Goal: Task Accomplishment & Management: Use online tool/utility

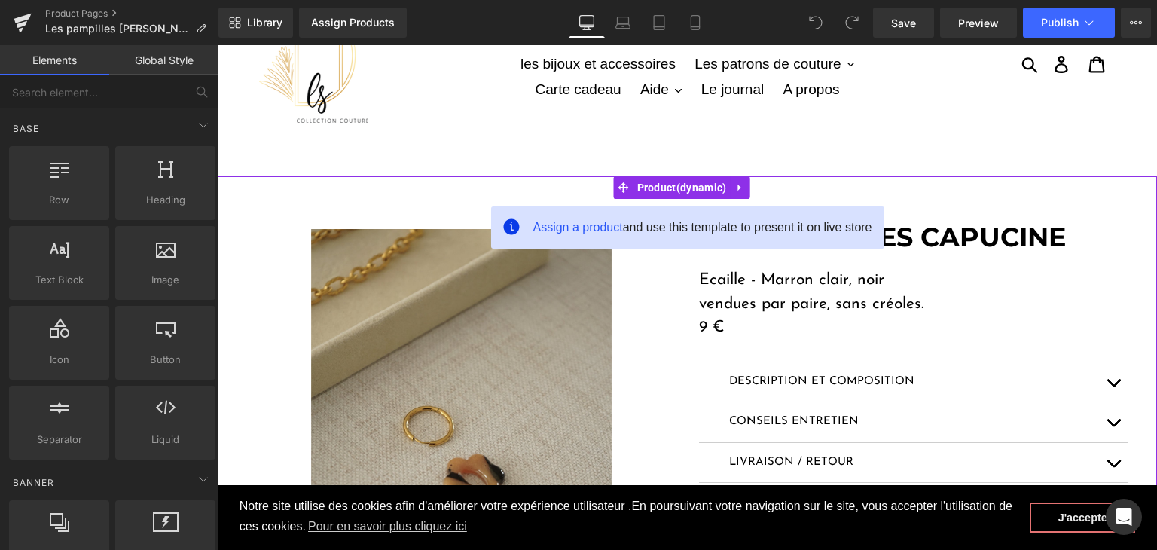
scroll to position [75, 0]
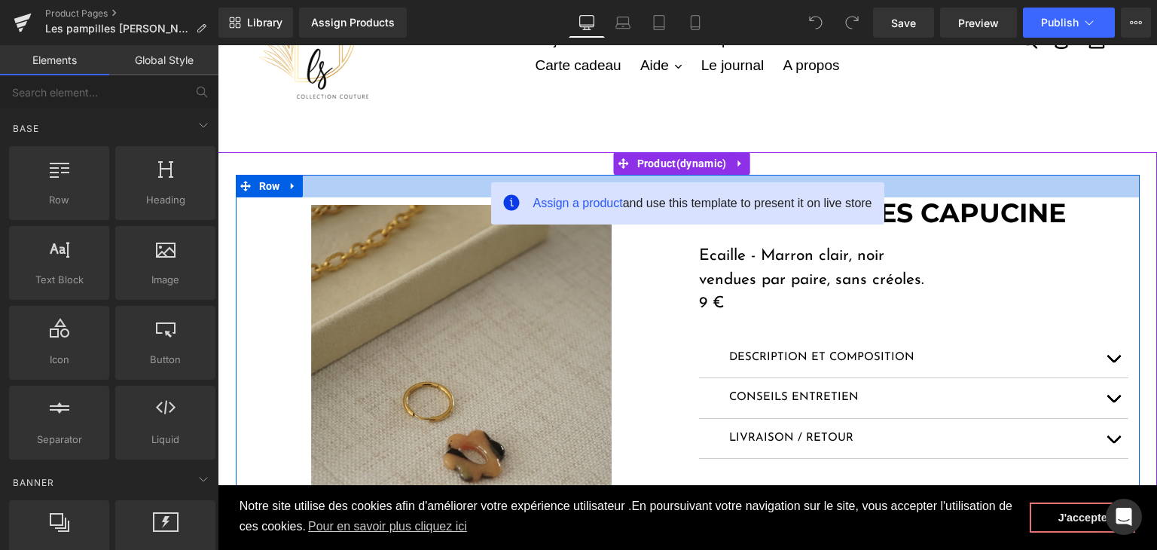
click at [1020, 176] on div at bounding box center [688, 186] width 904 height 23
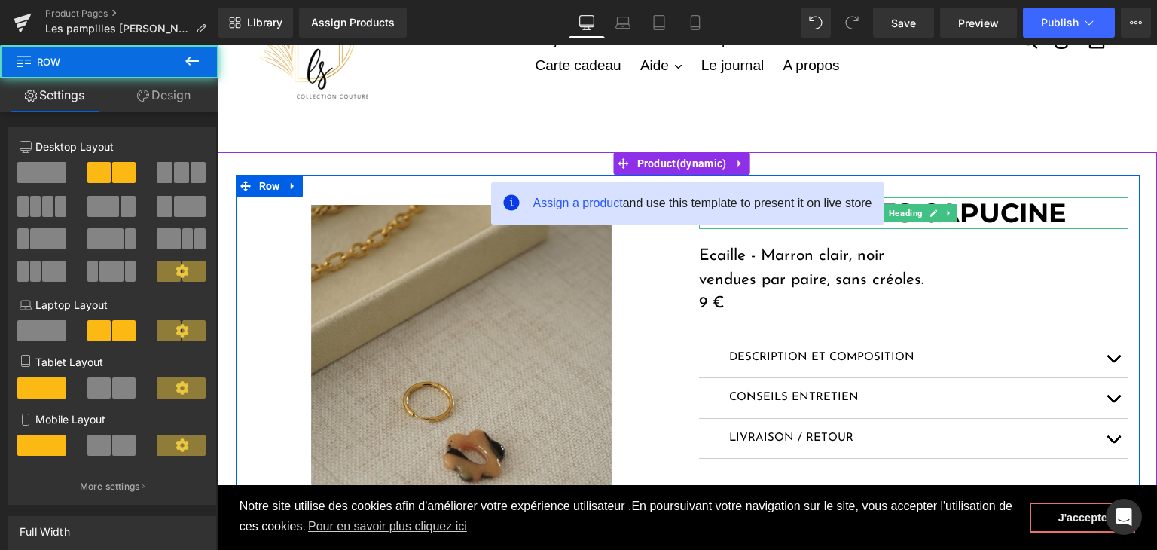
click at [1094, 206] on h1 "LES PAMPILLES CAPUCINE" at bounding box center [913, 213] width 429 height 32
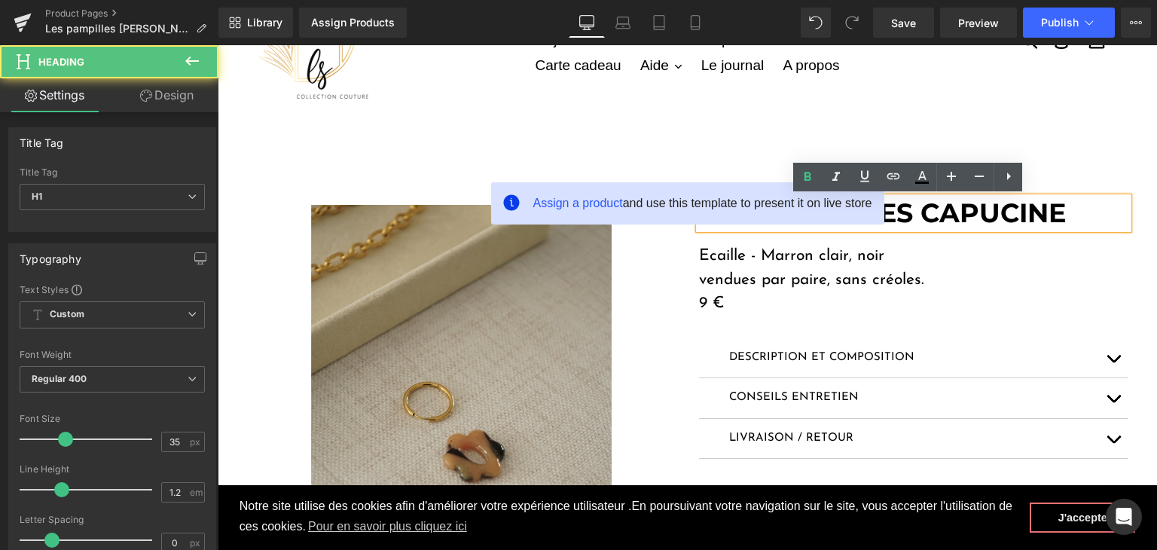
click at [1065, 212] on strong "LES PAMPILLES CAPUCINE" at bounding box center [882, 213] width 367 height 32
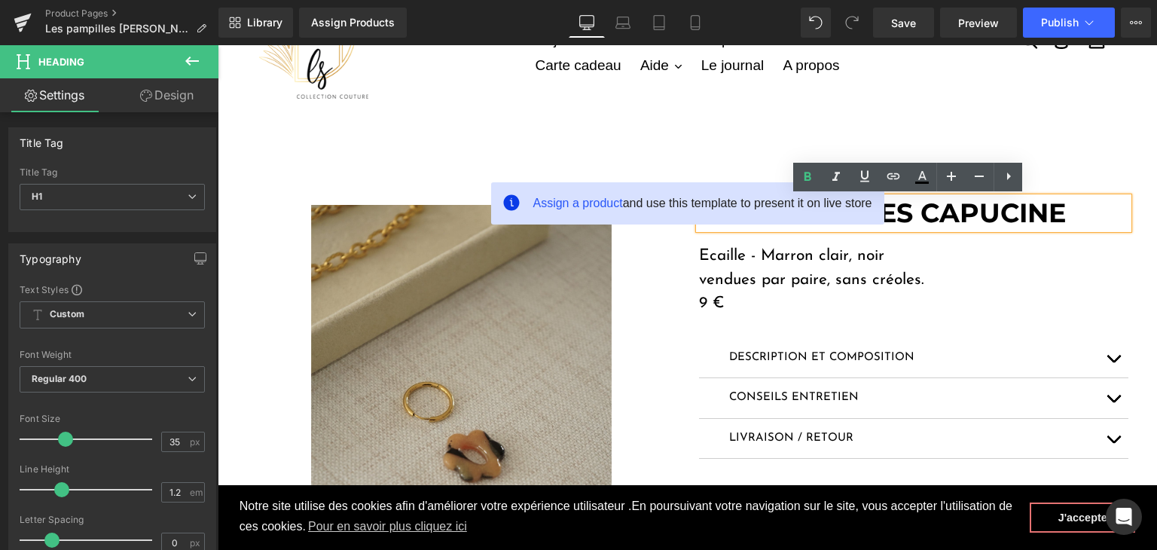
drag, startPoint x: 1069, startPoint y: 209, endPoint x: 1045, endPoint y: 209, distance: 24.1
click at [1045, 209] on h1 "LES PAMPILLES CAPUCINE" at bounding box center [913, 213] width 429 height 32
click at [600, 205] on span "Assign a product" at bounding box center [578, 203] width 90 height 13
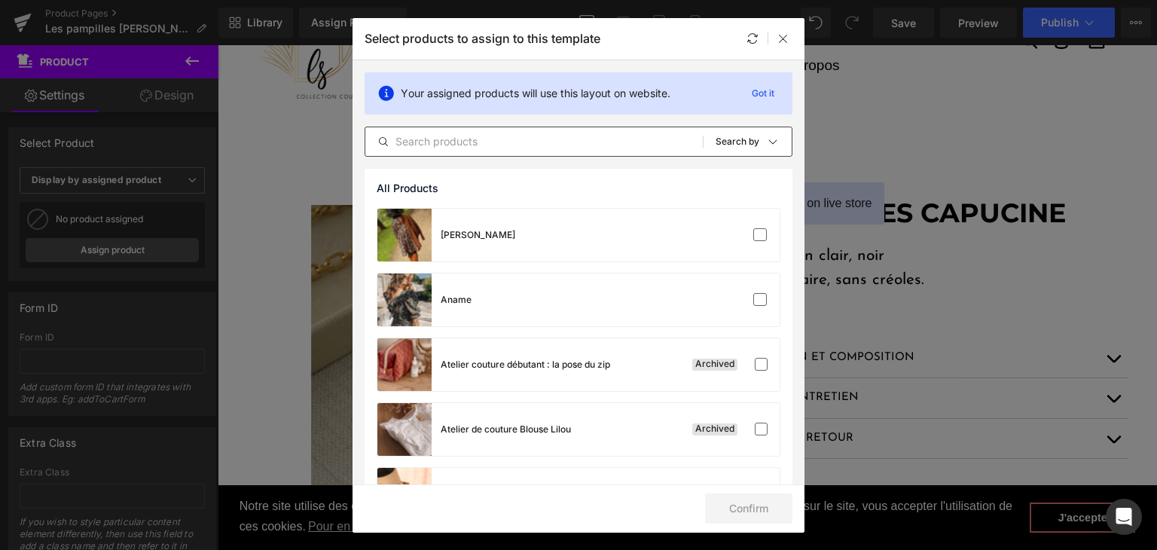
click at [456, 139] on input "text" at bounding box center [533, 142] width 337 height 18
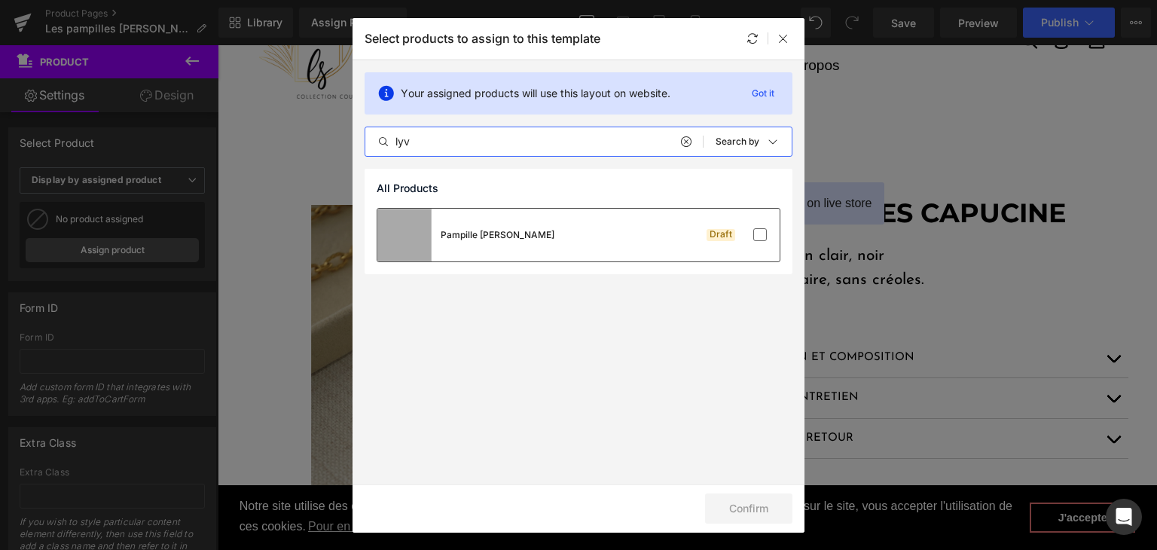
type input "lyv"
click at [556, 245] on div "Pampille Lyv Bordeau Draft" at bounding box center [578, 235] width 402 height 53
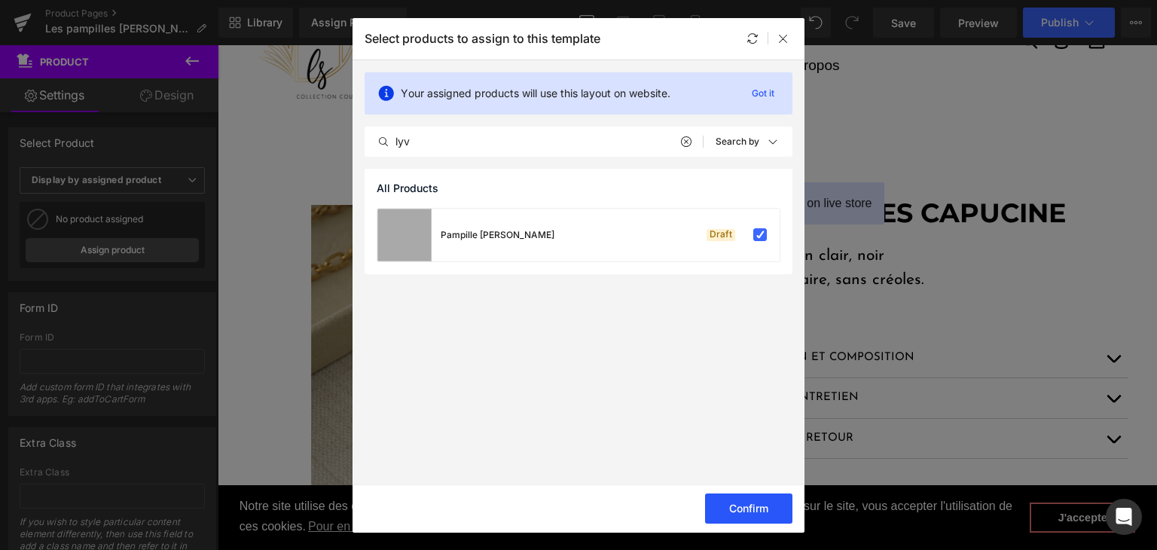
click at [749, 517] on button "Confirm" at bounding box center [748, 508] width 87 height 30
click at [749, 517] on button "Success" at bounding box center [739, 508] width 106 height 30
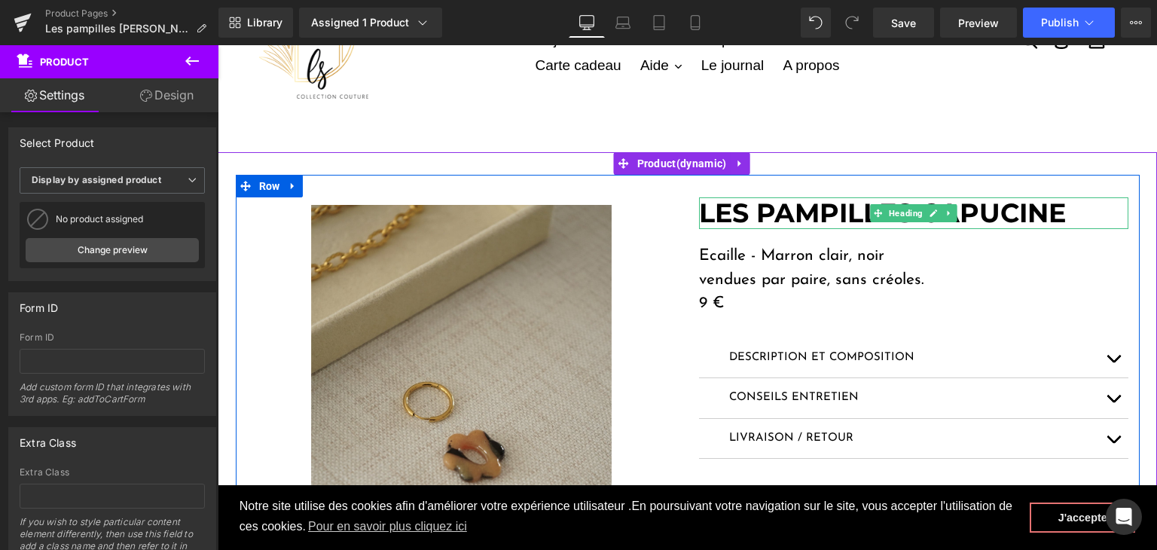
click at [834, 206] on strong "LES PAMPILLES CAPUCINE" at bounding box center [882, 213] width 367 height 32
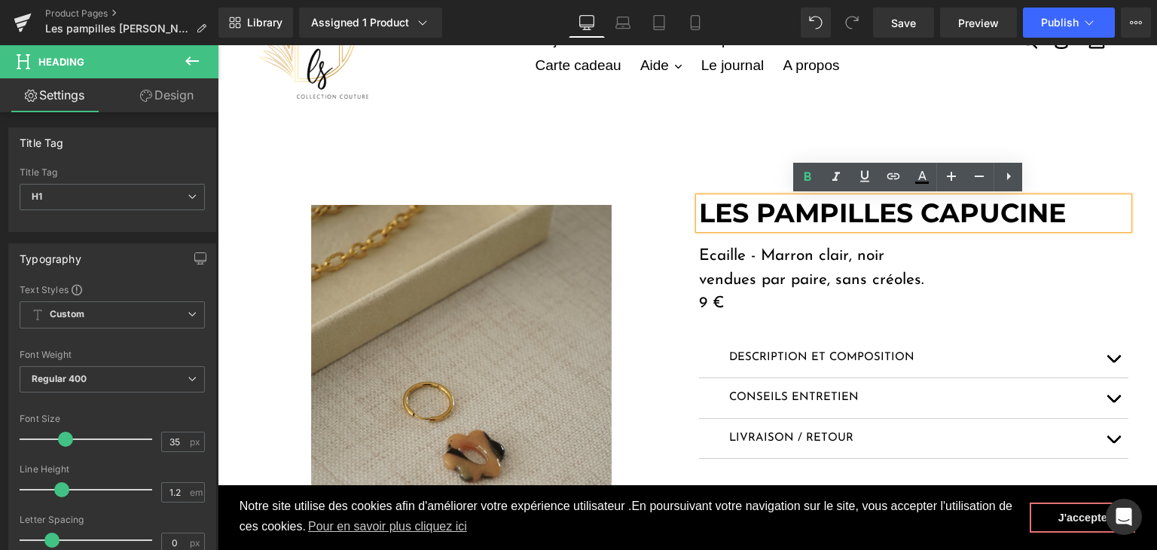
drag, startPoint x: 1054, startPoint y: 212, endPoint x: 920, endPoint y: 211, distance: 133.3
click at [920, 211] on h1 "LES PAMPILLES CAPUCINE" at bounding box center [913, 213] width 429 height 32
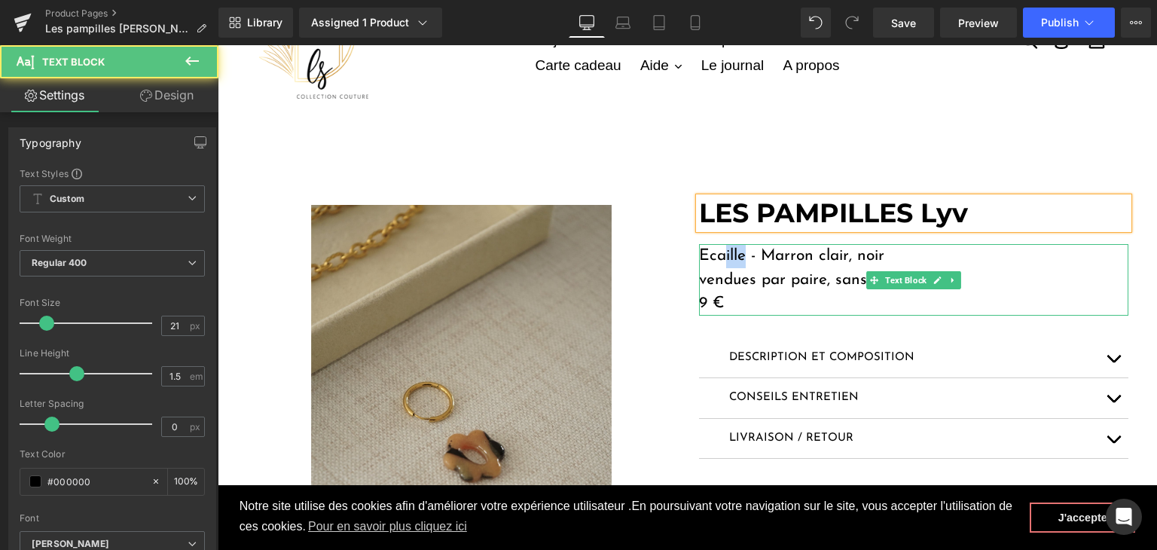
drag, startPoint x: 742, startPoint y: 257, endPoint x: 722, endPoint y: 256, distance: 20.4
click at [717, 256] on p "Ecaille - Marron clair, noir" at bounding box center [913, 256] width 429 height 24
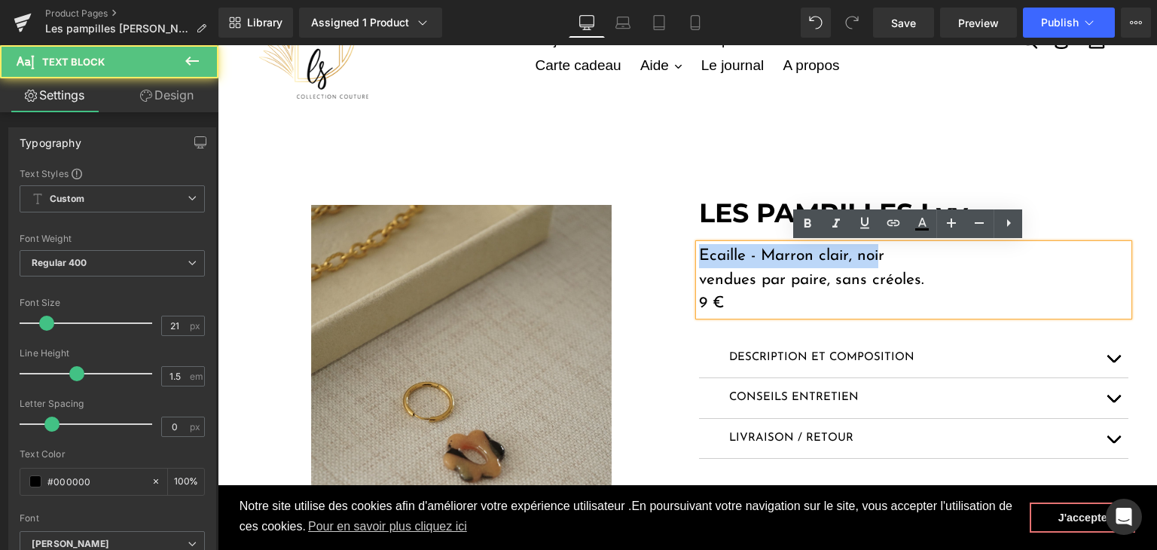
drag, startPoint x: 875, startPoint y: 251, endPoint x: 690, endPoint y: 251, distance: 185.3
click at [699, 251] on div "Ecaille - Marron clair, noir vendues par paire, sans créoles. 9 €" at bounding box center [913, 280] width 429 height 72
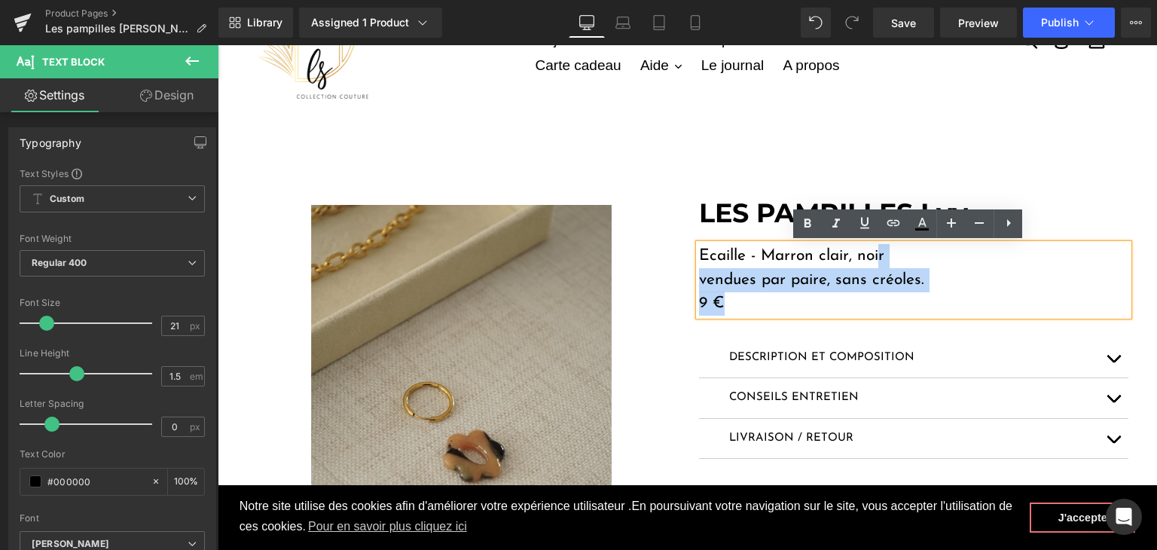
click at [887, 246] on p "Ecaille - Marron clair, noir" at bounding box center [913, 256] width 429 height 24
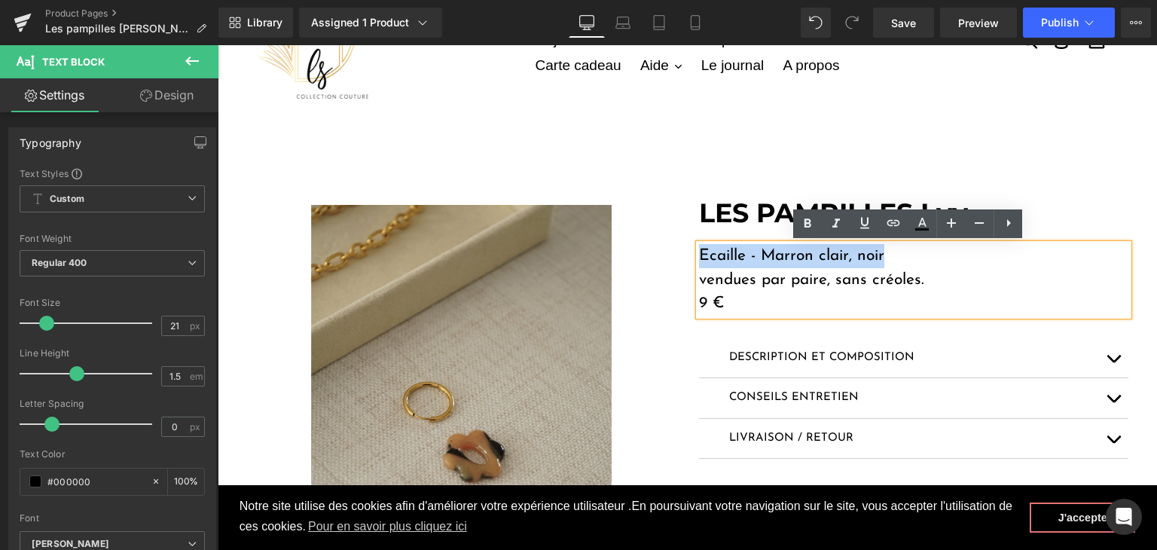
drag, startPoint x: 878, startPoint y: 252, endPoint x: 678, endPoint y: 249, distance: 200.4
click at [678, 249] on div "Image Image ‹ › Carousel LES PAMPILLES Lyv Heading Ecaille - Marron clair, noir…" at bounding box center [688, 431] width 904 height 513
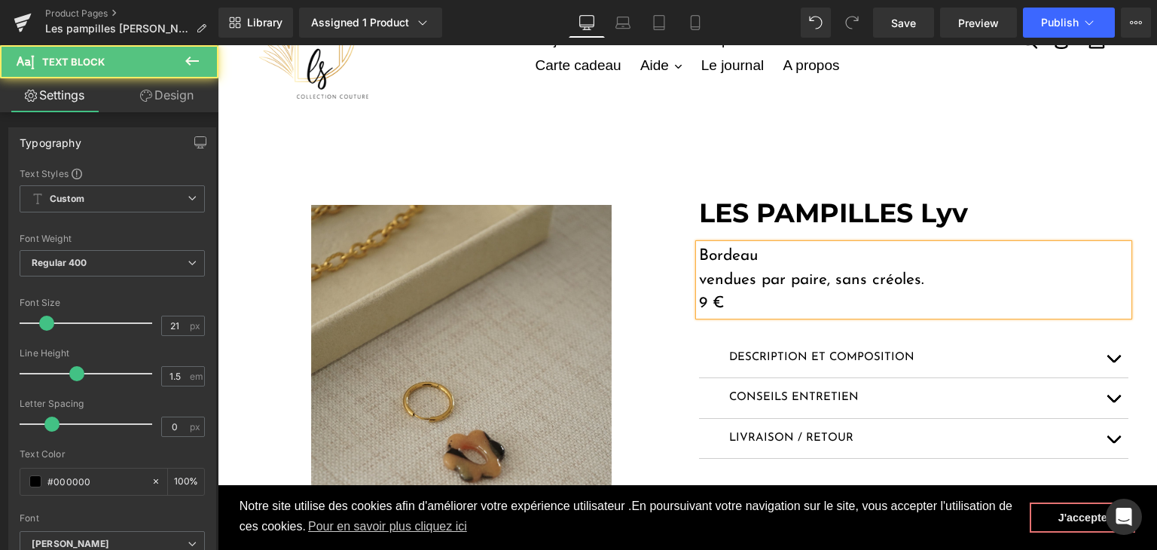
click at [701, 304] on p "9 €" at bounding box center [913, 304] width 429 height 24
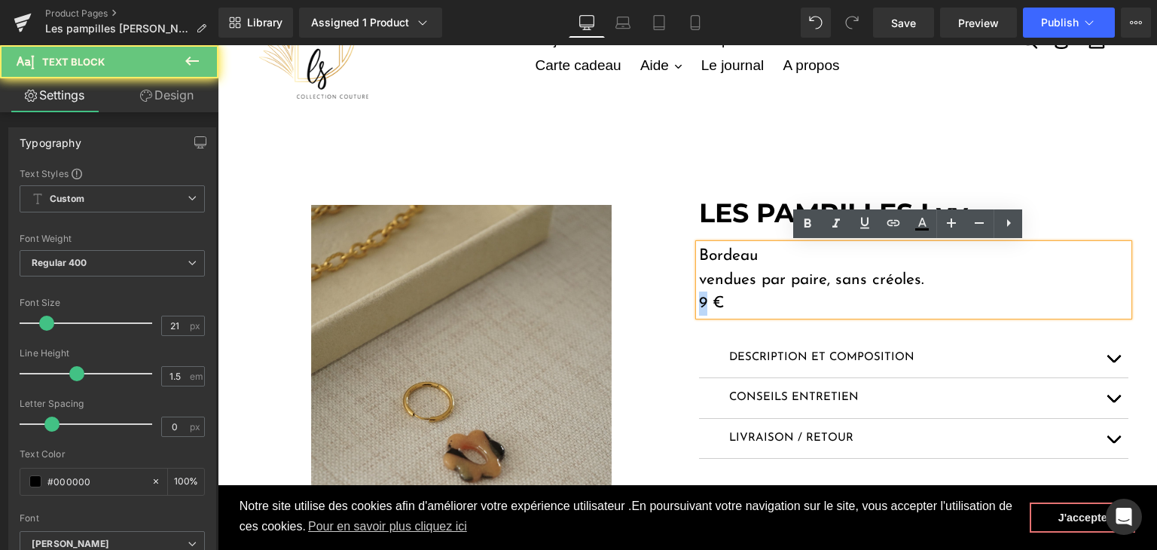
drag, startPoint x: 701, startPoint y: 304, endPoint x: 693, endPoint y: 302, distance: 7.7
click at [699, 302] on p "9 €" at bounding box center [913, 304] width 429 height 24
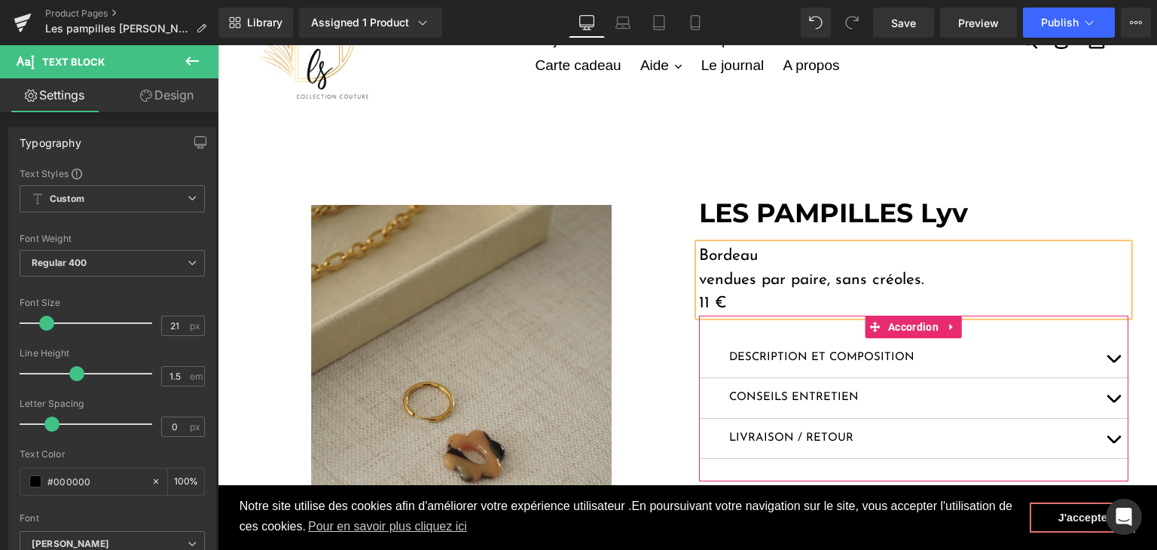
click at [1112, 355] on button "button" at bounding box center [1113, 358] width 30 height 40
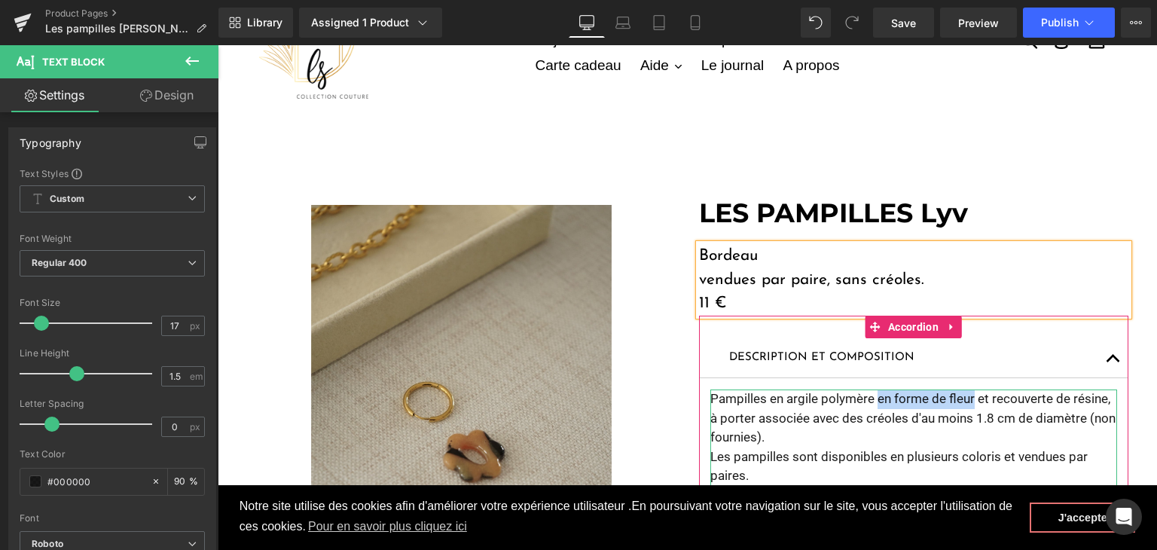
drag, startPoint x: 966, startPoint y: 401, endPoint x: 870, endPoint y: 398, distance: 95.7
click at [870, 398] on p "Pampilles en argile polymère en forme de fleur et recouverte de résine, à porte…" at bounding box center [913, 418] width 407 height 58
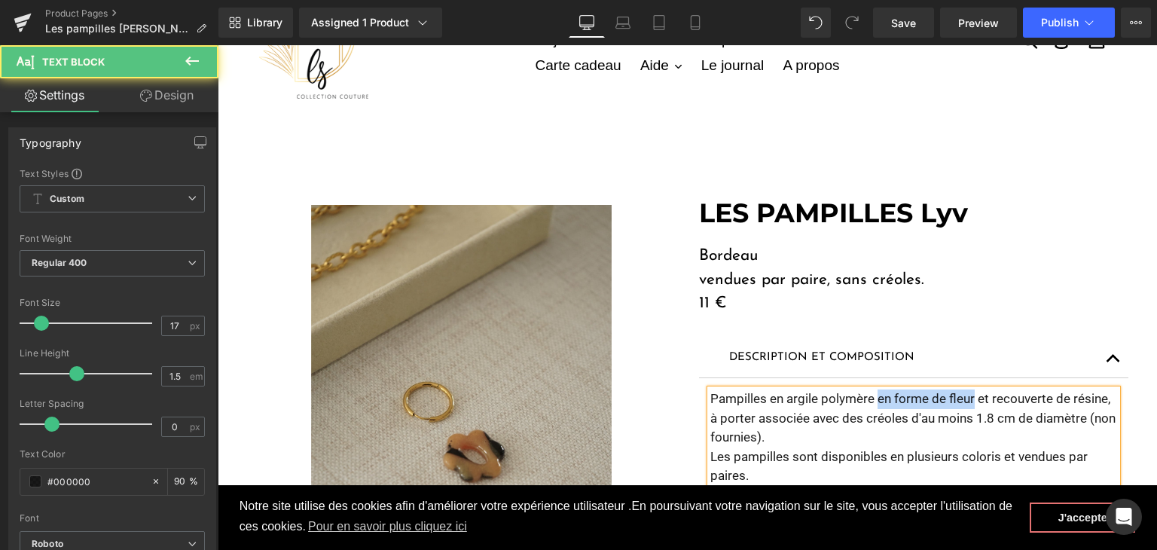
click at [920, 395] on p "Pampilles en argile polymère en forme de fleur et recouverte de résine, à porte…" at bounding box center [913, 418] width 407 height 58
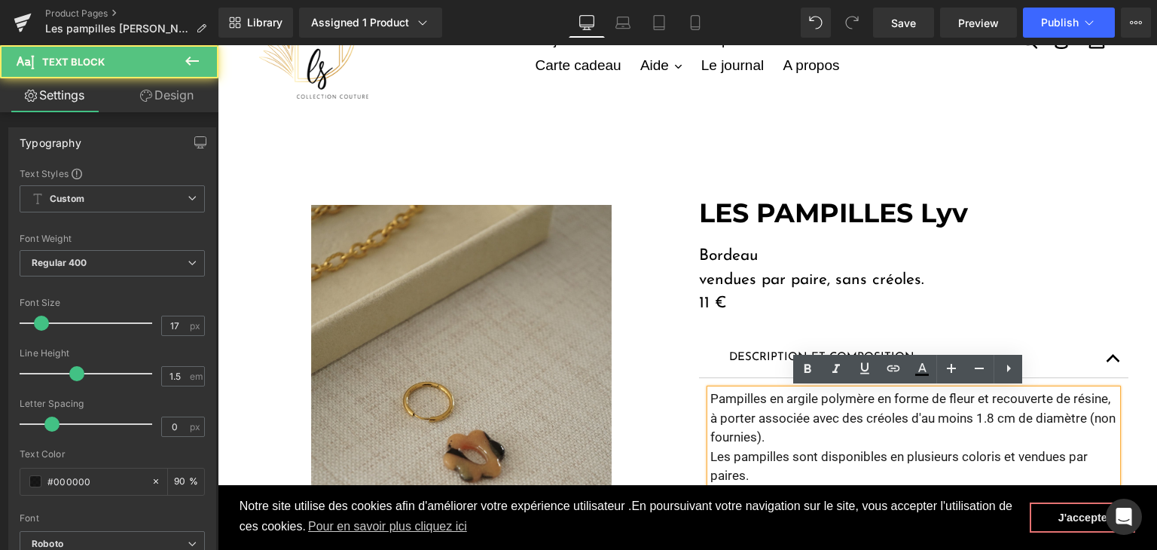
drag, startPoint x: 969, startPoint y: 398, endPoint x: 868, endPoint y: 398, distance: 101.7
click at [868, 398] on p "Pampilles en argile polymère en forme de fleur et recouverte de résine, à porte…" at bounding box center [913, 418] width 407 height 58
click at [886, 398] on p "Pampilles en argile polymère en forme de fleur et recouverte de résine, à porte…" at bounding box center [913, 418] width 407 height 58
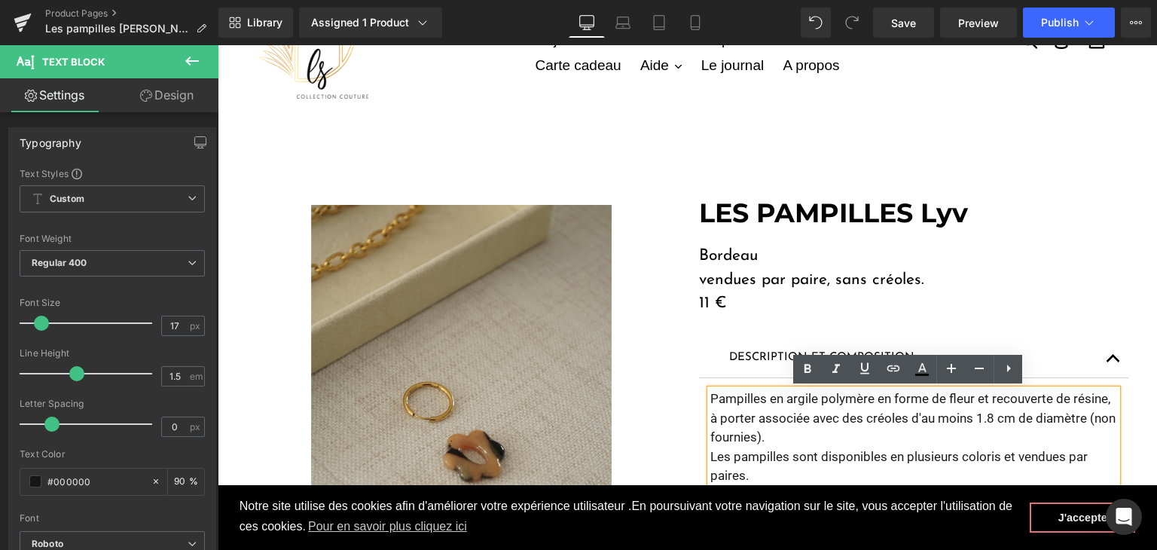
click at [966, 398] on p "Pampilles en argile polymère en forme de fleur et recouverte de résine, à porte…" at bounding box center [913, 418] width 407 height 58
drag, startPoint x: 871, startPoint y: 398, endPoint x: 1107, endPoint y: 398, distance: 235.8
click at [1107, 398] on p "Pampilles en argile polymère en forme de fleur et recouverte de résine, à porte…" at bounding box center [913, 418] width 407 height 58
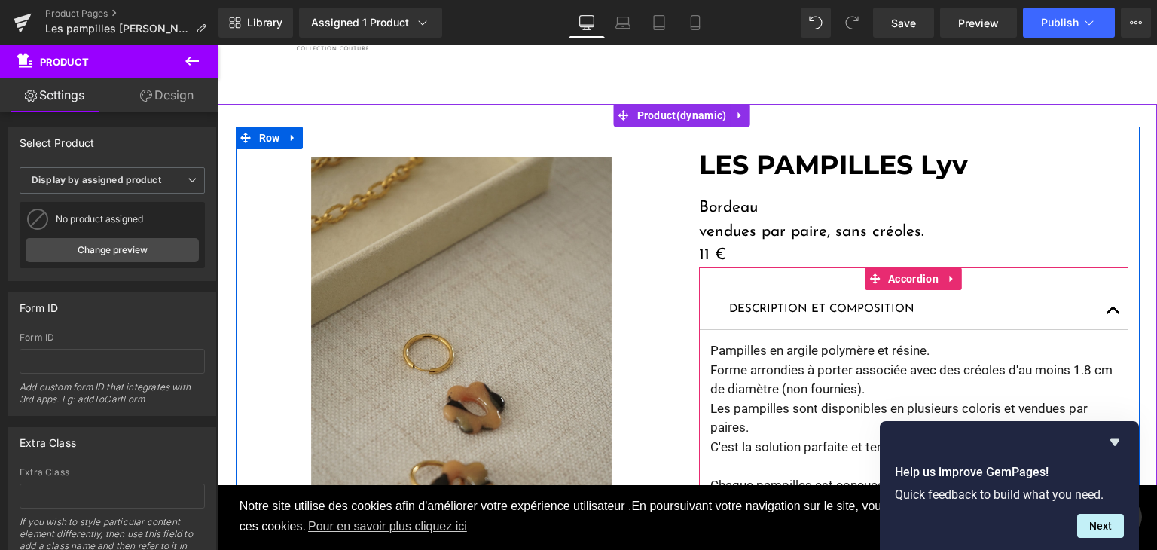
scroll to position [151, 0]
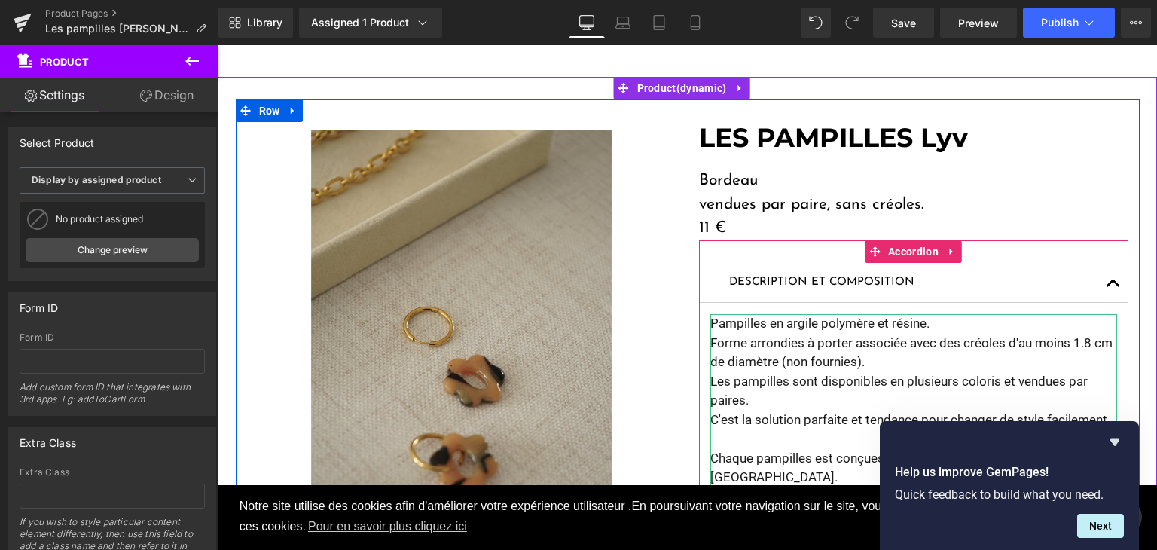
click at [782, 393] on p "Les pampilles sont disponibles en plusieurs coloris et vendues par paires." at bounding box center [913, 391] width 407 height 38
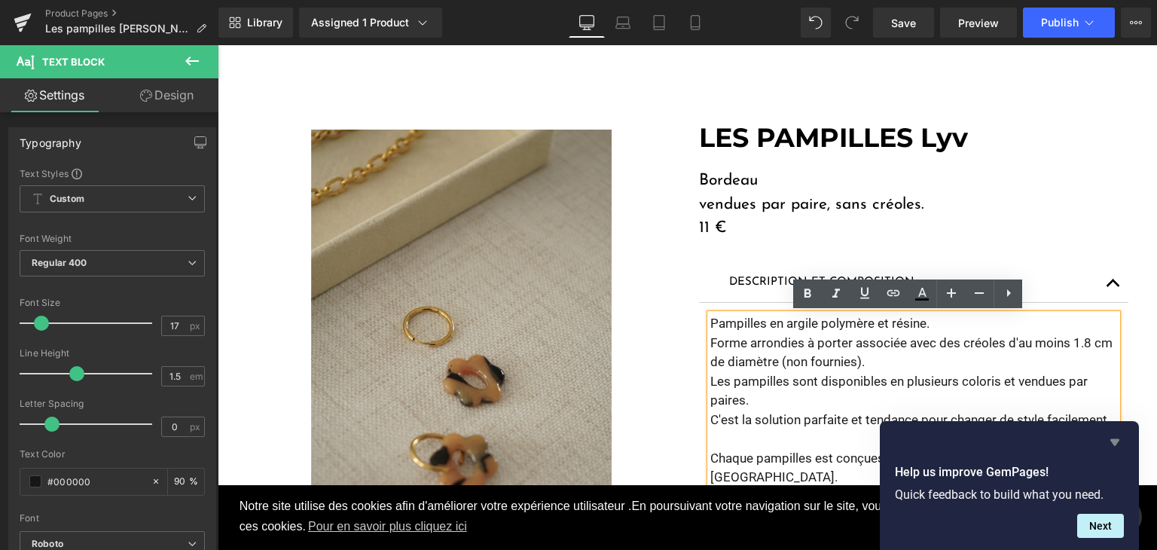
click at [1110, 439] on icon "Hide survey" at bounding box center [1115, 442] width 18 height 18
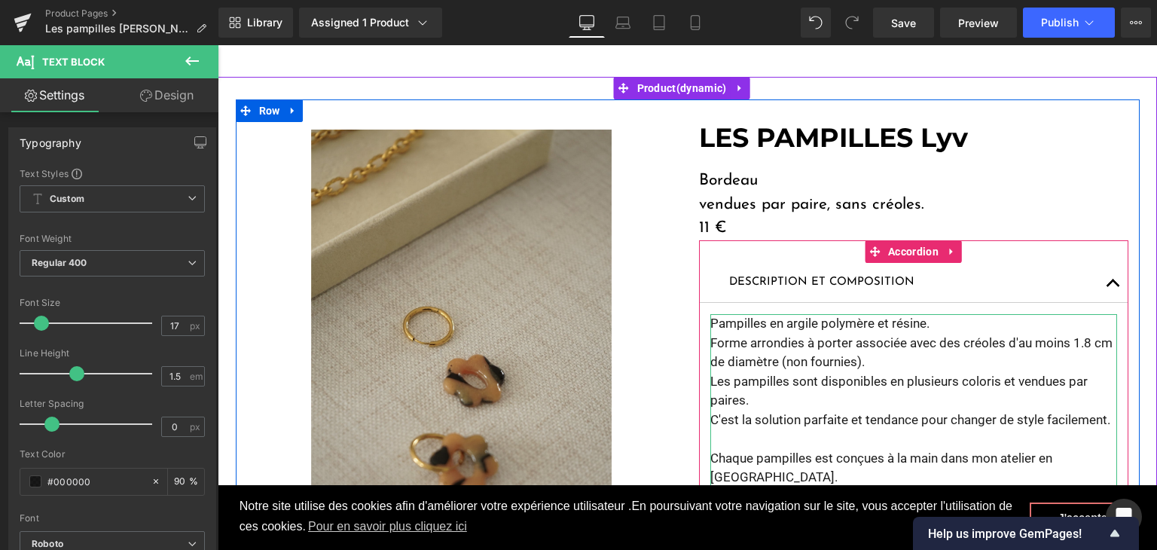
click at [862, 371] on p "Forme arrondies à porter associée avec des créoles d'au moins 1.8 cm de diamètr…" at bounding box center [913, 353] width 407 height 38
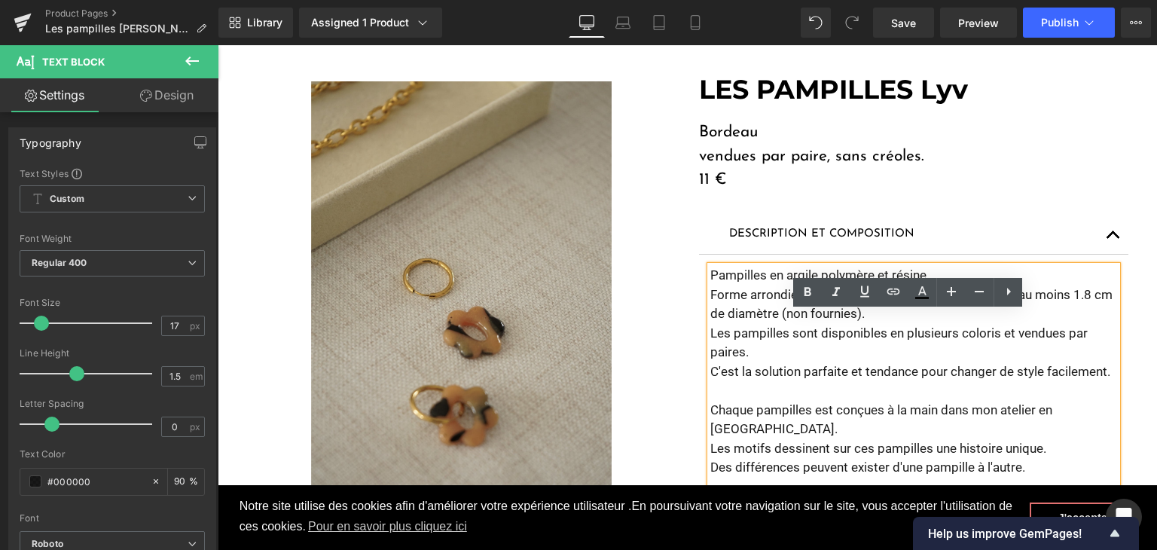
scroll to position [226, 0]
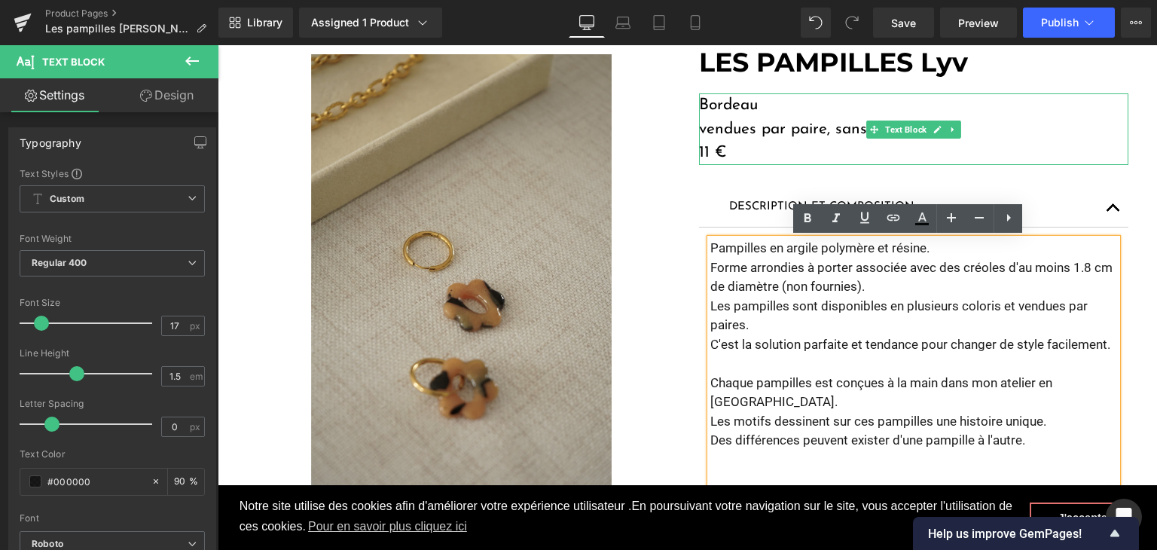
click at [753, 99] on p "Bordeau" at bounding box center [913, 105] width 429 height 24
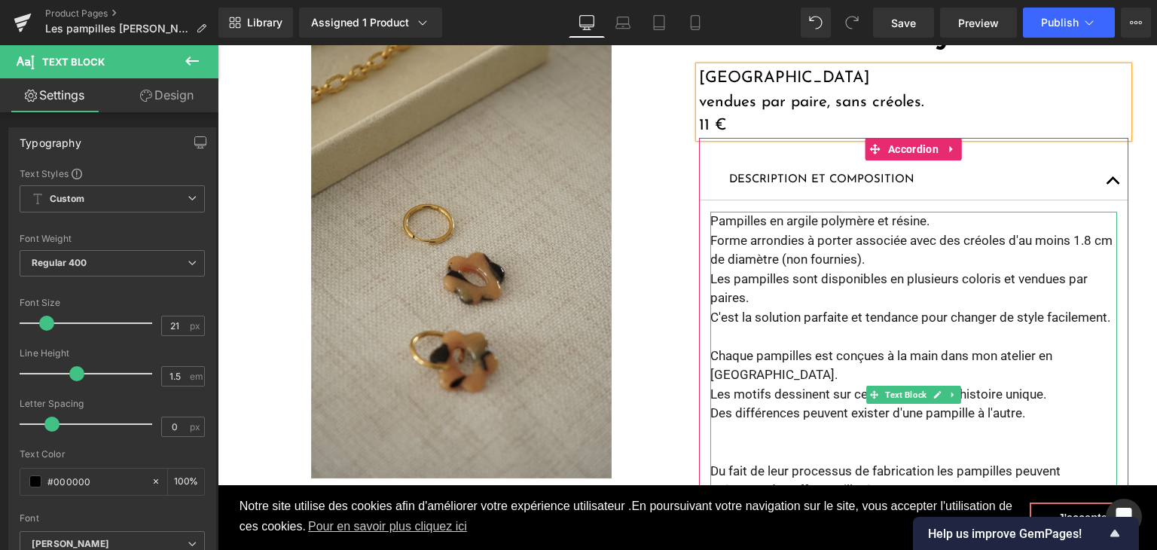
scroll to position [301, 0]
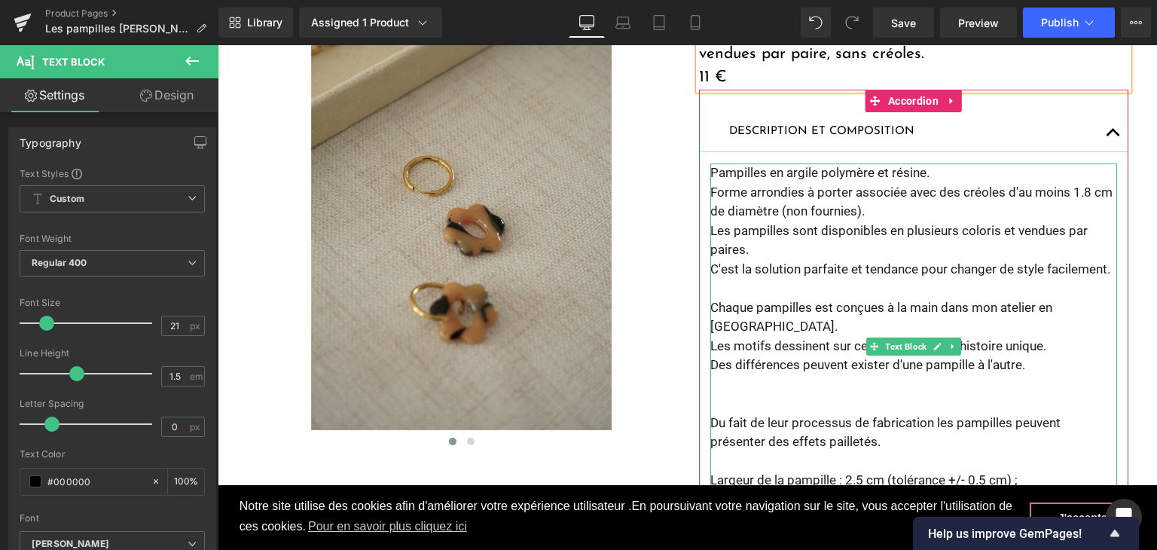
click at [786, 340] on div "Pampilles en argile polymère et résine. Forme arrondies à porter associée avec …" at bounding box center [913, 345] width 407 height 365
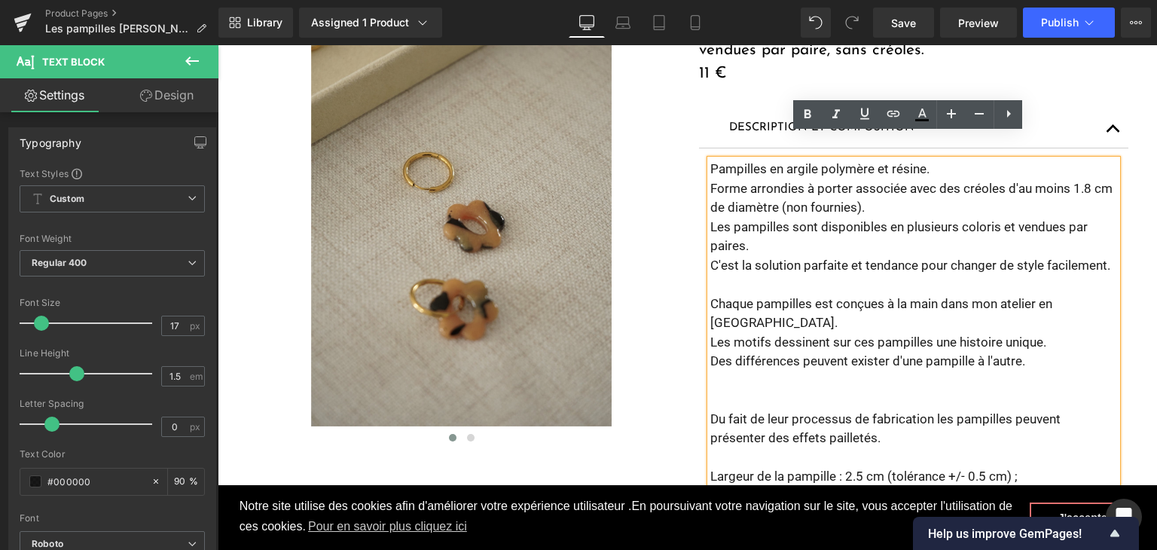
scroll to position [377, 0]
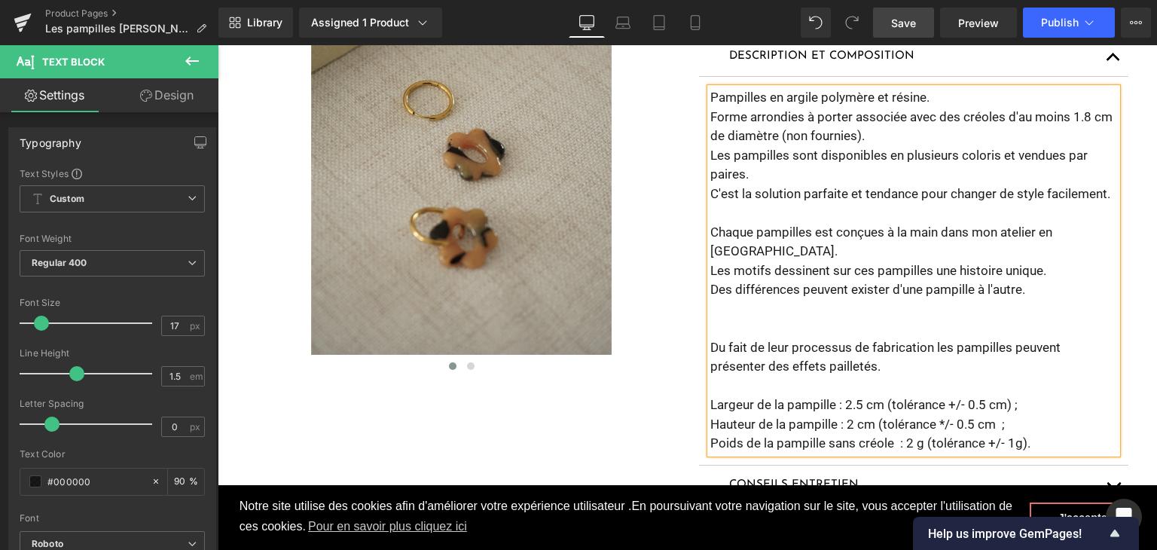
click at [919, 23] on link "Save" at bounding box center [903, 23] width 61 height 30
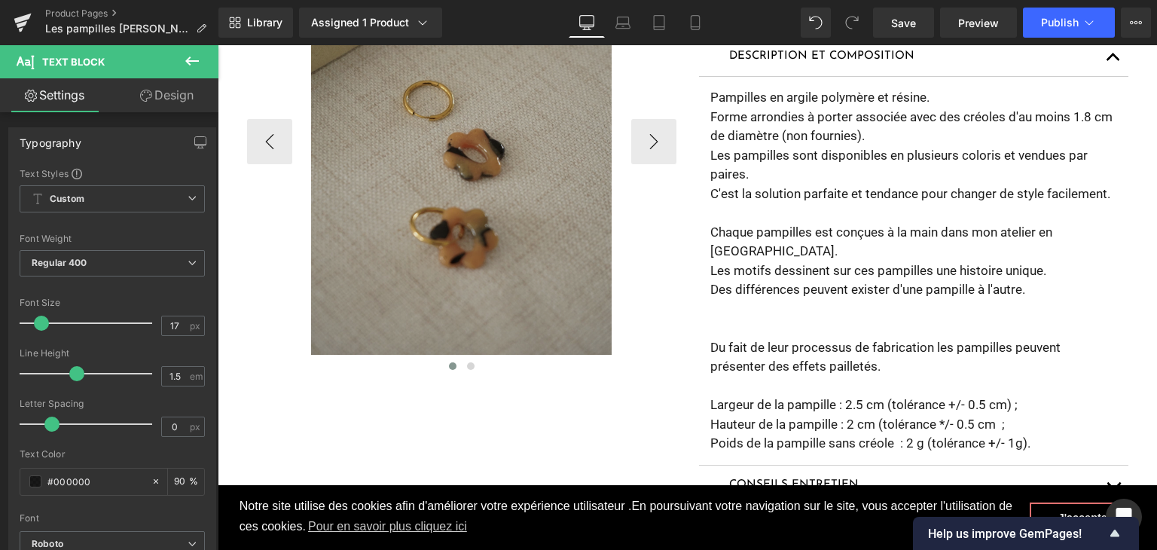
click at [426, 146] on img at bounding box center [461, 129] width 301 height 451
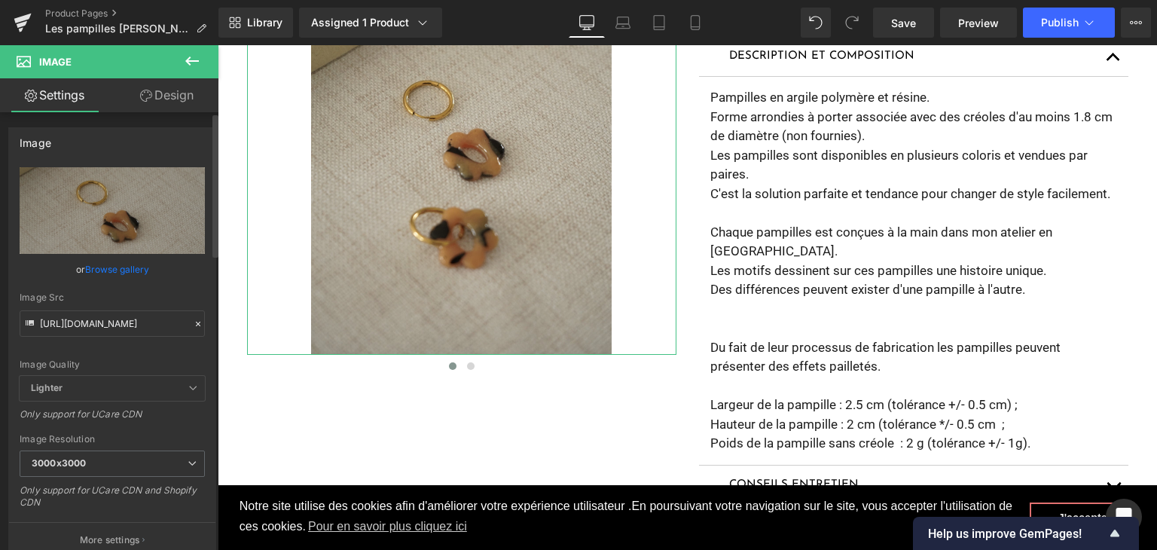
click at [194, 323] on icon at bounding box center [198, 324] width 11 height 11
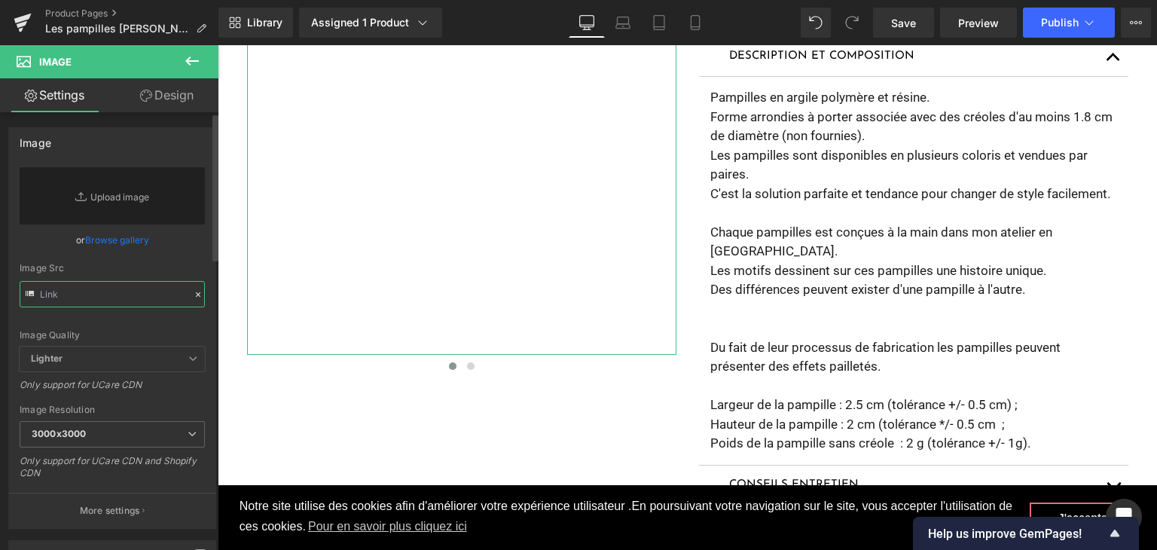
paste input "https://cdn.shopify.com/s/files/1/0251/3371/1412/files/DSC02670.jpg?v=1759497966"
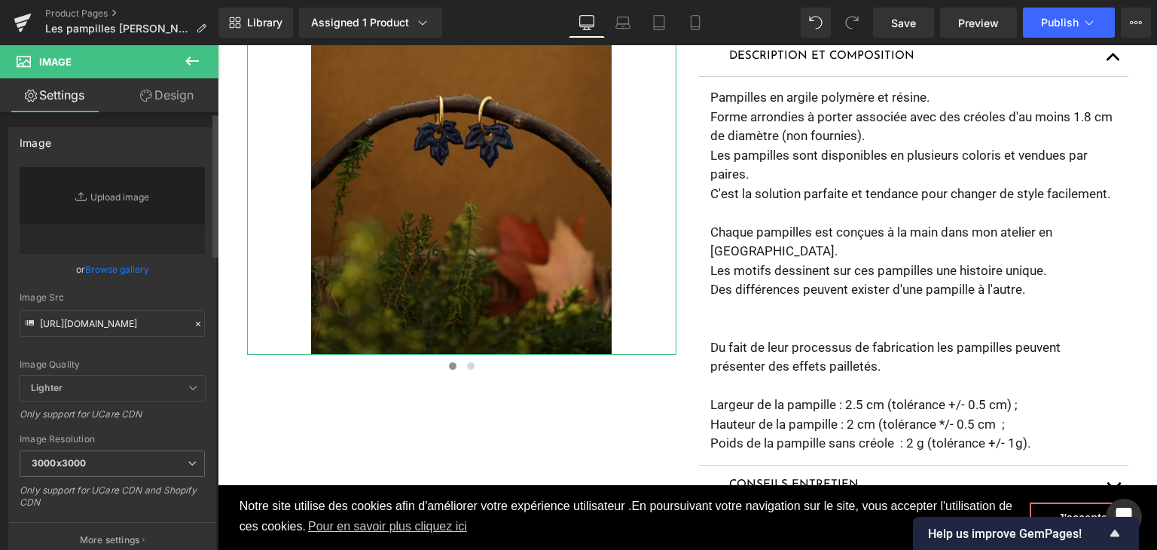
click at [131, 354] on div "Image Quality Lighter Lightest Lighter Lighter Lightest Only support for UCare …" at bounding box center [112, 271] width 185 height 209
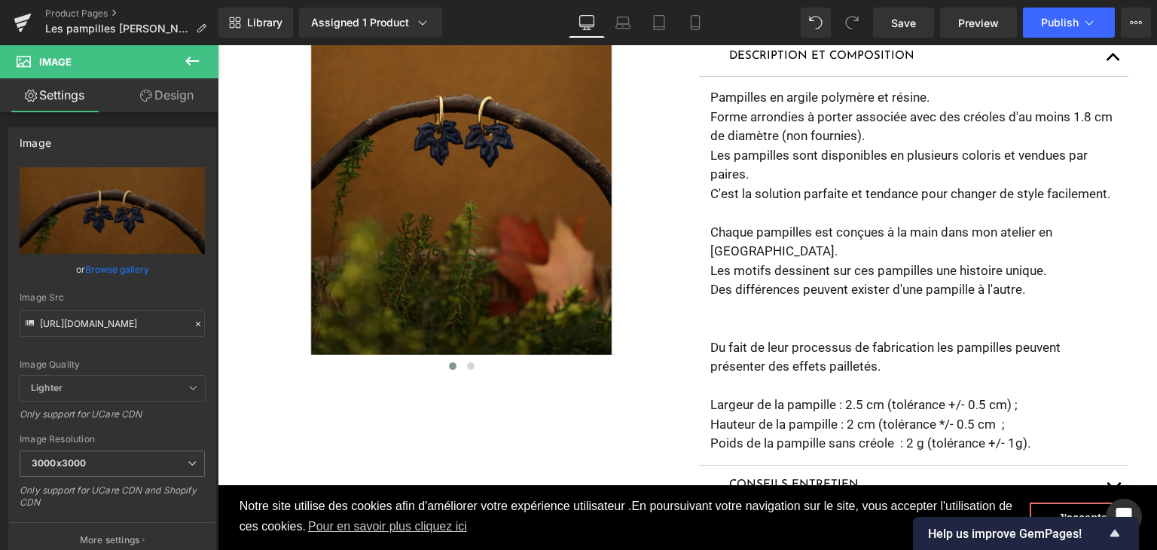
type input "https://cdn.shopify.com/s/files/1/0251/3371/1412/files/DSC02670_3000x3000.jpg?v…"
click at [186, 316] on input "https://cdn.shopify.com/s/files/1/0251/3371/1412/files/DSC02670_3000x3000.jpg?v…" at bounding box center [112, 323] width 185 height 26
click at [193, 324] on icon at bounding box center [198, 324] width 11 height 11
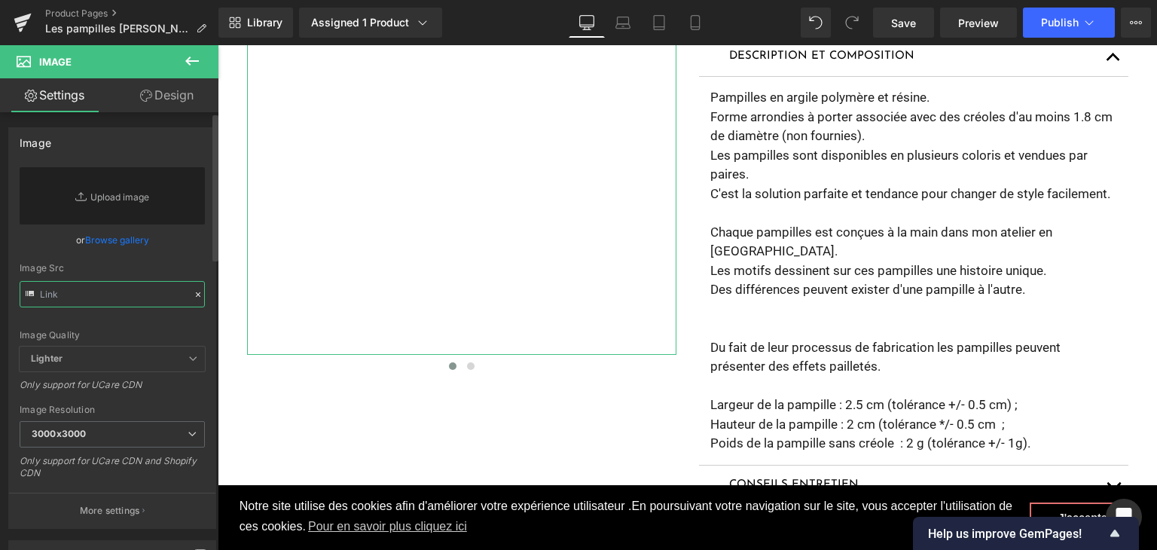
paste input "https://cdn.shopify.com/s/files/1/0251/3371/1412/files/DSC02541.jpg?v=1759501539"
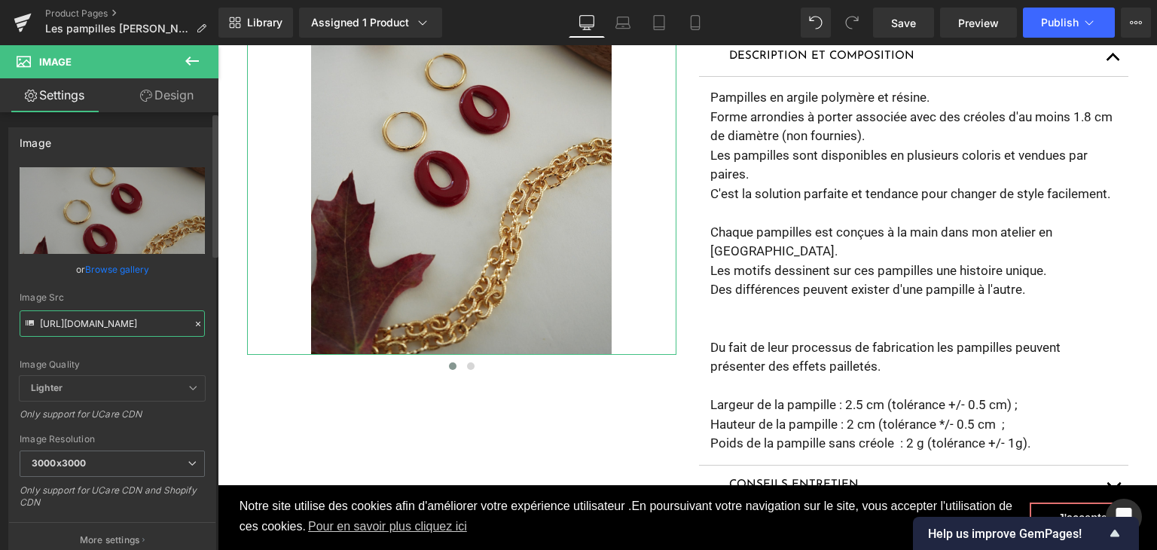
type input "https://cdn.shopify.com/s/files/1/0251/3371/1412/files/DSC02541_3000x3000.jpg?v…"
click at [153, 347] on div "Image Quality Lighter Lightest Lighter Lighter Lightest Only support for UCare …" at bounding box center [112, 271] width 185 height 209
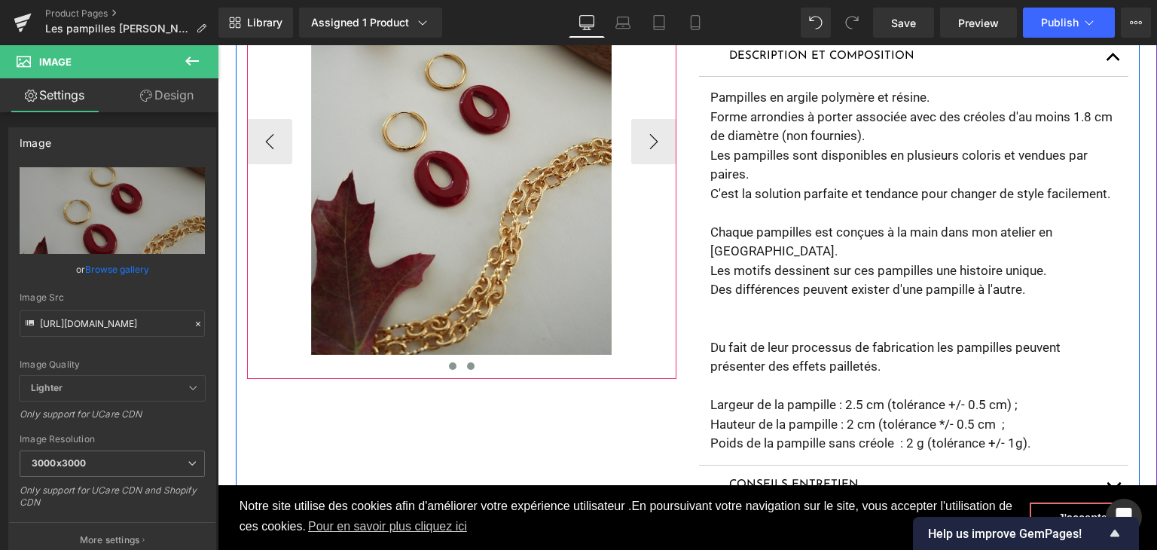
click at [467, 364] on span at bounding box center [471, 366] width 8 height 8
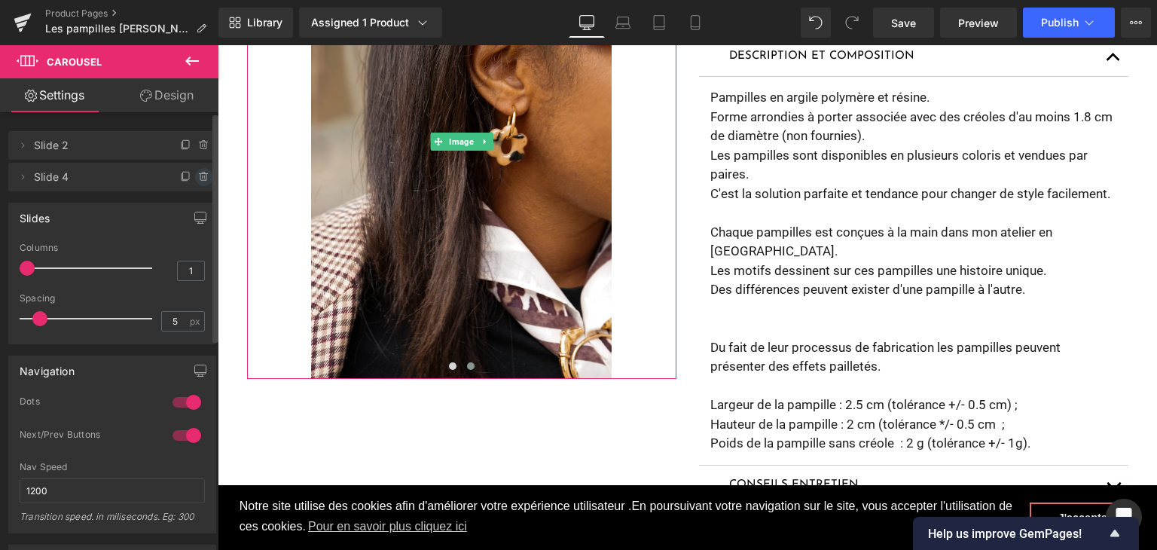
click at [202, 180] on icon at bounding box center [204, 177] width 12 height 12
click at [194, 182] on button "Delete" at bounding box center [187, 178] width 47 height 20
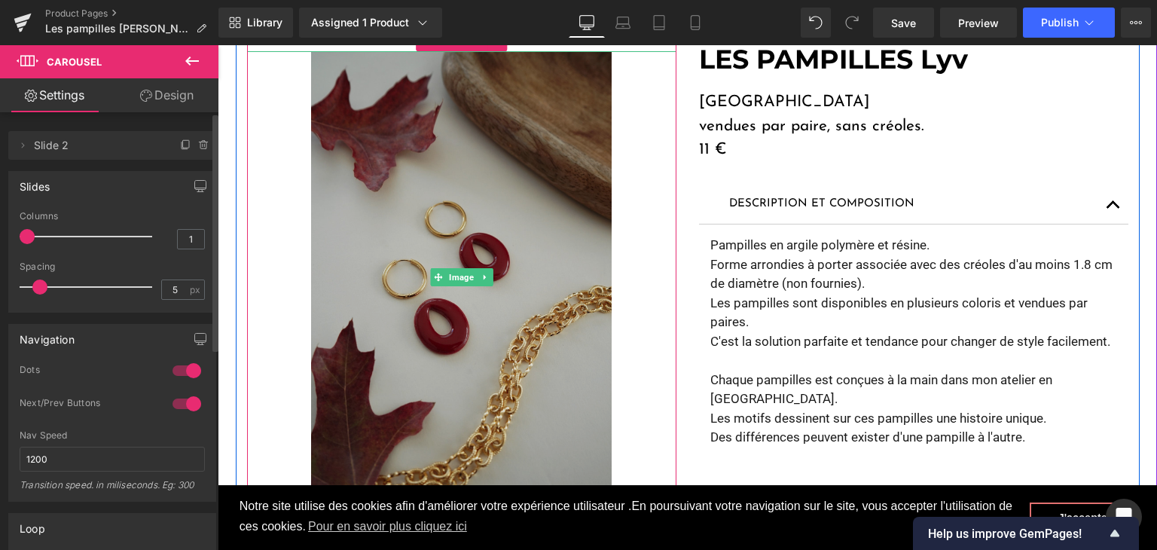
scroll to position [226, 0]
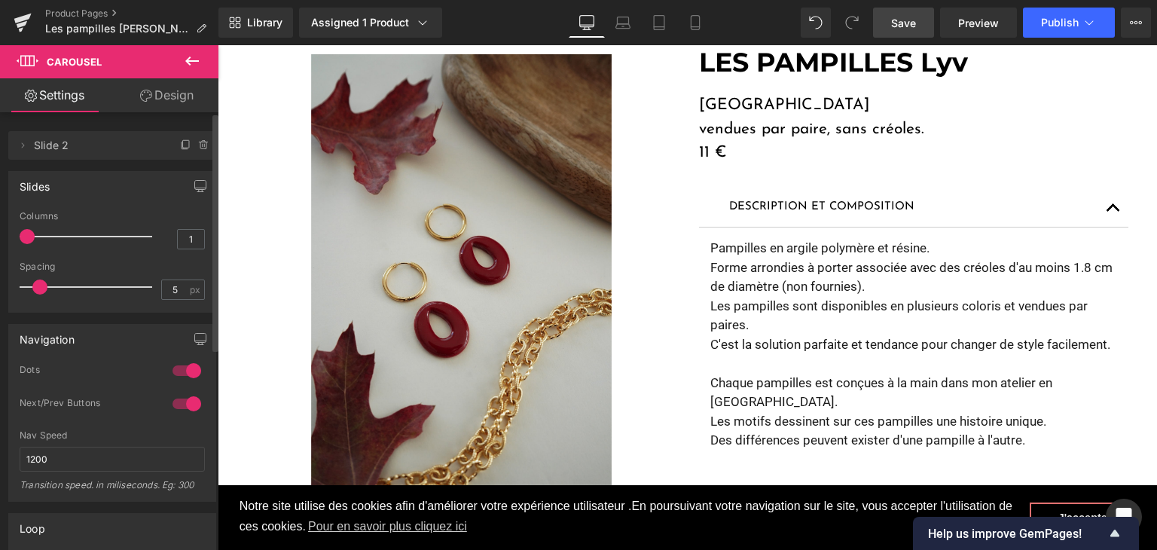
click at [909, 15] on span "Save" at bounding box center [903, 23] width 25 height 16
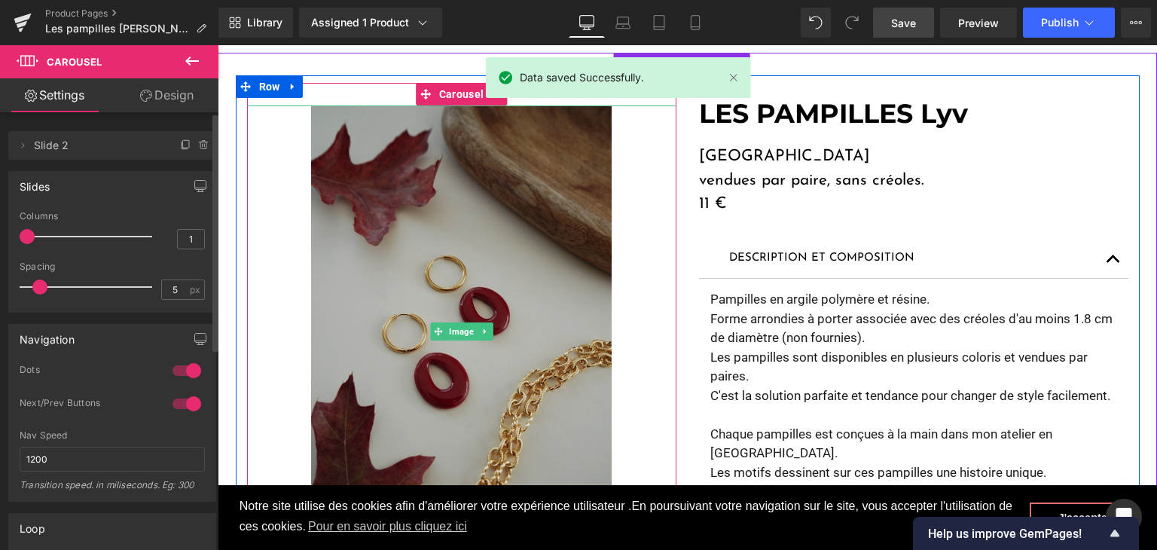
scroll to position [151, 0]
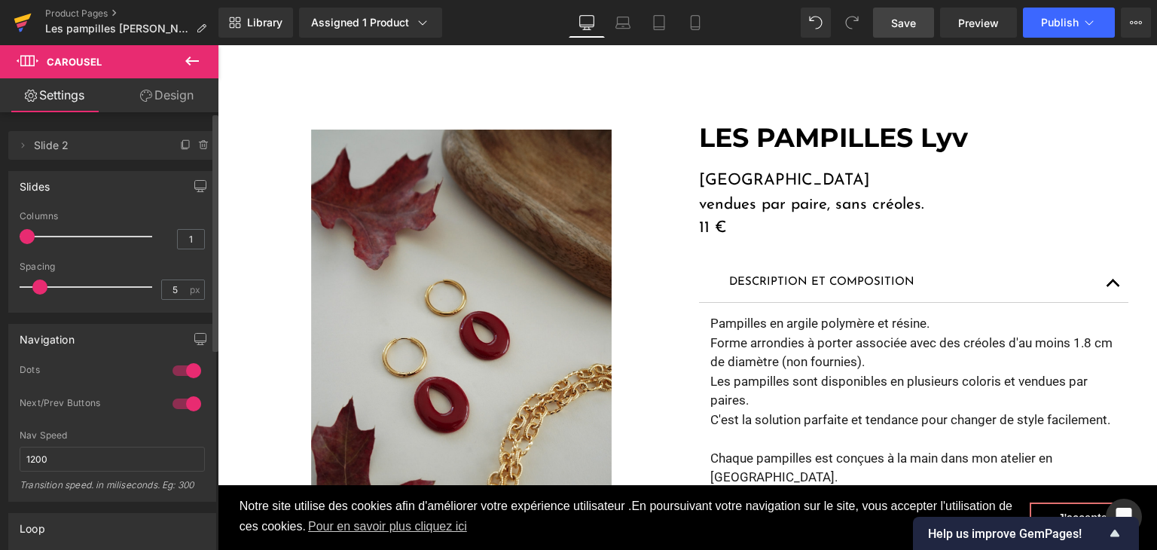
click at [12, 21] on link at bounding box center [22, 22] width 45 height 45
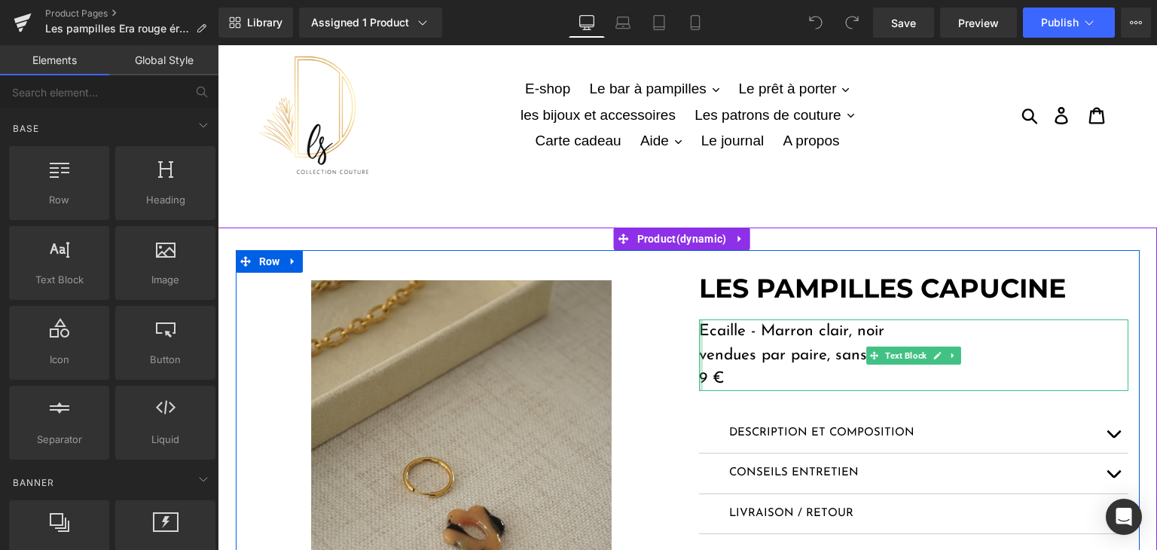
click at [699, 374] on div at bounding box center [701, 355] width 4 height 72
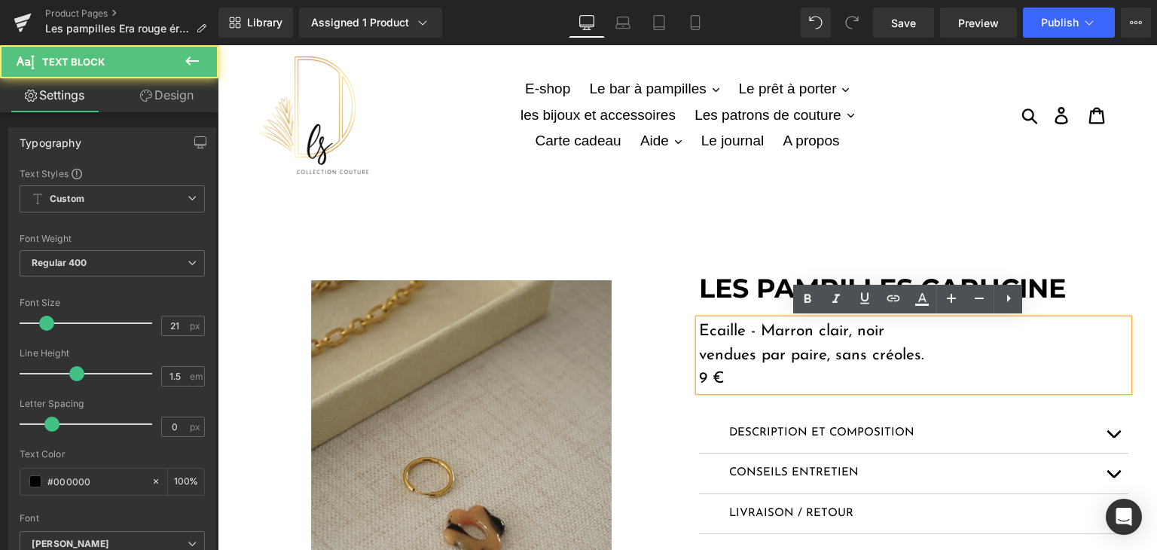
click at [699, 374] on p "9 €" at bounding box center [913, 379] width 429 height 24
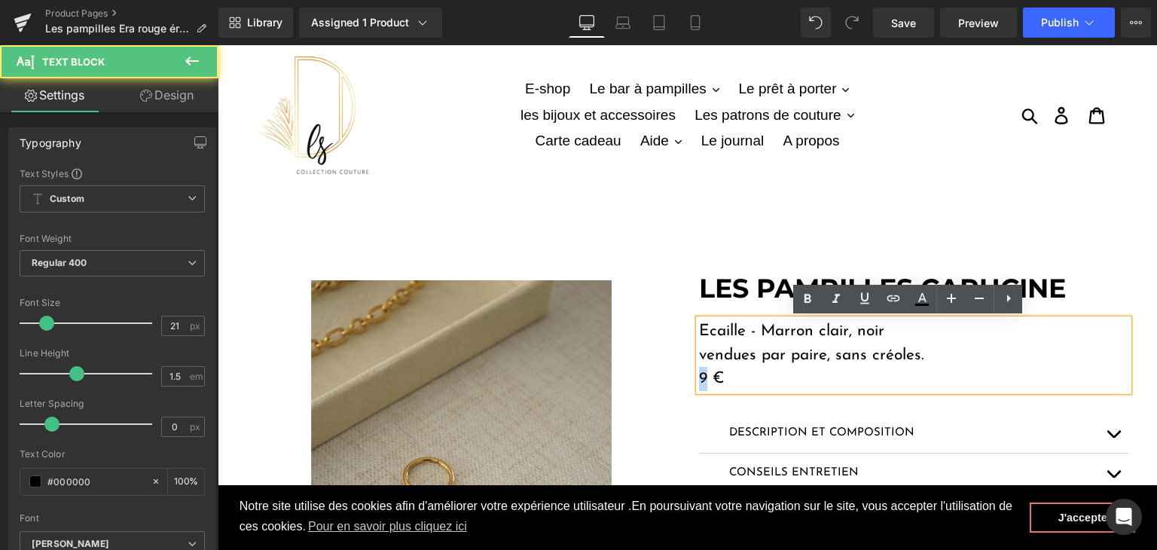
drag, startPoint x: 699, startPoint y: 374, endPoint x: 686, endPoint y: 374, distance: 12.8
click at [688, 374] on div "LES PAMPILLES CAPUCINE Heading Ecaille - Marron clair, noir vendues par paire, …" at bounding box center [914, 489] width 452 height 432
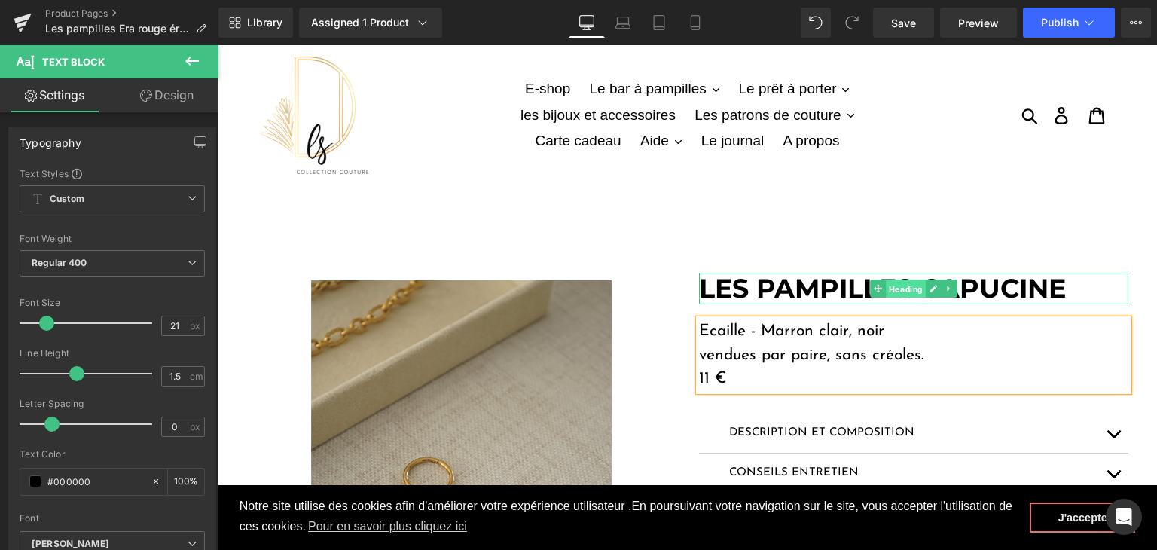
click at [909, 285] on span "Heading" at bounding box center [906, 289] width 40 height 18
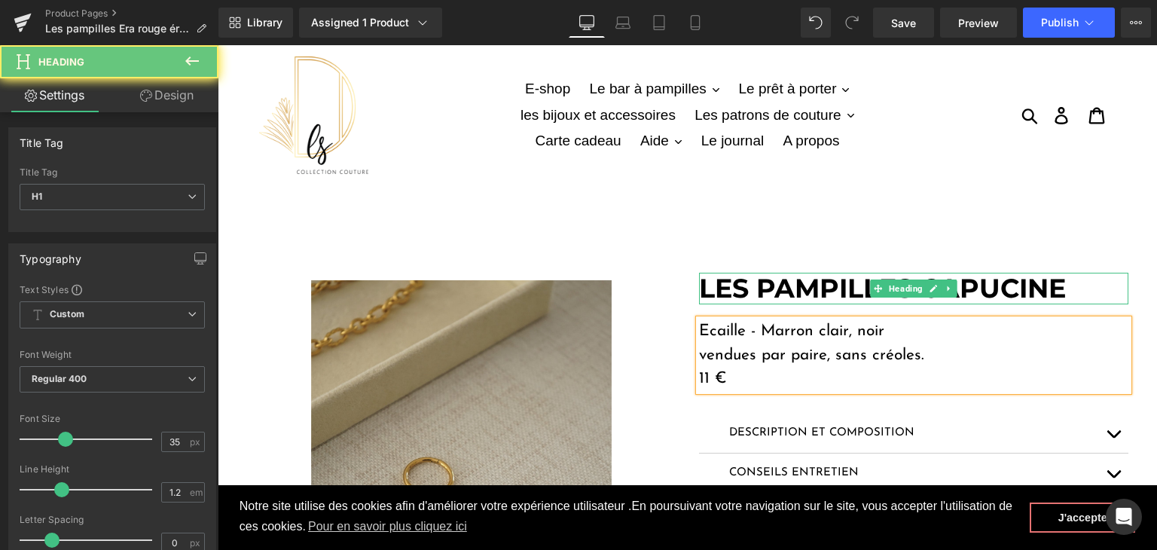
click at [1018, 279] on strong "LES PAMPILLES CAPUCINE" at bounding box center [882, 288] width 367 height 32
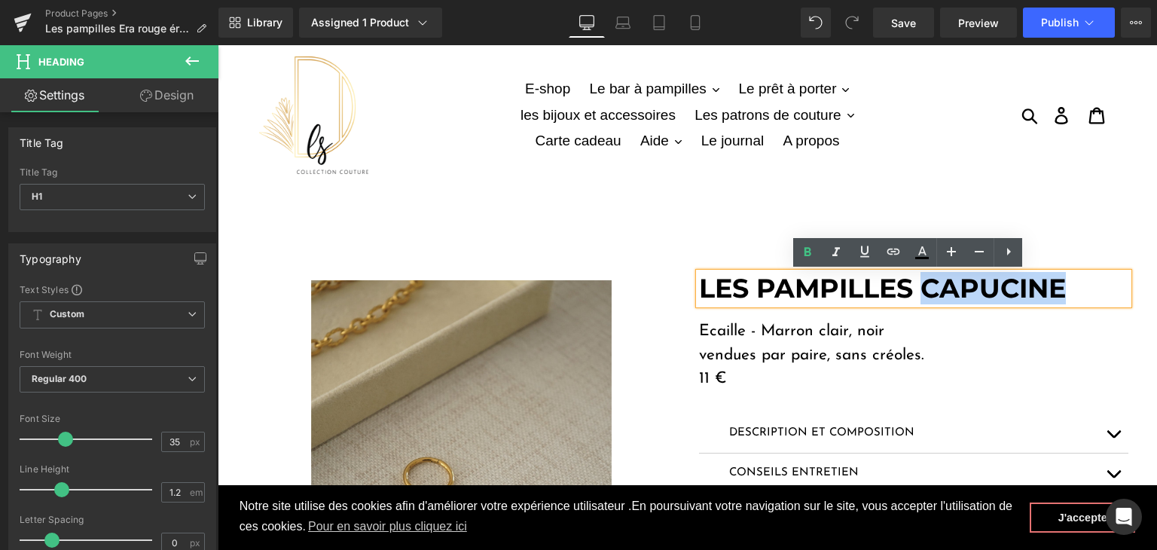
drag, startPoint x: 1056, startPoint y: 280, endPoint x: 921, endPoint y: 281, distance: 134.8
click at [921, 281] on strong "LES PAMPILLES CAPUCINE" at bounding box center [882, 288] width 367 height 32
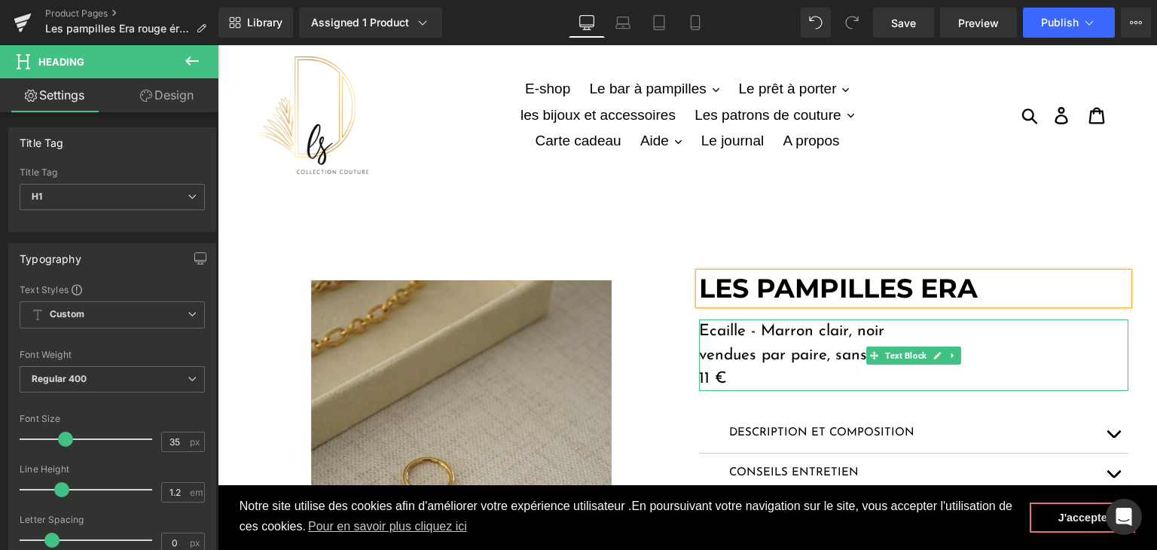
click at [896, 328] on p "Ecaille - Marron clair, noir" at bounding box center [913, 331] width 429 height 24
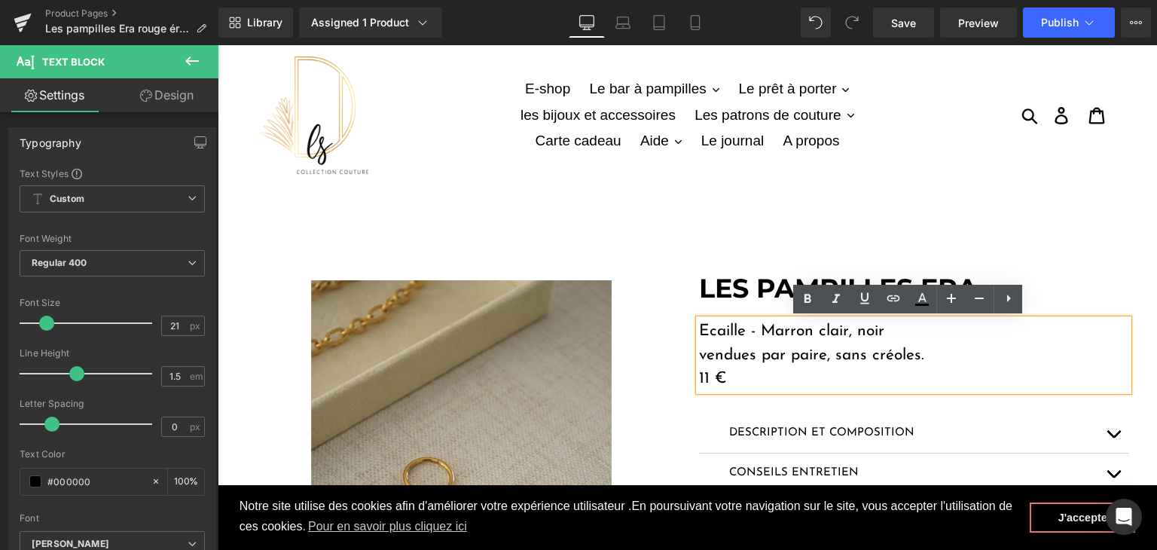
drag, startPoint x: 774, startPoint y: 335, endPoint x: 685, endPoint y: 332, distance: 88.9
click at [688, 332] on div "LES PAMPILLES ERA Heading Ecaille - Marron clair, noir vendues par paire, sans …" at bounding box center [914, 489] width 452 height 432
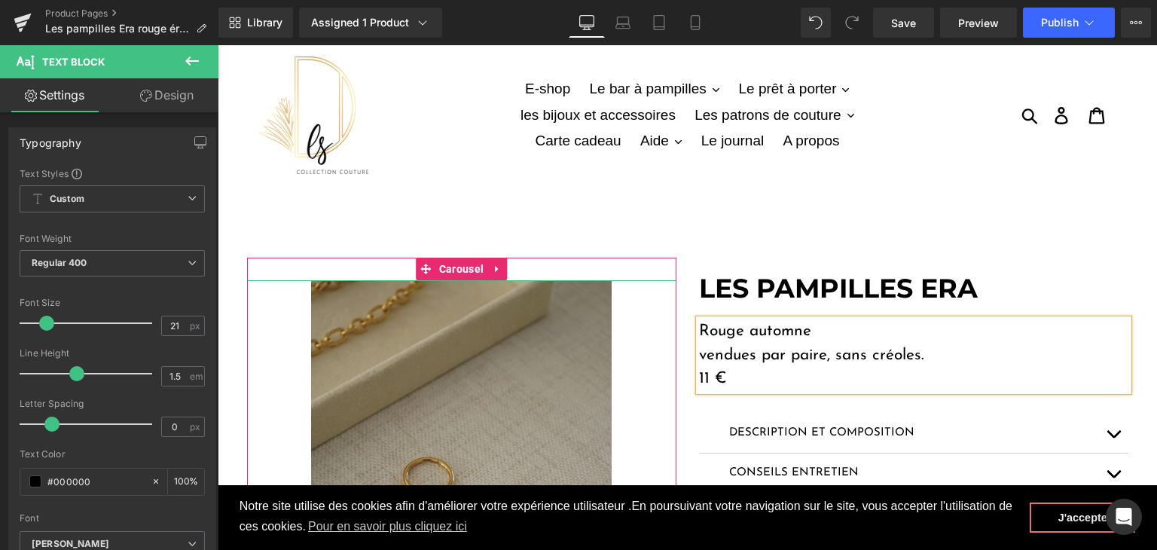
click at [516, 336] on img at bounding box center [461, 505] width 301 height 451
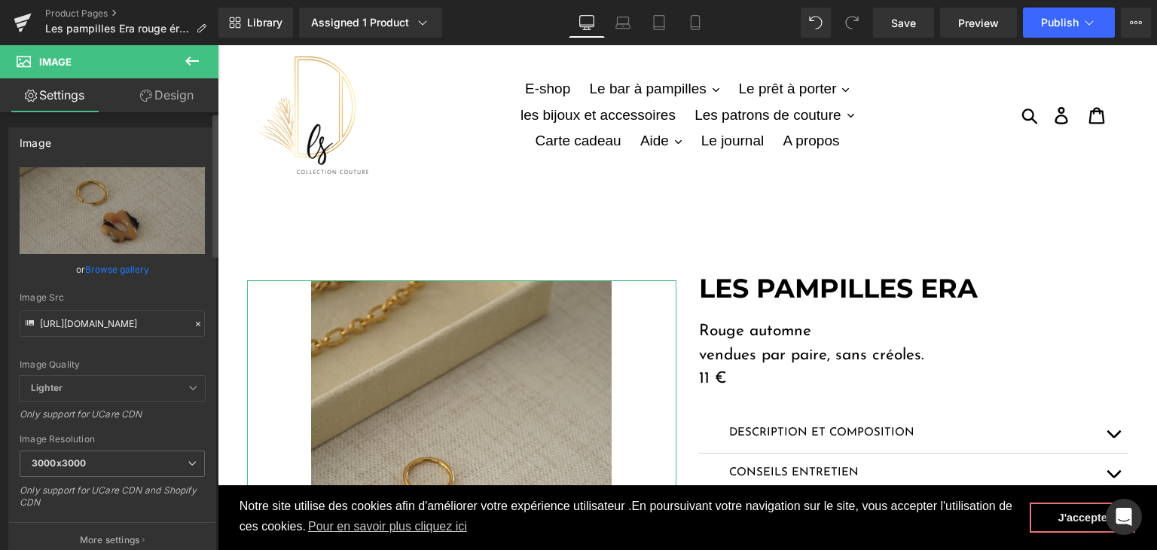
click at [196, 323] on icon at bounding box center [198, 324] width 5 height 5
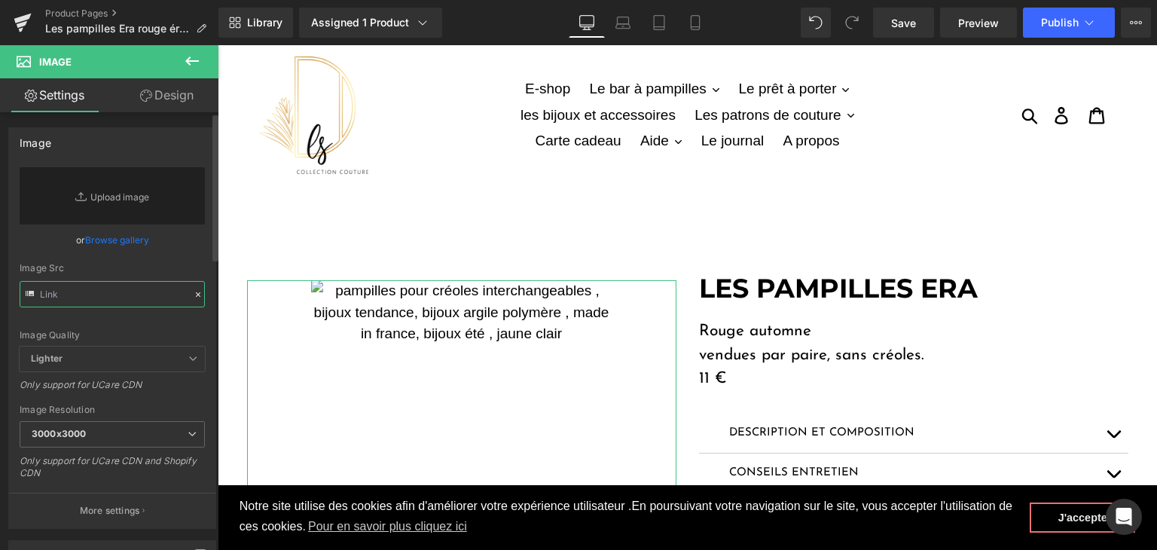
paste input "[URL][DOMAIN_NAME]"
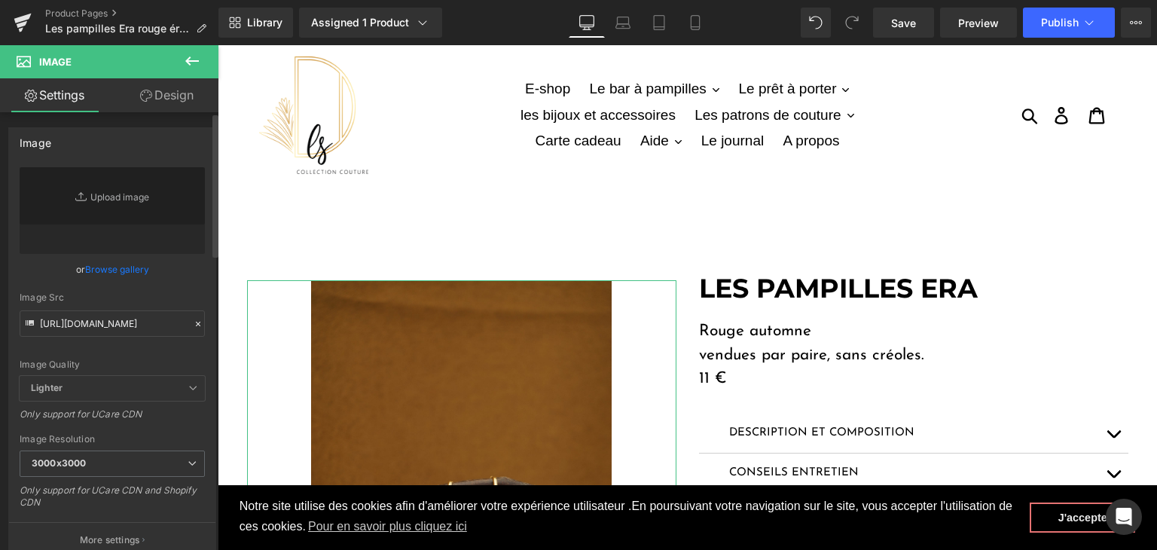
click at [170, 356] on div "Image Quality Lighter Lightest Lighter Lighter Lightest Only support for UCare …" at bounding box center [112, 271] width 185 height 209
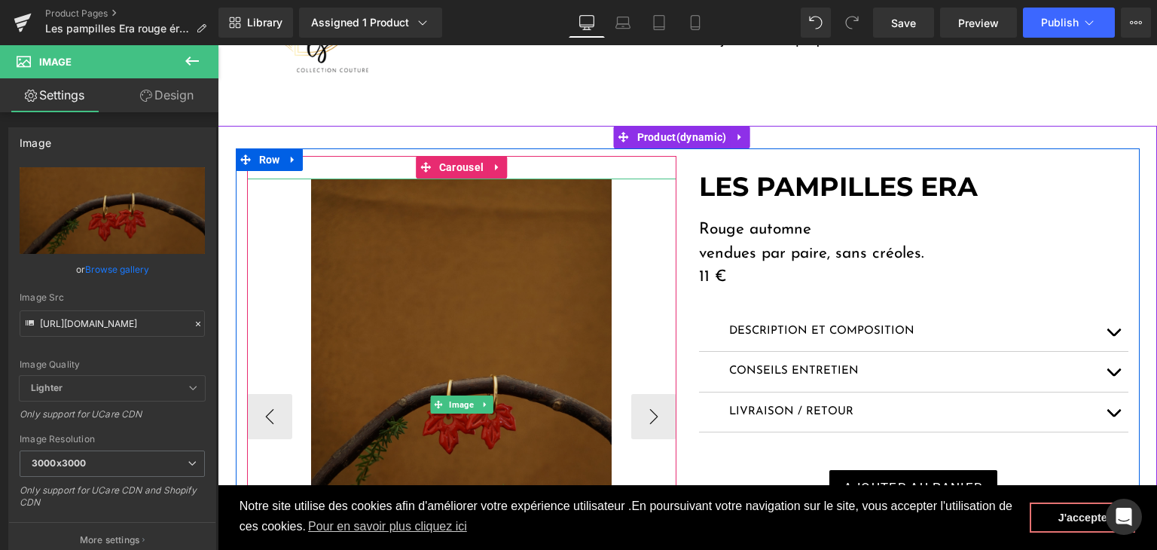
scroll to position [151, 0]
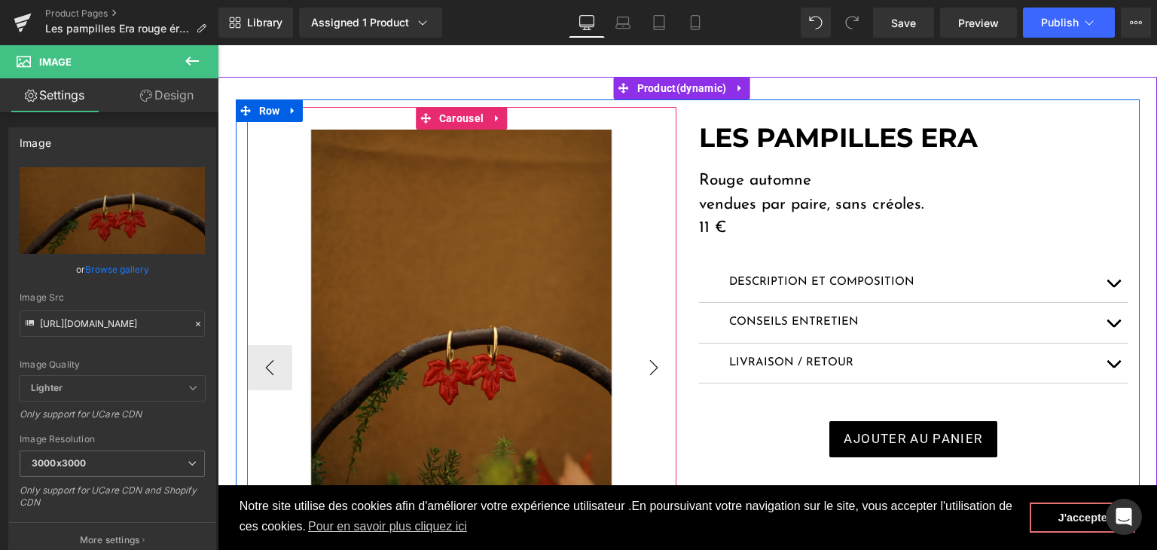
click at [641, 371] on button "›" at bounding box center [653, 367] width 45 height 45
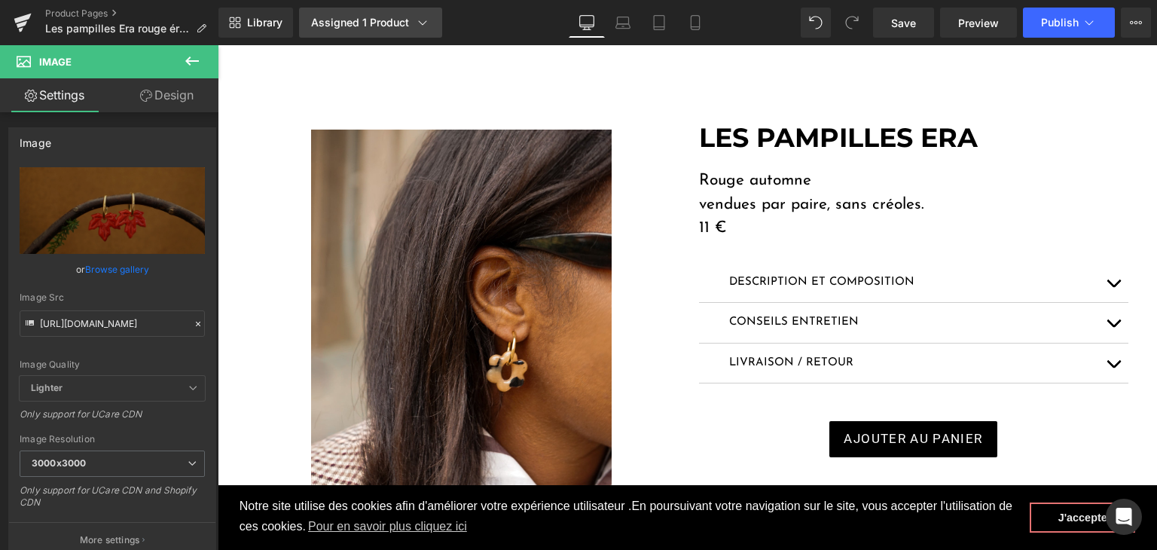
type input "https://cdn.shopify.com/s/files/1/0251/3371/1412/files/DSC02659_3000x3000.jpg?v…"
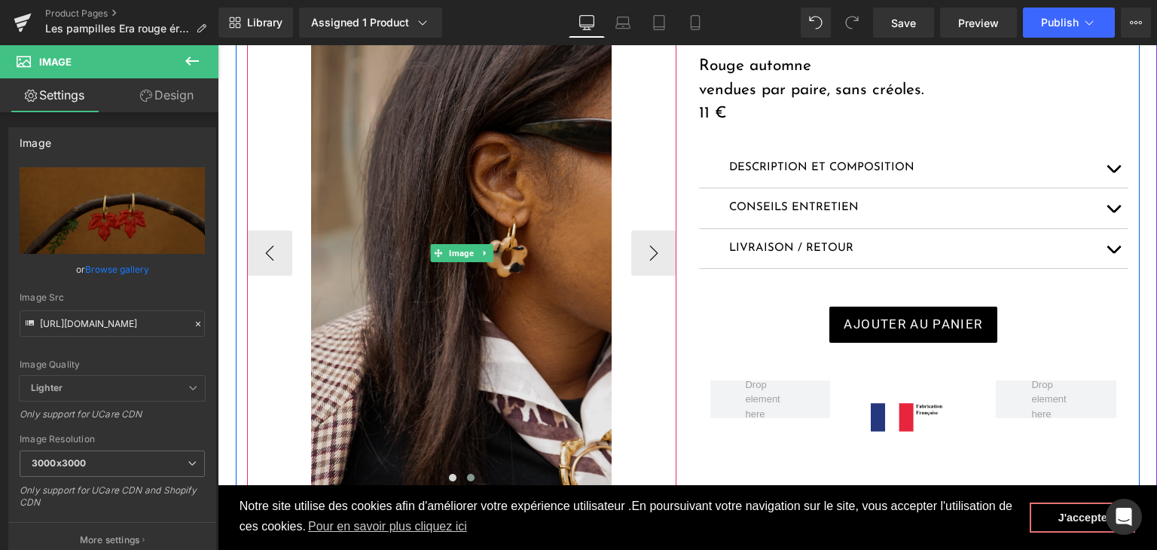
scroll to position [301, 0]
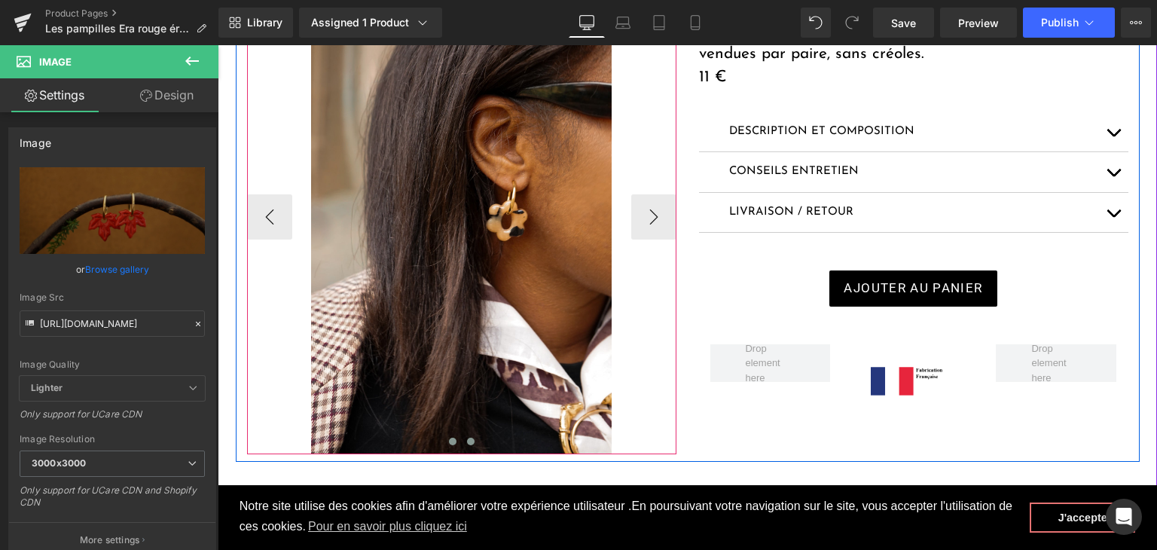
click at [444, 447] on button at bounding box center [453, 441] width 18 height 15
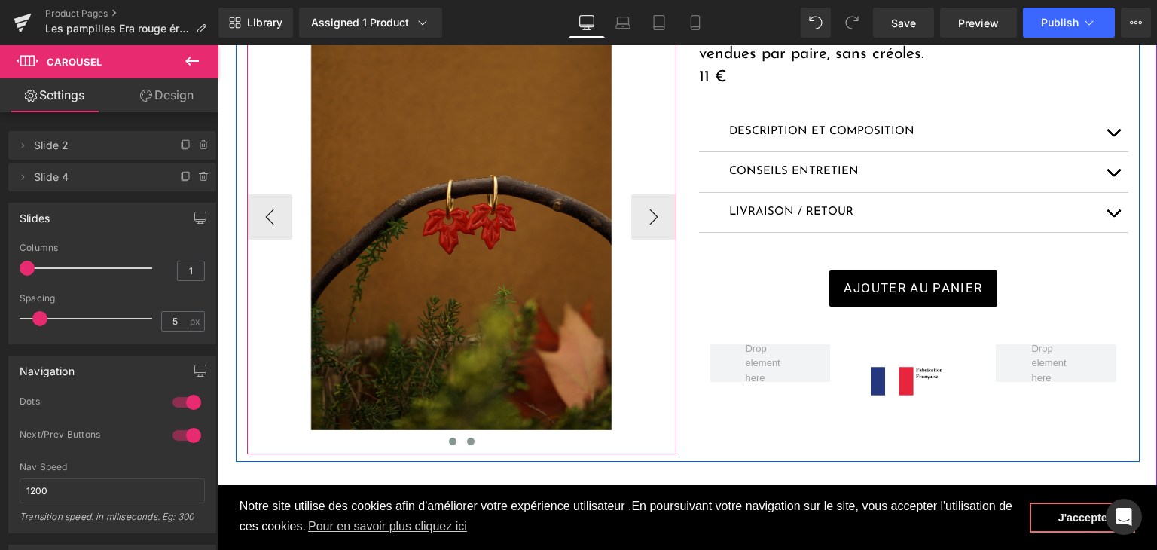
click at [470, 444] on button at bounding box center [471, 441] width 18 height 15
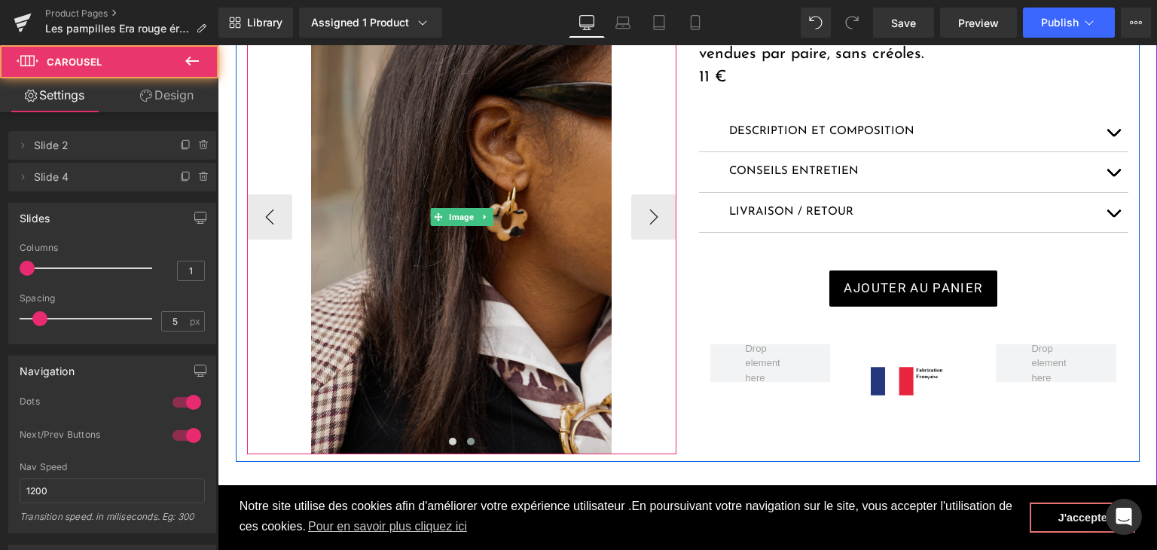
click at [383, 299] on img at bounding box center [461, 216] width 301 height 475
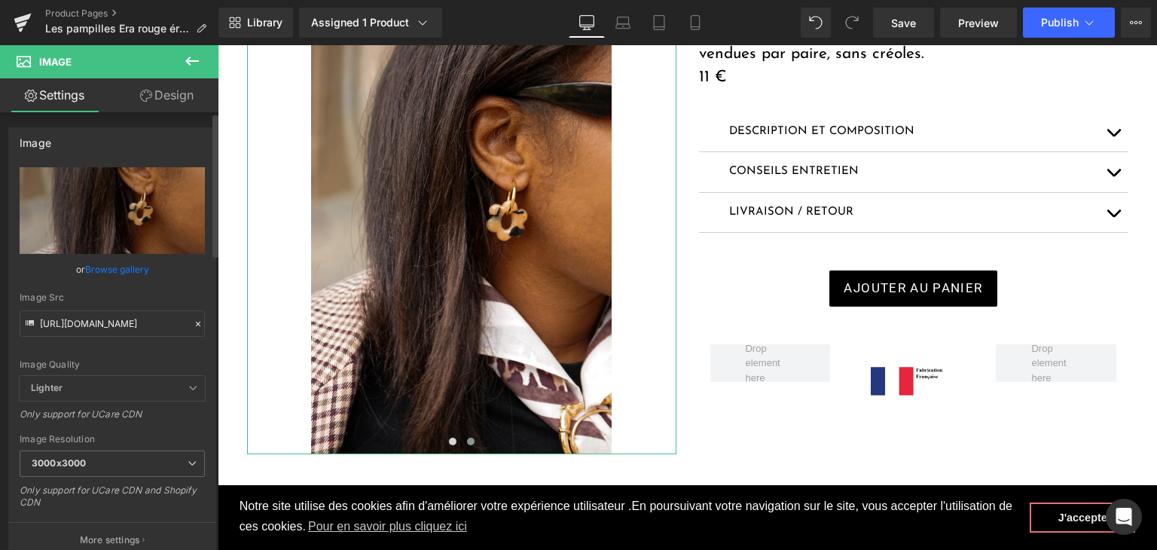
click at [193, 324] on icon at bounding box center [198, 324] width 11 height 11
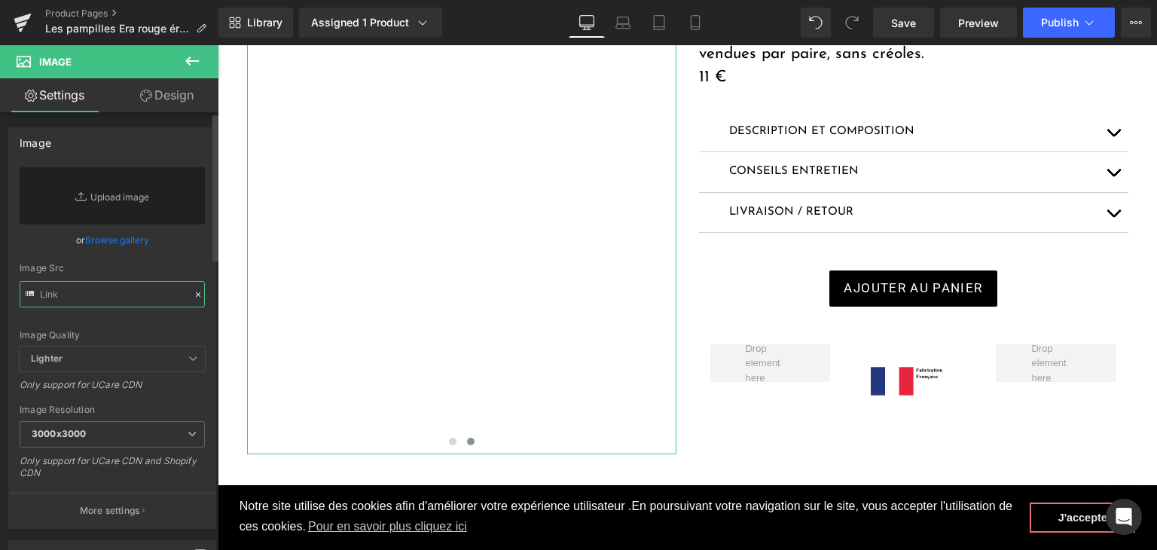
paste input "https://cdn.shopify.com/s/files/1/0251/3371/1412/files/DSC02710.jpg?v=1759501713"
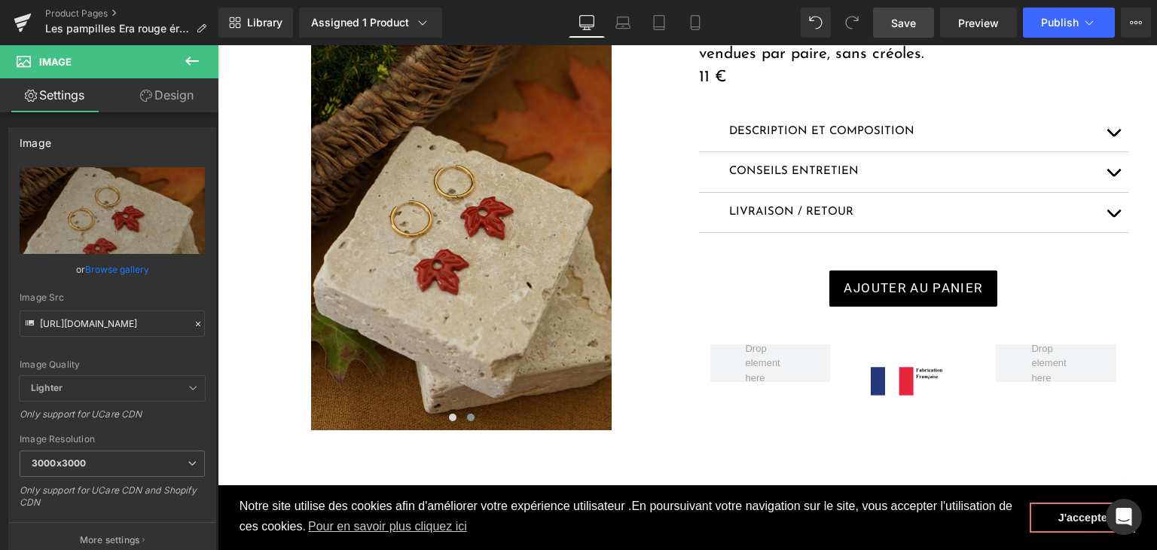
scroll to position [0, 0]
click at [922, 24] on link "Save" at bounding box center [903, 23] width 61 height 30
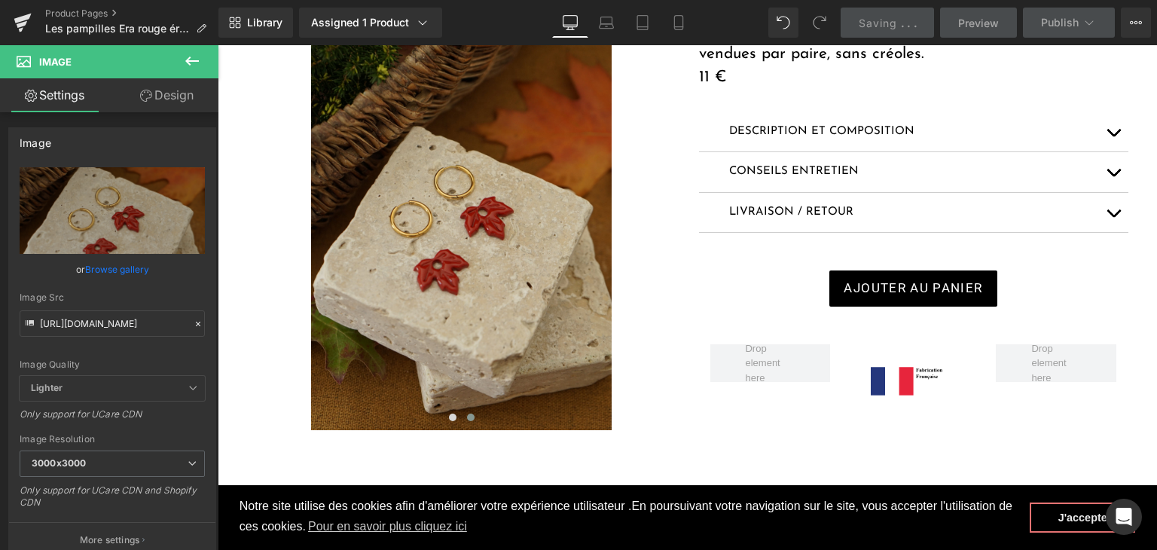
type input "https://cdn.shopify.com/s/files/1/0251/3371/1412/files/DSC02710_3000x3000.jpg?v…"
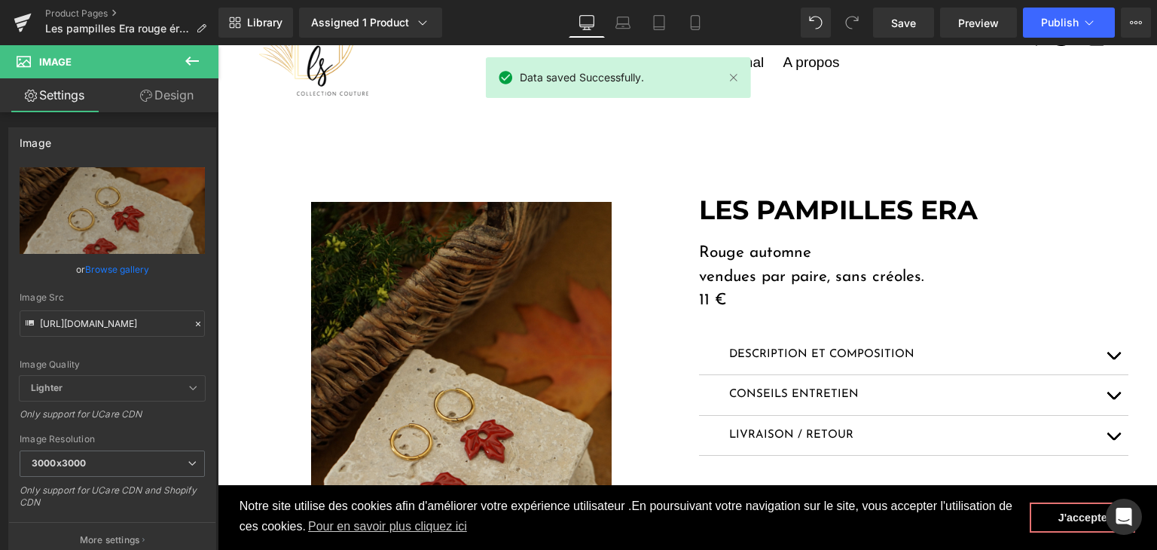
scroll to position [75, 0]
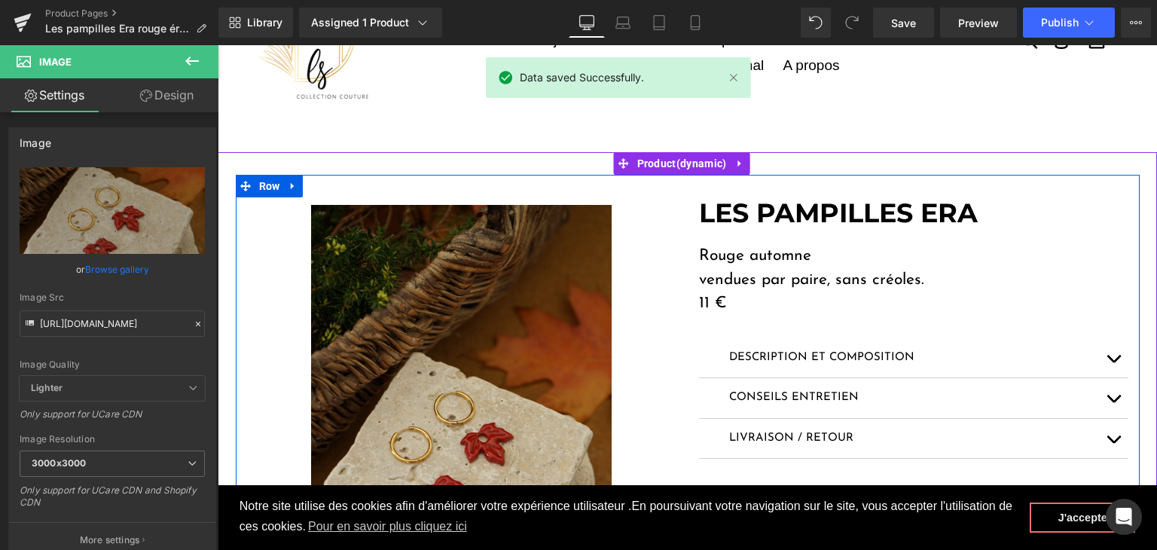
drag, startPoint x: 786, startPoint y: 249, endPoint x: 802, endPoint y: 251, distance: 16.7
click at [786, 246] on div "Rouge automne vendues par paire, sans créoles. 11 € Text Block" at bounding box center [913, 280] width 429 height 72
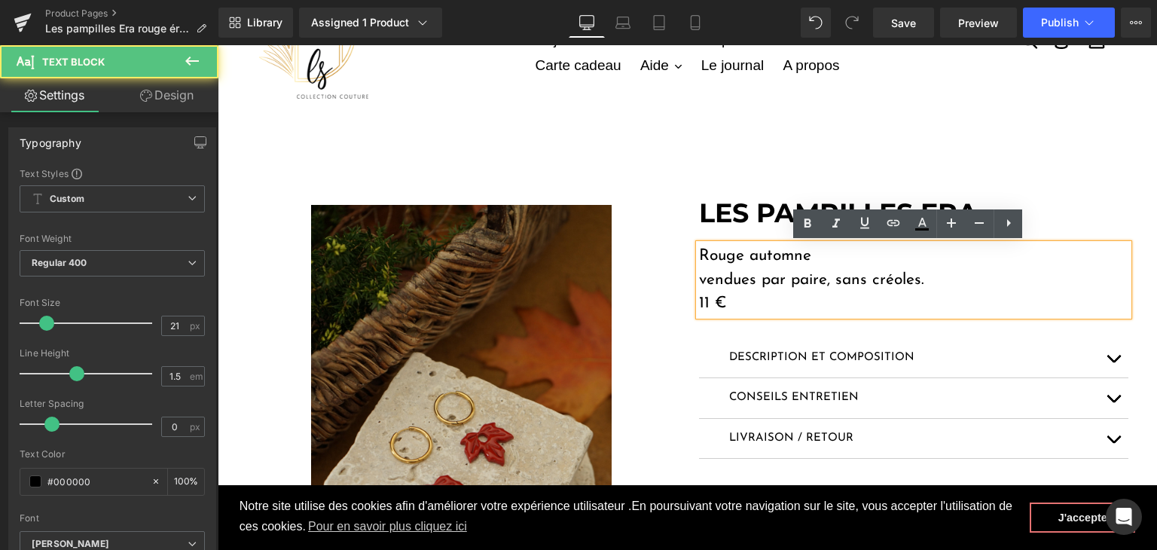
click at [820, 260] on p "Rouge automne" at bounding box center [913, 256] width 429 height 24
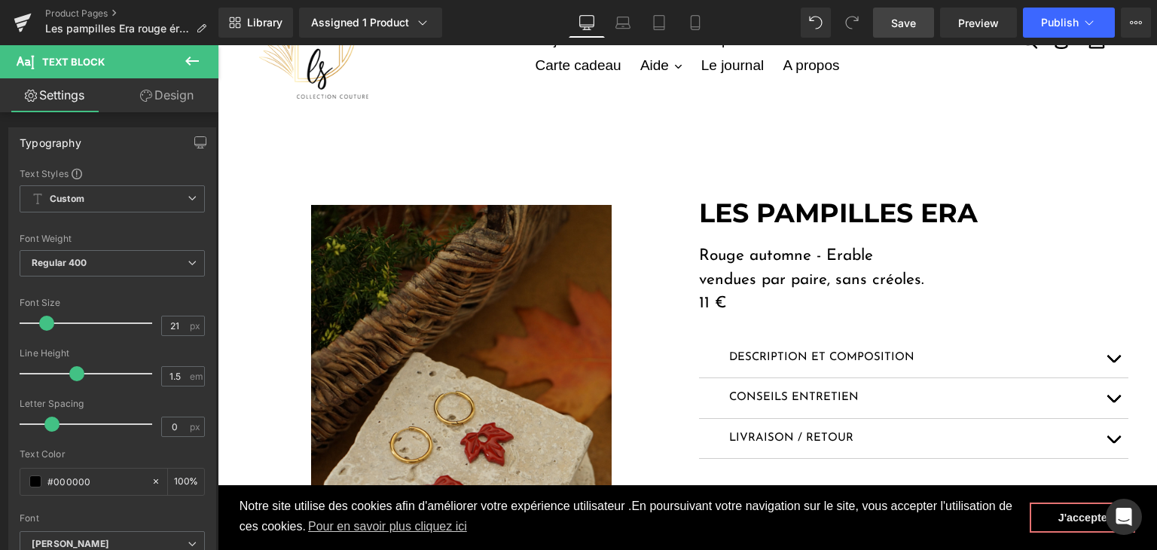
click at [903, 20] on span "Save" at bounding box center [903, 23] width 25 height 16
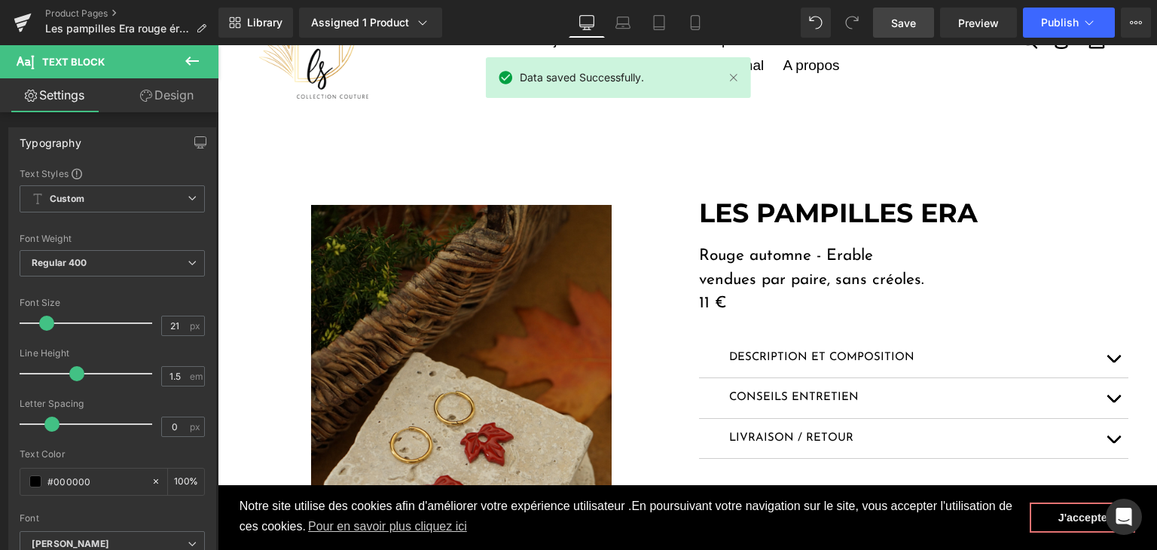
click at [1103, 360] on button "button" at bounding box center [1113, 358] width 30 height 40
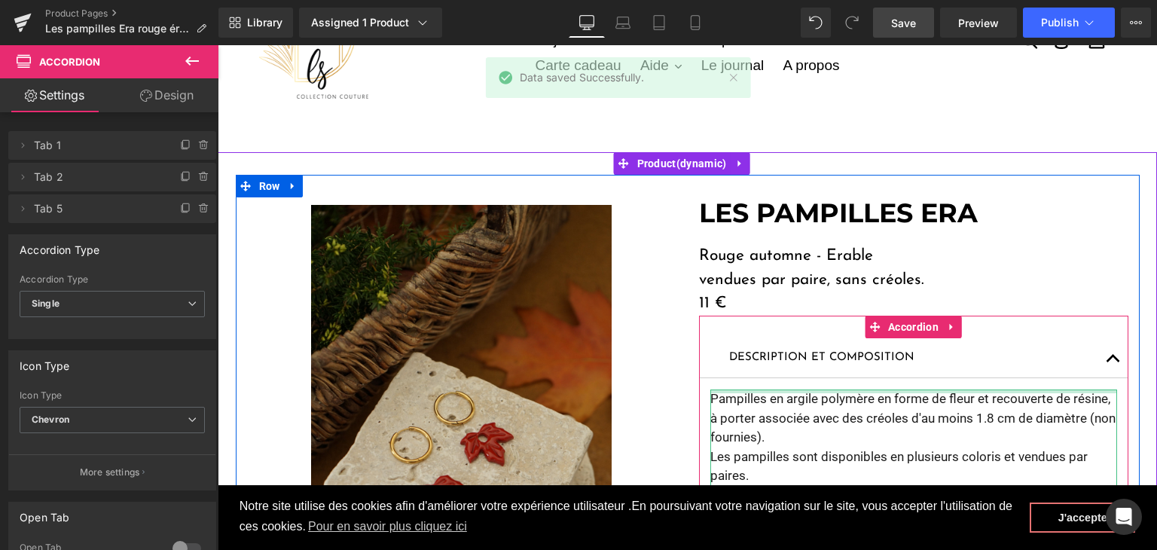
click at [887, 394] on p "Pampilles en argile polymère en forme de fleur et recouverte de résine, à porte…" at bounding box center [913, 418] width 407 height 58
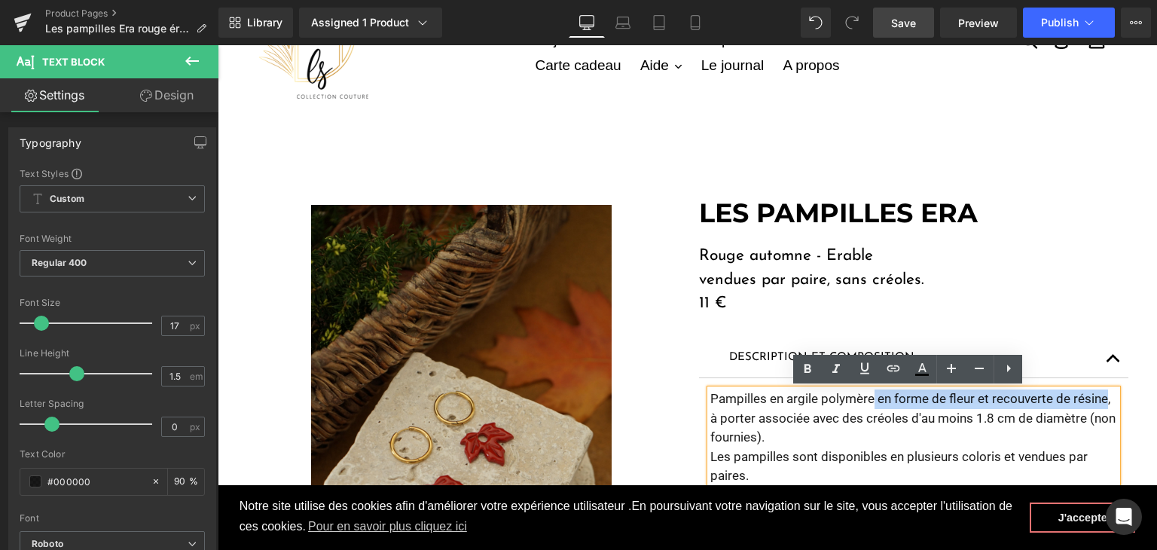
drag, startPoint x: 868, startPoint y: 398, endPoint x: 1100, endPoint y: 392, distance: 232.1
click at [1100, 392] on p "Pampilles en argile polymère en forme de fleur et recouverte de résine, à porte…" at bounding box center [913, 418] width 407 height 58
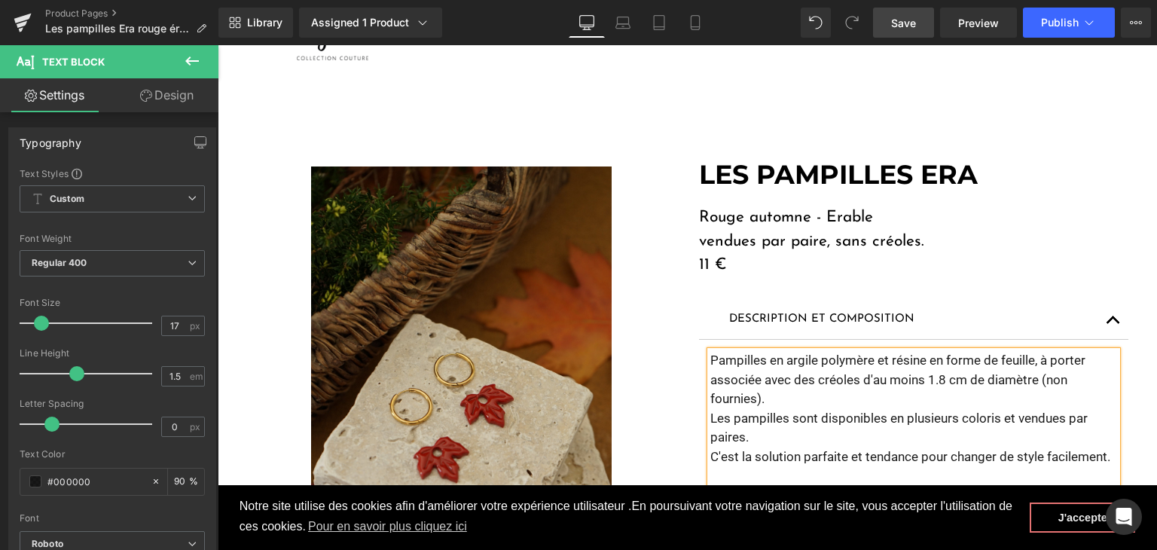
scroll to position [151, 0]
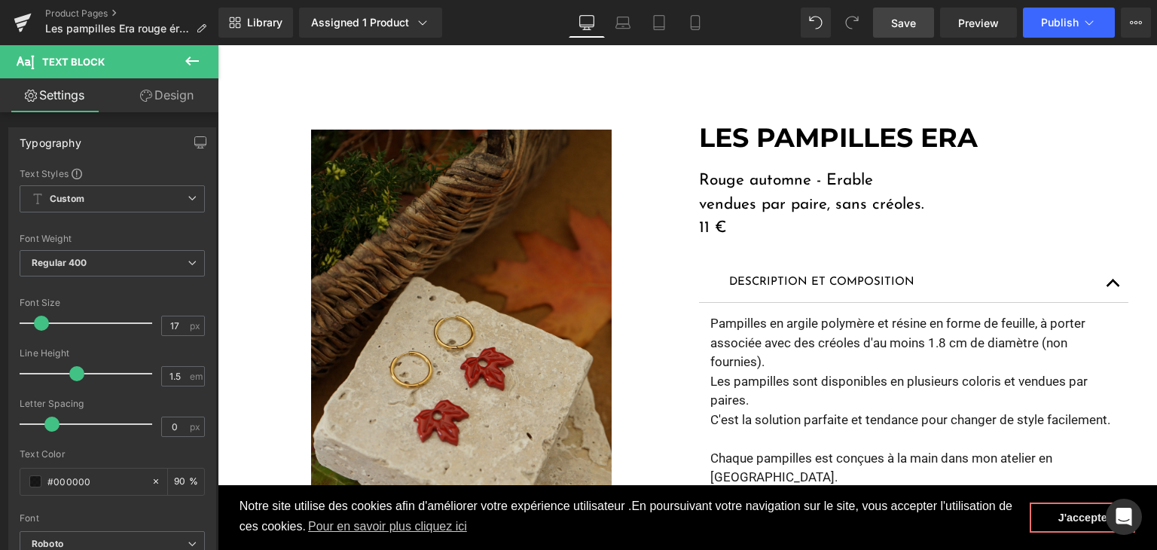
click at [922, 31] on link "Save" at bounding box center [903, 23] width 61 height 30
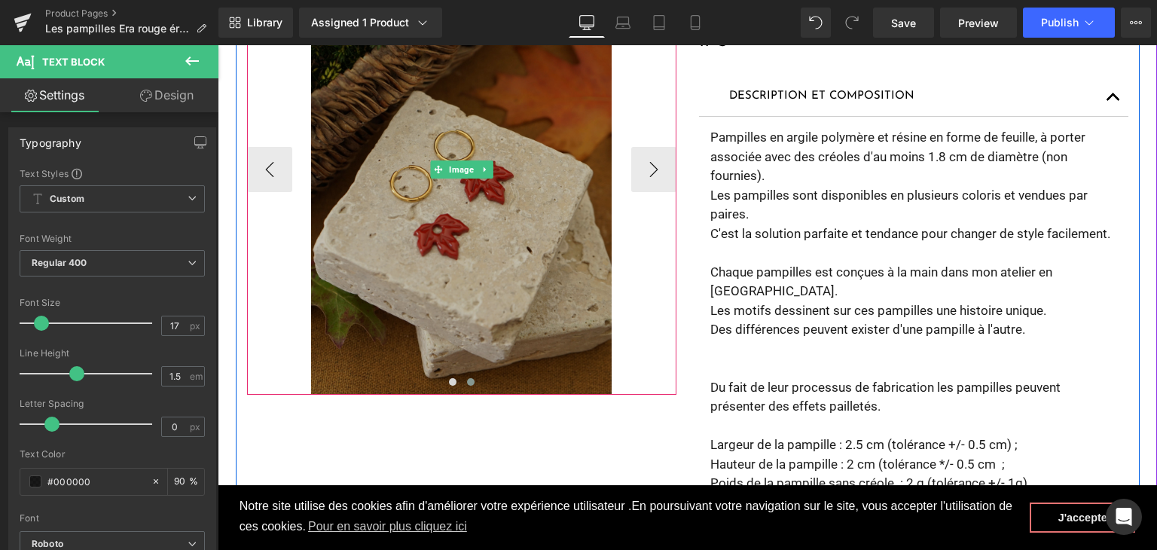
scroll to position [377, 0]
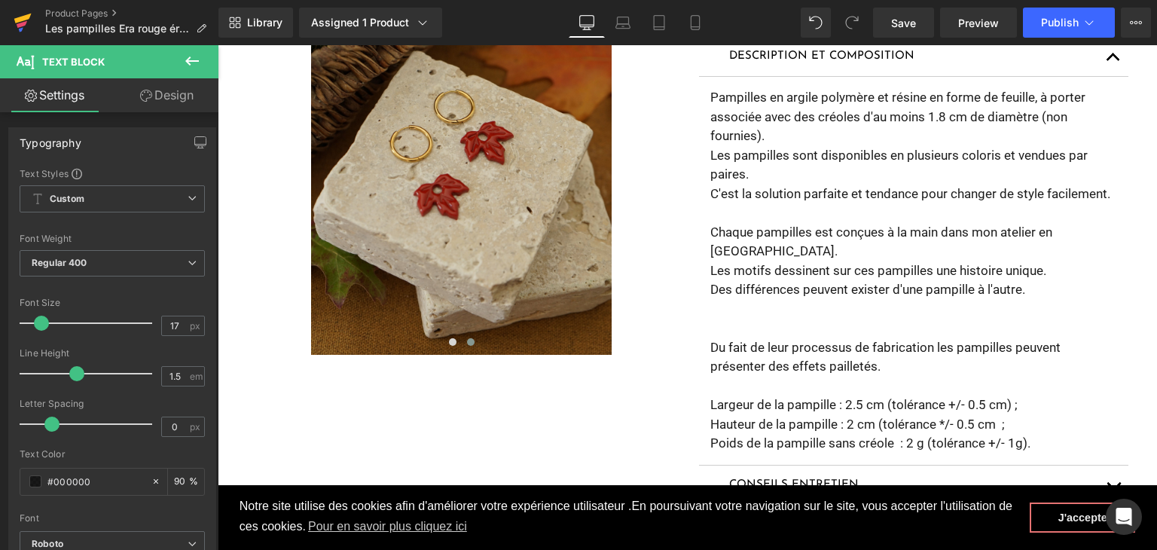
click at [26, 23] on icon at bounding box center [23, 23] width 18 height 38
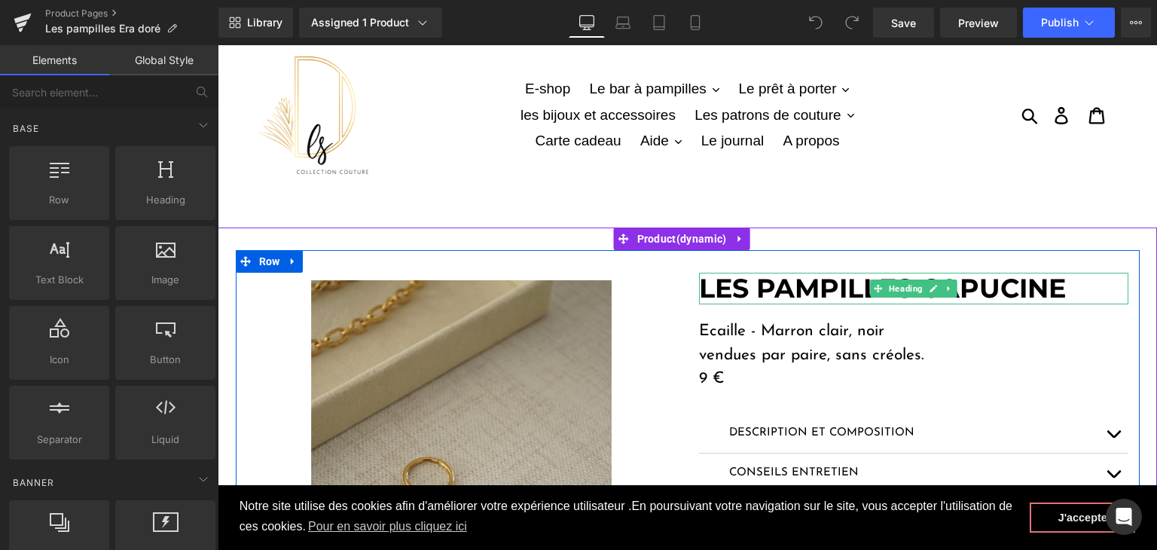
click at [823, 288] on strong "LES PAMPILLES CAPUCINE" at bounding box center [882, 288] width 367 height 32
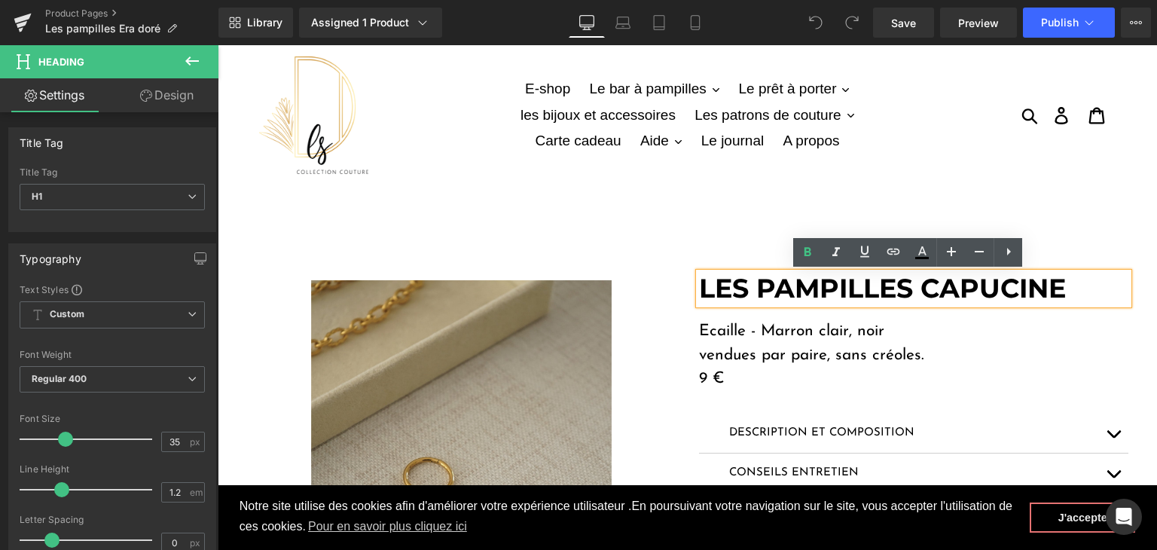
drag, startPoint x: 1085, startPoint y: 293, endPoint x: 919, endPoint y: 302, distance: 166.7
click at [919, 302] on h1 "LES PAMPILLES CAPUCINE" at bounding box center [913, 289] width 429 height 32
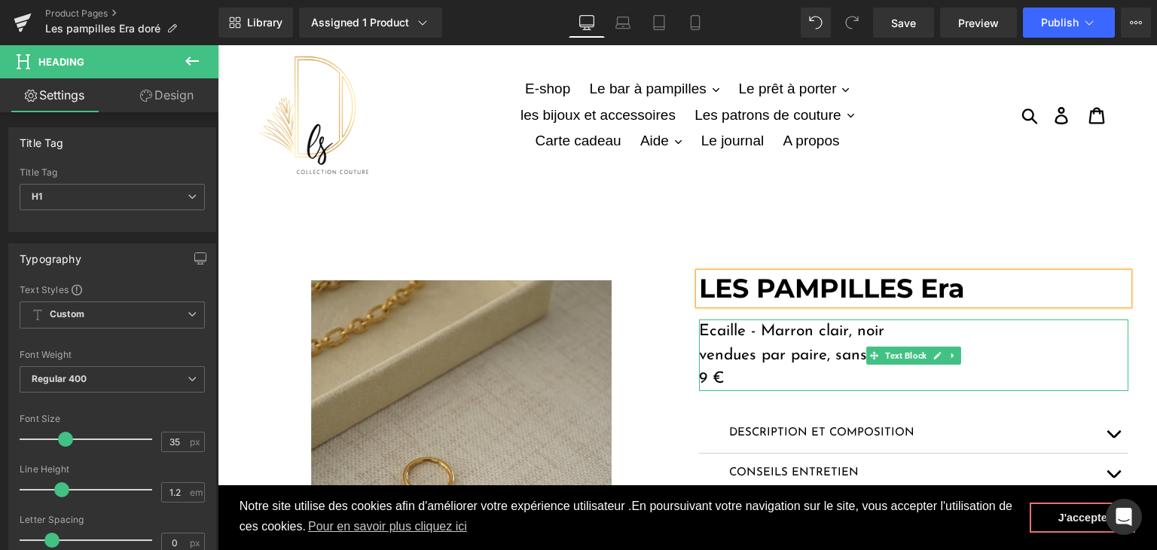
click at [883, 335] on p "Ecaille - Marron clair, noir" at bounding box center [913, 331] width 429 height 24
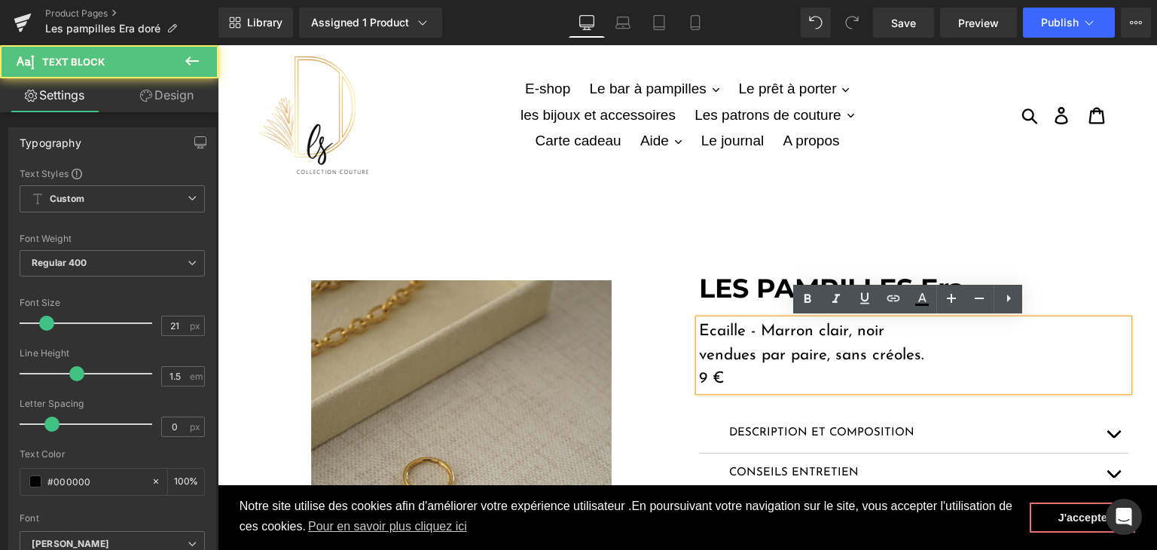
click at [859, 341] on p "Ecaille - Marron clair, noir" at bounding box center [913, 331] width 429 height 24
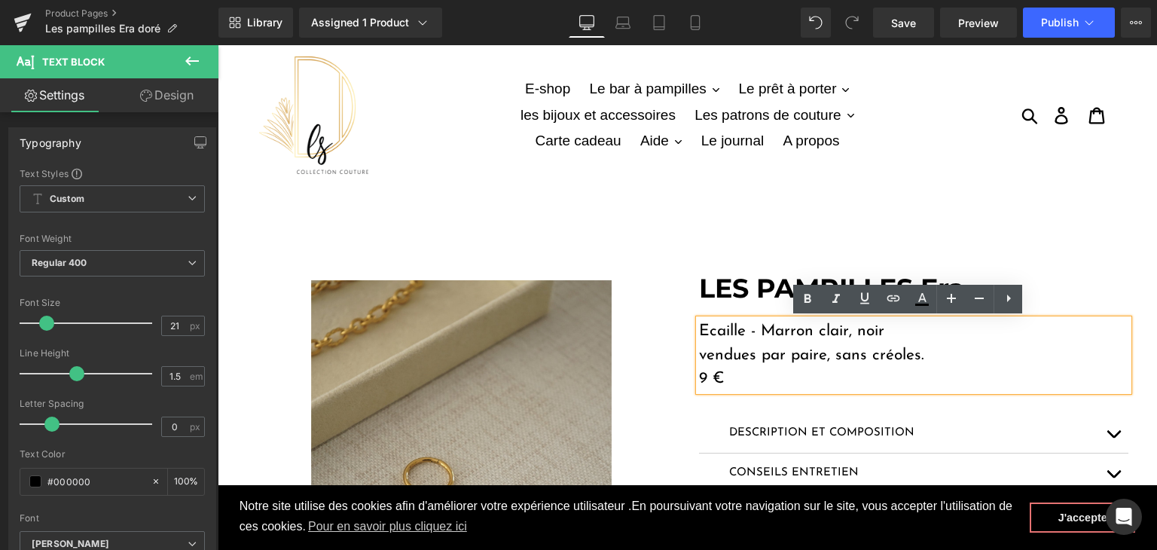
drag, startPoint x: 889, startPoint y: 335, endPoint x: 694, endPoint y: 331, distance: 194.4
click at [699, 331] on p "Ecaille - Marron clair, noir" at bounding box center [913, 331] width 429 height 24
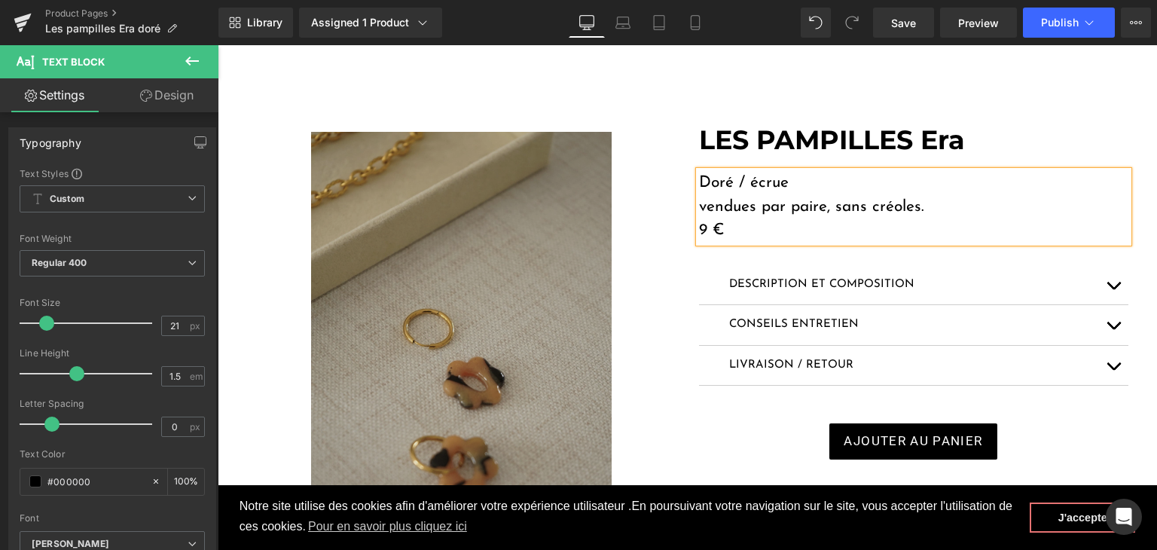
scroll to position [151, 0]
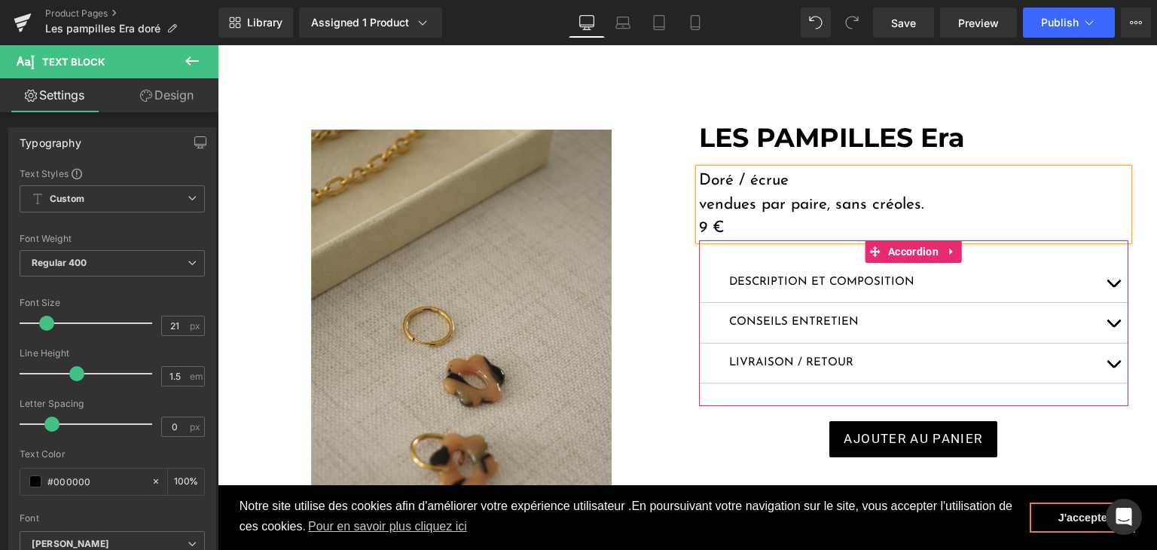
drag, startPoint x: 1112, startPoint y: 286, endPoint x: 1103, endPoint y: 278, distance: 11.7
click at [1112, 286] on button "button" at bounding box center [1113, 283] width 30 height 40
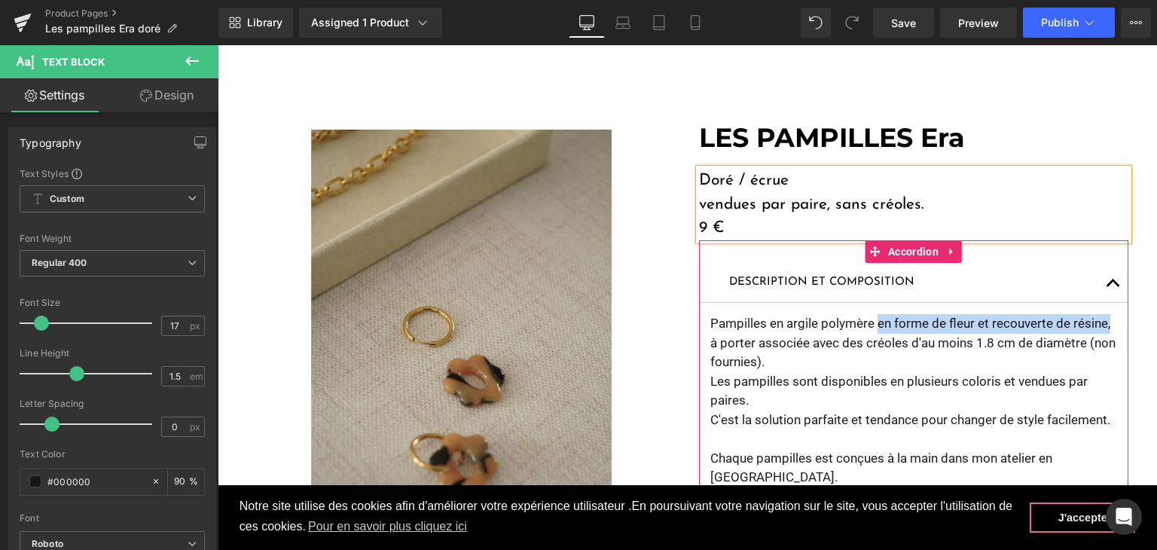
drag, startPoint x: 872, startPoint y: 322, endPoint x: 1112, endPoint y: 323, distance: 239.5
click at [1112, 323] on article "Pampilles en argile polymère en forme de fleur et recouverte de résine, à porte…" at bounding box center [913, 497] width 429 height 389
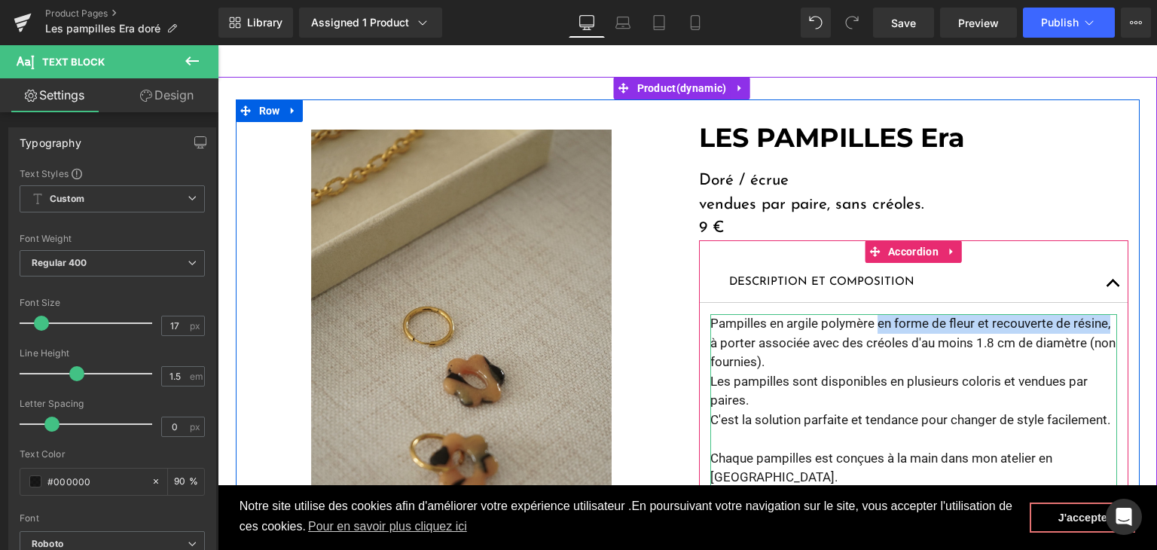
click at [1090, 317] on div "Pampilles en argile polymère en forme de fleur et recouverte de résine, à porte…" at bounding box center [913, 496] width 407 height 365
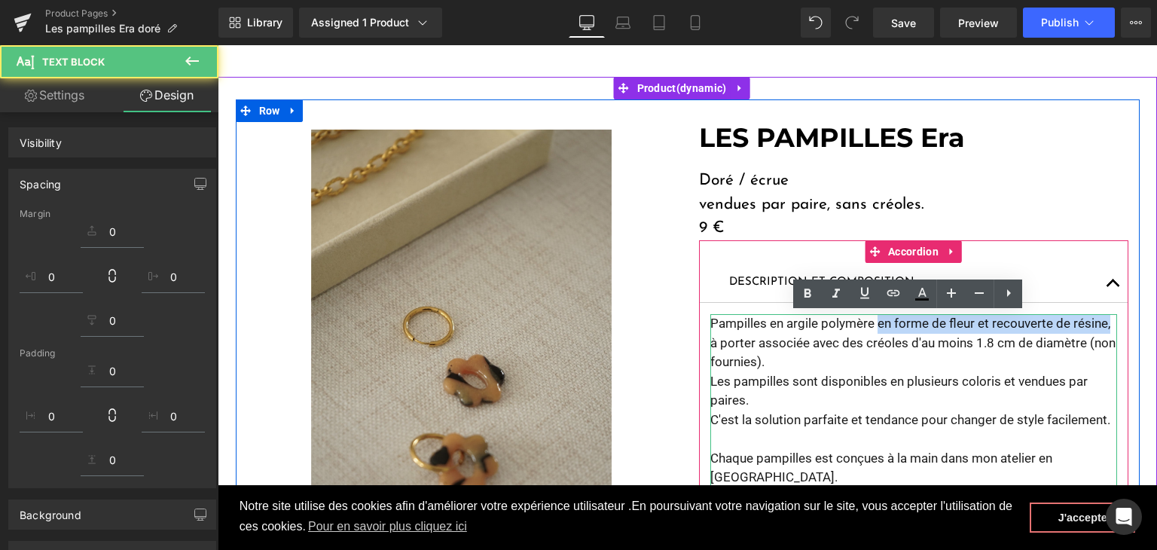
click at [1100, 323] on p "Pampilles en argile polymère en forme de fleur et recouverte de résine, à porte…" at bounding box center [913, 343] width 407 height 58
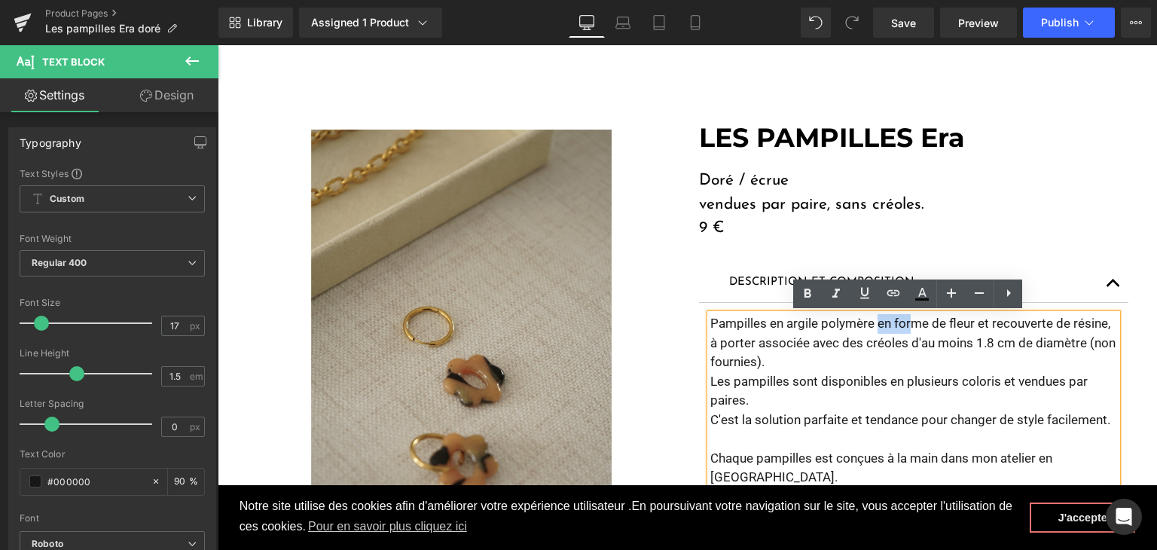
drag, startPoint x: 1100, startPoint y: 323, endPoint x: 903, endPoint y: 322, distance: 196.6
click at [903, 322] on p "Pampilles en argile polymère en forme de fleur et recouverte de résine, à porte…" at bounding box center [913, 343] width 407 height 58
drag, startPoint x: 1098, startPoint y: 325, endPoint x: 871, endPoint y: 319, distance: 227.6
click at [871, 319] on p "Pampilles en argile polymère en forme de fleur et recouverte de résine, à porte…" at bounding box center [913, 343] width 407 height 58
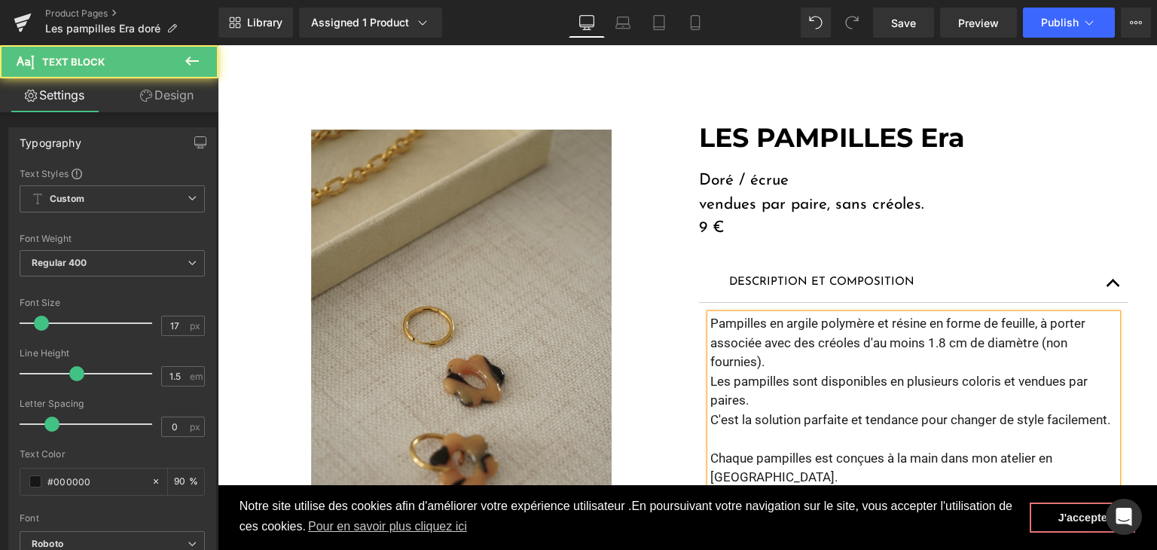
click at [793, 365] on p "Pampilles en argile polymère et résine en forme de feuille, à porter associée a…" at bounding box center [913, 343] width 407 height 58
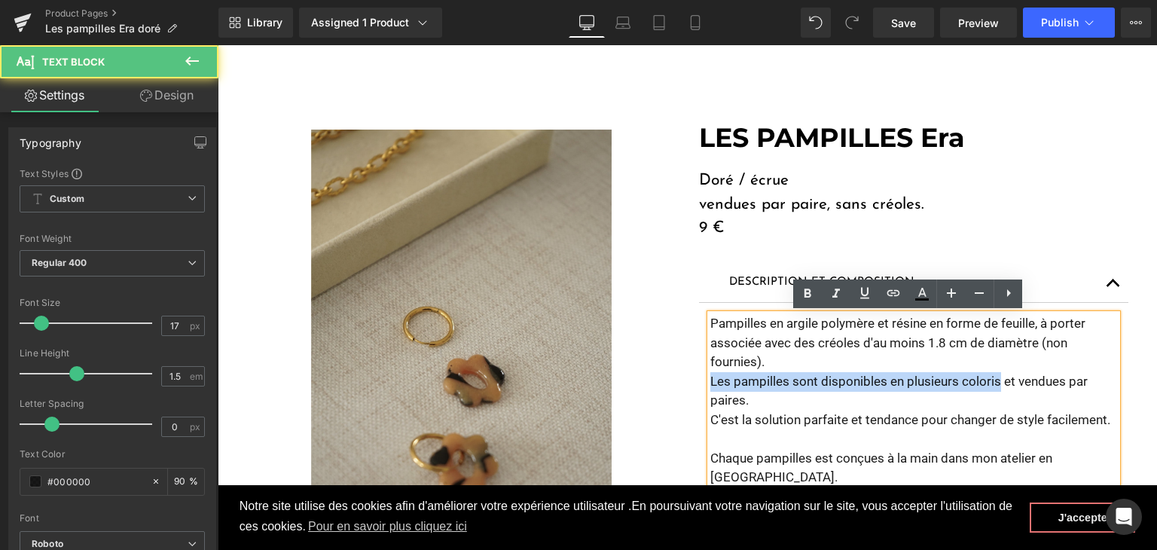
drag, startPoint x: 993, startPoint y: 380, endPoint x: 706, endPoint y: 378, distance: 287.0
click at [710, 378] on p "Les pampilles sont disponibles en plusieurs coloris et vendues par paires." at bounding box center [913, 391] width 407 height 38
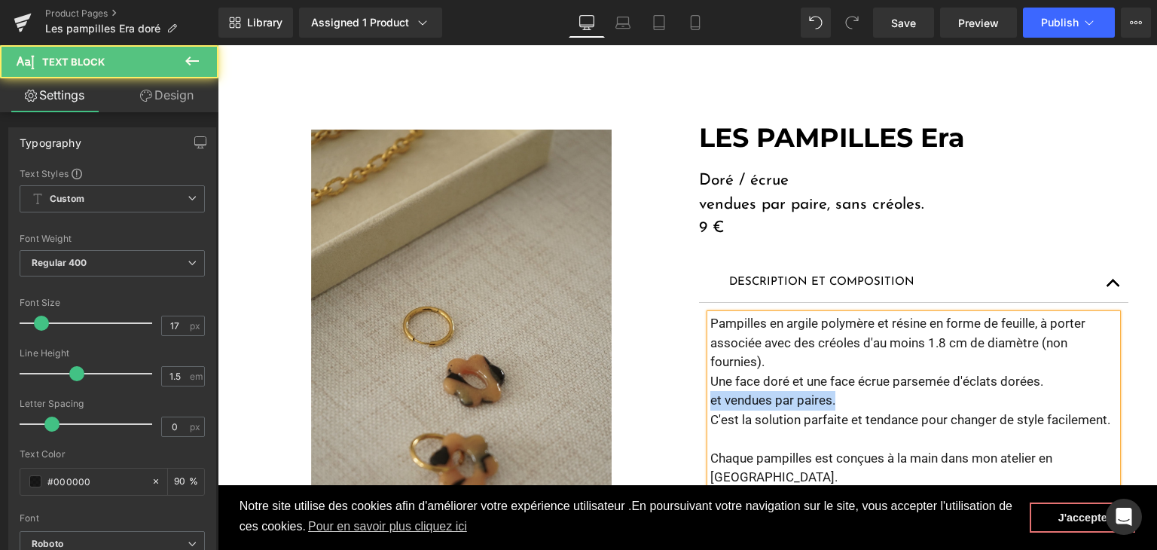
drag, startPoint x: 725, startPoint y: 387, endPoint x: 696, endPoint y: 398, distance: 31.5
click at [699, 398] on article "Pampilles en argile polymère et résine en forme de feuille, à porter associée a…" at bounding box center [913, 497] width 429 height 389
click at [710, 396] on p "Vendues par paire." at bounding box center [913, 401] width 407 height 20
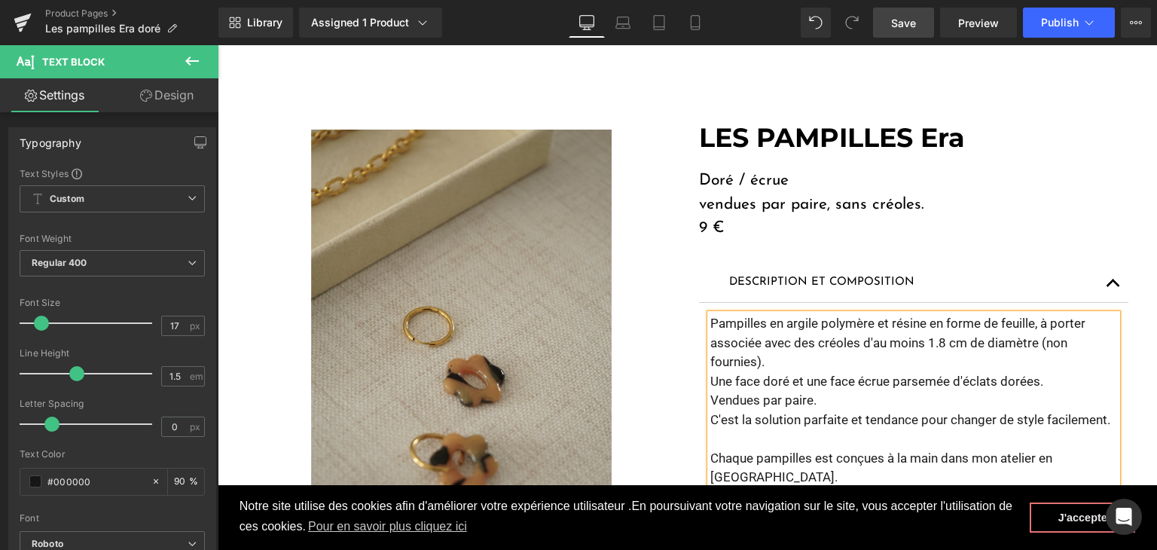
click at [903, 22] on span "Save" at bounding box center [903, 23] width 25 height 16
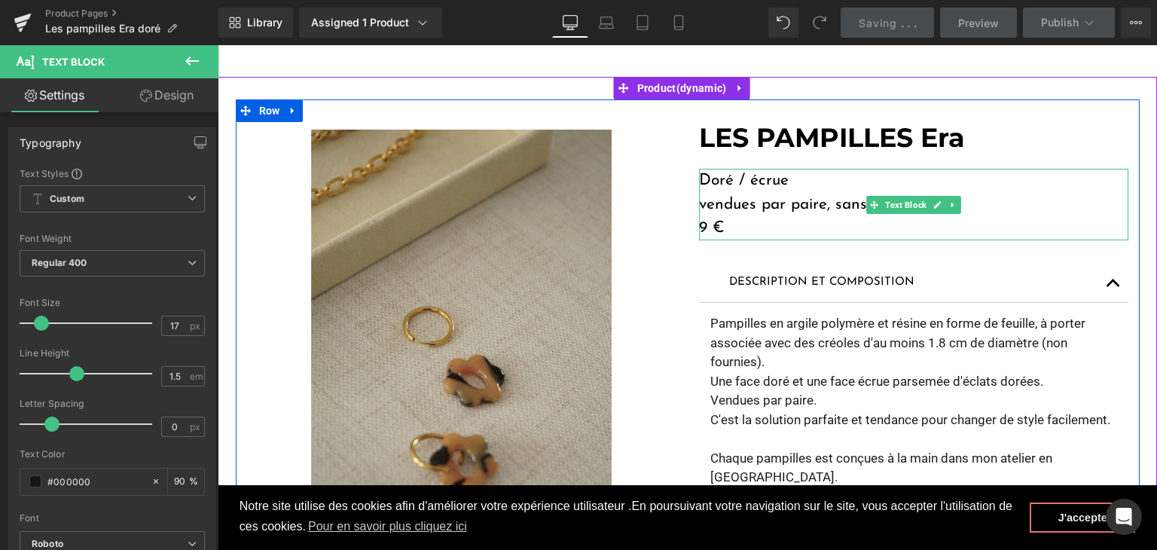
click at [708, 224] on p "9 €" at bounding box center [913, 228] width 429 height 24
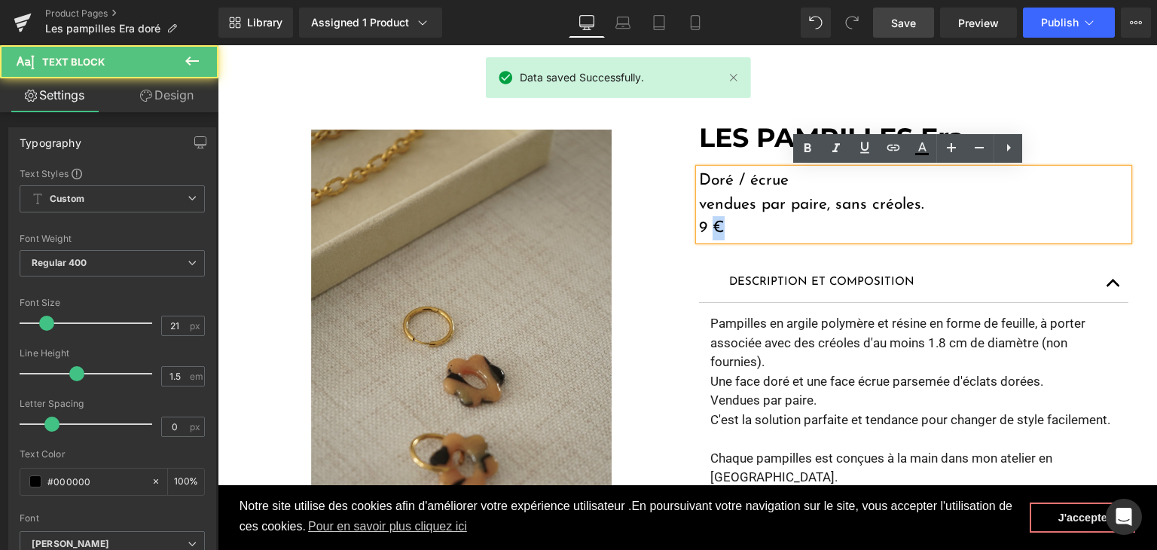
drag, startPoint x: 704, startPoint y: 225, endPoint x: 696, endPoint y: 218, distance: 11.2
click at [699, 220] on div "Doré / écrue vendues par paire, sans créoles. 9 €" at bounding box center [913, 205] width 429 height 72
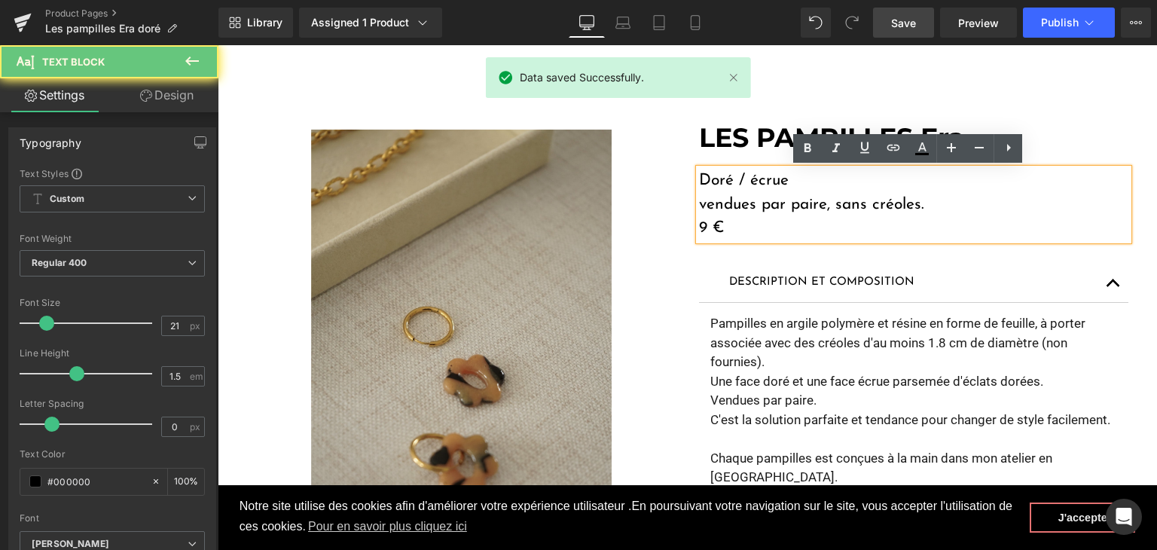
click at [699, 218] on p "9 €" at bounding box center [913, 228] width 429 height 24
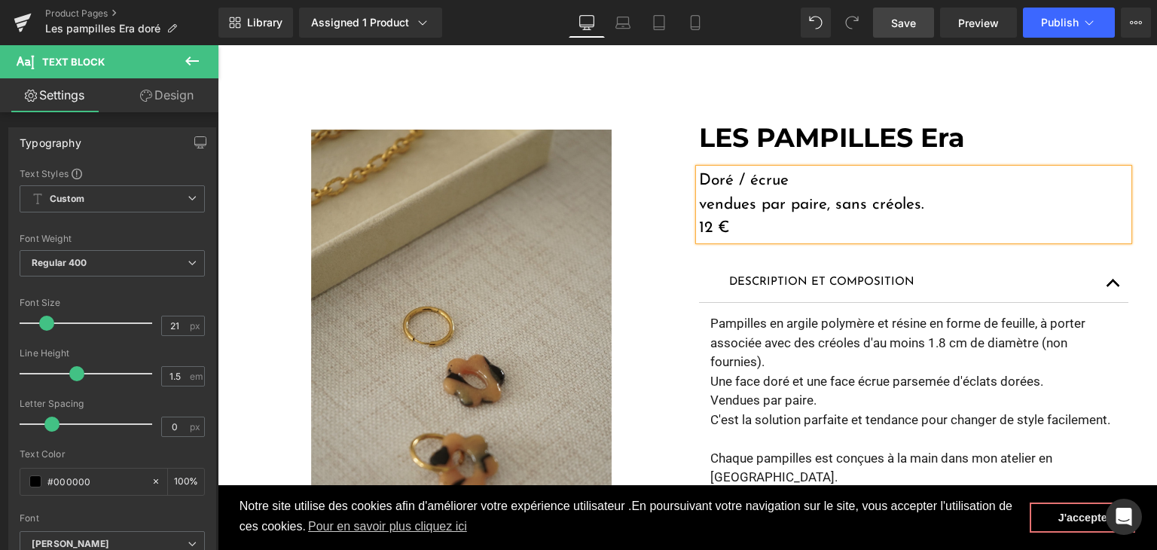
click at [914, 33] on link "Save" at bounding box center [903, 23] width 61 height 30
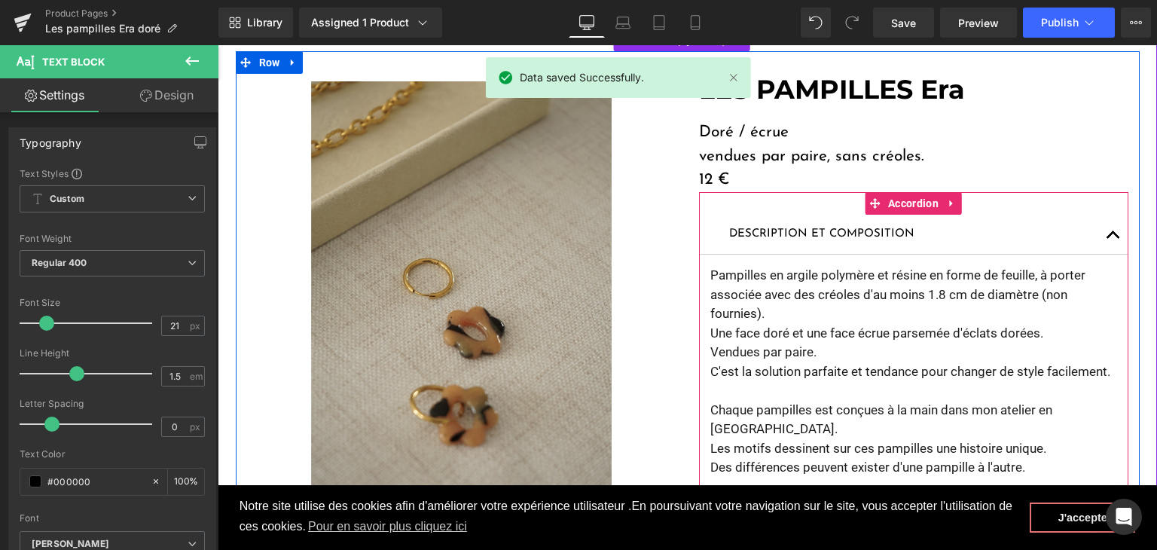
scroll to position [226, 0]
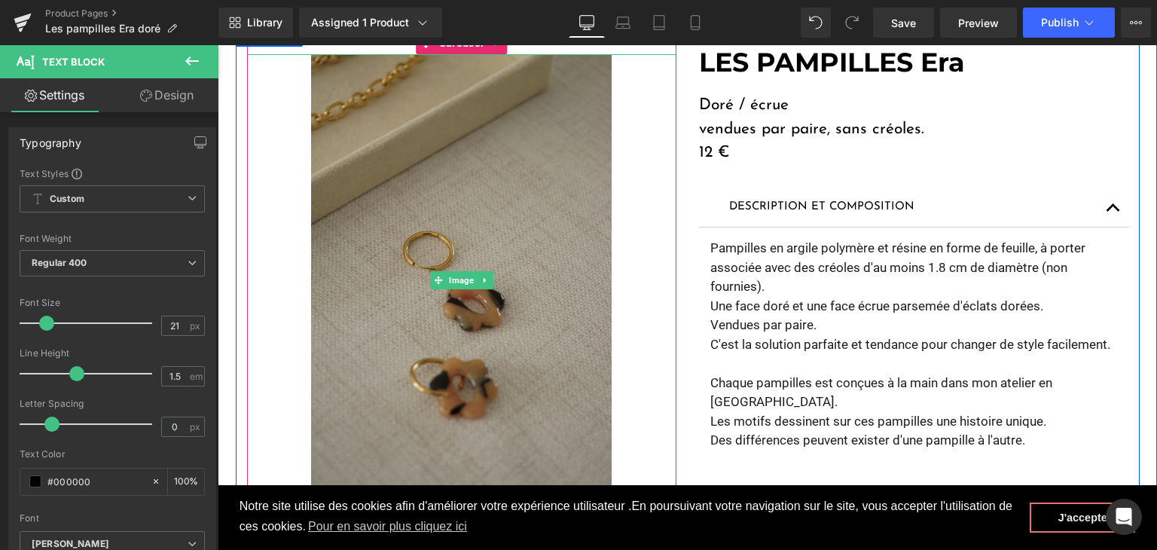
click at [354, 272] on img at bounding box center [461, 279] width 301 height 451
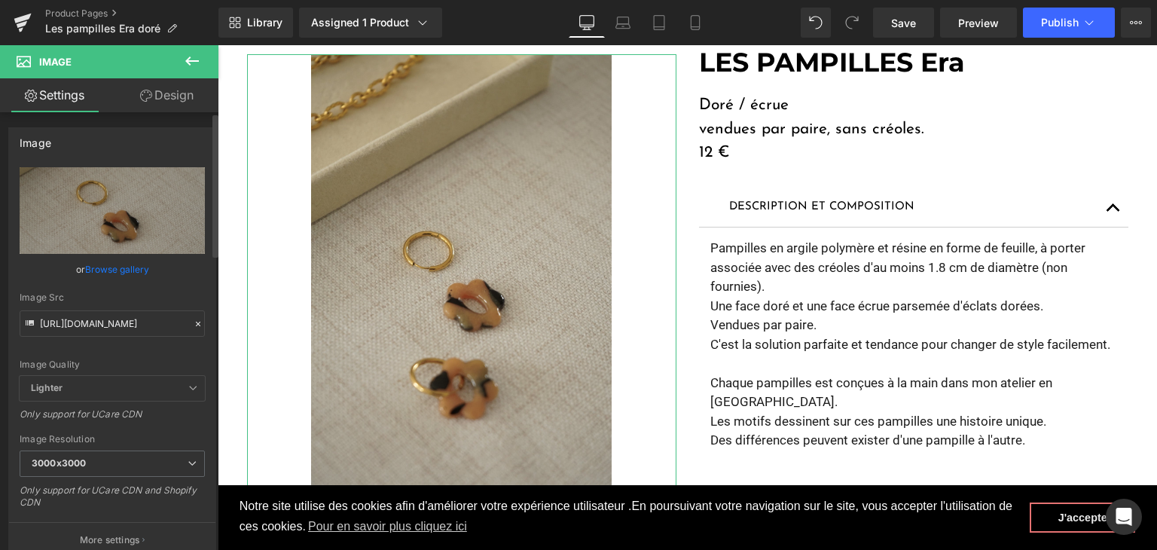
click at [196, 323] on icon at bounding box center [198, 324] width 5 height 5
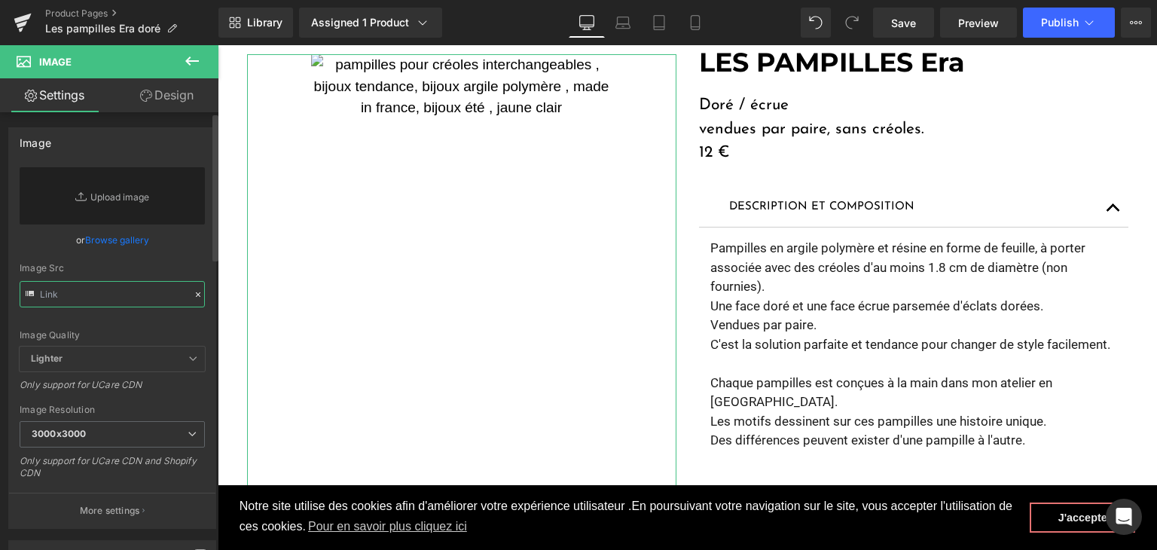
paste input "https://cdn.shopify.com/s/files/1/0251/3371/1412/files/DSC02730.jpg?v=1759501908"
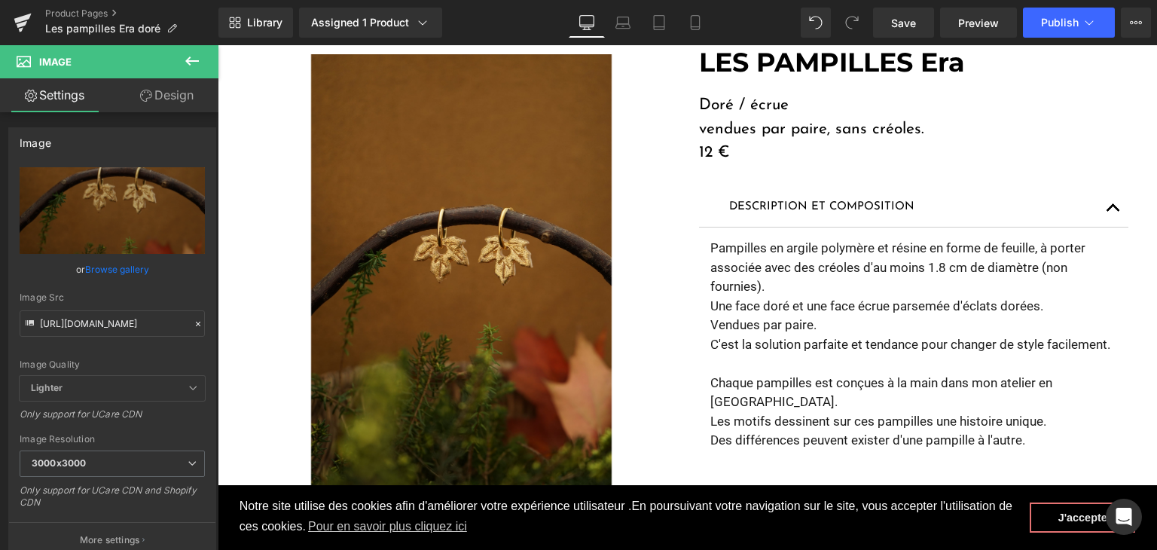
type input "https://cdn.shopify.com/s/files/1/0251/3371/1412/files/DSC02730_3000x3000.jpg?v…"
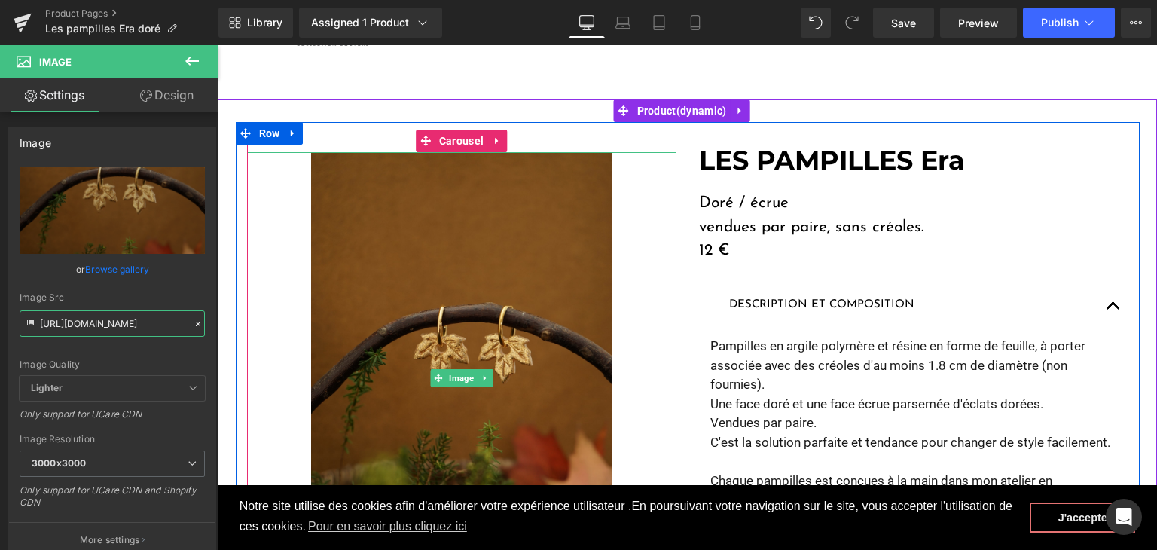
scroll to position [0, 0]
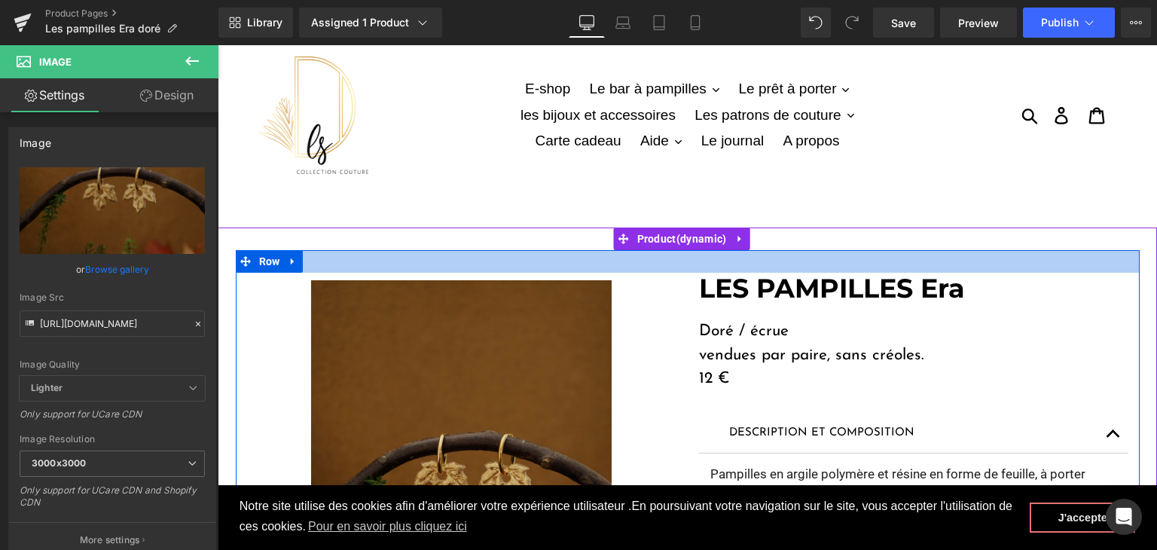
drag, startPoint x: 453, startPoint y: 270, endPoint x: 452, endPoint y: 282, distance: 11.4
click at [453, 270] on div at bounding box center [688, 261] width 904 height 23
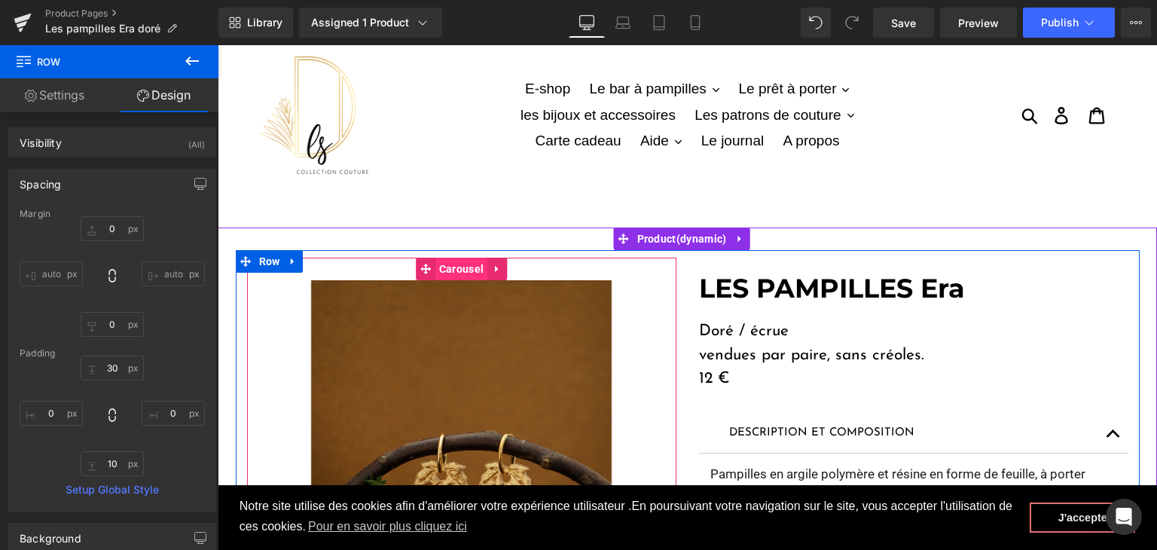
click at [461, 278] on span "Carousel" at bounding box center [461, 269] width 52 height 23
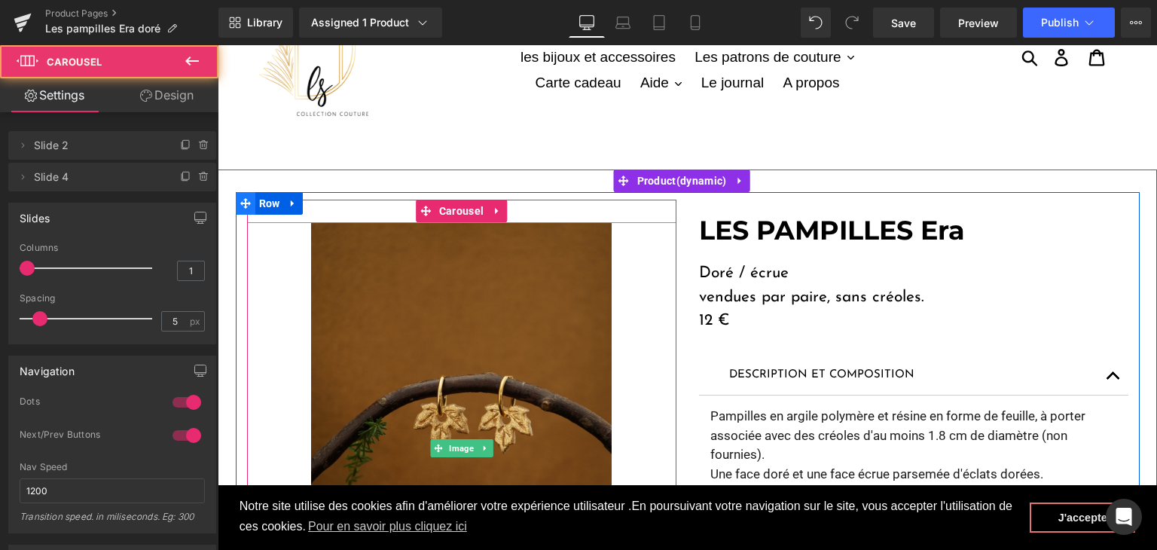
scroll to position [75, 0]
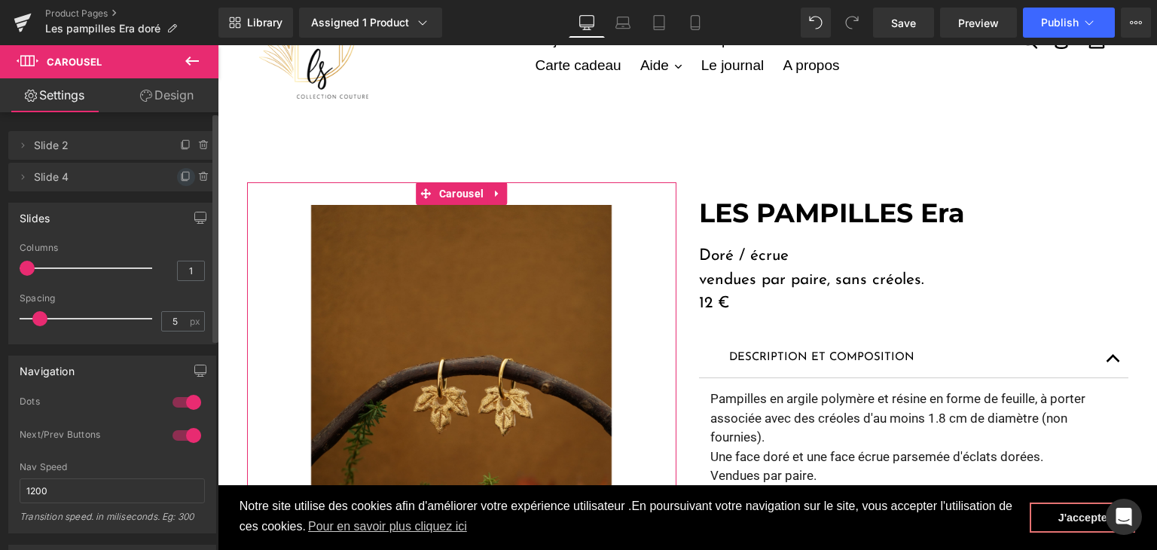
click at [182, 180] on icon at bounding box center [185, 177] width 6 height 7
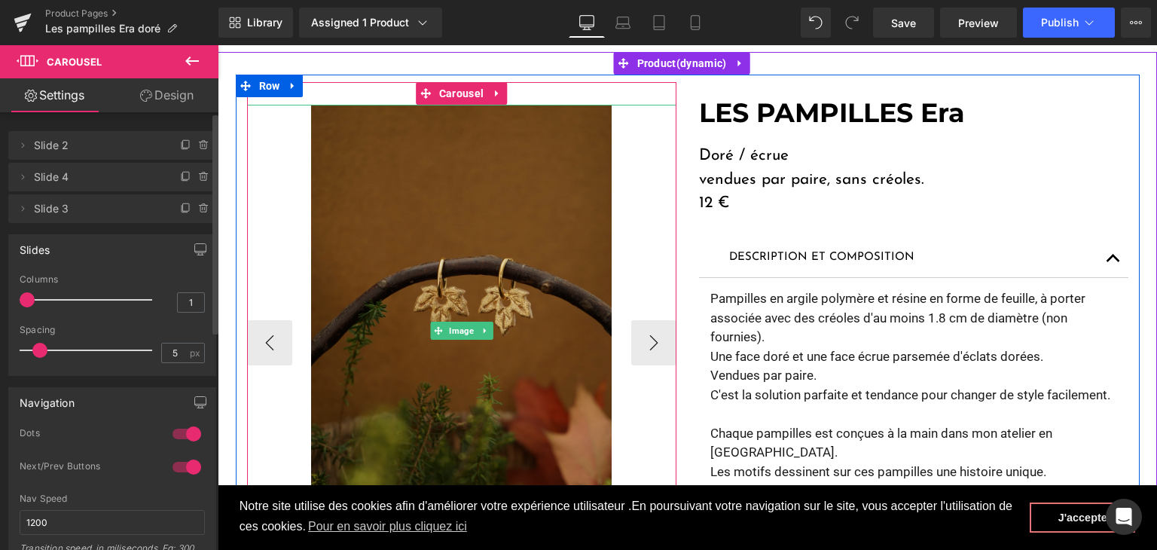
scroll to position [301, 0]
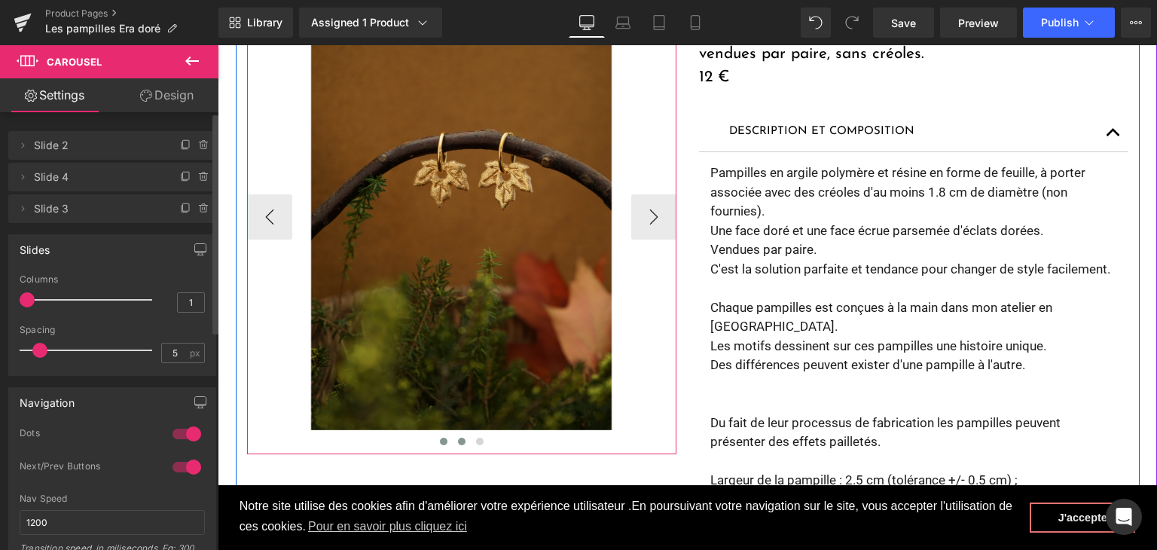
click at [453, 441] on button at bounding box center [462, 441] width 18 height 15
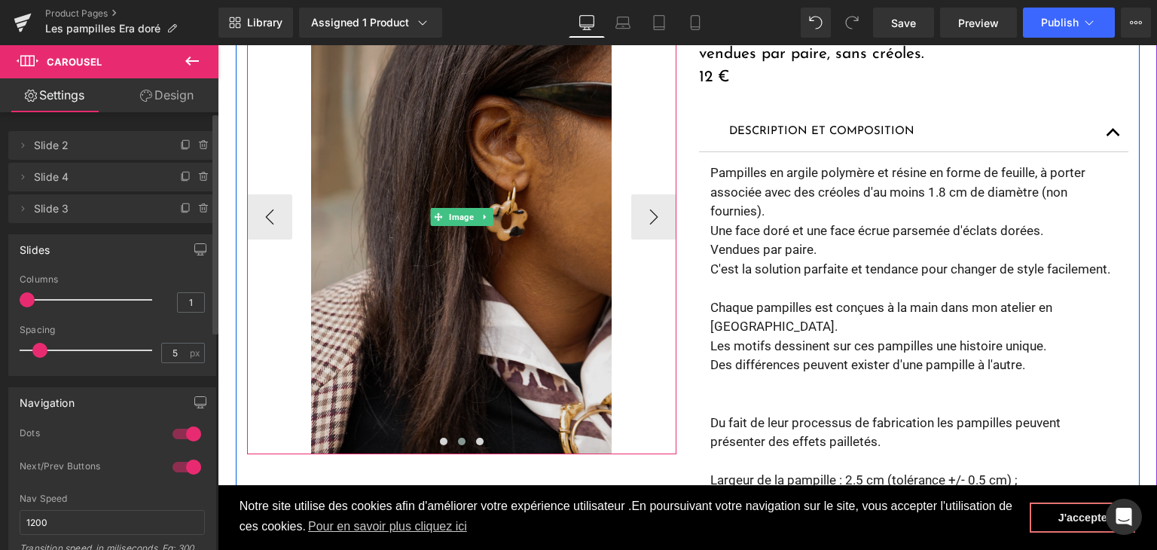
drag, startPoint x: 415, startPoint y: 191, endPoint x: 383, endPoint y: 188, distance: 32.5
click at [415, 191] on img at bounding box center [461, 216] width 301 height 475
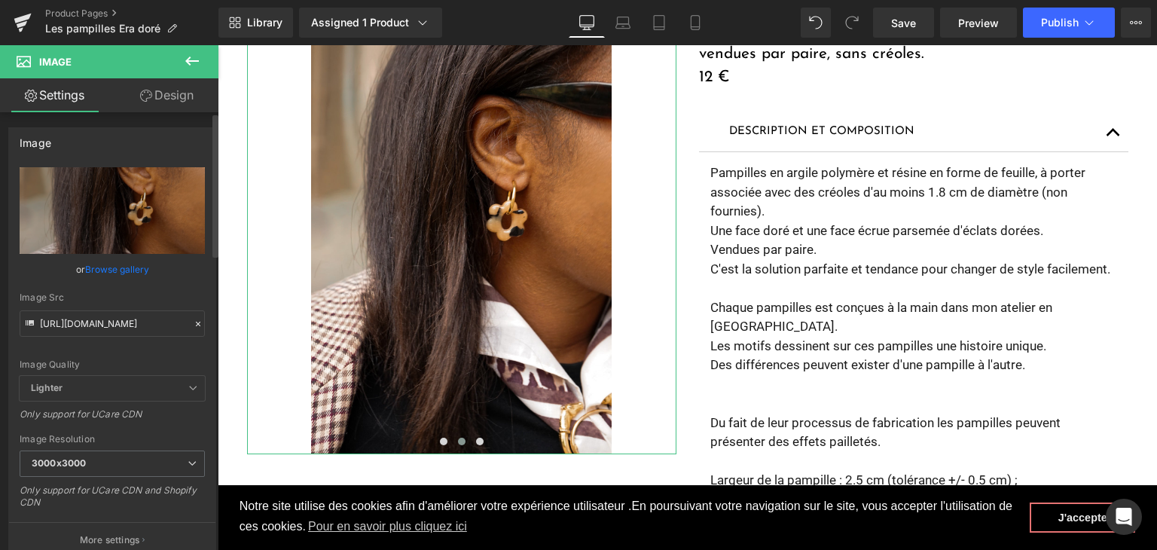
click at [193, 323] on icon at bounding box center [198, 324] width 11 height 11
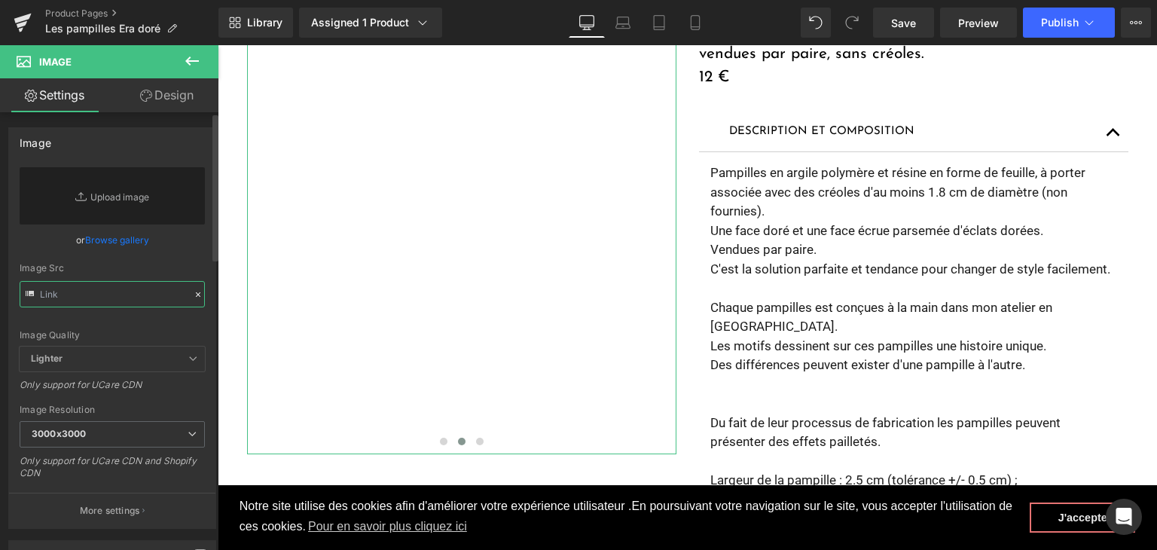
paste input "https://cdn.shopify.com/s/files/1/0251/3371/1412/files/DSC02727.jpg?v=1759501909"
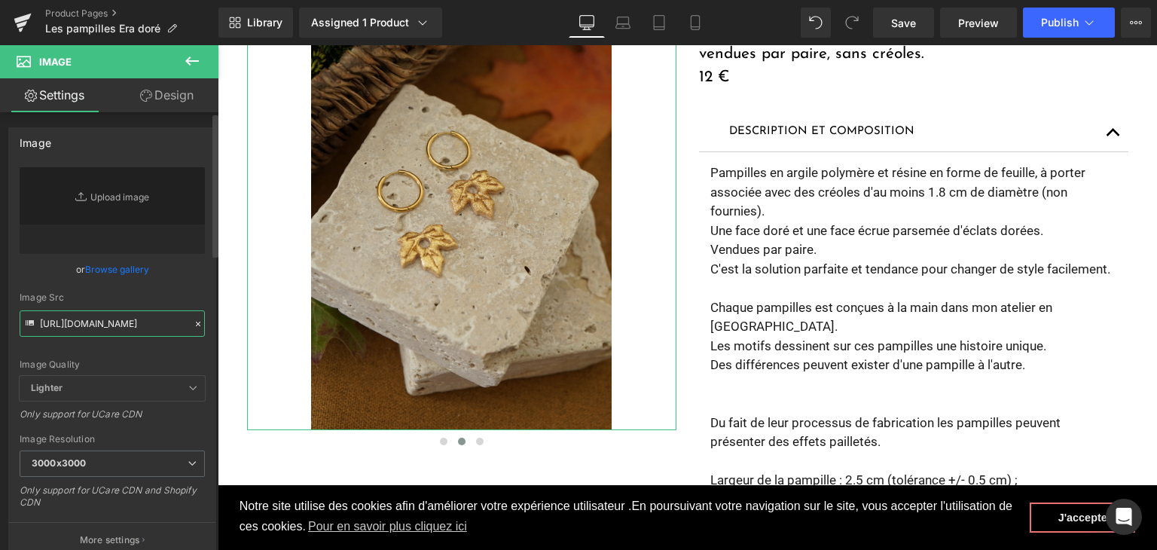
type input "https://cdn.shopify.com/s/files/1/0251/3371/1412/files/DSC02727_3000x3000.jpg?v…"
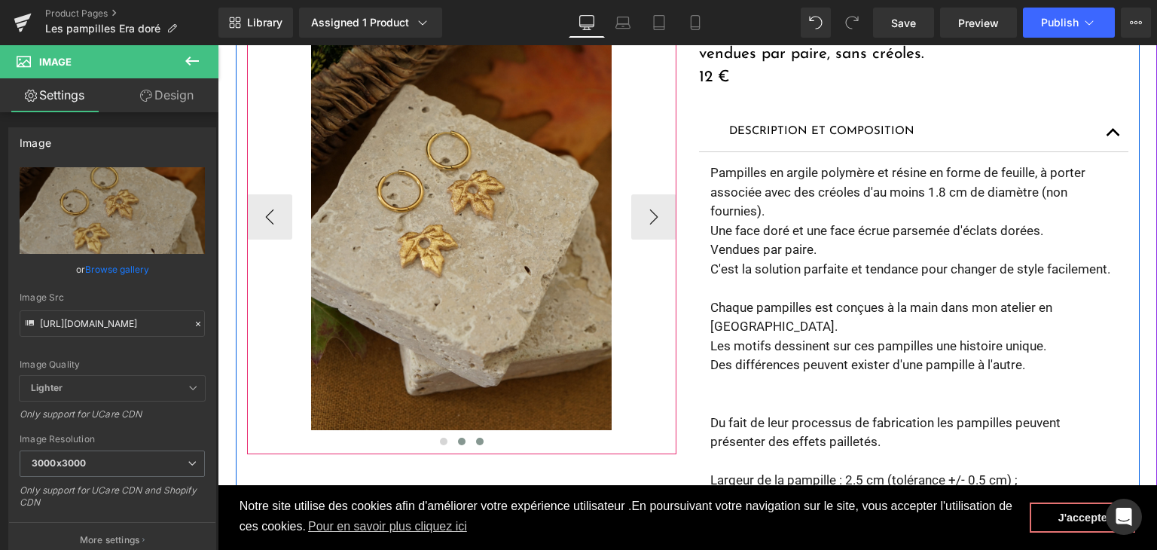
click at [478, 444] on button at bounding box center [480, 441] width 18 height 15
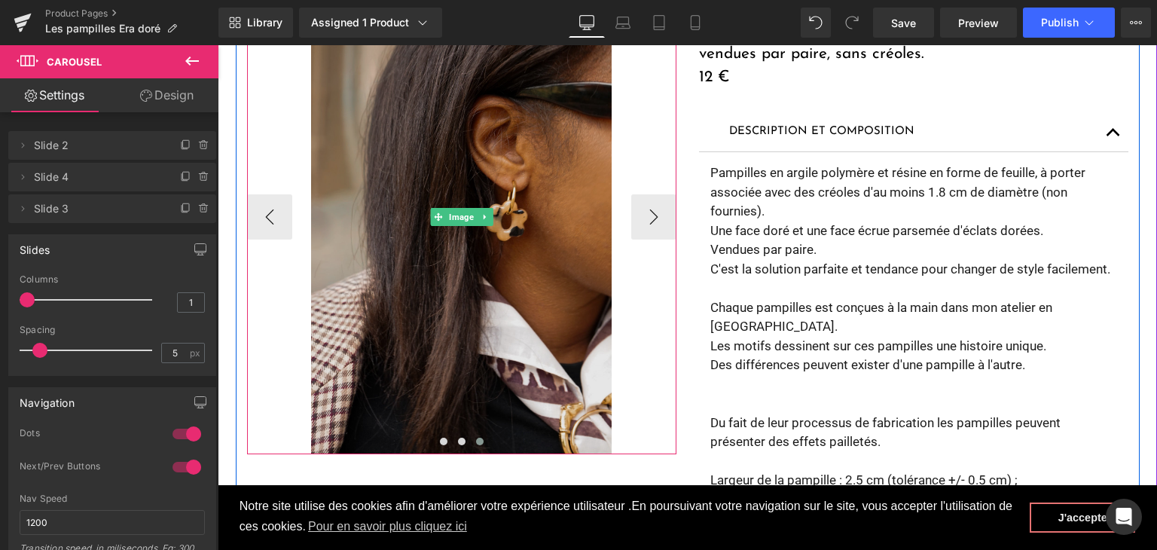
drag, startPoint x: 557, startPoint y: 254, endPoint x: 538, endPoint y: 255, distance: 19.6
click at [557, 254] on img at bounding box center [461, 216] width 301 height 475
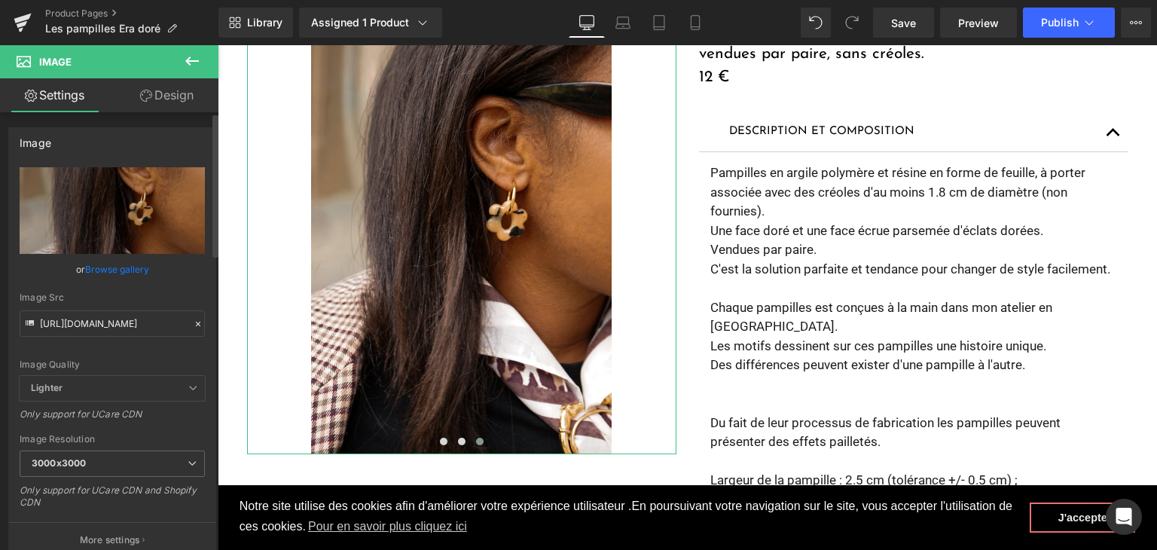
click at [195, 319] on icon at bounding box center [198, 324] width 11 height 11
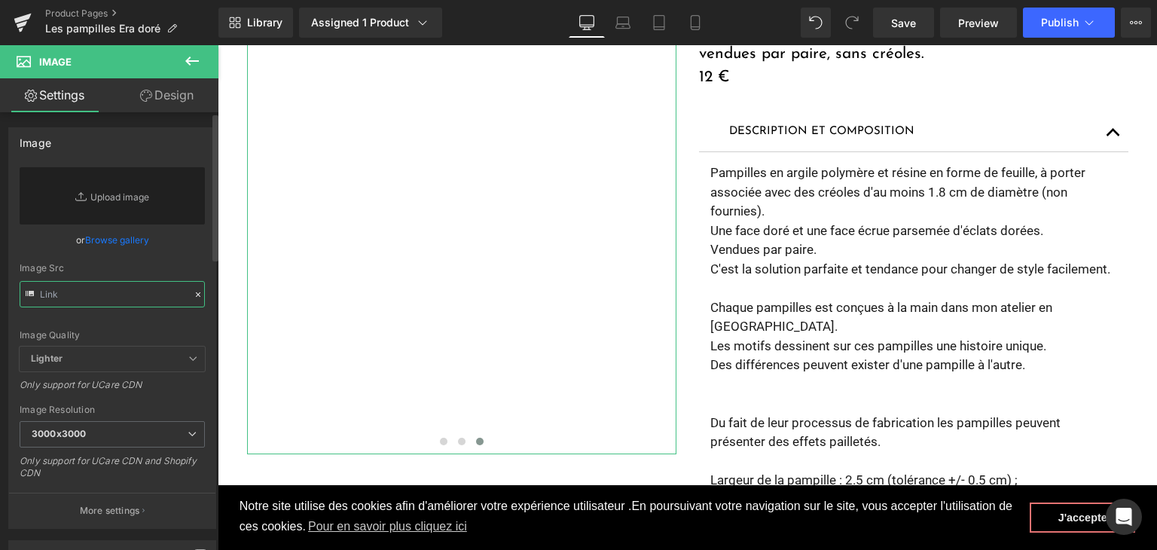
paste input "https://cdn.shopify.com/s/files/1/0251/3371/1412/files/DSC02729.jpg?v=1759501908"
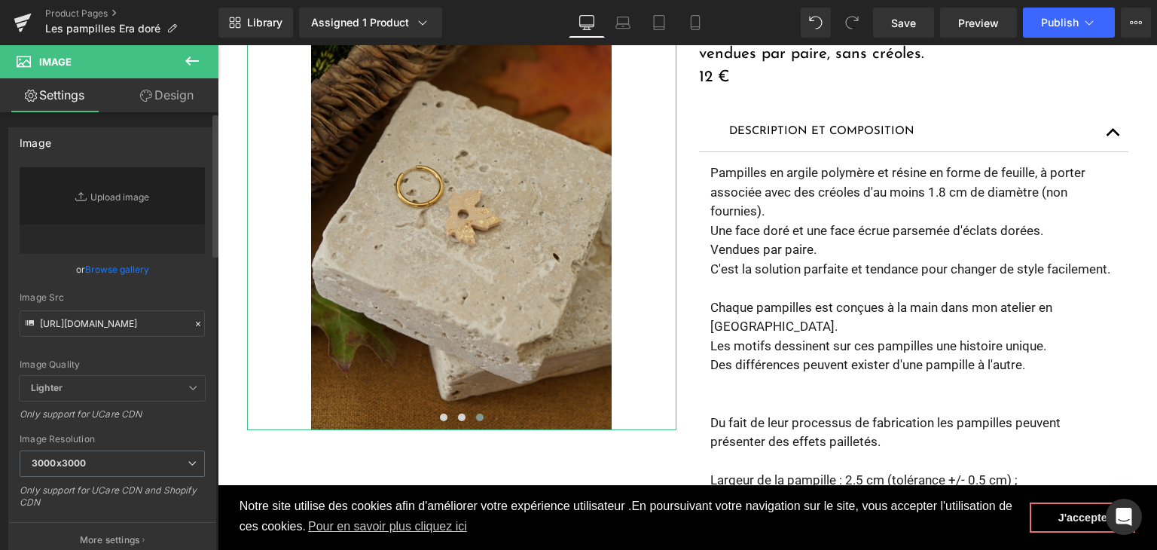
click at [145, 353] on div "Image Quality Lighter Lightest Lighter Lighter Lightest Only support for UCare …" at bounding box center [112, 271] width 185 height 209
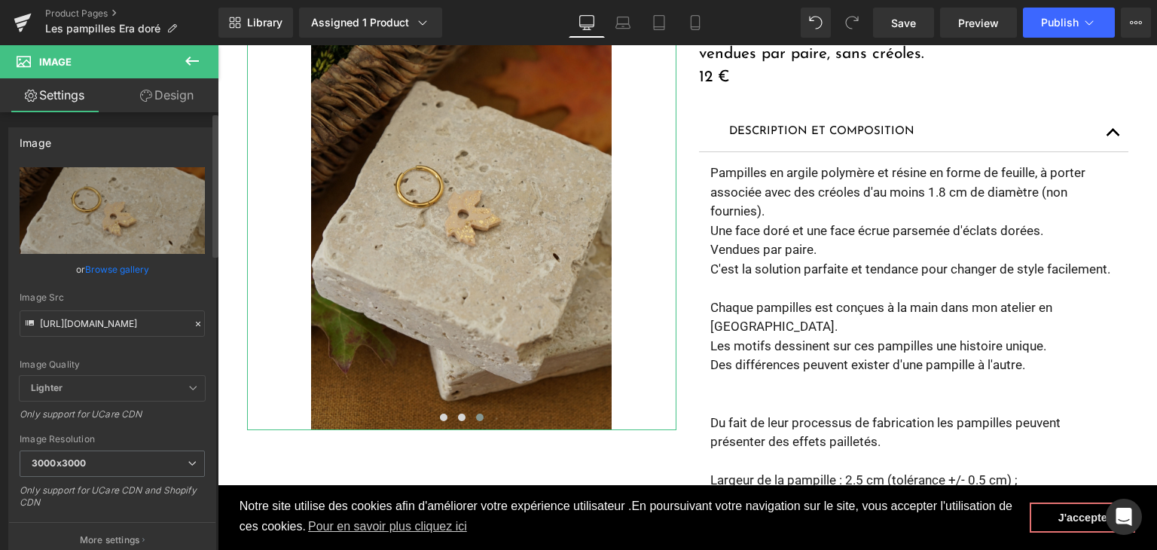
type input "https://cdn.shopify.com/s/files/1/0251/3371/1412/files/DSC02729_3000x3000.jpg?v…"
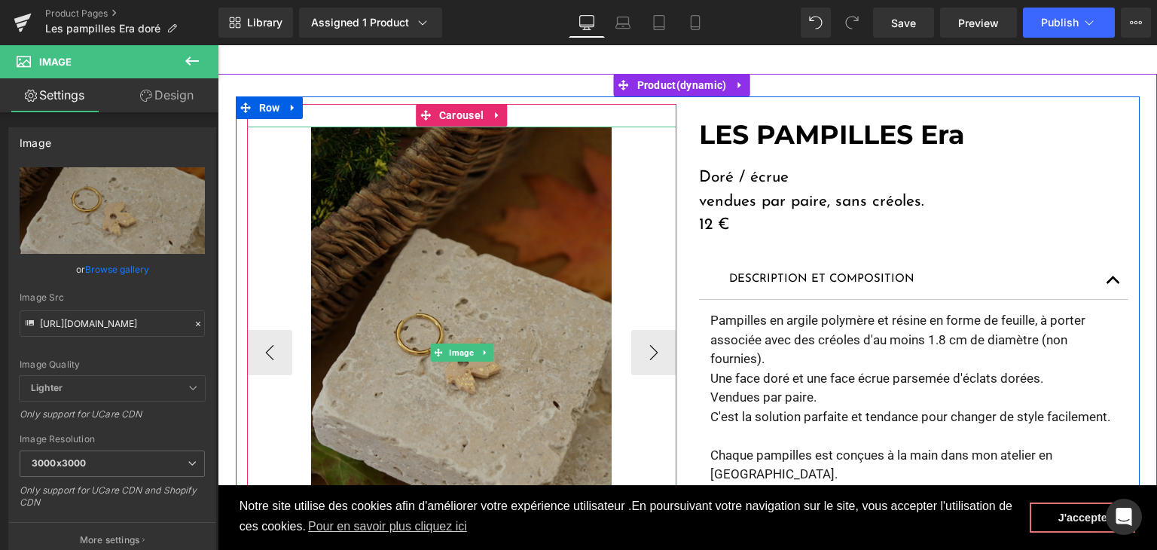
scroll to position [151, 0]
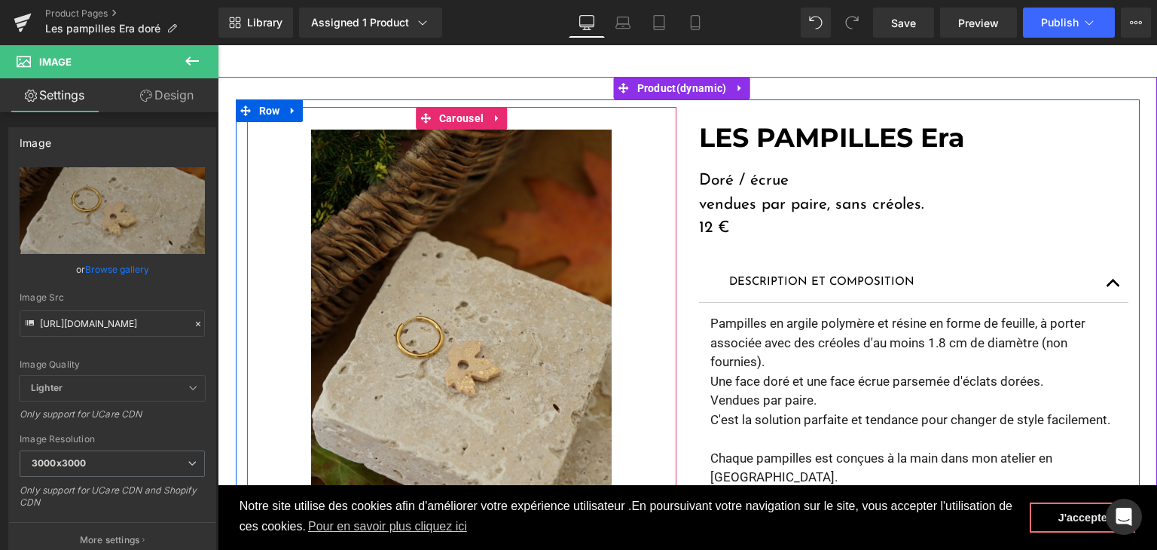
drag, startPoint x: 456, startPoint y: 124, endPoint x: 411, endPoint y: 118, distance: 45.6
click at [456, 124] on span "Carousel" at bounding box center [461, 118] width 52 height 23
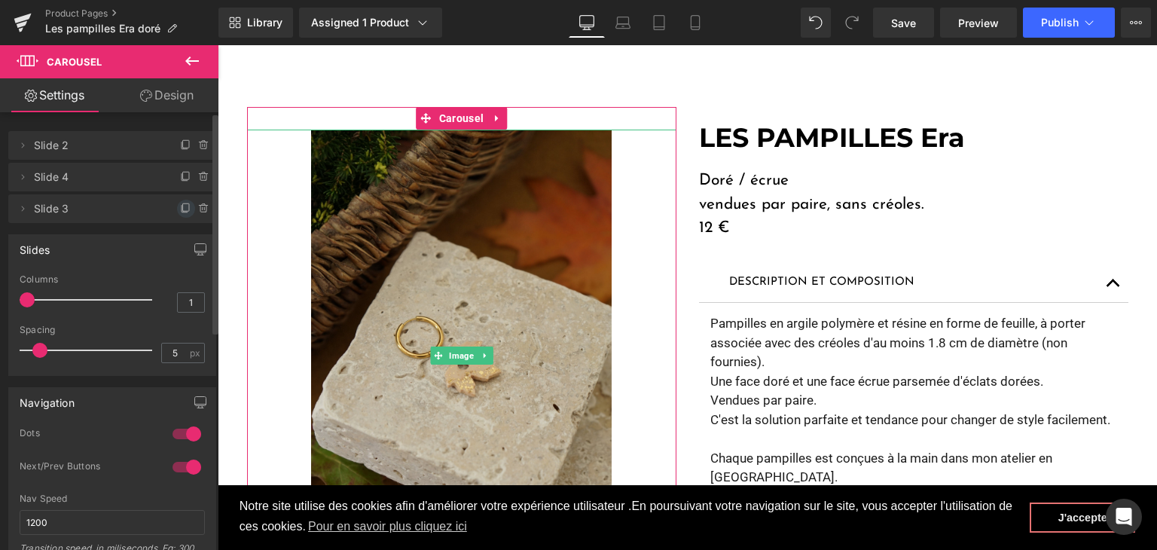
click at [183, 209] on icon at bounding box center [186, 207] width 6 height 8
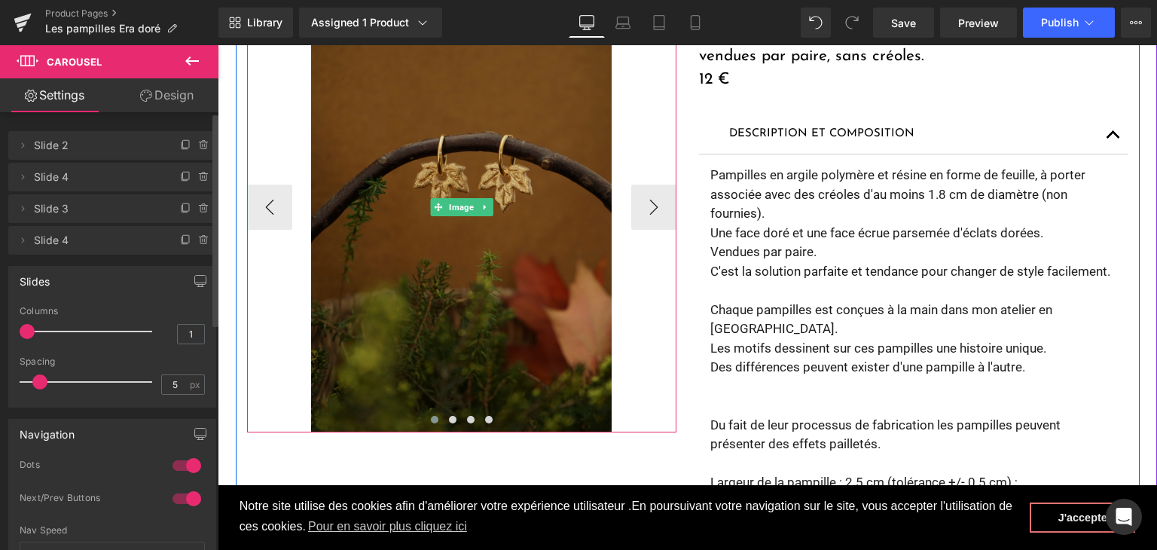
scroll to position [301, 0]
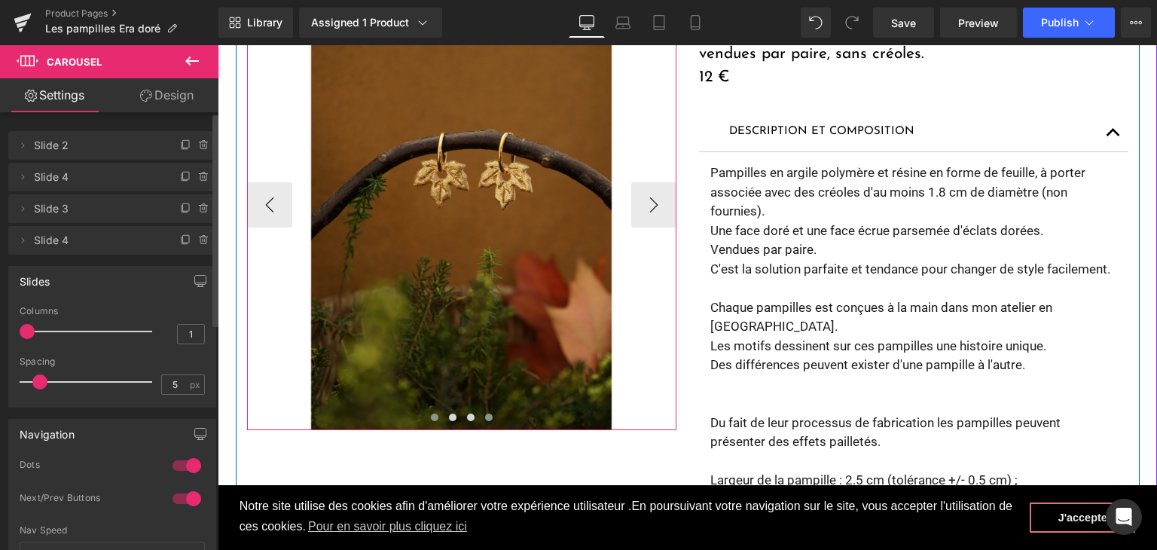
click at [485, 419] on span at bounding box center [489, 418] width 8 height 8
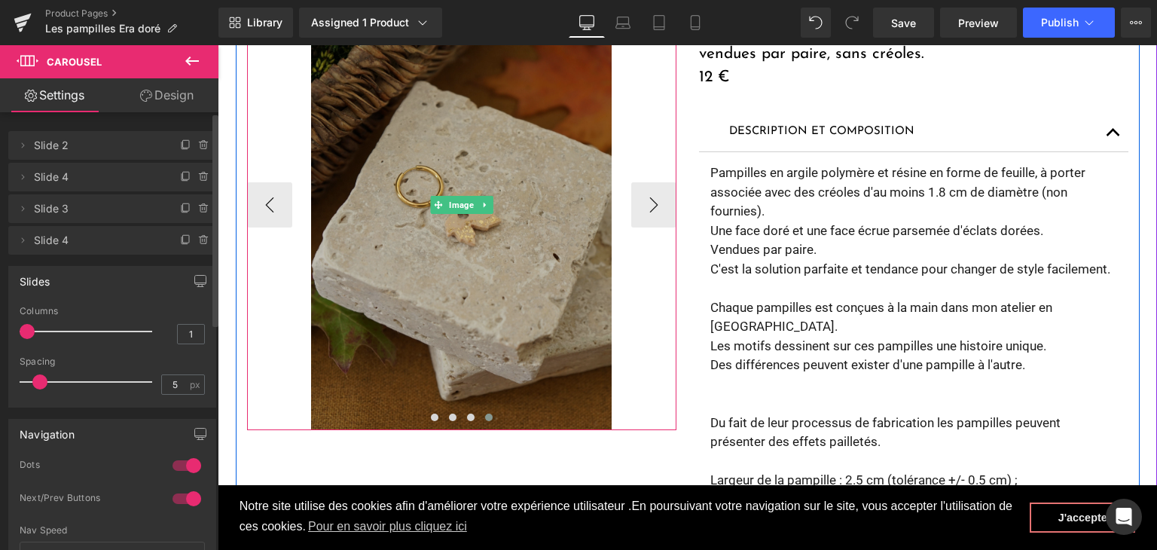
click at [451, 331] on img at bounding box center [461, 204] width 301 height 451
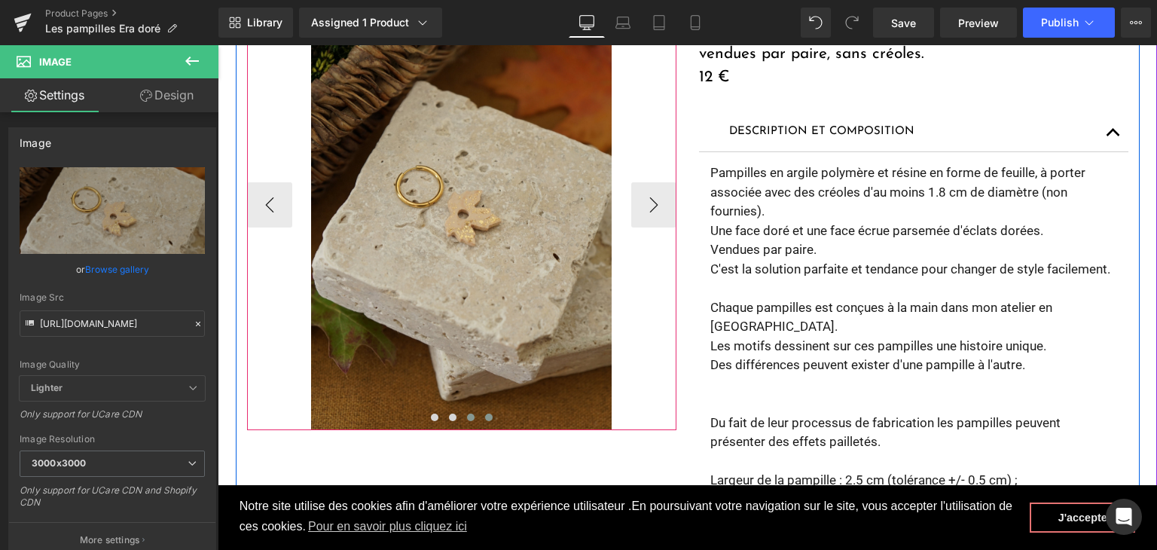
click at [465, 422] on button at bounding box center [471, 417] width 18 height 15
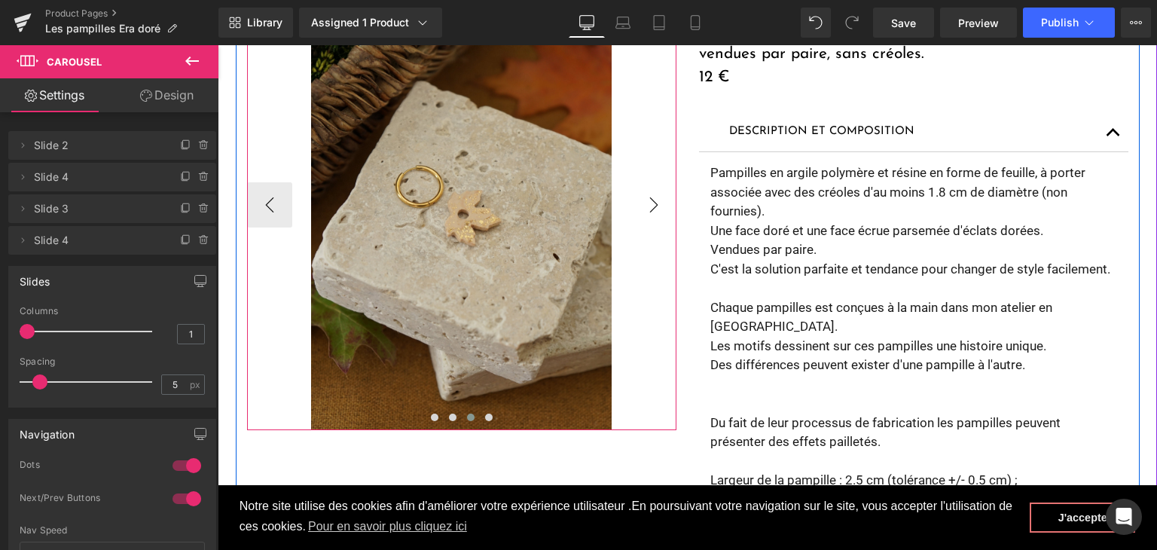
click at [652, 197] on button "›" at bounding box center [653, 204] width 45 height 45
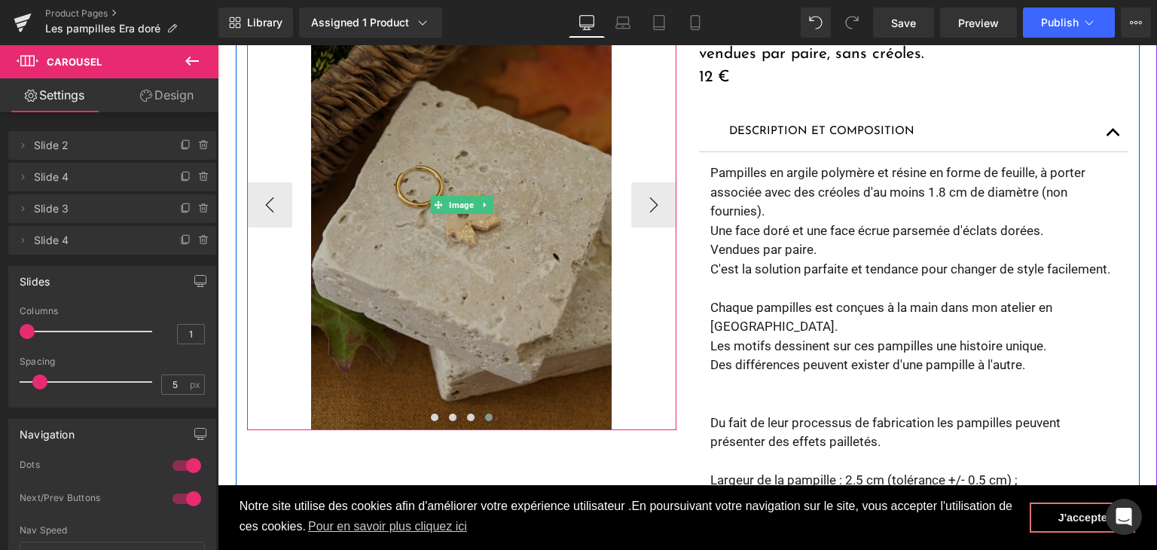
click at [514, 240] on img at bounding box center [461, 204] width 301 height 451
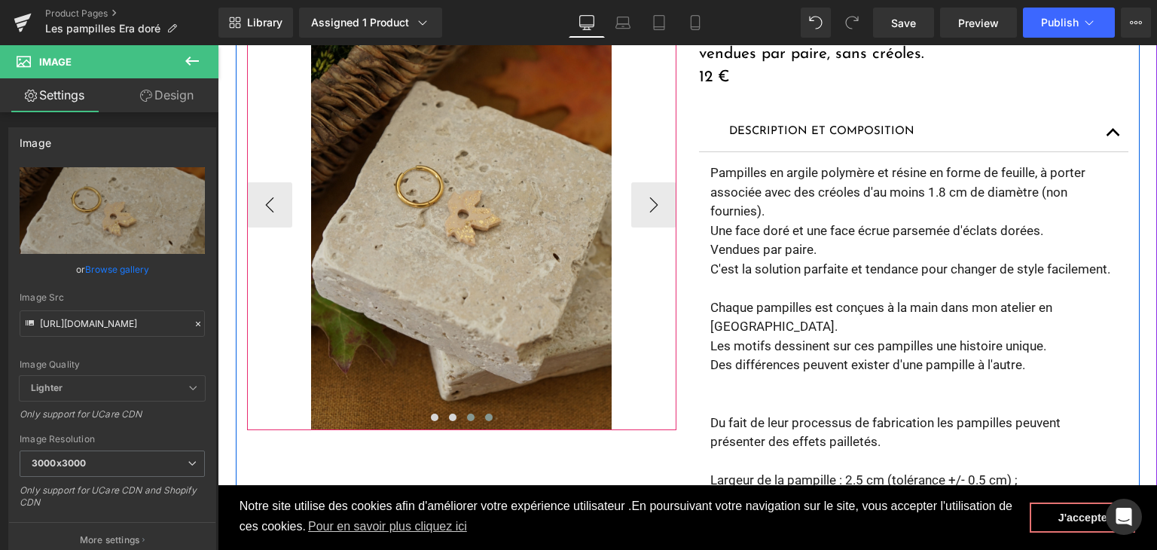
click at [467, 420] on span at bounding box center [471, 418] width 8 height 8
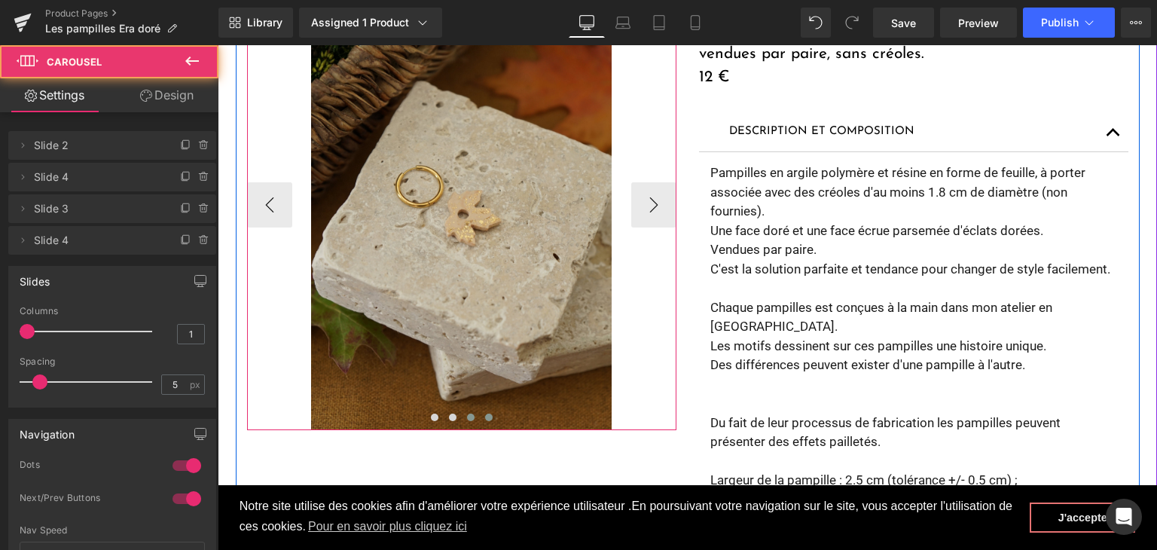
click at [485, 417] on span at bounding box center [489, 418] width 8 height 8
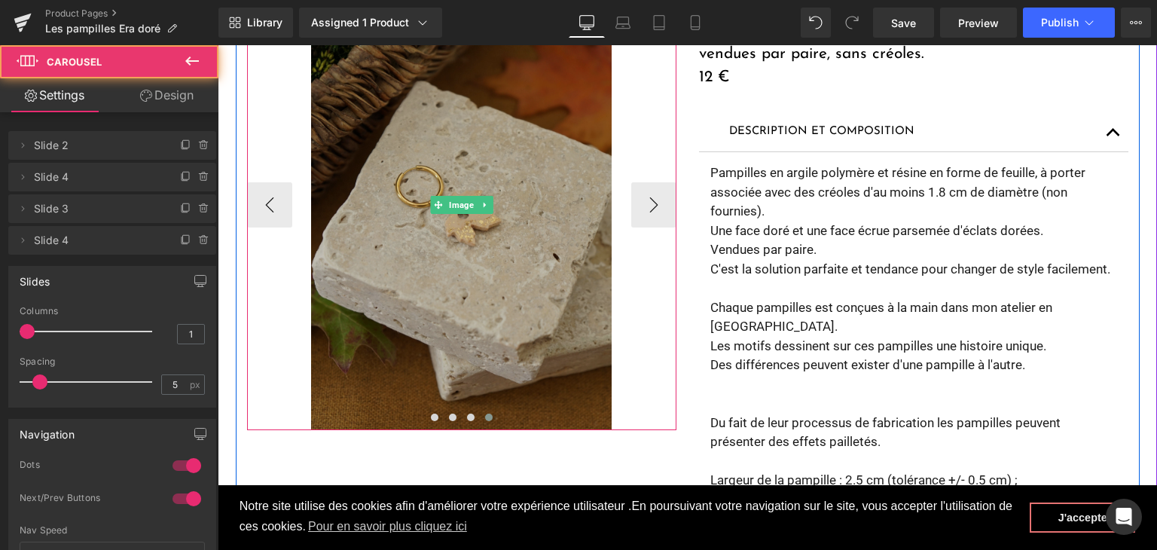
click at [480, 329] on img at bounding box center [461, 204] width 301 height 451
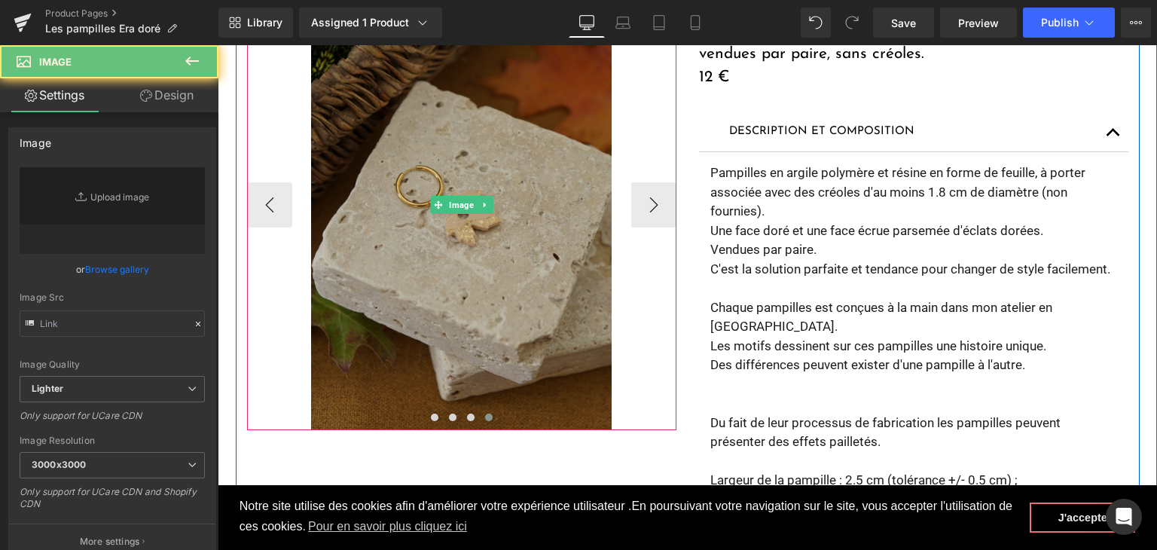
type input "https://cdn.shopify.com/s/files/1/0251/3371/1412/files/DSC02729_3000x3000.jpg?v…"
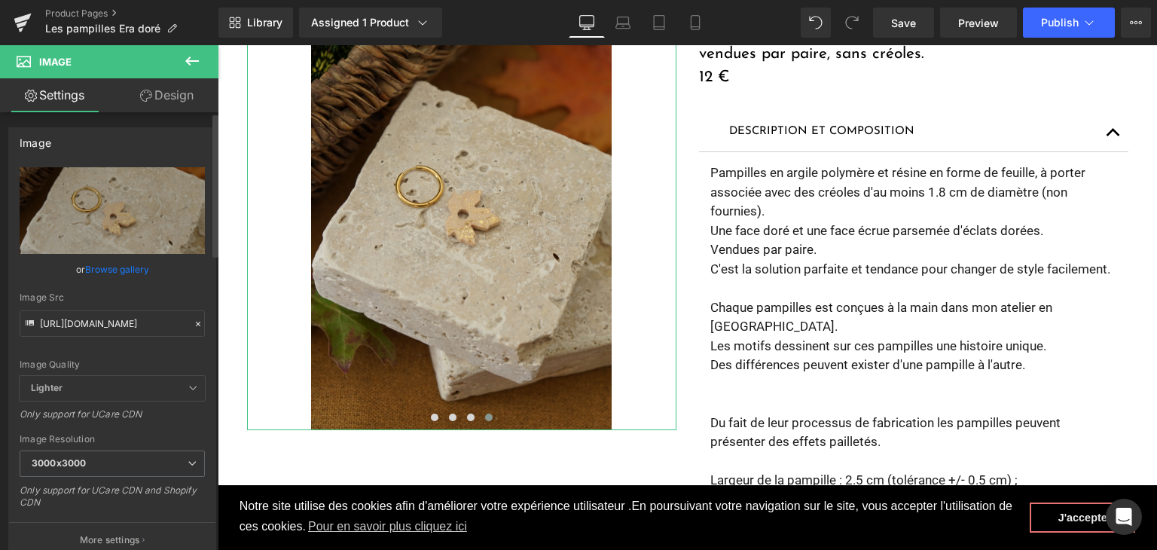
click at [193, 319] on icon at bounding box center [198, 324] width 11 height 11
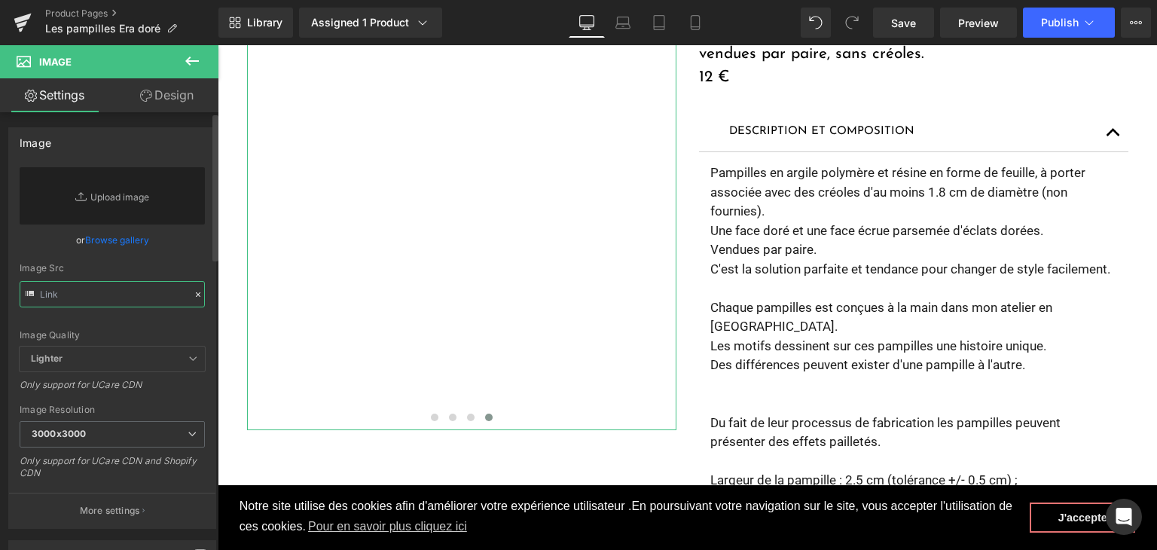
paste input "https://cdn.shopify.com/s/files/1/0251/3371/1412/files/DSC02738.jpg?v=1759502255"
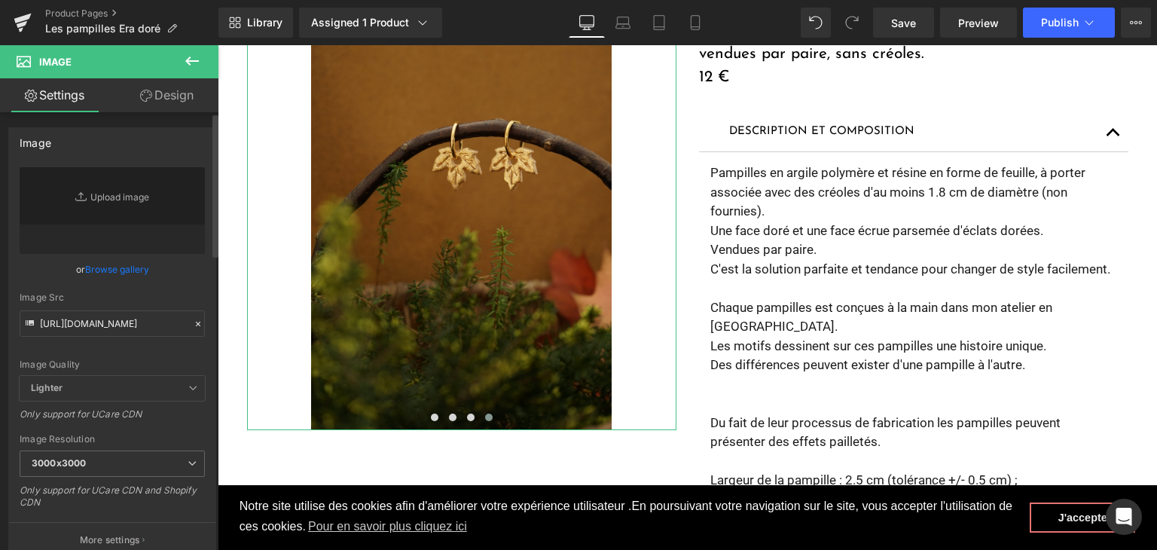
click at [143, 356] on div "Image Quality Lighter Lightest Lighter Lighter Lightest Only support for UCare …" at bounding box center [112, 271] width 185 height 209
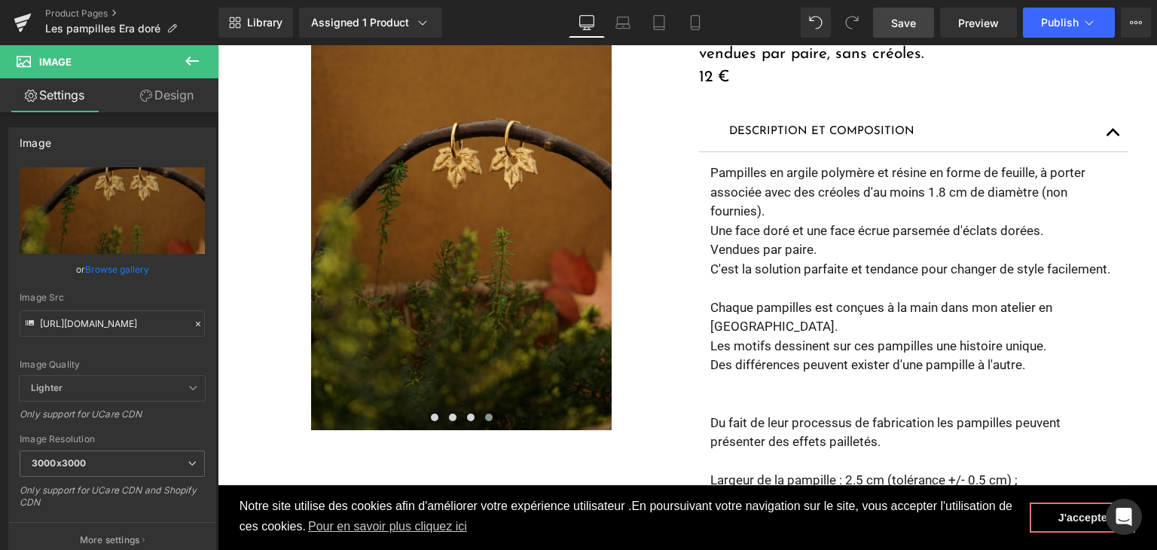
type input "https://cdn.shopify.com/s/files/1/0251/3371/1412/files/DSC02738_3000x3000.jpg?v…"
click at [899, 32] on link "Save" at bounding box center [903, 23] width 61 height 30
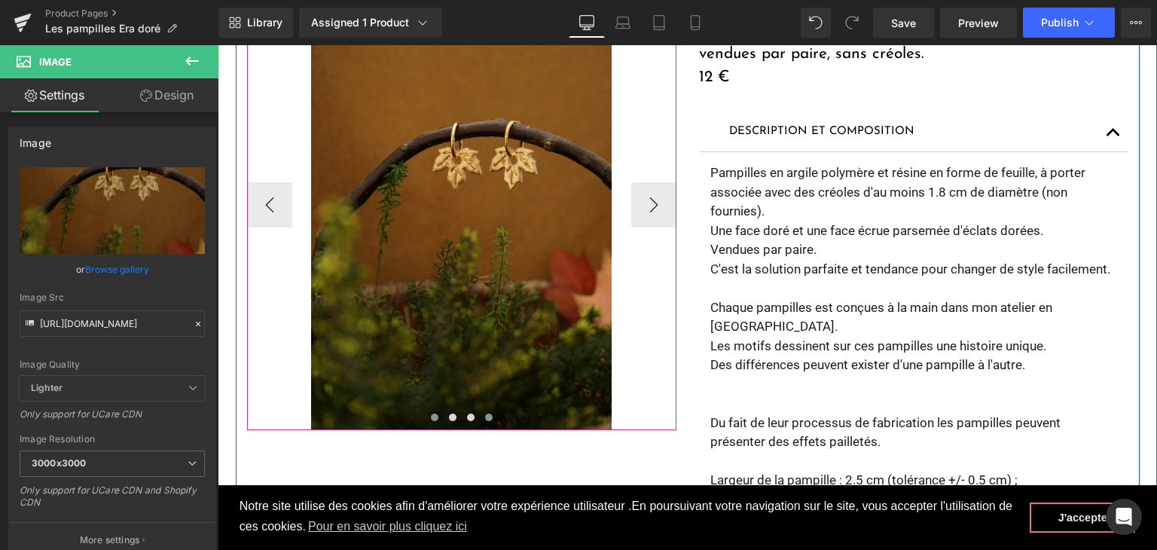
click at [430, 423] on button at bounding box center [435, 417] width 18 height 15
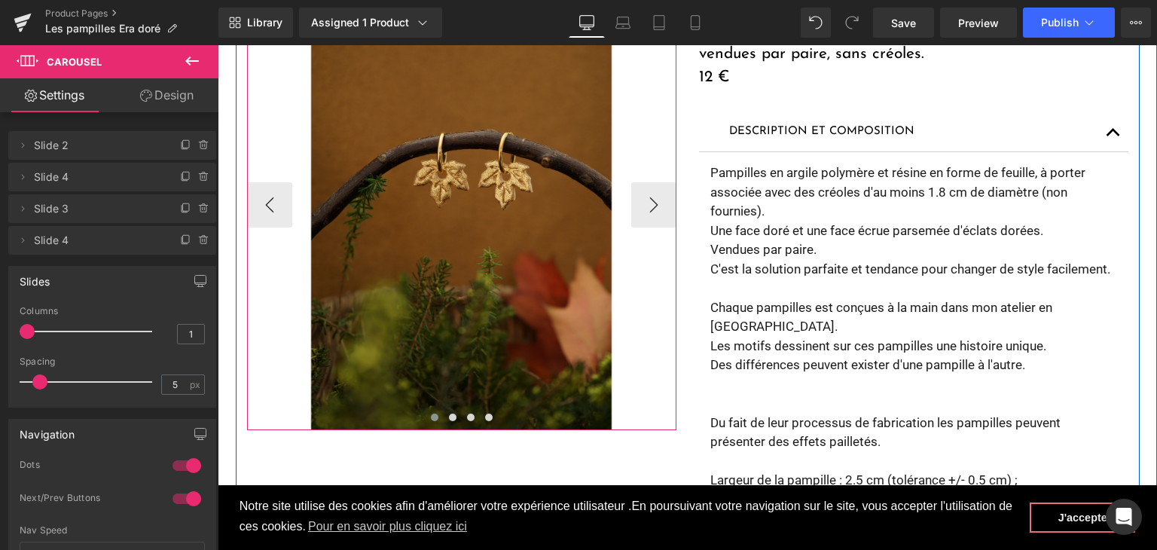
click at [444, 422] on button at bounding box center [453, 417] width 18 height 15
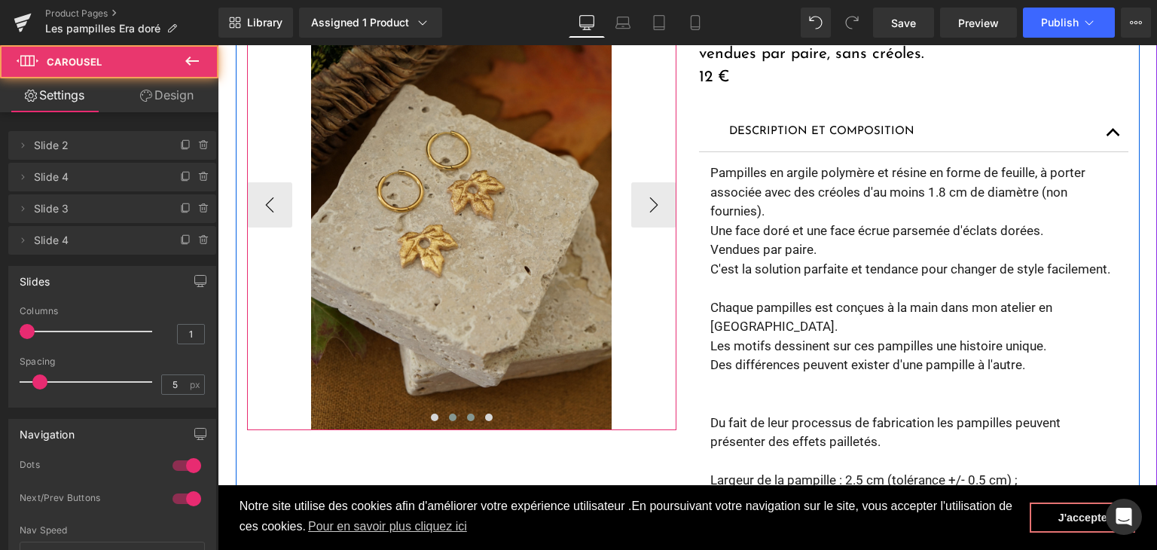
click at [462, 422] on button at bounding box center [471, 417] width 18 height 15
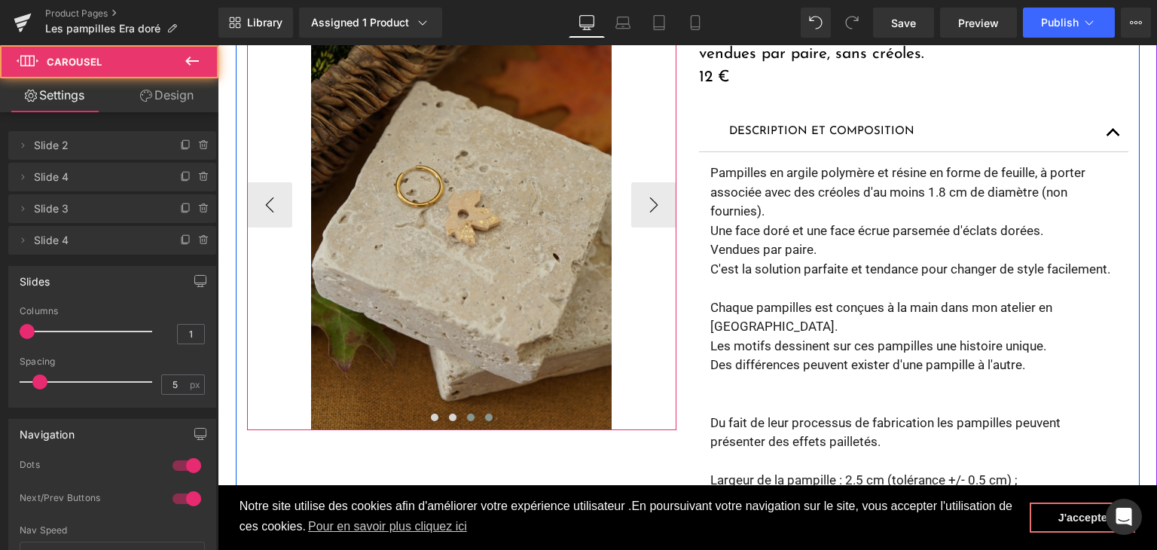
click at [480, 422] on button at bounding box center [489, 417] width 18 height 15
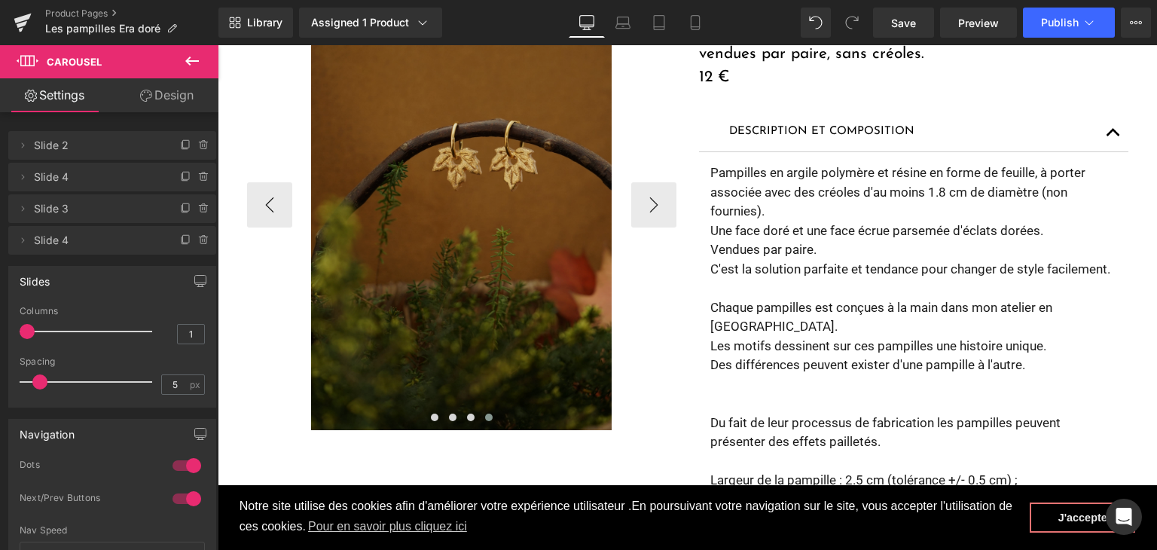
click at [380, 258] on img at bounding box center [461, 204] width 301 height 451
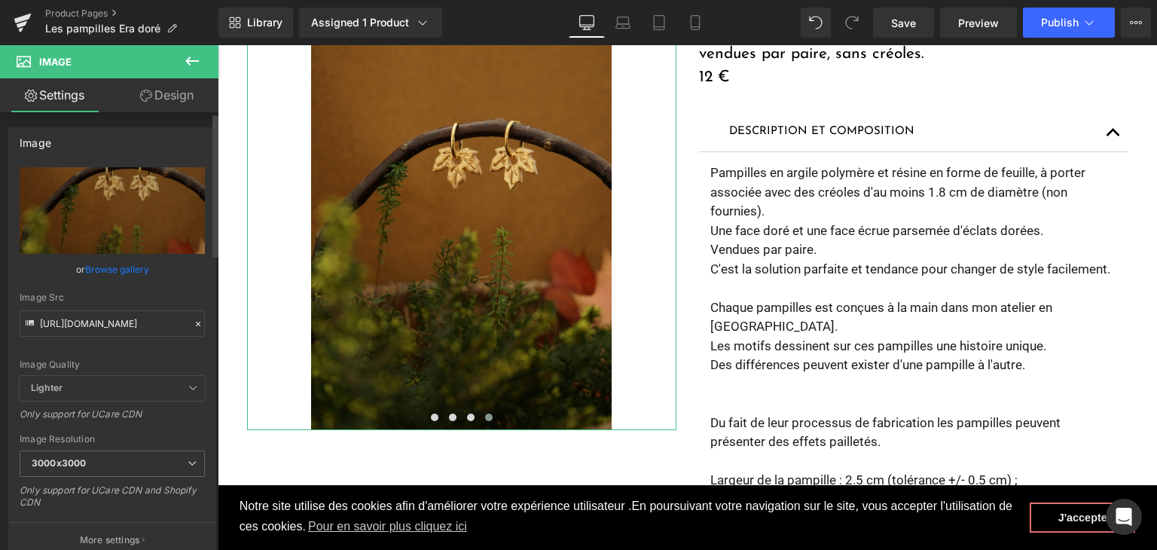
click at [193, 326] on icon at bounding box center [198, 324] width 11 height 11
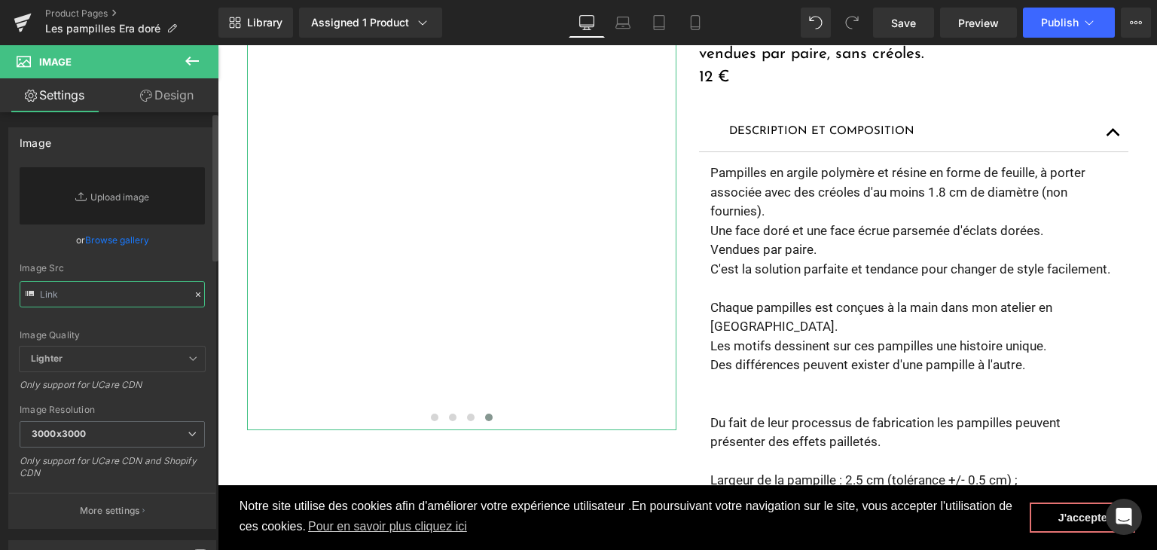
paste input "https://cdn.shopify.com/s/files/1/0251/3371/1412/files/DSC02738.jpg?v=1759502255"
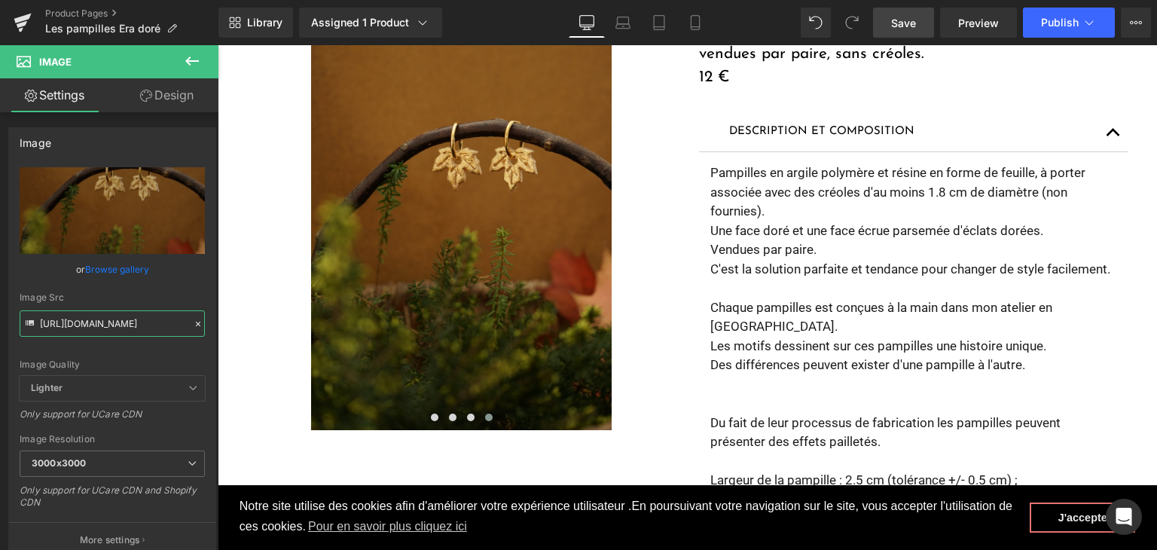
type input "https://cdn.shopify.com/s/files/1/0251/3371/1412/files/DSC02738_3000x3000.jpg?v…"
click at [919, 34] on link "Save" at bounding box center [903, 23] width 61 height 30
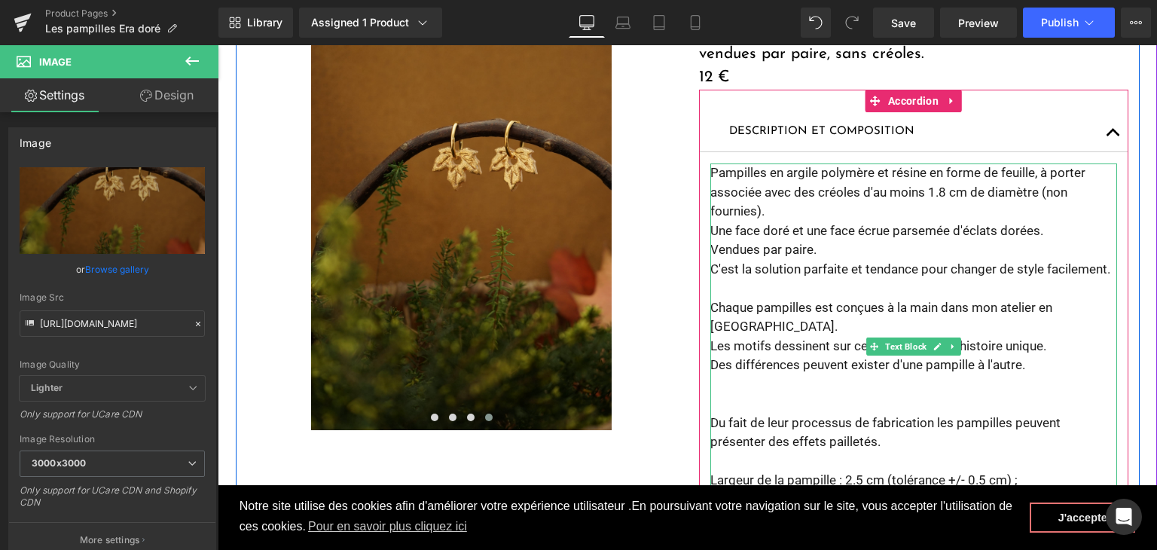
scroll to position [226, 0]
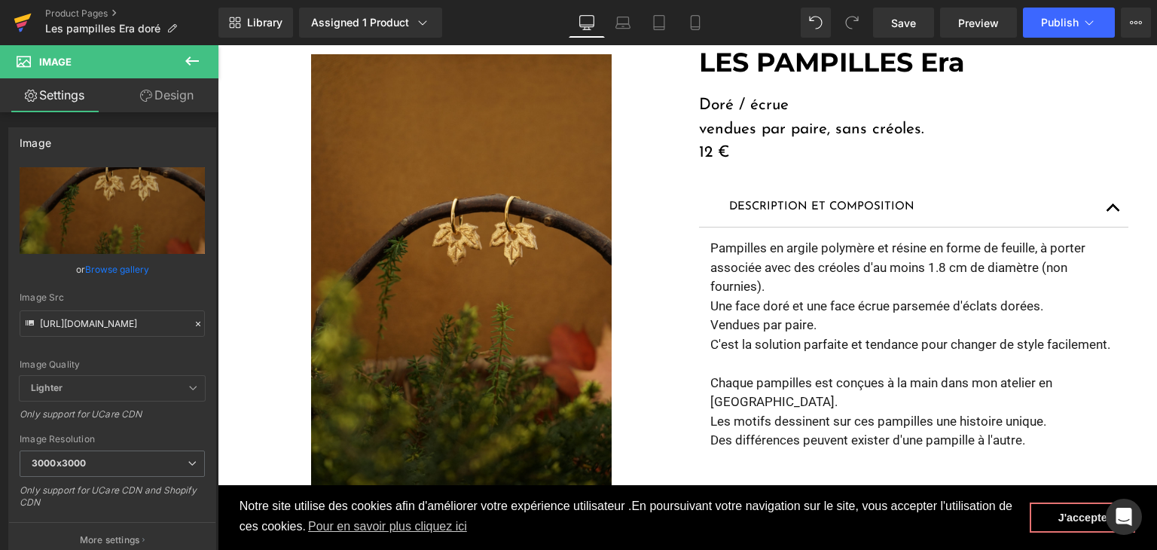
click at [20, 27] on icon at bounding box center [23, 23] width 18 height 38
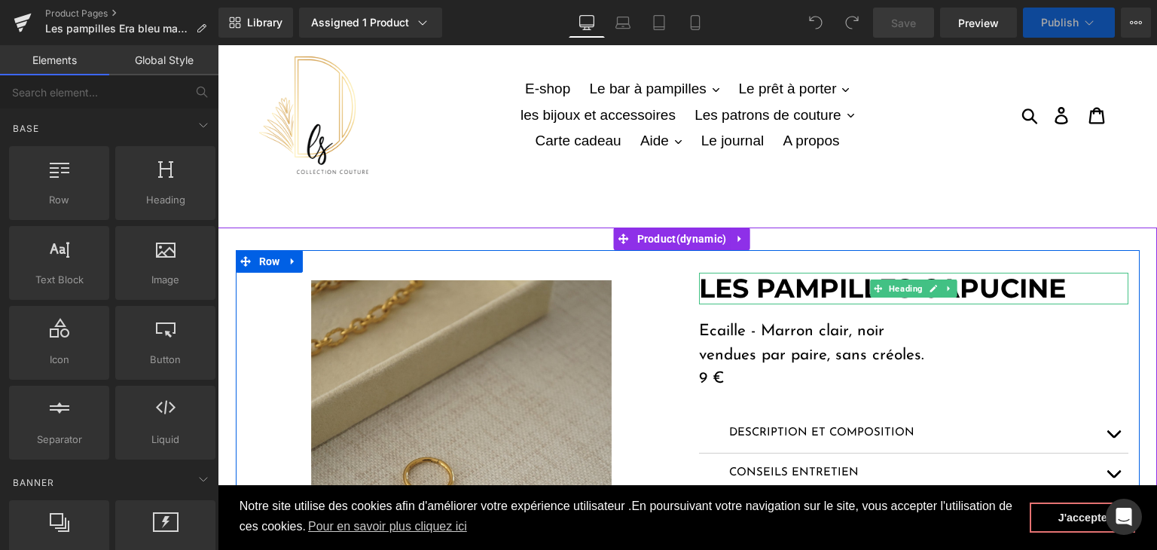
click at [947, 290] on icon at bounding box center [948, 288] width 2 height 5
click at [1055, 289] on strong "LES PAMPILLES CAPUCINE" at bounding box center [882, 288] width 367 height 32
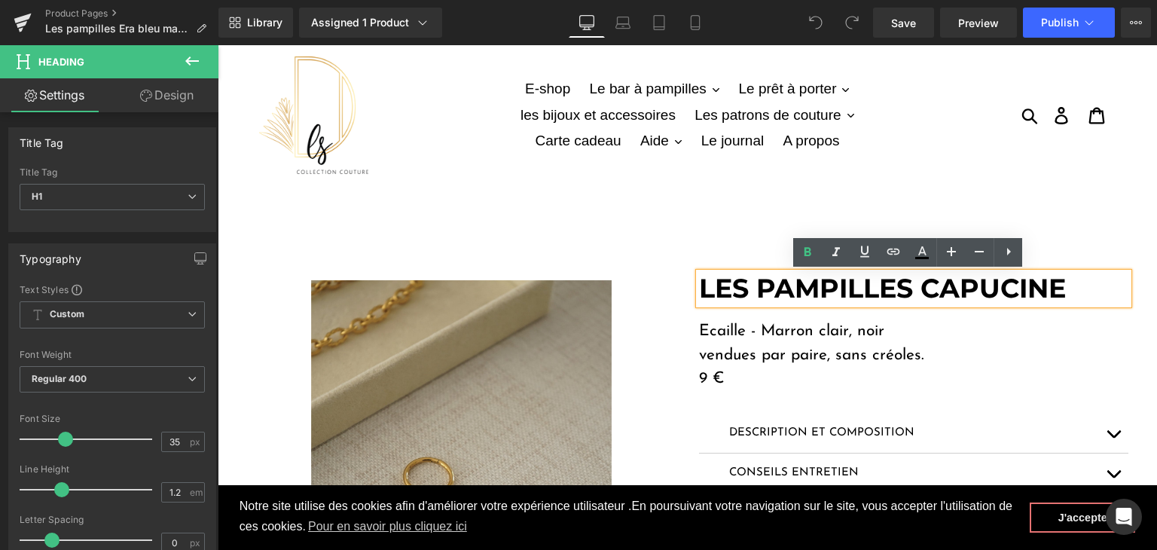
drag, startPoint x: 1065, startPoint y: 290, endPoint x: 919, endPoint y: 290, distance: 146.1
click at [919, 290] on strong "LES PAMPILLES CAPUCINE" at bounding box center [882, 288] width 367 height 32
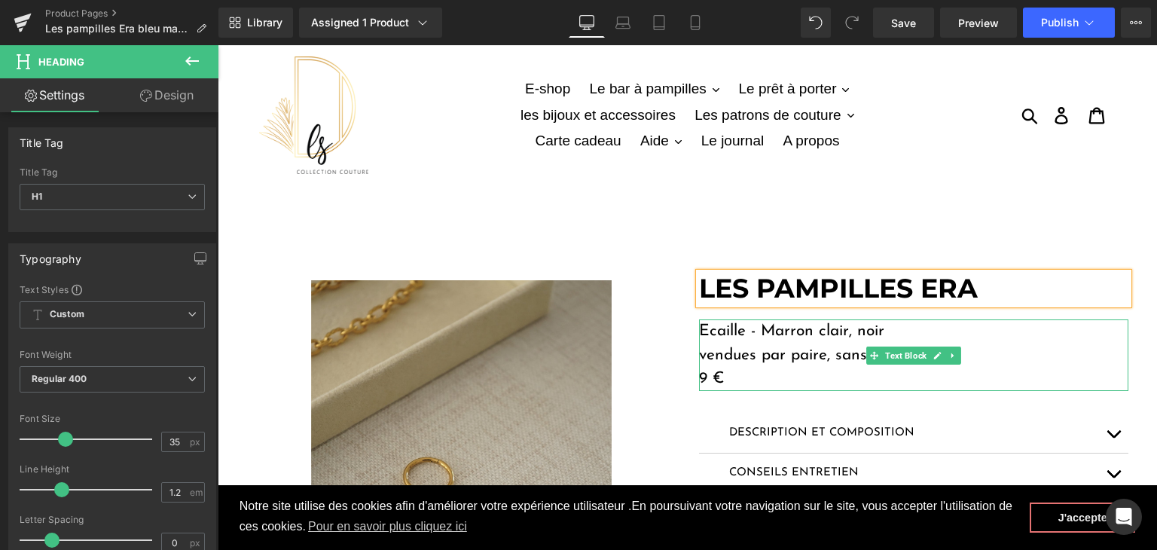
click at [885, 333] on p "Ecaille - Marron clair, noir" at bounding box center [913, 331] width 429 height 24
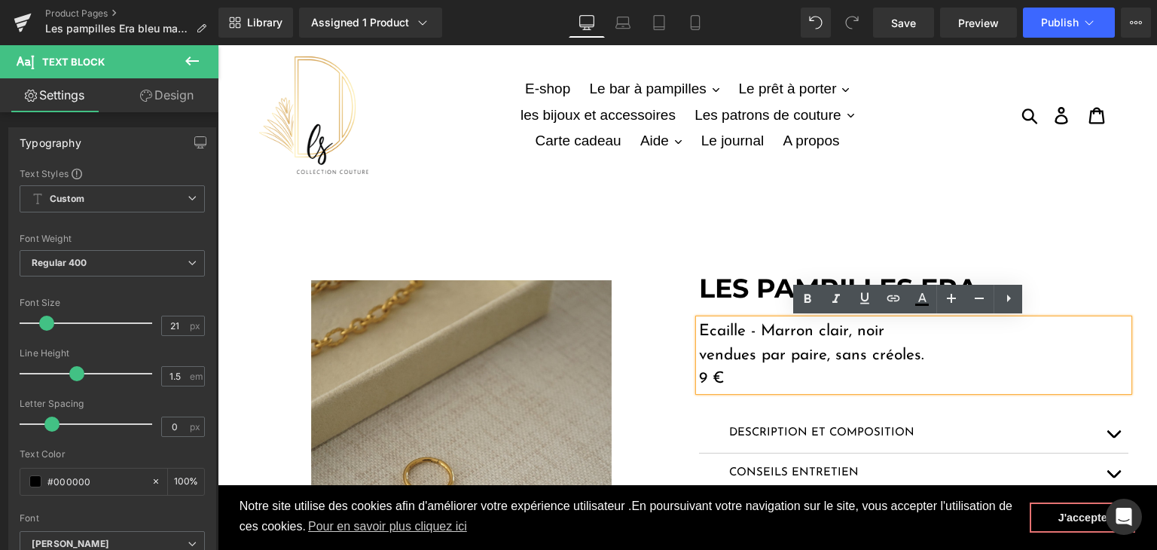
drag, startPoint x: 883, startPoint y: 328, endPoint x: 690, endPoint y: 324, distance: 192.9
click at [699, 324] on div "Ecaille - Marron clair, noir vendues par paire, sans créoles. 9 €" at bounding box center [913, 355] width 429 height 72
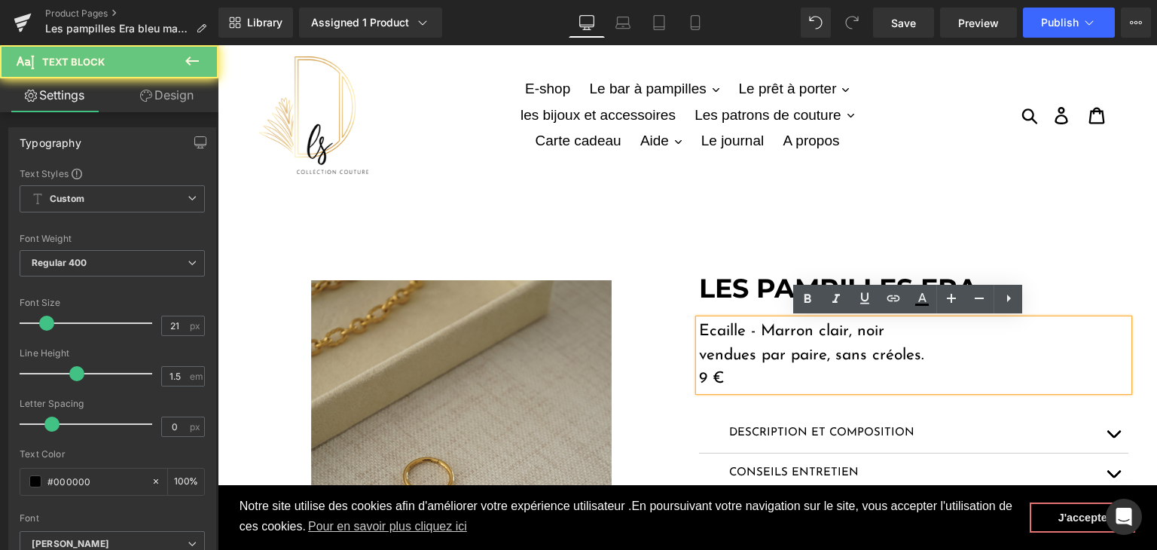
click at [699, 326] on p "Ecaille - Marron clair, noir" at bounding box center [913, 331] width 429 height 24
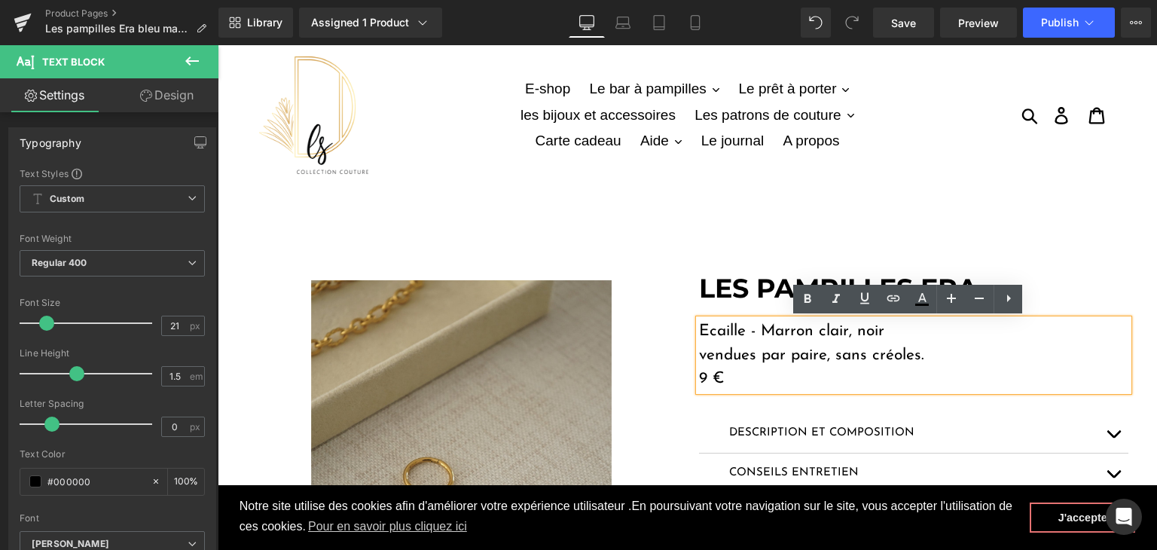
drag, startPoint x: 891, startPoint y: 332, endPoint x: 691, endPoint y: 310, distance: 200.9
click at [691, 310] on div "LES PAMPILLES ERA Heading Ecaille - Marron clair, noir vendues par paire, sans …" at bounding box center [914, 489] width 452 height 432
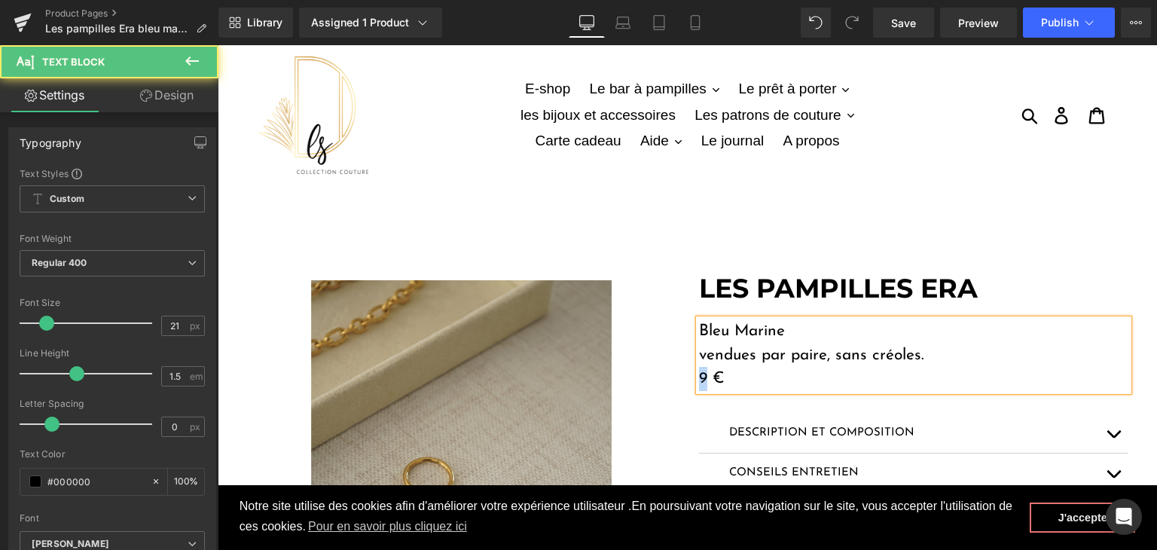
click at [699, 376] on p "9 €" at bounding box center [913, 379] width 429 height 24
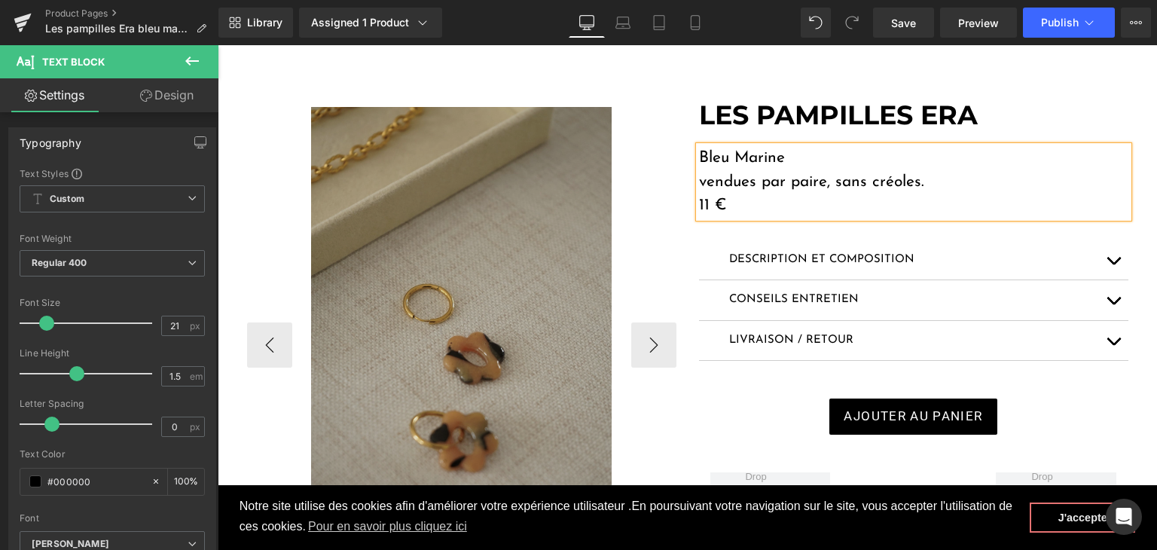
scroll to position [226, 0]
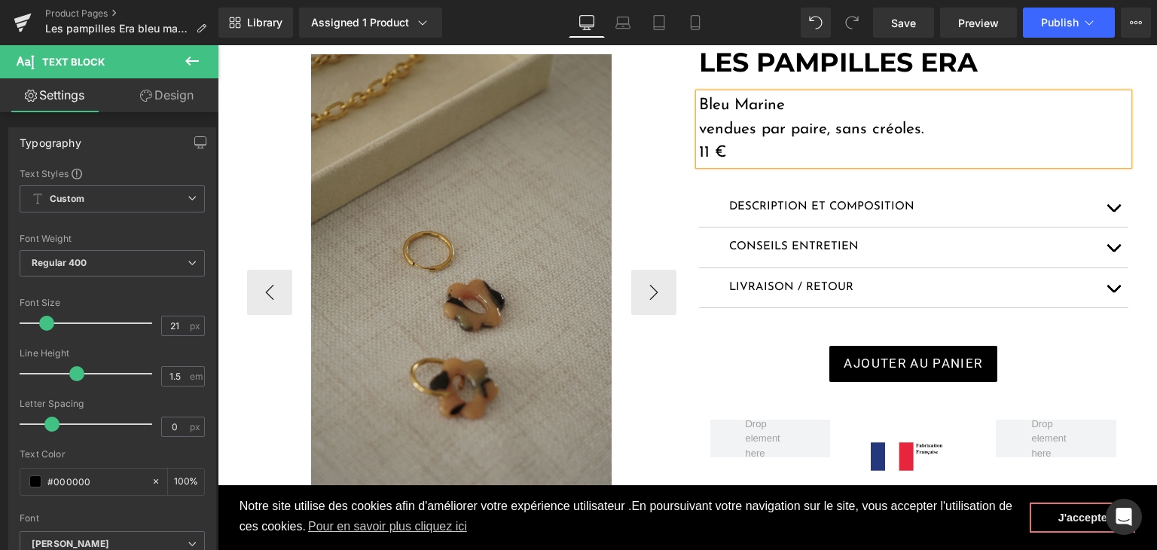
drag, startPoint x: 513, startPoint y: 220, endPoint x: 503, endPoint y: 200, distance: 22.6
click at [513, 220] on img at bounding box center [461, 279] width 301 height 451
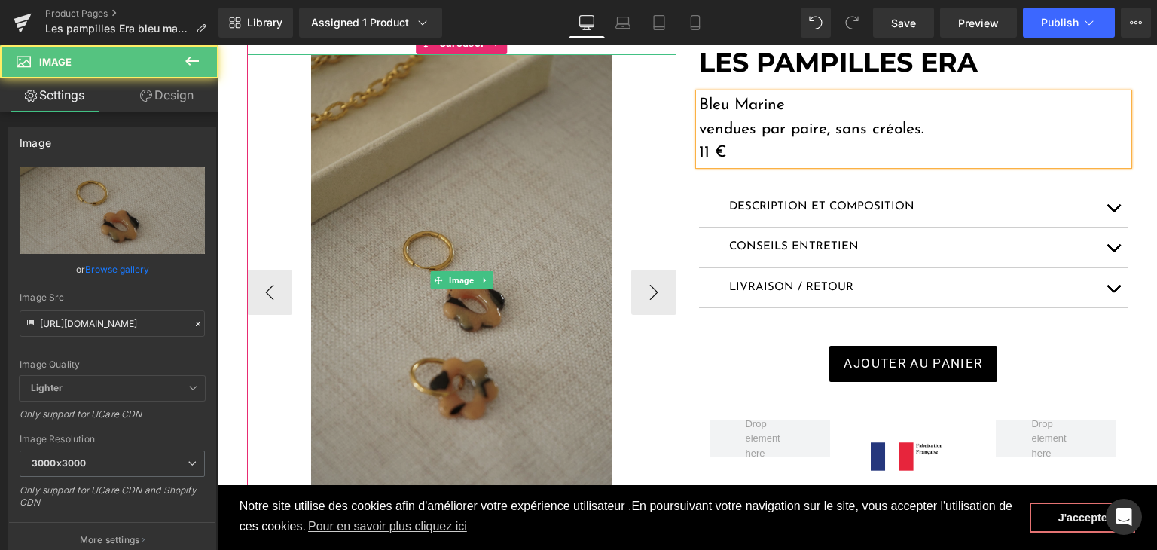
click at [370, 282] on img at bounding box center [461, 279] width 301 height 451
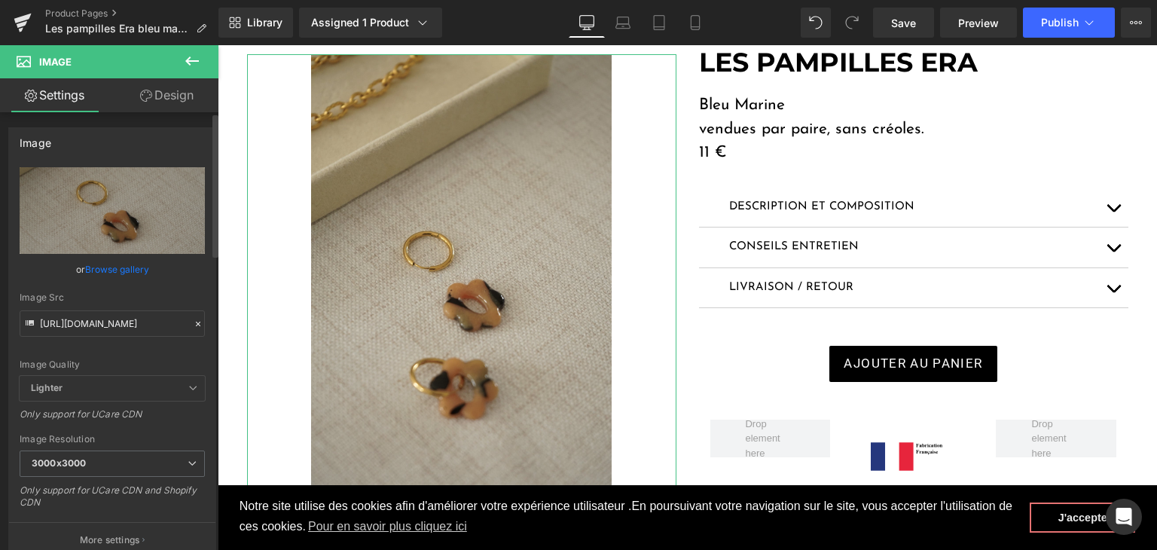
click at [193, 319] on icon at bounding box center [198, 324] width 11 height 11
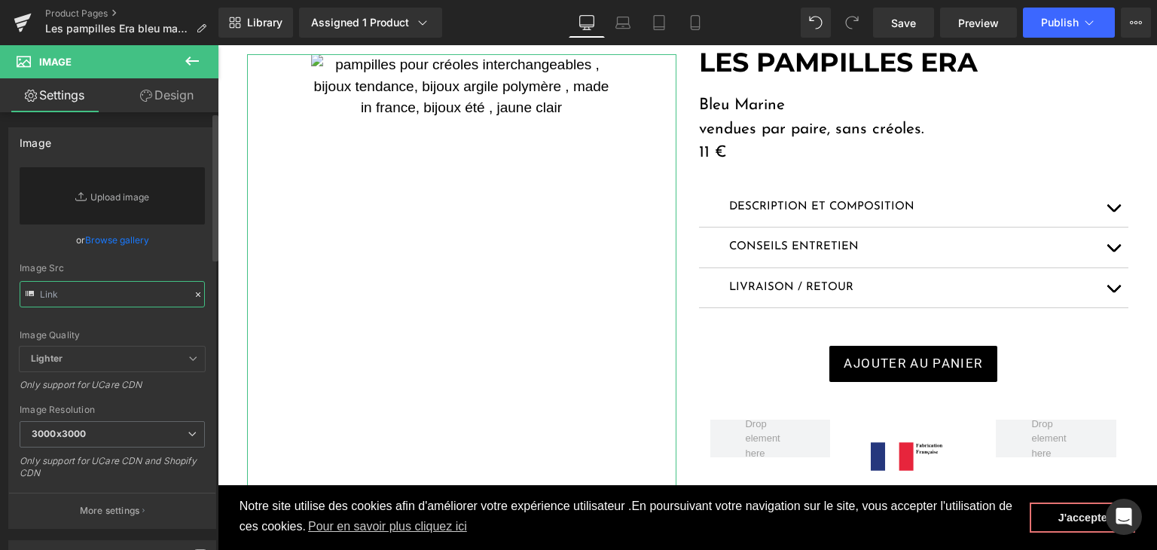
paste input "https://cdn.shopify.com/s/files/1/0251/3371/1412/files/DSC02670.jpg?v=1759497966"
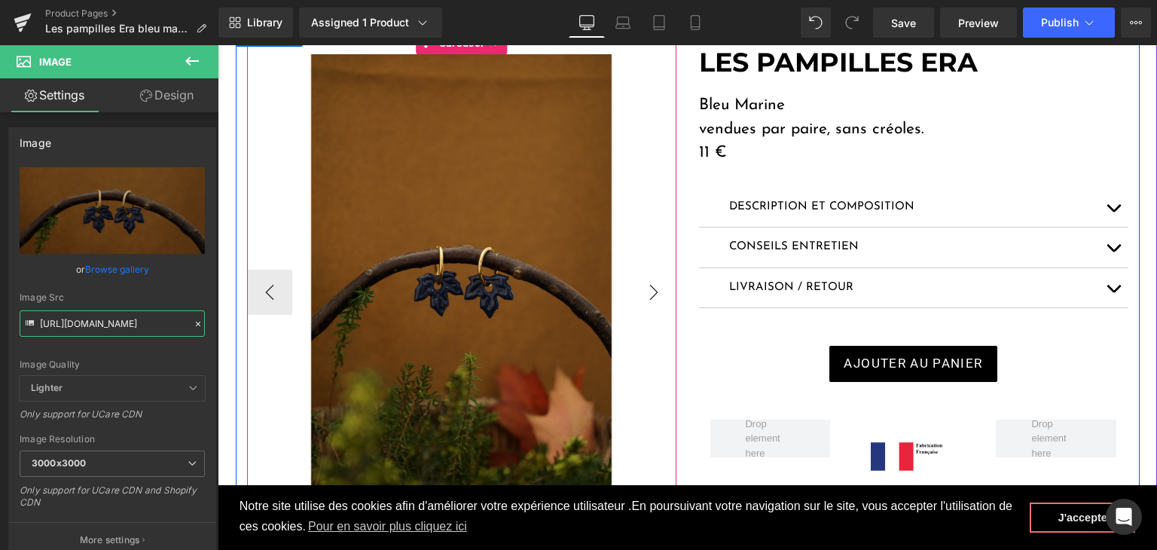
type input "https://cdn.shopify.com/s/files/1/0251/3371/1412/files/DSC02670_3000x3000.jpg?v…"
click at [631, 287] on button "›" at bounding box center [653, 292] width 45 height 45
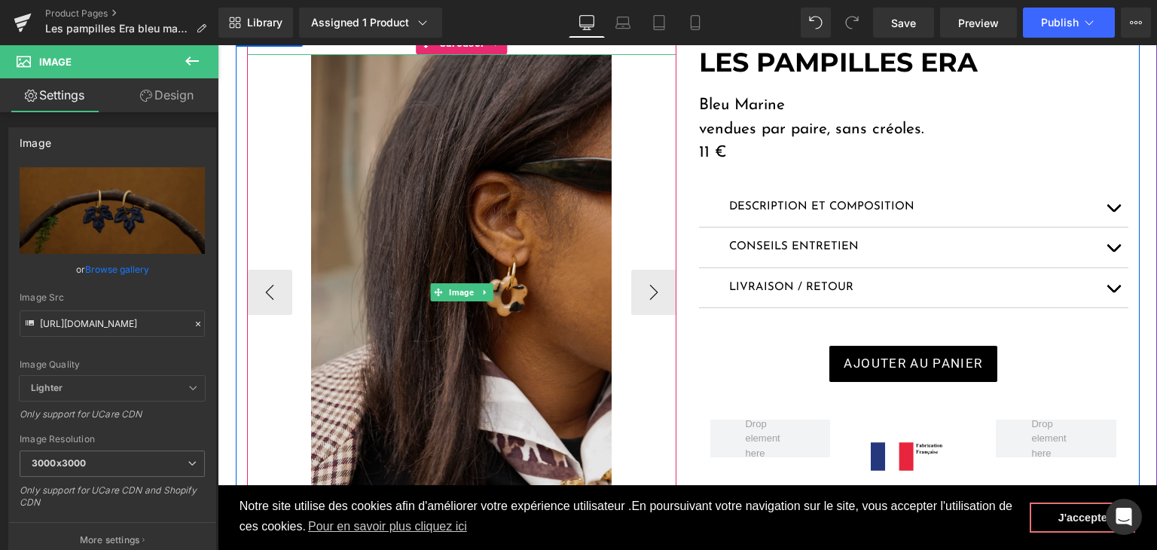
click at [417, 200] on img at bounding box center [461, 291] width 301 height 475
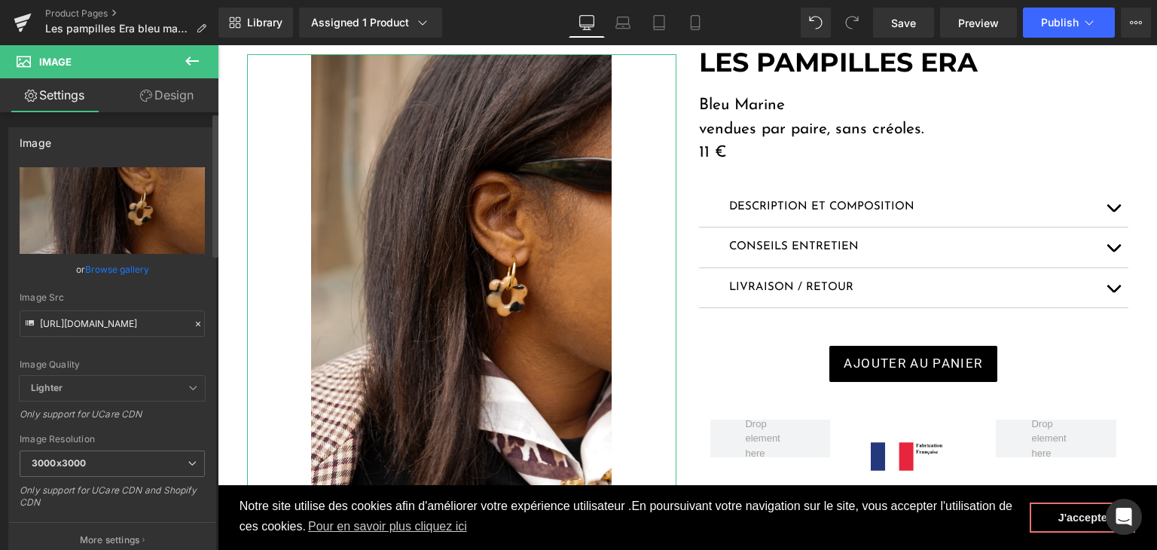
click at [196, 322] on icon at bounding box center [198, 324] width 11 height 11
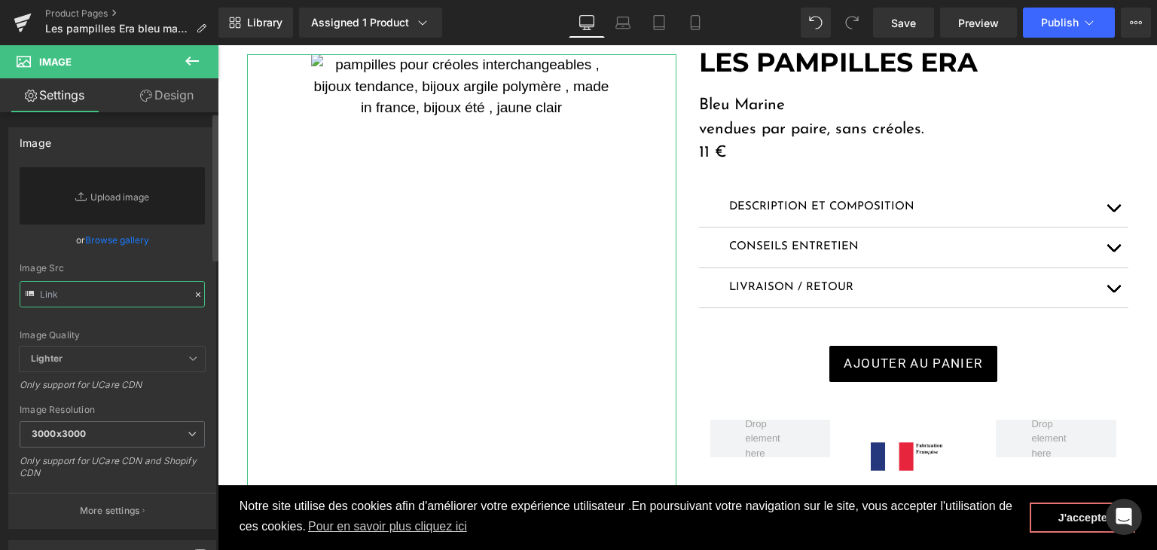
drag, startPoint x: 80, startPoint y: 269, endPoint x: 47, endPoint y: 289, distance: 38.2
paste input "https://cdn.shopify.com/s/files/1/0251/3371/1412/files/DSC02706.jpg?v=1759497970"
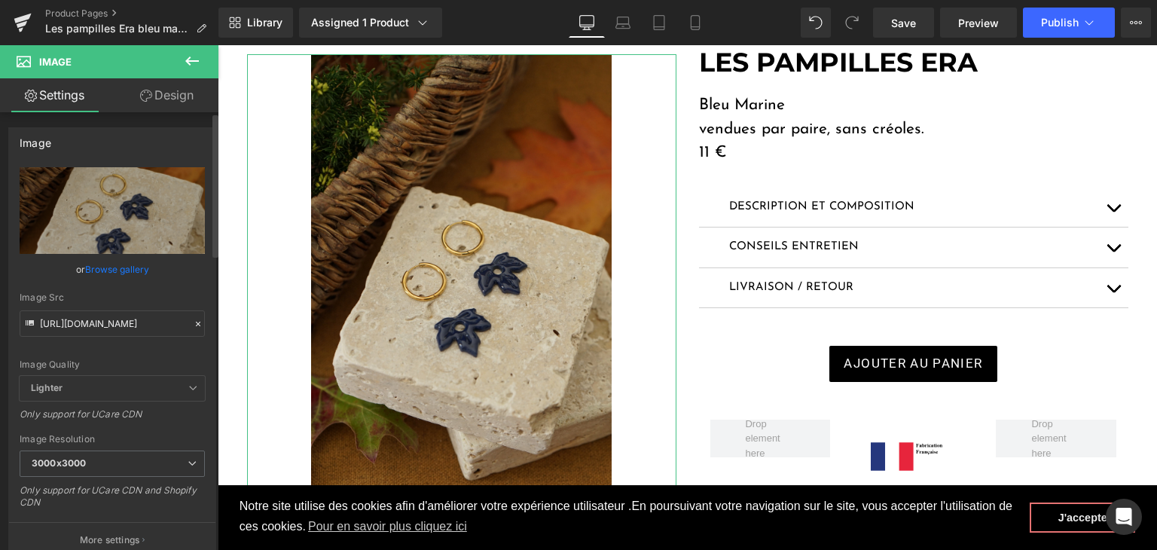
click at [151, 361] on div "Image Quality" at bounding box center [112, 364] width 185 height 11
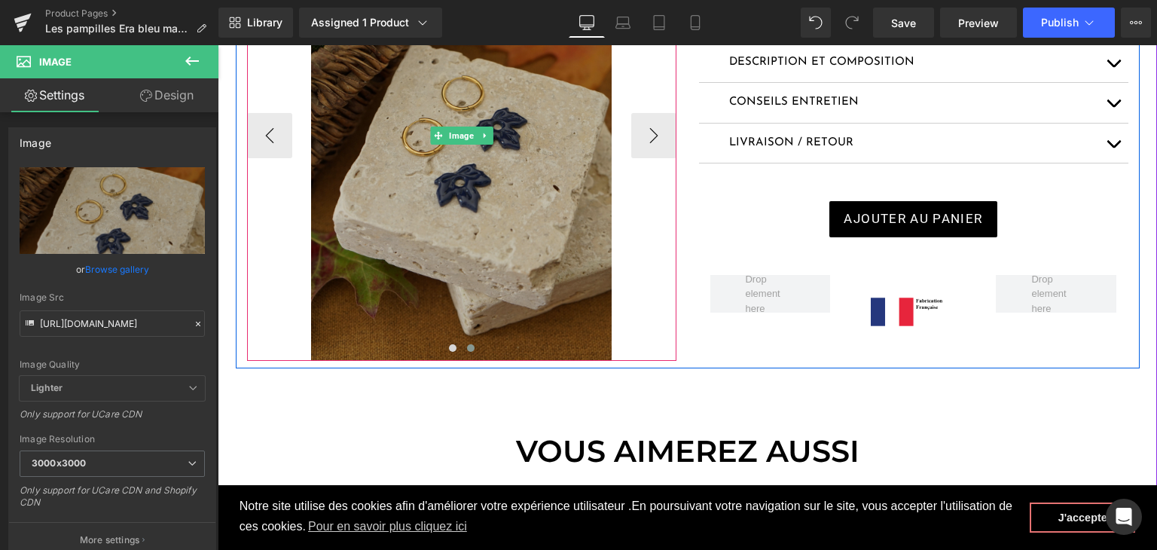
scroll to position [377, 0]
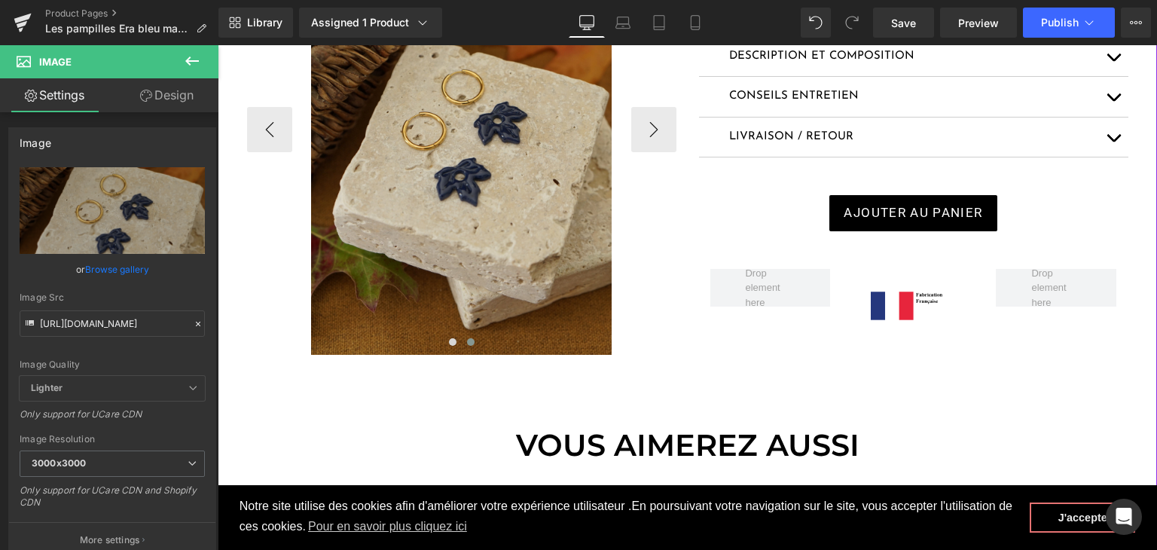
type input "https://cdn.shopify.com/s/files/1/0251/3371/1412/files/DSC02706_3000x3000.jpg?v…"
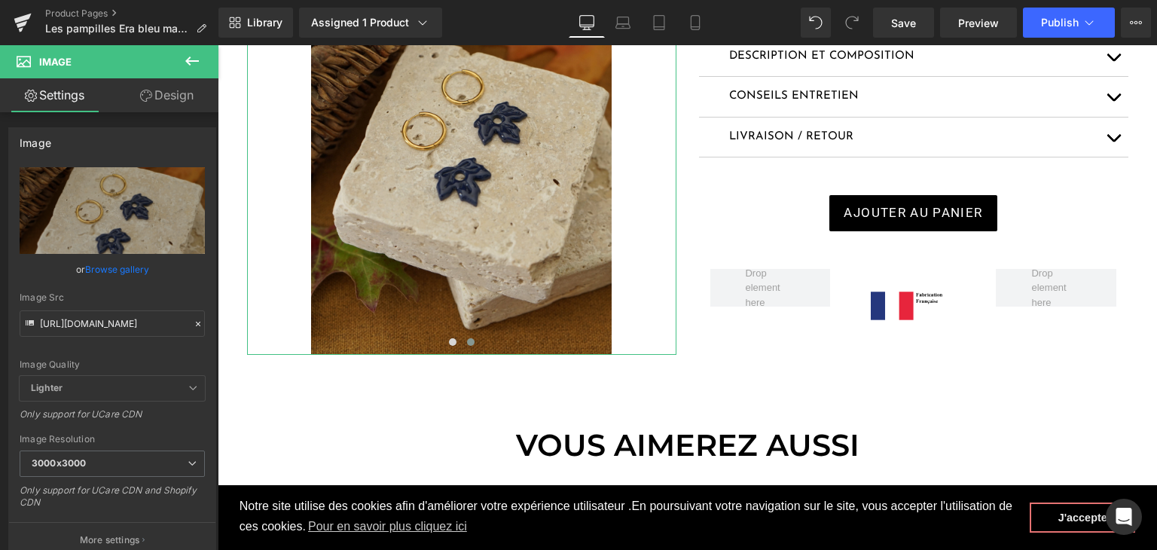
click at [172, 97] on link "Design" at bounding box center [166, 95] width 109 height 34
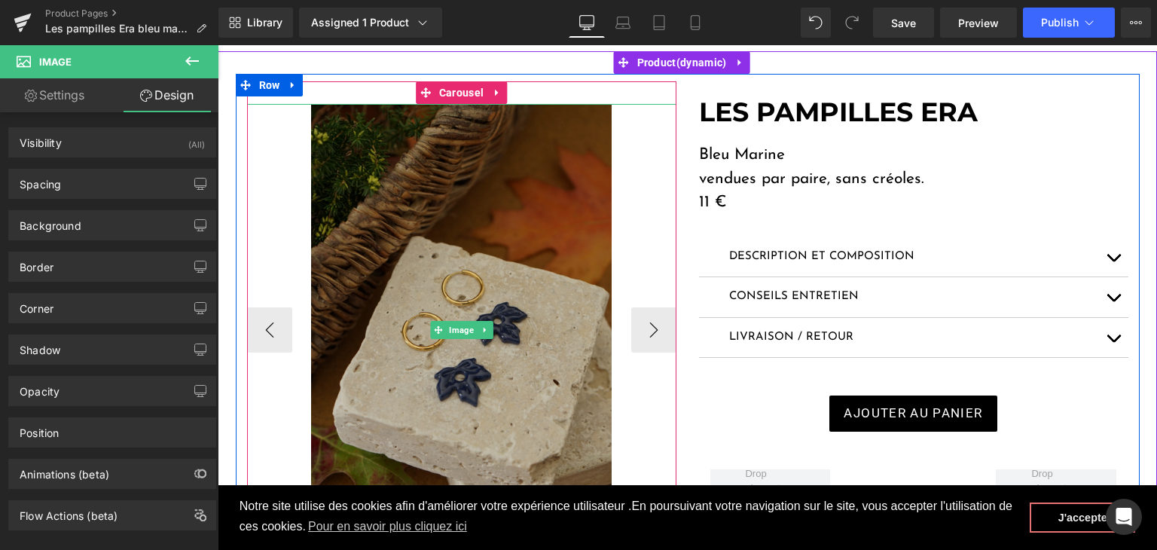
scroll to position [151, 0]
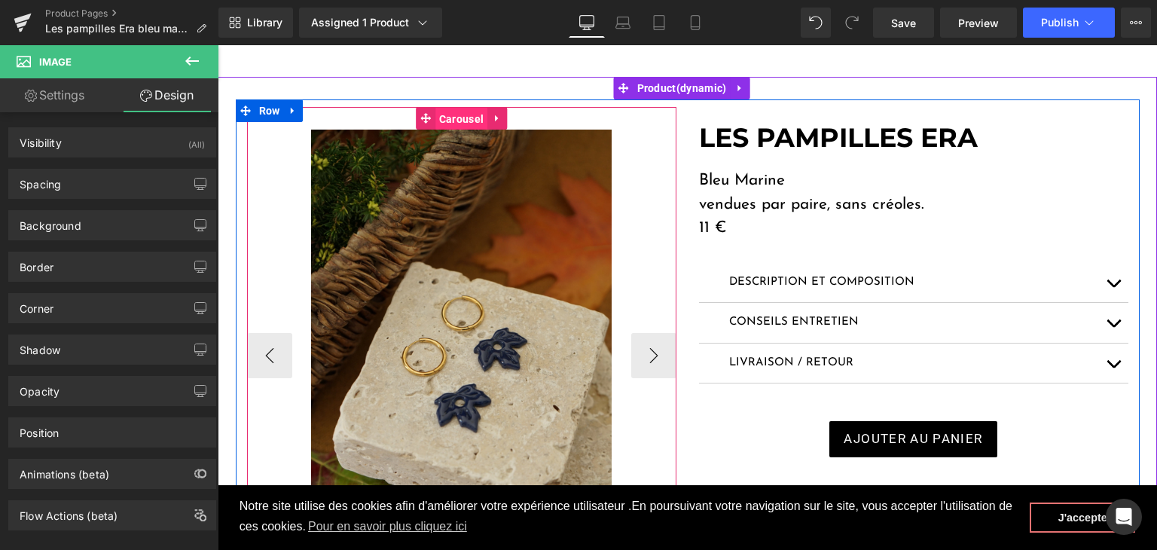
click at [449, 121] on span "Carousel" at bounding box center [461, 119] width 52 height 23
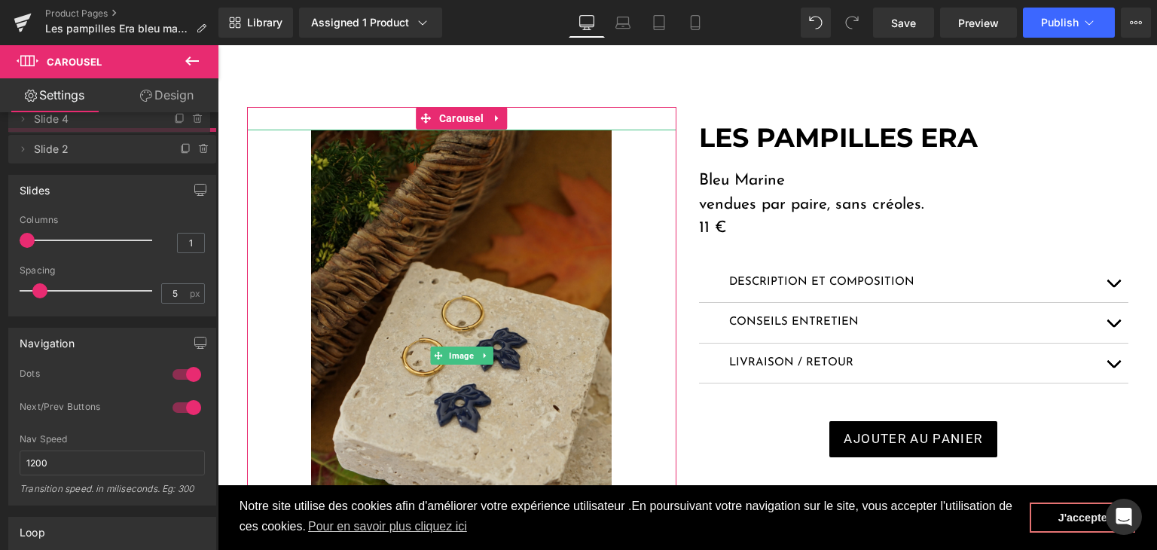
drag, startPoint x: 86, startPoint y: 185, endPoint x: 99, endPoint y: 127, distance: 59.6
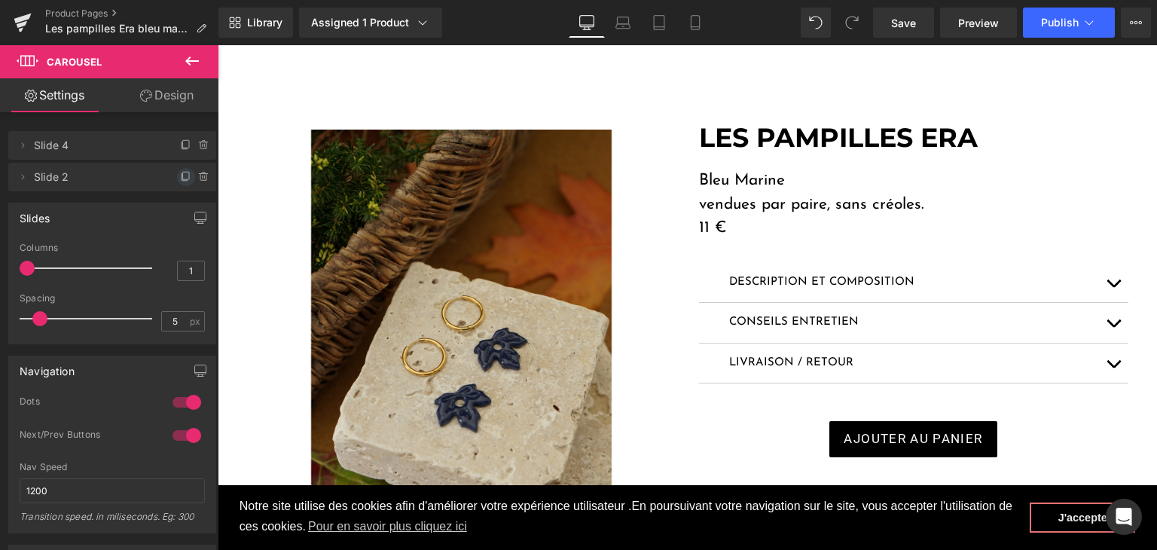
click at [184, 180] on icon at bounding box center [186, 177] width 12 height 12
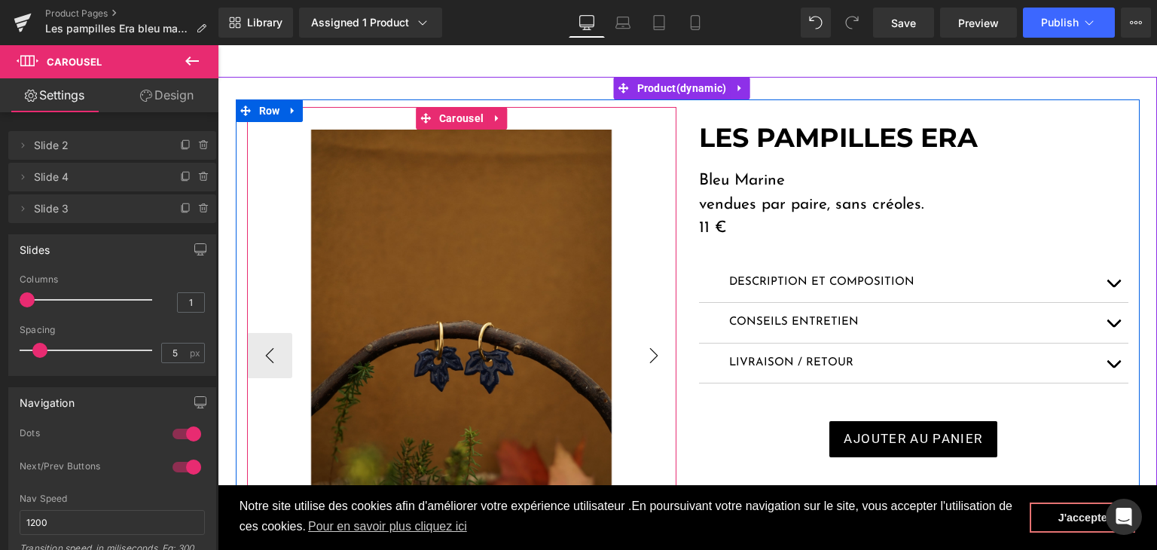
click at [646, 362] on button "›" at bounding box center [653, 355] width 45 height 45
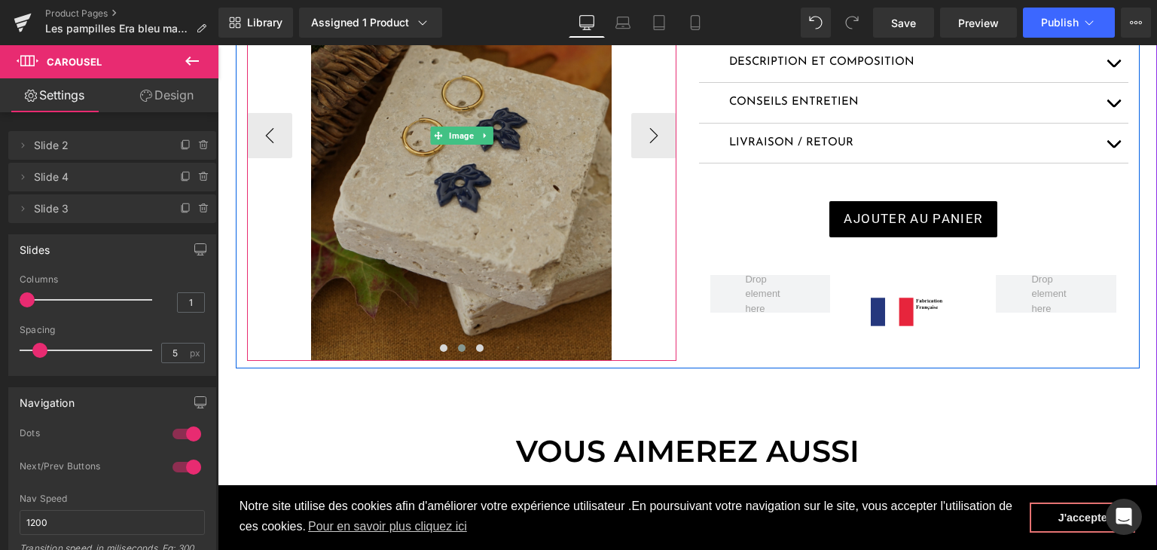
scroll to position [377, 0]
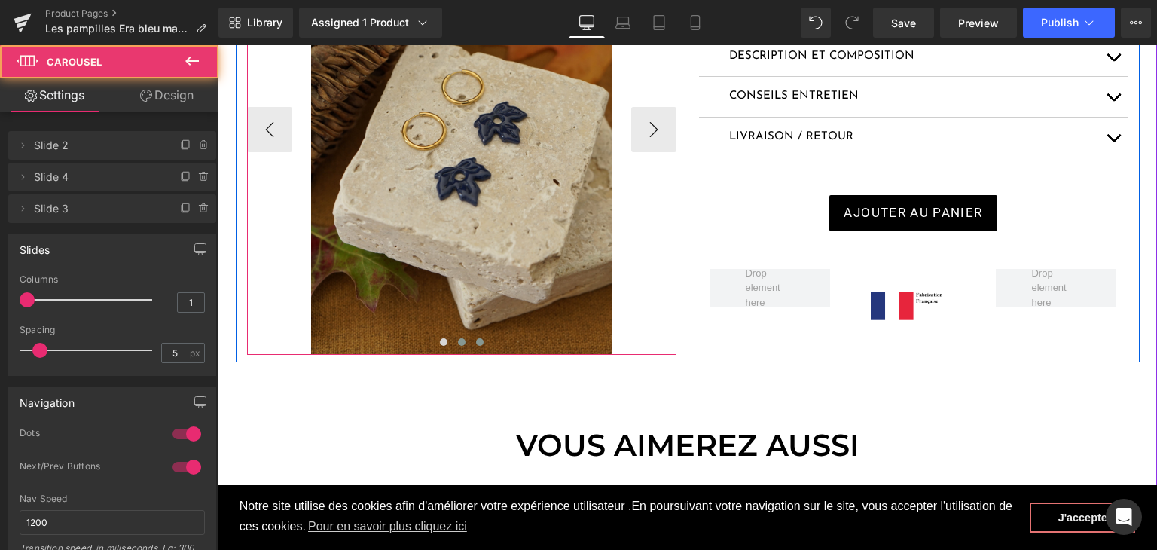
click at [476, 340] on span at bounding box center [480, 342] width 8 height 8
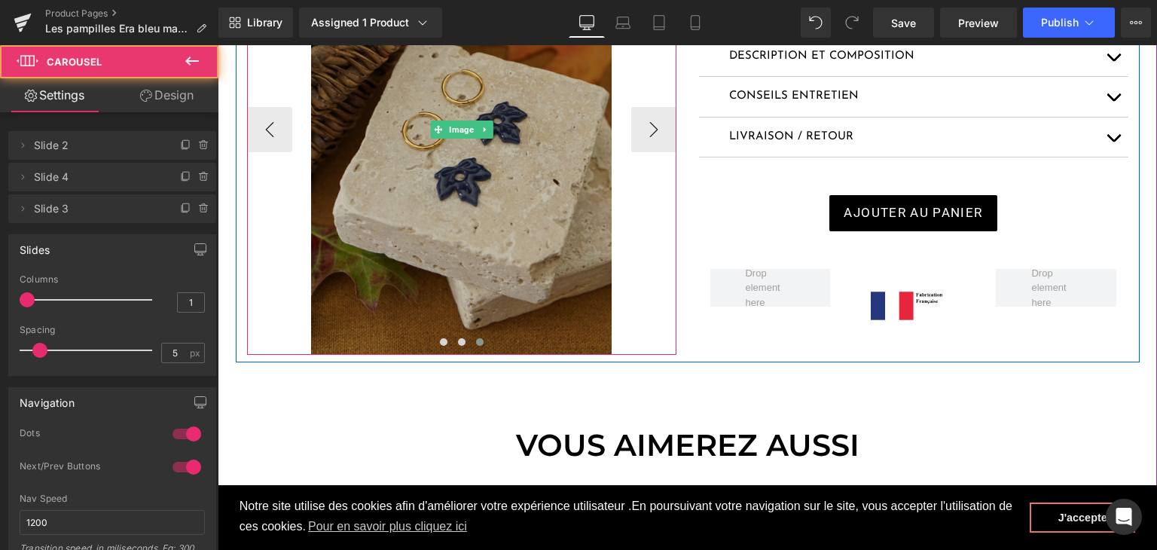
click at [469, 254] on img at bounding box center [461, 129] width 301 height 451
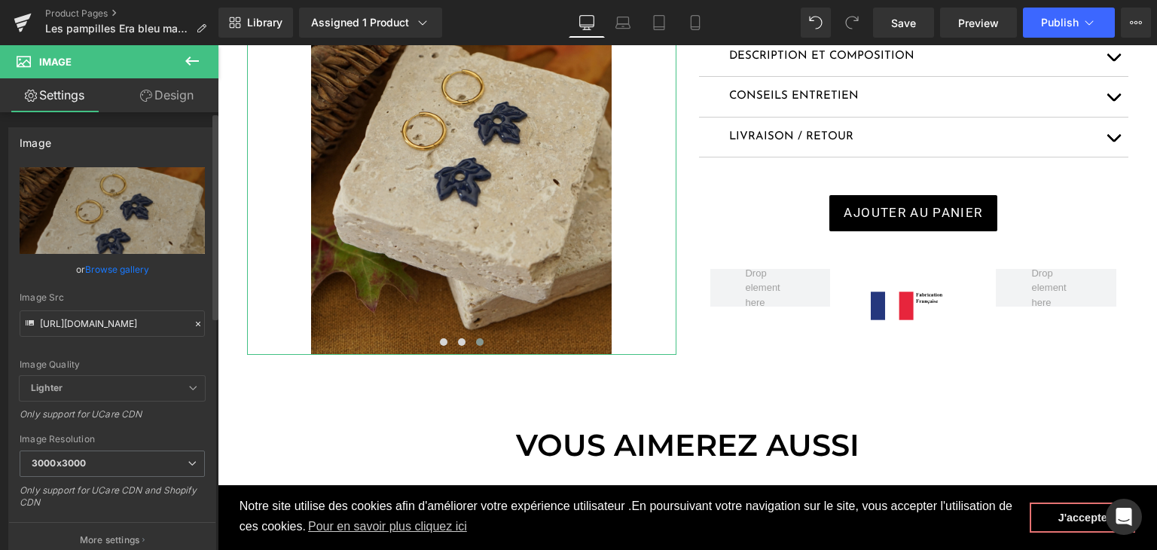
drag, startPoint x: 191, startPoint y: 325, endPoint x: 136, endPoint y: 312, distance: 56.5
click at [193, 325] on icon at bounding box center [198, 324] width 11 height 11
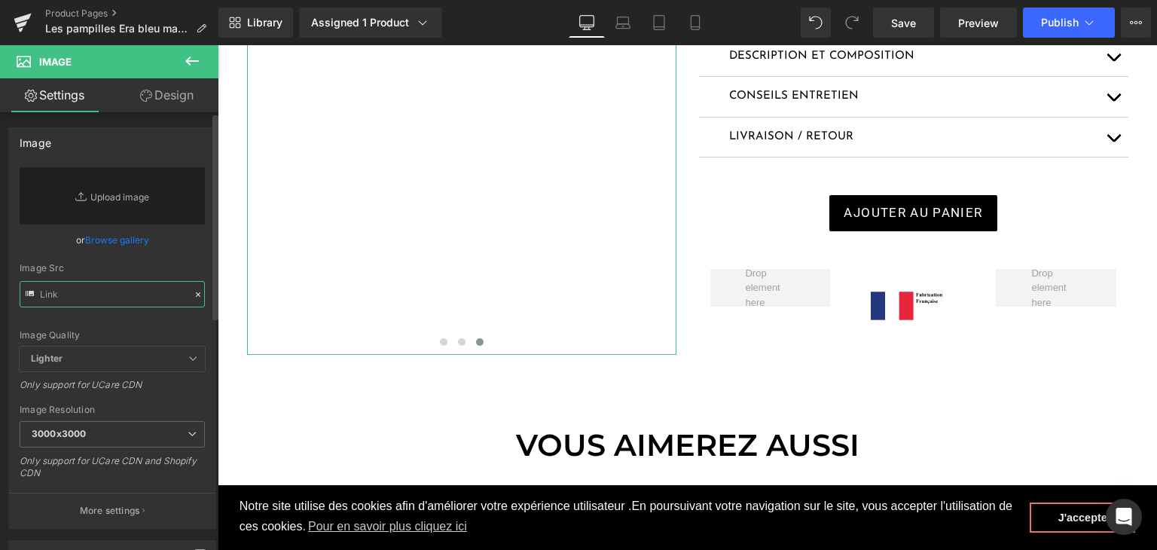
paste input "https://cdn.shopify.com/s/files/1/0251/3371/1412/files/DSC02667.jpg?v=1759497966"
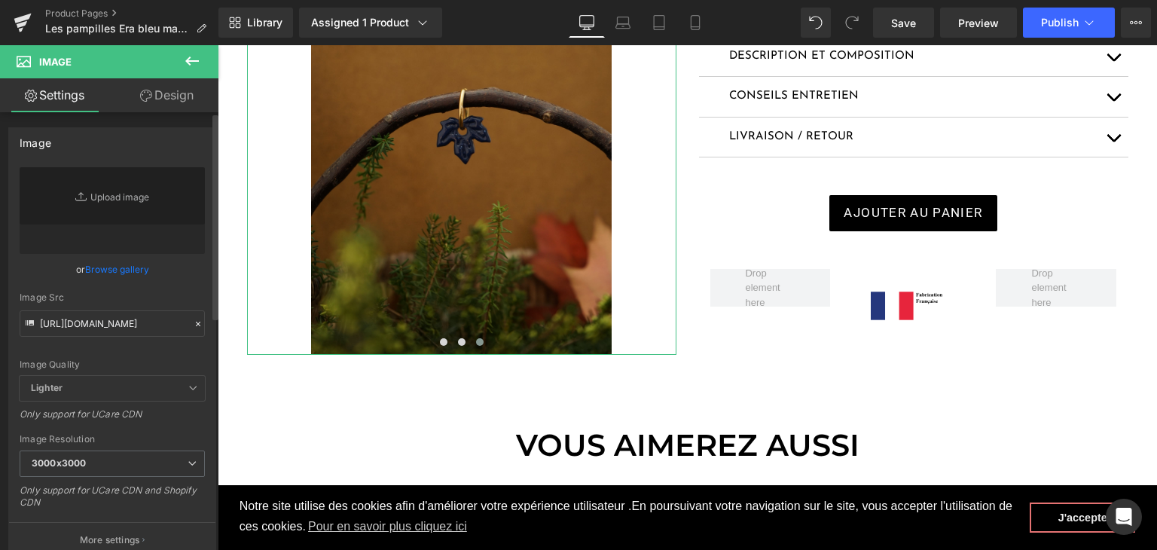
click at [158, 352] on div "Image Quality Lighter Lightest Lighter Lighter Lightest Only support for UCare …" at bounding box center [112, 271] width 185 height 209
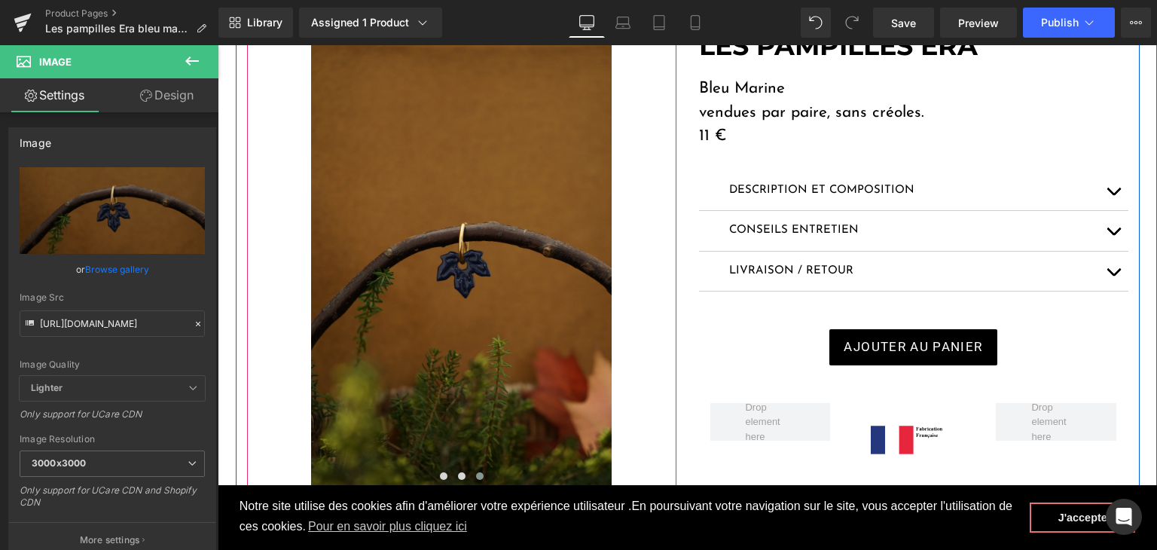
scroll to position [226, 0]
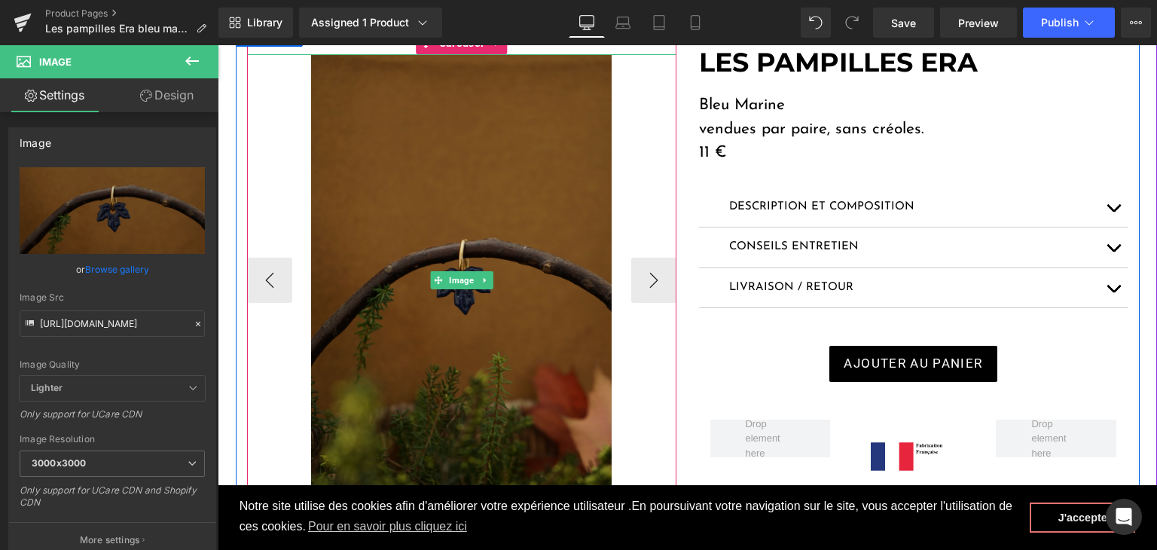
type input "https://cdn.shopify.com/s/files/1/0251/3371/1412/files/DSC02667_3000x3000.jpg?v…"
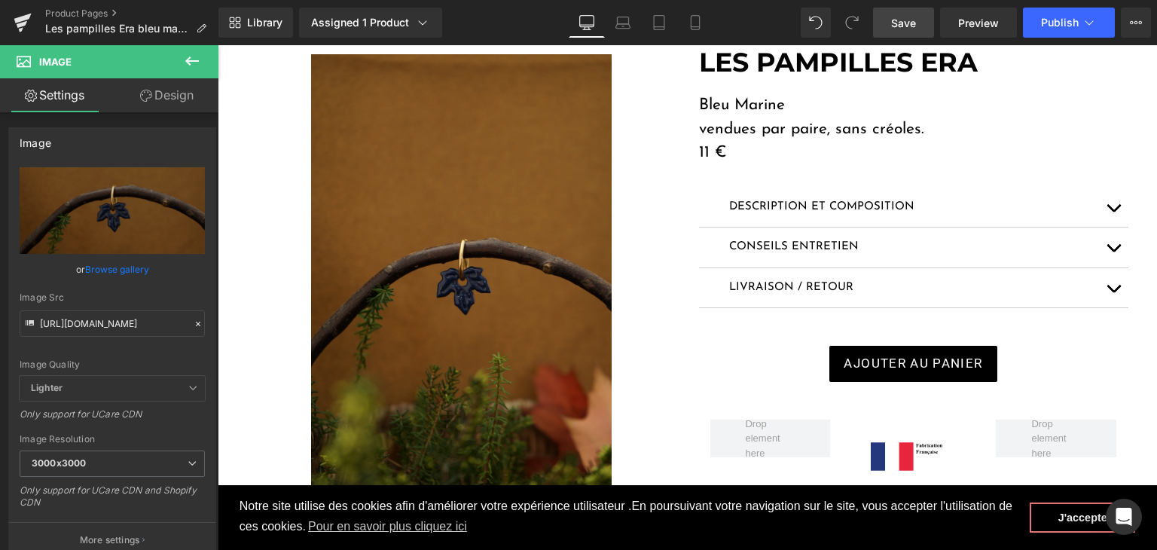
click at [904, 25] on span "Save" at bounding box center [903, 23] width 25 height 16
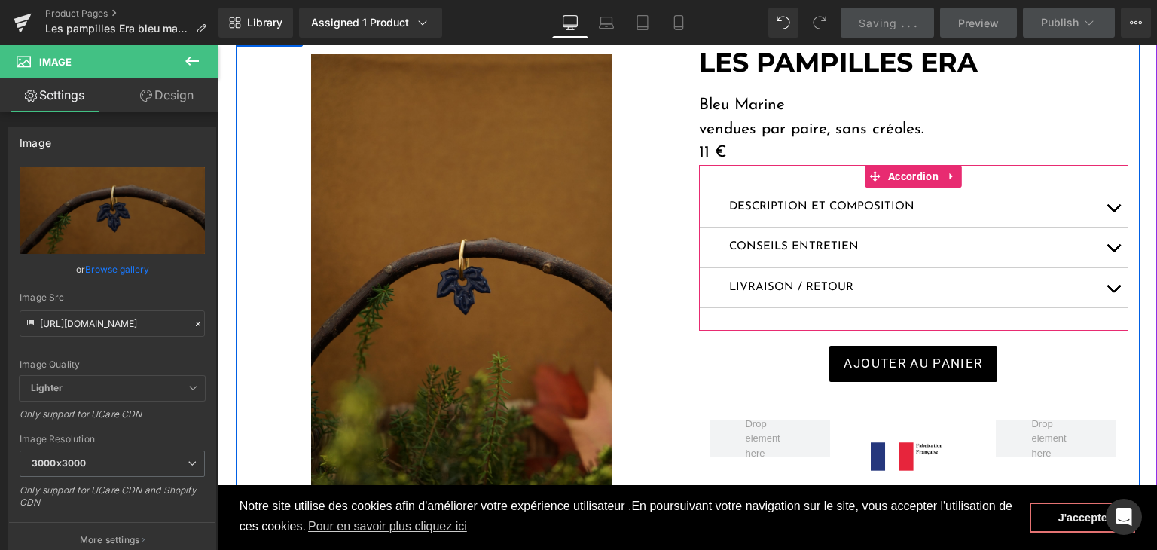
click at [1105, 205] on button "button" at bounding box center [1113, 208] width 30 height 40
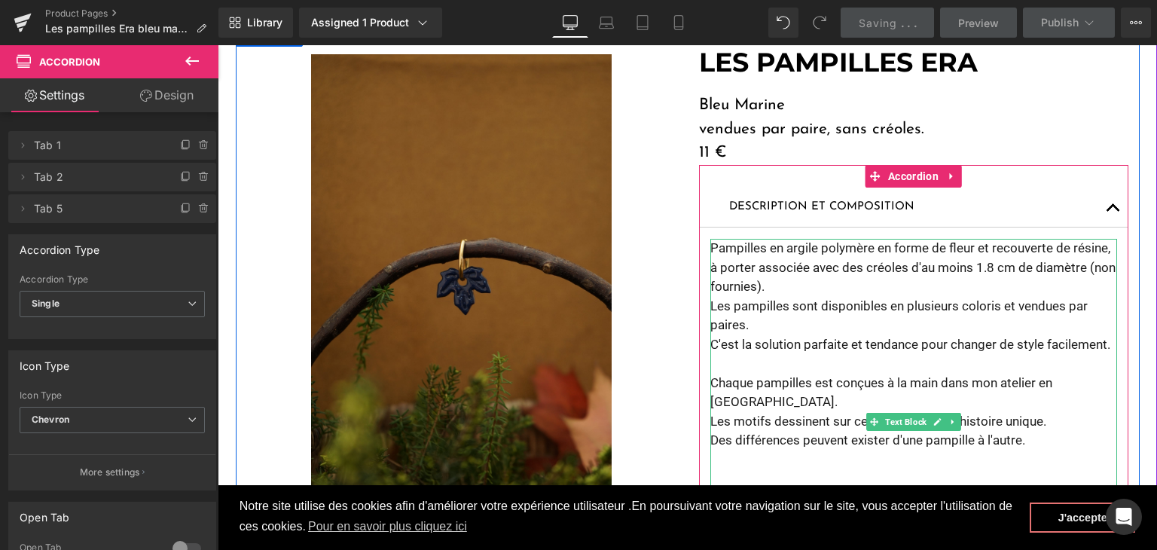
click at [952, 251] on p "Pampilles en argile polymère en forme de fleur et recouverte de résine, à porte…" at bounding box center [913, 268] width 407 height 58
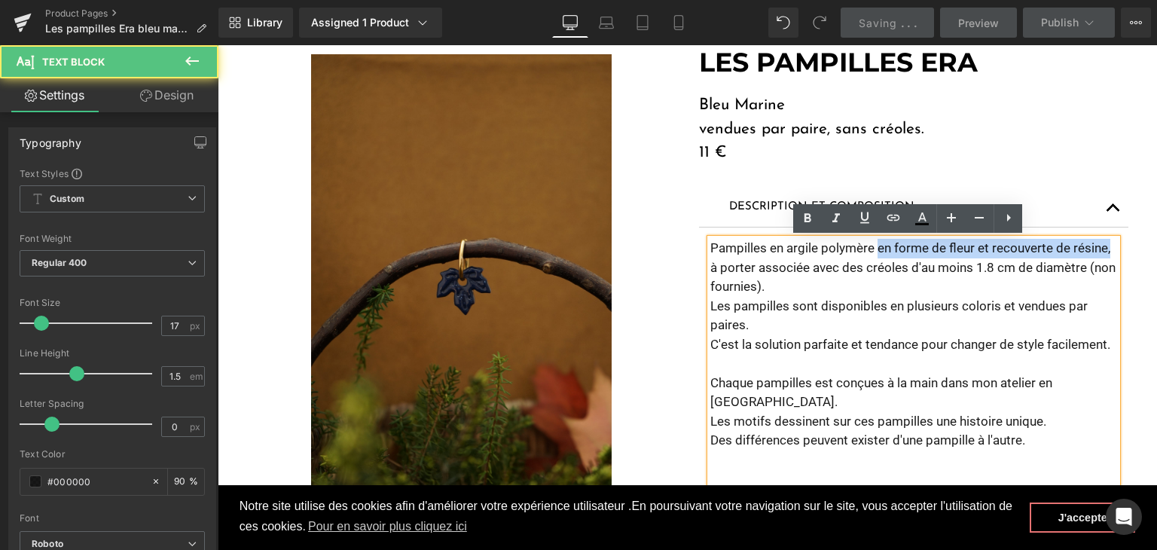
drag, startPoint x: 1106, startPoint y: 242, endPoint x: 870, endPoint y: 243, distance: 235.8
click at [870, 243] on p "Pampilles en argile polymère en forme de fleur et recouverte de résine, à porte…" at bounding box center [913, 268] width 407 height 58
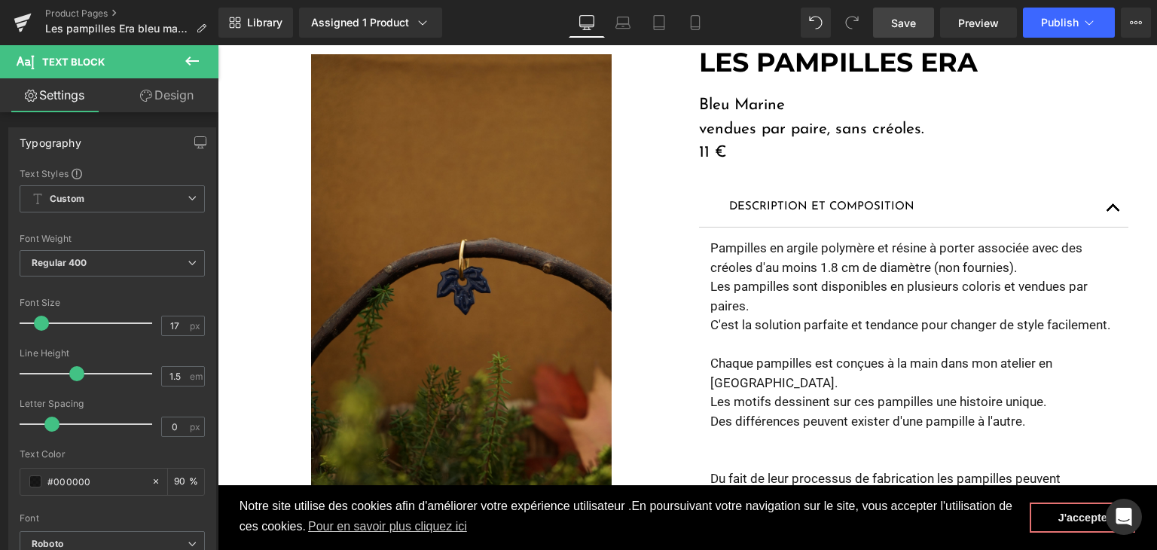
click at [898, 26] on span "Save" at bounding box center [903, 23] width 25 height 16
click at [915, 26] on span "Save" at bounding box center [903, 23] width 25 height 16
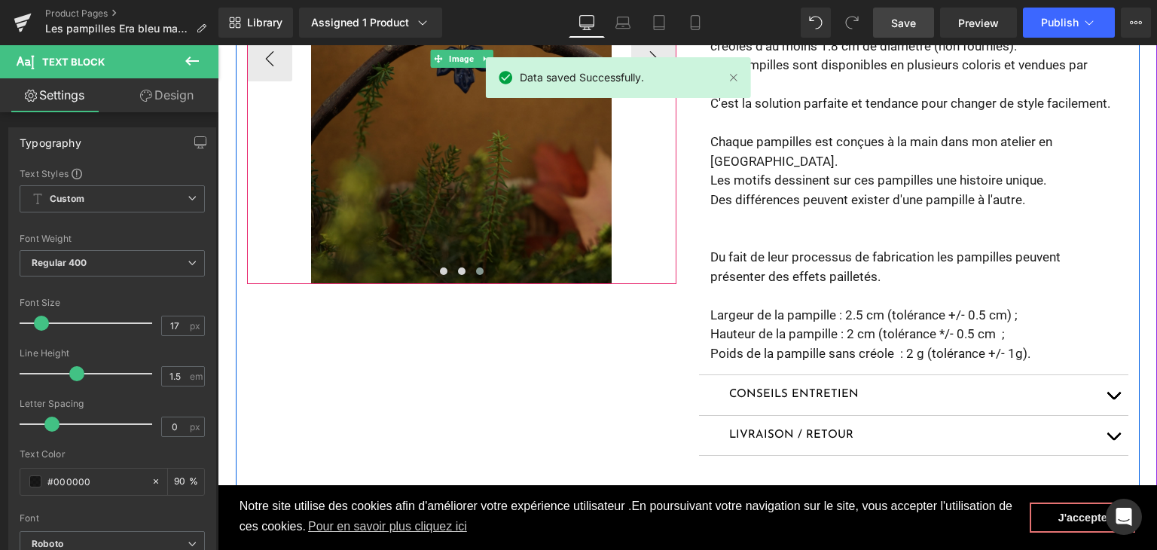
scroll to position [452, 0]
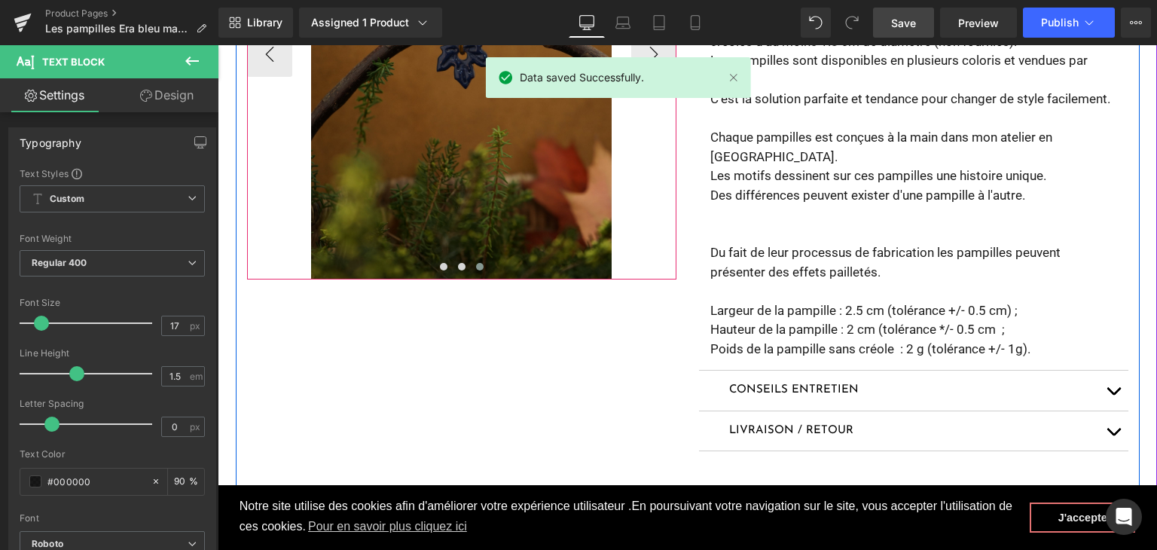
click at [441, 276] on div at bounding box center [461, 278] width 429 height 4
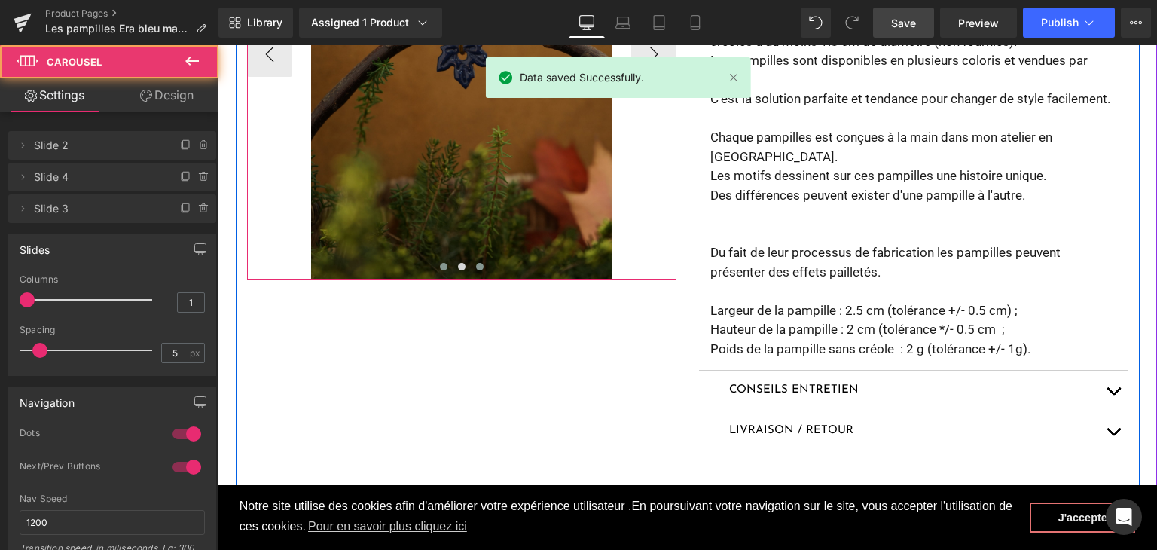
click at [440, 270] on button at bounding box center [444, 266] width 18 height 15
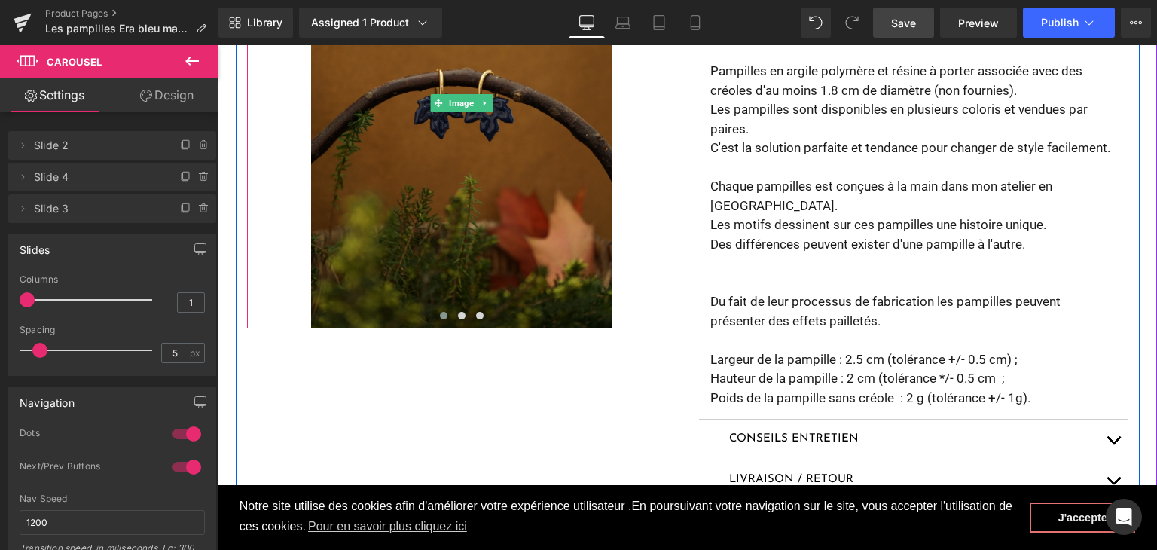
scroll to position [377, 0]
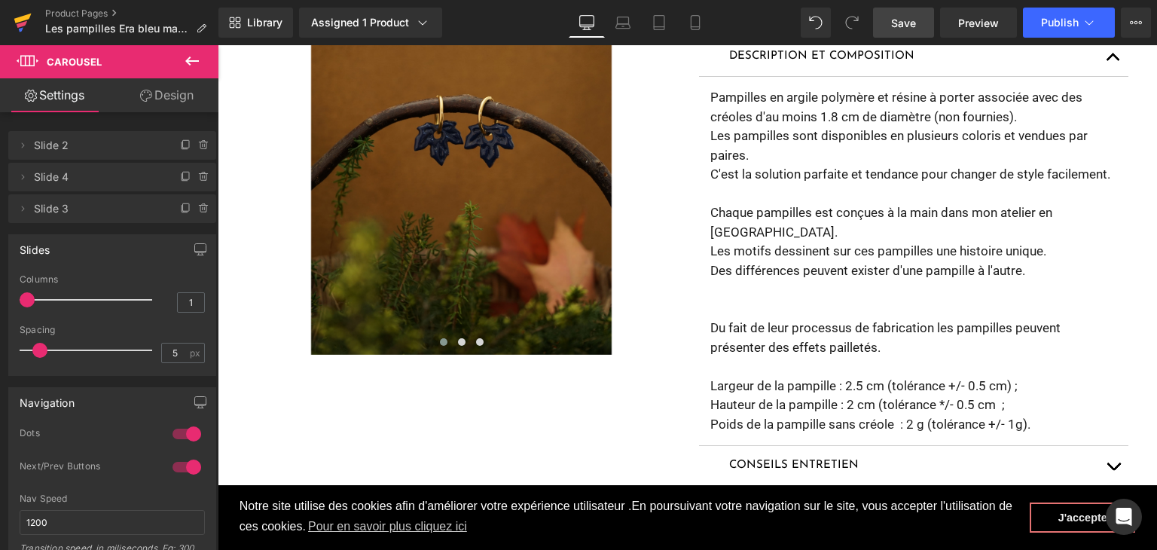
click at [20, 18] on icon at bounding box center [22, 19] width 17 height 10
click at [902, 22] on span "Save" at bounding box center [903, 23] width 25 height 16
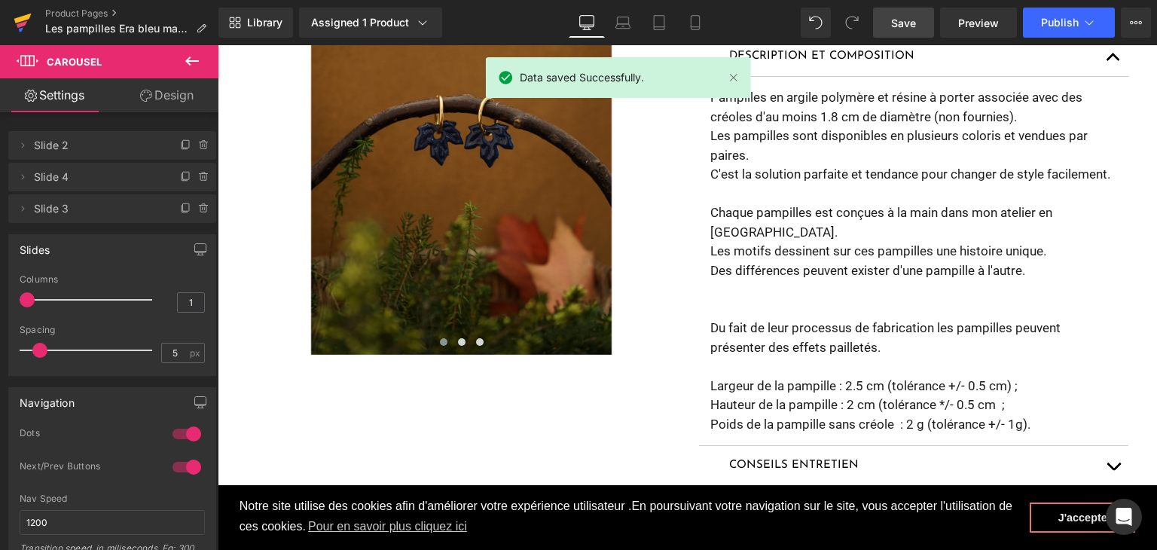
click at [8, 17] on link at bounding box center [22, 22] width 45 height 45
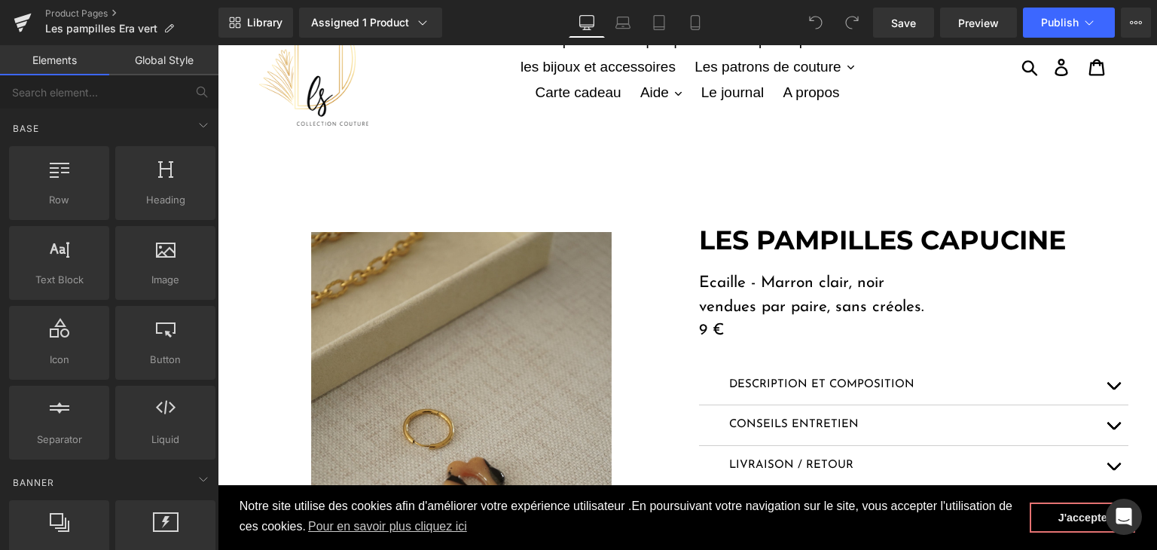
scroll to position [75, 0]
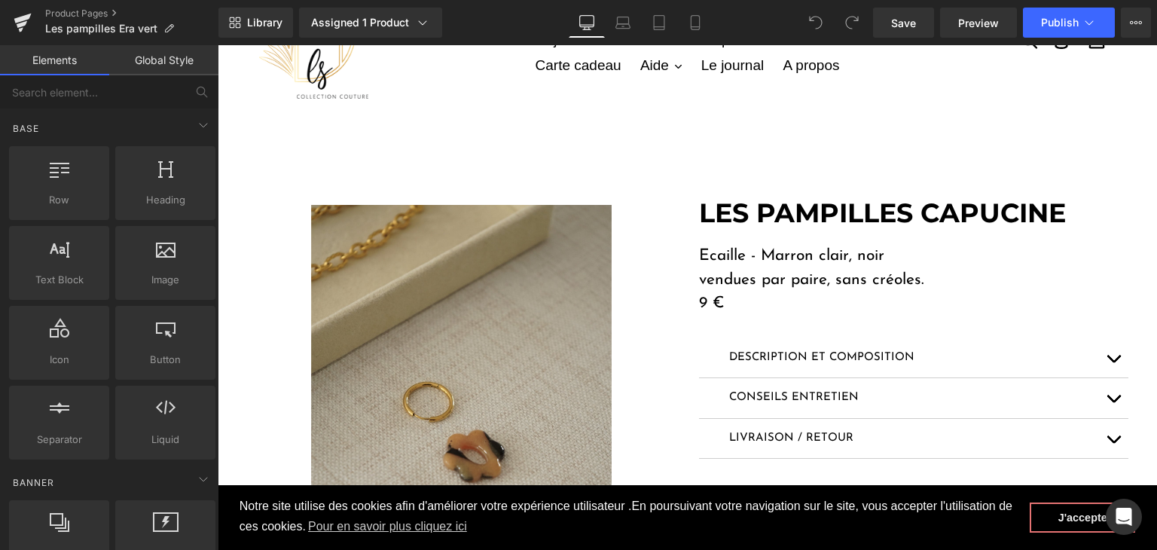
click at [940, 209] on div "LES PAMPILLES CAPUCINE Heading" at bounding box center [913, 213] width 429 height 32
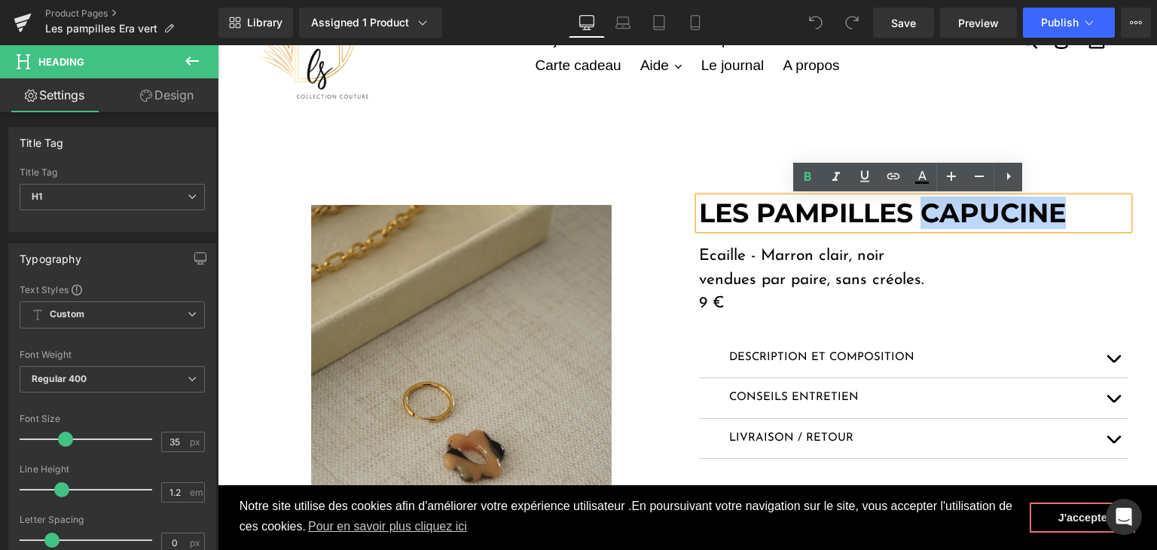
drag, startPoint x: 1061, startPoint y: 213, endPoint x: 922, endPoint y: 214, distance: 138.6
click at [922, 214] on strong "LES PAMPILLES CAPUCINE" at bounding box center [882, 213] width 367 height 32
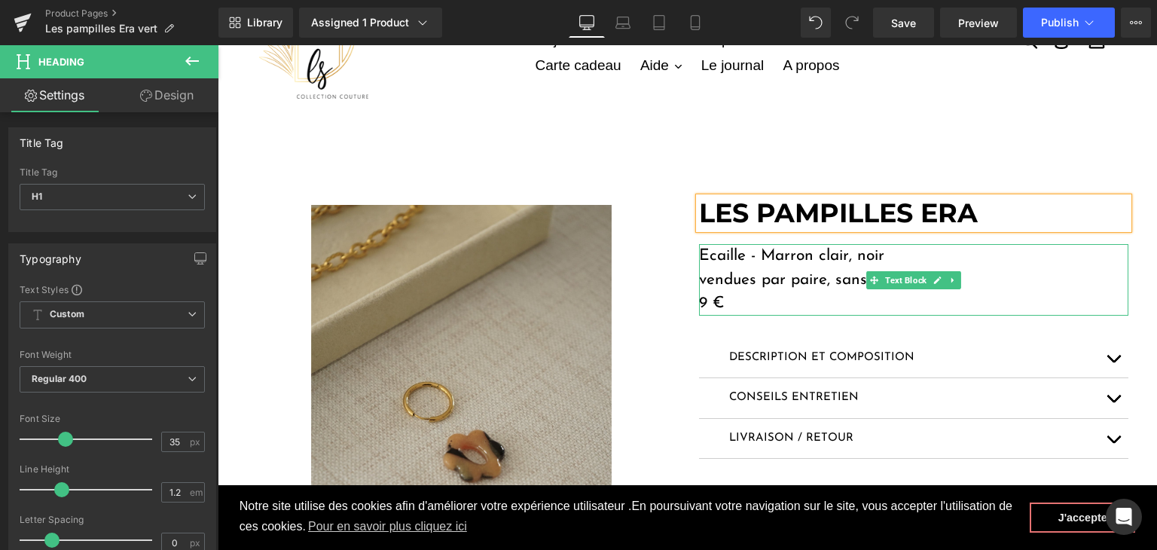
click at [881, 255] on p "Ecaille - Marron clair, noir" at bounding box center [913, 256] width 429 height 24
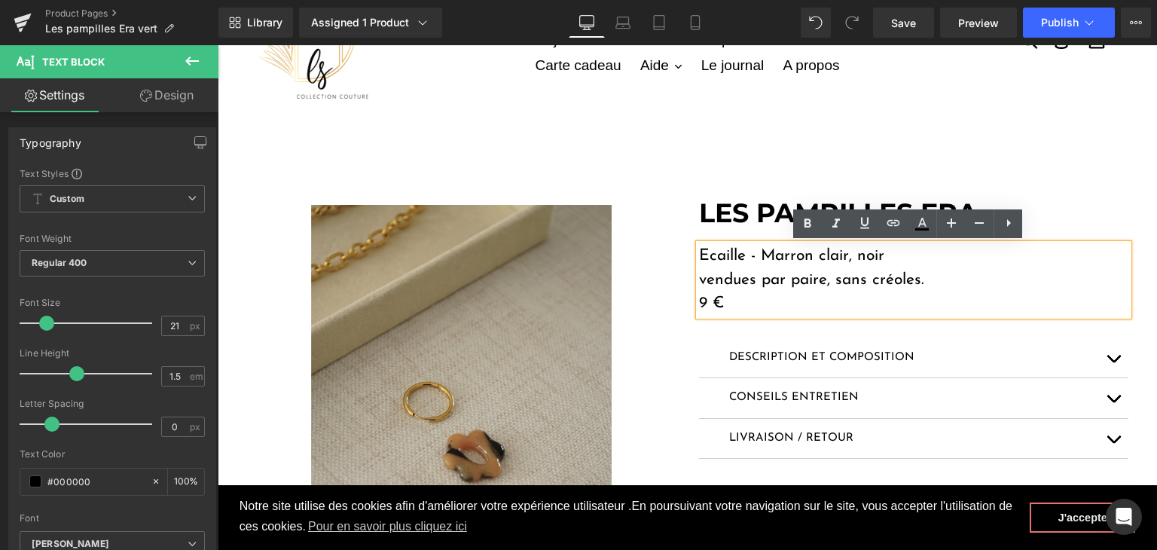
drag, startPoint x: 881, startPoint y: 253, endPoint x: 695, endPoint y: 247, distance: 186.1
click at [699, 247] on p "Ecaille - Marron clair, noir" at bounding box center [913, 256] width 429 height 24
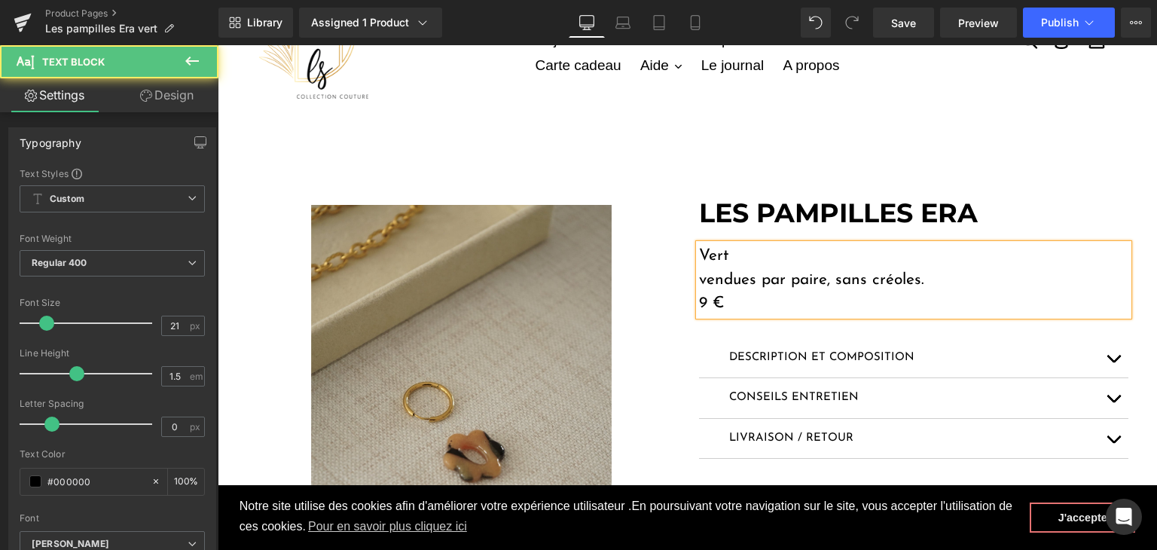
drag, startPoint x: 704, startPoint y: 299, endPoint x: 694, endPoint y: 299, distance: 9.8
click at [699, 299] on p "9 €" at bounding box center [913, 304] width 429 height 24
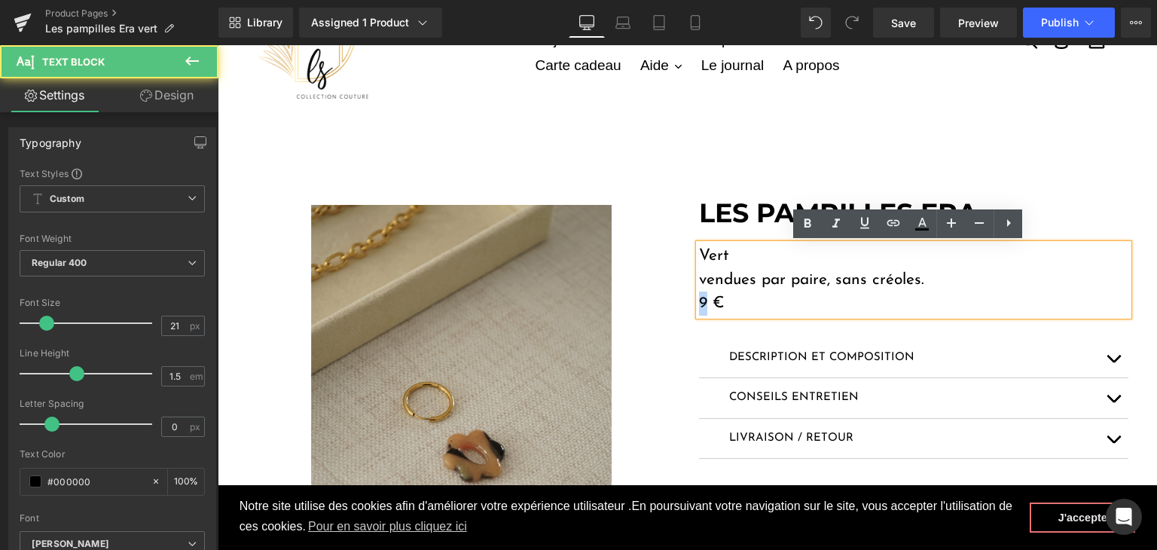
click at [699, 299] on p "9 €" at bounding box center [913, 304] width 429 height 24
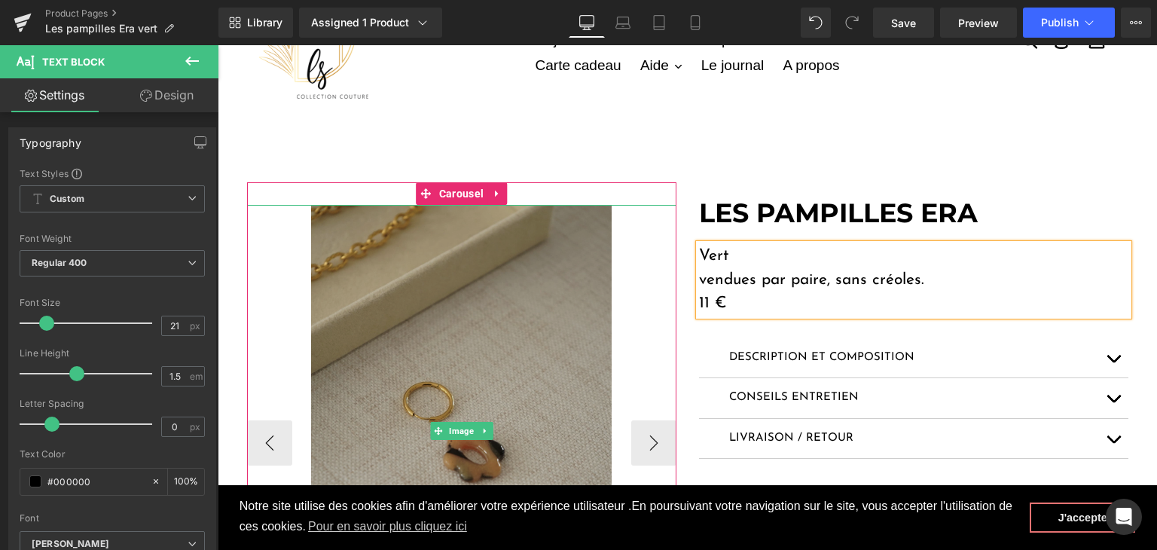
click at [365, 295] on img at bounding box center [461, 430] width 301 height 451
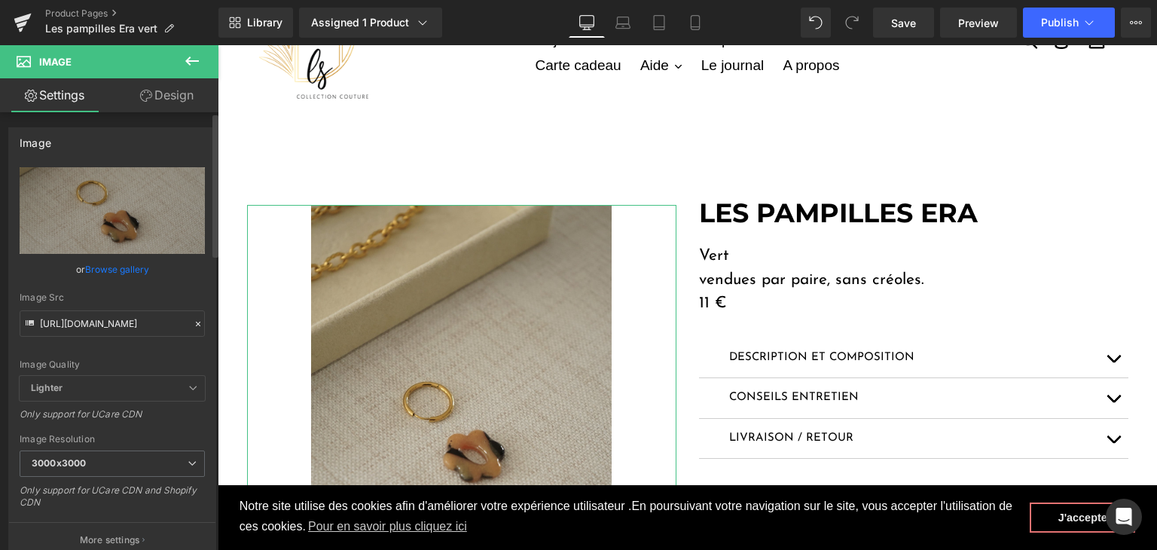
click at [193, 320] on icon at bounding box center [198, 324] width 11 height 11
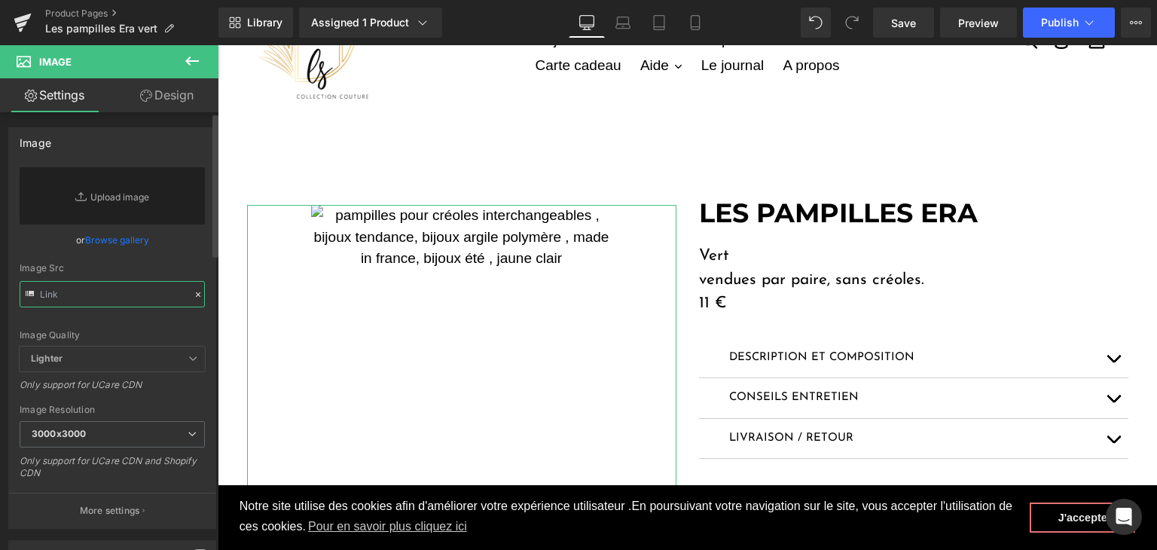
drag, startPoint x: 108, startPoint y: 292, endPoint x: 96, endPoint y: 292, distance: 12.1
paste input "https://cdn.shopify.com/s/files/1/0251/3371/1412/files/DSC02681.jpg?v=1759502935"
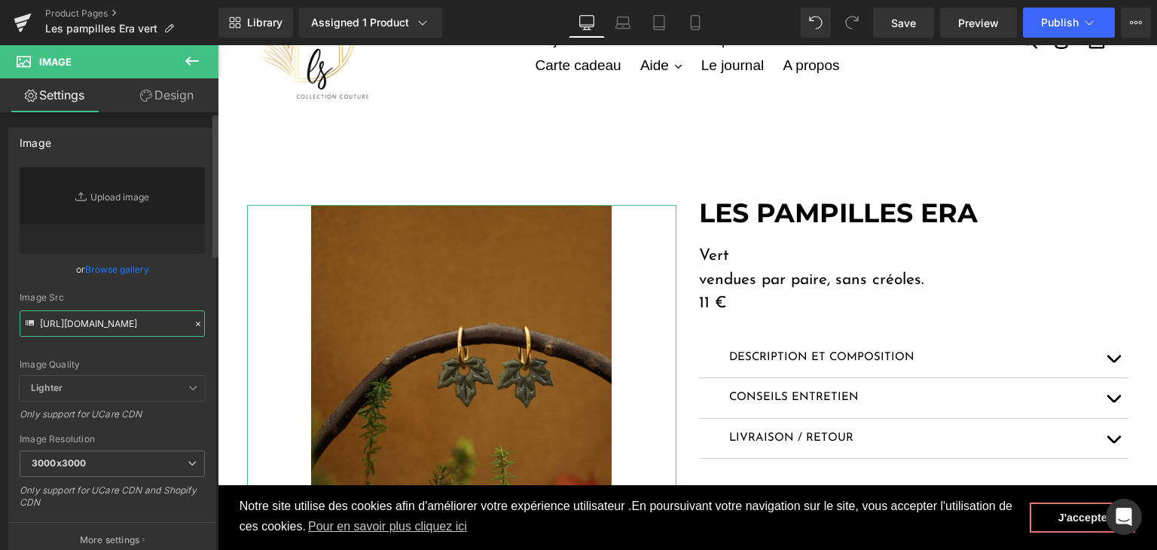
type input "https://cdn.shopify.com/s/files/1/0251/3371/1412/files/DSC02681_3000x3000.jpg?v…"
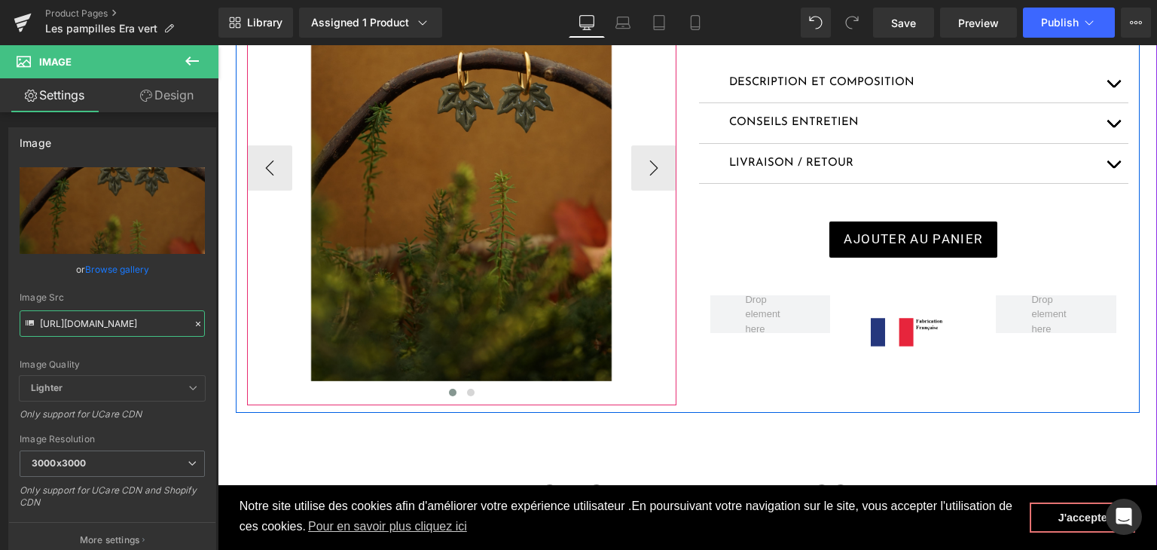
scroll to position [377, 0]
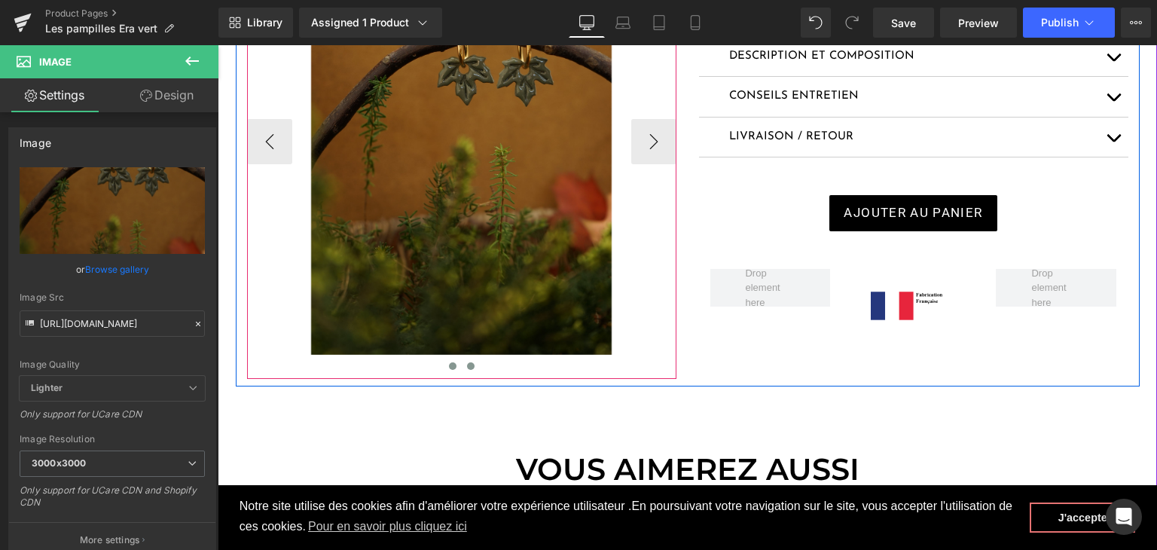
click at [467, 363] on span at bounding box center [471, 366] width 8 height 8
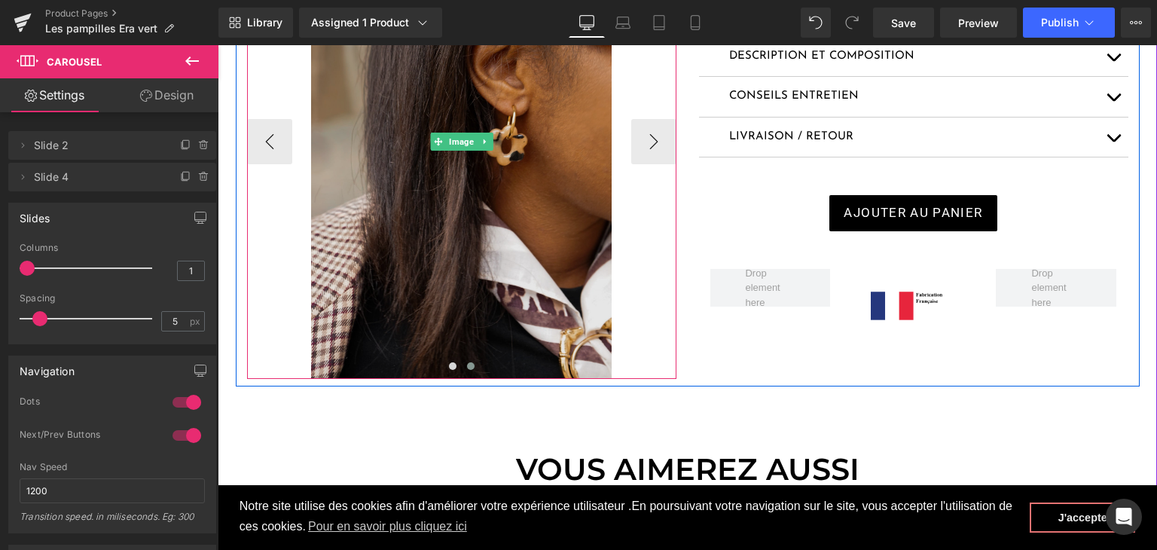
drag, startPoint x: 405, startPoint y: 191, endPoint x: 391, endPoint y: 190, distance: 14.3
click at [405, 191] on img at bounding box center [461, 141] width 301 height 475
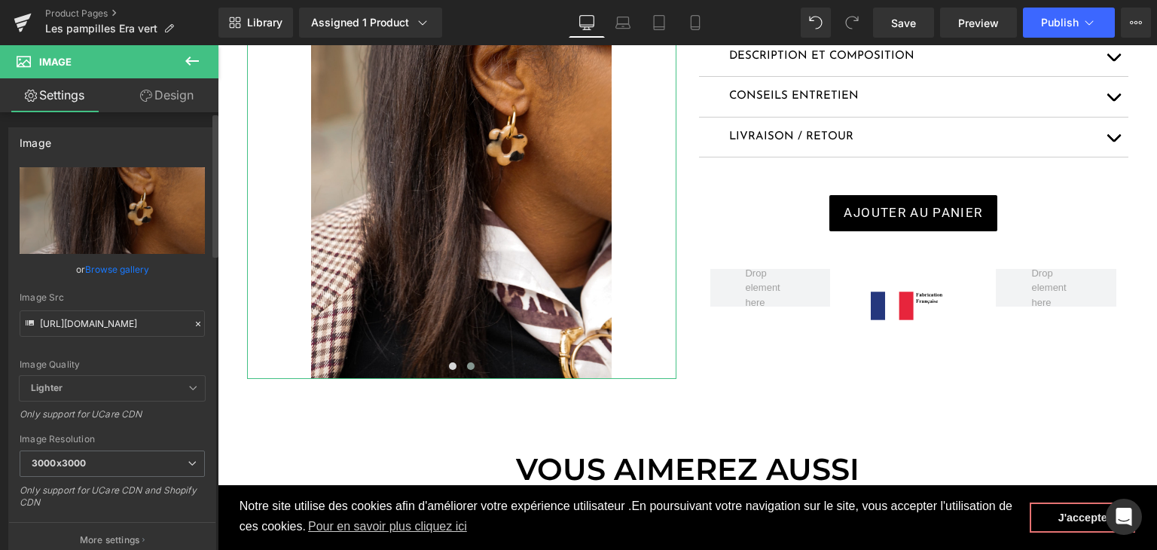
click at [197, 322] on icon at bounding box center [198, 324] width 11 height 11
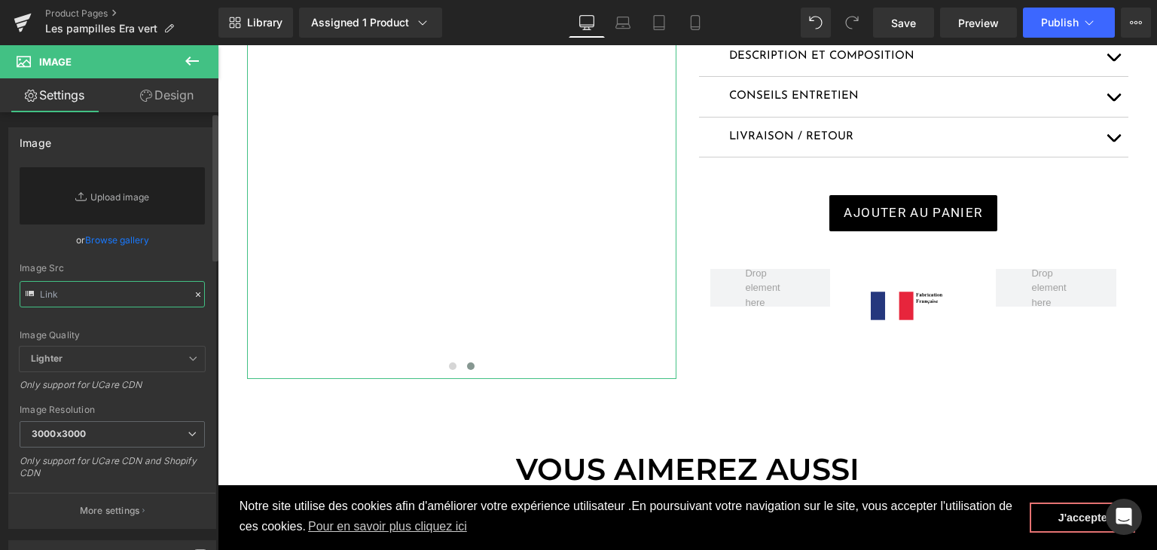
paste input "https://cdn.shopify.com/s/files/1/0251/3371/1412/files/DSC02701.jpg?v=1759502932"
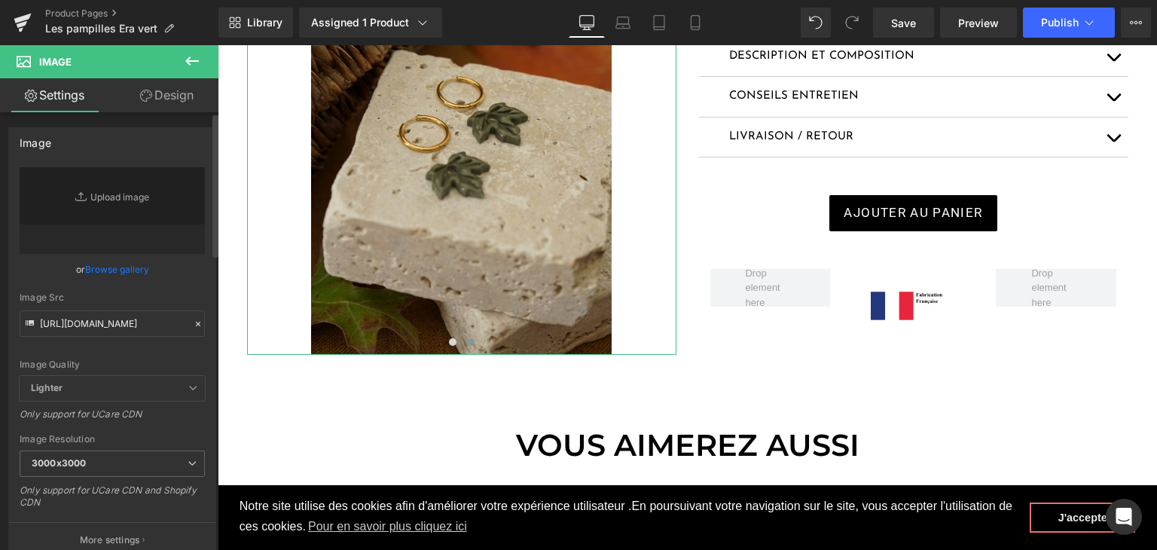
click at [199, 353] on div "Image Quality Lighter Lightest Lighter Lighter Lightest Only support for UCare …" at bounding box center [112, 271] width 185 height 209
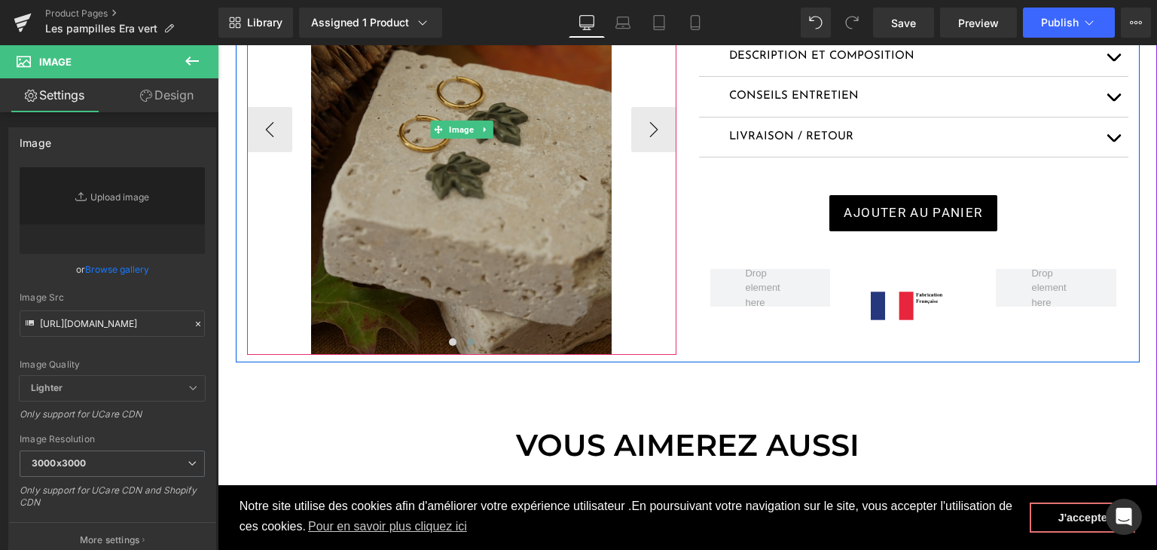
type input "https://cdn.shopify.com/s/files/1/0251/3371/1412/files/DSC02701_3000x3000.jpg?v…"
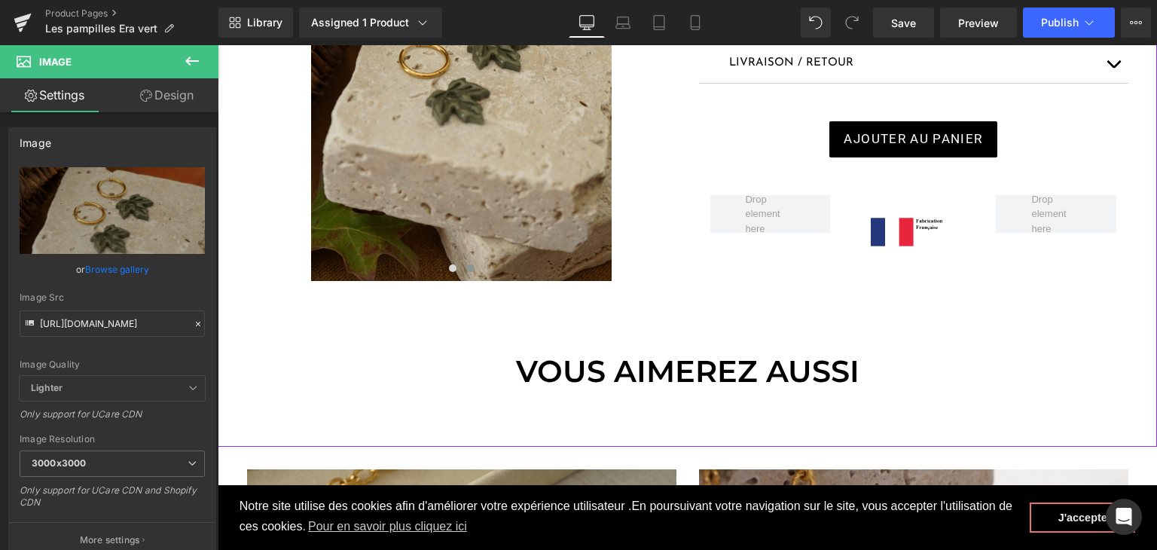
scroll to position [452, 0]
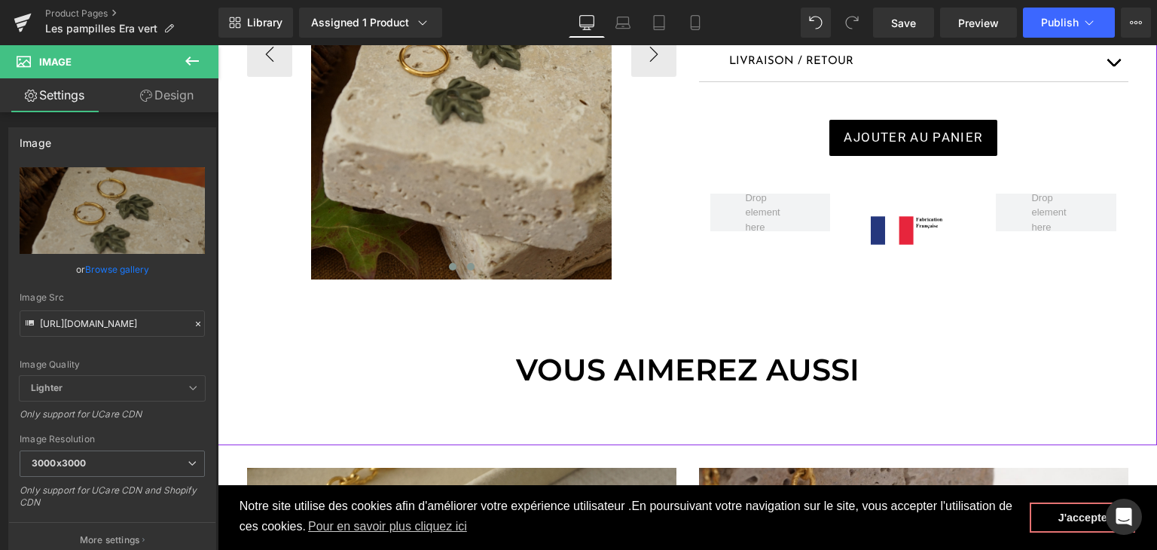
click at [449, 268] on span at bounding box center [453, 267] width 8 height 8
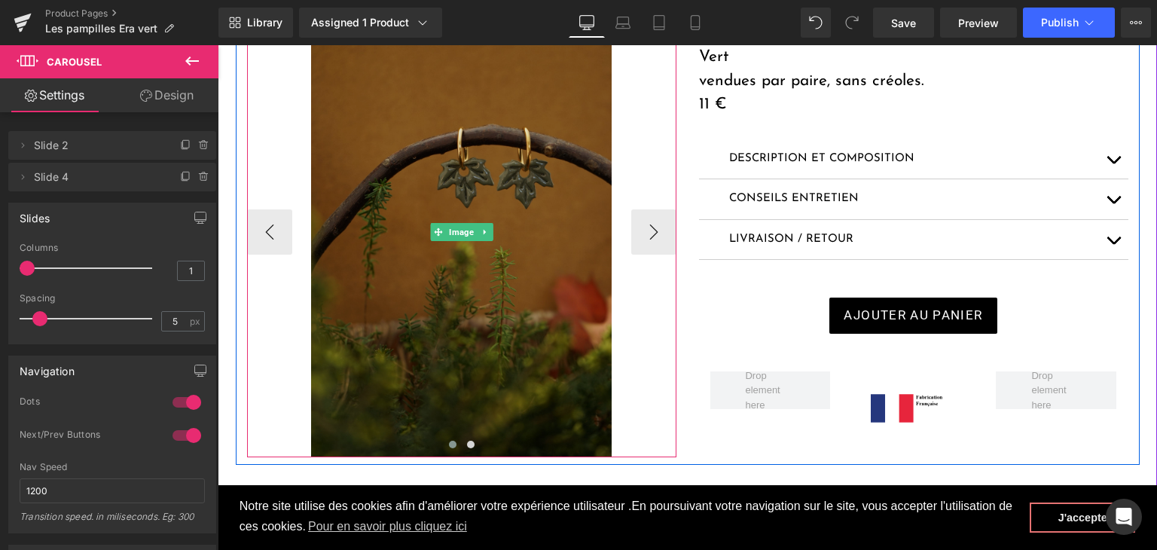
scroll to position [301, 0]
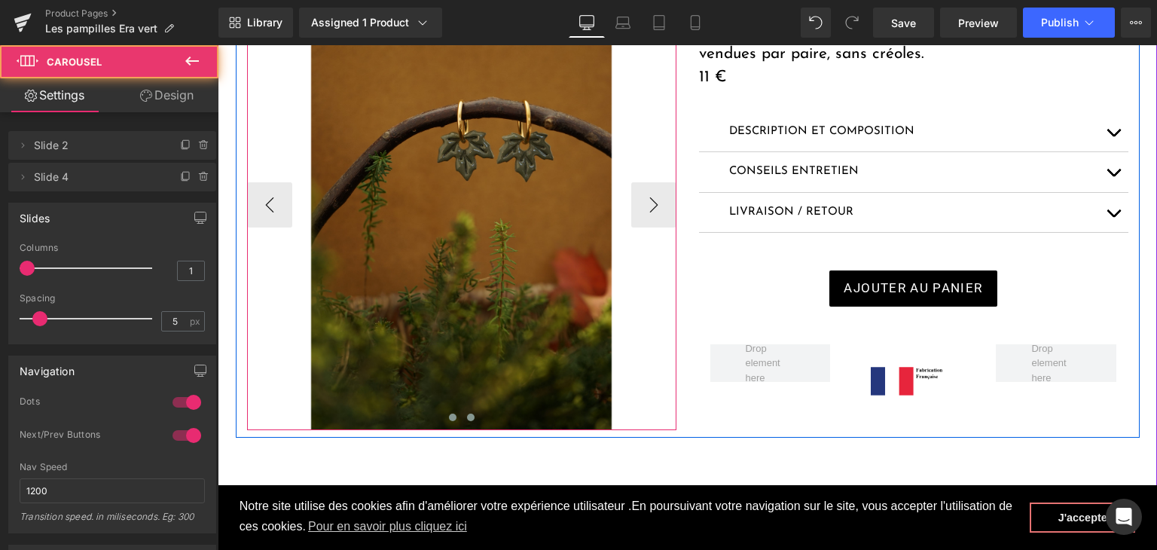
click at [467, 420] on span at bounding box center [471, 418] width 8 height 8
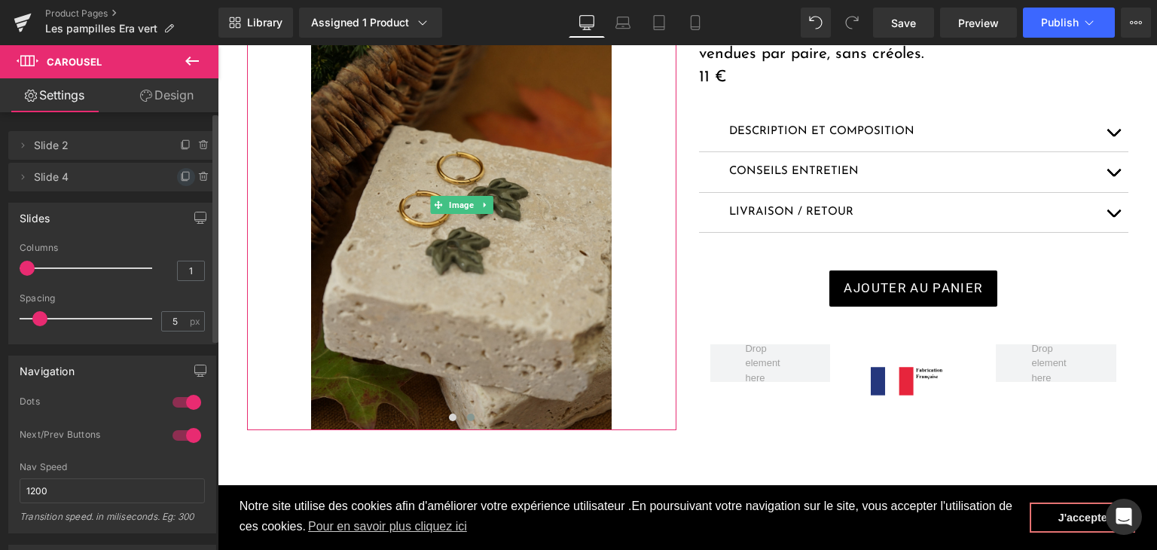
click at [181, 182] on icon at bounding box center [186, 177] width 12 height 12
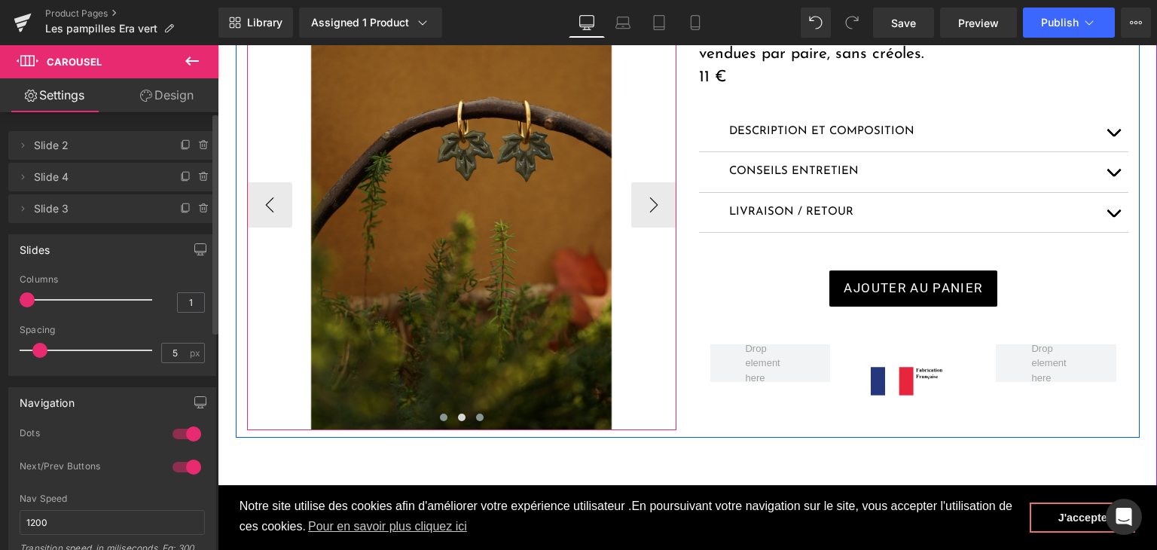
click at [475, 423] on button at bounding box center [480, 417] width 18 height 15
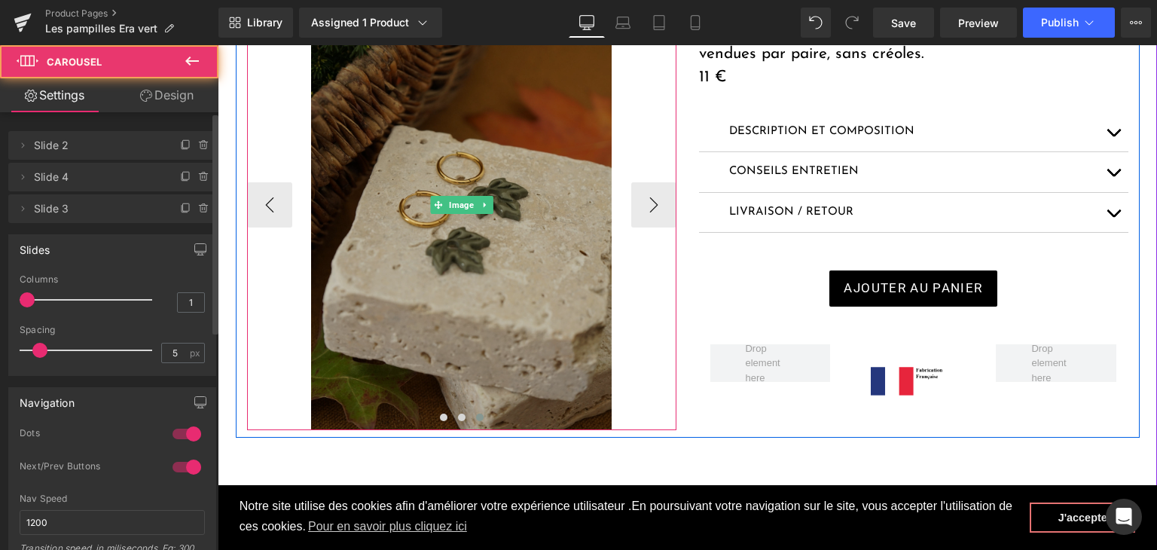
click at [464, 291] on img at bounding box center [461, 204] width 301 height 451
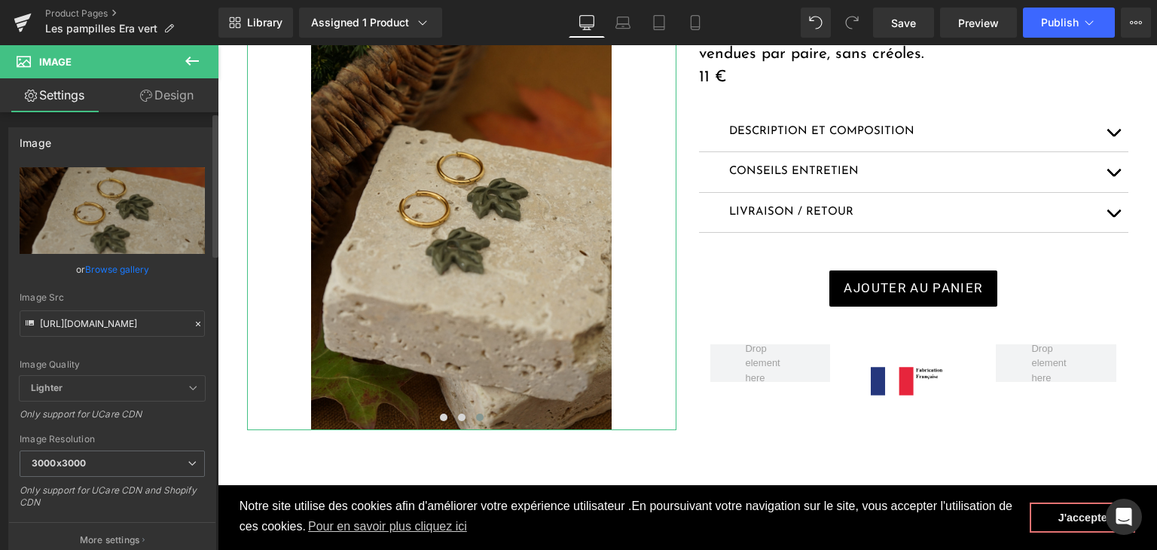
click at [196, 322] on icon at bounding box center [198, 324] width 11 height 11
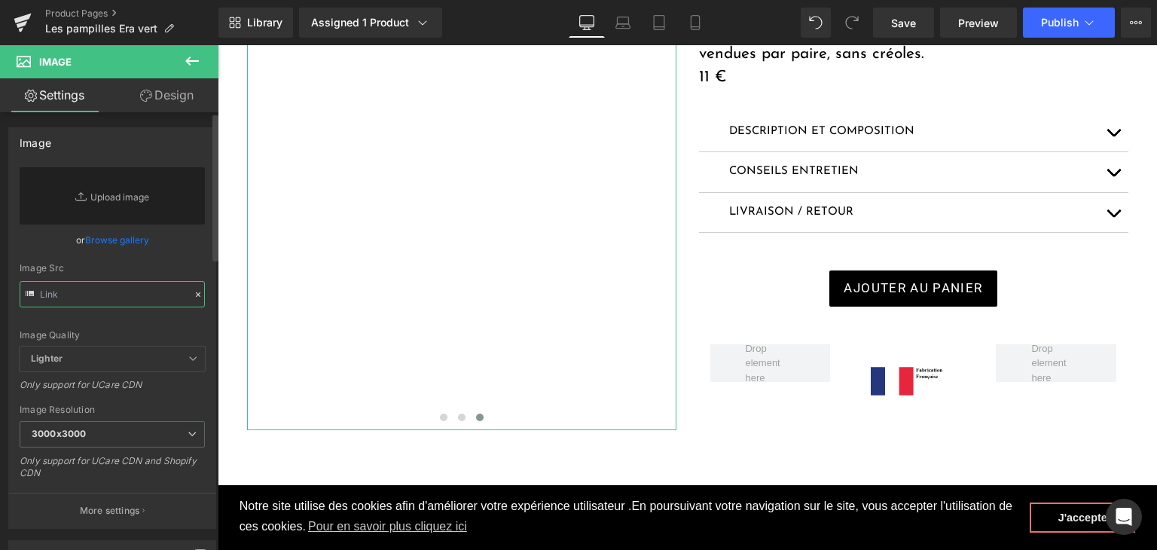
paste input "https://cdn.shopify.com/s/files/1/0251/3371/1412/files/DSC02683.jpg?v=1759502934"
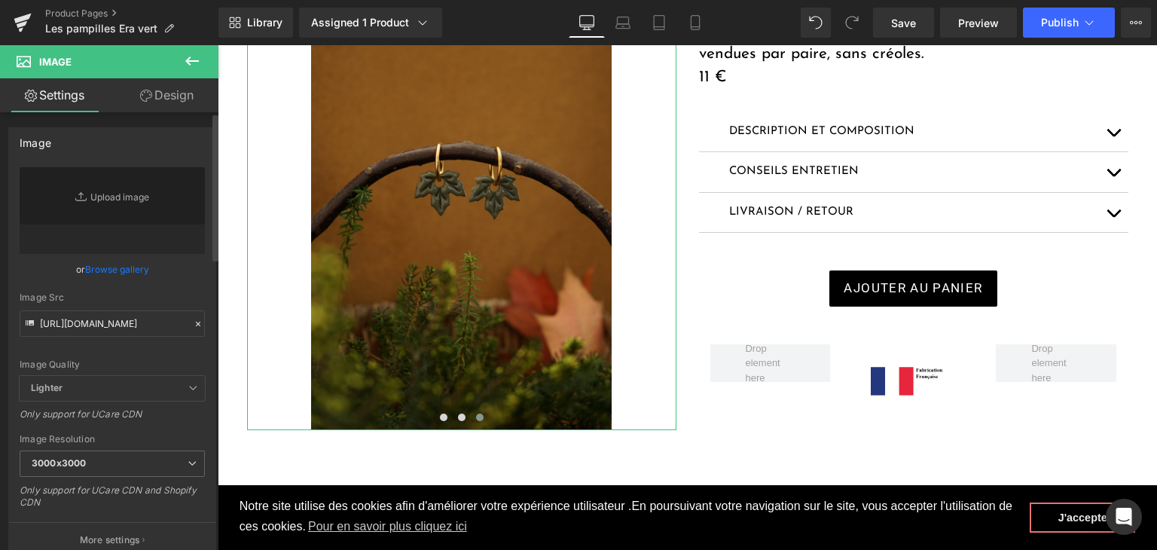
click at [120, 363] on div "Image Quality" at bounding box center [112, 364] width 185 height 11
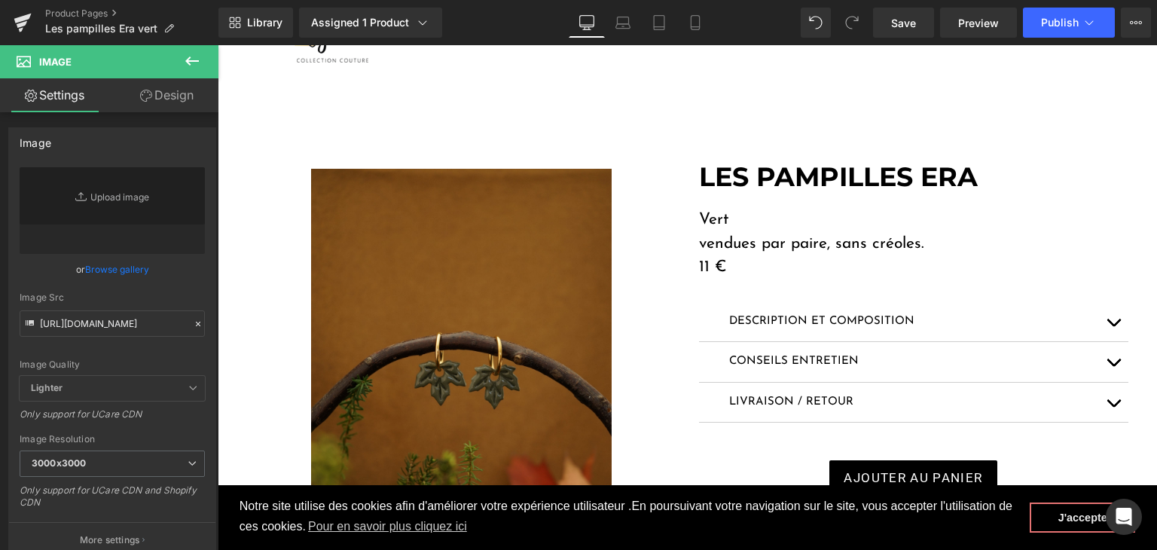
scroll to position [75, 0]
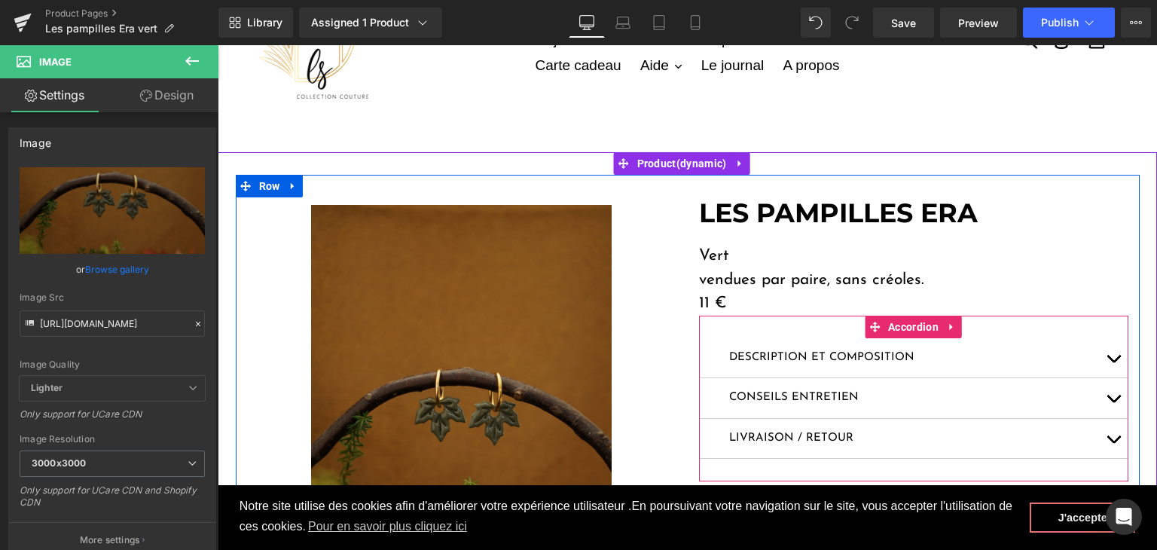
type input "https://cdn.shopify.com/s/files/1/0251/3371/1412/files/DSC02683_3000x3000.jpg?v…"
click at [1113, 362] on span "button" at bounding box center [1113, 362] width 0 height 0
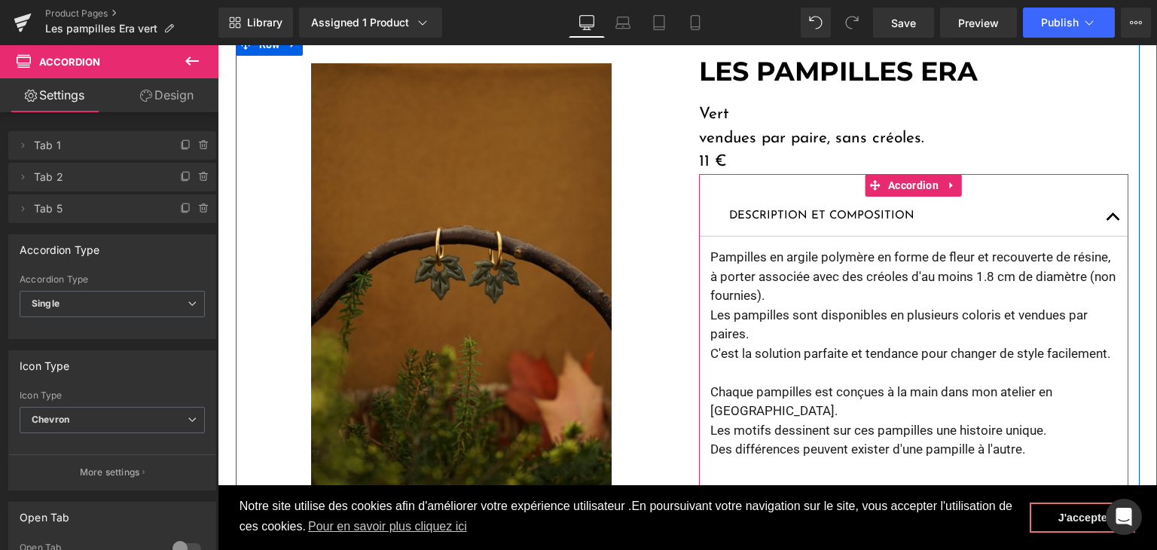
scroll to position [226, 0]
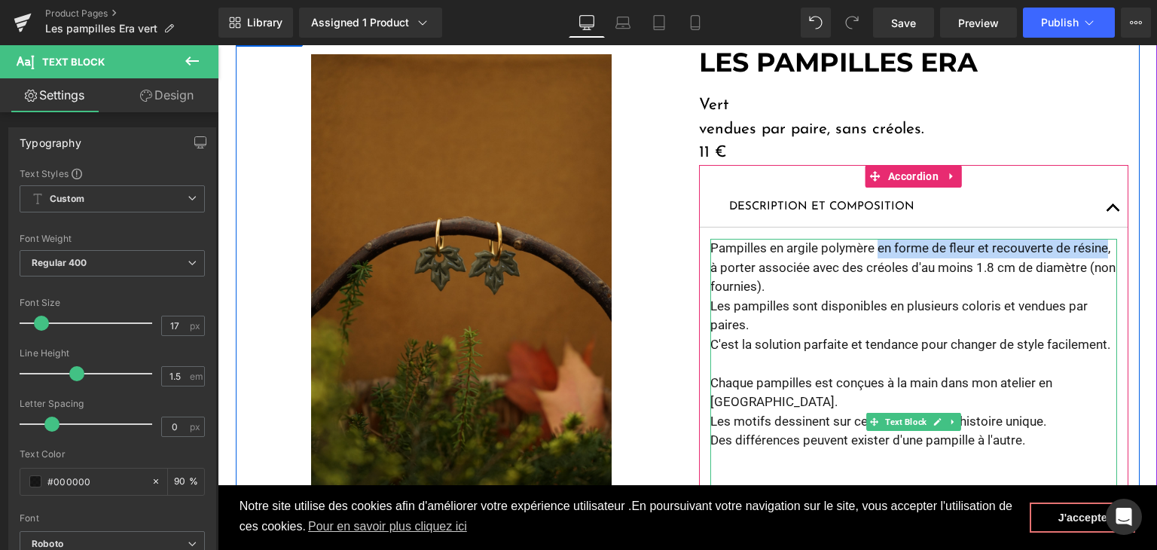
drag, startPoint x: 869, startPoint y: 246, endPoint x: 1100, endPoint y: 249, distance: 230.5
click at [1100, 249] on p "Pampilles en argile polymère en forme de fleur et recouverte de résine, à porte…" at bounding box center [913, 268] width 407 height 58
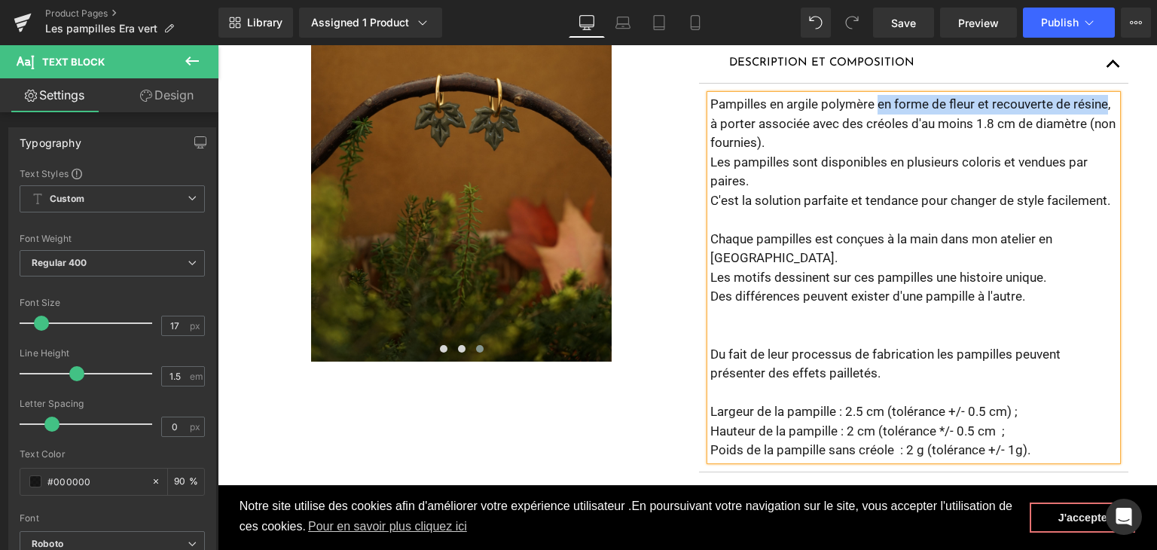
scroll to position [365, 0]
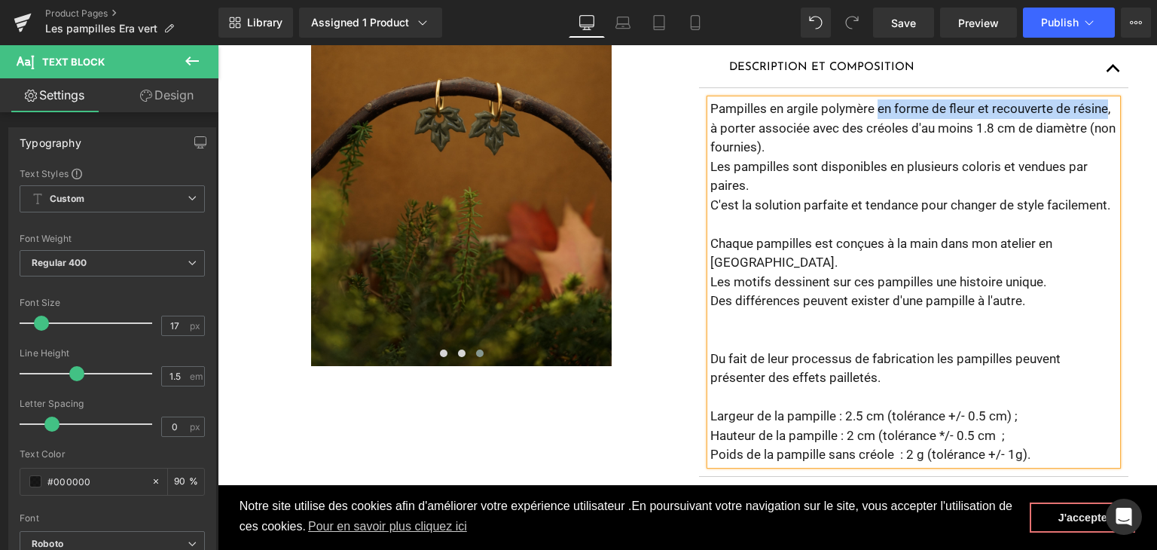
click at [912, 91] on article "Pampilles en argile polymère en forme de fleur et recouverte de résine, à porte…" at bounding box center [913, 282] width 429 height 389
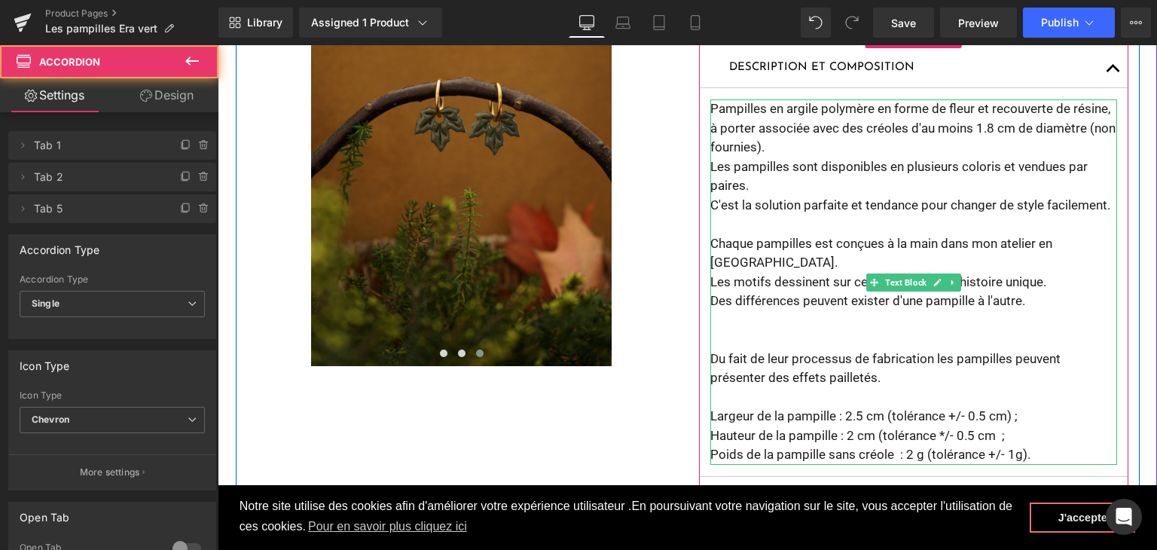
click at [920, 107] on p "Pampilles en argile polymère en forme de fleur et recouverte de résine, à porte…" at bounding box center [913, 128] width 407 height 58
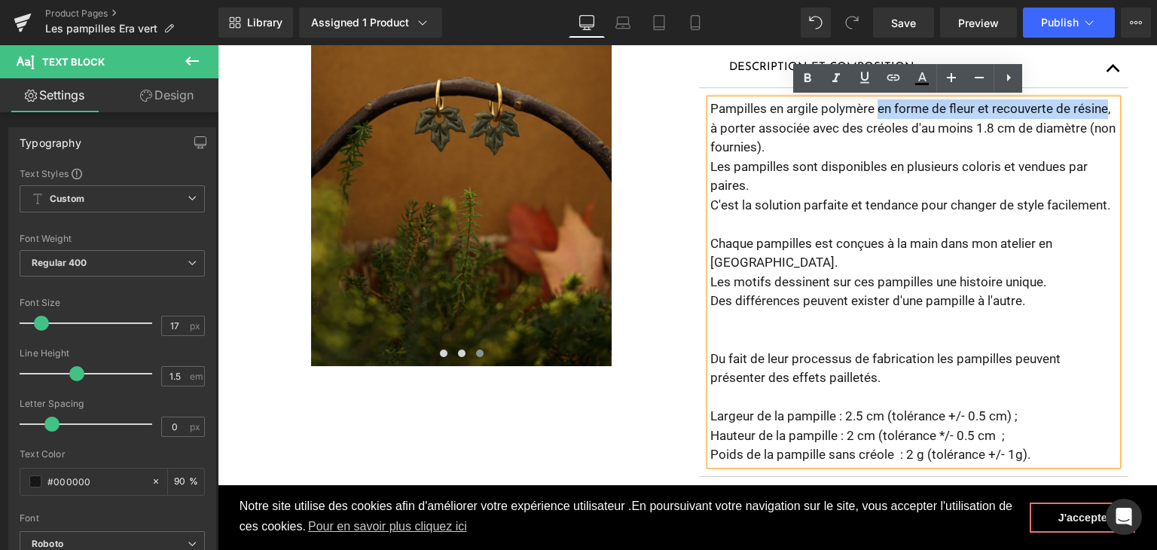
drag, startPoint x: 1101, startPoint y: 108, endPoint x: 874, endPoint y: 104, distance: 227.5
click at [874, 104] on p "Pampilles en argile polymère en forme de fleur et recouverte de résine, à porte…" at bounding box center [913, 128] width 407 height 58
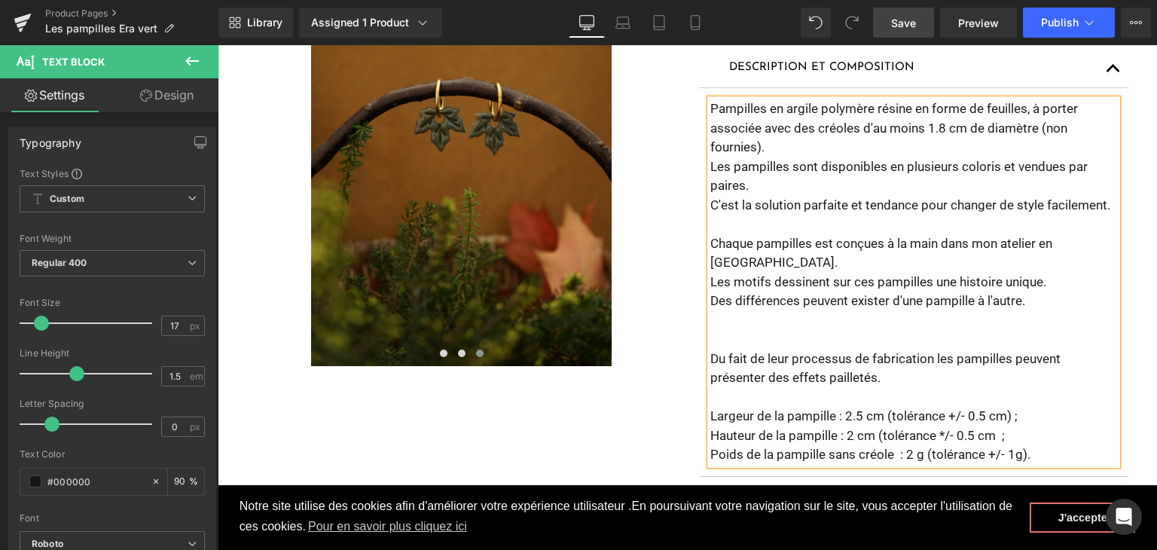
click at [907, 24] on span "Save" at bounding box center [903, 23] width 25 height 16
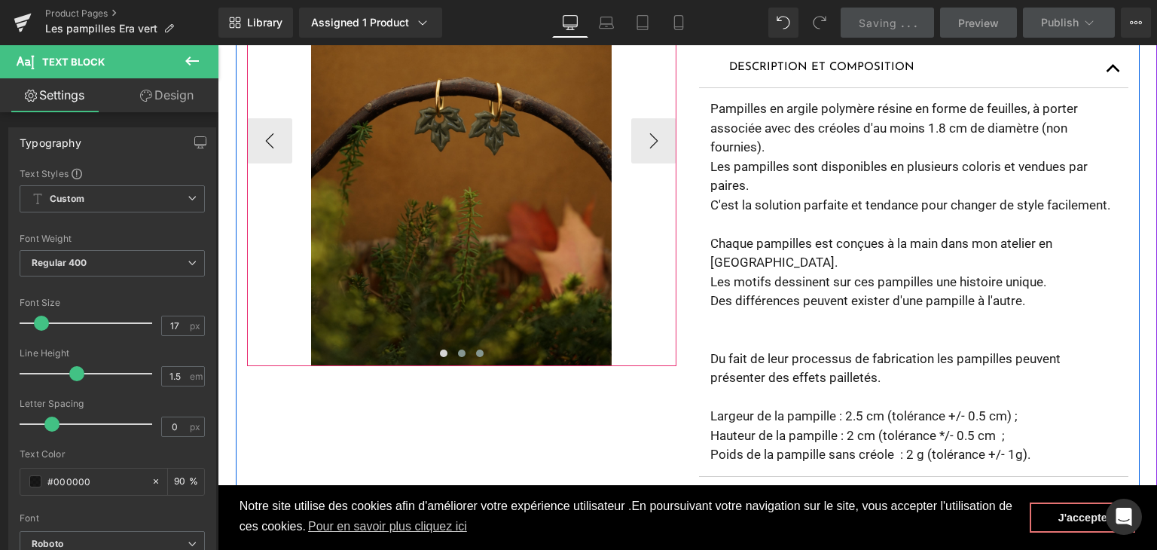
click at [458, 351] on span at bounding box center [462, 354] width 8 height 8
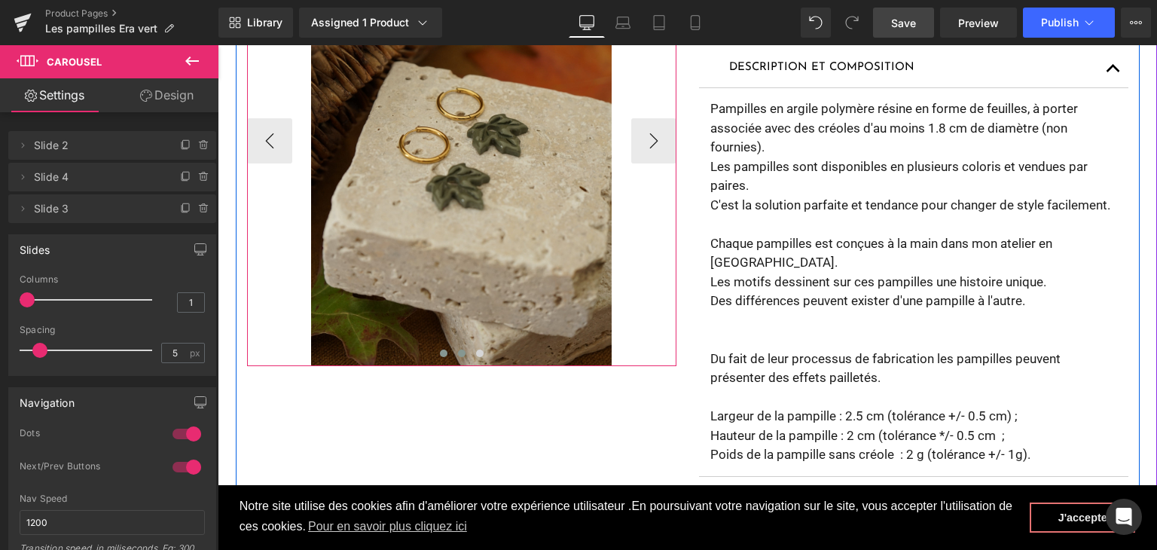
click at [441, 352] on button at bounding box center [444, 353] width 18 height 15
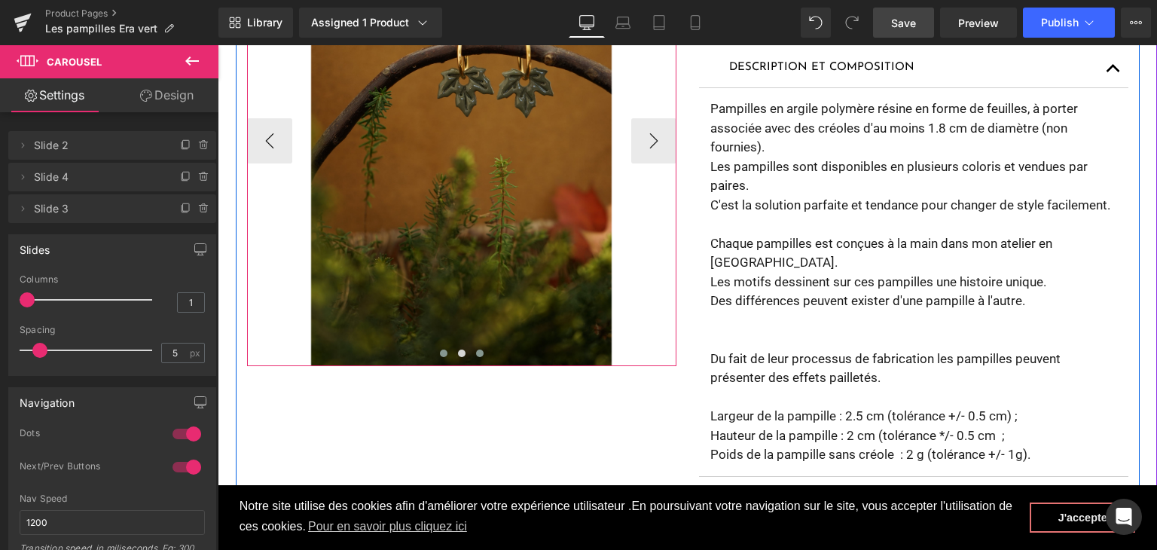
click at [471, 357] on button at bounding box center [480, 353] width 18 height 15
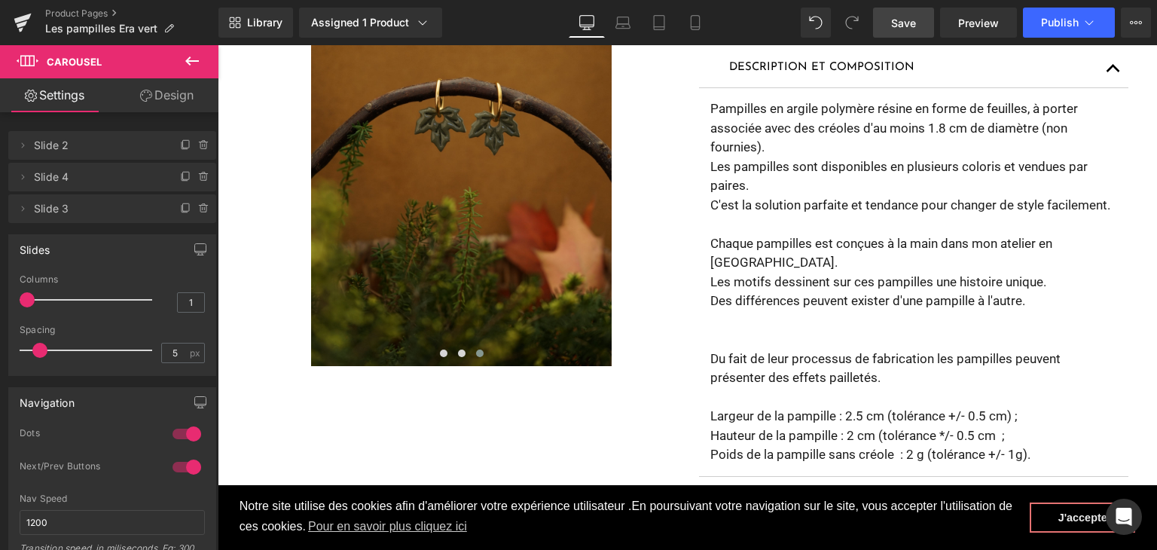
click at [904, 23] on span "Save" at bounding box center [903, 23] width 25 height 16
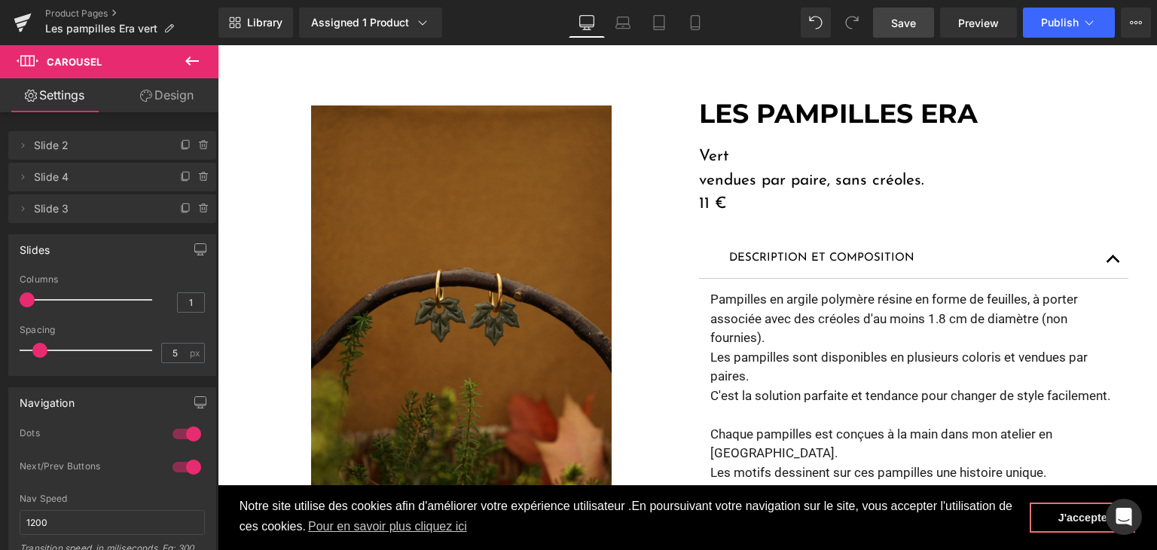
scroll to position [139, 0]
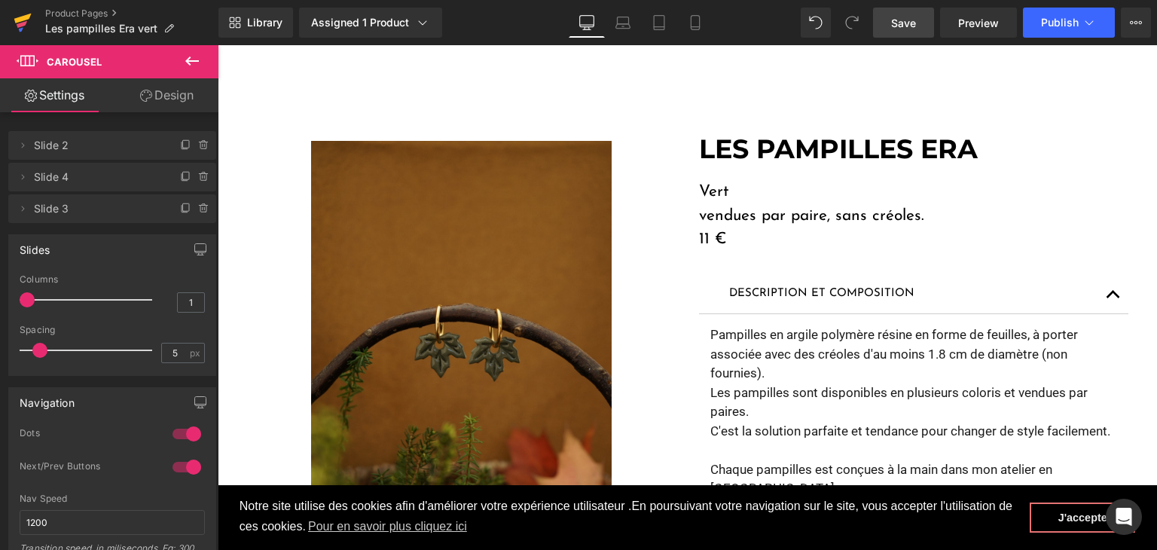
click at [17, 17] on icon at bounding box center [23, 23] width 18 height 38
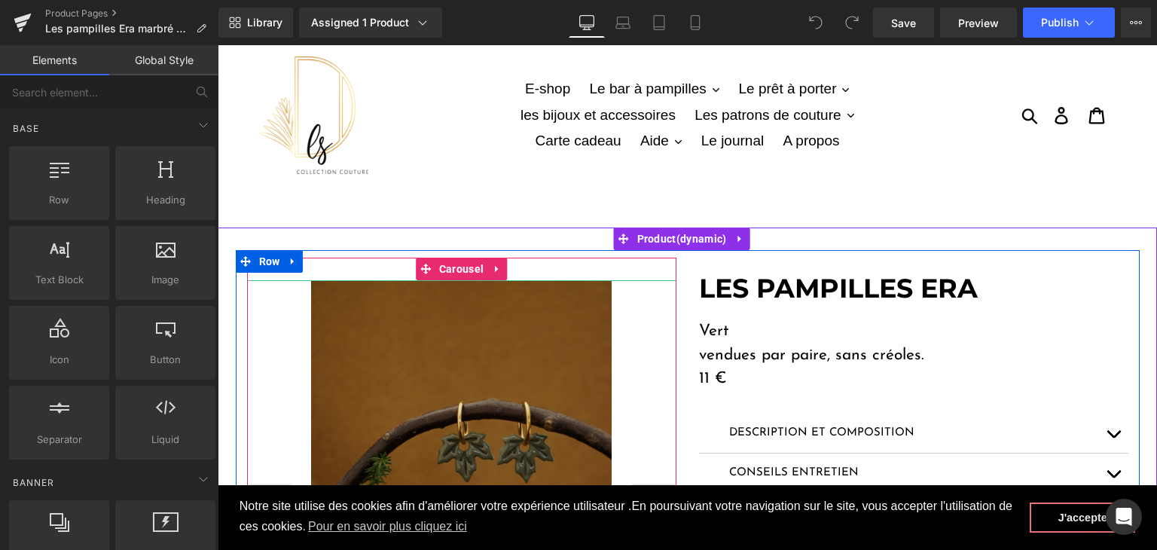
click at [474, 335] on img at bounding box center [461, 505] width 301 height 451
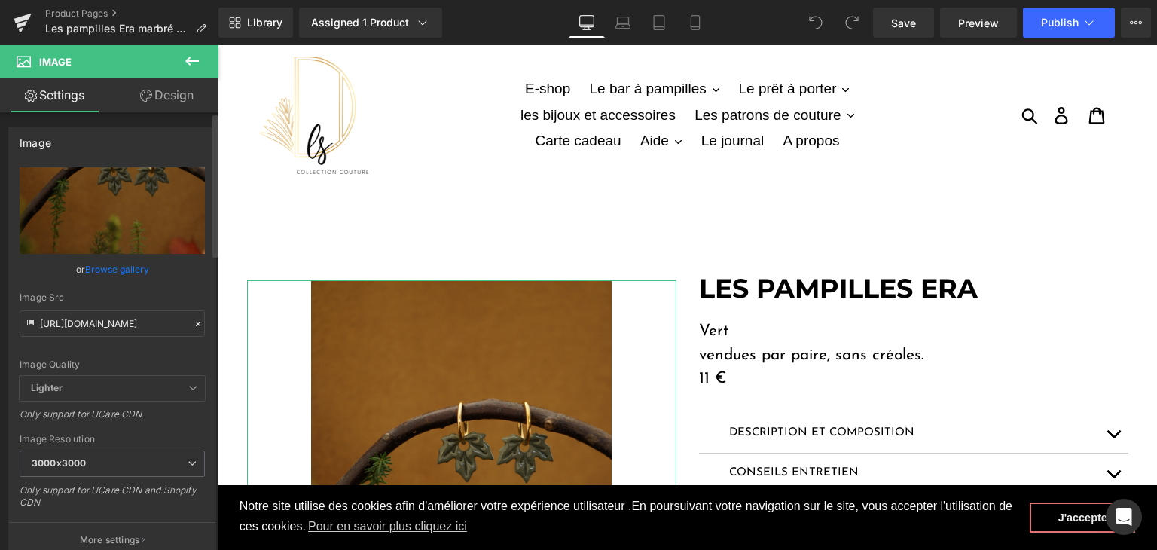
click at [193, 319] on icon at bounding box center [198, 324] width 11 height 11
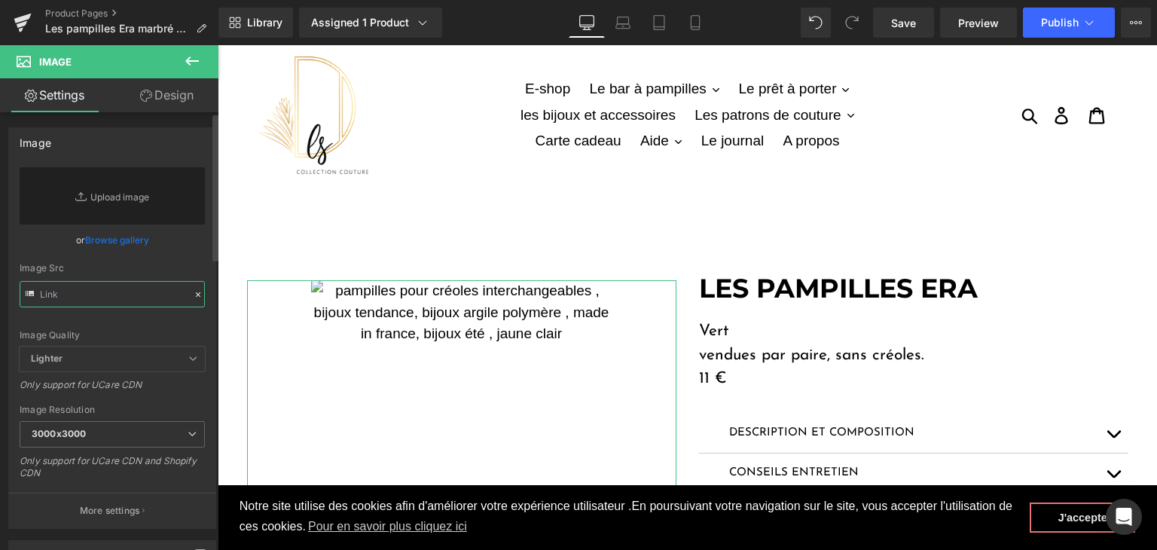
paste input "[URL][DOMAIN_NAME]"
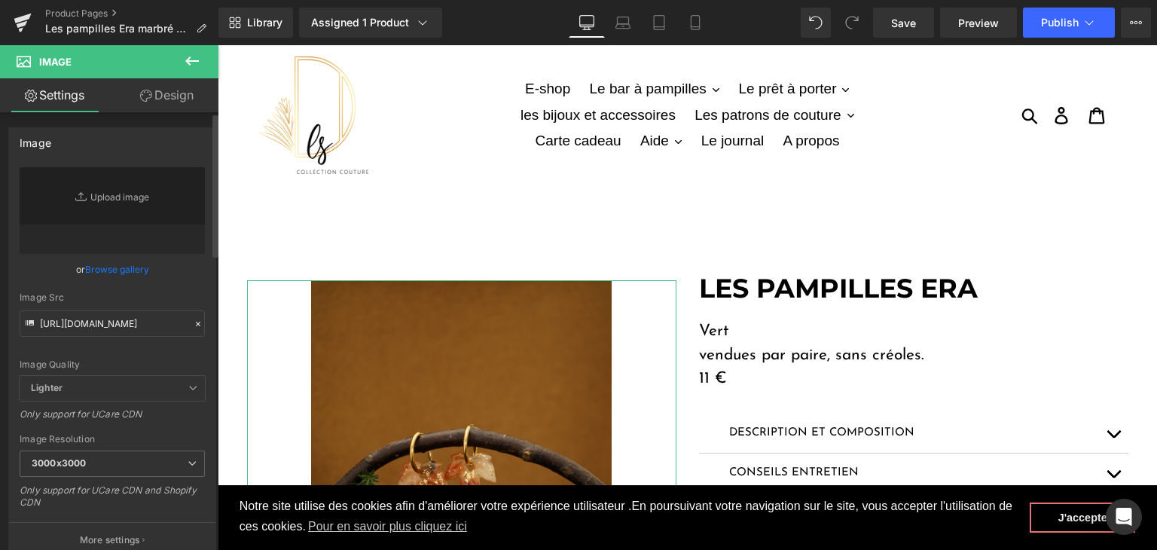
click at [168, 346] on div "Image Quality Lighter Lightest Lighter Lighter Lightest Only support for UCare …" at bounding box center [112, 271] width 185 height 209
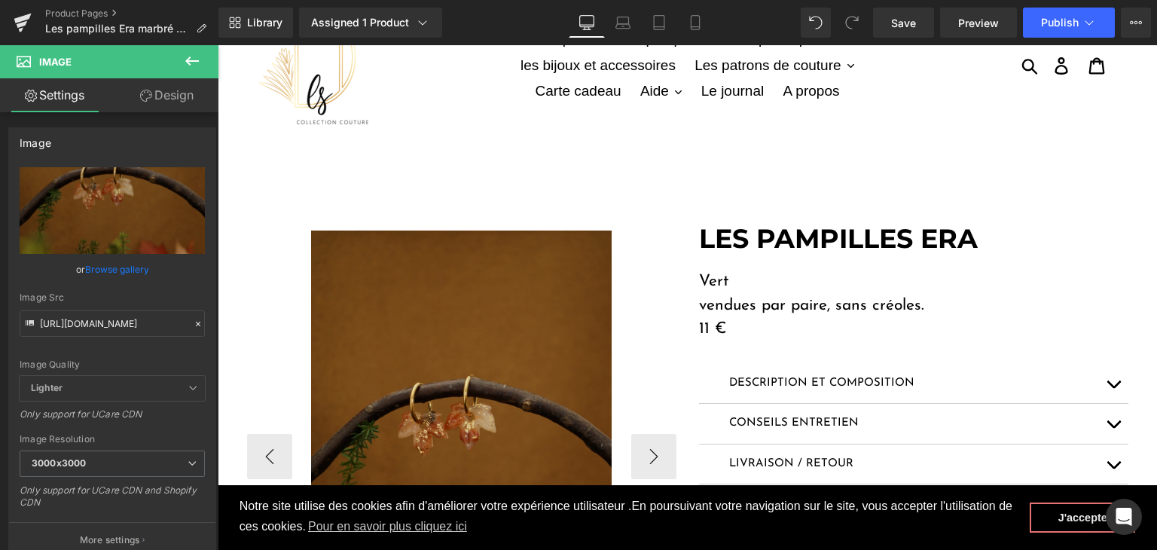
scroll to position [75, 0]
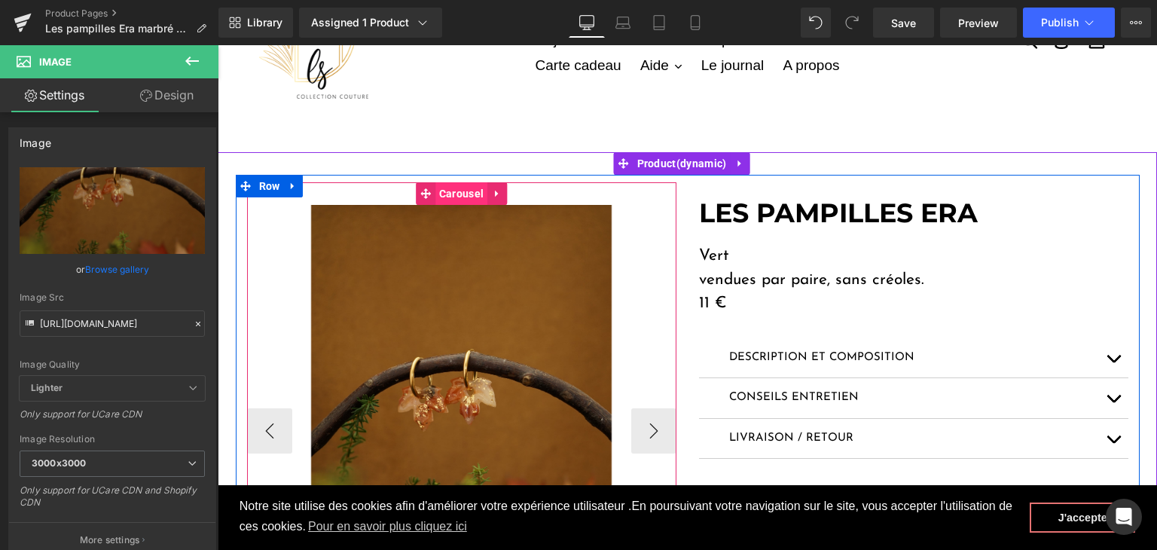
type input "[URL][DOMAIN_NAME]"
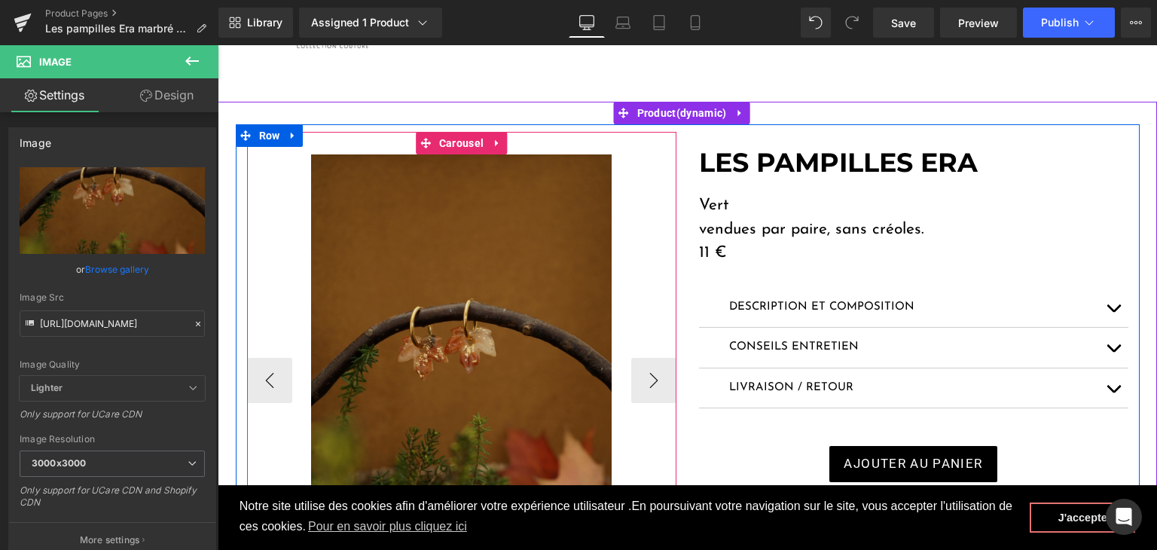
scroll to position [151, 0]
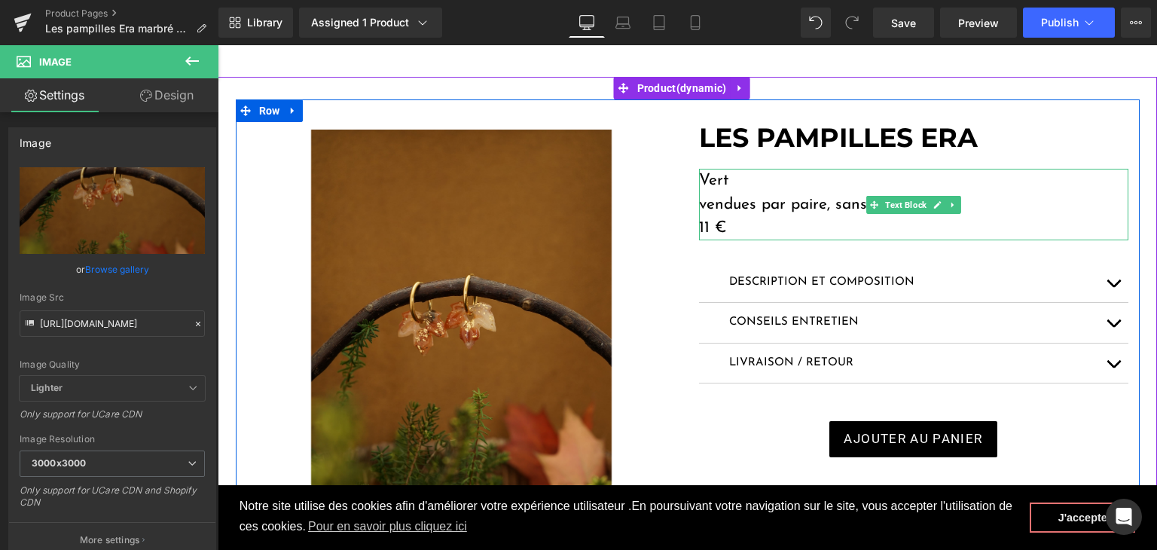
click at [727, 176] on p "Vert" at bounding box center [913, 181] width 429 height 24
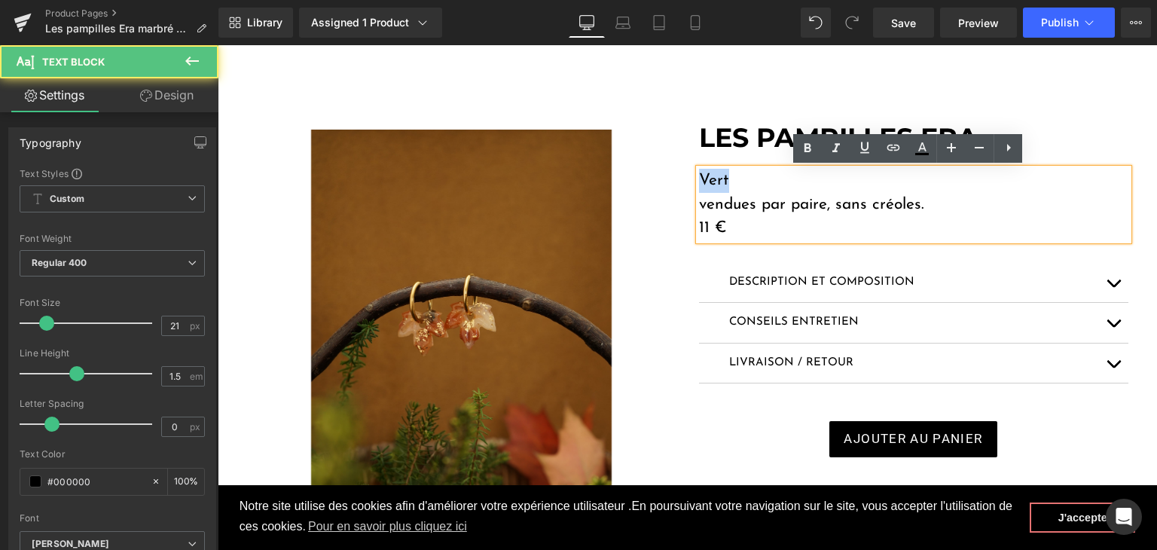
drag, startPoint x: 727, startPoint y: 179, endPoint x: 684, endPoint y: 172, distance: 43.5
click at [688, 172] on div "LES PAMPILLES ERA Heading Vert vendues par paire, sans créoles. 11 € Text Block…" at bounding box center [914, 338] width 452 height 432
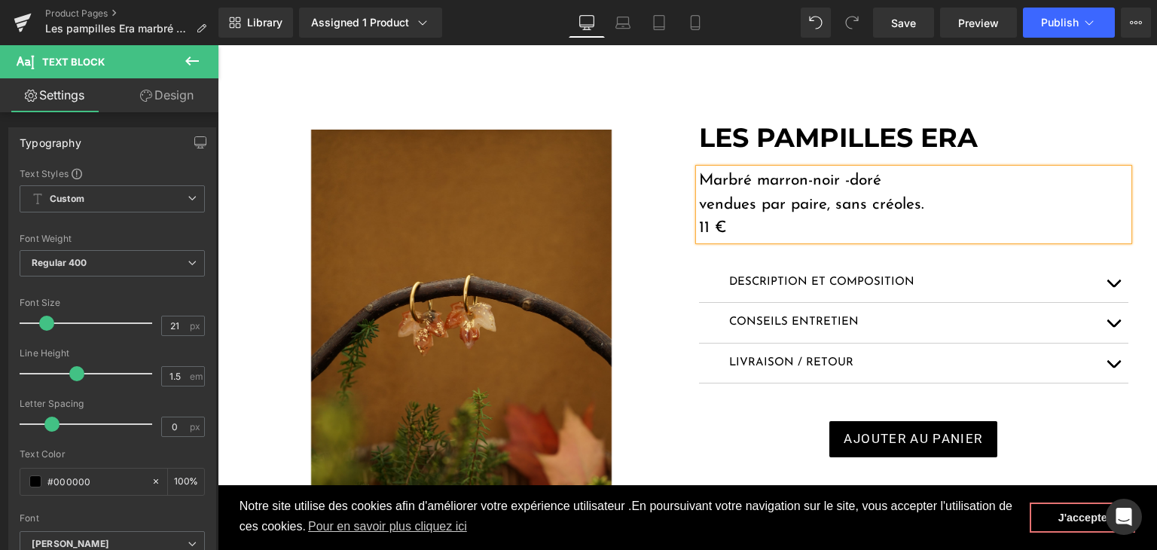
click at [707, 226] on p "11 €" at bounding box center [913, 228] width 429 height 24
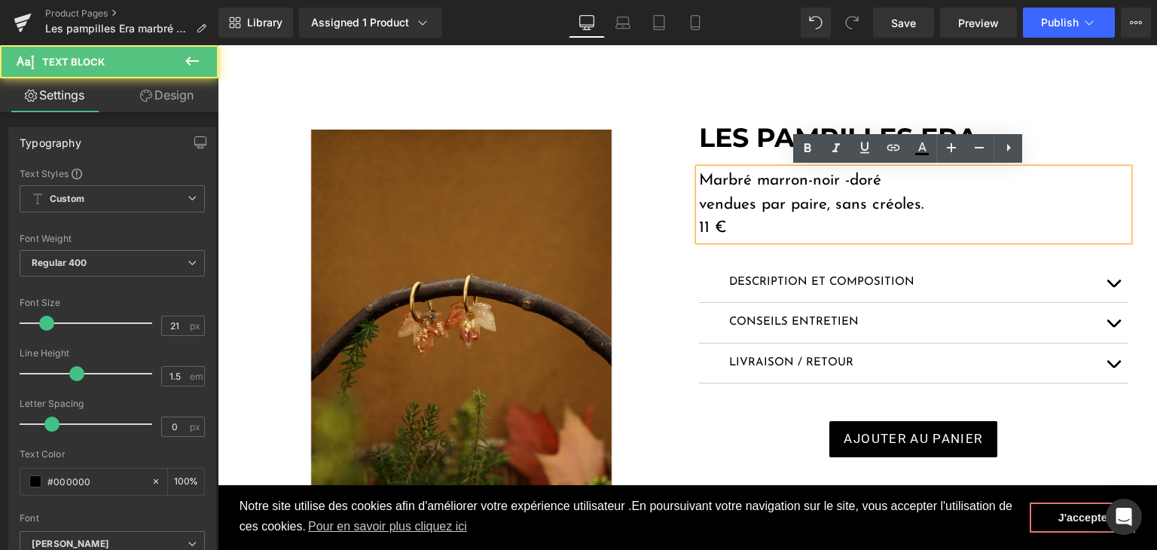
click at [702, 227] on p "11 €" at bounding box center [913, 228] width 429 height 24
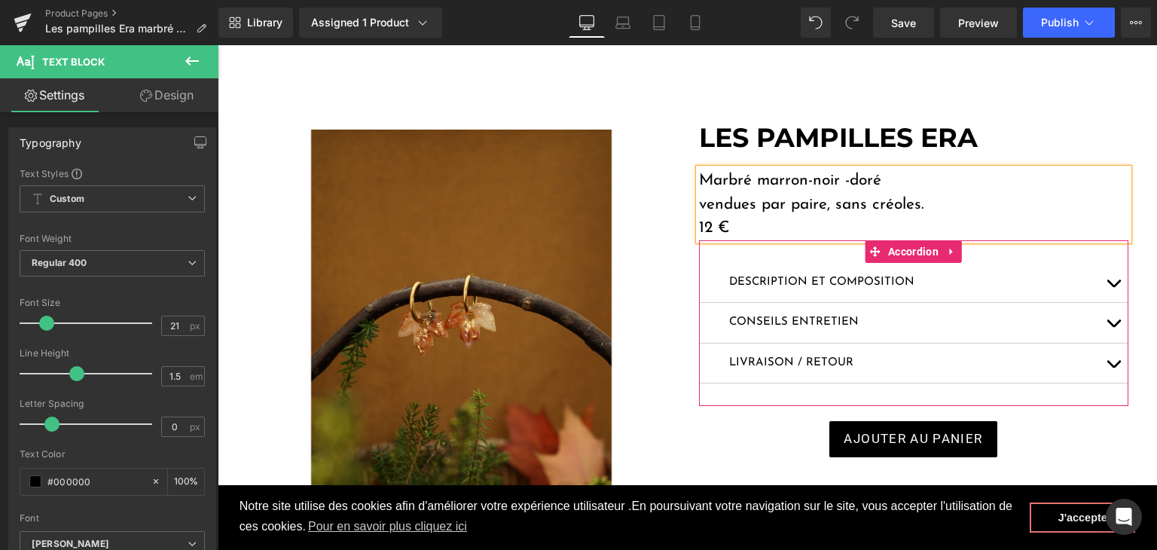
click at [1100, 282] on button "button" at bounding box center [1113, 283] width 30 height 40
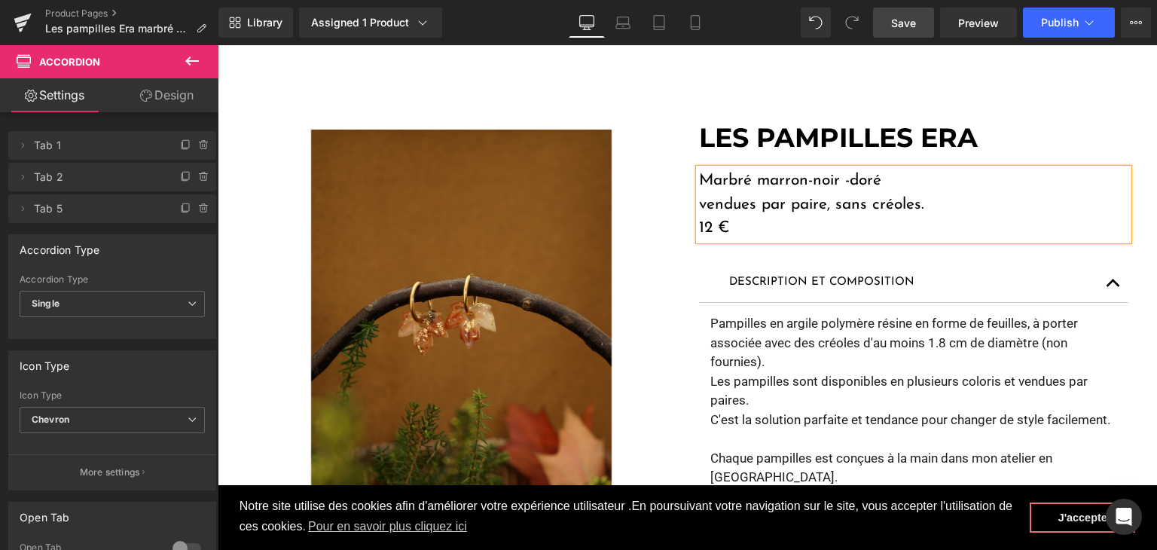
click at [908, 24] on span "Save" at bounding box center [903, 23] width 25 height 16
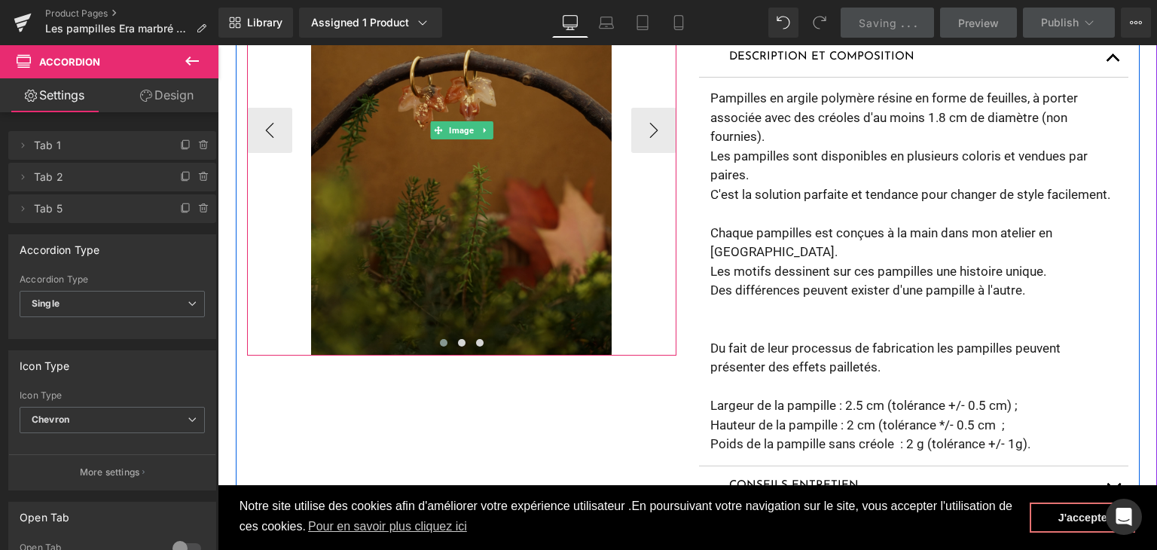
scroll to position [377, 0]
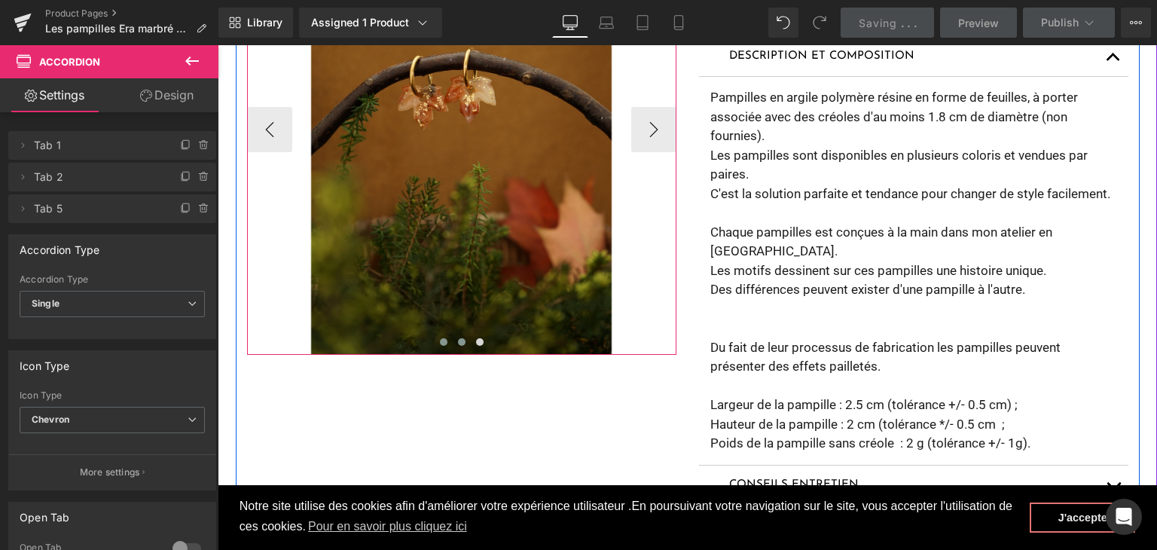
click at [455, 338] on button at bounding box center [462, 341] width 18 height 15
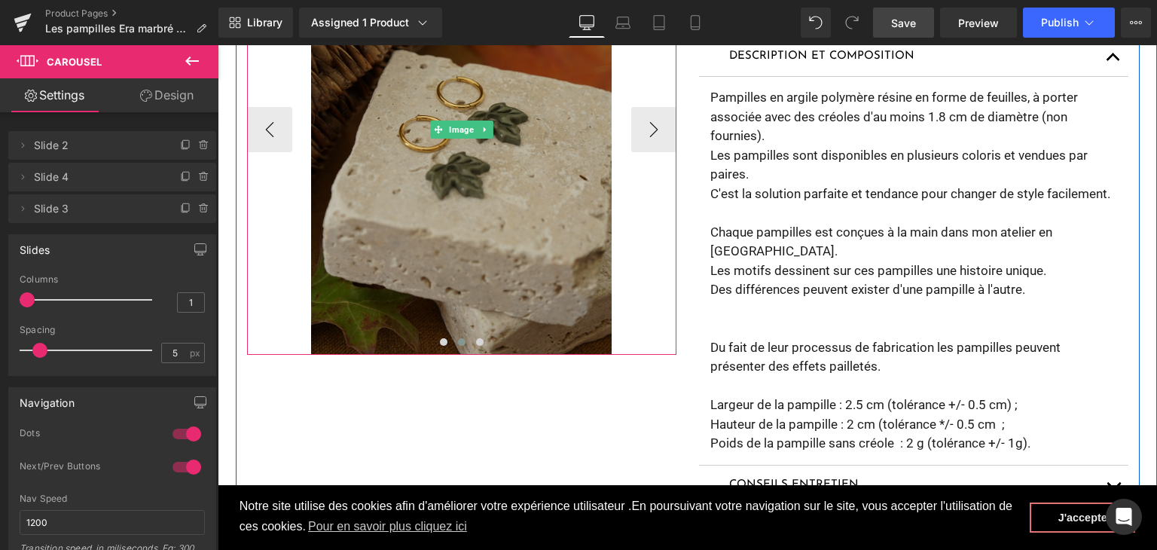
drag, startPoint x: 411, startPoint y: 232, endPoint x: 348, endPoint y: 222, distance: 63.3
click at [411, 232] on img at bounding box center [461, 129] width 301 height 451
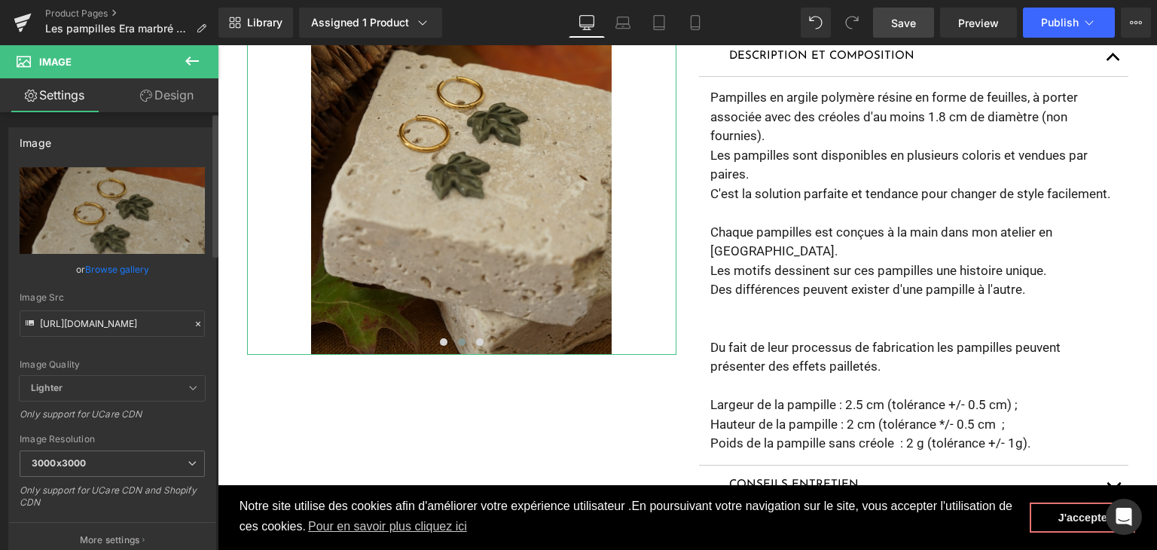
click at [193, 323] on icon at bounding box center [198, 324] width 11 height 11
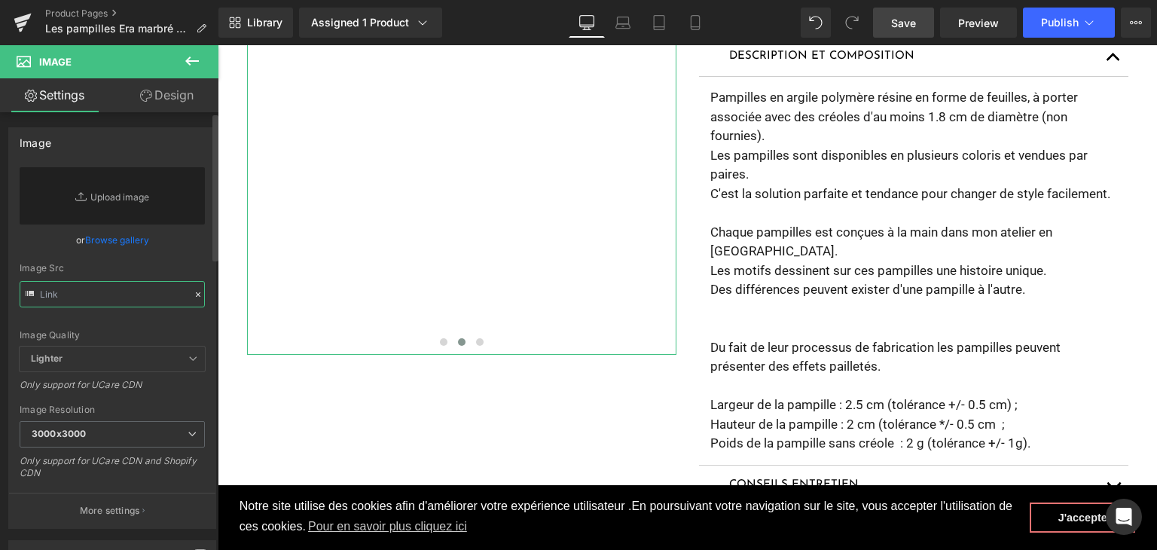
paste input "[URL][DOMAIN_NAME]"
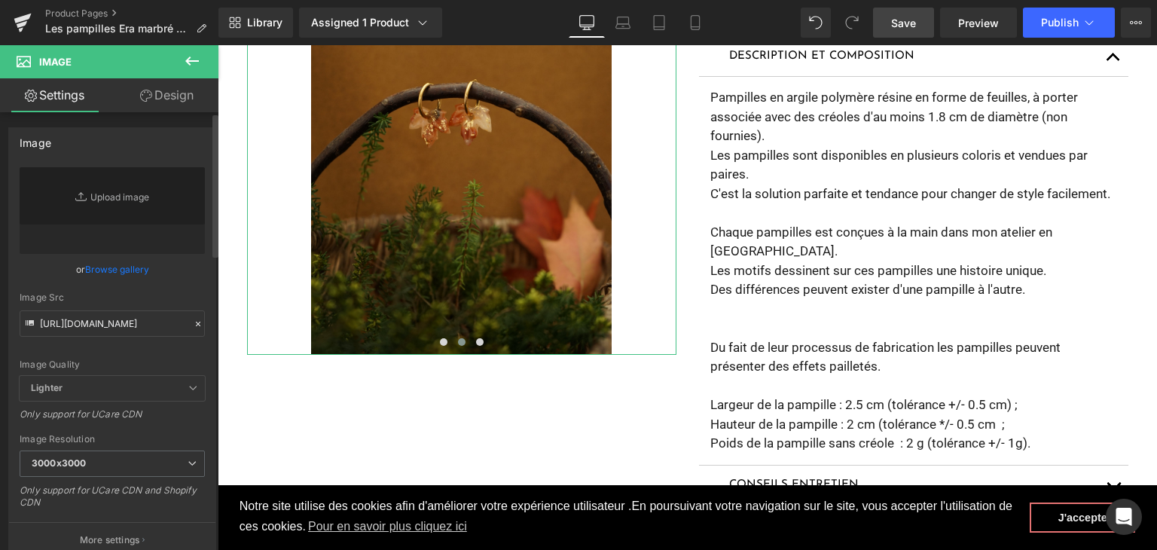
scroll to position [0, 0]
click at [127, 357] on div "Image Quality Lighter Lightest Lighter Lighter Lightest Only support for UCare …" at bounding box center [112, 271] width 185 height 209
type input "[URL][DOMAIN_NAME]"
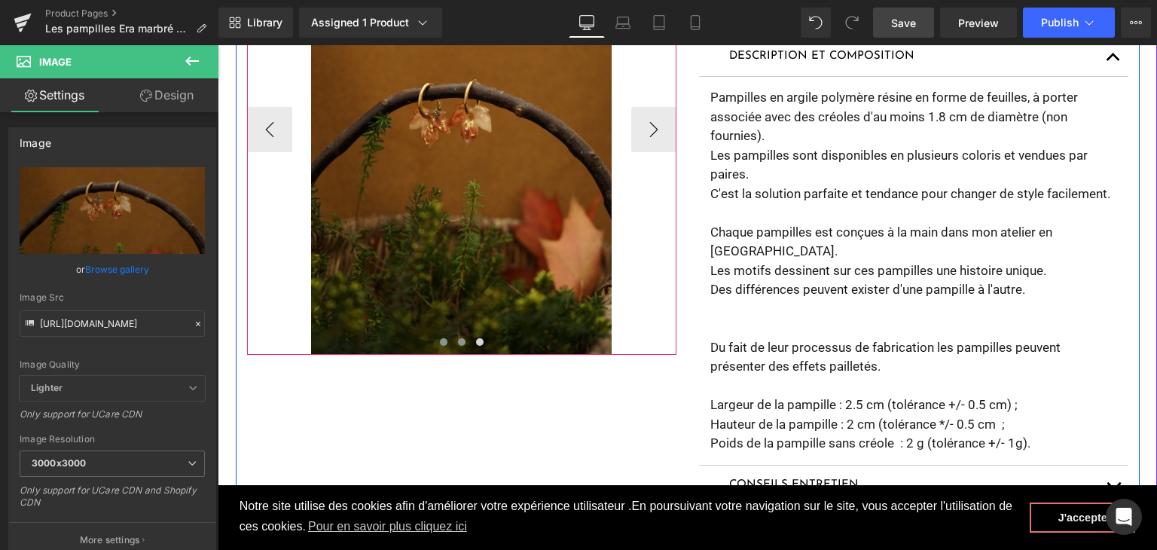
click at [440, 344] on span at bounding box center [444, 342] width 8 height 8
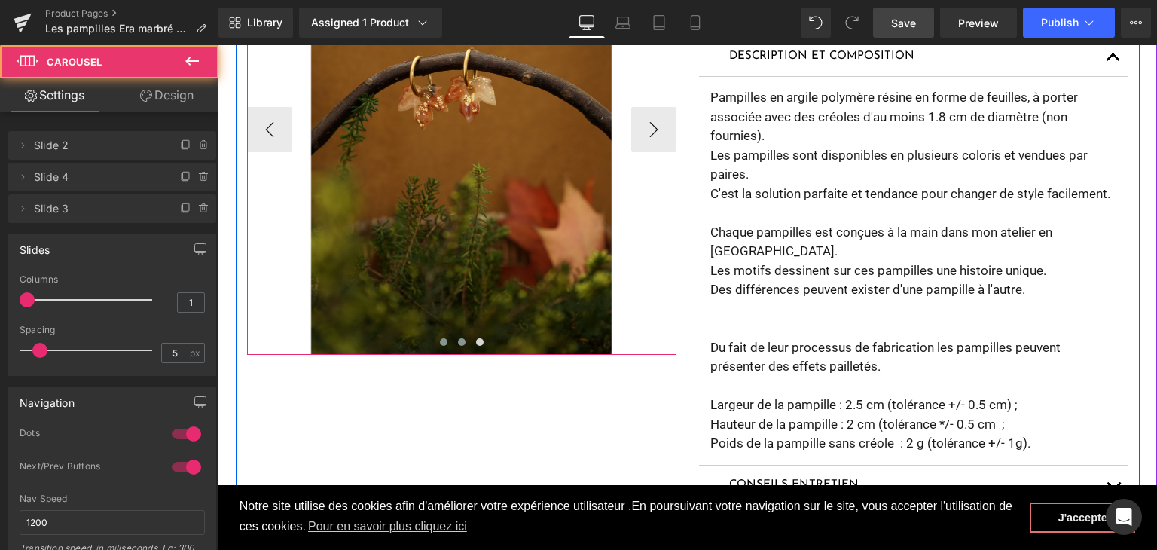
click at [458, 343] on span at bounding box center [462, 342] width 8 height 8
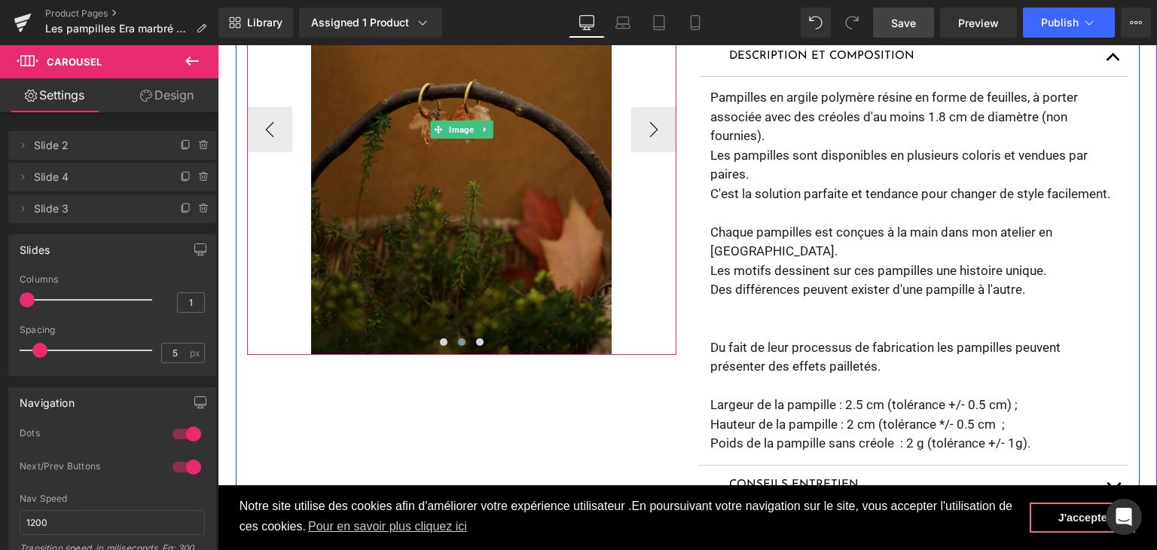
click at [508, 202] on img at bounding box center [461, 129] width 301 height 451
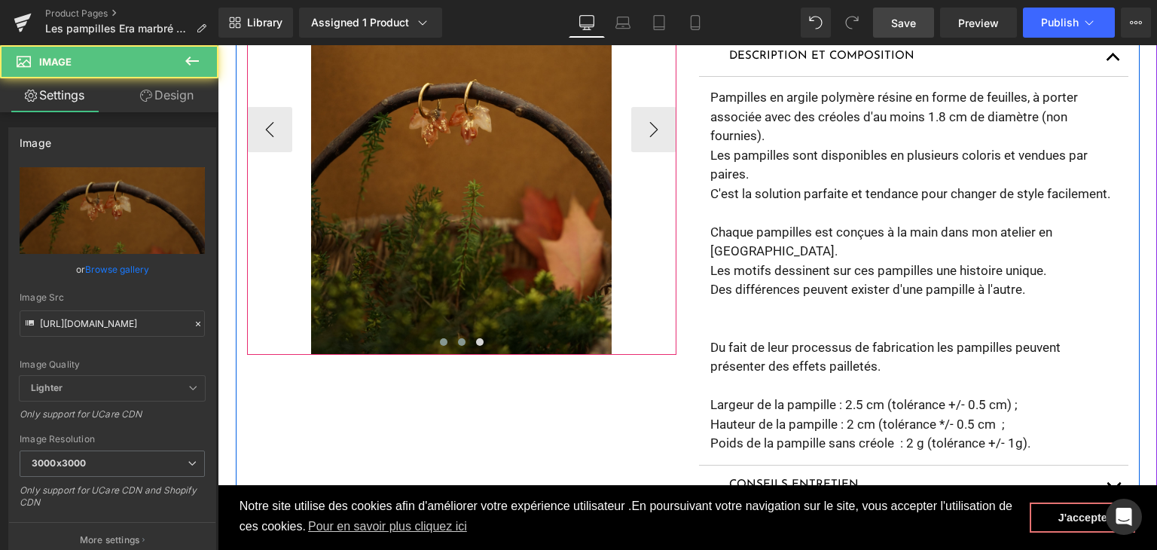
click at [440, 341] on span at bounding box center [444, 342] width 8 height 8
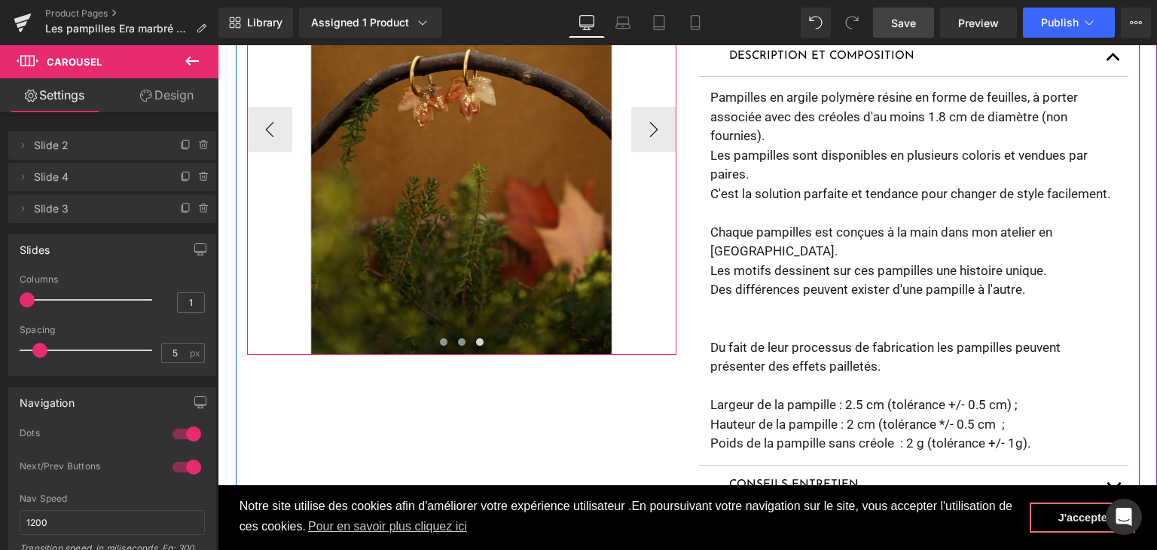
click at [458, 342] on span at bounding box center [462, 342] width 8 height 8
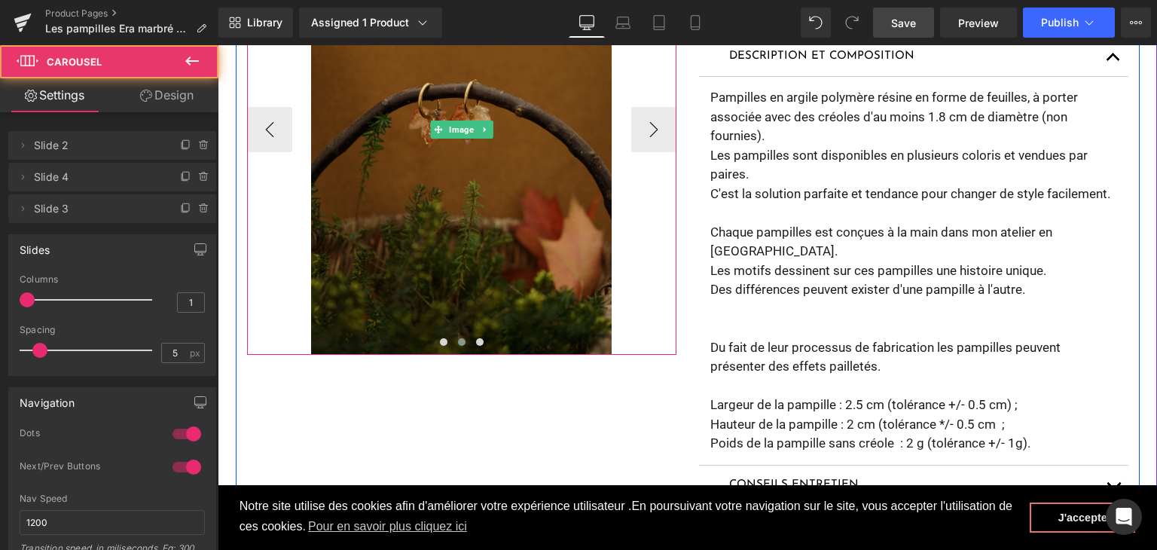
click at [435, 249] on img at bounding box center [461, 129] width 301 height 451
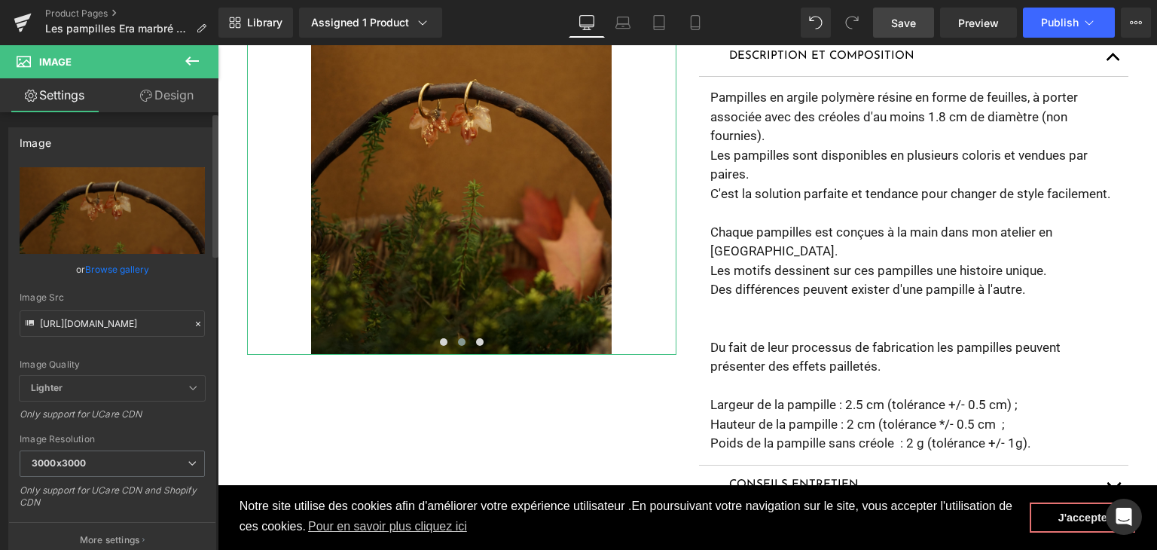
click at [193, 325] on icon at bounding box center [198, 324] width 11 height 11
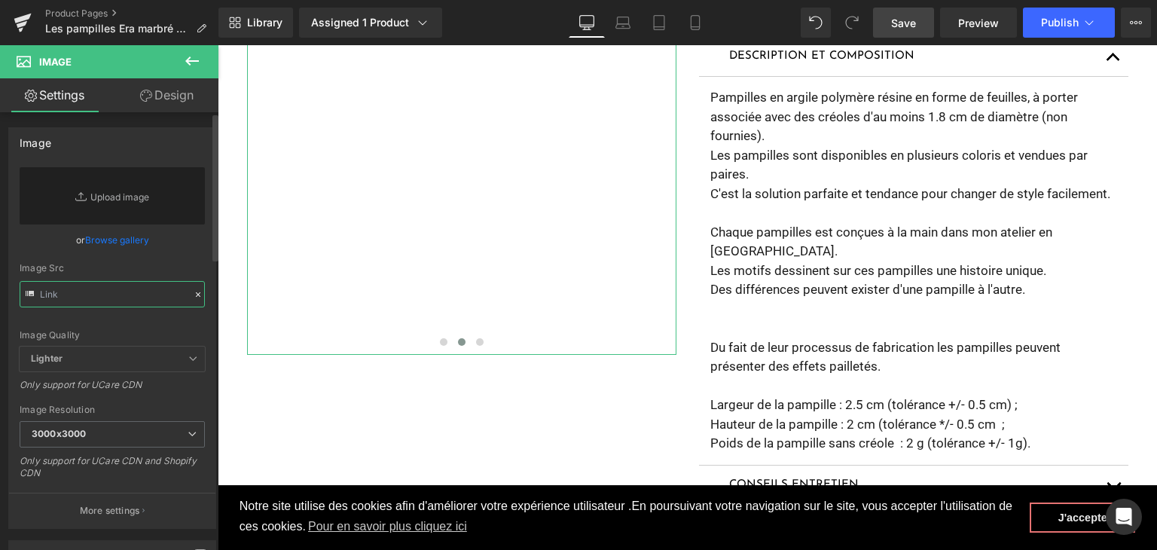
paste input "https://cdn.shopify.com/s/files/1/0251/3371/1412/files/DSC02615.jpg?v=1759499790"
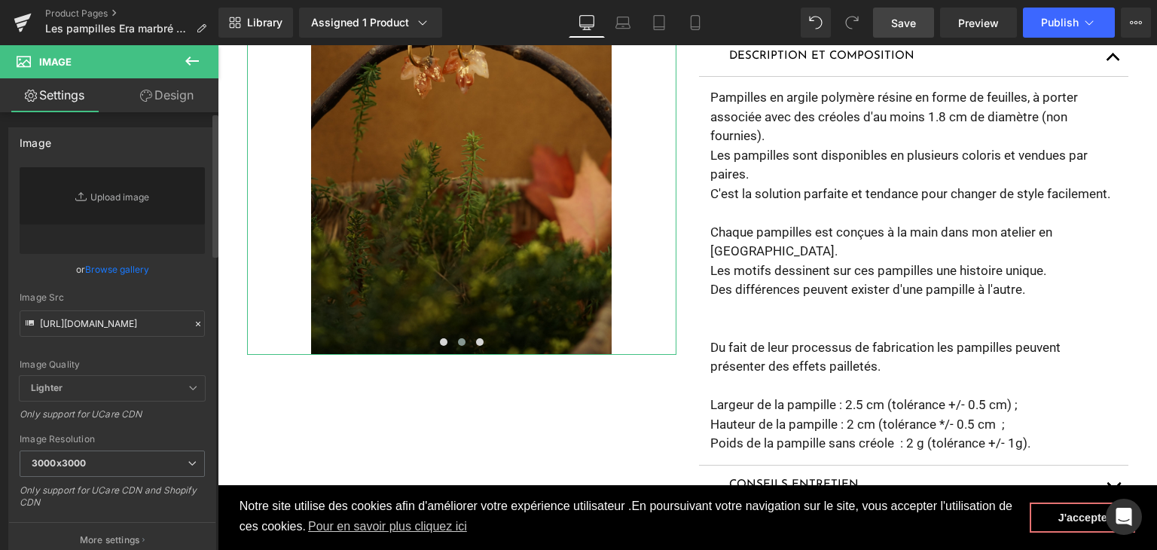
click at [130, 356] on div "Image Quality Lighter Lightest Lighter Lighter Lightest Only support for UCare …" at bounding box center [112, 271] width 185 height 209
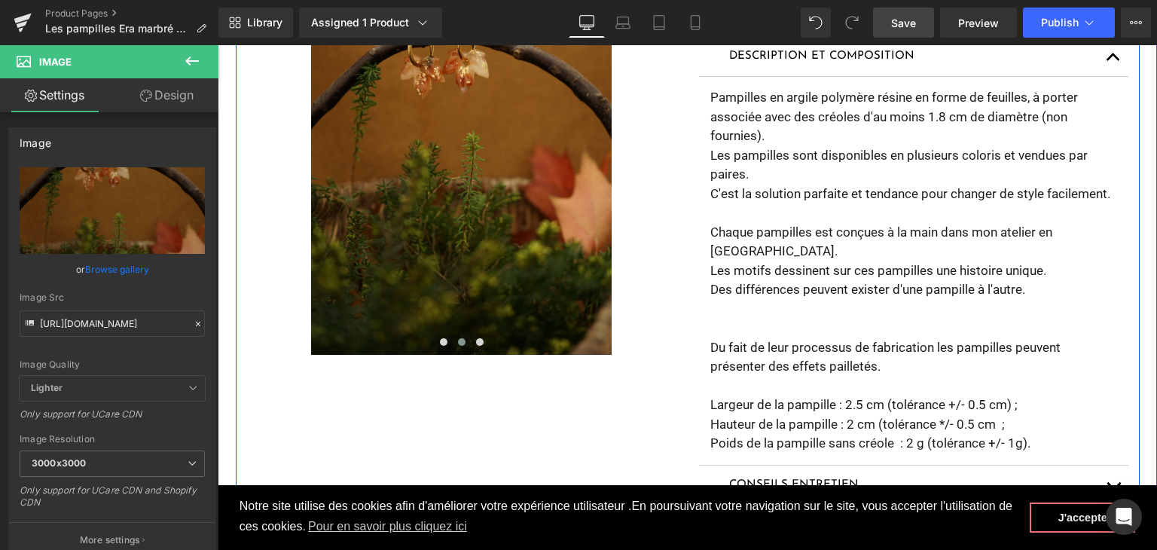
type input "https://cdn.shopify.com/s/files/1/0251/3371/1412/files/DSC02615_3000x3000.jpg?v…"
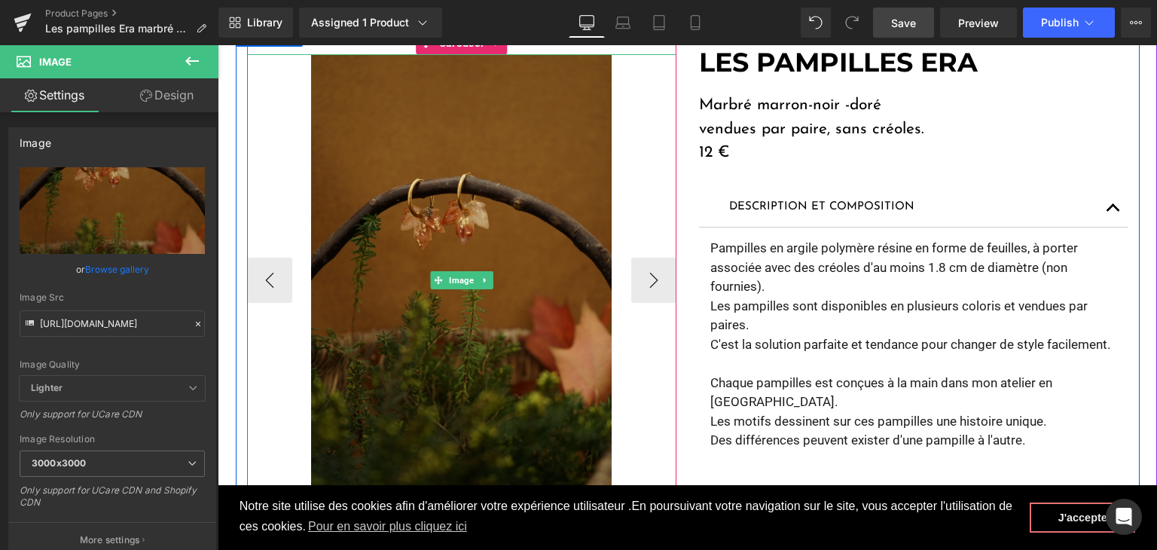
scroll to position [377, 0]
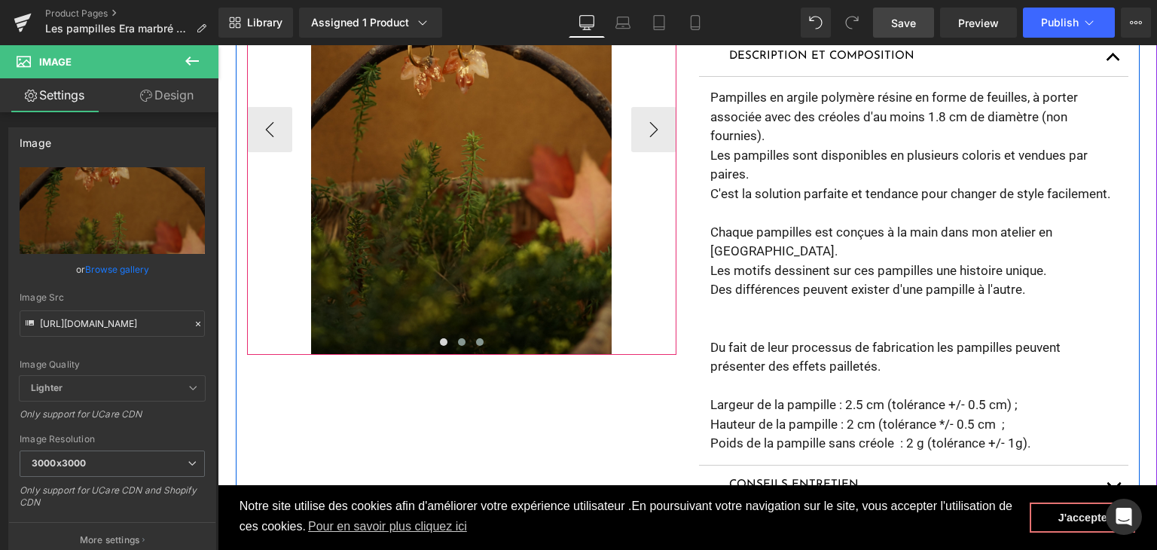
click at [471, 346] on button at bounding box center [480, 341] width 18 height 15
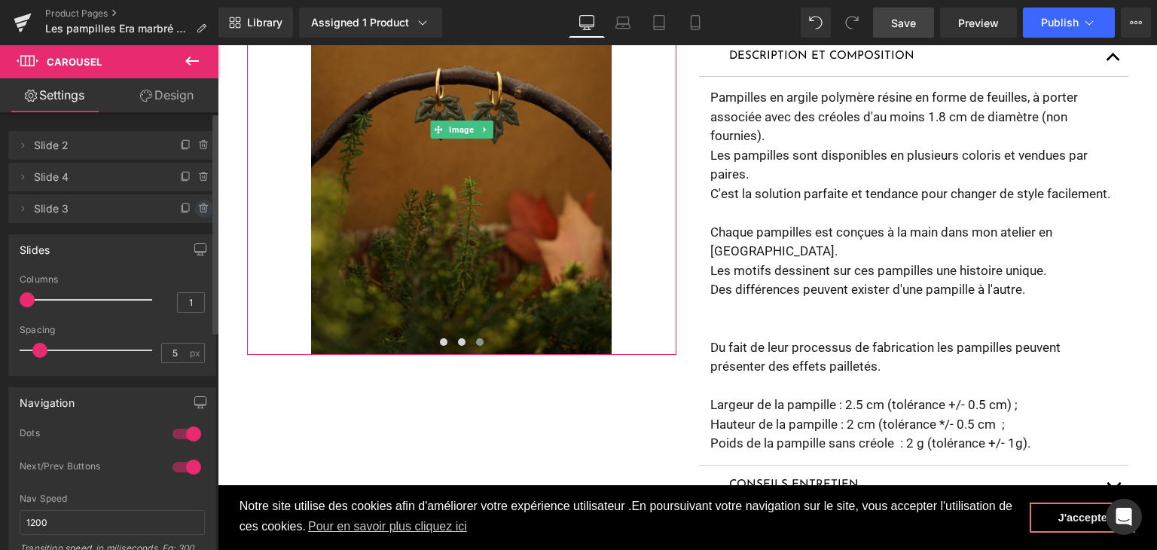
click at [203, 209] on icon at bounding box center [203, 208] width 0 height 3
click at [169, 214] on button "Delete" at bounding box center [187, 210] width 47 height 20
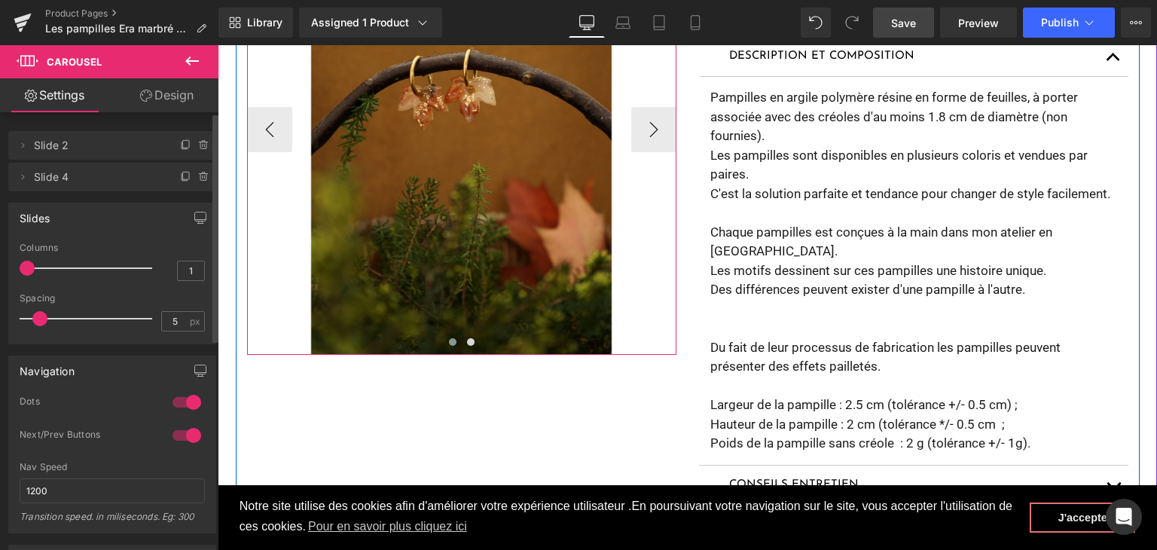
click at [449, 344] on span at bounding box center [453, 342] width 8 height 8
click at [449, 340] on span at bounding box center [453, 342] width 8 height 8
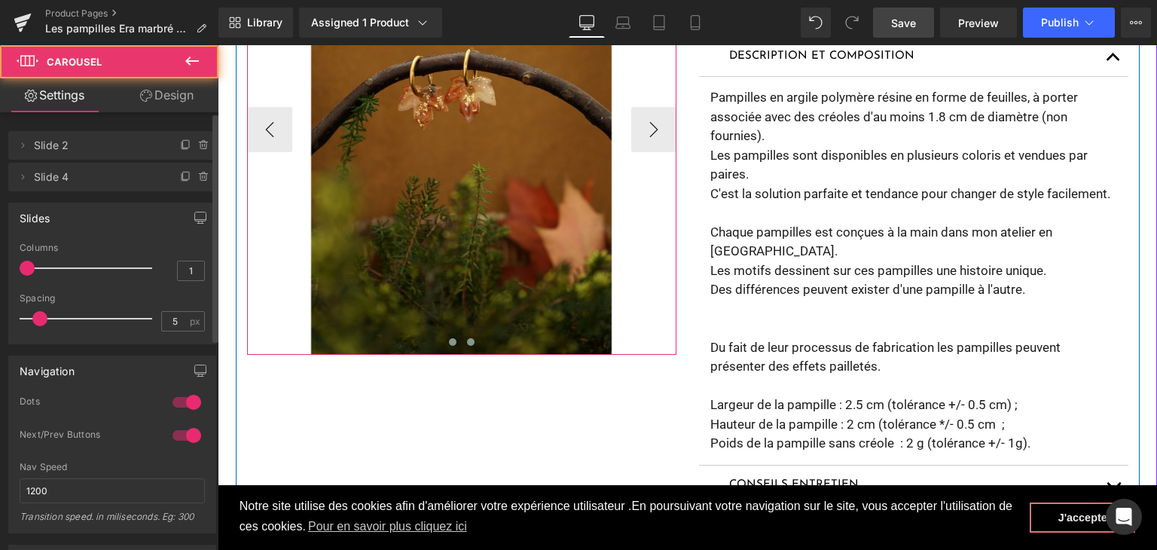
click at [462, 340] on button at bounding box center [471, 341] width 18 height 15
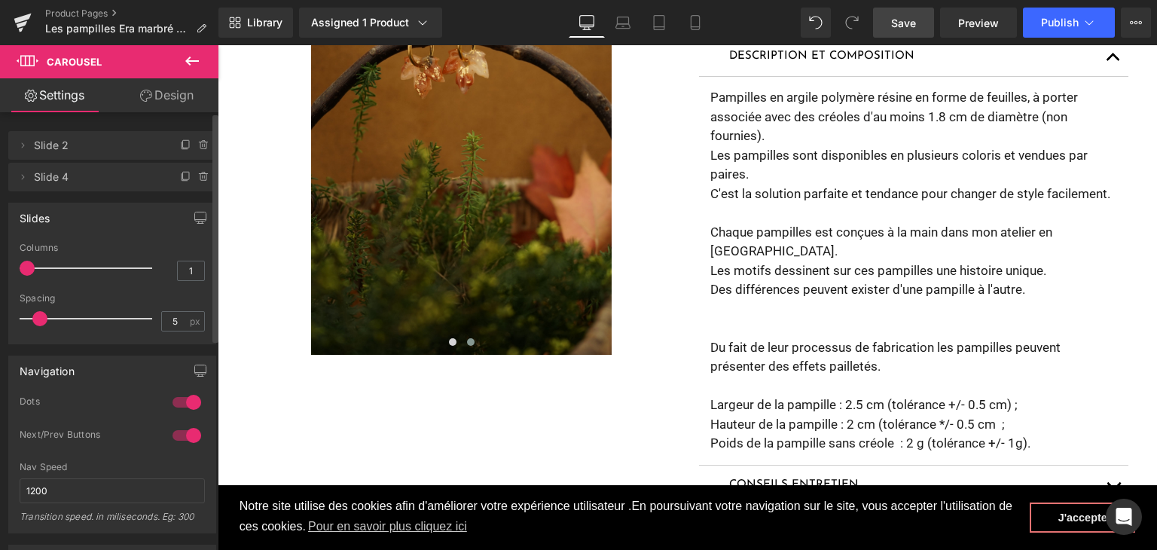
click at [899, 17] on span "Save" at bounding box center [903, 23] width 25 height 16
click at [14, 20] on icon at bounding box center [23, 23] width 18 height 38
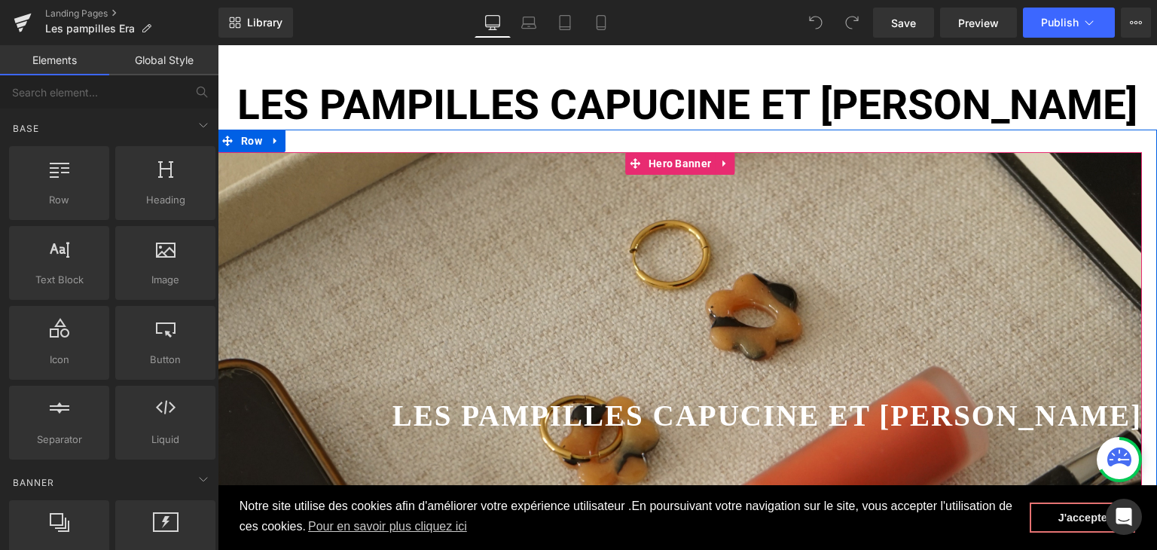
scroll to position [151, 0]
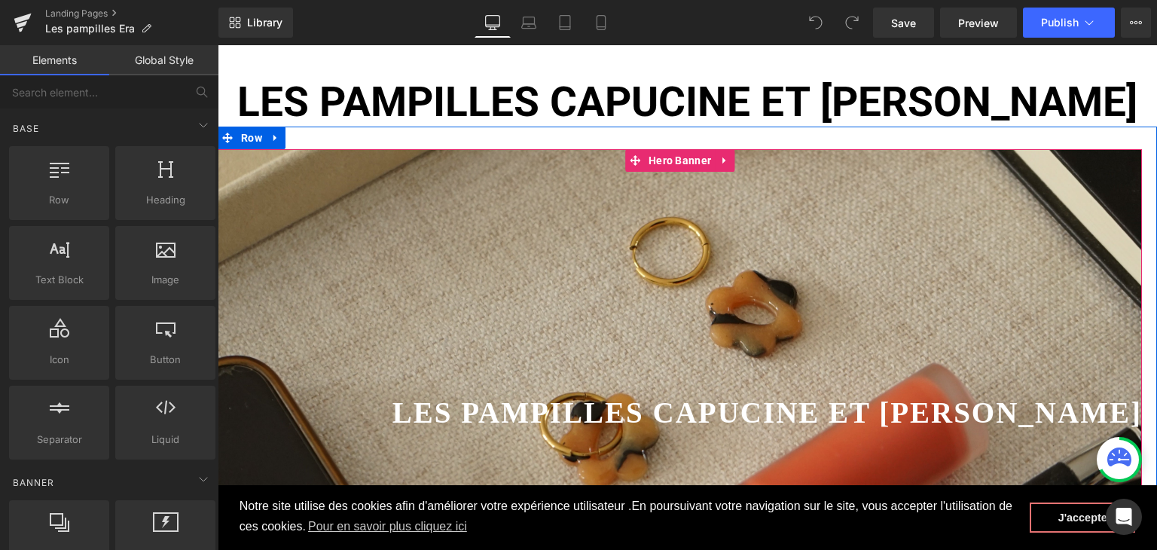
click at [626, 338] on span "Les pampilles CAPUCINE ET JASMINE Heading" at bounding box center [680, 383] width 924 height 93
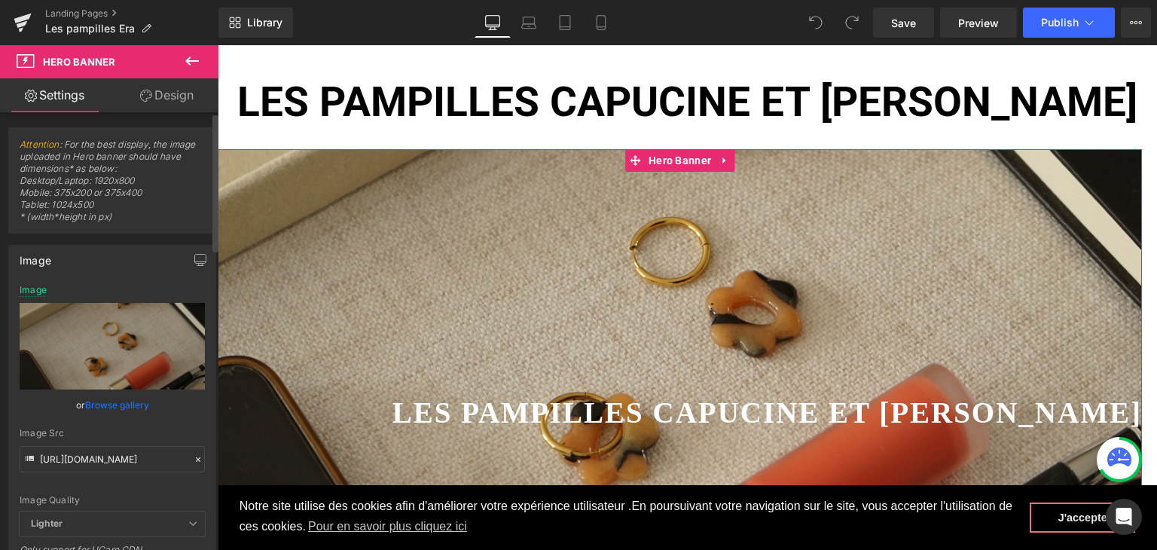
drag, startPoint x: 190, startPoint y: 456, endPoint x: 166, endPoint y: 442, distance: 27.7
click at [193, 456] on icon at bounding box center [198, 459] width 11 height 11
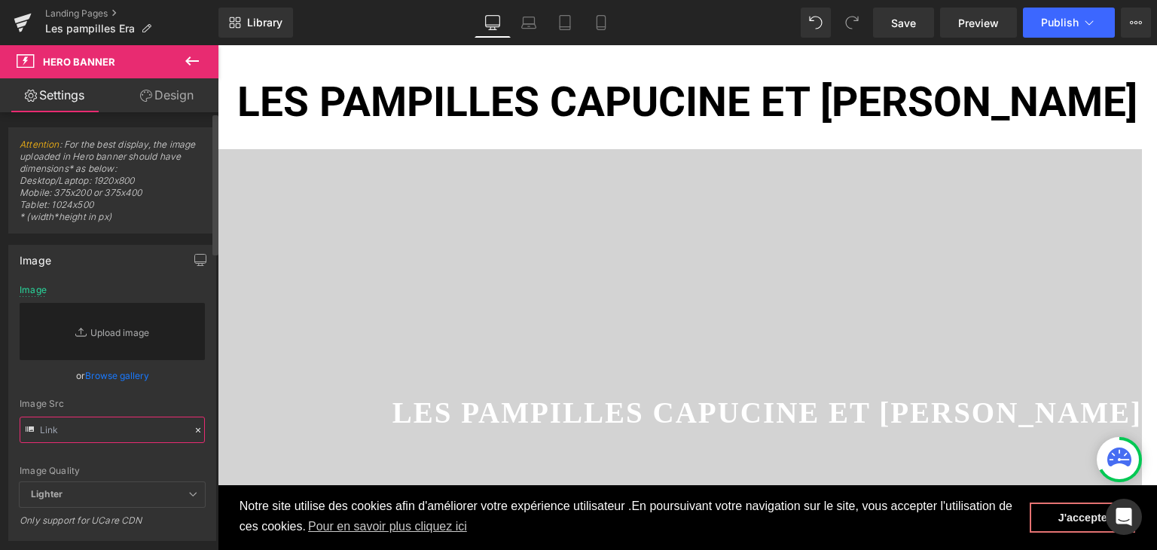
paste input "[URL][DOMAIN_NAME]"
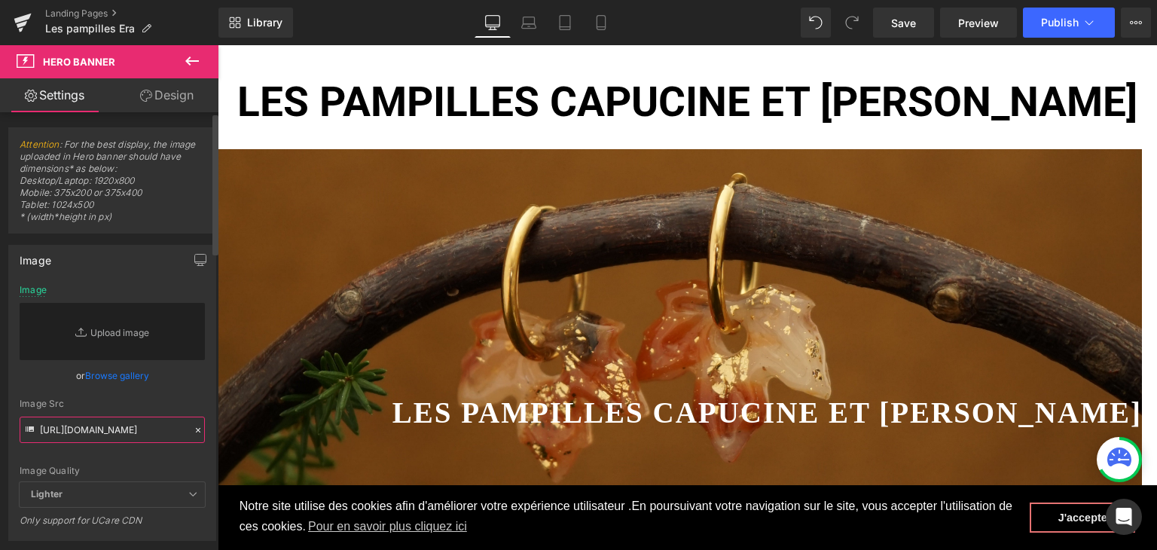
type input "[URL][DOMAIN_NAME]"
click at [120, 453] on div "Image Quality Lighter Lightest Lighter Lighter Lightest Only support for UCare …" at bounding box center [112, 383] width 185 height 197
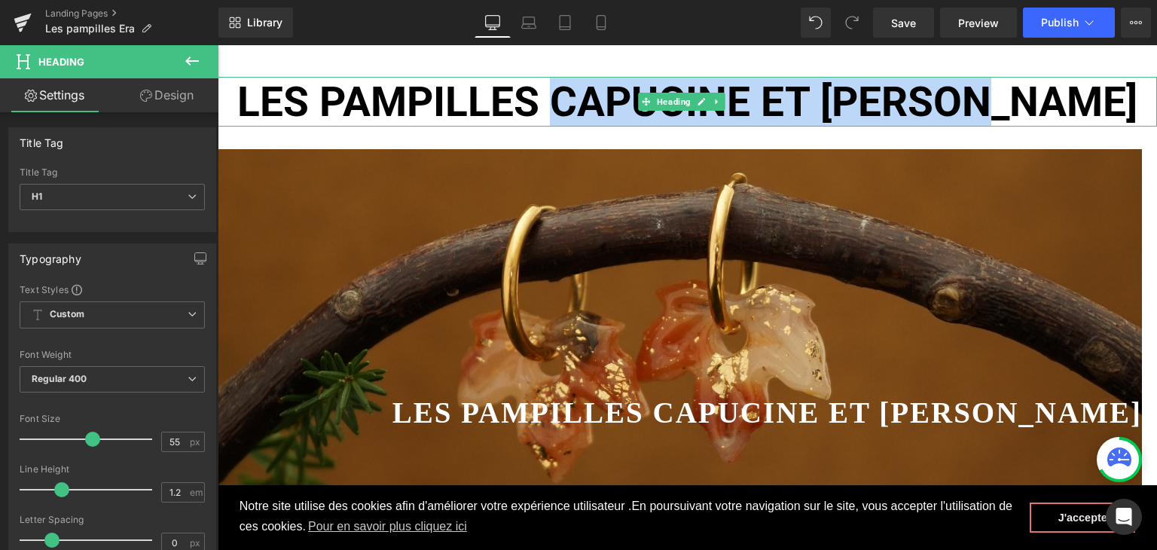
drag, startPoint x: 1055, startPoint y: 107, endPoint x: 618, endPoint y: 90, distance: 437.2
click at [618, 90] on b "LES PAMPILLES CAPUCINE ET JASMINE" at bounding box center [687, 102] width 900 height 48
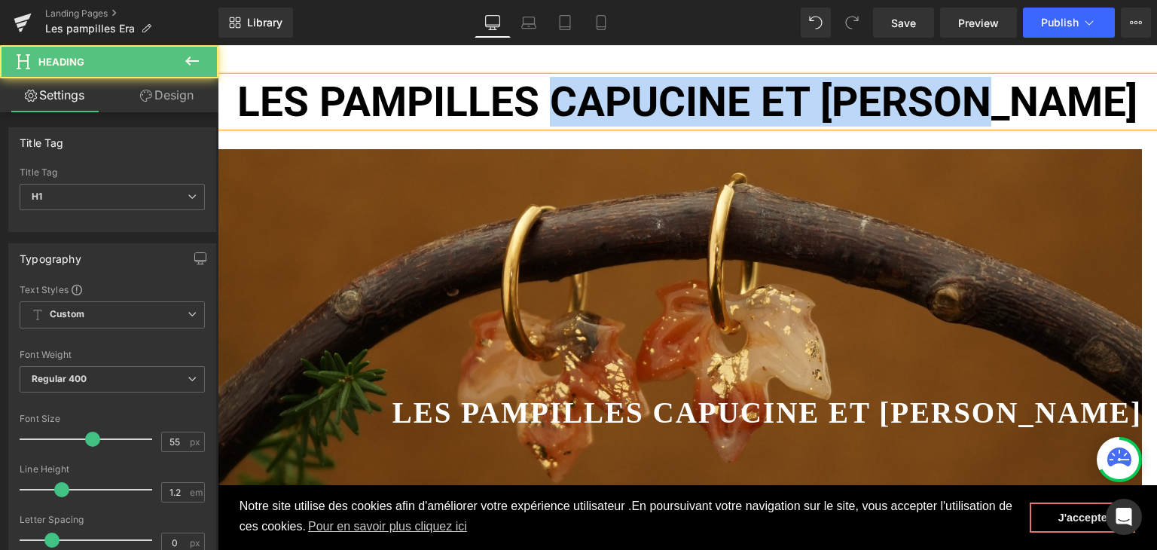
click at [634, 84] on b "LES PAMPILLES CAPUCINE ET JASMINE" at bounding box center [687, 102] width 900 height 48
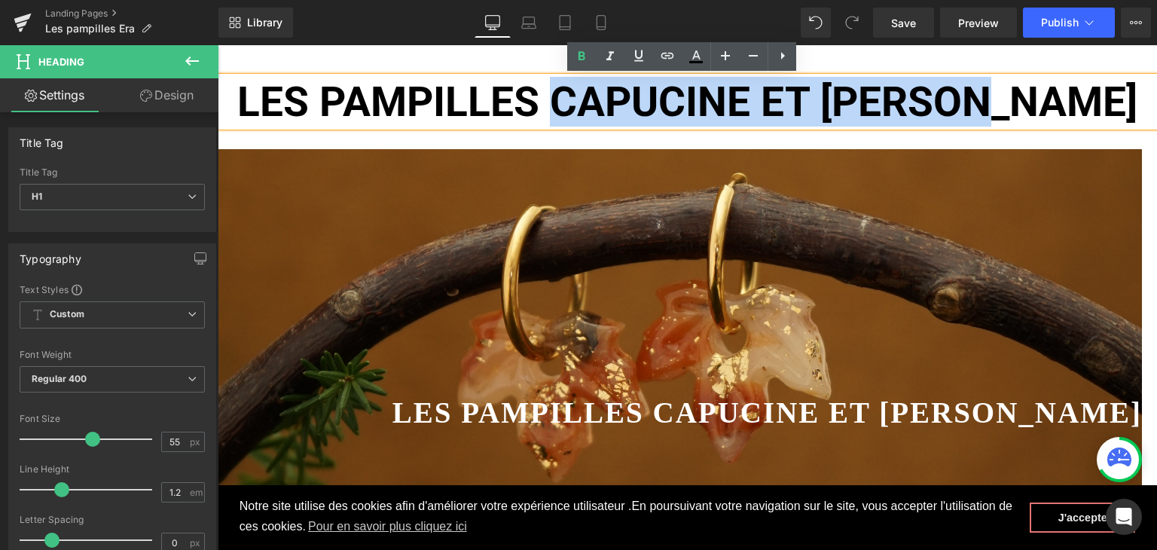
drag, startPoint x: 1055, startPoint y: 98, endPoint x: 618, endPoint y: 87, distance: 437.8
click at [618, 87] on b "LES PAMPILLES CAPUCINE ET JASMINE" at bounding box center [687, 102] width 900 height 48
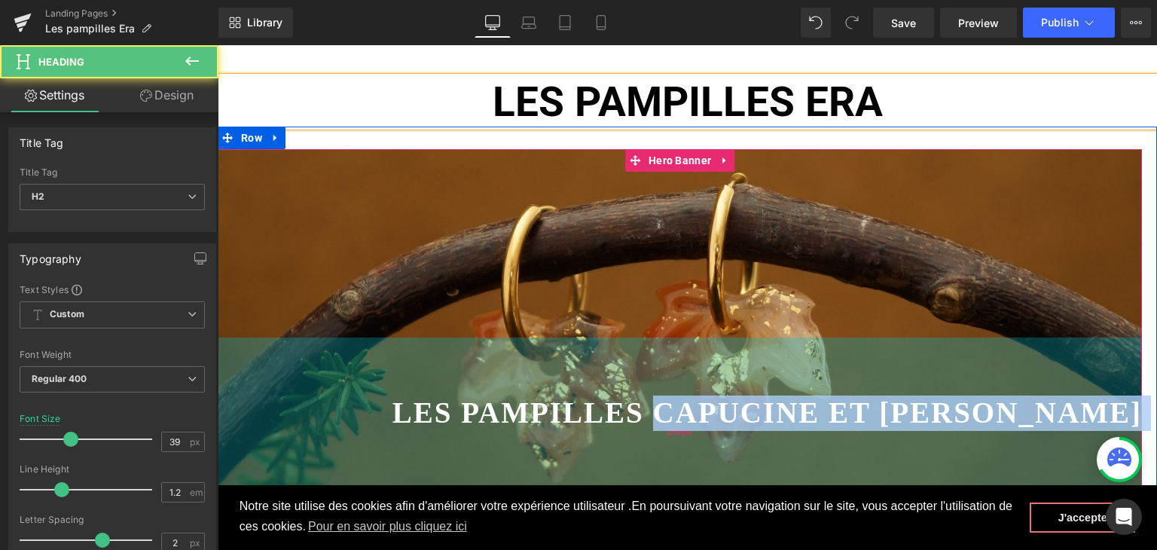
drag, startPoint x: 747, startPoint y: 408, endPoint x: 1016, endPoint y: 432, distance: 270.1
click at [1016, 432] on div "Les pampilles CAPUCINE ET JASMINE Heading Hero Banner 250px 250px" at bounding box center [680, 337] width 924 height 377
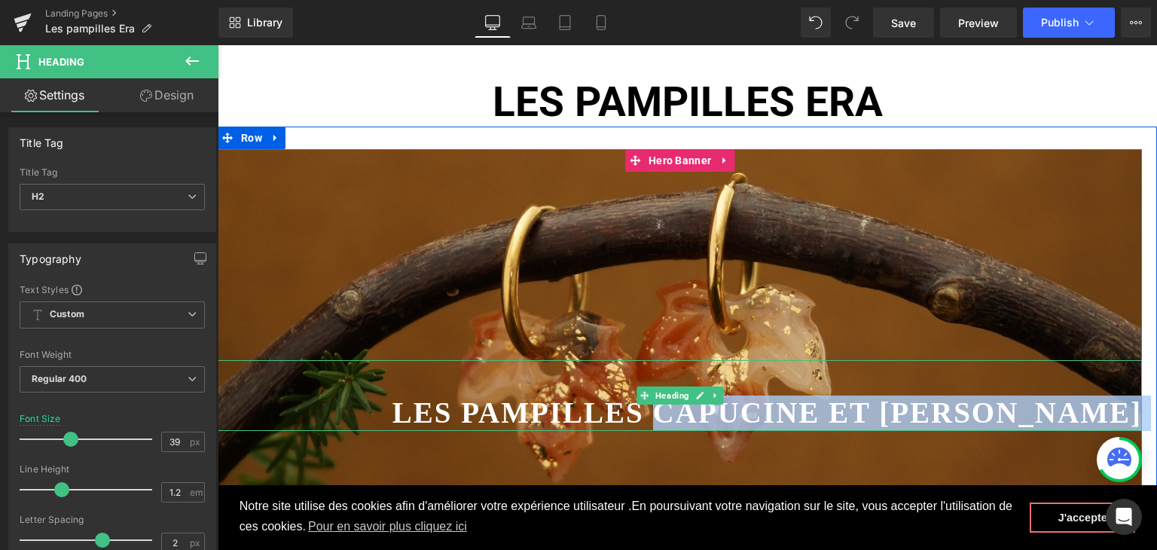
click at [1094, 416] on b "Les pampilles CAPUCINE ET JASMINE" at bounding box center [766, 412] width 749 height 32
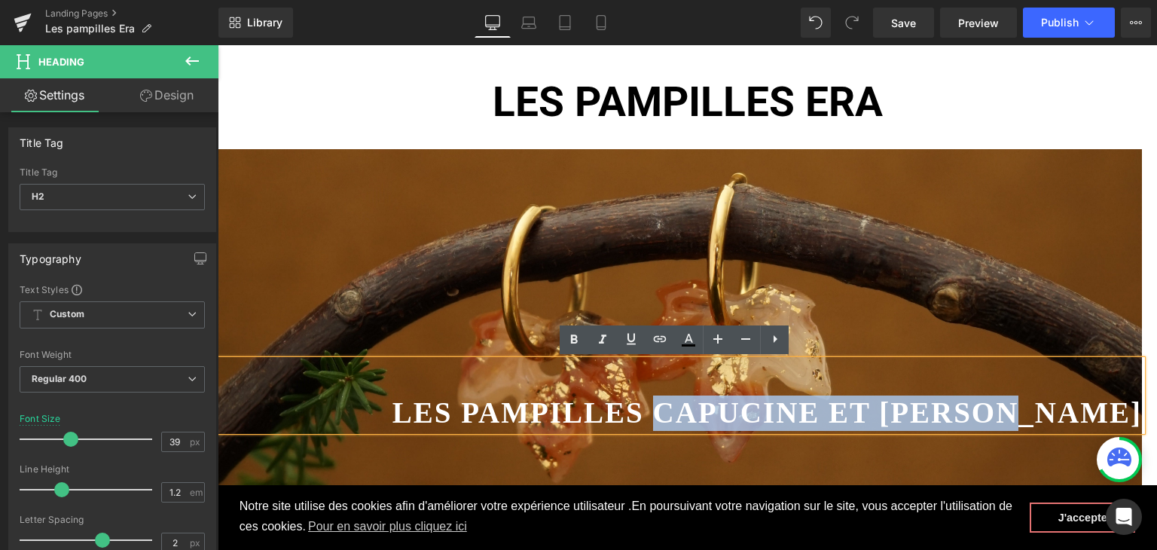
drag, startPoint x: 1107, startPoint y: 411, endPoint x: 743, endPoint y: 419, distance: 363.2
click at [743, 419] on b "Les pampilles CAPUCINE ET JASMINE" at bounding box center [766, 412] width 749 height 32
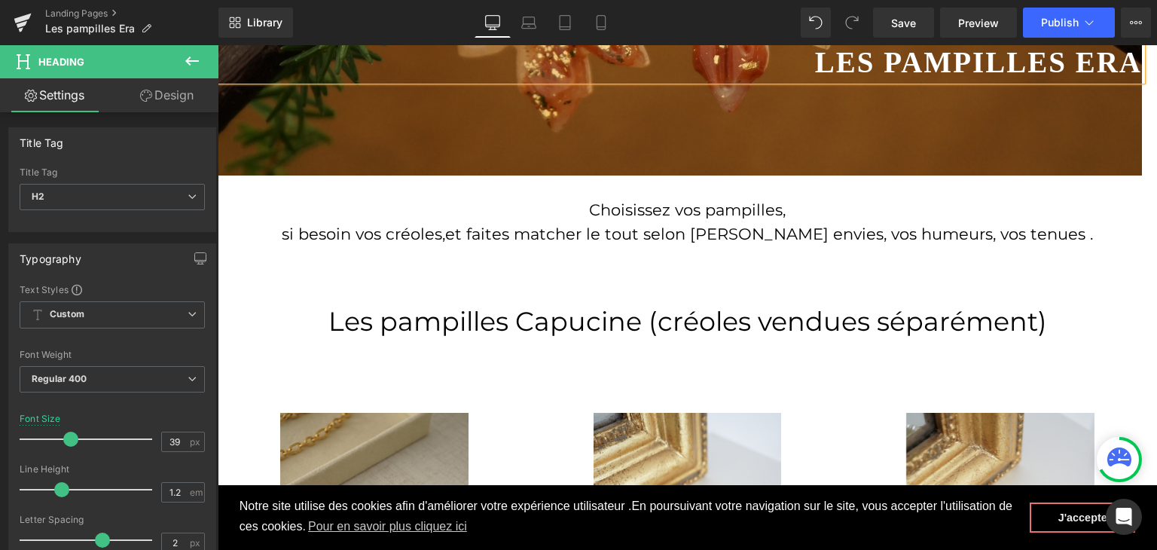
scroll to position [527, 0]
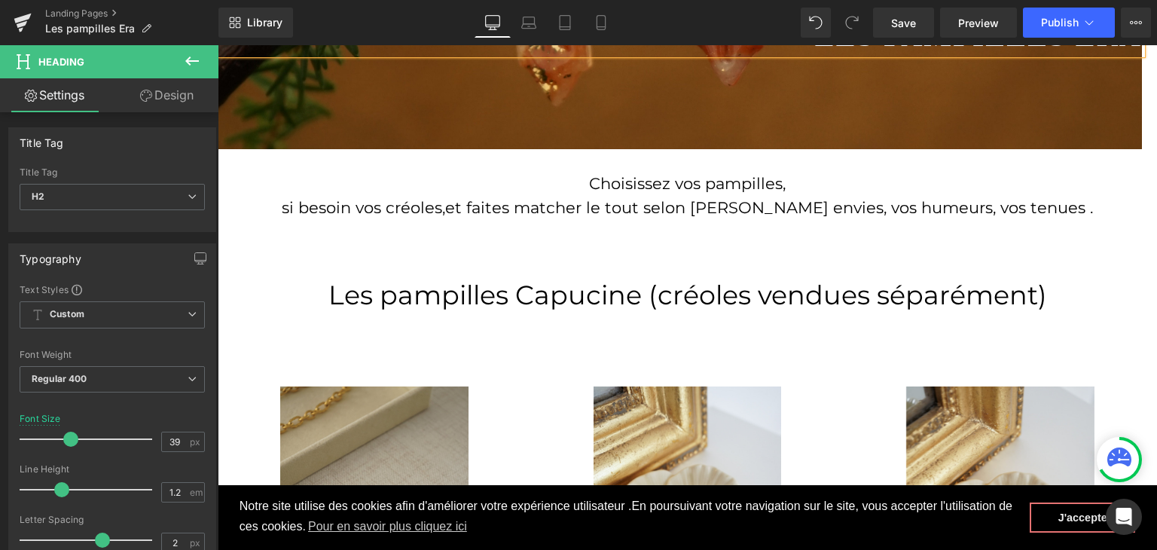
click at [539, 297] on h1 "Les pampilles Capucine (créoles vendues séparément)" at bounding box center [687, 295] width 939 height 32
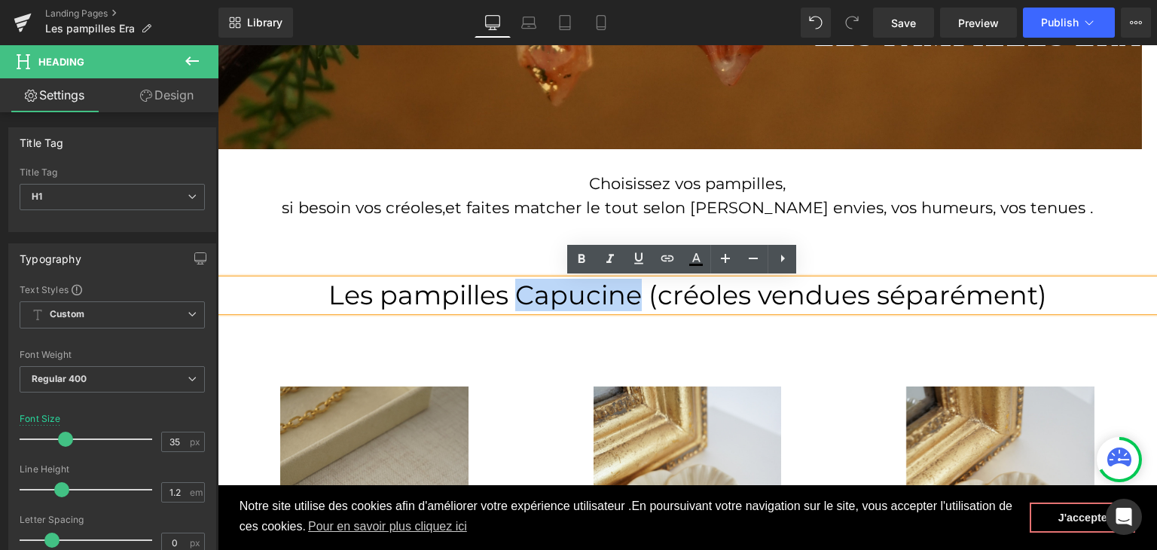
drag, startPoint x: 527, startPoint y: 292, endPoint x: 629, endPoint y: 302, distance: 102.2
click at [629, 302] on h1 "Les pampilles Capucine (créoles vendues séparément)" at bounding box center [687, 295] width 939 height 32
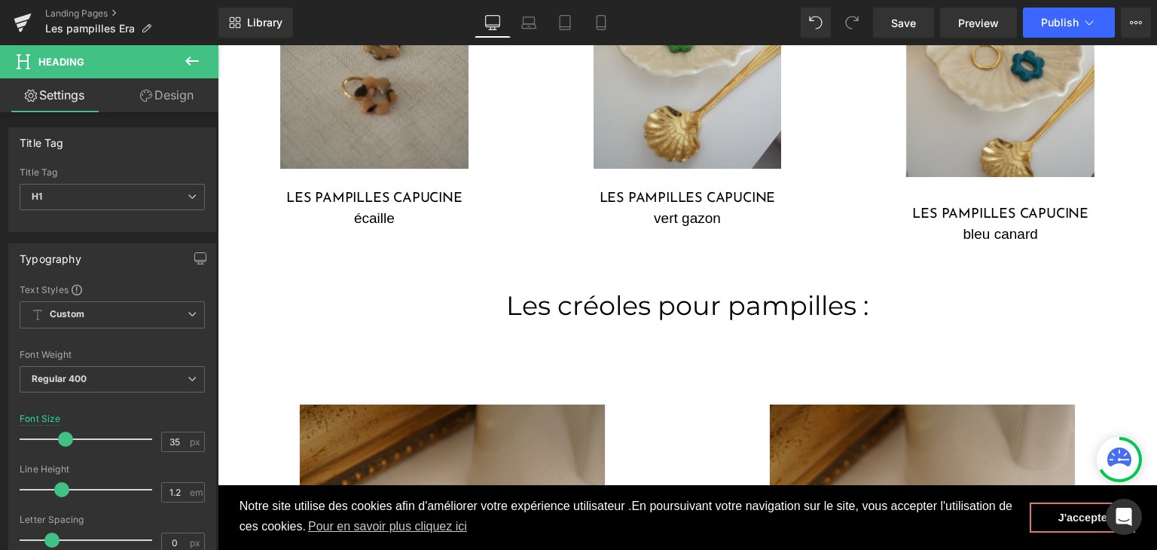
scroll to position [1055, 0]
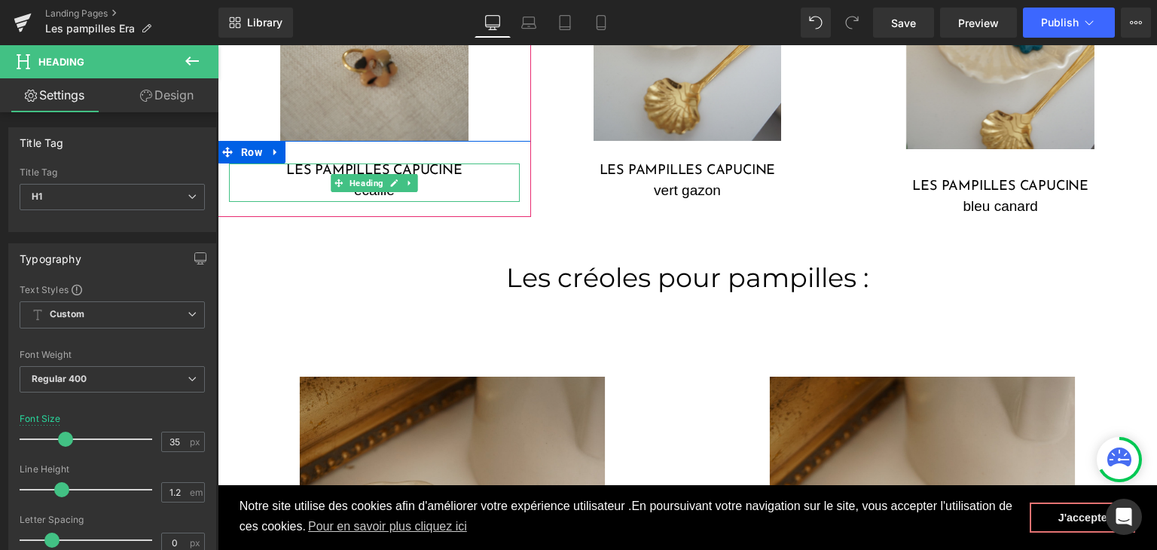
click at [457, 170] on h3 "Les pampilles Capucine" at bounding box center [374, 171] width 291 height 17
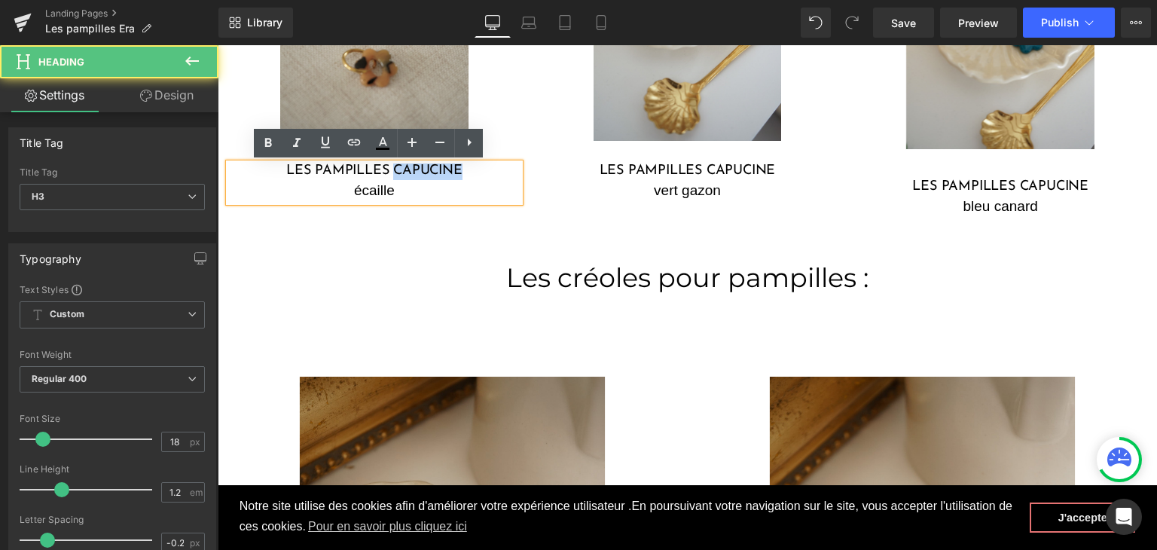
drag, startPoint x: 456, startPoint y: 170, endPoint x: 389, endPoint y: 169, distance: 67.0
click at [389, 169] on h3 "Les pampilles Capucine" at bounding box center [374, 171] width 291 height 17
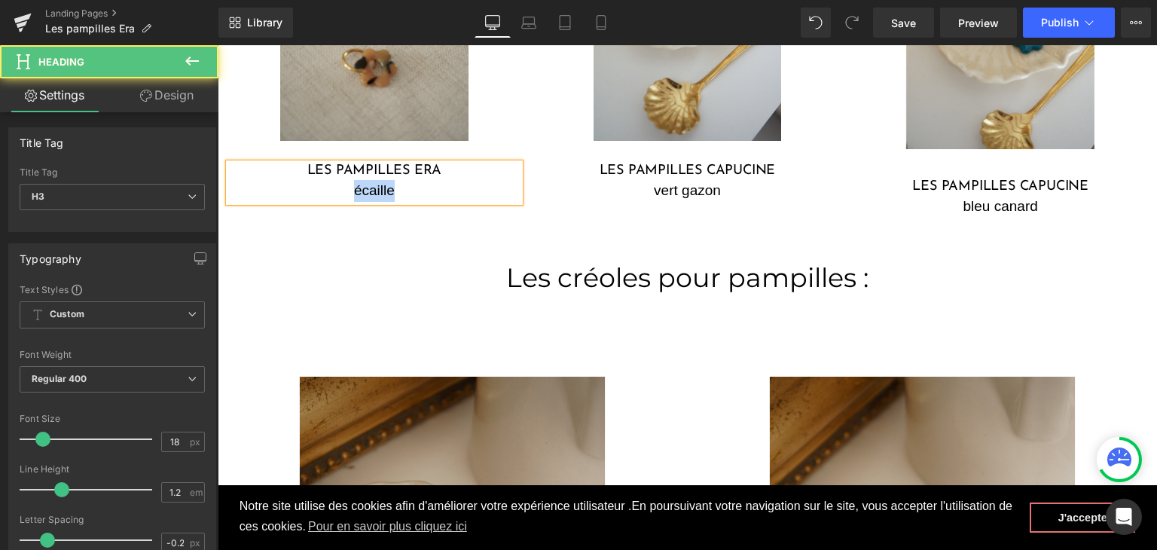
drag, startPoint x: 388, startPoint y: 188, endPoint x: 350, endPoint y: 188, distance: 38.4
click at [350, 188] on div "écaille" at bounding box center [374, 191] width 291 height 22
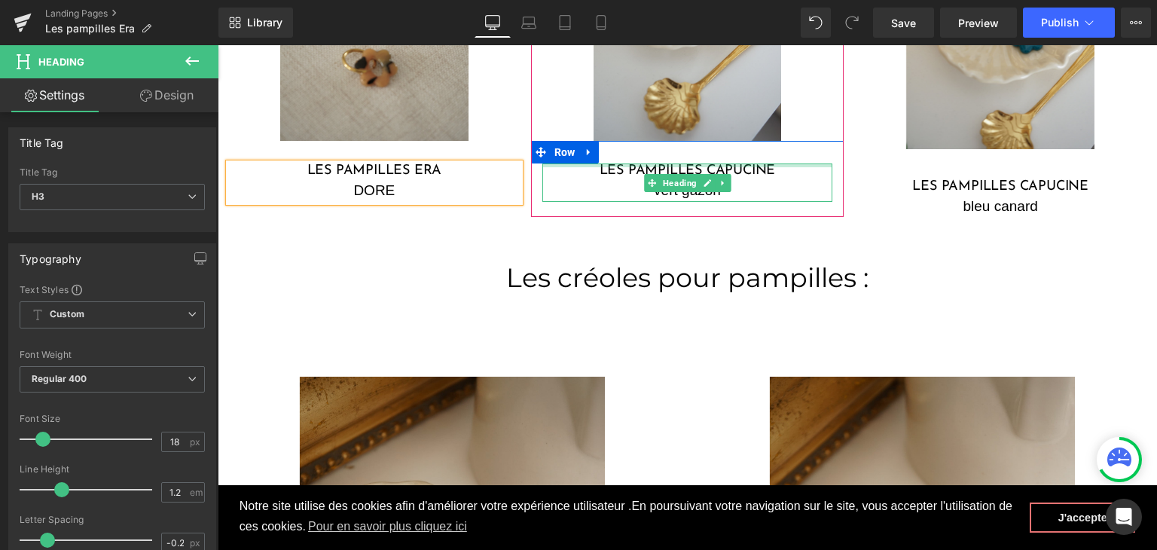
click at [741, 166] on div at bounding box center [687, 165] width 291 height 4
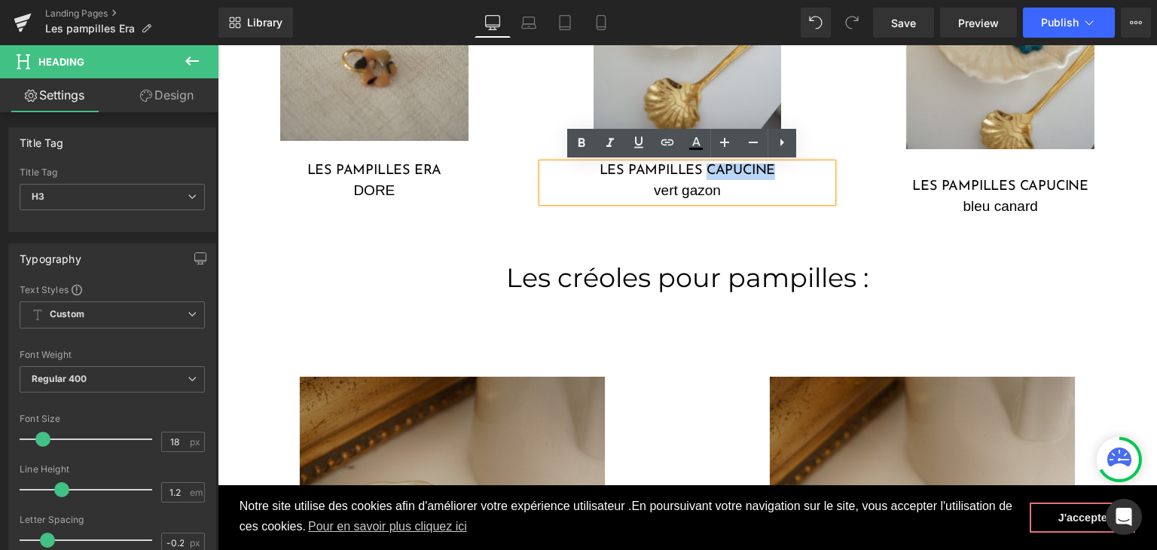
drag, startPoint x: 771, startPoint y: 169, endPoint x: 702, endPoint y: 166, distance: 69.4
click at [702, 166] on h3 "Les pampilles Capucine" at bounding box center [687, 171] width 291 height 17
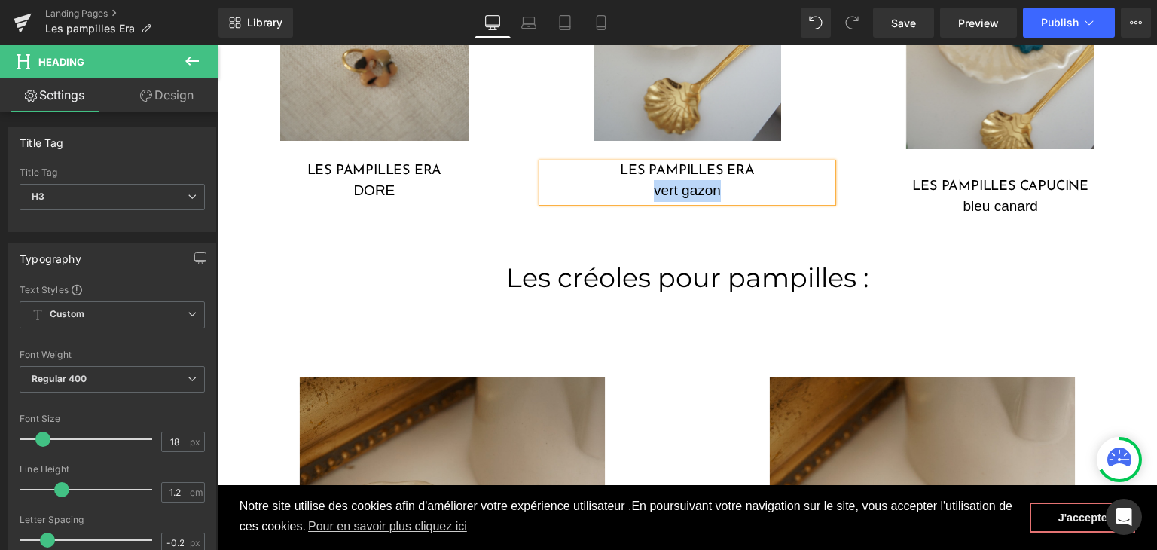
drag, startPoint x: 718, startPoint y: 191, endPoint x: 648, endPoint y: 188, distance: 70.1
click at [648, 188] on div "vert gazon" at bounding box center [687, 191] width 291 height 22
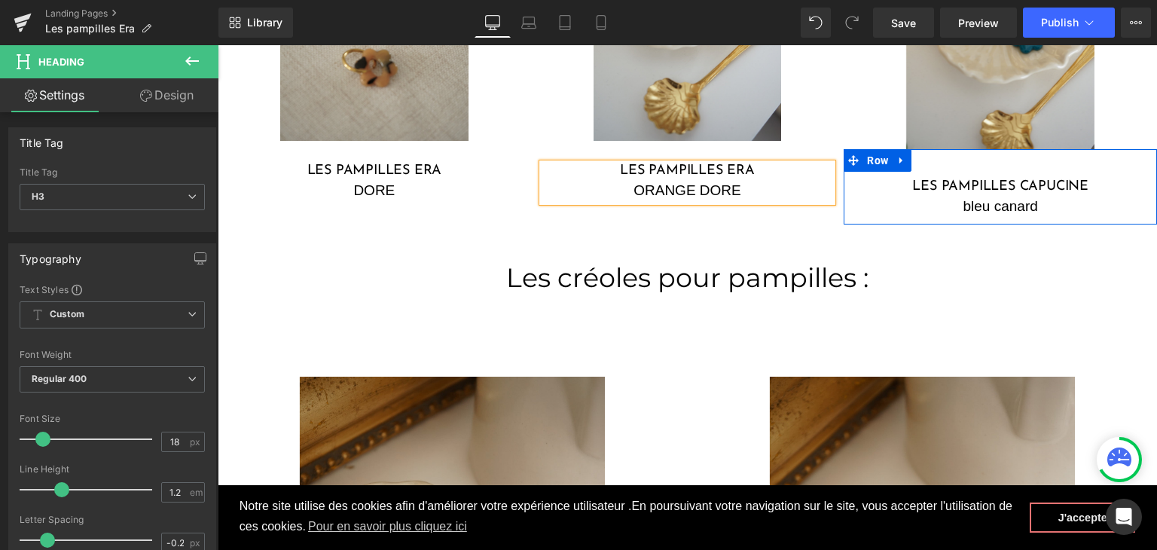
click at [1061, 184] on h3 "Les pampilles capucine" at bounding box center [1000, 187] width 291 height 17
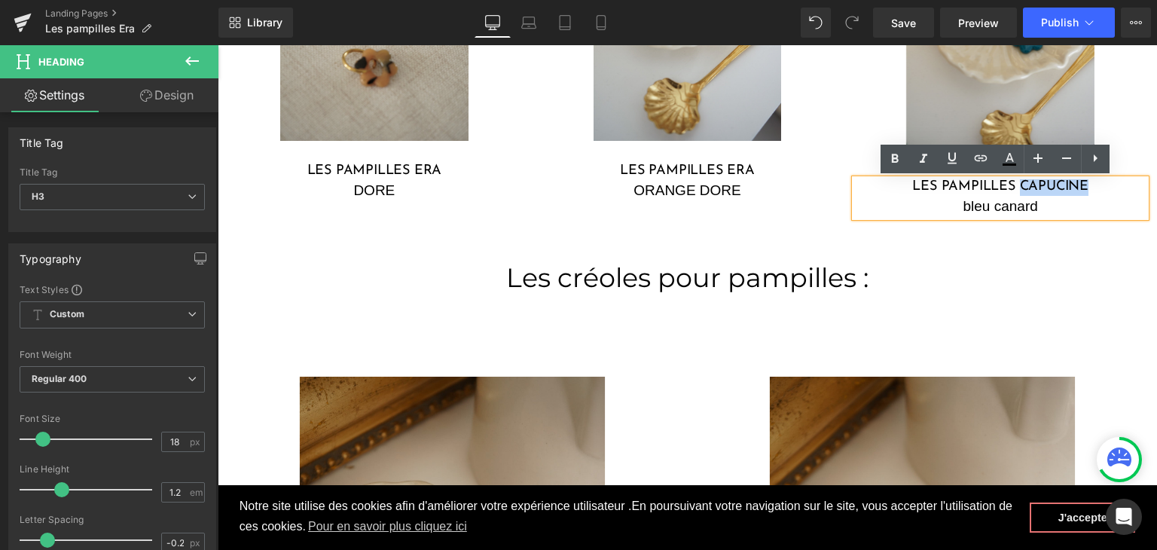
drag, startPoint x: 1091, startPoint y: 185, endPoint x: 1015, endPoint y: 183, distance: 76.1
click at [1015, 183] on h3 "Les pampilles capucine" at bounding box center [1000, 187] width 291 height 17
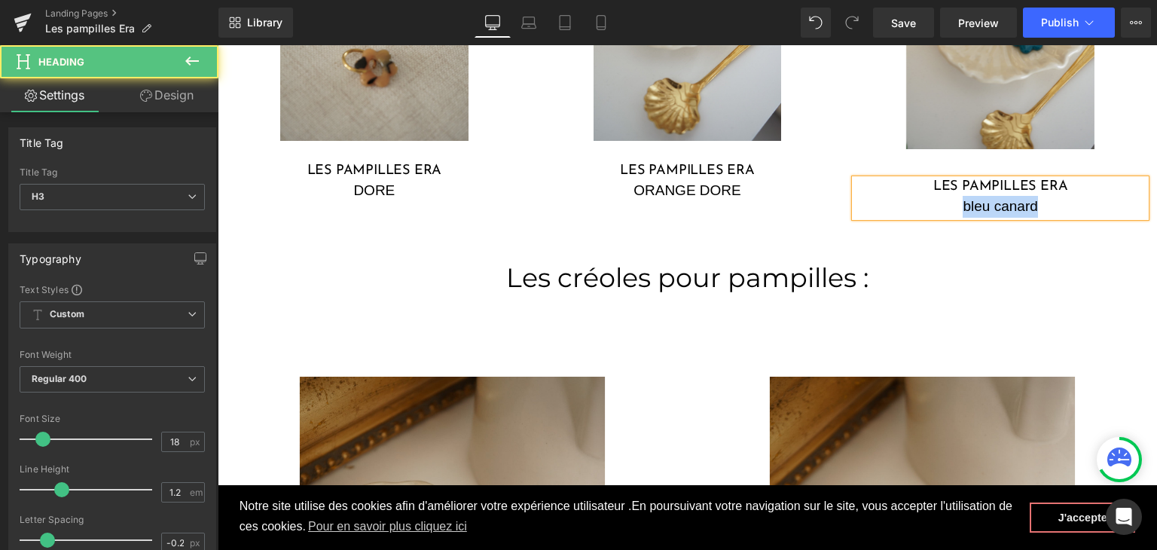
drag, startPoint x: 1033, startPoint y: 206, endPoint x: 958, endPoint y: 203, distance: 75.4
click at [958, 203] on div "bleu canard" at bounding box center [1000, 207] width 291 height 22
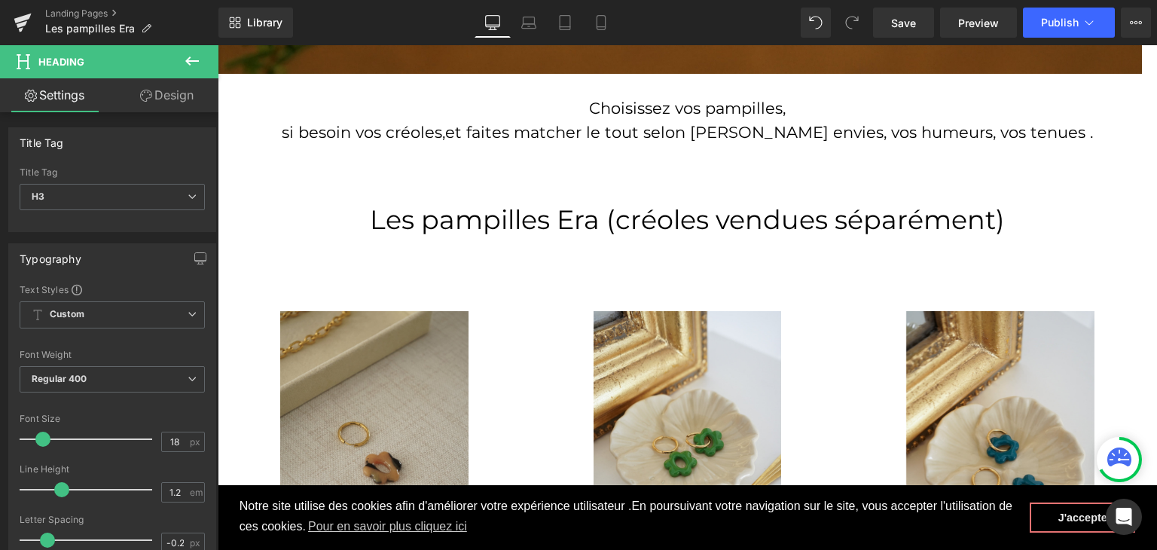
scroll to position [603, 0]
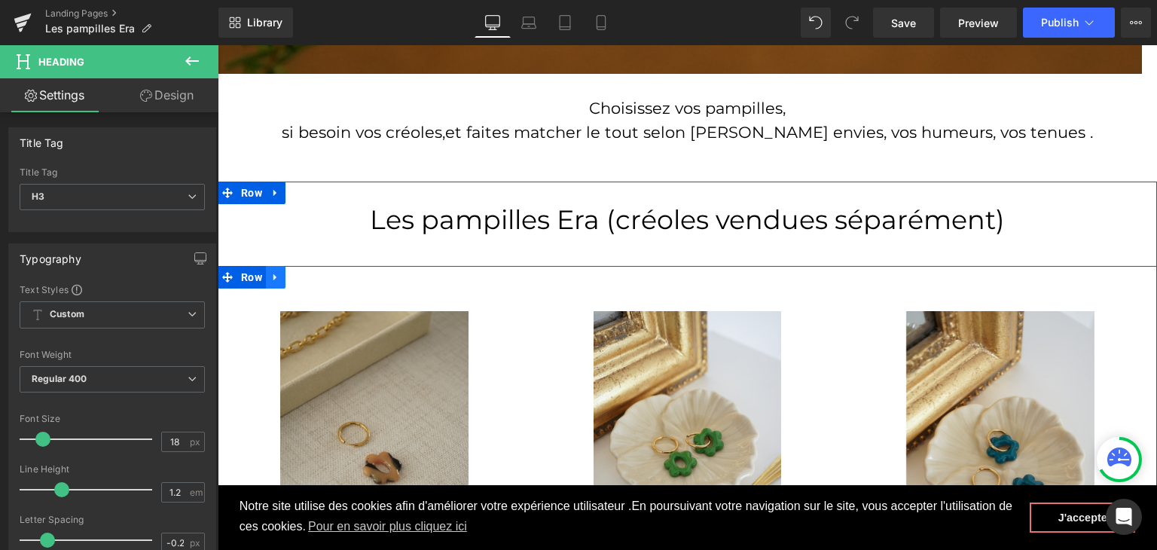
click at [270, 275] on icon at bounding box center [275, 277] width 11 height 11
click at [291, 278] on icon at bounding box center [295, 277] width 11 height 11
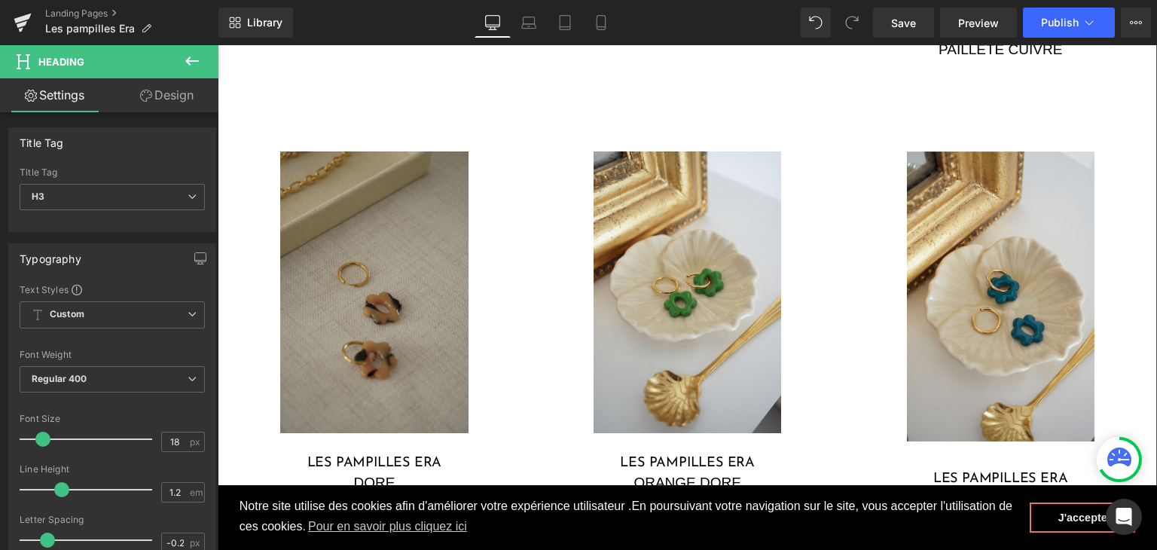
scroll to position [1287, 0]
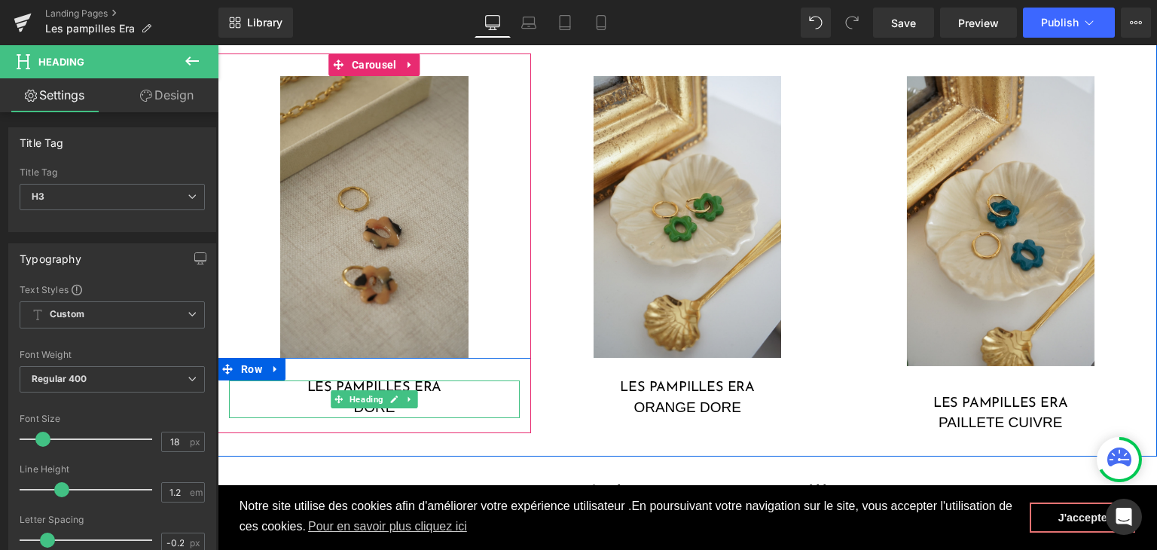
click at [414, 408] on div "DORE" at bounding box center [374, 408] width 291 height 22
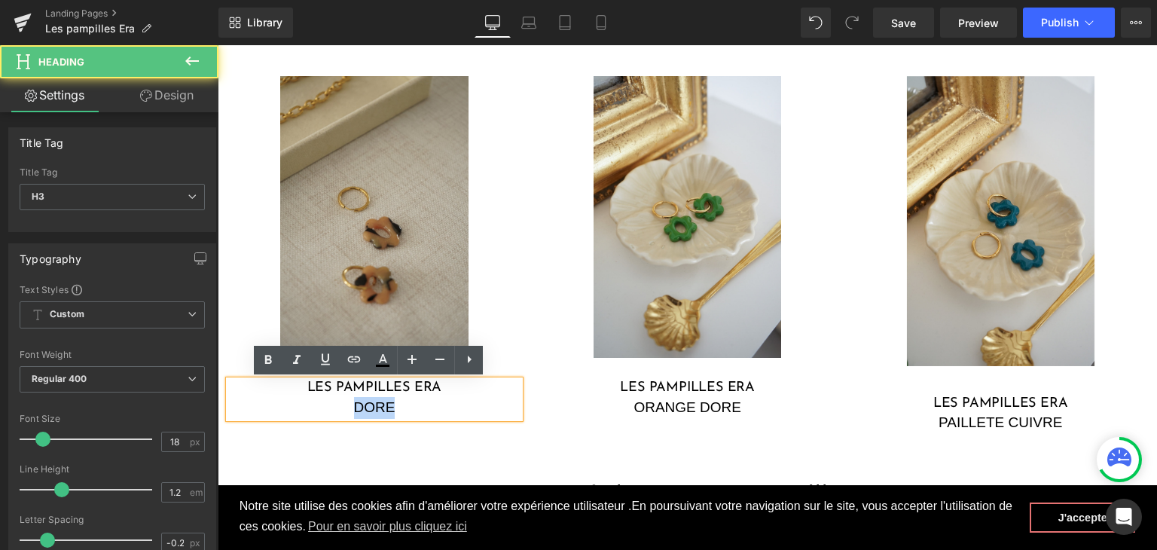
drag, startPoint x: 377, startPoint y: 401, endPoint x: 346, endPoint y: 398, distance: 30.3
click at [346, 398] on div "DORE" at bounding box center [374, 408] width 291 height 22
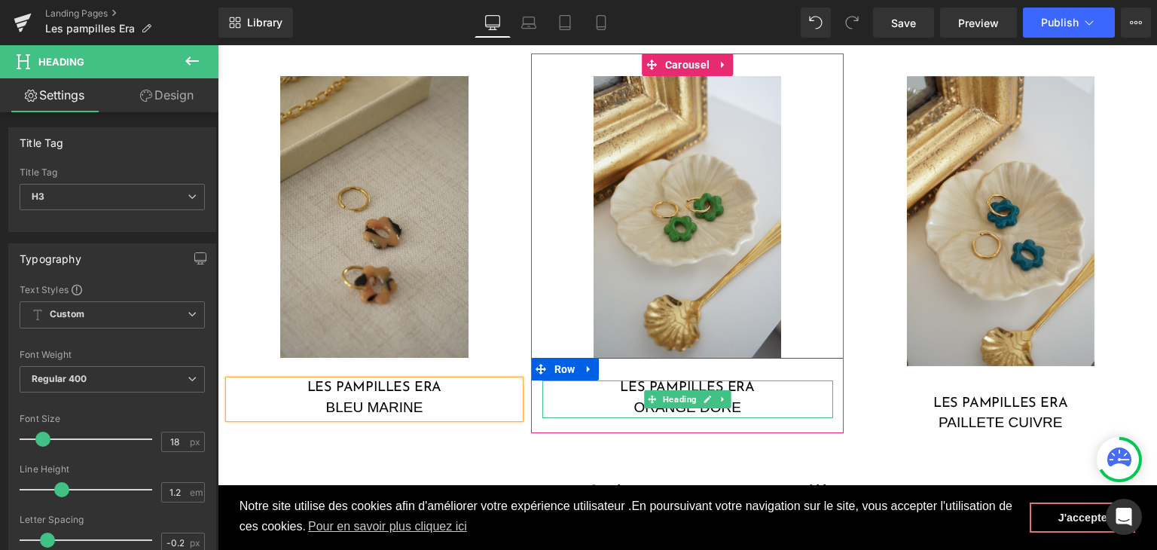
click at [743, 405] on div "ORANGE DORE" at bounding box center [687, 408] width 291 height 22
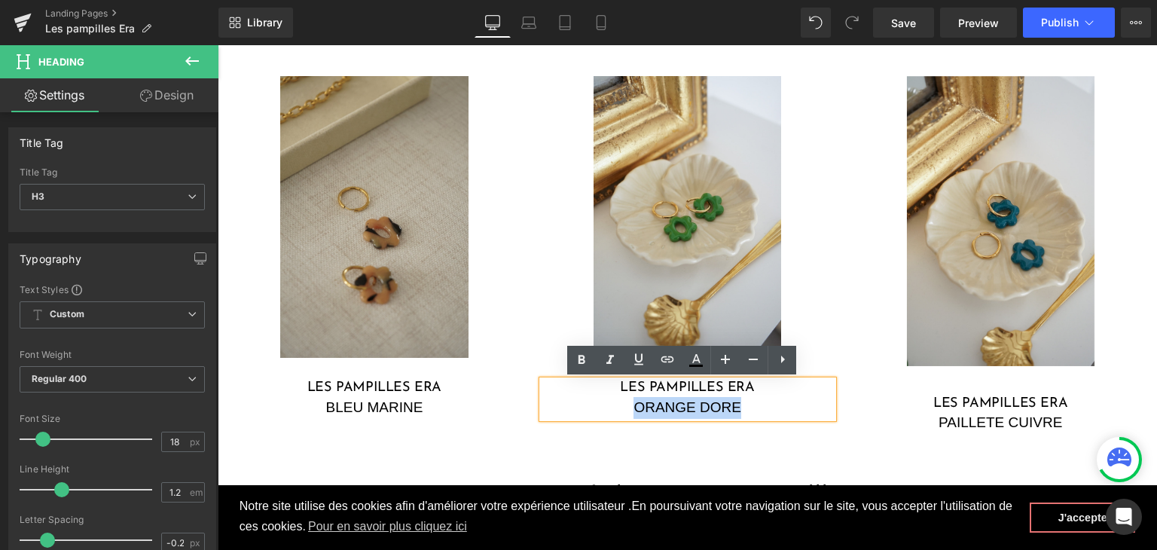
drag, startPoint x: 701, startPoint y: 405, endPoint x: 632, endPoint y: 404, distance: 68.5
click at [632, 404] on div "ORANGE DORE" at bounding box center [687, 408] width 291 height 22
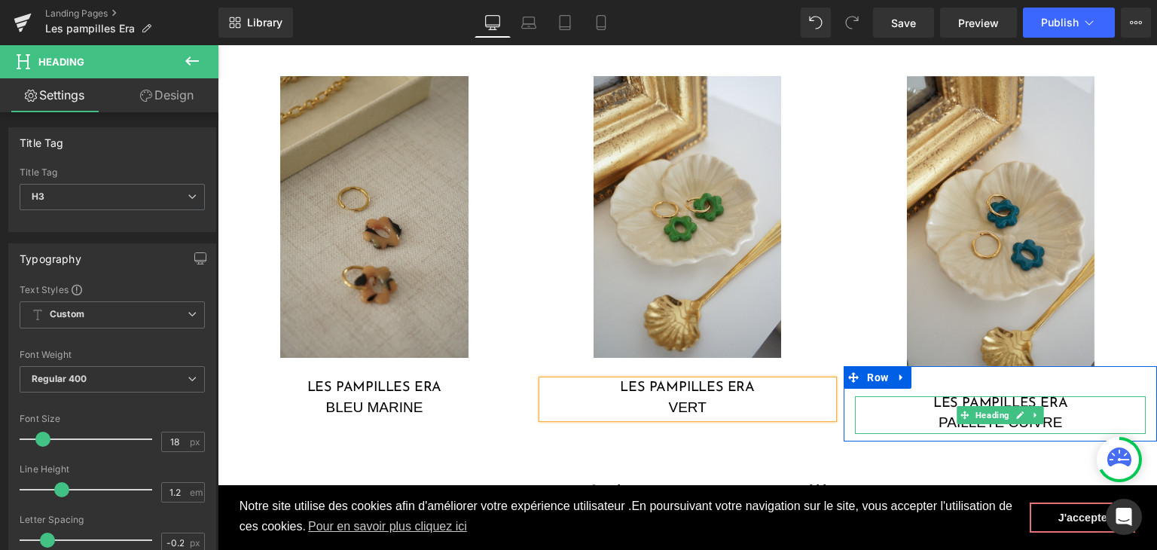
drag, startPoint x: 934, startPoint y: 418, endPoint x: 1055, endPoint y: 426, distance: 120.8
click at [934, 418] on div "PAILLETE CUIVRE" at bounding box center [1000, 423] width 291 height 22
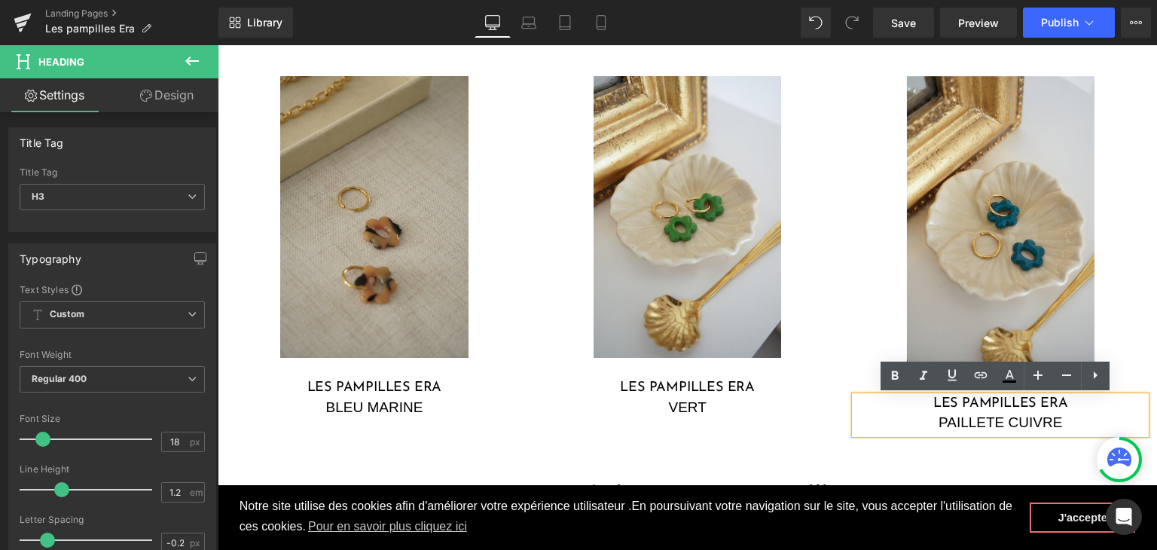
drag, startPoint x: 1066, startPoint y: 426, endPoint x: 920, endPoint y: 423, distance: 145.4
click at [920, 423] on div "PAILLETE CUIVRE" at bounding box center [1000, 423] width 291 height 22
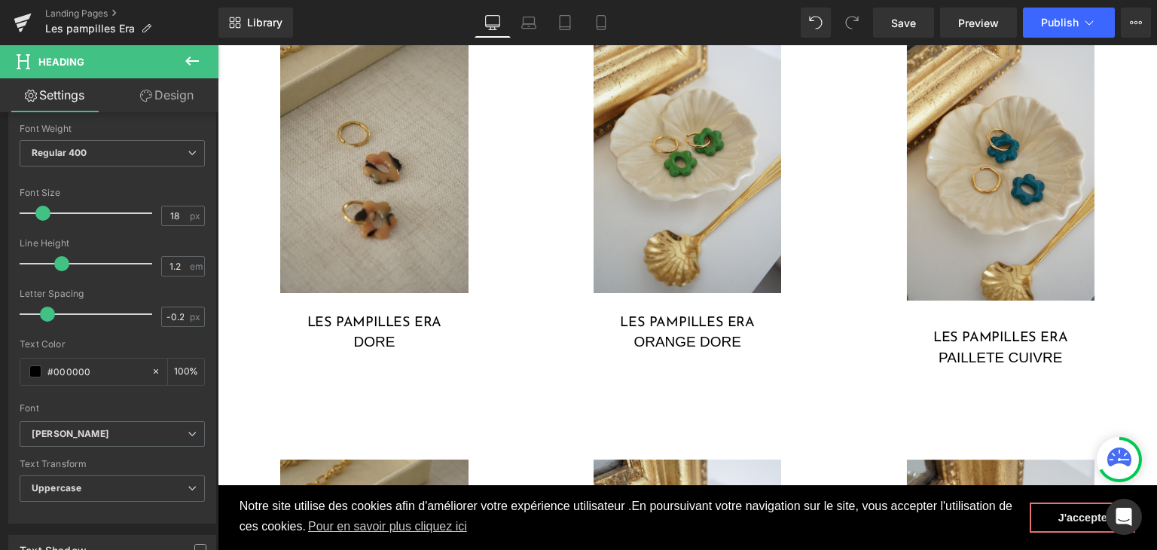
scroll to position [985, 0]
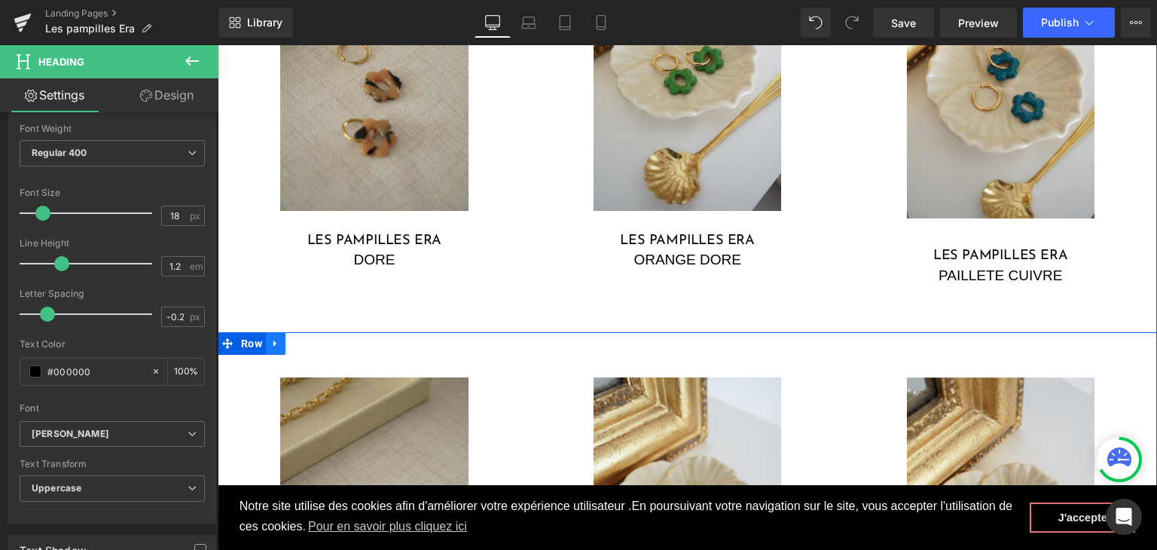
click at [270, 344] on icon at bounding box center [275, 342] width 11 height 11
click at [291, 341] on icon at bounding box center [295, 343] width 11 height 11
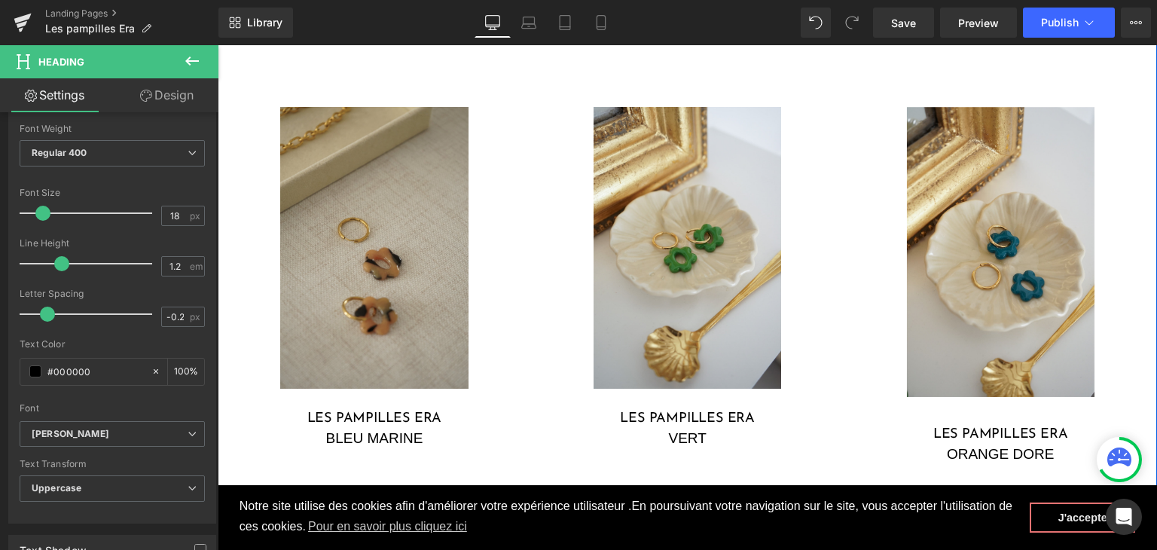
scroll to position [1706, 0]
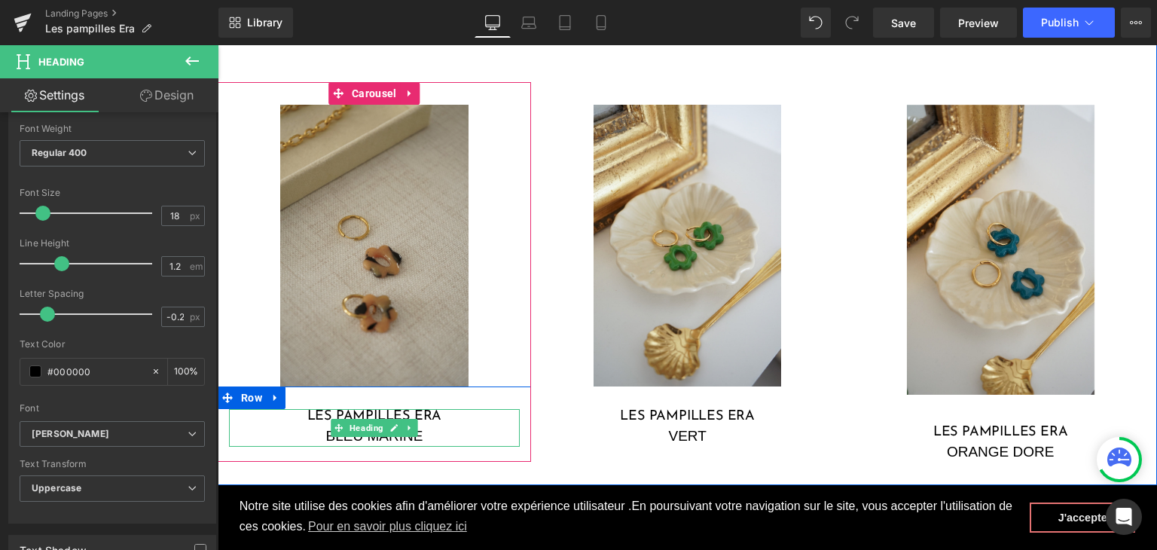
click at [443, 437] on div "BLEU MARINE" at bounding box center [374, 437] width 291 height 22
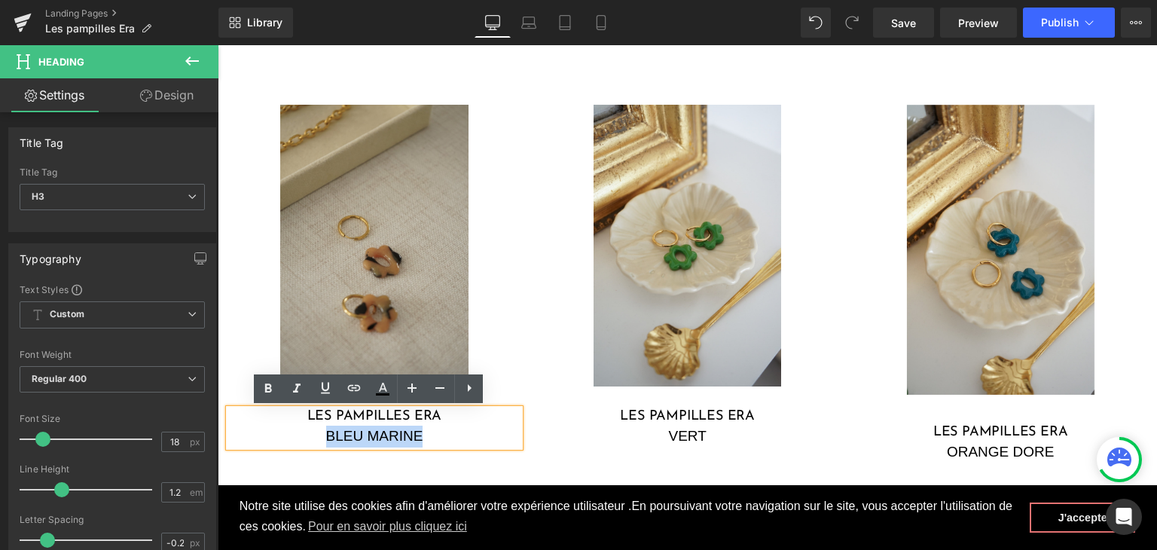
drag, startPoint x: 417, startPoint y: 437, endPoint x: 316, endPoint y: 432, distance: 100.3
click at [316, 432] on div "BLEU MARINE" at bounding box center [374, 437] width 291 height 22
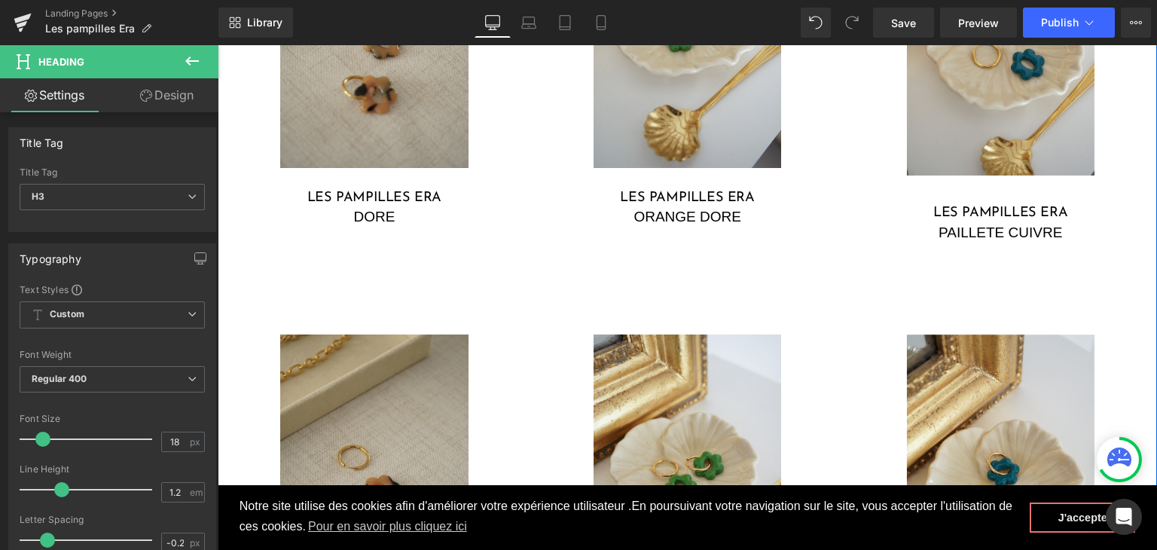
scroll to position [953, 0]
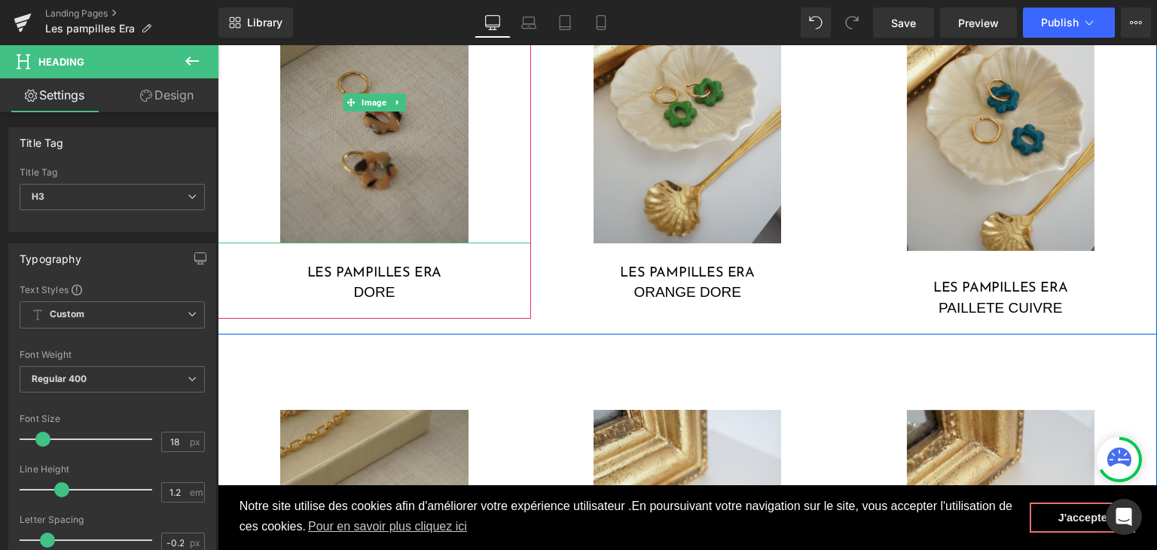
drag, startPoint x: 372, startPoint y: 171, endPoint x: 307, endPoint y: 172, distance: 64.8
click at [372, 171] on img at bounding box center [374, 102] width 188 height 282
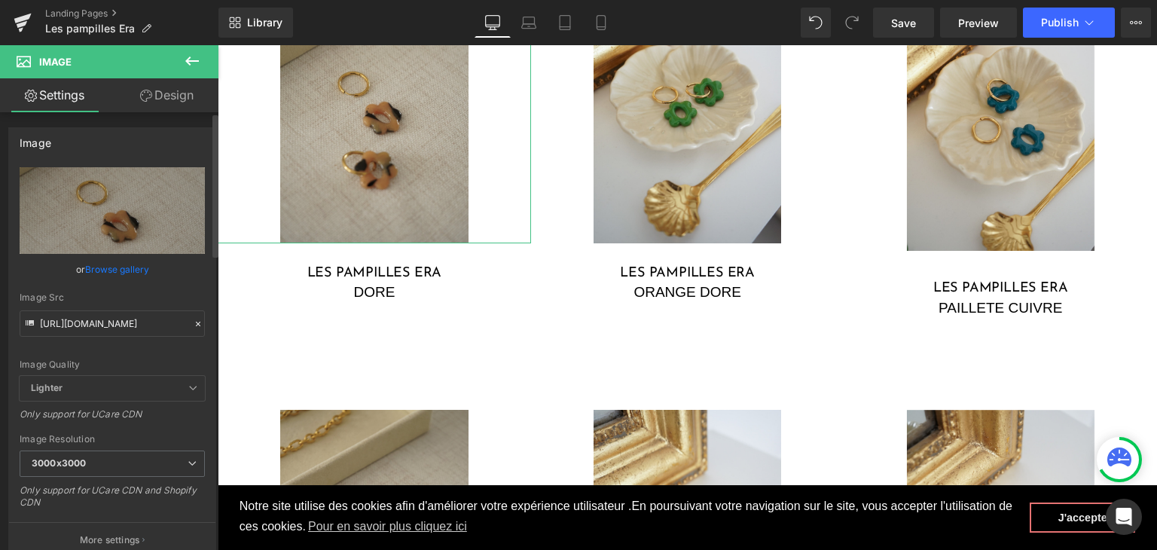
click at [193, 319] on icon at bounding box center [198, 324] width 11 height 11
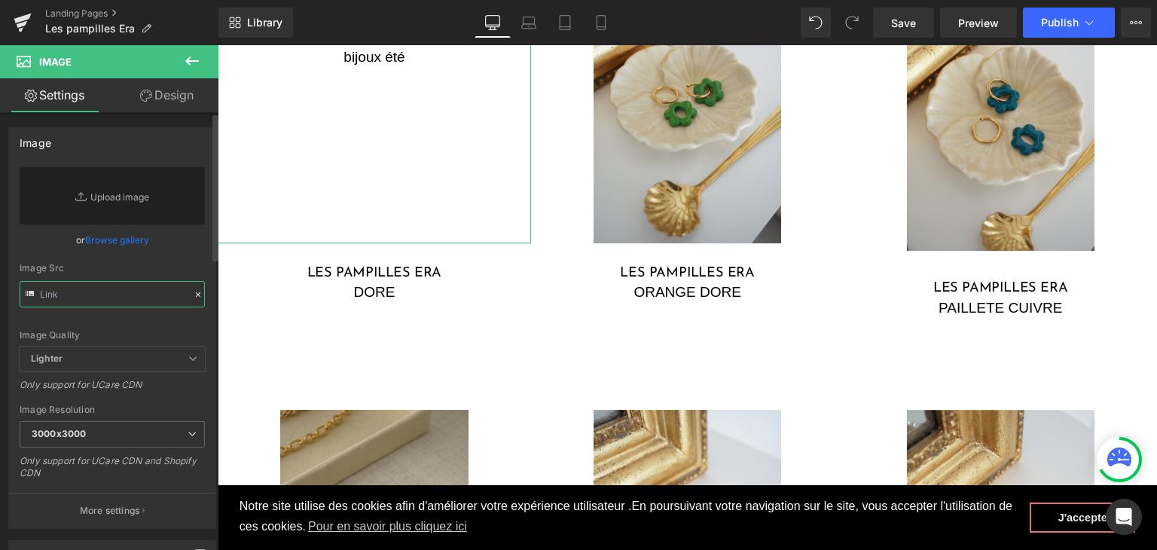
paste input "https://cdn.shopify.com/s/files/1/0251/3371/1412/files/DSC02737.jpg?v=1759501908"
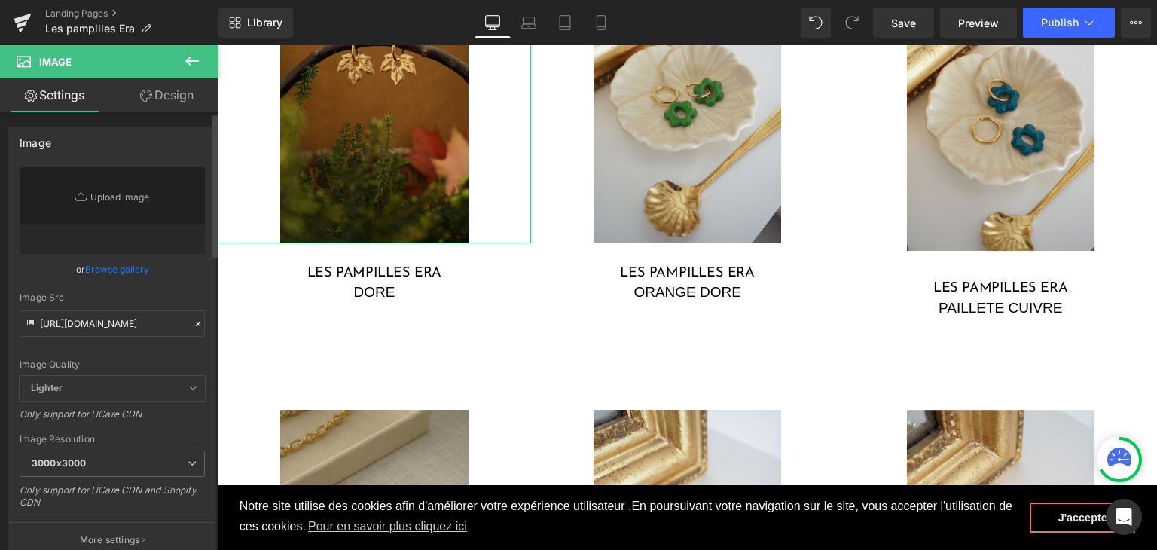
click at [132, 348] on div "Image Quality Lighter Lightest Lighter Lighter Lightest Only support for UCare …" at bounding box center [112, 271] width 185 height 209
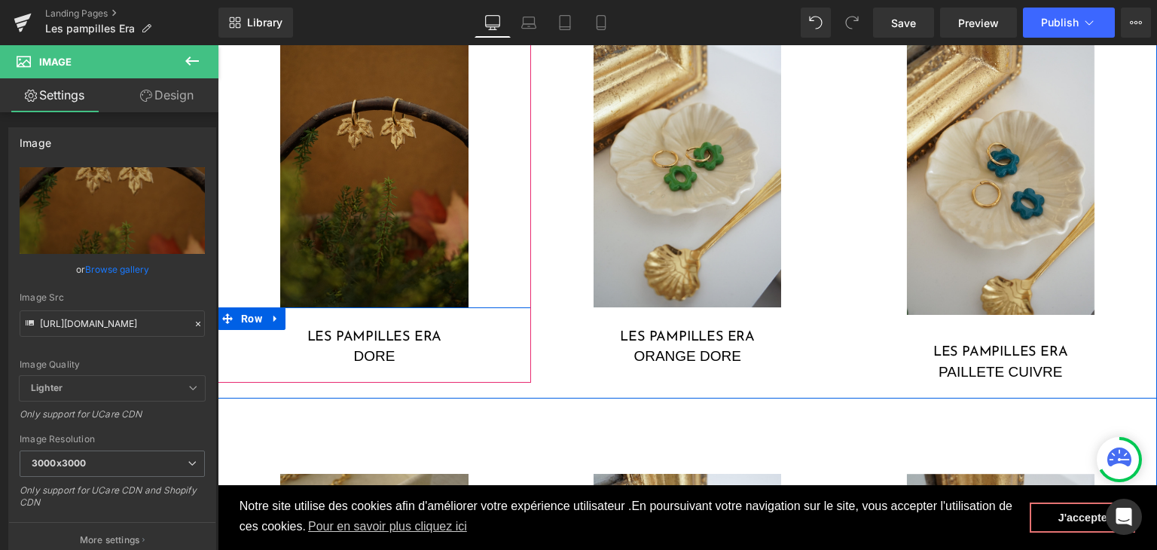
scroll to position [802, 0]
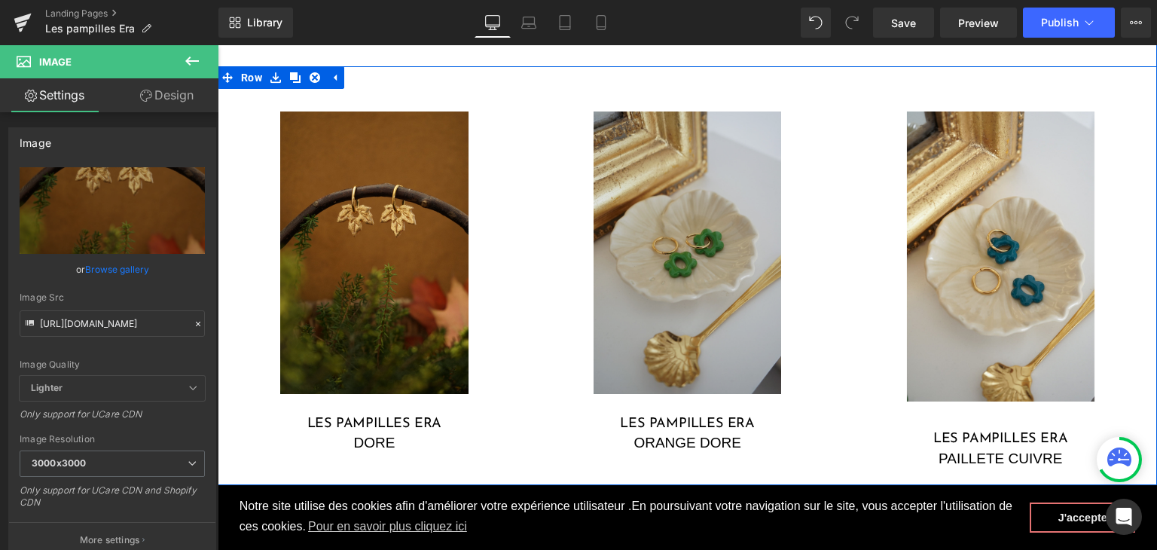
type input "https://cdn.shopify.com/s/files/1/0251/3371/1412/files/DSC02737_3000x3000.jpg?v…"
click at [642, 252] on img at bounding box center [688, 252] width 188 height 282
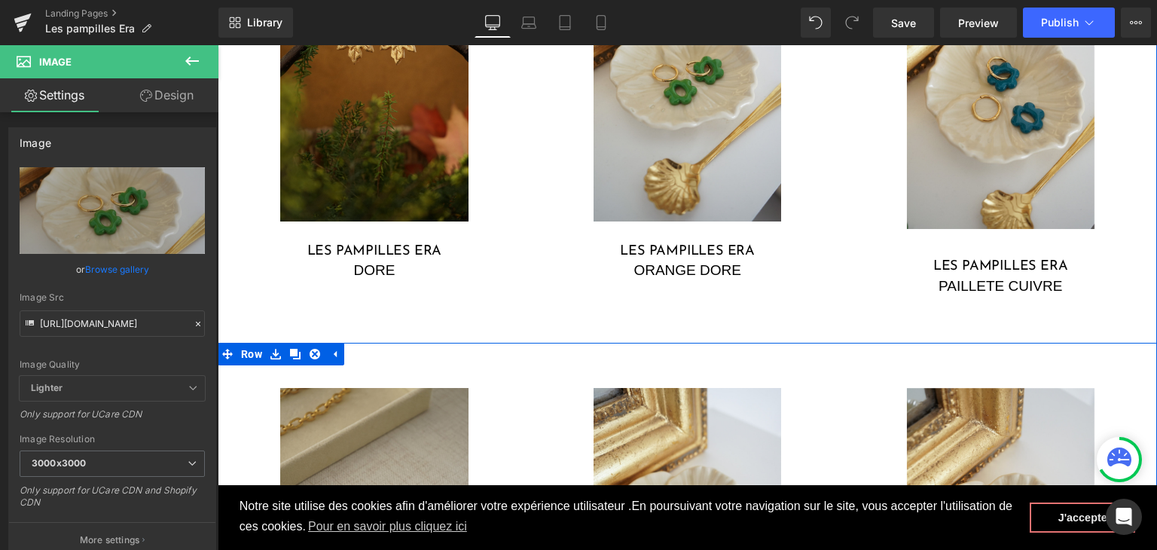
scroll to position [953, 0]
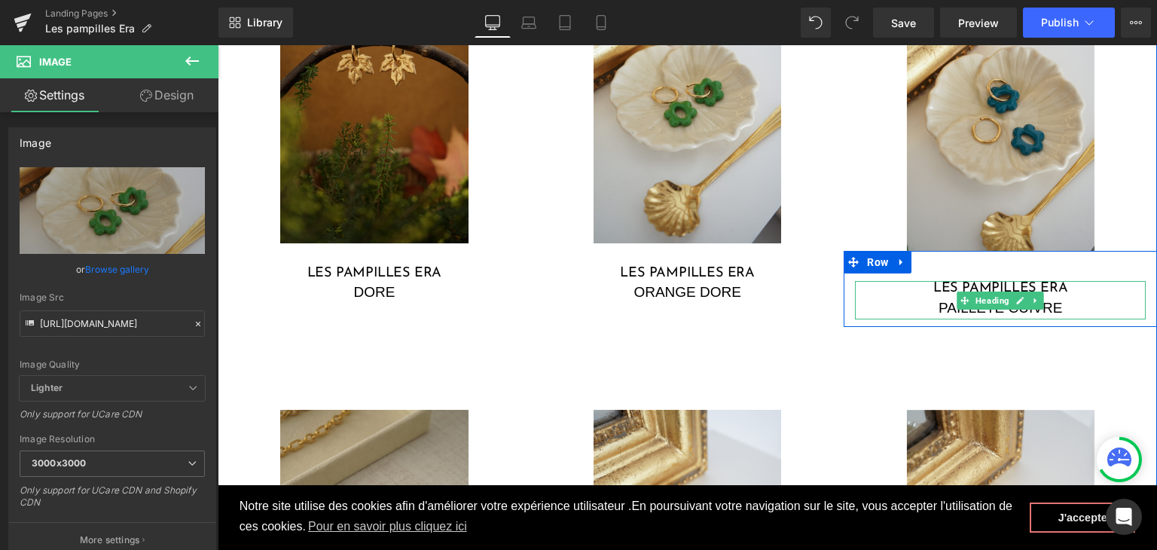
drag, startPoint x: 929, startPoint y: 310, endPoint x: 1049, endPoint y: 314, distance: 119.8
click at [929, 310] on div "PAILLETE CUIVRE" at bounding box center [1000, 309] width 291 height 22
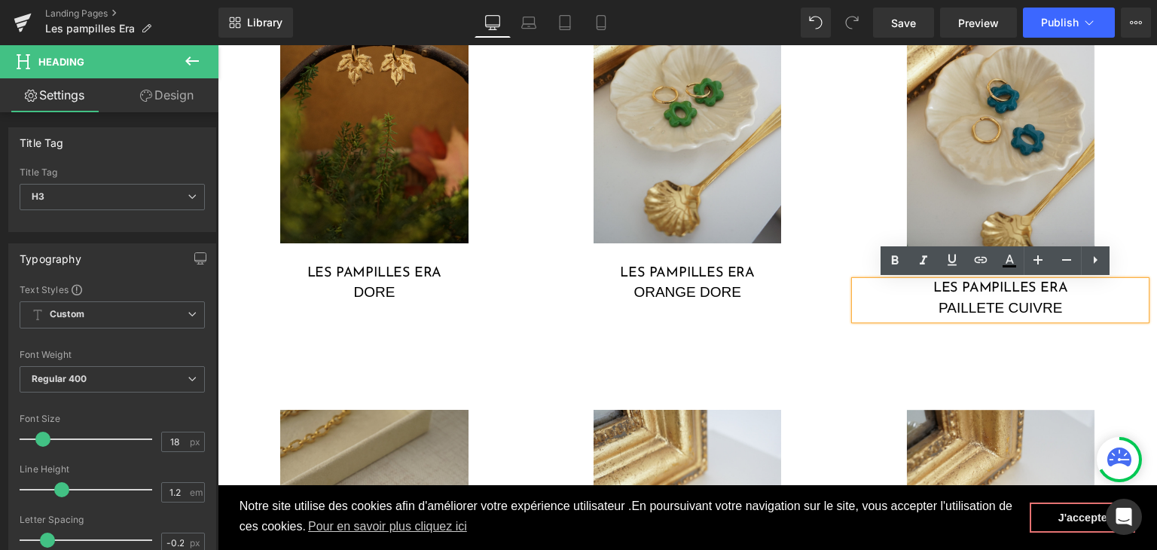
drag, startPoint x: 1060, startPoint y: 308, endPoint x: 910, endPoint y: 302, distance: 150.0
click at [910, 302] on div "PAILLETE CUIVRE" at bounding box center [1000, 309] width 291 height 22
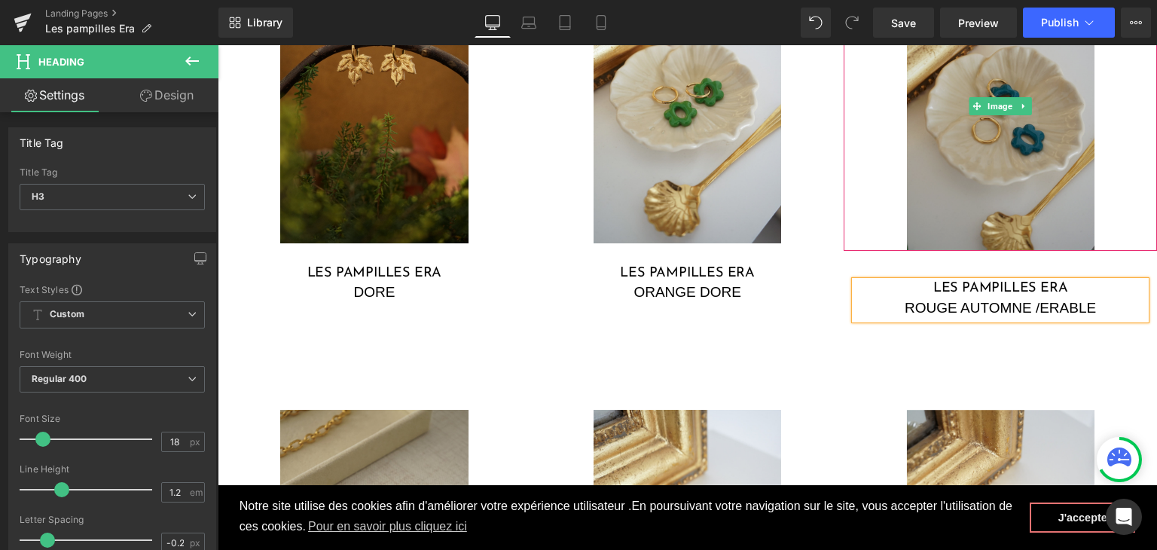
drag, startPoint x: 991, startPoint y: 127, endPoint x: 920, endPoint y: 89, distance: 80.9
click at [991, 127] on img at bounding box center [1001, 106] width 188 height 290
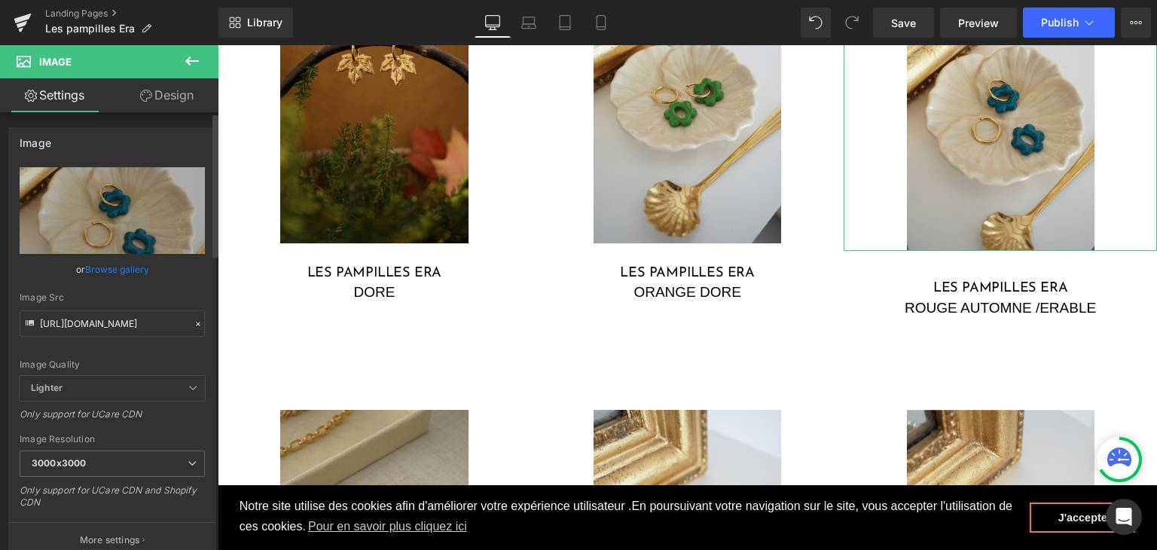
click at [193, 320] on icon at bounding box center [198, 324] width 11 height 11
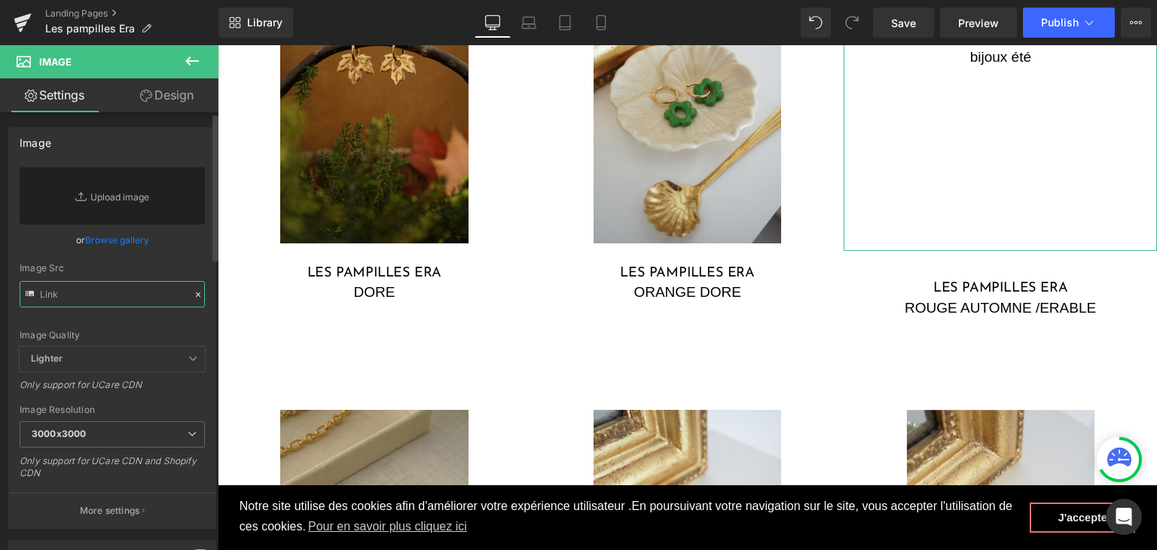
paste input "https://cdn.shopify.com/s/files/1/0251/3371/1412/files/DSC02659.jpg?v=1759500670"
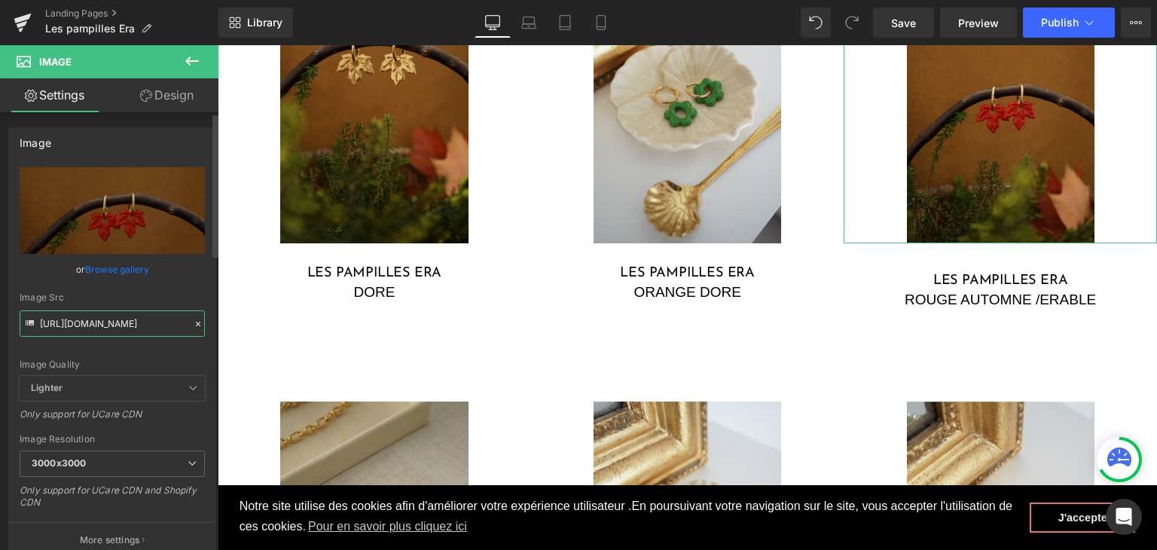
type input "https://cdn.shopify.com/s/files/1/0251/3371/1412/files/DSC02659_3000x3000.jpg?v…"
click at [156, 350] on div "Image Quality Lighter Lightest Lighter Lighter Lightest Only support for UCare …" at bounding box center [112, 271] width 185 height 209
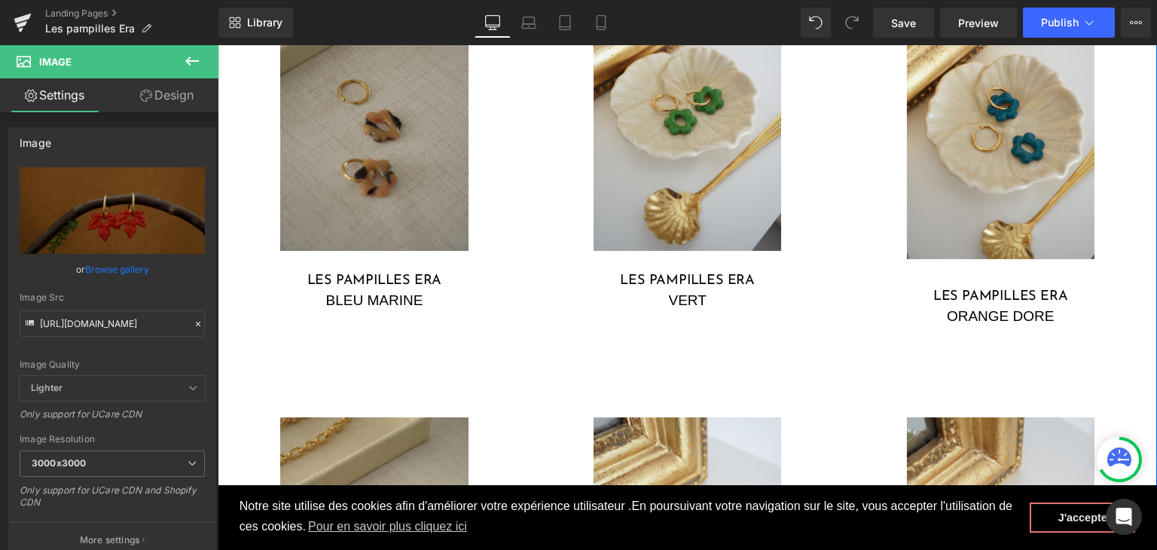
scroll to position [1405, 0]
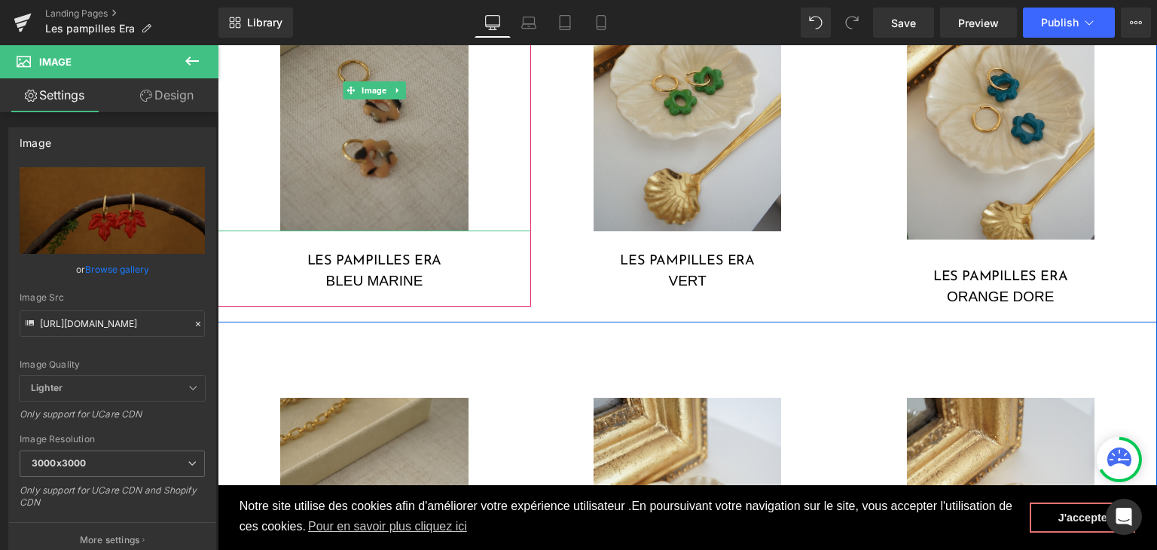
drag, startPoint x: 365, startPoint y: 175, endPoint x: 220, endPoint y: 224, distance: 152.9
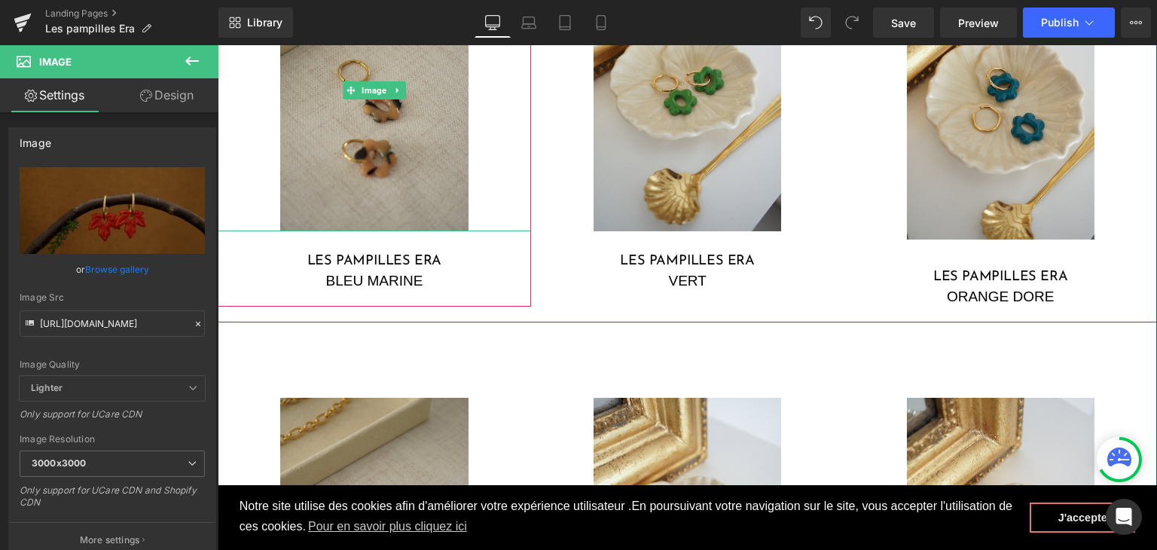
click at [365, 175] on img at bounding box center [374, 91] width 188 height 282
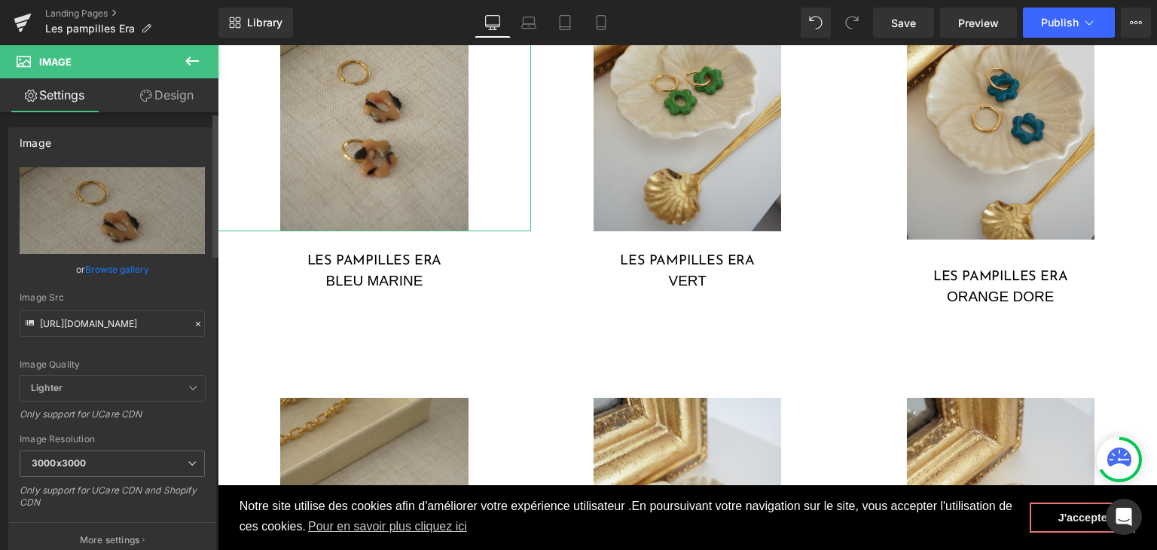
click at [193, 325] on icon at bounding box center [198, 324] width 11 height 11
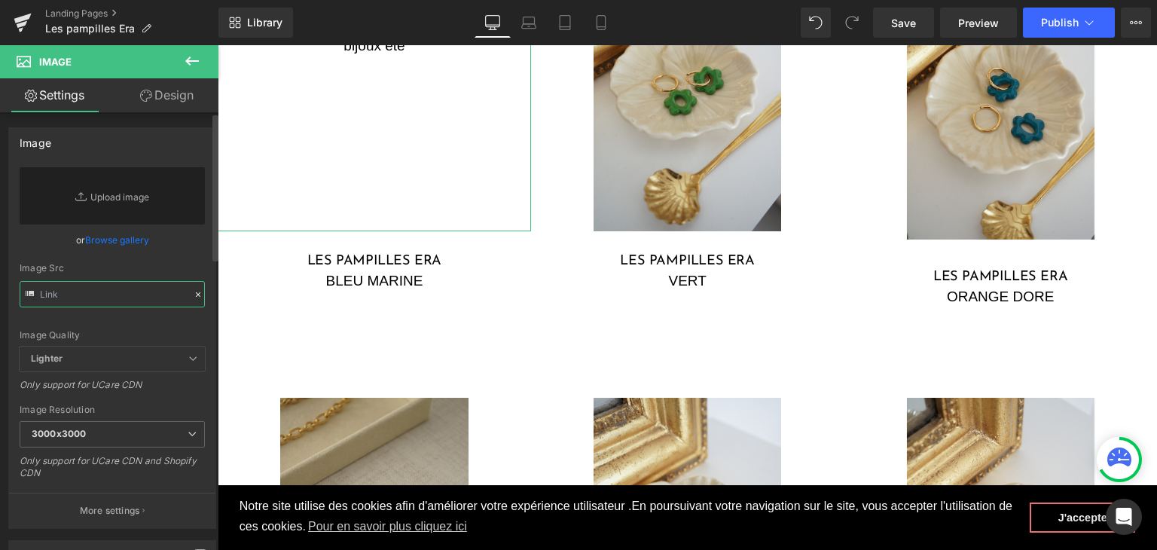
paste input "https://cdn.shopify.com/s/files/1/0251/3371/1412/files/DSC02670.jpg?v=1759497966"
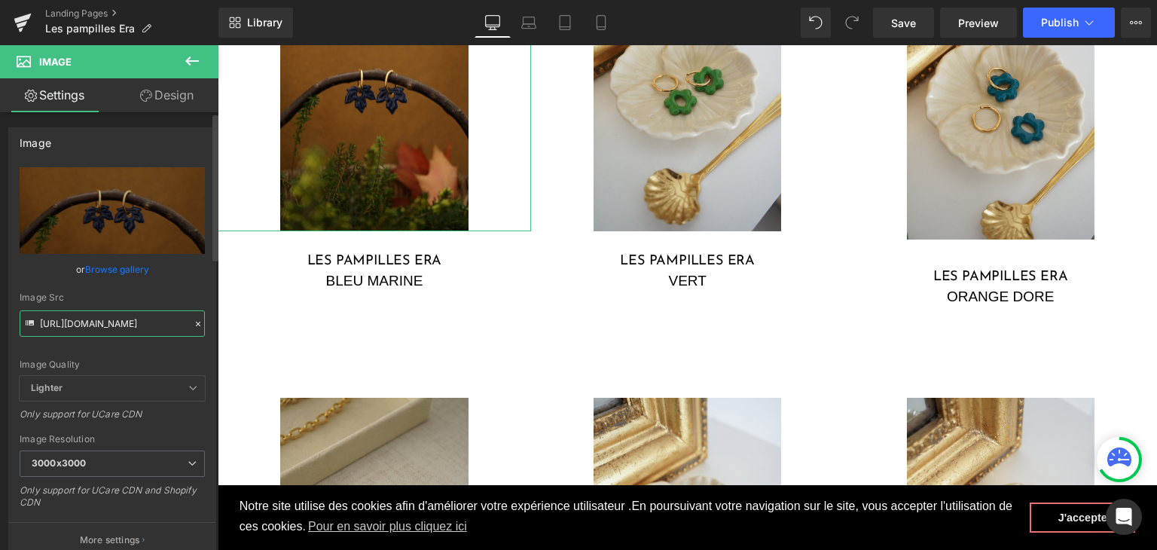
type input "https://cdn.shopify.com/s/files/1/0251/3371/1412/files/DSC02670_3000x3000.jpg?v…"
click at [156, 362] on div "Image Quality" at bounding box center [112, 364] width 185 height 11
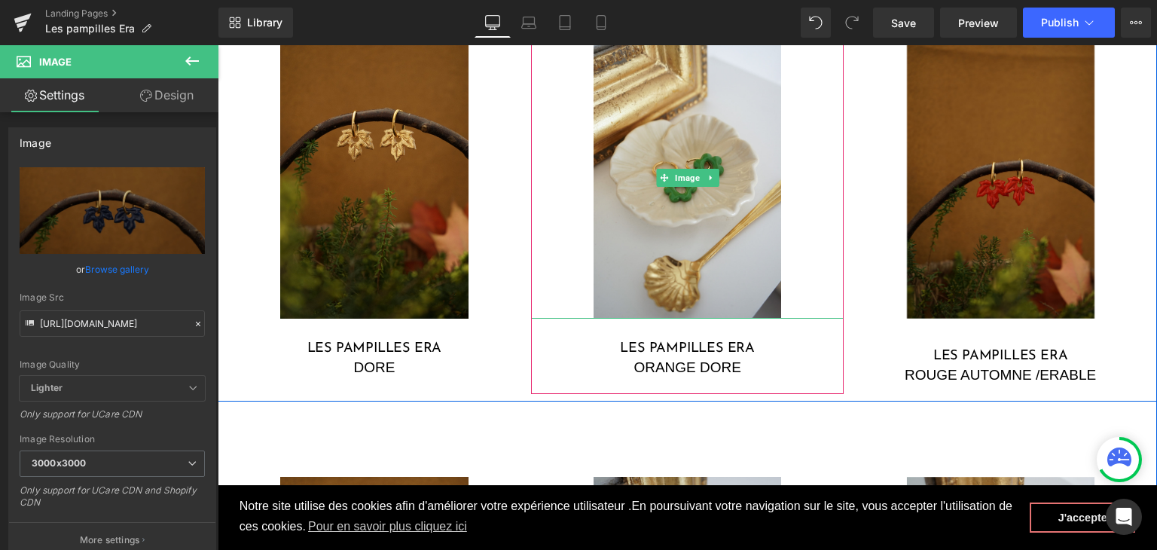
scroll to position [1179, 0]
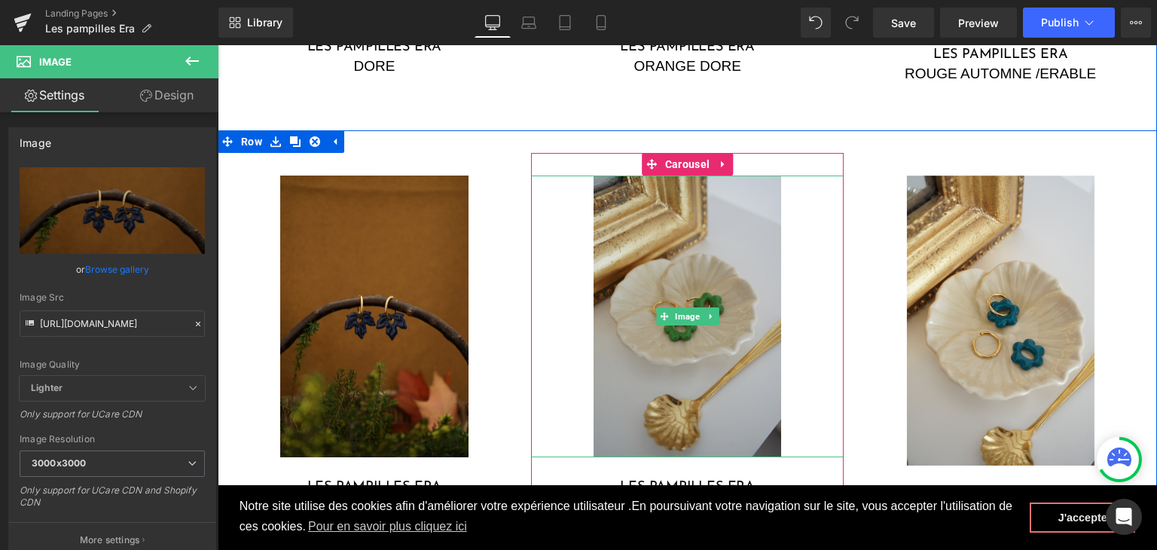
click at [680, 273] on img at bounding box center [688, 317] width 188 height 282
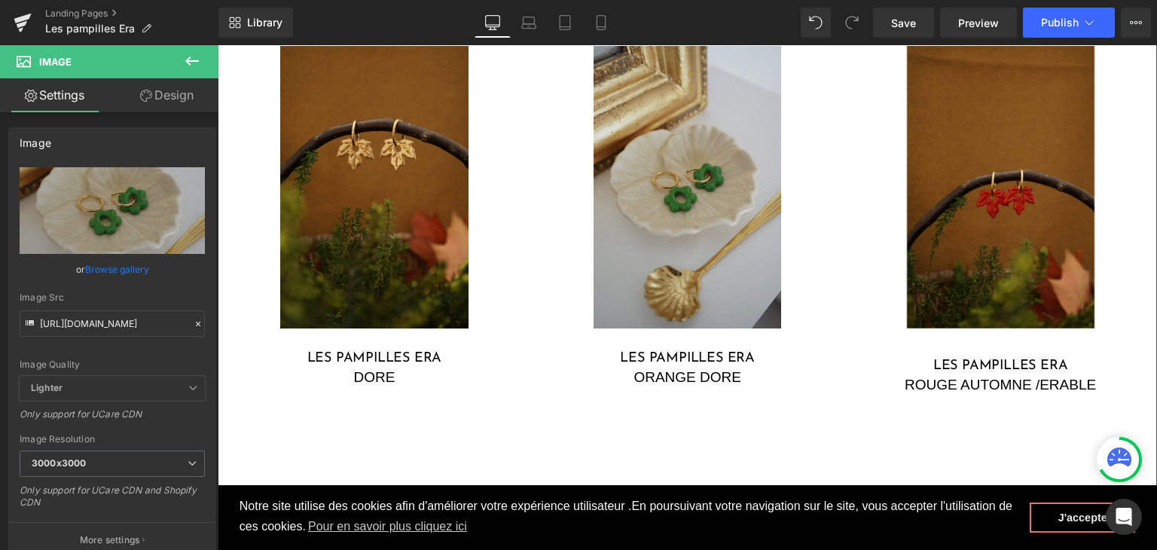
scroll to position [802, 0]
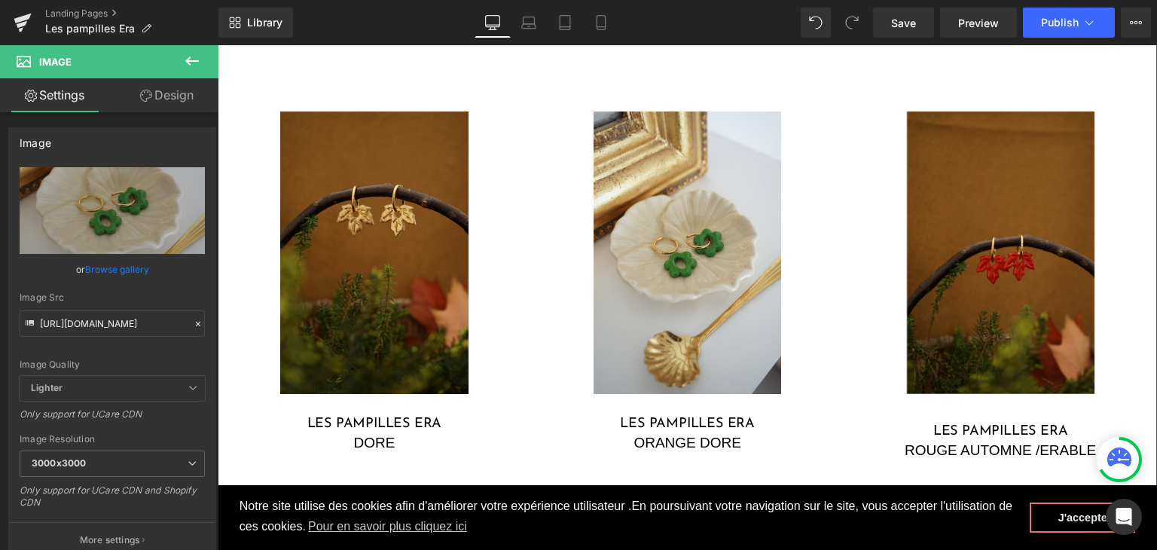
drag, startPoint x: 636, startPoint y: 206, endPoint x: 552, endPoint y: 164, distance: 93.3
click at [636, 206] on img at bounding box center [688, 252] width 188 height 282
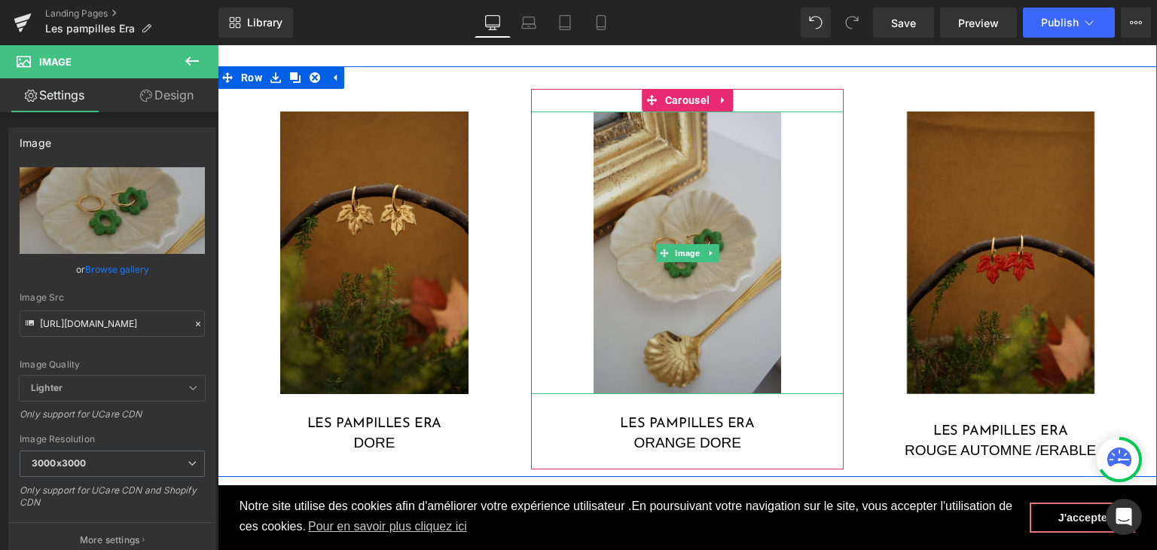
click at [717, 275] on img at bounding box center [688, 252] width 188 height 282
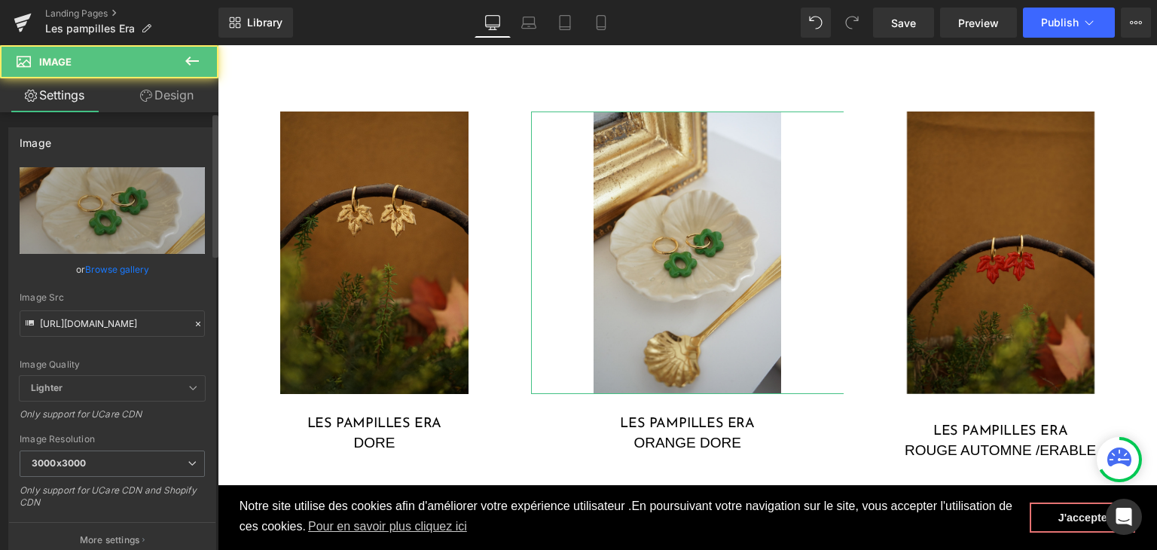
click at [194, 324] on icon at bounding box center [198, 324] width 11 height 11
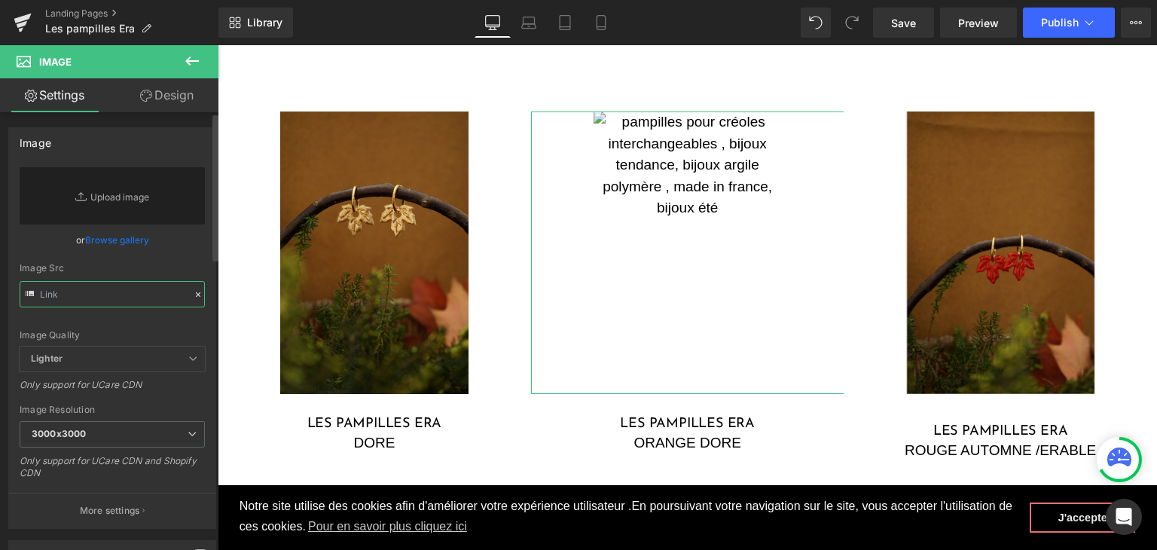
paste input "https://cdn.shopify.com/s/files/1/0251/3371/1412/files/DSC02646.jpg?v=1759499792"
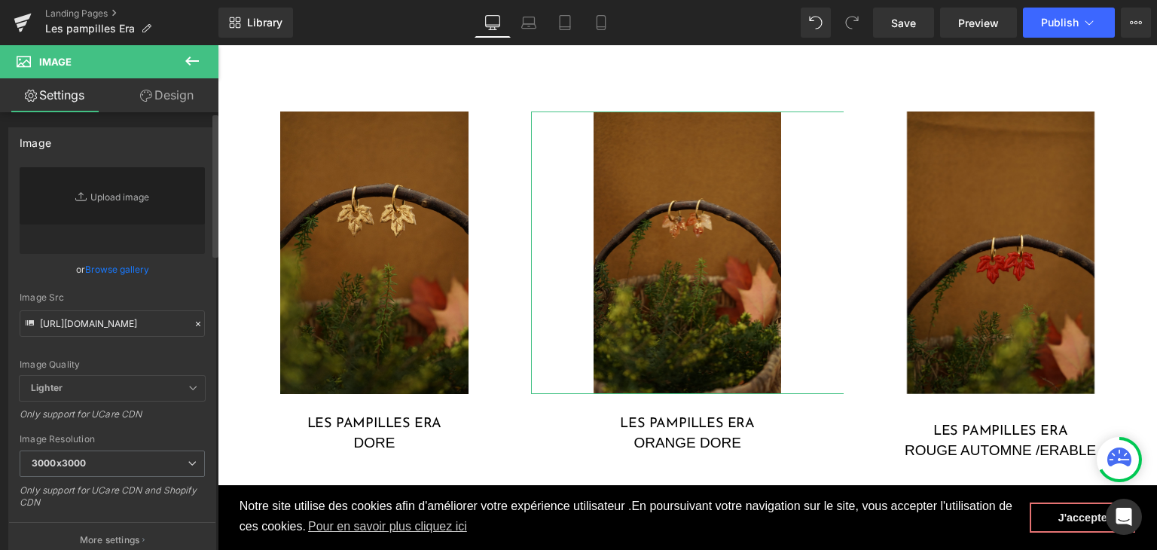
click at [130, 352] on div "Image Quality Lighter Lightest Lighter Lighter Lightest Only support for UCare …" at bounding box center [112, 271] width 185 height 209
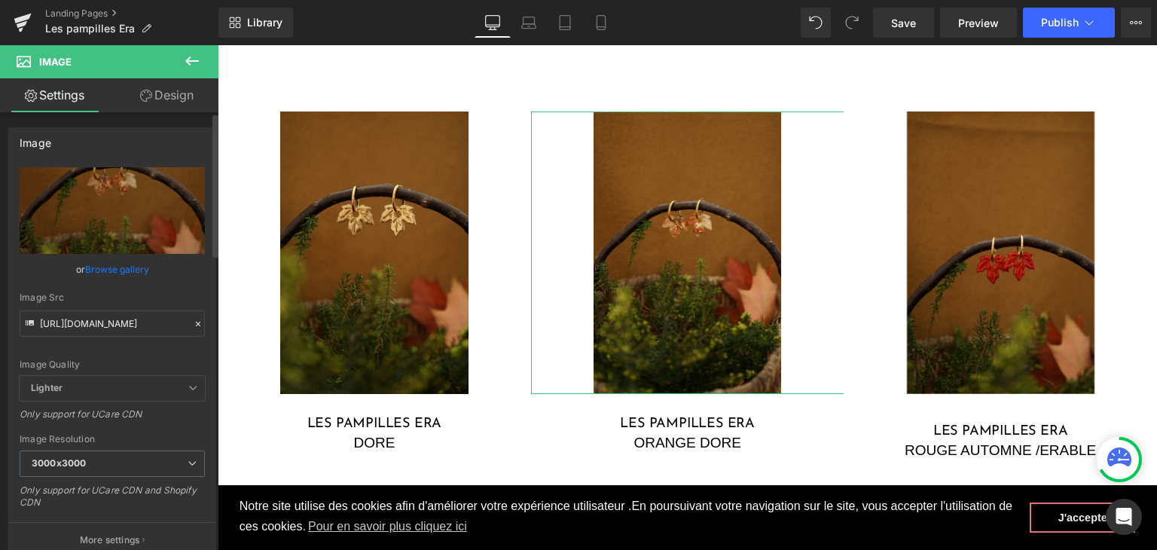
type input "https://cdn.shopify.com/s/files/1/0251/3371/1412/files/DSC02646_3000x3000.jpg?v…"
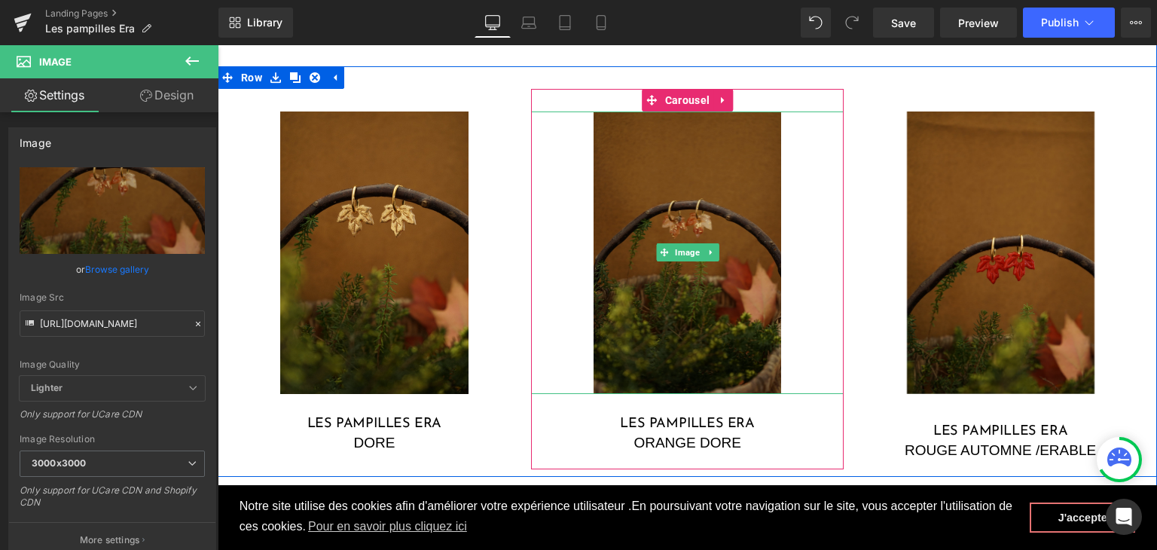
click at [654, 274] on img at bounding box center [688, 252] width 188 height 282
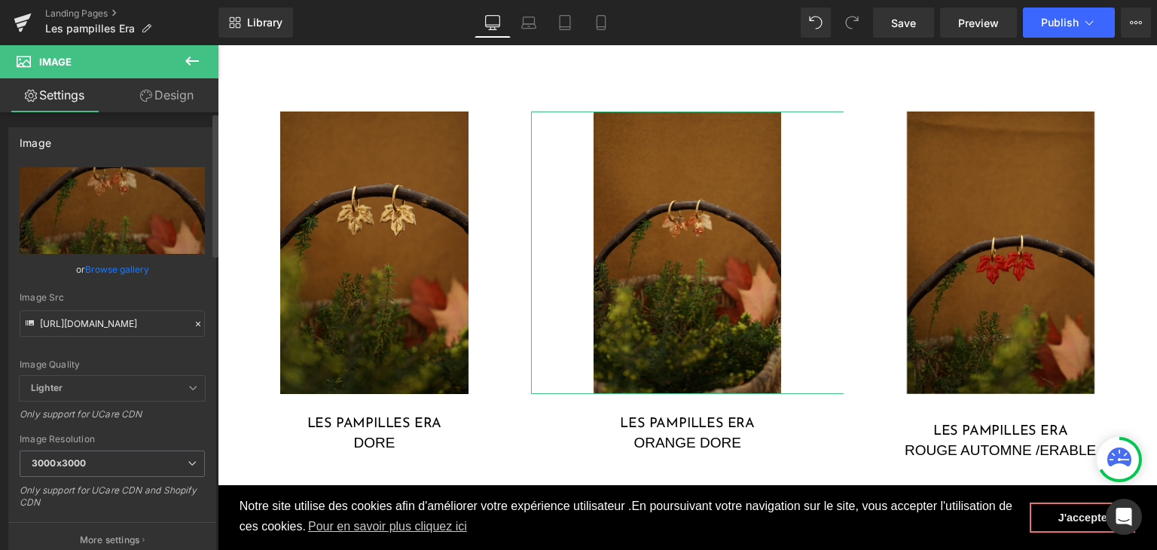
click at [193, 323] on icon at bounding box center [198, 324] width 11 height 11
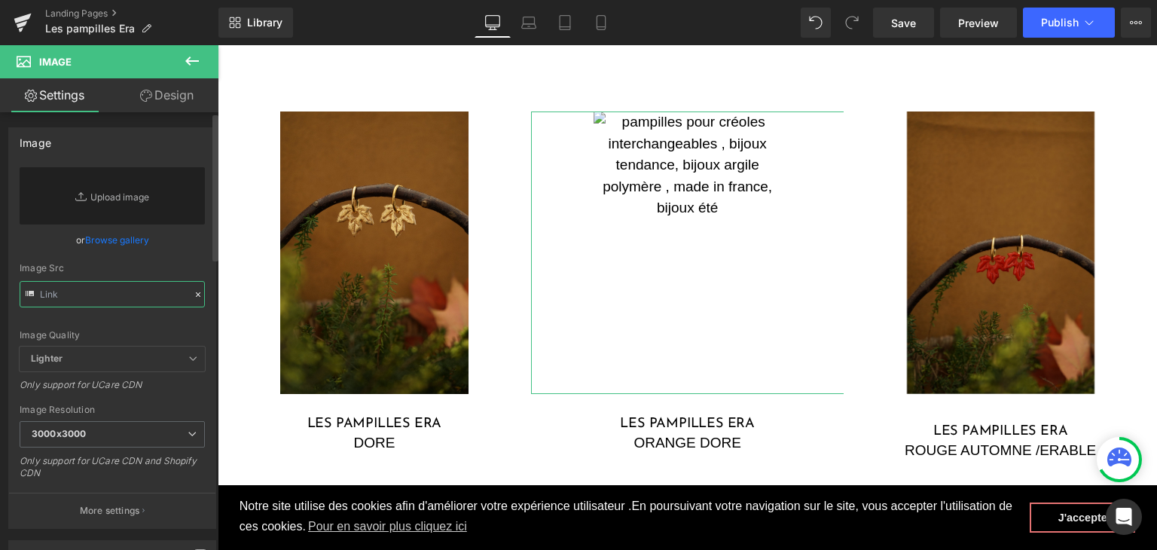
paste input "https://cdn.shopify.com/s/files/1/0251/3371/1412/files/DSC02608.jpg?v=1759499792"
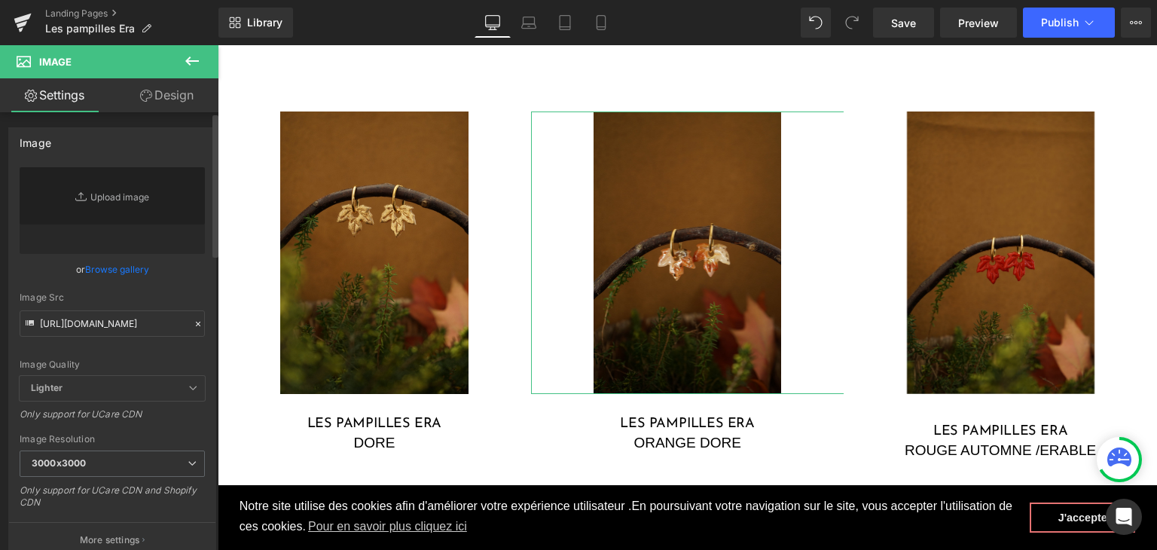
click at [138, 352] on div "Image Quality Lighter Lightest Lighter Lighter Lightest Only support for UCare …" at bounding box center [112, 271] width 185 height 209
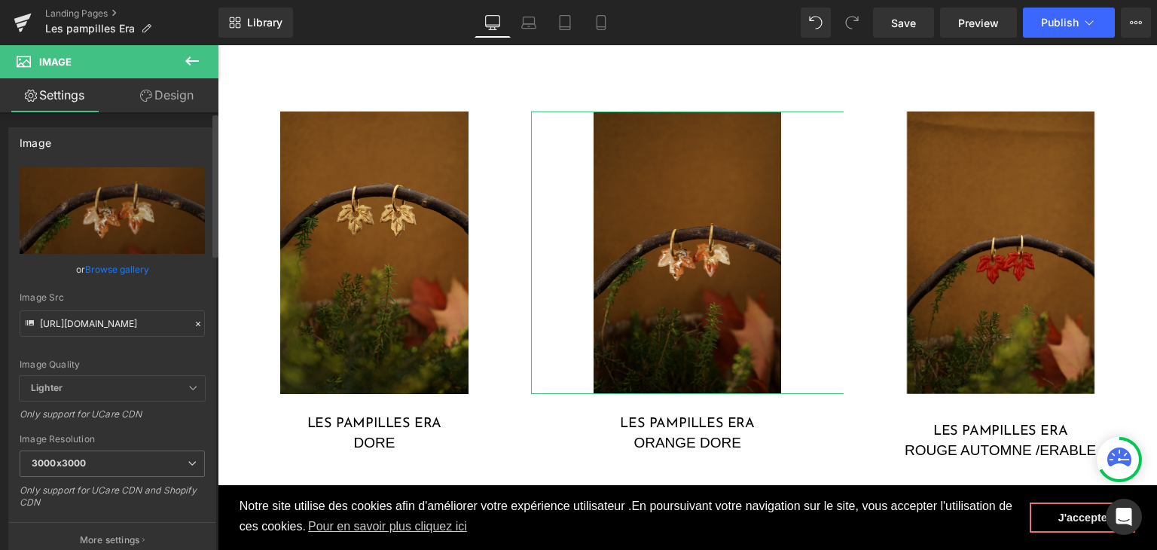
type input "https://cdn.shopify.com/s/files/1/0251/3371/1412/files/DSC02608_3000x3000.jpg?v…"
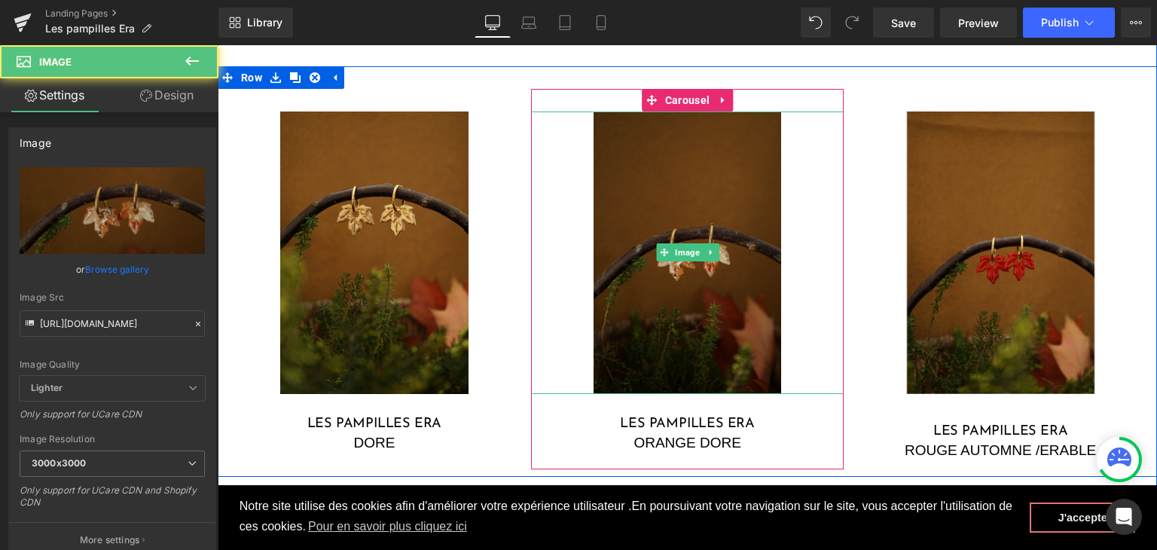
click at [619, 233] on img at bounding box center [688, 252] width 188 height 282
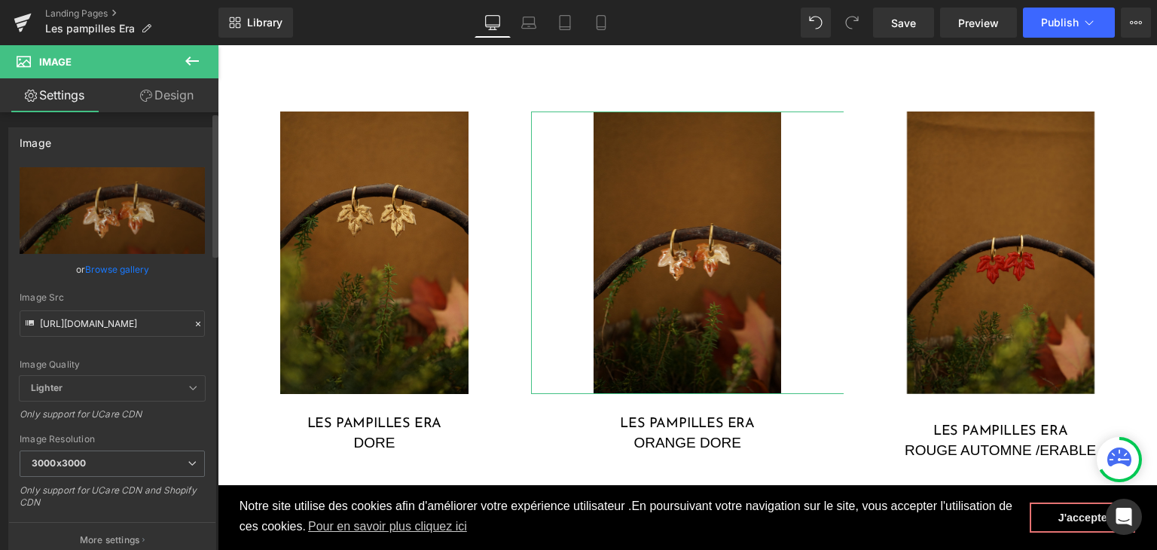
click at [193, 320] on icon at bounding box center [198, 324] width 11 height 11
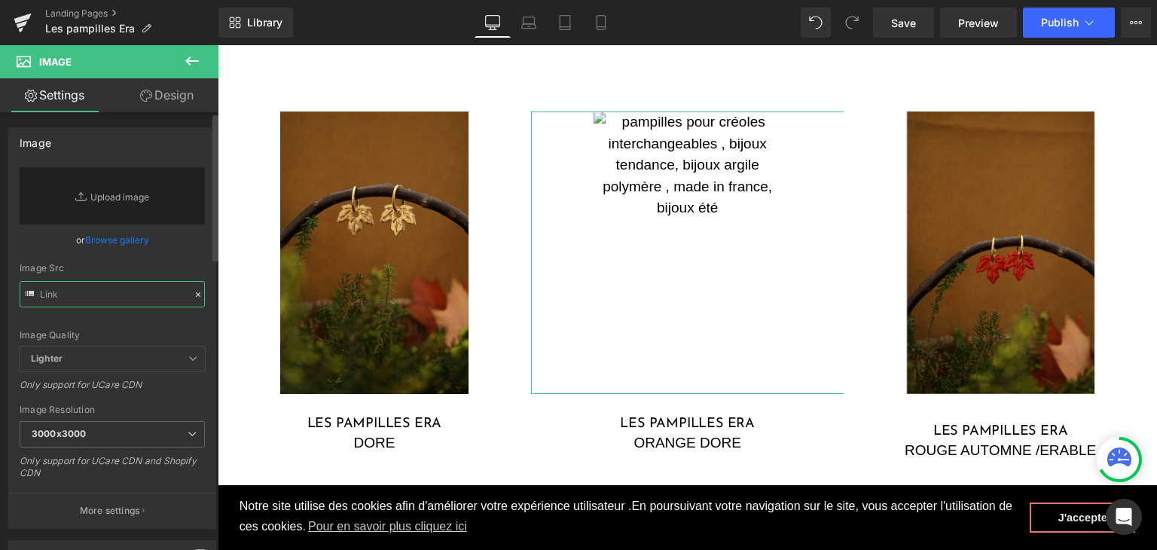
paste input "https://cdn.shopify.com/s/files/1/0251/3371/1412/files/DSC02610.jpg?v=1759499792"
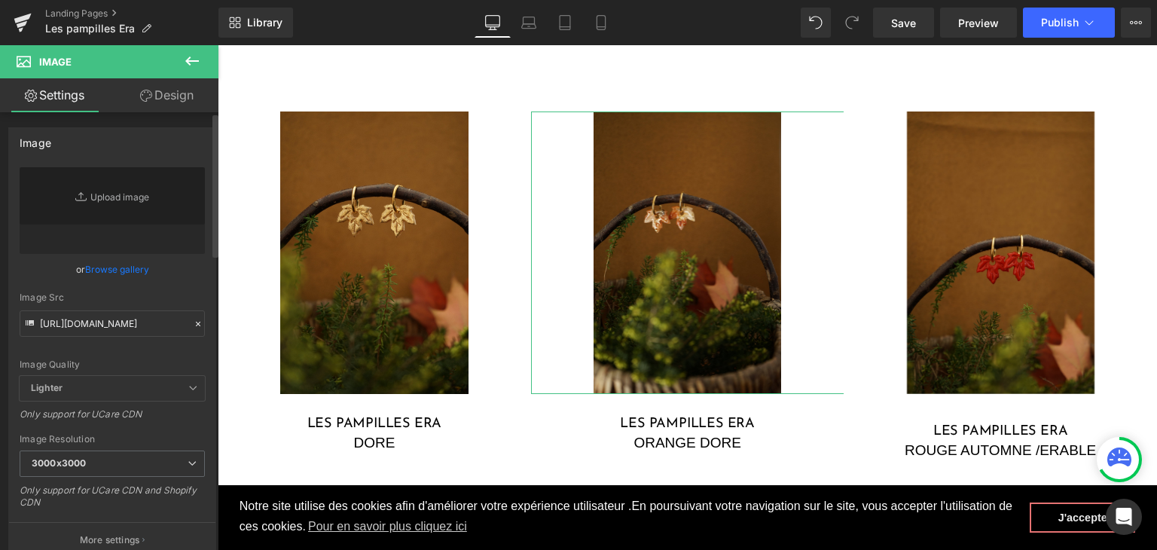
click at [121, 350] on div "Image Quality Lighter Lightest Lighter Lighter Lightest Only support for UCare …" at bounding box center [112, 271] width 185 height 209
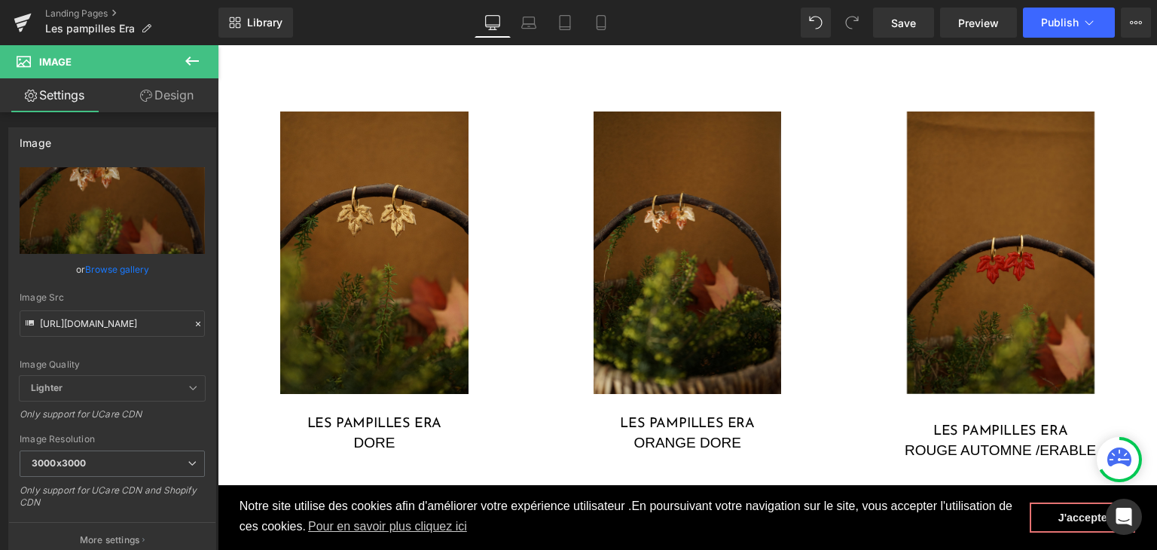
type input "https://cdn.shopify.com/s/files/1/0251/3371/1412/files/DSC02610_3000x3000.jpg?v…"
click at [193, 326] on icon at bounding box center [198, 324] width 11 height 11
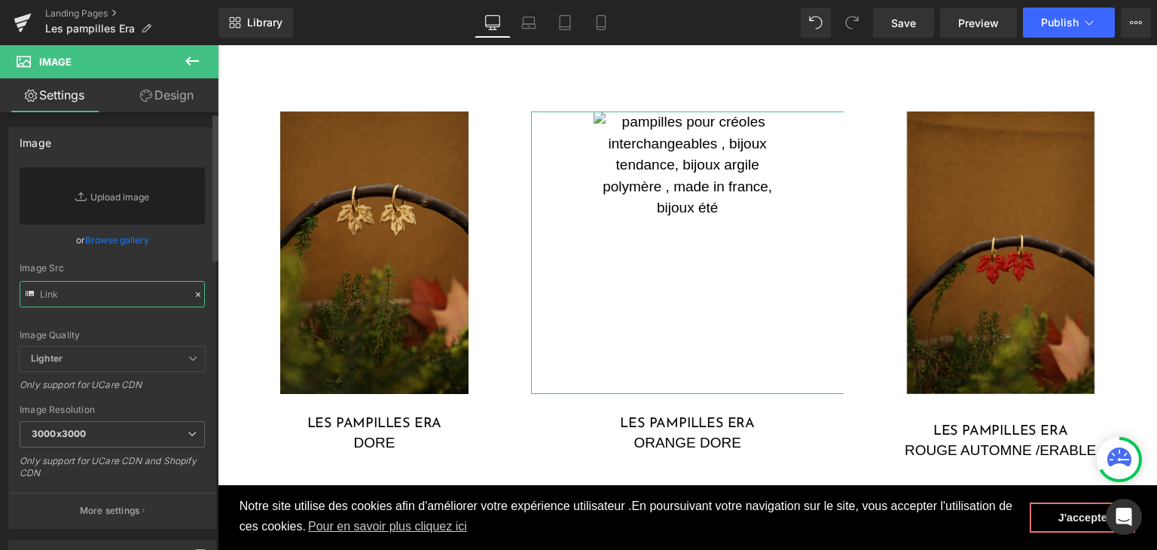
paste input "https://cdn.shopify.com/s/files/1/0251/3371/1412/files/DSC02608.jpg?v=1759499792"
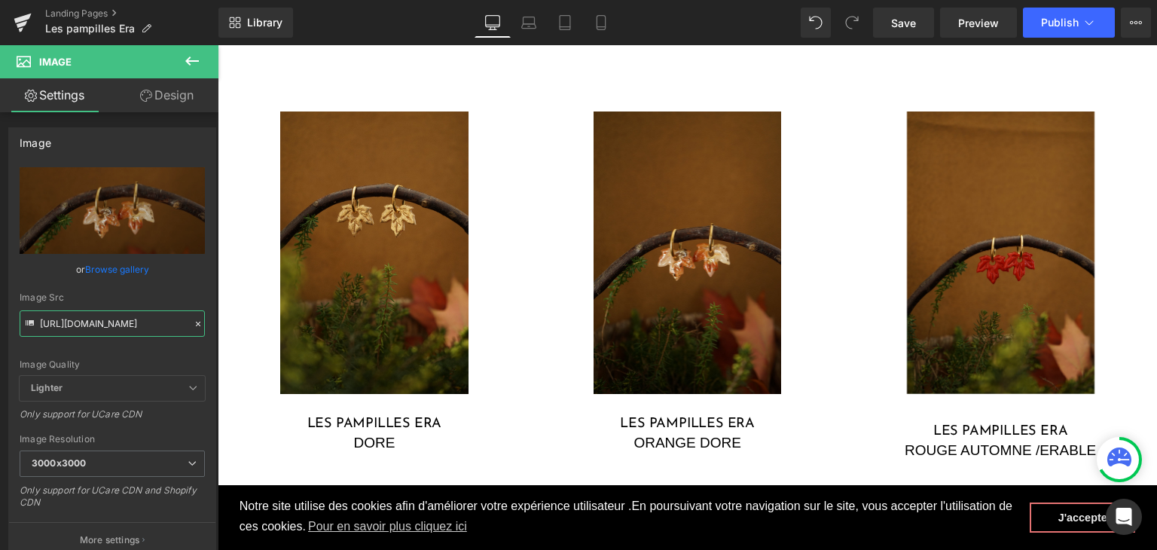
type input "https://cdn.shopify.com/s/files/1/0251/3371/1412/files/DSC02608_3000x3000.jpg?v…"
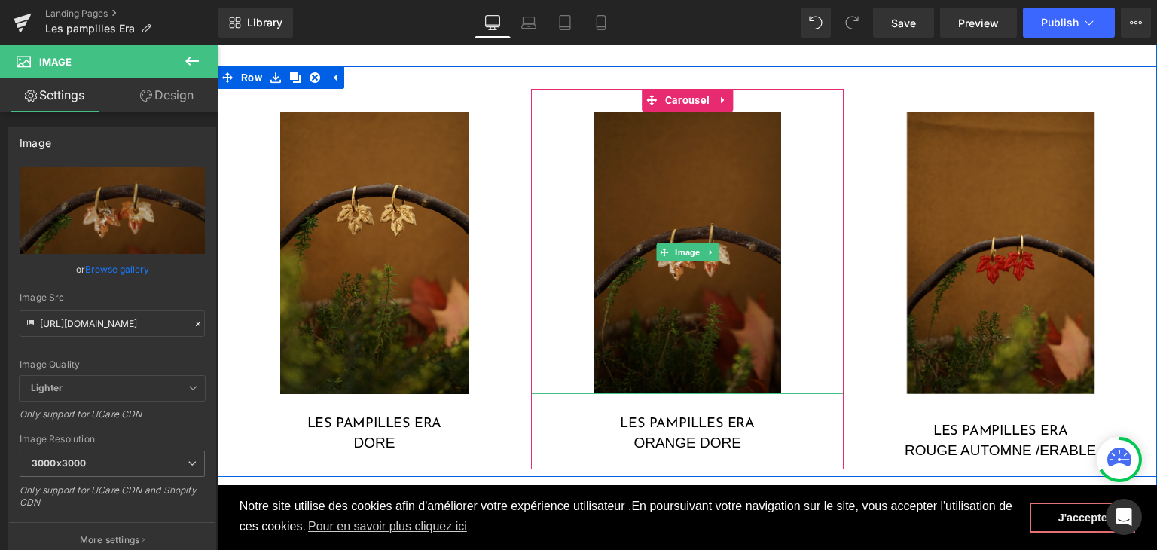
click at [632, 200] on img at bounding box center [688, 252] width 188 height 282
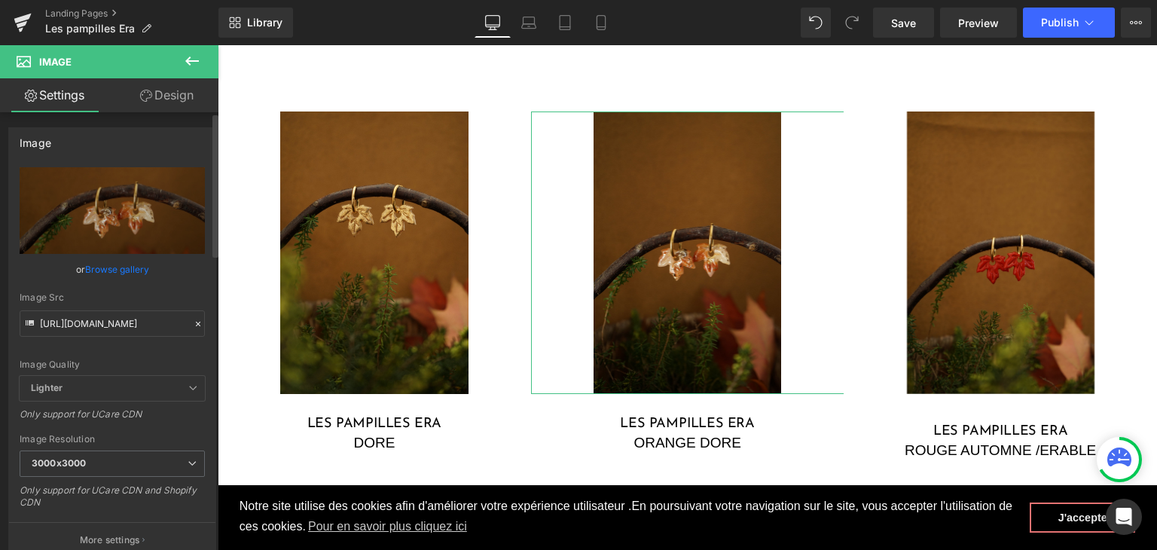
click at [193, 319] on icon at bounding box center [198, 324] width 11 height 11
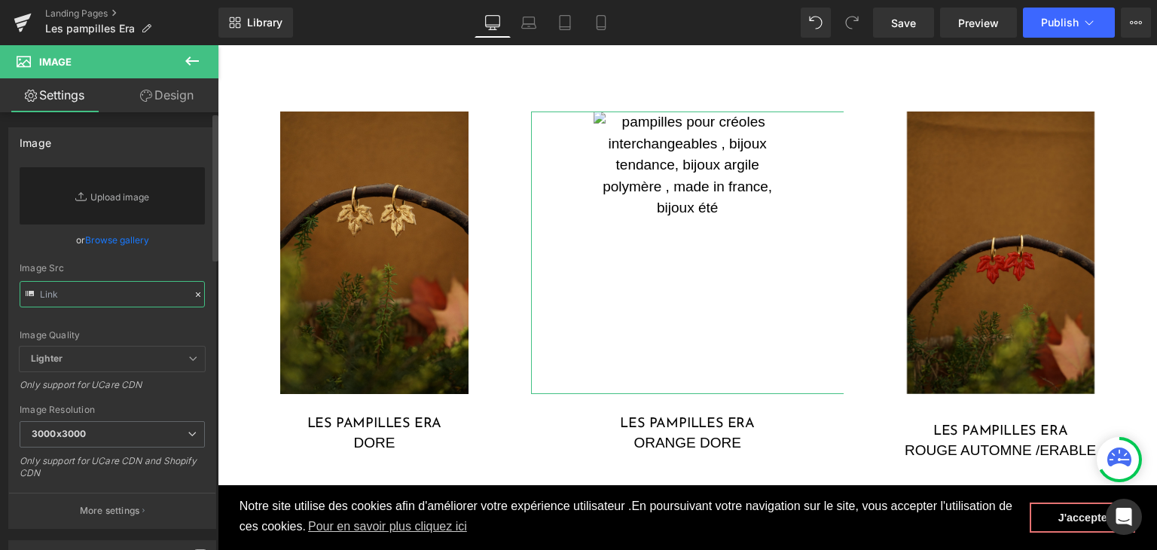
paste input "https://cdn.shopify.com/s/files/1/0251/3371/1412/files/DSC02646.jpg?v=1759499792"
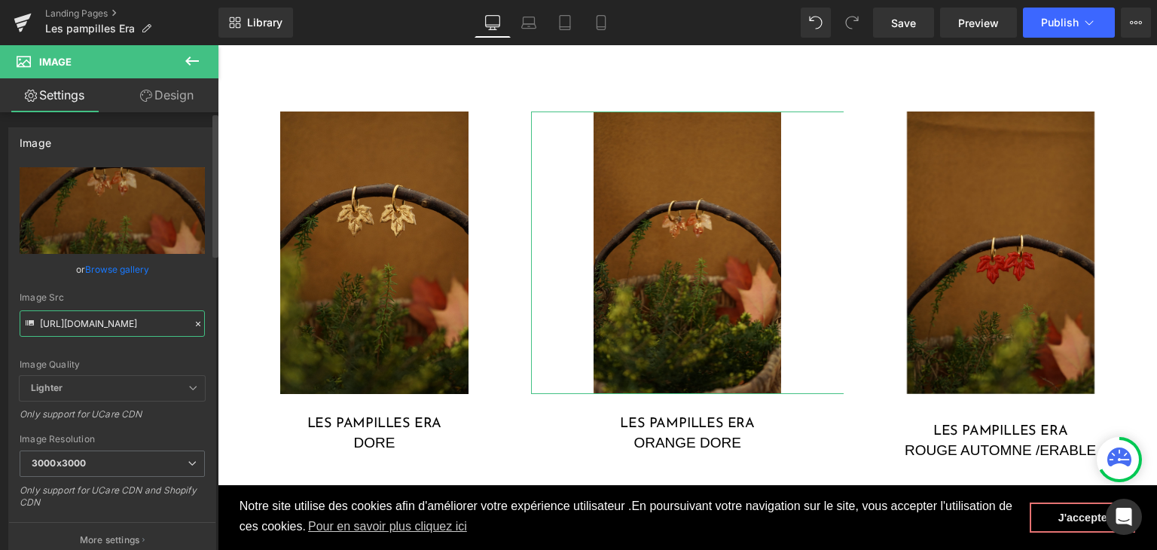
type input "https://cdn.shopify.com/s/files/1/0251/3371/1412/files/DSC02646_3000x3000.jpg?v…"
click at [158, 359] on div "Image Quality" at bounding box center [112, 364] width 185 height 11
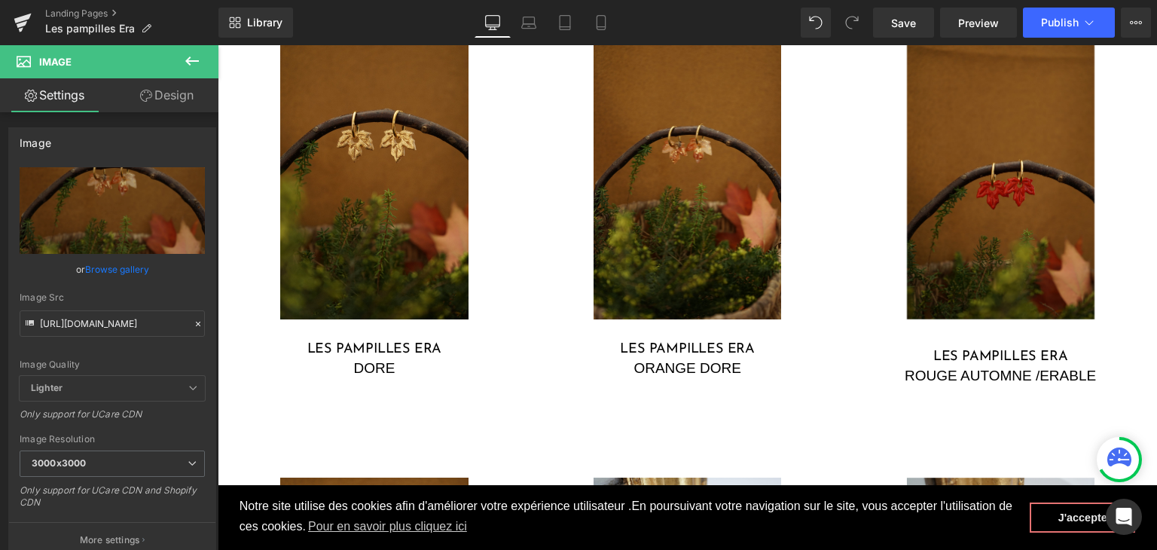
scroll to position [878, 0]
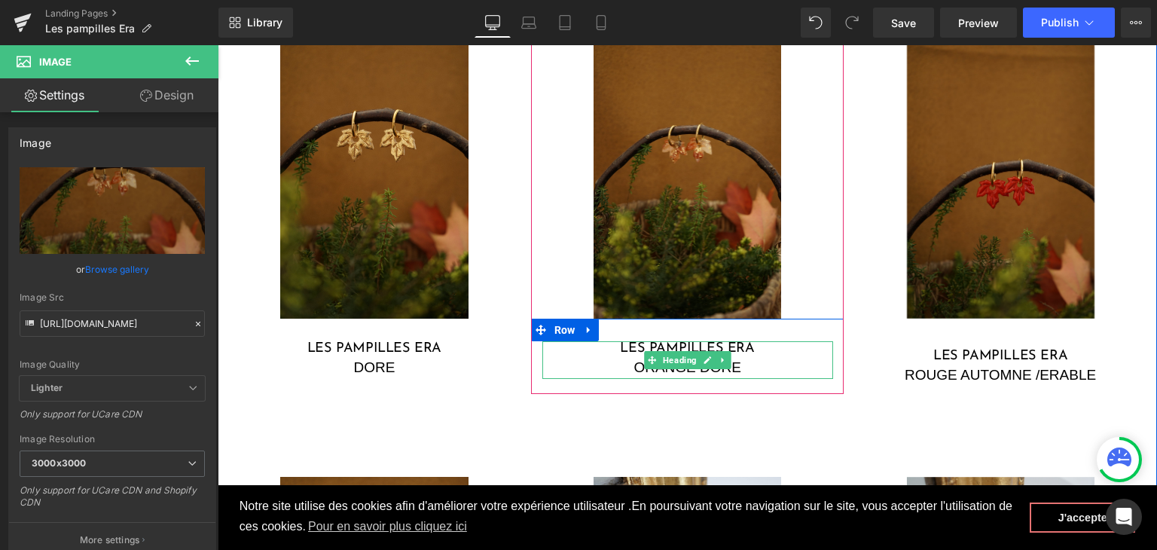
click at [762, 362] on div "ORANGE DORE" at bounding box center [687, 368] width 291 height 22
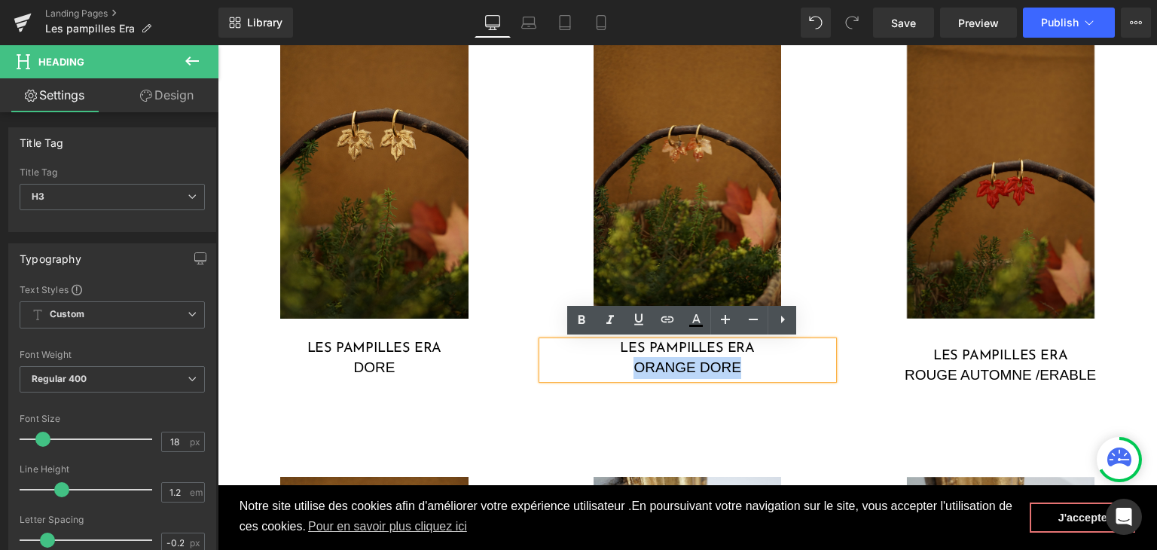
drag, startPoint x: 742, startPoint y: 368, endPoint x: 626, endPoint y: 364, distance: 116.1
click at [626, 364] on div "ORANGE DORE" at bounding box center [687, 368] width 291 height 22
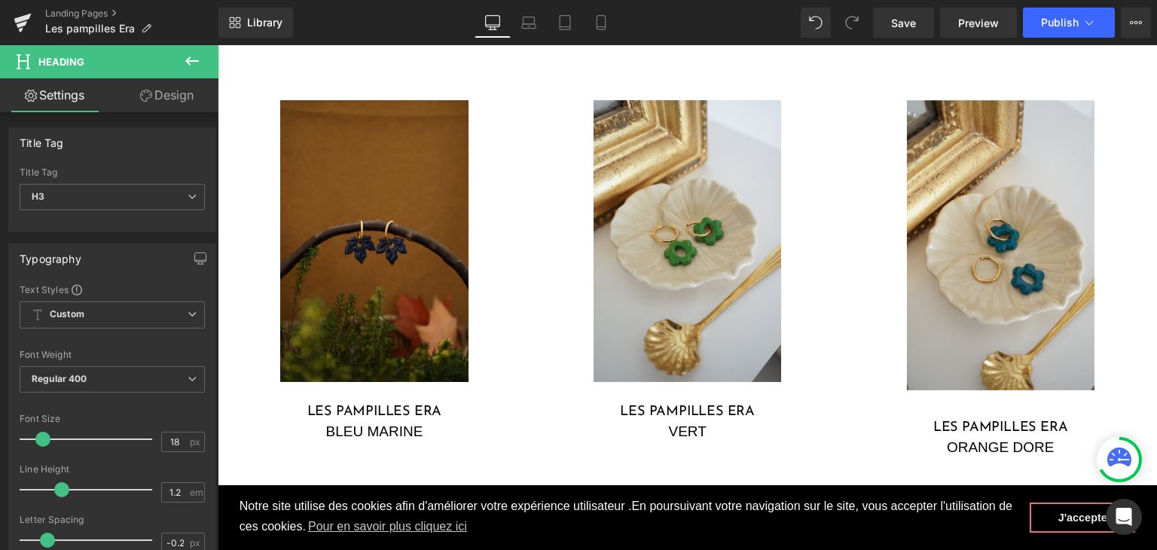
scroll to position [1329, 0]
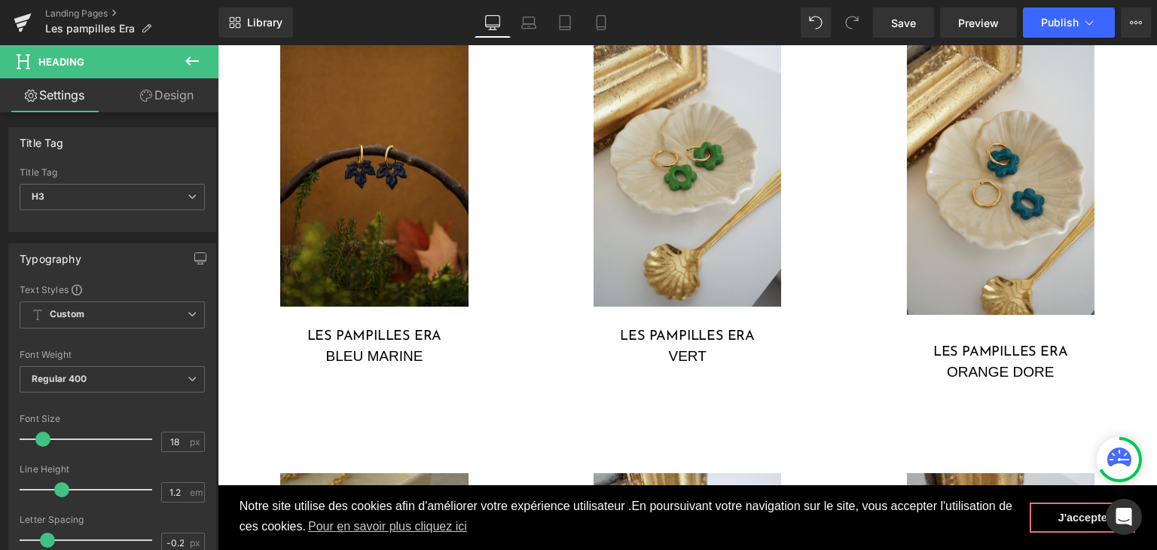
click at [365, 356] on div "BLEU MARINE" at bounding box center [374, 357] width 291 height 22
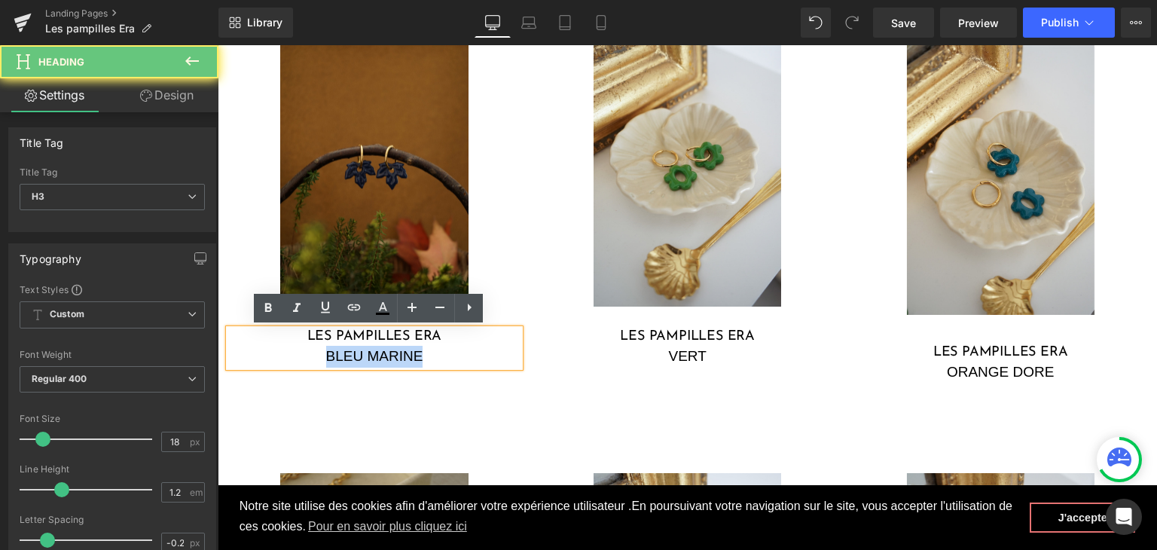
drag, startPoint x: 423, startPoint y: 358, endPoint x: 307, endPoint y: 358, distance: 116.8
click at [307, 358] on div "BLEU MARINE" at bounding box center [374, 357] width 291 height 22
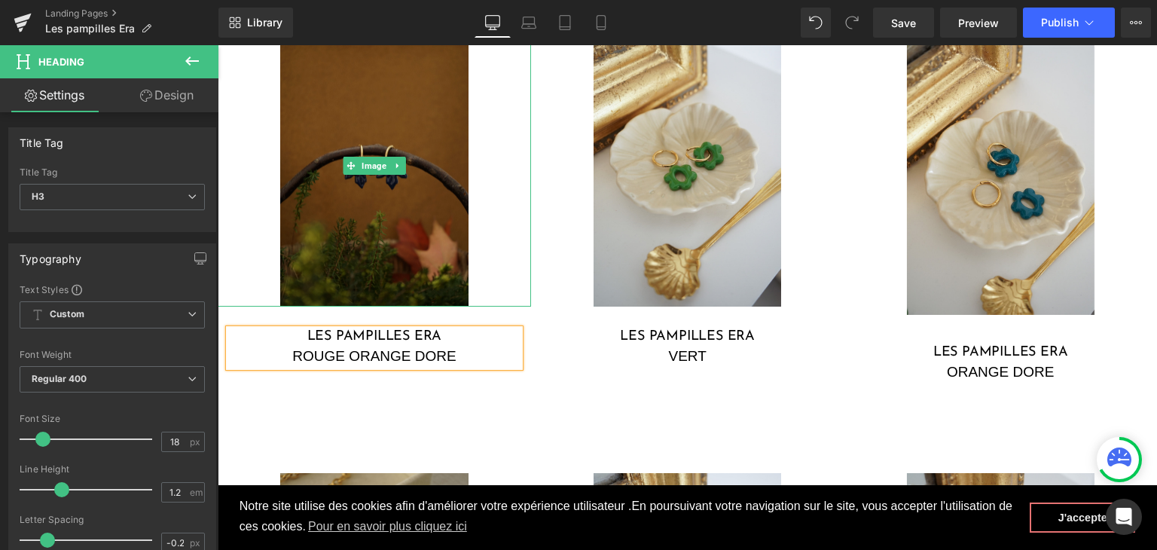
click at [399, 221] on img at bounding box center [374, 166] width 188 height 282
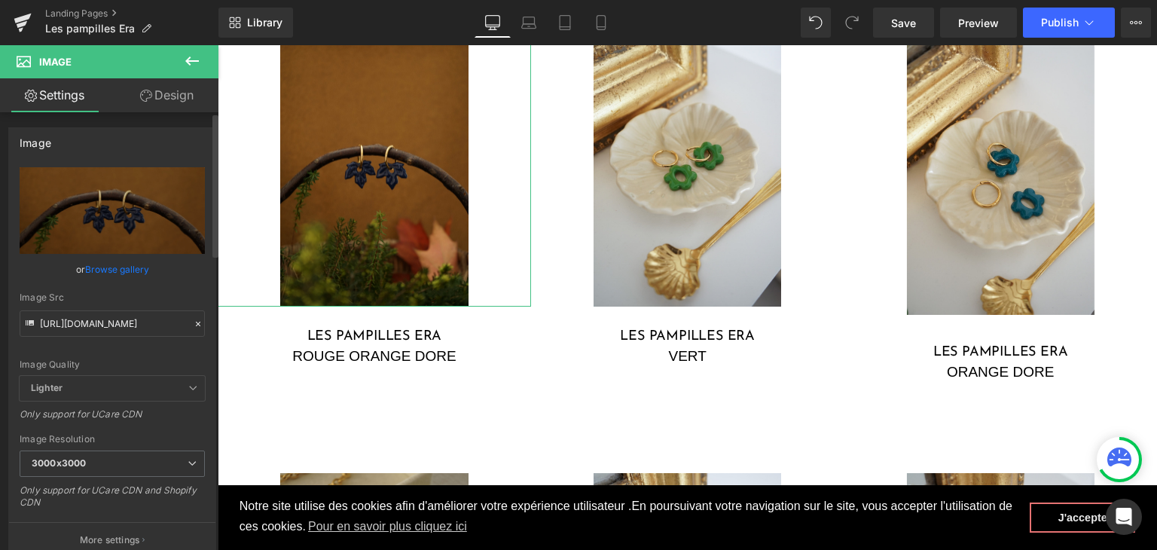
click at [193, 323] on icon at bounding box center [198, 324] width 11 height 11
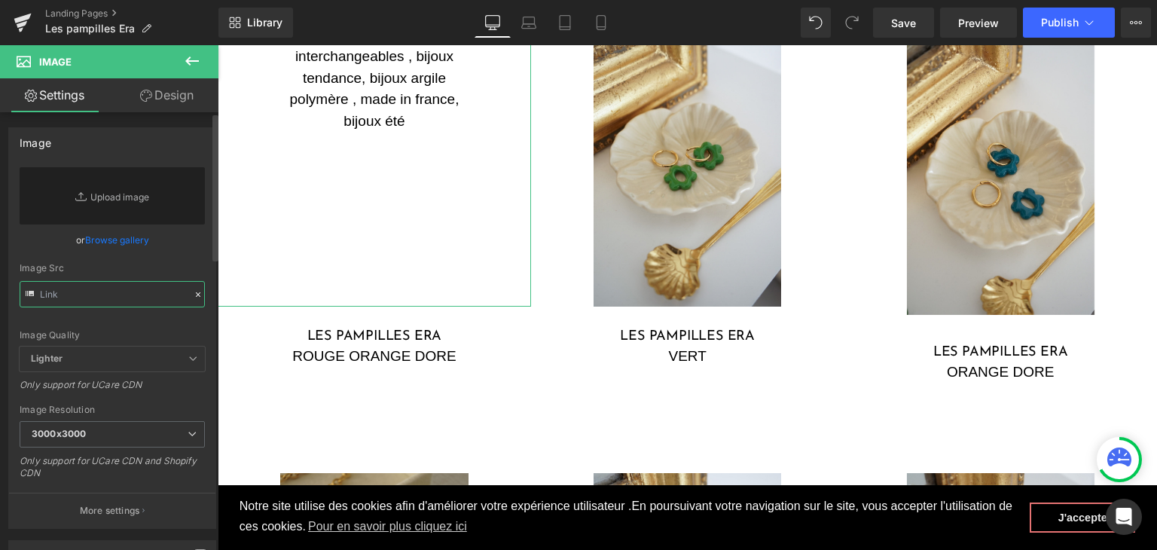
paste input "https://cdn.shopify.com/s/files/1/0251/3371/1412/files/DSC02683.jpg?v=1759502934"
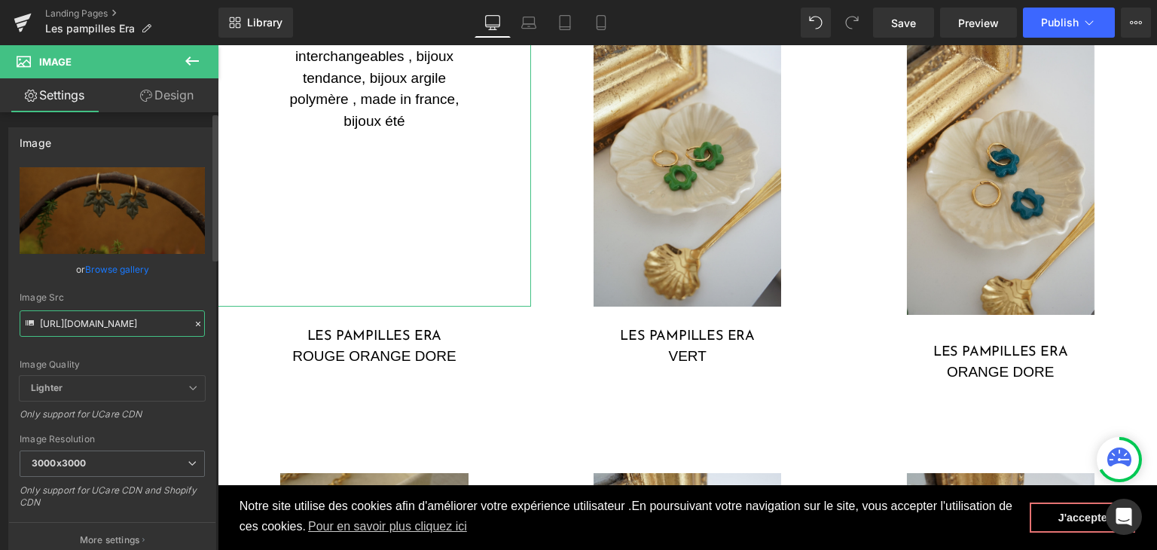
type input "https://cdn.shopify.com/s/files/1/0251/3371/1412/files/DSC02683_3000x3000.jpg?v…"
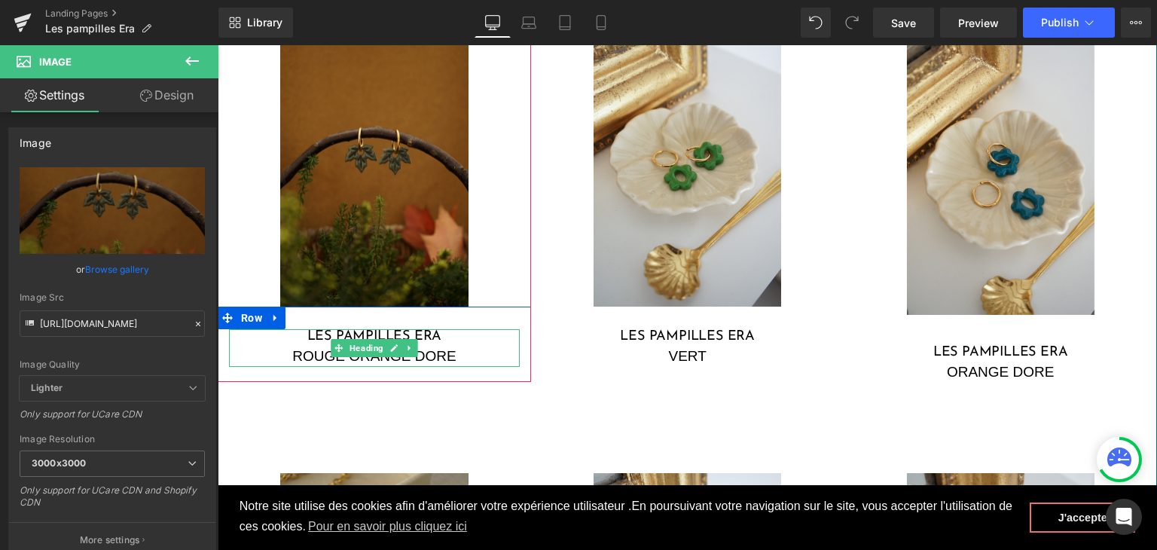
click at [290, 334] on h3 "Les pampilles ERA" at bounding box center [374, 337] width 291 height 17
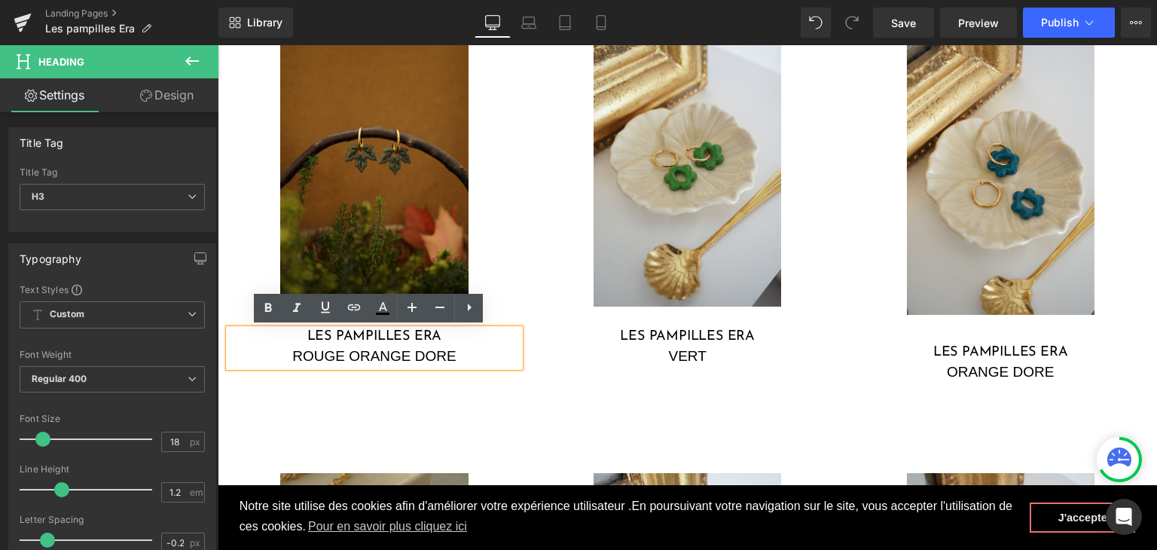
drag, startPoint x: 456, startPoint y: 356, endPoint x: 283, endPoint y: 356, distance: 173.2
click at [283, 356] on div "ROUGE ORANGE DORE" at bounding box center [374, 357] width 291 height 22
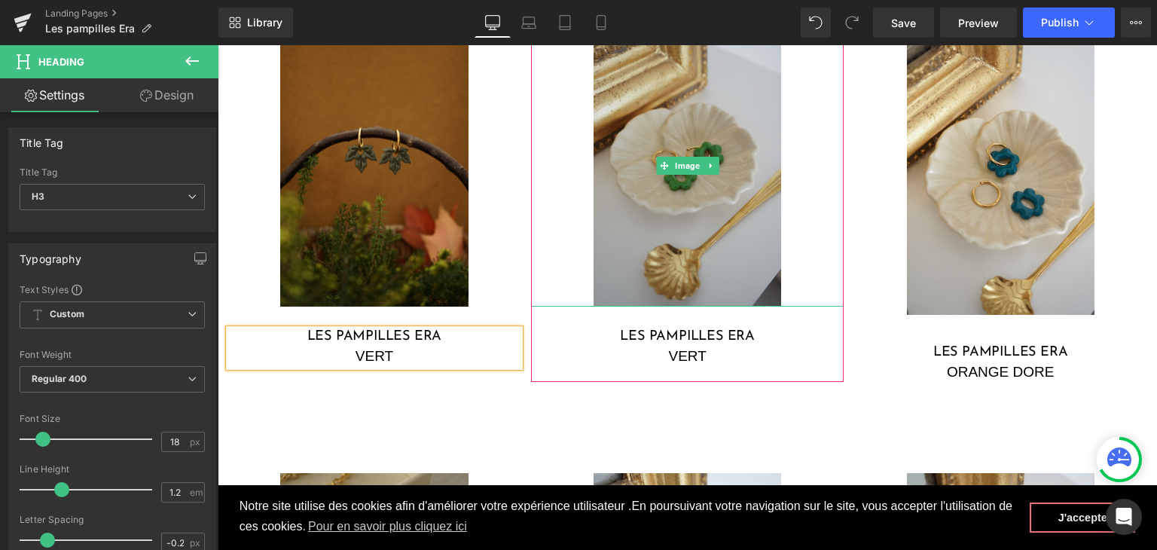
click at [639, 242] on img at bounding box center [688, 166] width 188 height 282
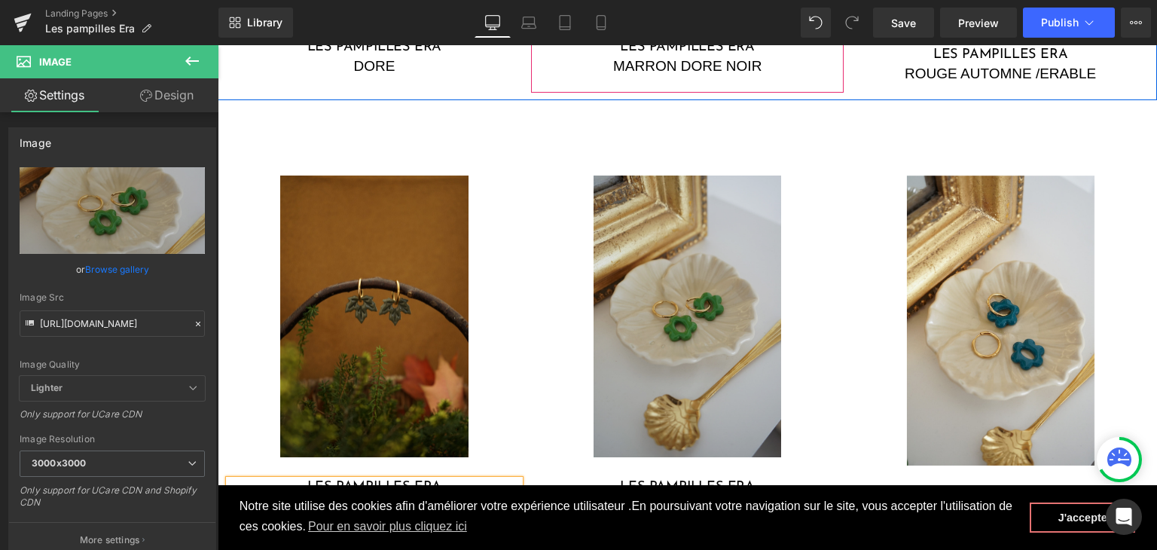
scroll to position [1329, 0]
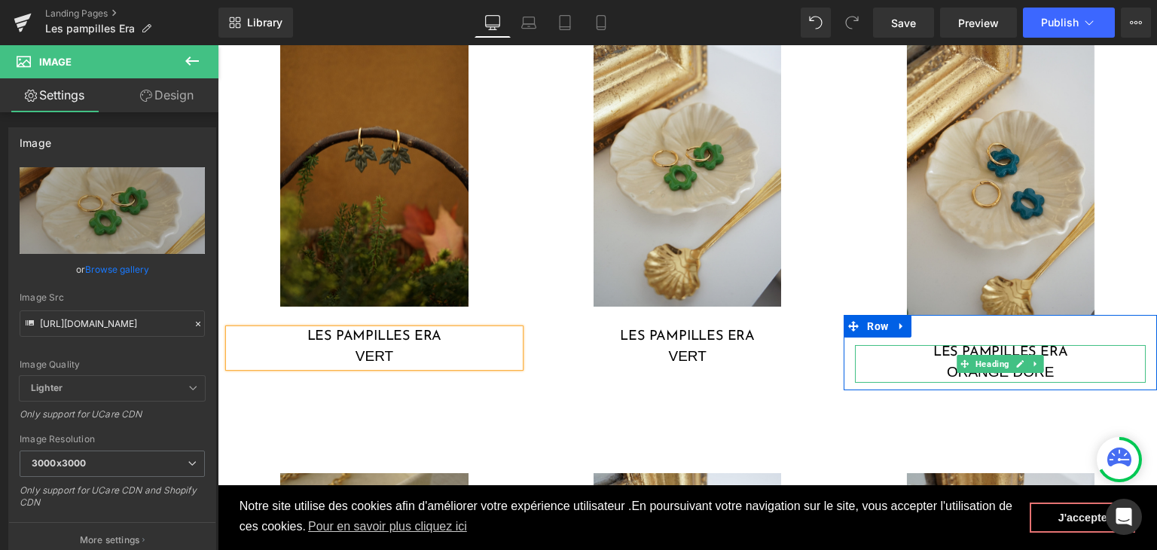
click at [1062, 356] on h3 "Les pampilles ERA" at bounding box center [1000, 353] width 291 height 17
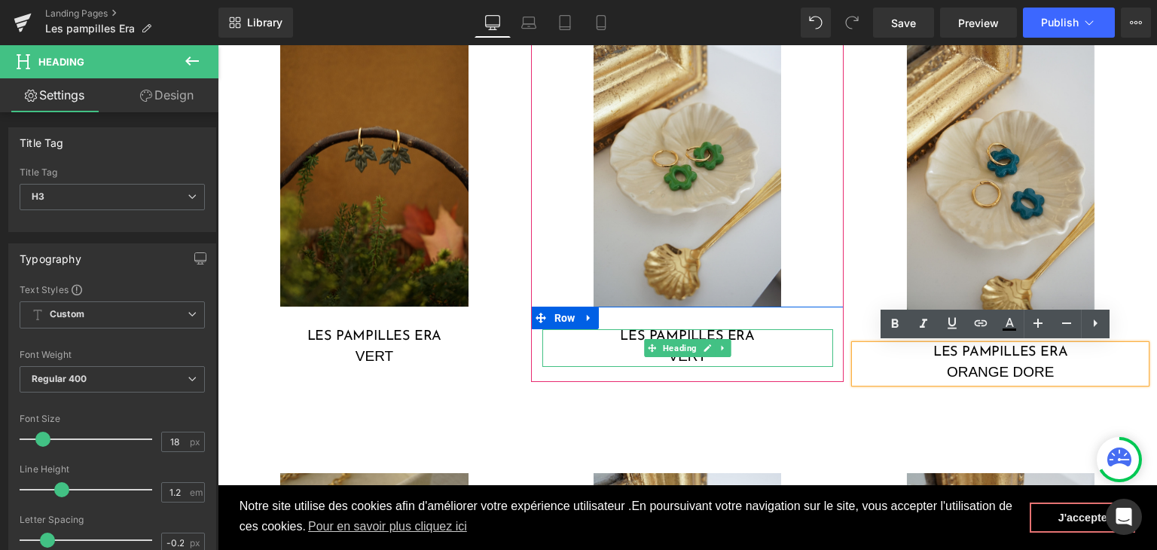
click at [792, 356] on div "VERT" at bounding box center [687, 357] width 291 height 22
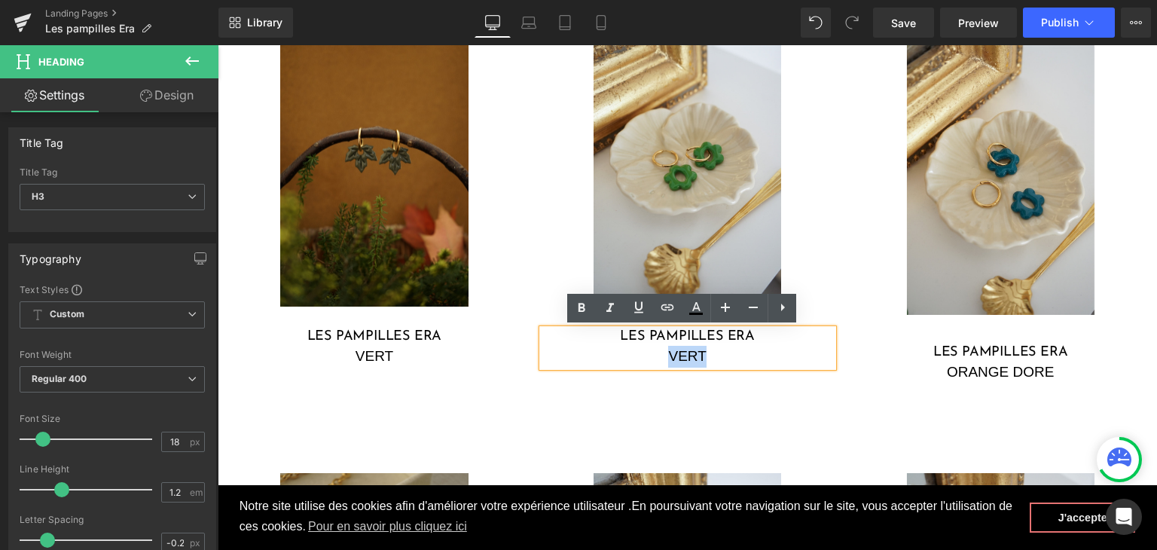
drag, startPoint x: 724, startPoint y: 356, endPoint x: 664, endPoint y: 351, distance: 60.4
click at [664, 351] on div "VERT" at bounding box center [687, 357] width 291 height 22
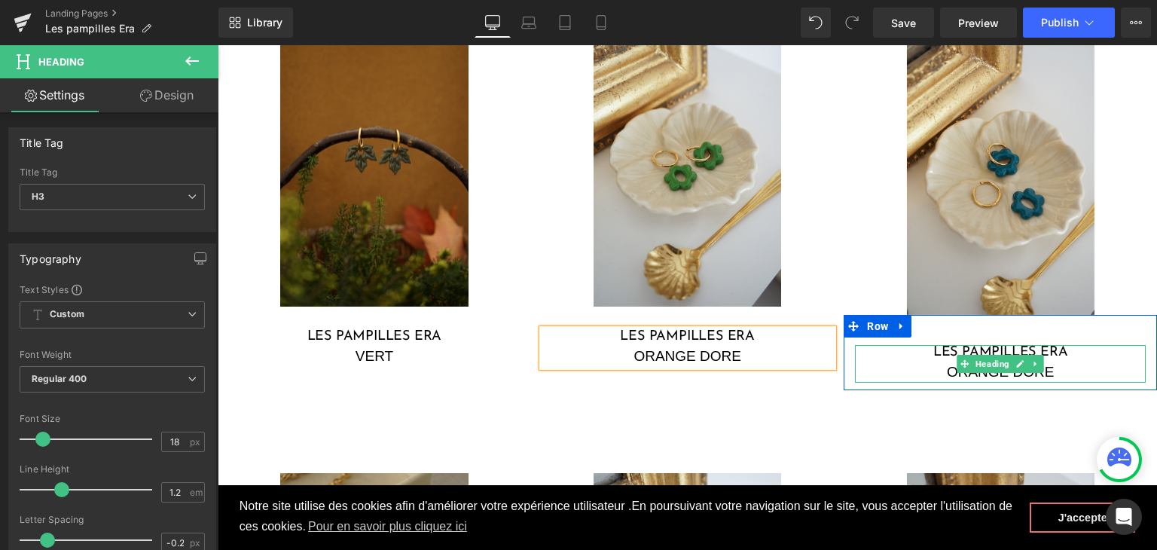
drag, startPoint x: 1080, startPoint y: 369, endPoint x: 1070, endPoint y: 369, distance: 10.5
click at [1080, 369] on div "ORANGE DORE" at bounding box center [1000, 373] width 291 height 22
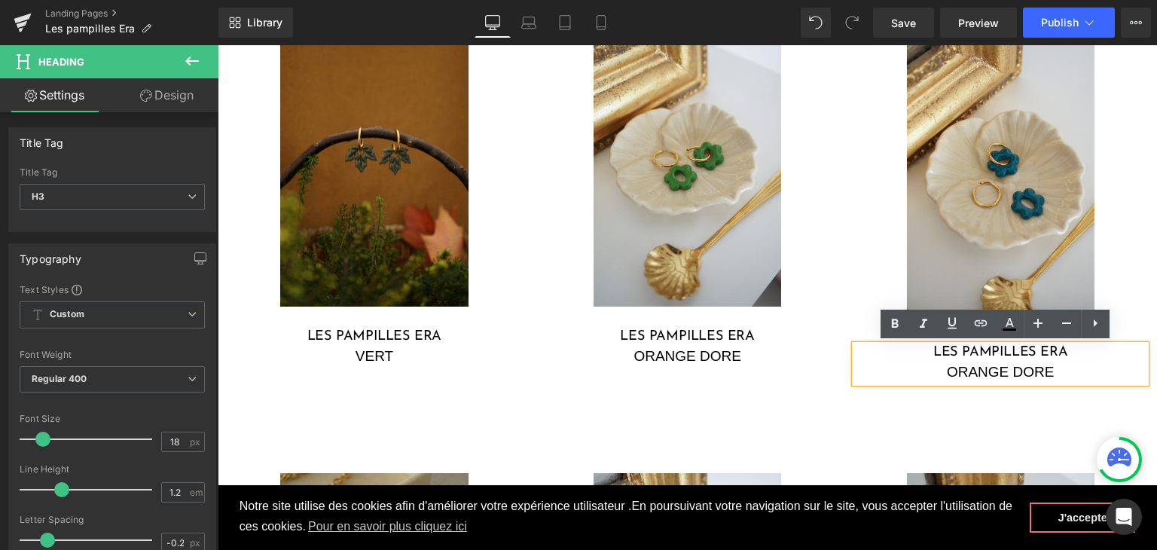
drag, startPoint x: 1042, startPoint y: 367, endPoint x: 943, endPoint y: 365, distance: 98.7
click at [943, 365] on div "ORANGE DORE" at bounding box center [1000, 373] width 291 height 22
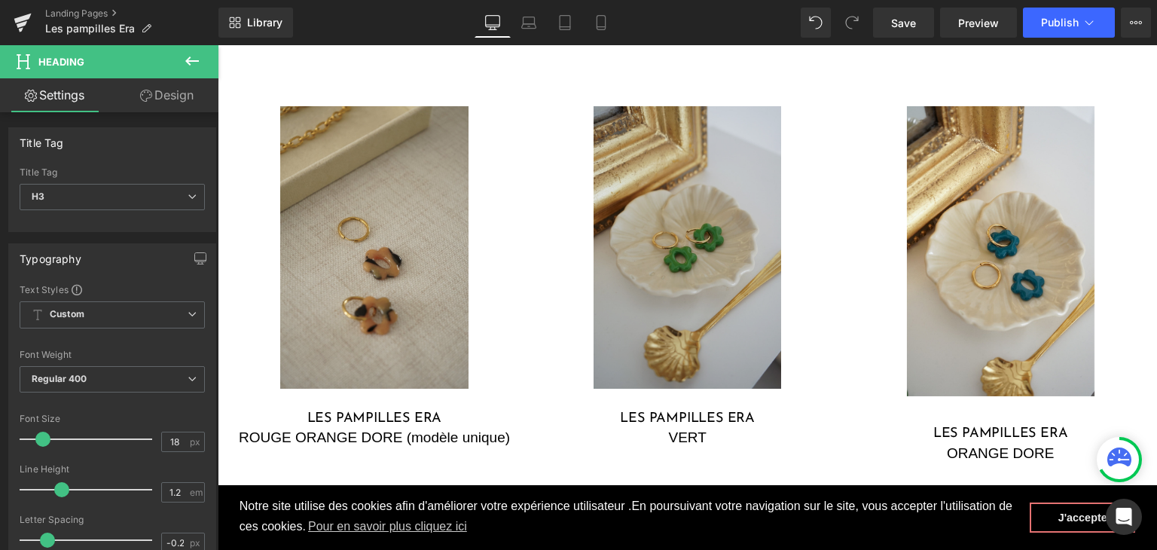
scroll to position [1706, 0]
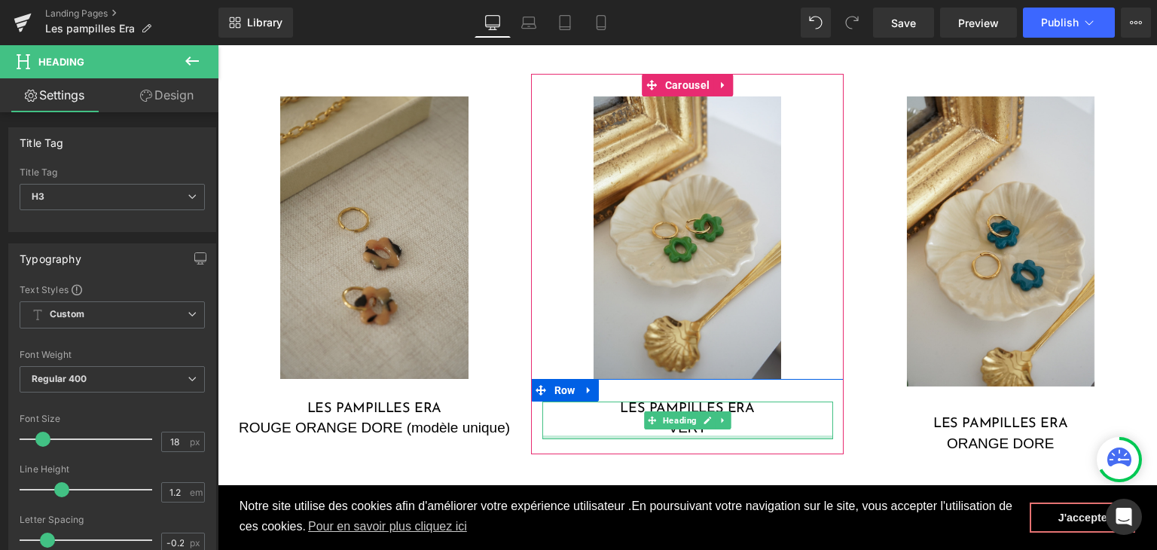
click at [746, 435] on div at bounding box center [687, 437] width 291 height 4
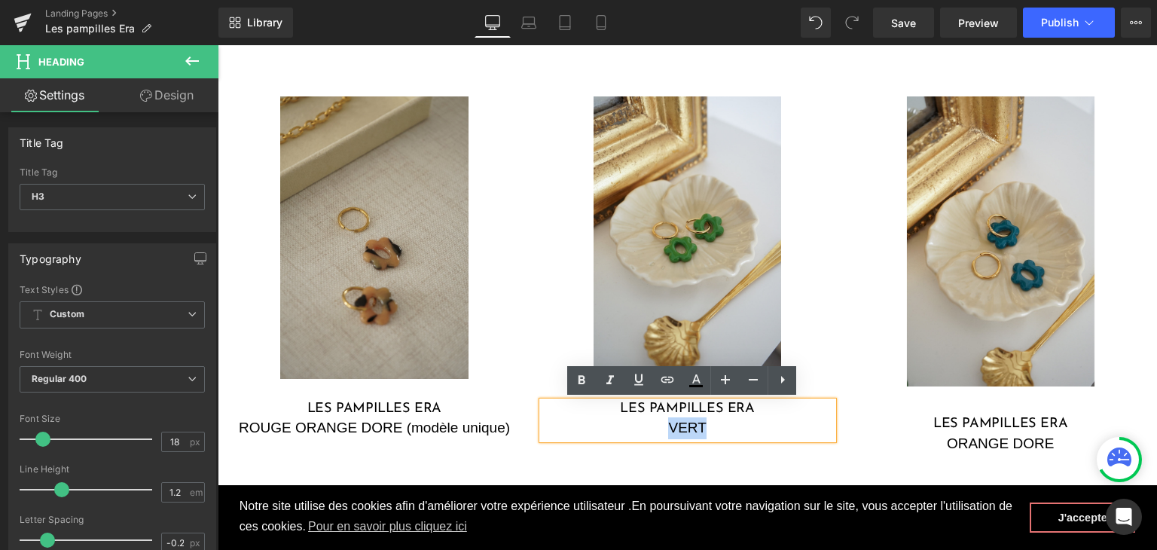
drag, startPoint x: 730, startPoint y: 426, endPoint x: 624, endPoint y: 426, distance: 106.2
click at [624, 426] on div "VERT" at bounding box center [687, 428] width 291 height 22
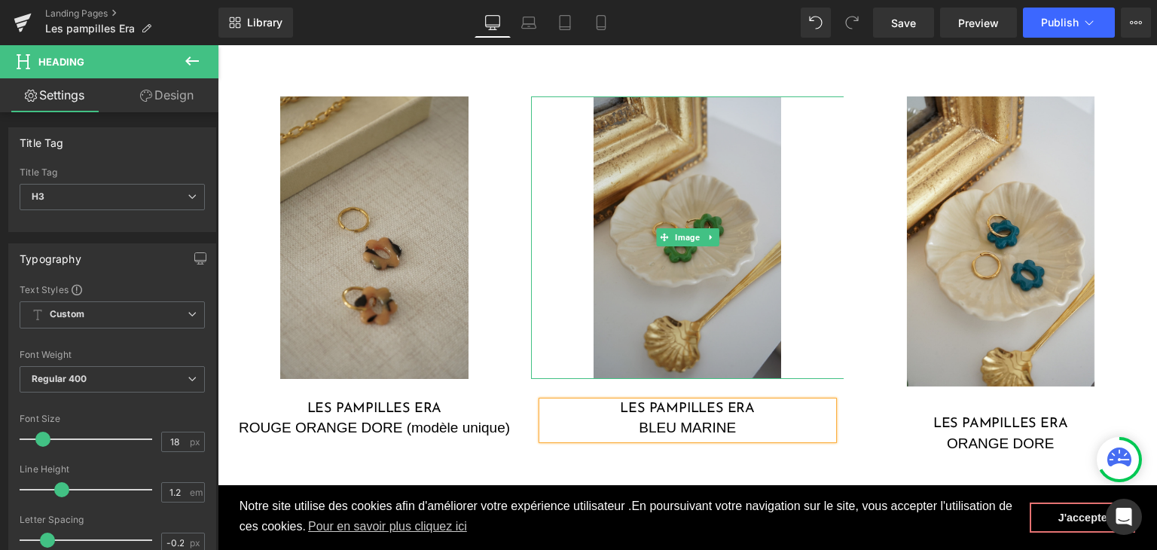
click at [745, 283] on img at bounding box center [688, 237] width 188 height 282
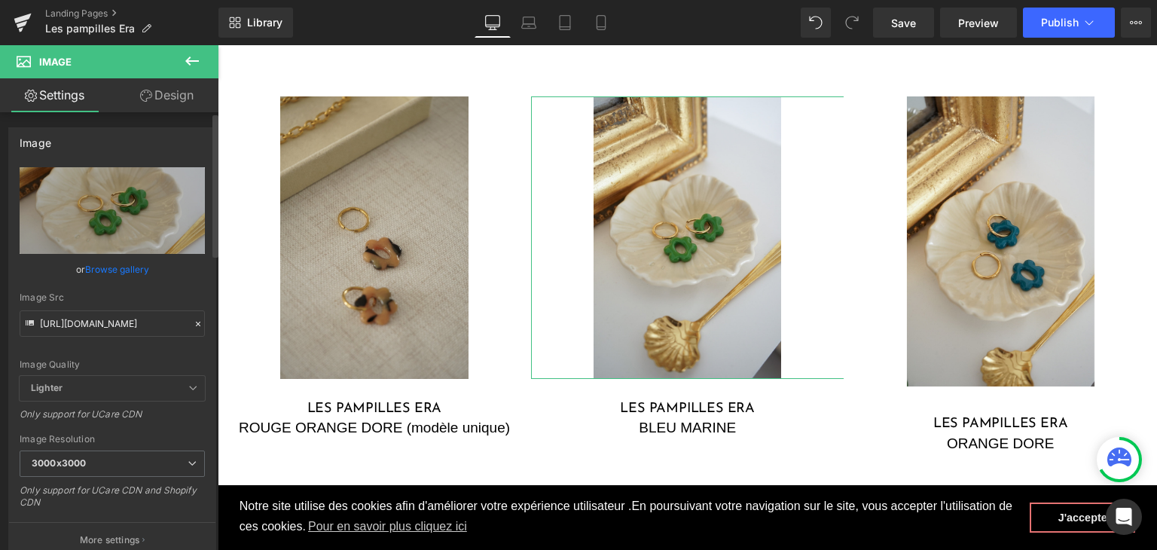
click at [196, 322] on icon at bounding box center [198, 324] width 5 height 5
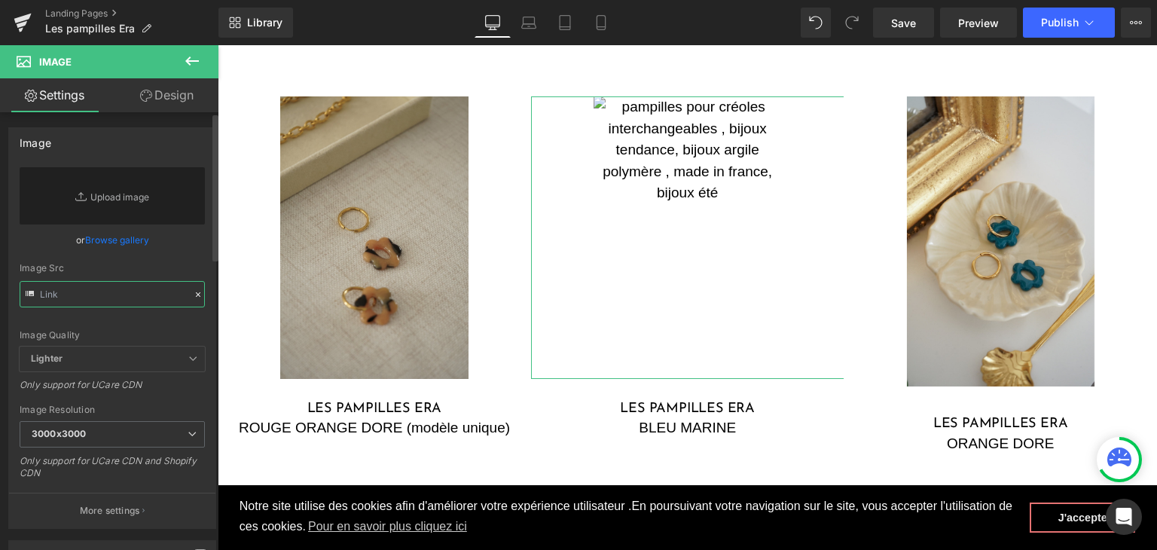
paste input "https://cdn.shopify.com/s/files/1/0251/3371/1412/files/DSC02683.jpg?v=1759502934"
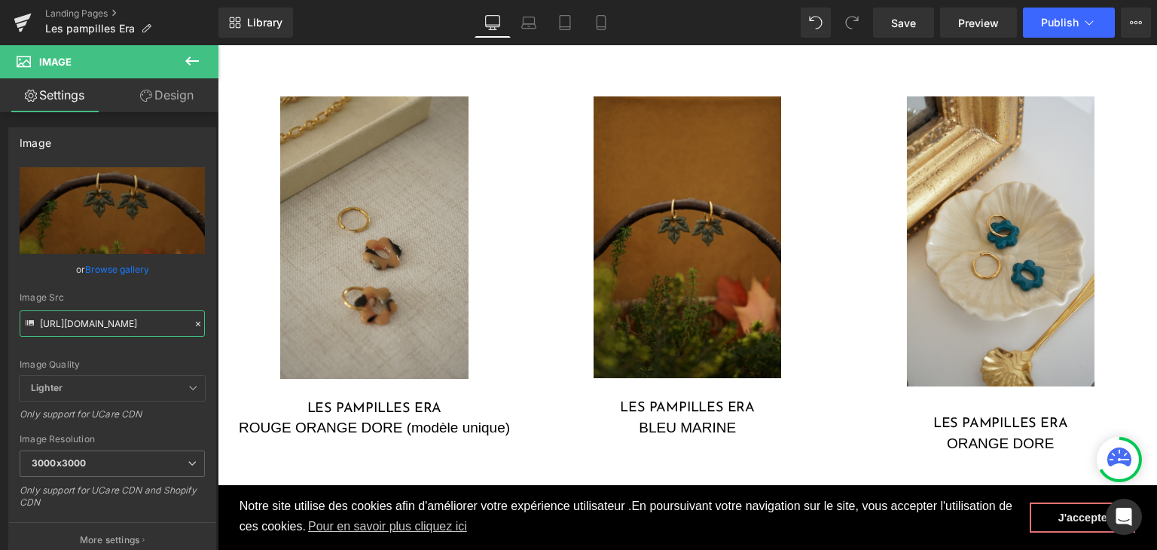
type input "https://cdn.shopify.com/s/files/1/0251/3371/1412/files/DSC02683_3000x3000.jpg?v…"
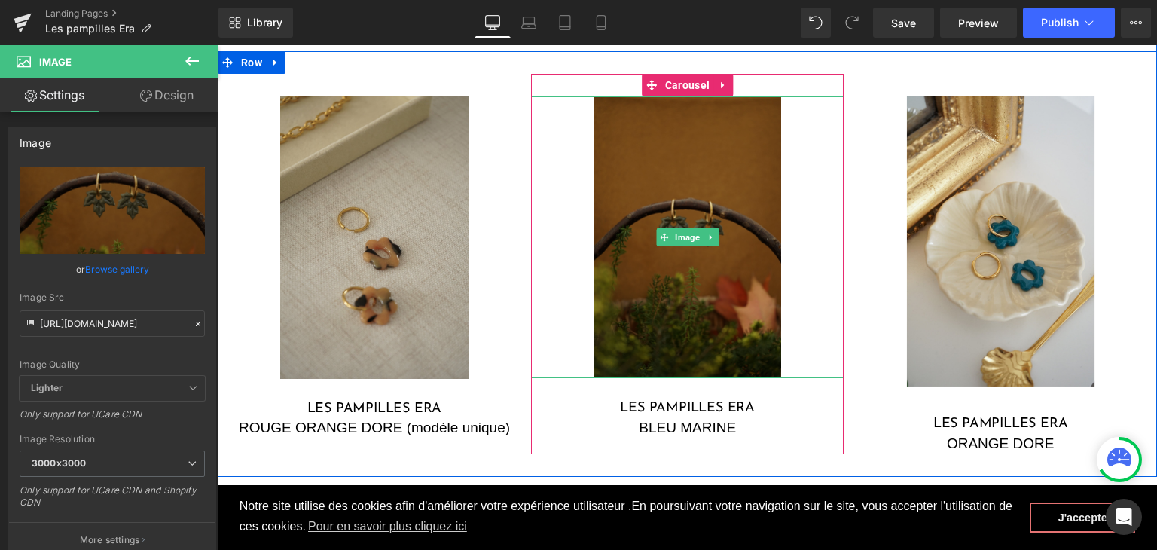
click at [628, 176] on img at bounding box center [688, 237] width 188 height 282
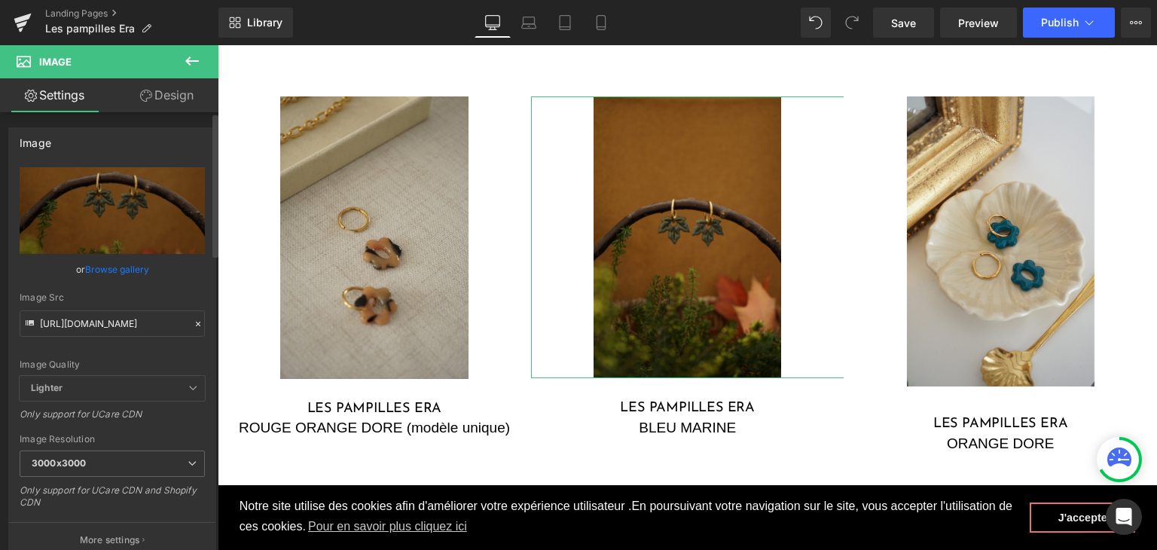
click at [193, 322] on icon at bounding box center [198, 324] width 11 height 11
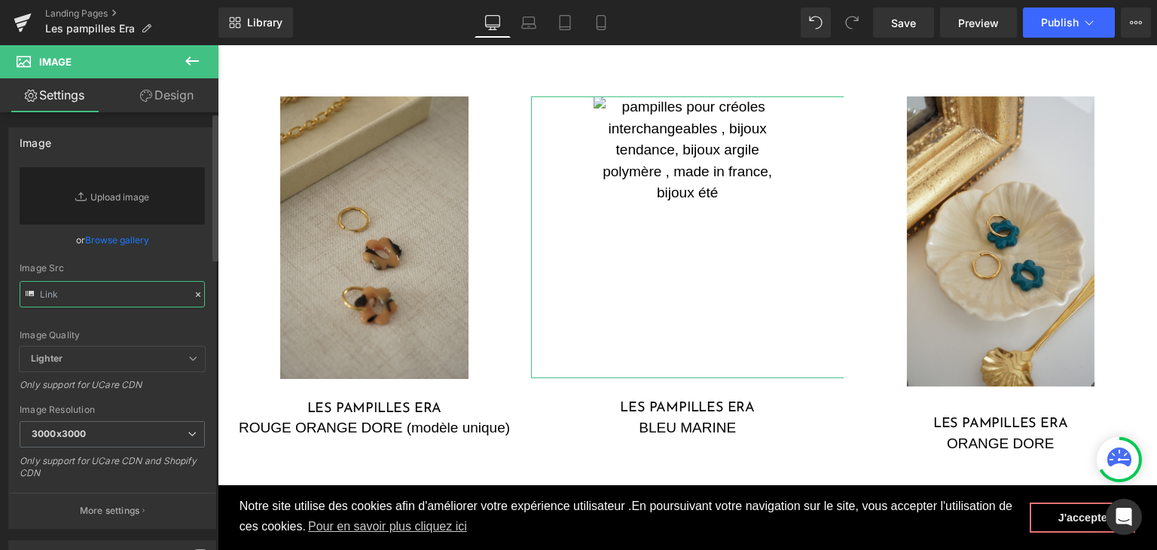
paste input "https://cdn.shopify.com/s/files/1/0251/3371/1412/files/DSC02674.jpg?v=1759497967"
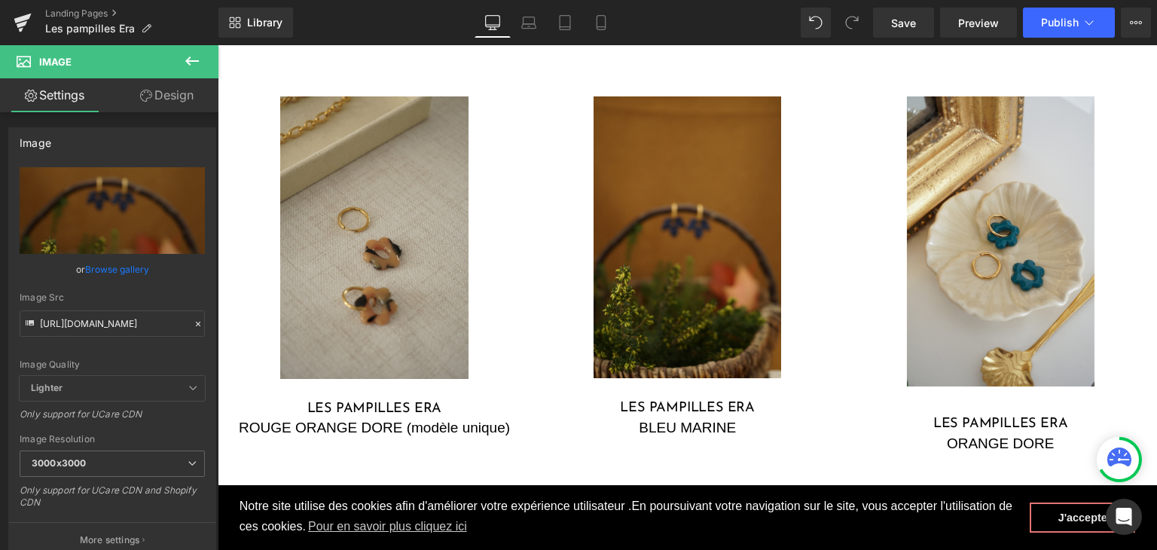
type input "https://cdn.shopify.com/s/files/1/0251/3371/1412/files/DSC02674_3000x3000.jpg?v…"
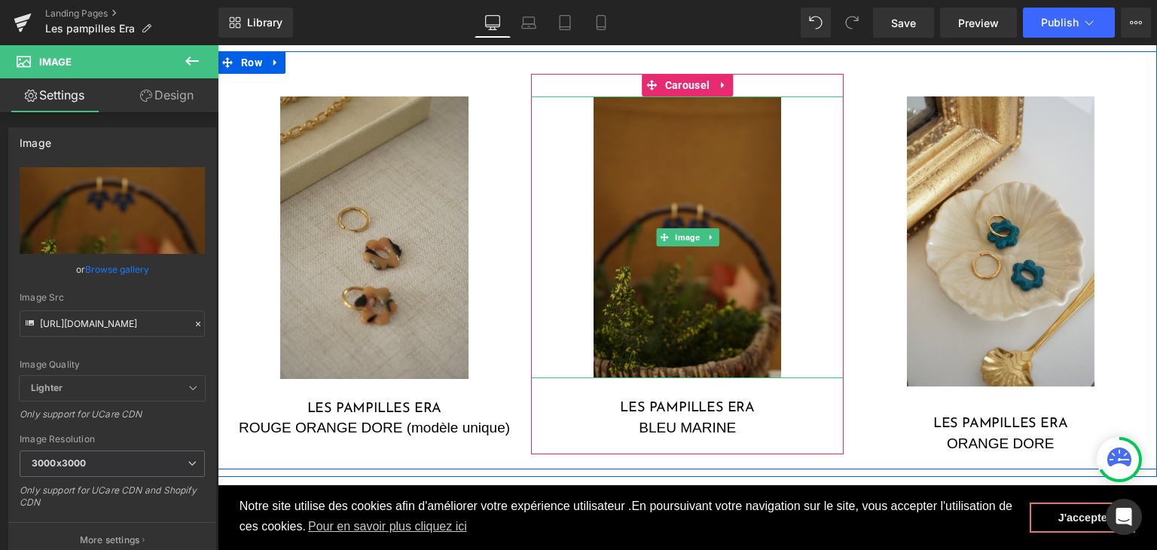
click at [637, 185] on img at bounding box center [688, 237] width 188 height 282
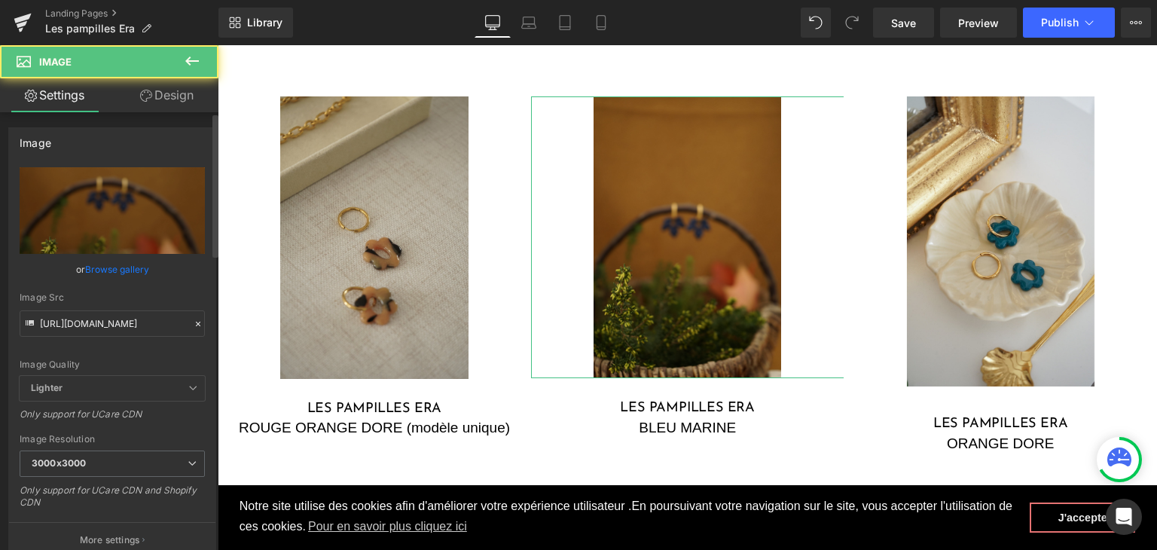
click at [193, 326] on icon at bounding box center [198, 324] width 11 height 11
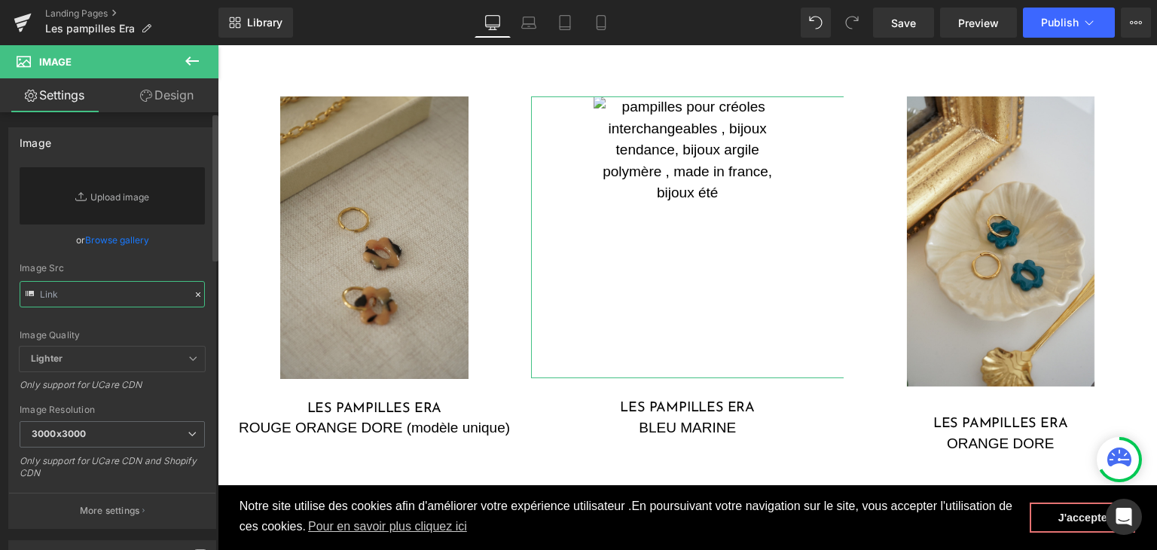
paste input "https://cdn.shopify.com/s/files/1/0251/3371/1412/files/DSC02670.jpg?v=1759497966"
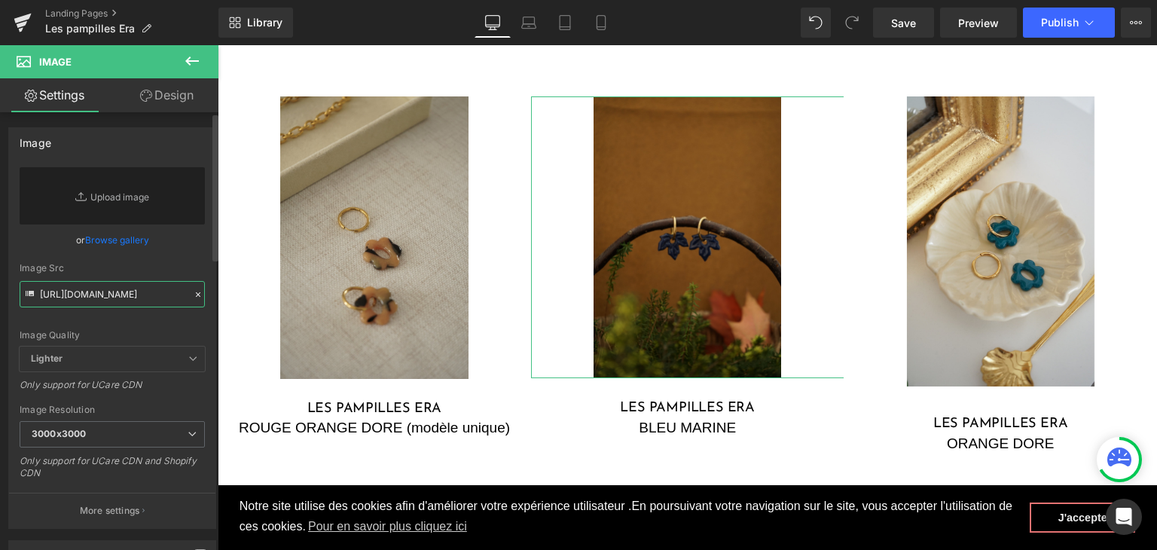
type input "https://cdn.shopify.com/s/files/1/0251/3371/1412/files/DSC02670_3000x3000.jpg?v…"
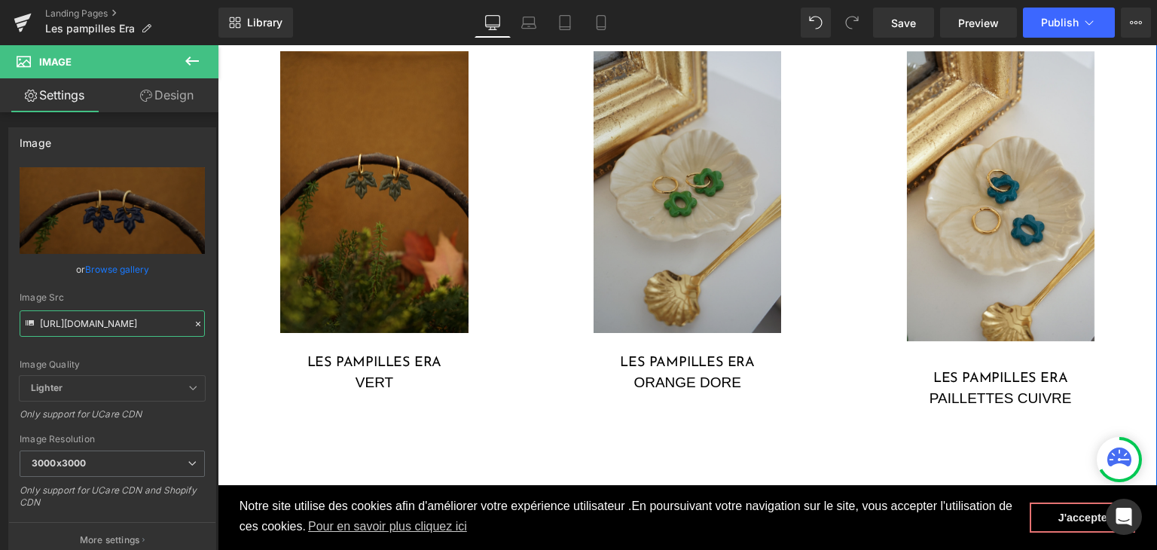
scroll to position [1329, 0]
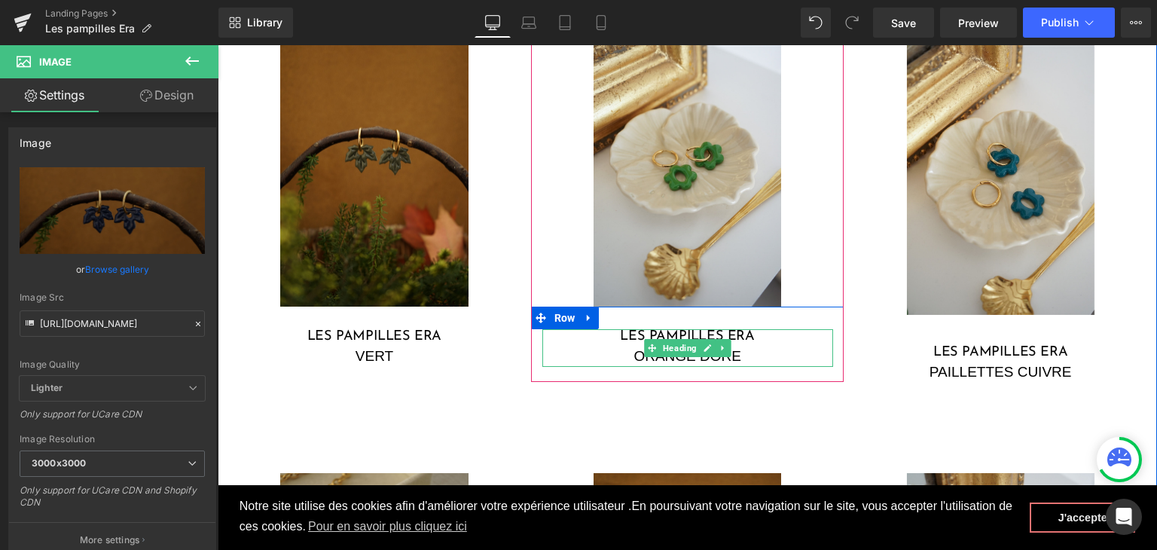
click at [611, 354] on div "ORANGE DORE" at bounding box center [687, 357] width 291 height 22
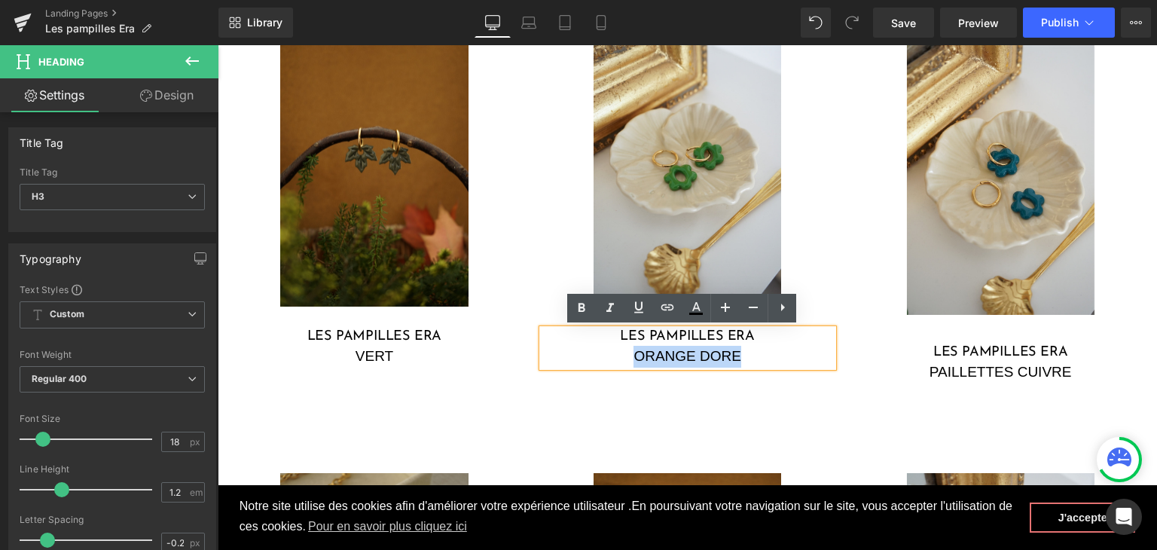
drag, startPoint x: 733, startPoint y: 353, endPoint x: 581, endPoint y: 349, distance: 152.2
click at [581, 349] on div "ORANGE DORE" at bounding box center [687, 357] width 291 height 22
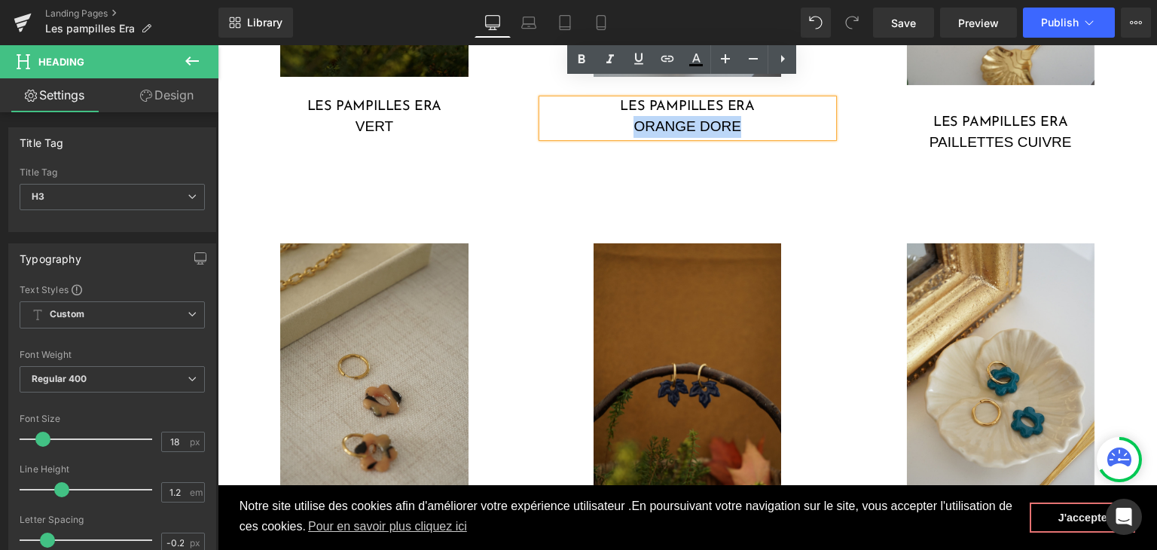
scroll to position [1405, 0]
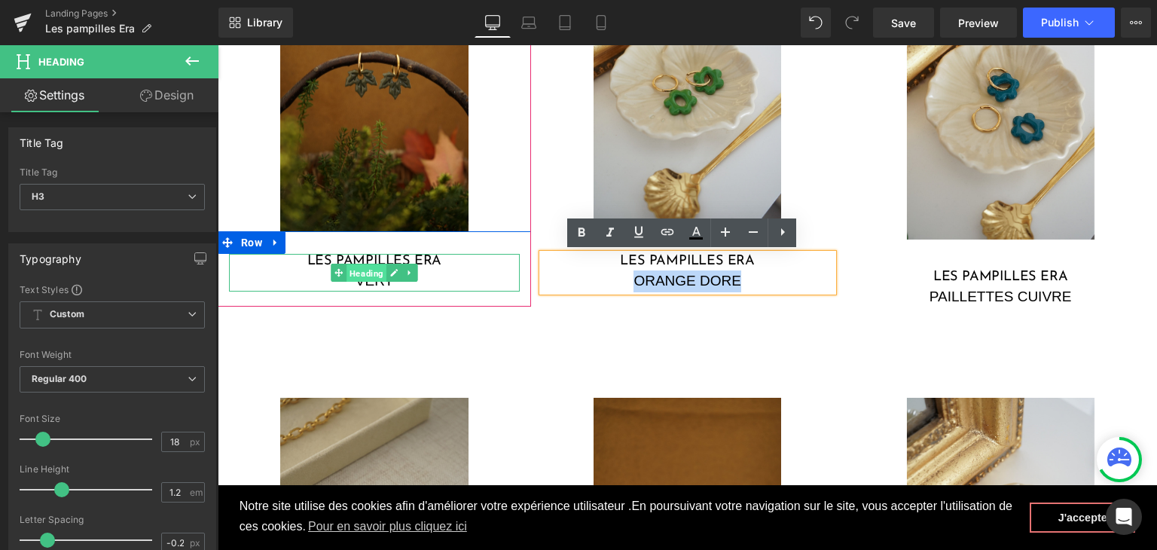
click at [362, 274] on span "Heading" at bounding box center [366, 273] width 40 height 18
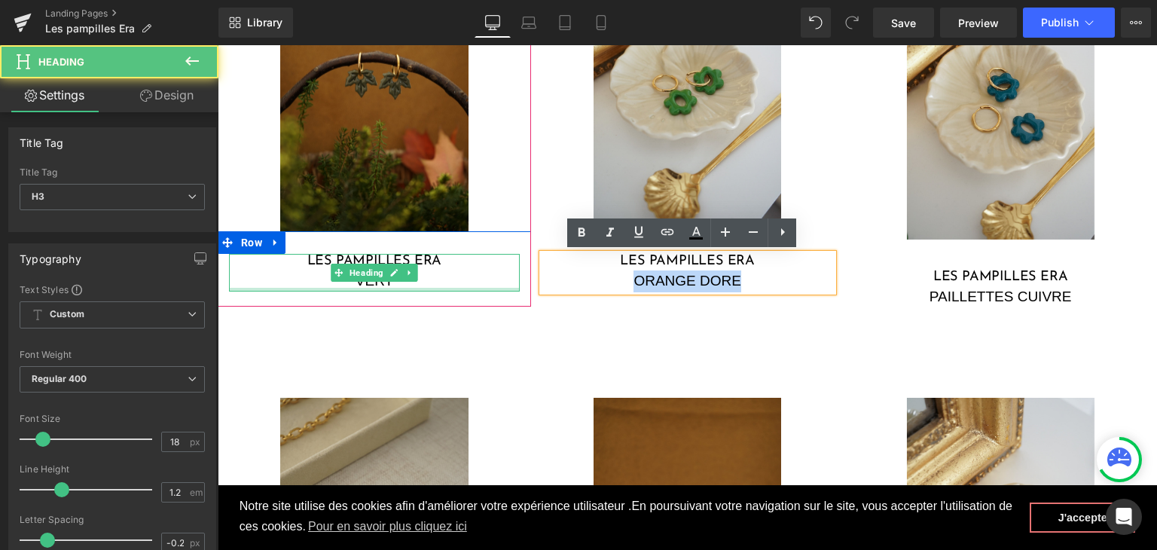
click at [459, 288] on div at bounding box center [374, 290] width 291 height 4
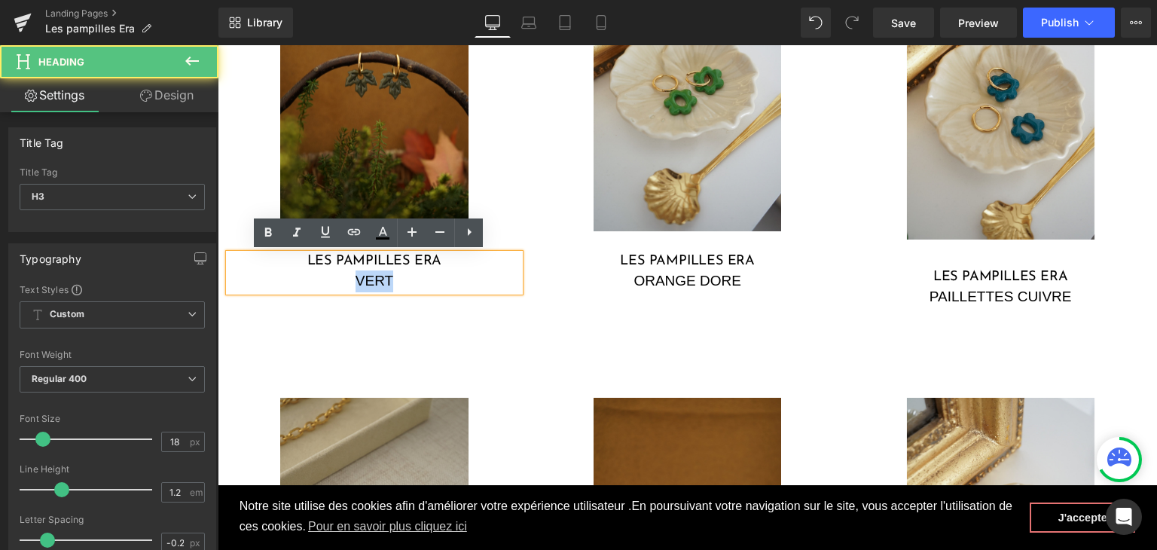
drag, startPoint x: 393, startPoint y: 281, endPoint x: 334, endPoint y: 276, distance: 58.9
click at [334, 276] on div "VERT" at bounding box center [374, 281] width 291 height 22
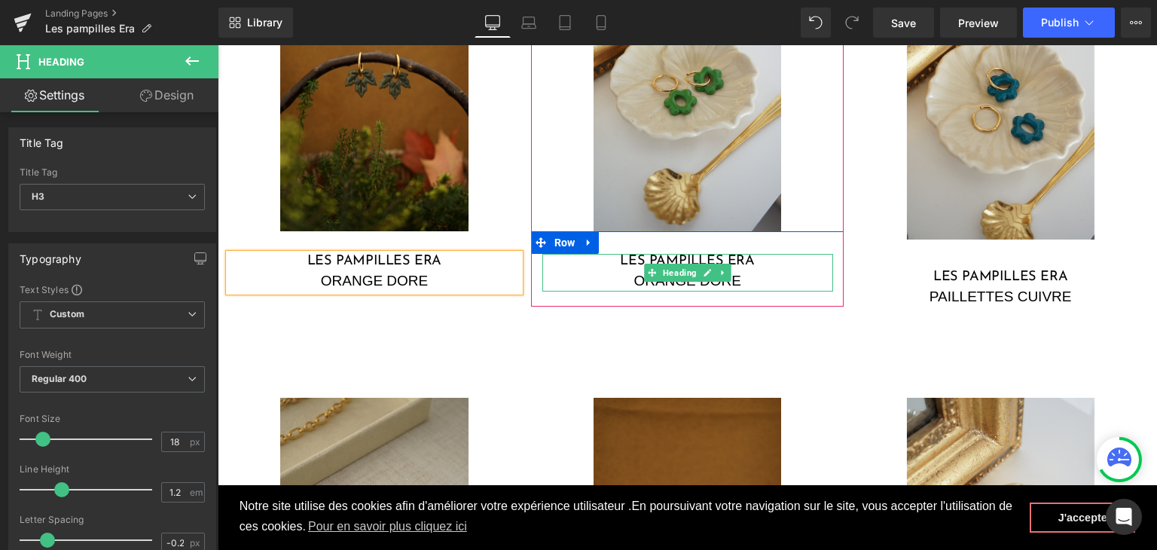
click at [758, 279] on div "ORANGE DORE" at bounding box center [687, 281] width 291 height 22
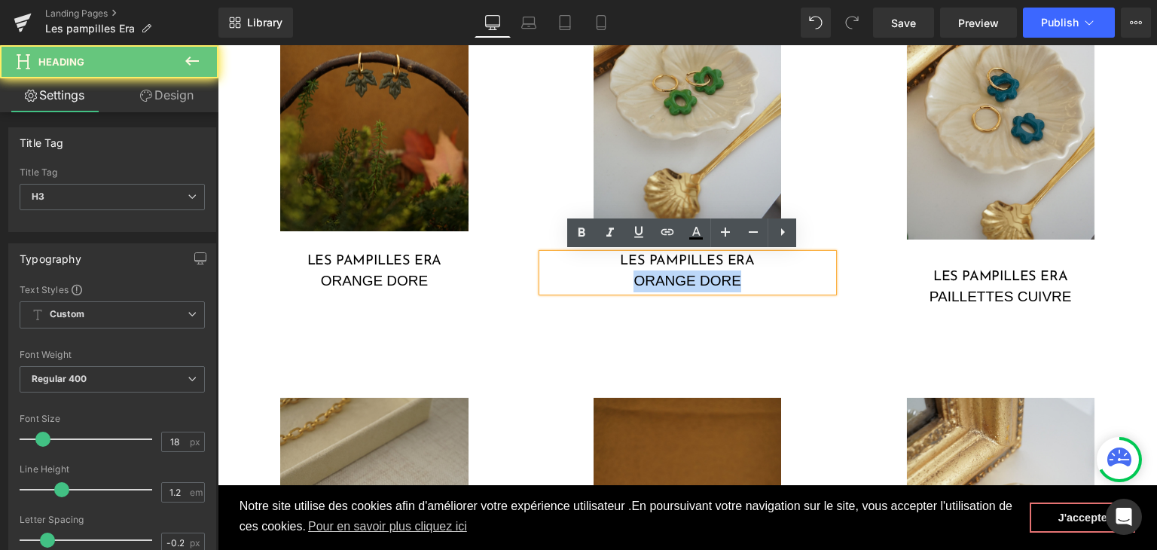
drag, startPoint x: 679, startPoint y: 281, endPoint x: 621, endPoint y: 279, distance: 58.0
click at [621, 279] on div "ORANGE DORE" at bounding box center [687, 281] width 291 height 22
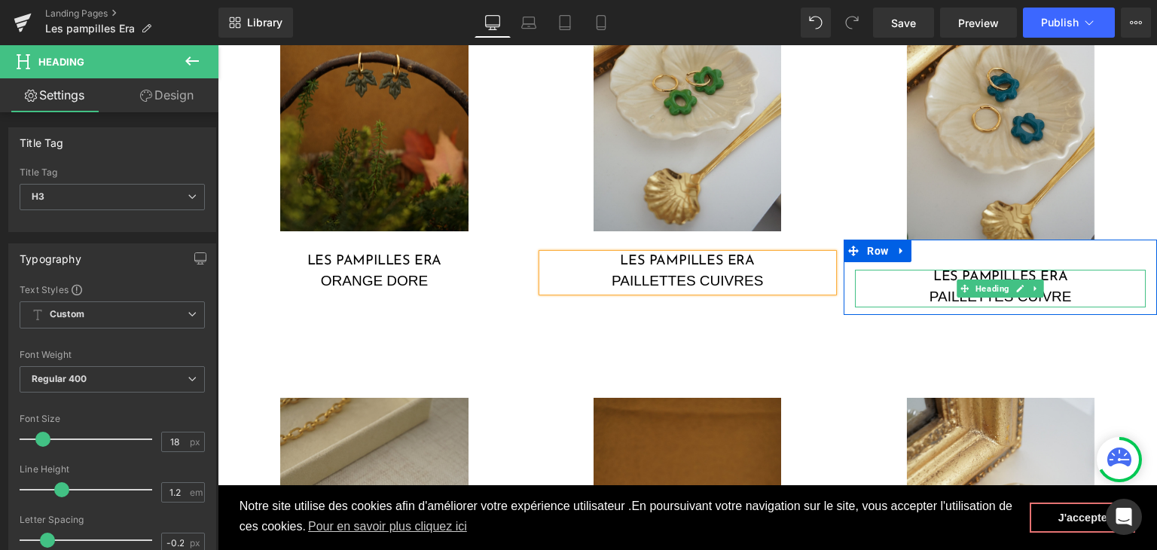
click at [1080, 301] on div "PAILLETTES CUIVRE" at bounding box center [1000, 297] width 291 height 22
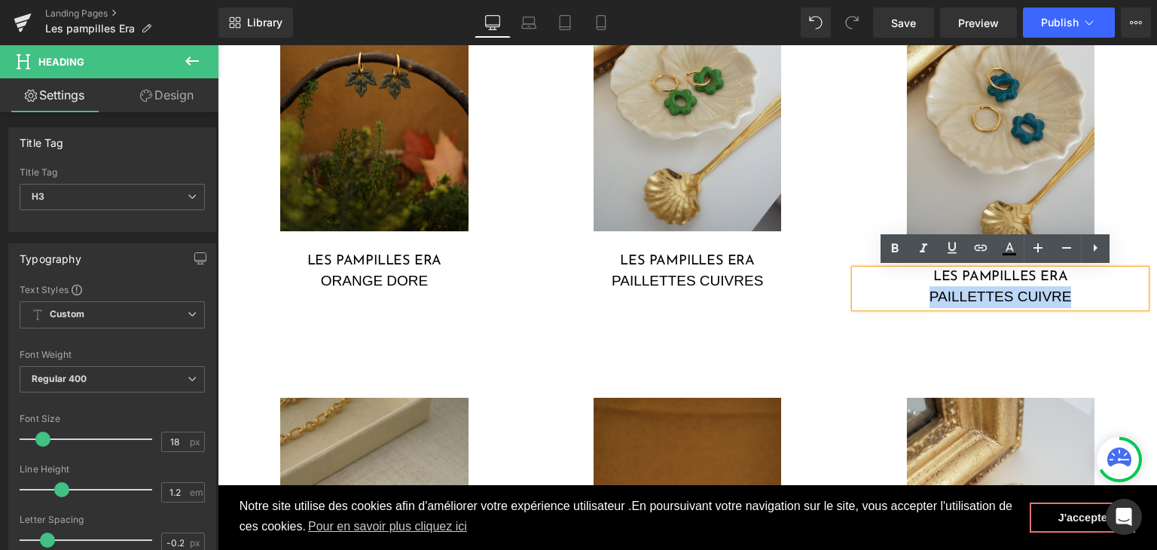
drag, startPoint x: 1065, startPoint y: 293, endPoint x: 911, endPoint y: 289, distance: 153.7
click at [911, 289] on div "PAILLETTES CUIVRE" at bounding box center [1000, 297] width 291 height 22
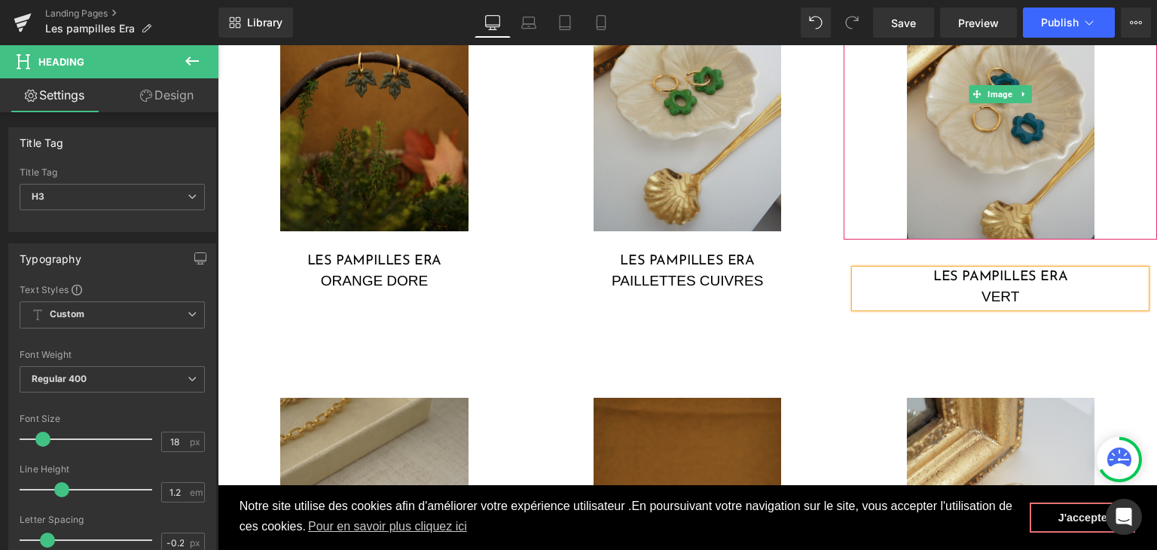
drag, startPoint x: 964, startPoint y: 148, endPoint x: 792, endPoint y: 158, distance: 172.0
click at [964, 148] on img at bounding box center [1001, 95] width 188 height 290
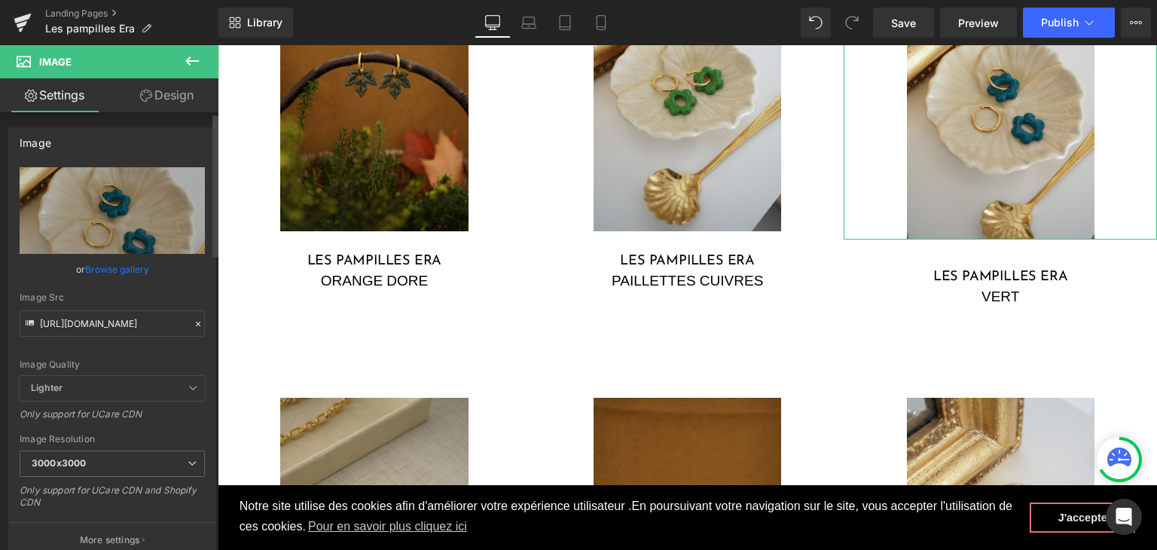
click at [193, 325] on icon at bounding box center [198, 324] width 11 height 11
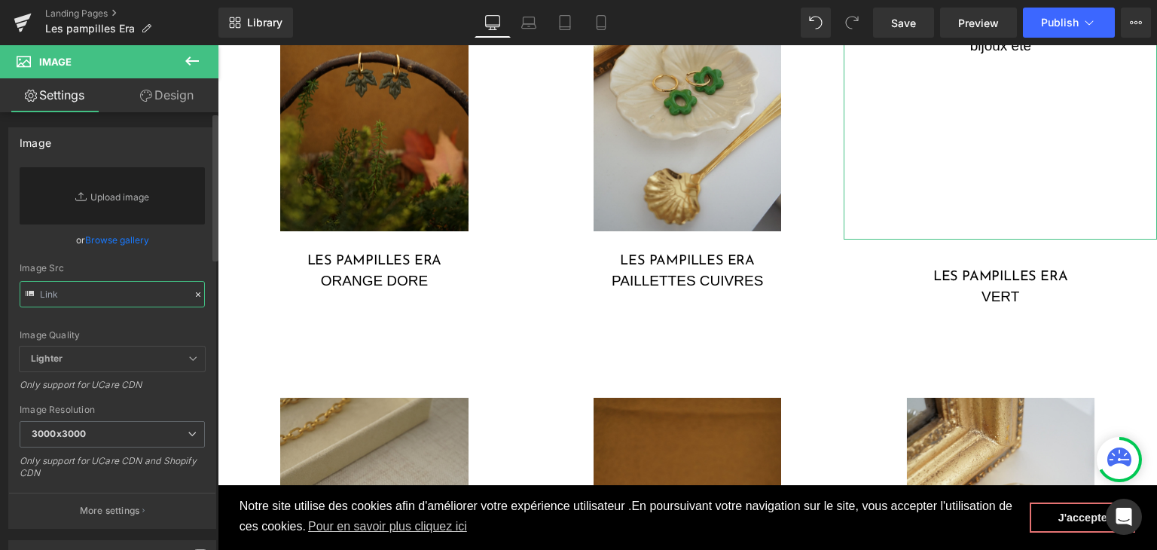
paste input "https://cdn.shopify.com/s/files/1/0251/3371/1412/files/DSC02683.jpg?v=1759502934"
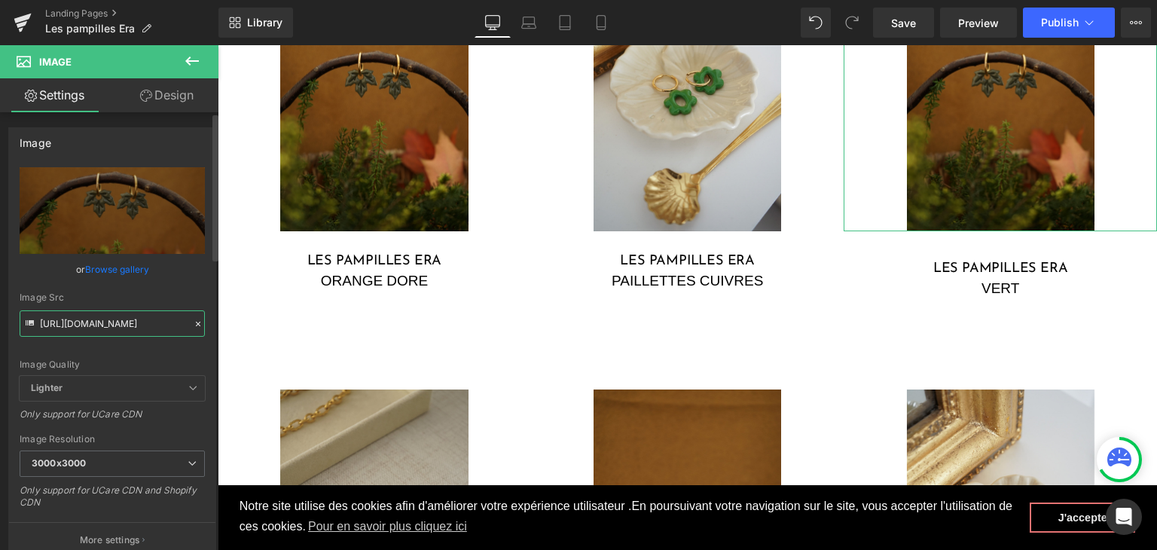
type input "https://cdn.shopify.com/s/files/1/0251/3371/1412/files/DSC02683_3000x3000.jpg?v…"
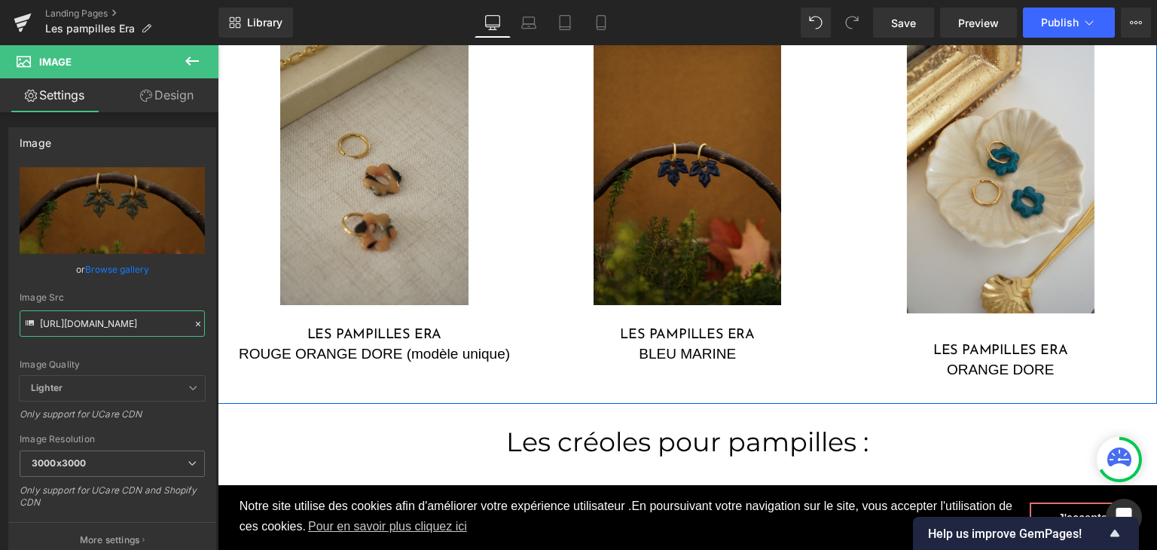
scroll to position [1781, 0]
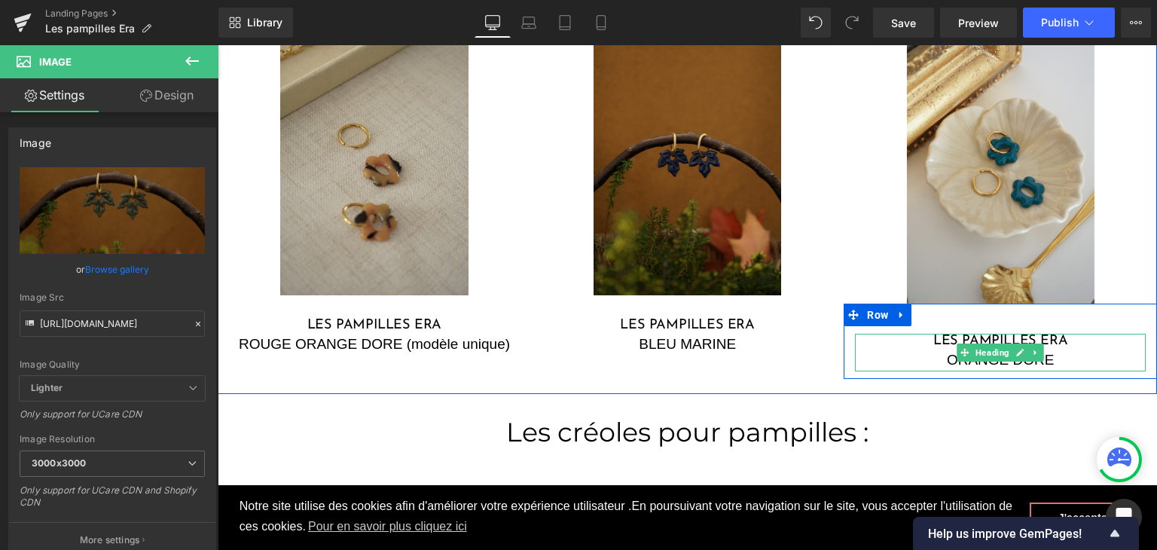
click at [937, 359] on div "ORANGE DORE" at bounding box center [1000, 361] width 291 height 22
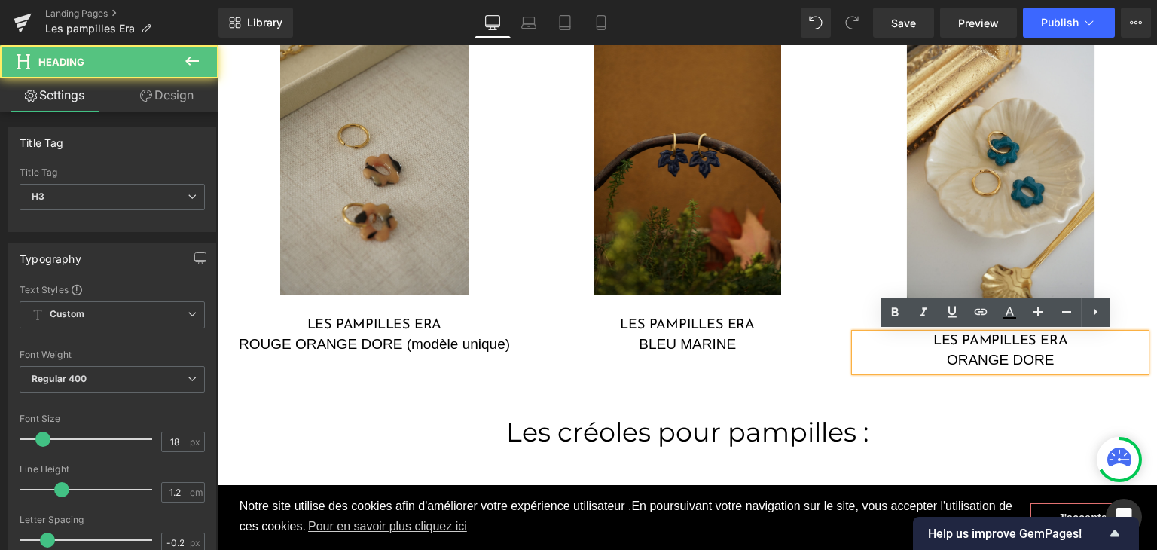
drag, startPoint x: 1061, startPoint y: 356, endPoint x: 943, endPoint y: 350, distance: 117.7
click at [943, 350] on div "ORANGE DORE" at bounding box center [1000, 361] width 291 height 22
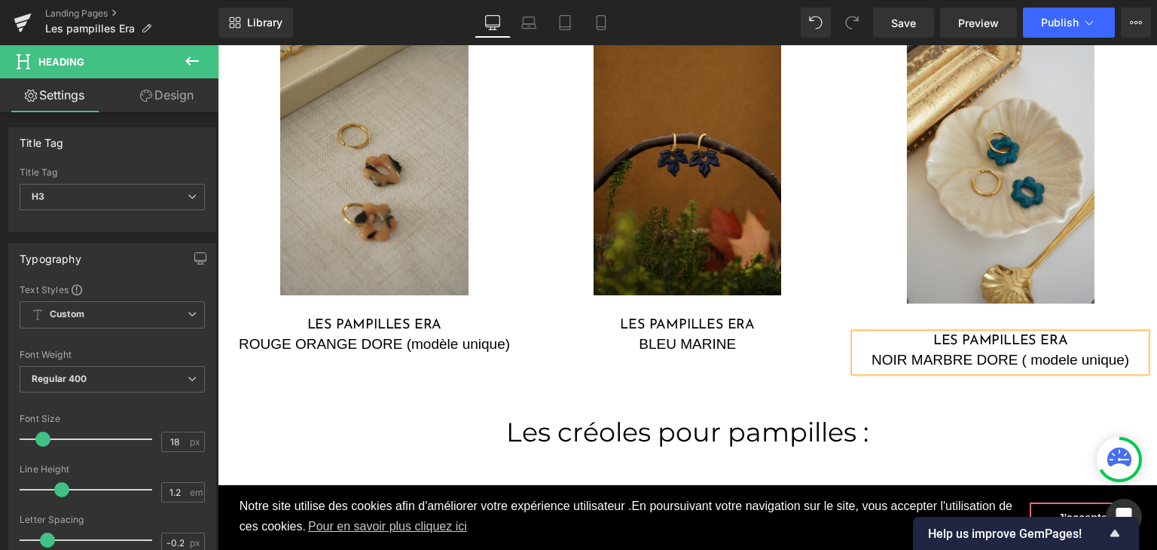
click at [1045, 357] on div "NOIR MARBRE DORE ( modele unique)" at bounding box center [1000, 361] width 291 height 22
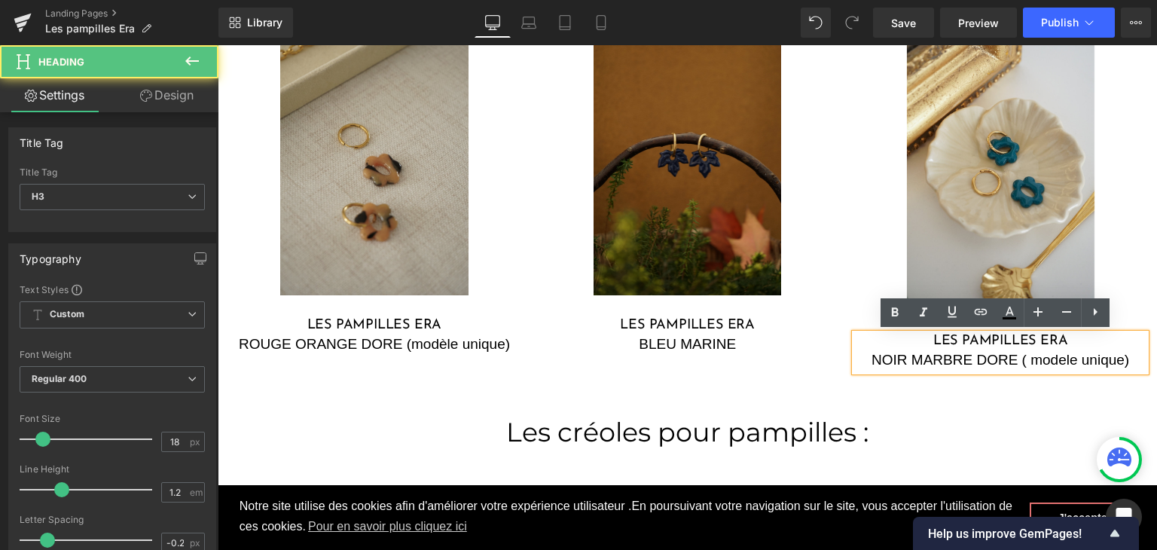
click at [1056, 356] on div "NOIR MARBRE DORE ( modele unique)" at bounding box center [1000, 361] width 291 height 22
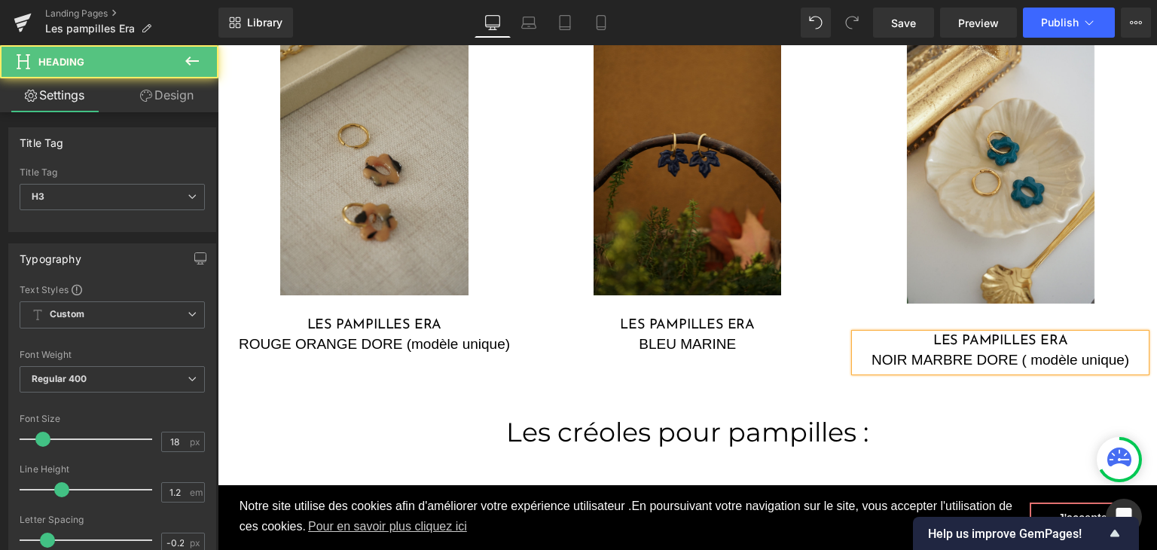
click at [1025, 358] on div "NOIR MARBRE DORE ( modèle unique)" at bounding box center [1000, 361] width 291 height 22
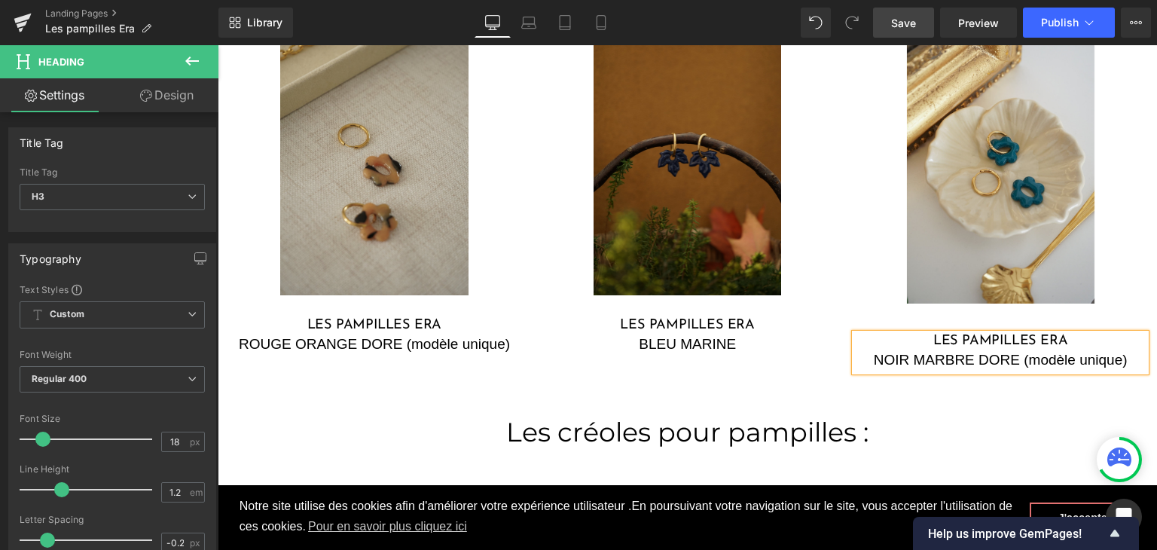
click at [915, 22] on span "Save" at bounding box center [903, 23] width 25 height 16
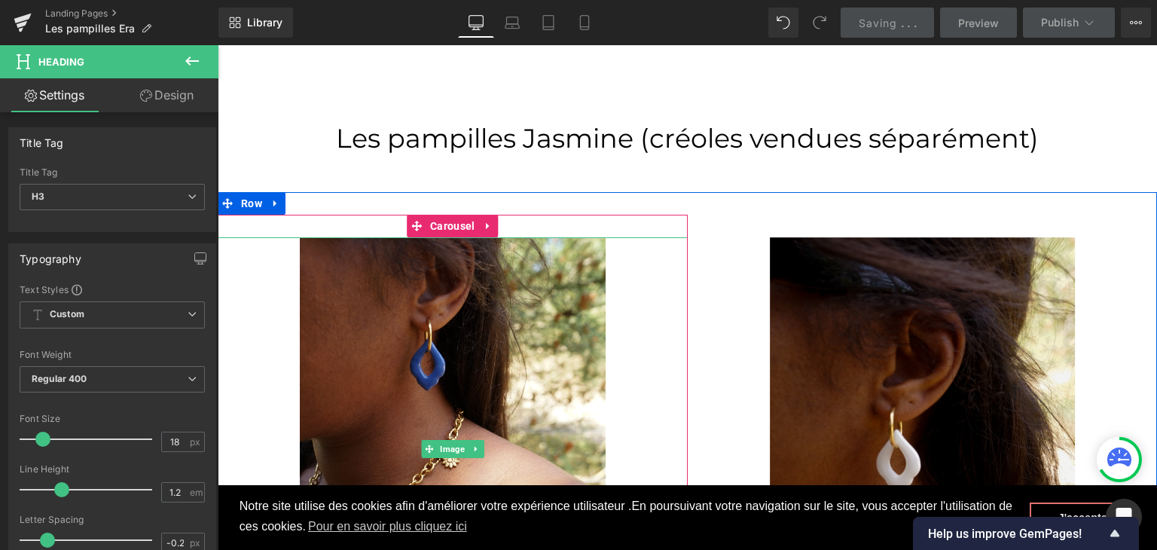
scroll to position [2685, 0]
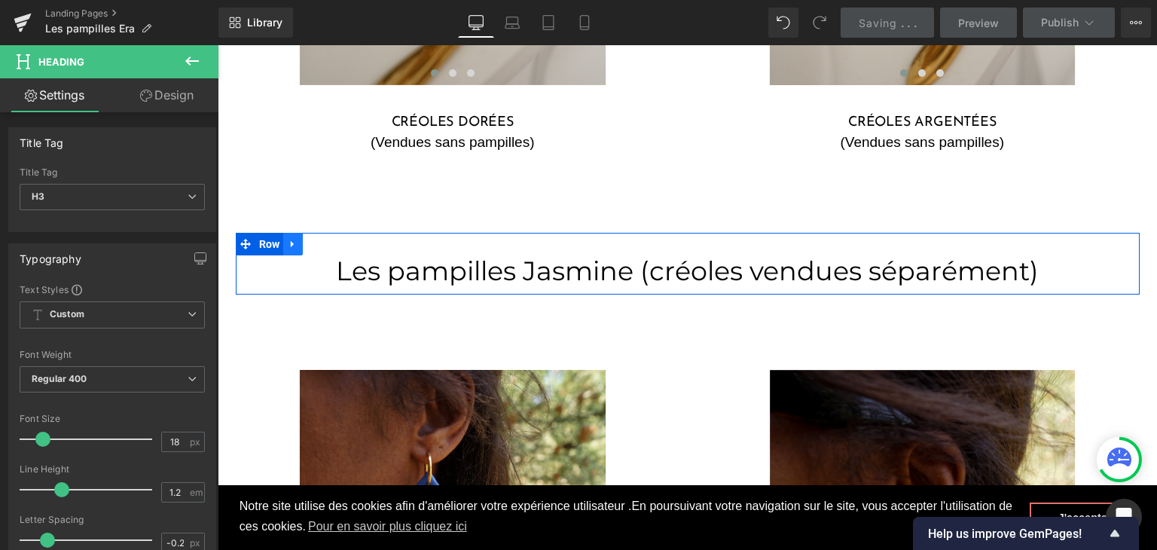
click at [291, 241] on icon at bounding box center [292, 243] width 3 height 7
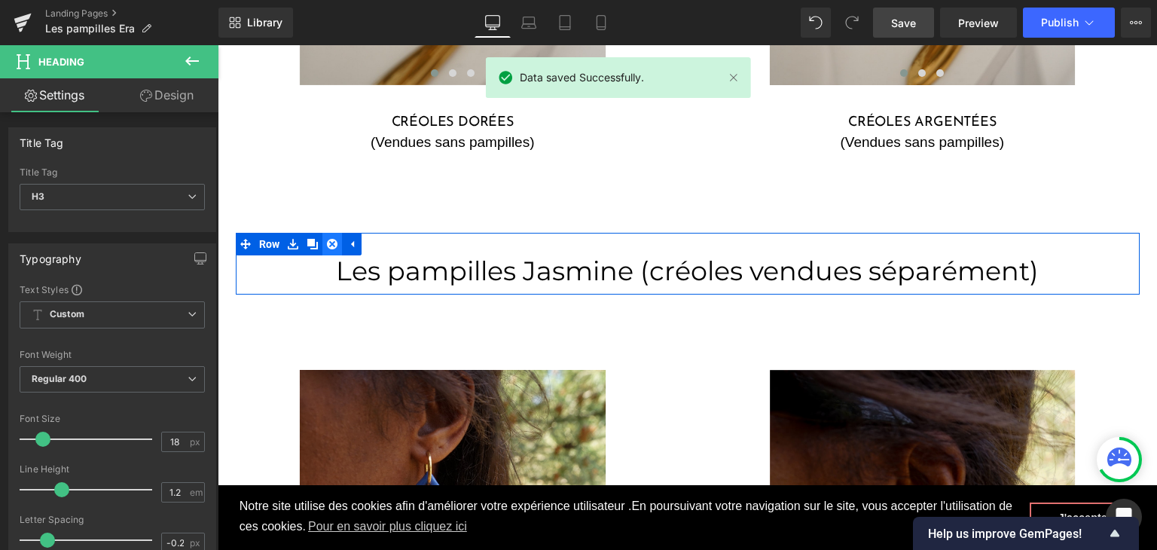
click at [322, 240] on link at bounding box center [332, 244] width 20 height 23
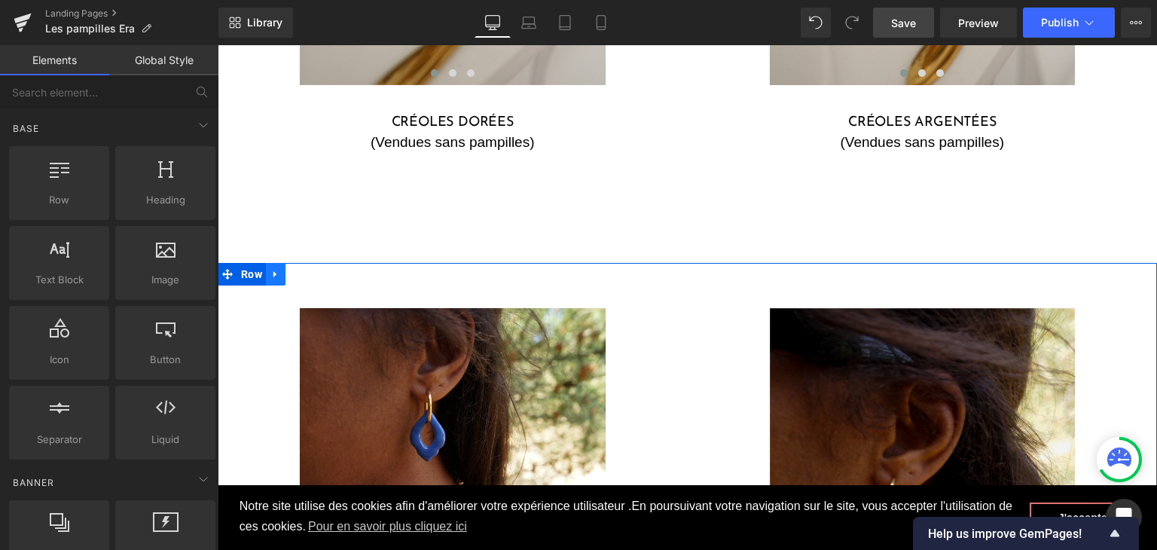
click at [273, 270] on icon at bounding box center [275, 273] width 11 height 11
click at [312, 272] on icon at bounding box center [315, 274] width 11 height 11
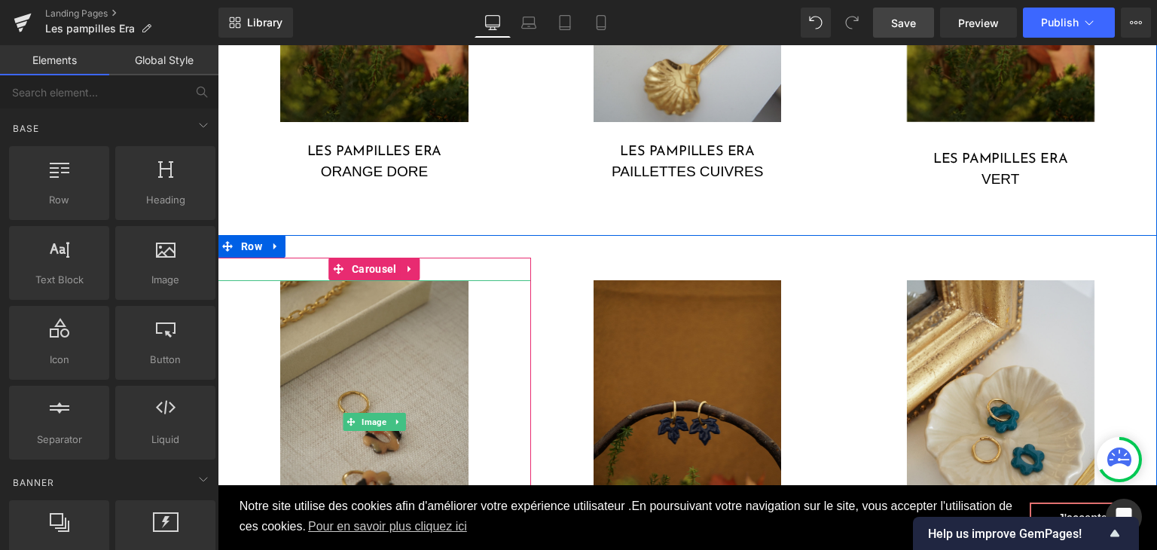
scroll to position [1480, 0]
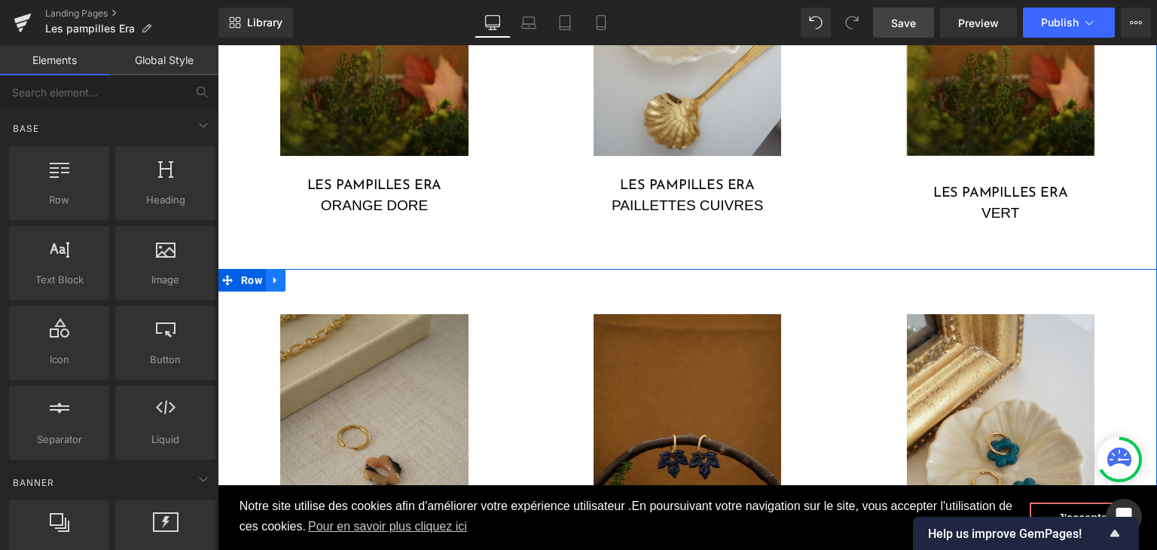
click at [273, 279] on icon at bounding box center [274, 280] width 3 height 7
click at [292, 273] on link at bounding box center [295, 280] width 20 height 23
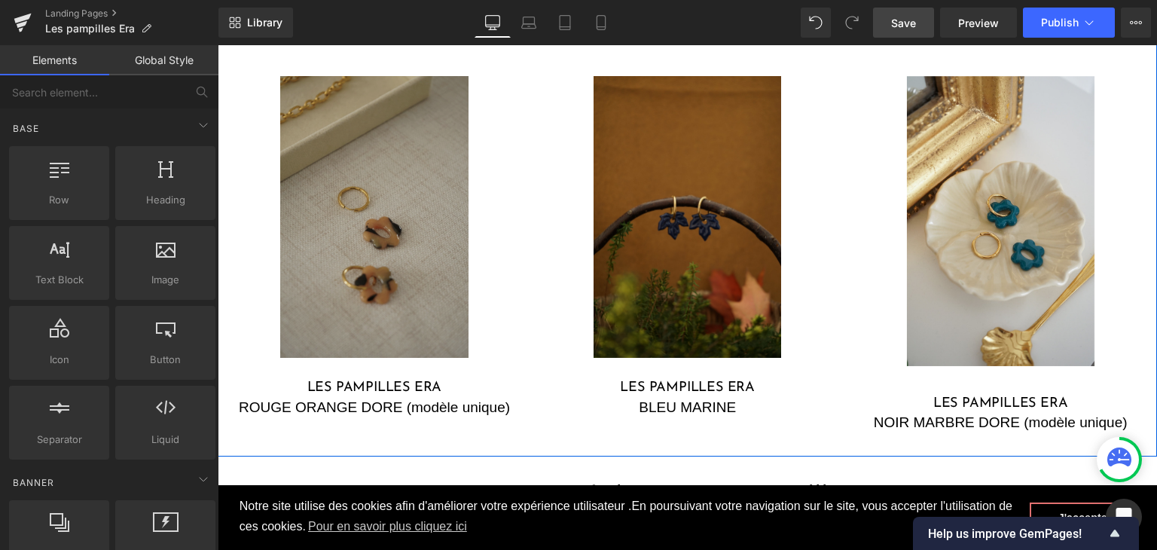
scroll to position [2393, 0]
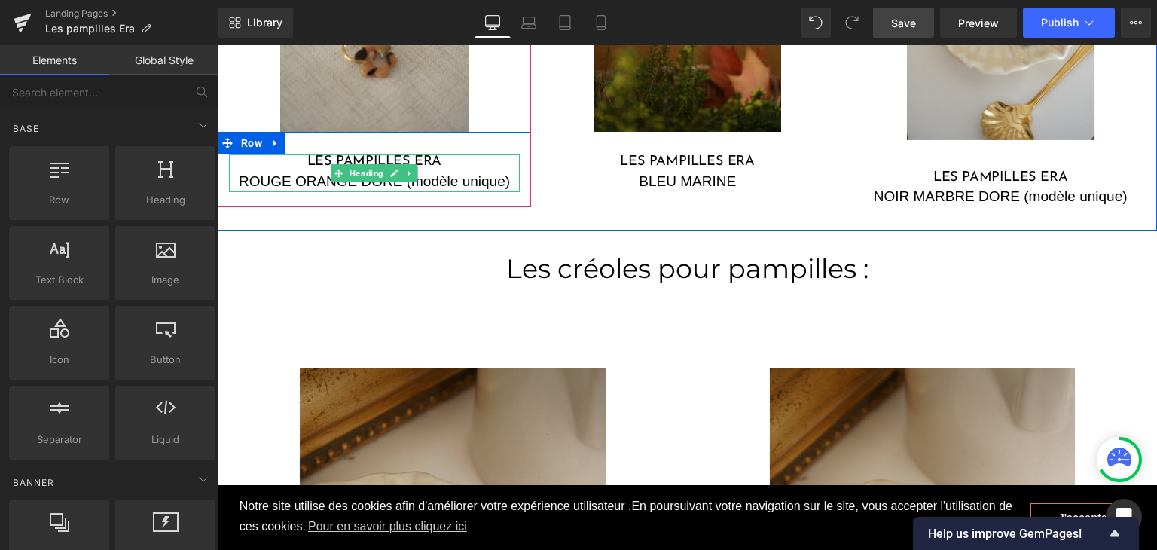
click at [279, 185] on div "ROUGE ORANGE DORE (modèle unique)" at bounding box center [374, 182] width 291 height 22
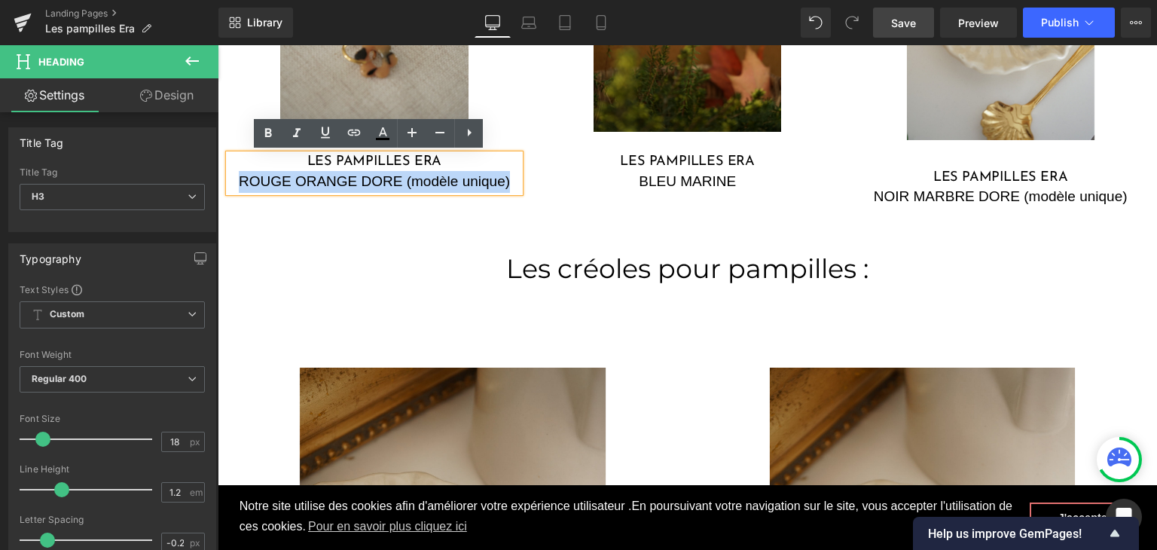
drag, startPoint x: 232, startPoint y: 179, endPoint x: 508, endPoint y: 174, distance: 276.5
click at [508, 174] on div "ROUGE ORANGE DORE (modèle unique)" at bounding box center [374, 182] width 291 height 22
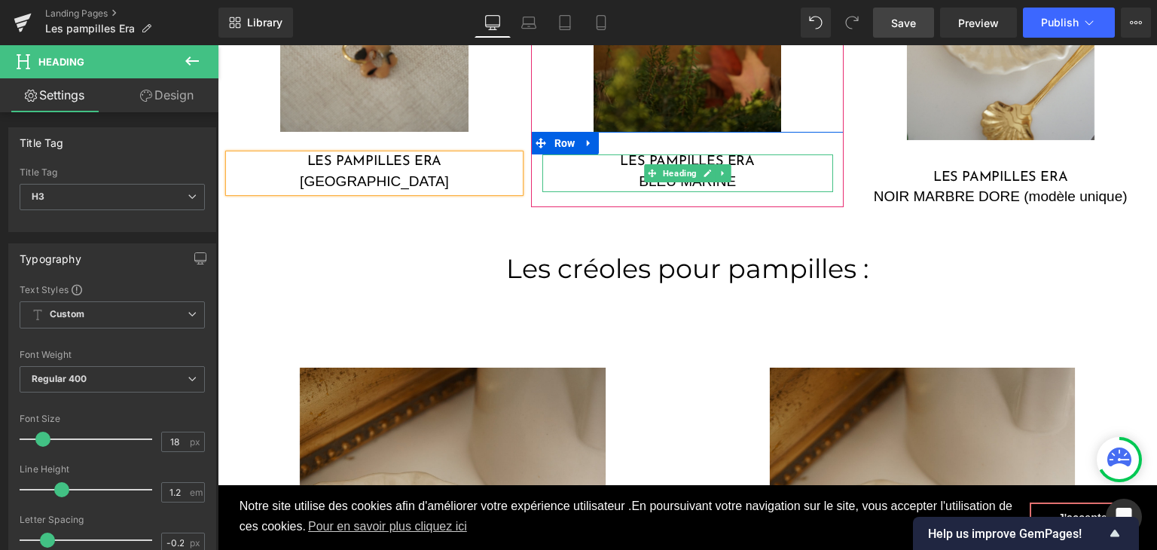
click at [759, 179] on div "BLEU MARINE" at bounding box center [687, 182] width 291 height 22
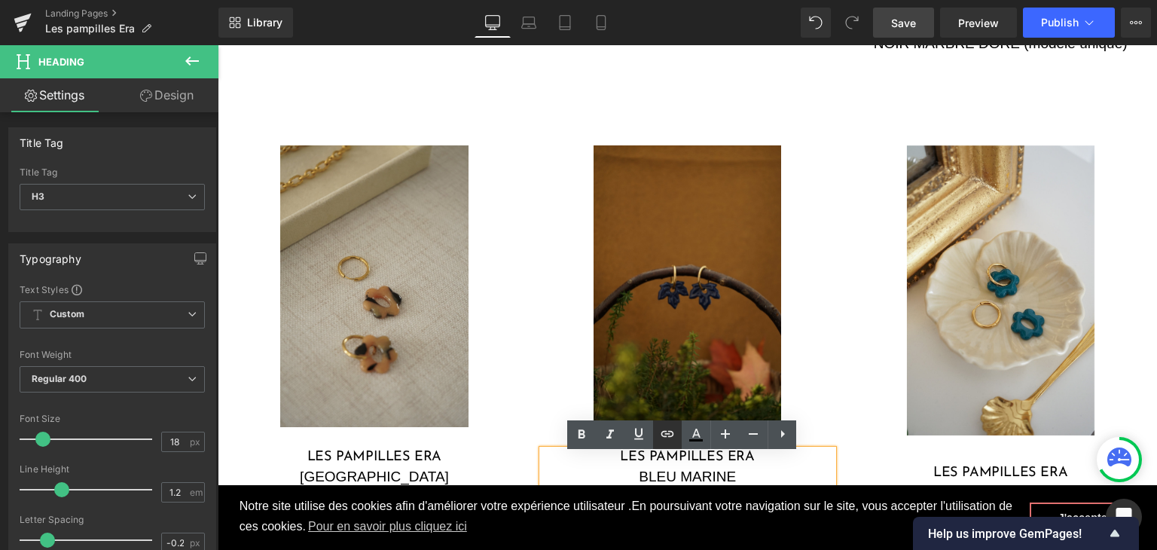
scroll to position [2092, 0]
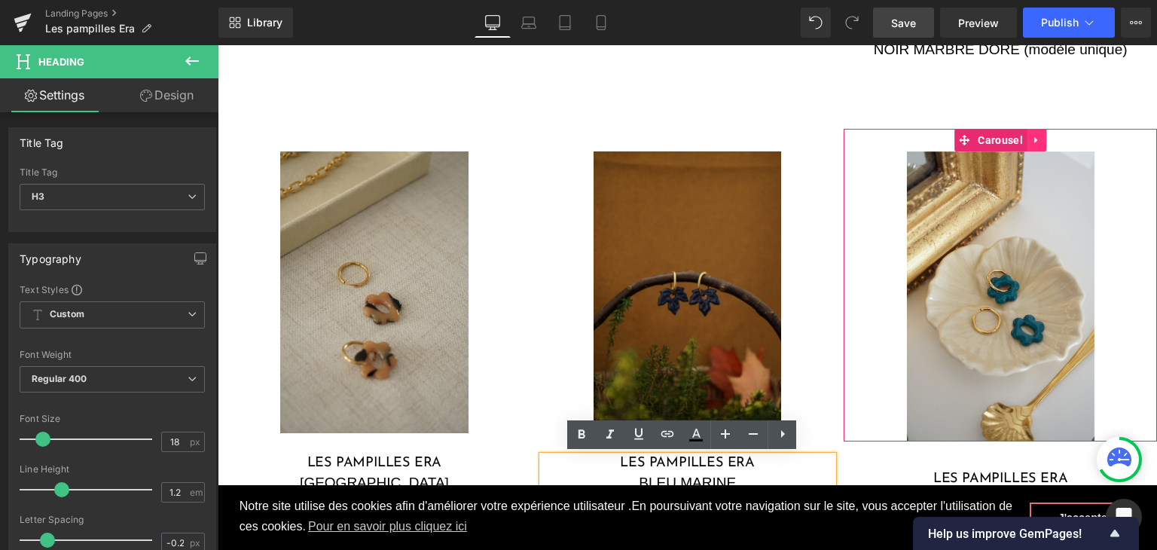
click at [1031, 142] on icon at bounding box center [1036, 139] width 11 height 11
click at [1036, 142] on link at bounding box center [1046, 140] width 20 height 23
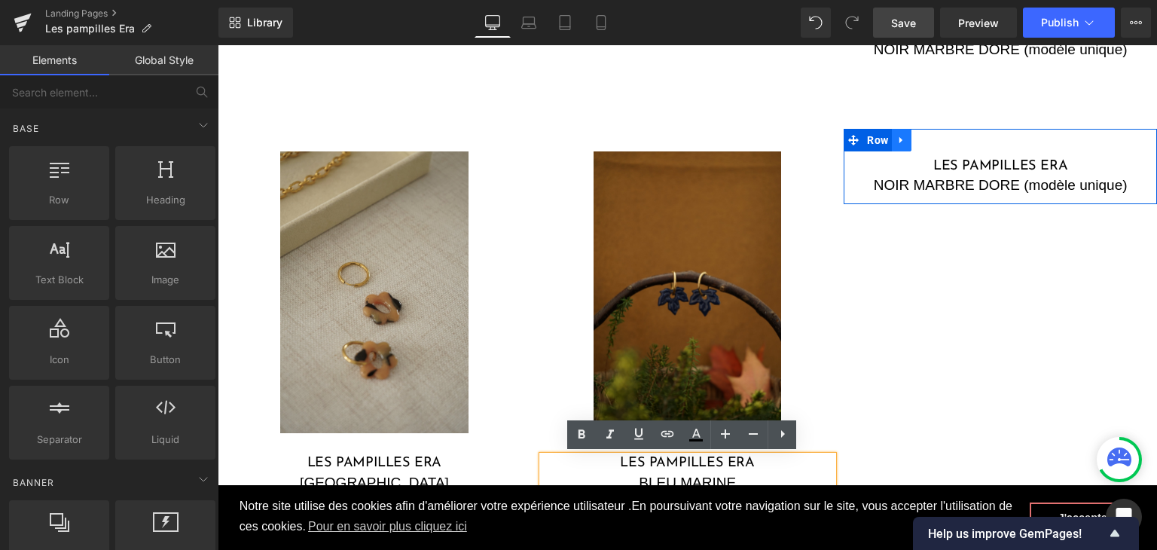
click at [896, 141] on icon at bounding box center [901, 139] width 11 height 11
click at [931, 134] on link at bounding box center [941, 140] width 20 height 23
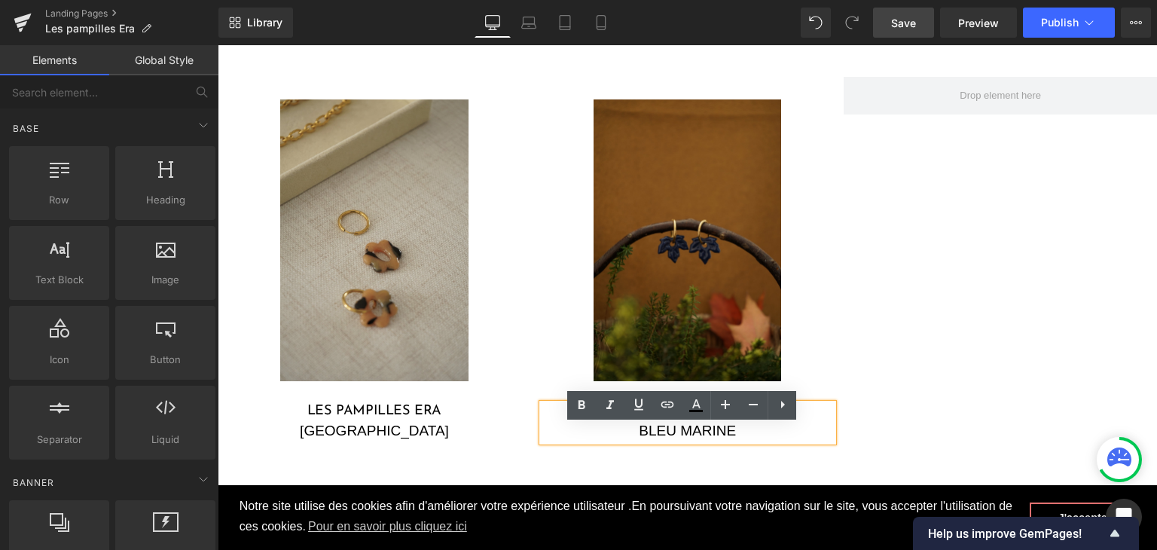
scroll to position [2167, 0]
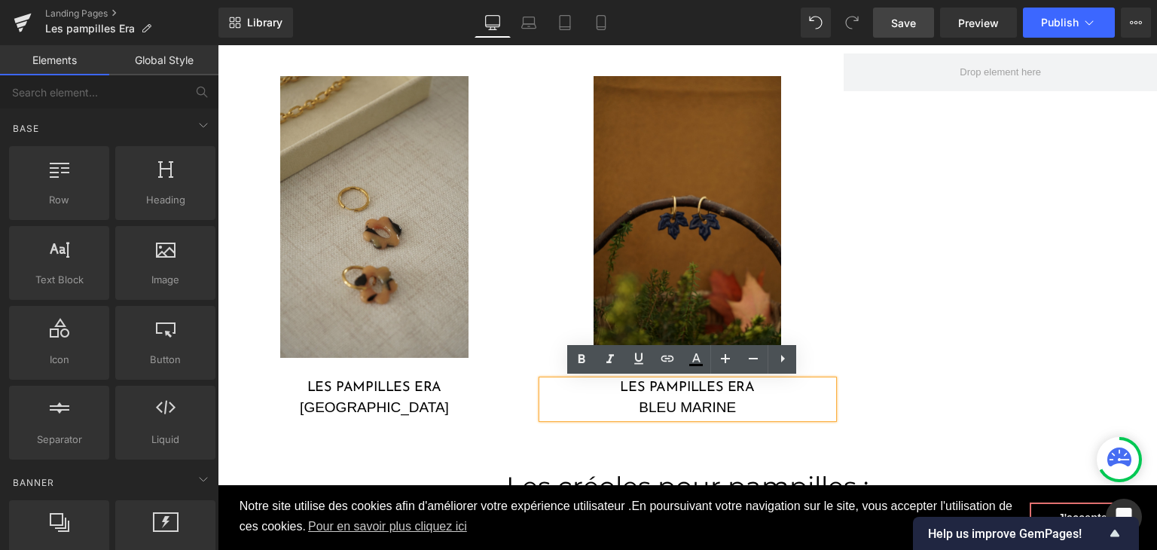
click at [639, 405] on div "BLEU MARINE" at bounding box center [687, 408] width 291 height 22
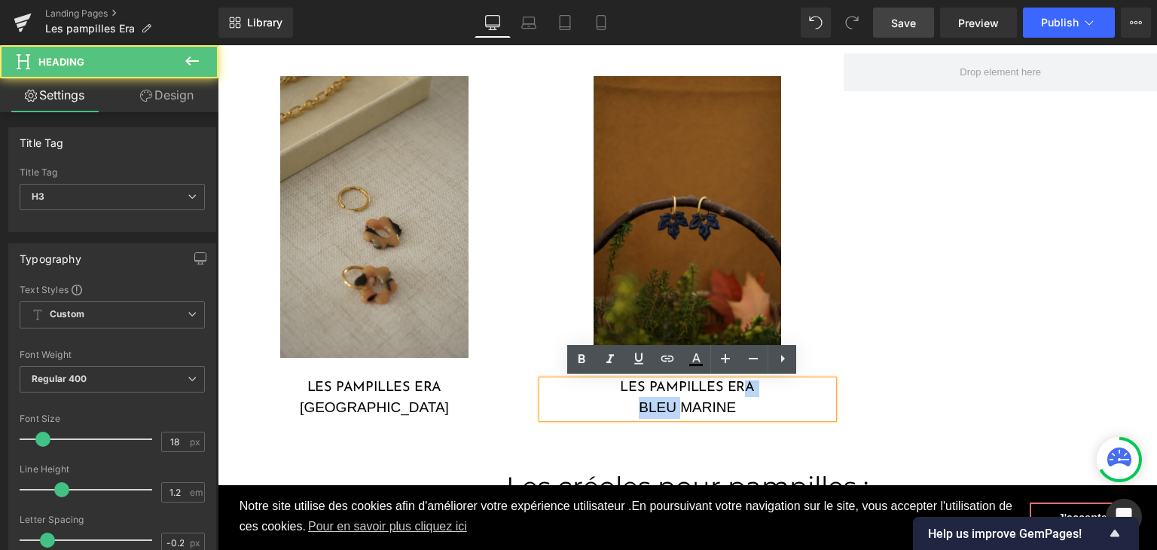
drag, startPoint x: 743, startPoint y: 395, endPoint x: 677, endPoint y: 400, distance: 65.7
click at [673, 398] on div "Les pampilles ERA BLEU MARINE" at bounding box center [687, 399] width 291 height 38
click at [744, 411] on div "BLEU MARINE" at bounding box center [687, 408] width 291 height 22
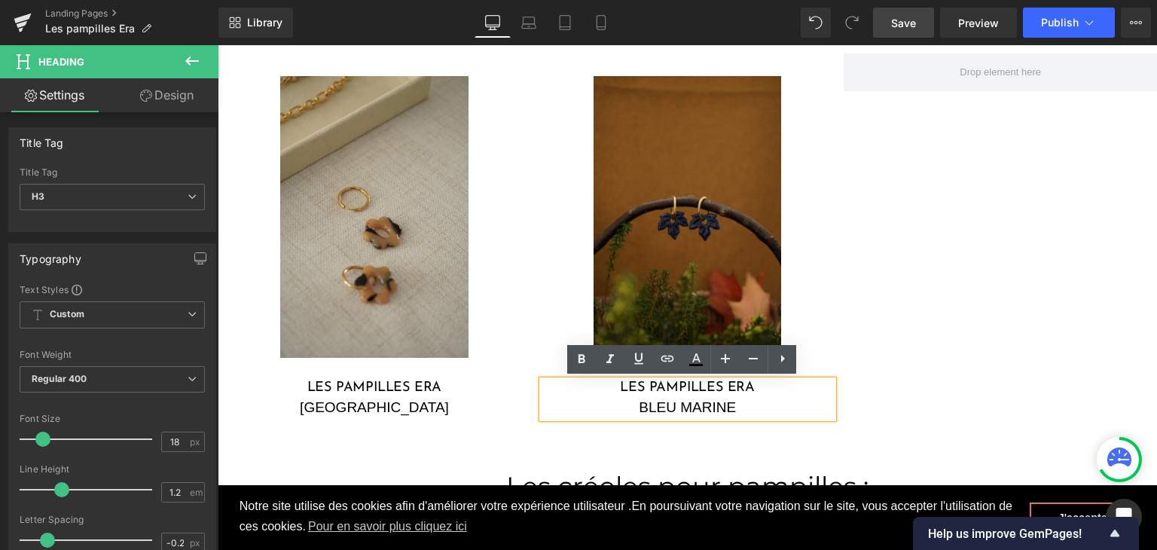
drag, startPoint x: 737, startPoint y: 411, endPoint x: 630, endPoint y: 408, distance: 107.0
click at [630, 408] on div "BLEU MARINE" at bounding box center [687, 408] width 291 height 22
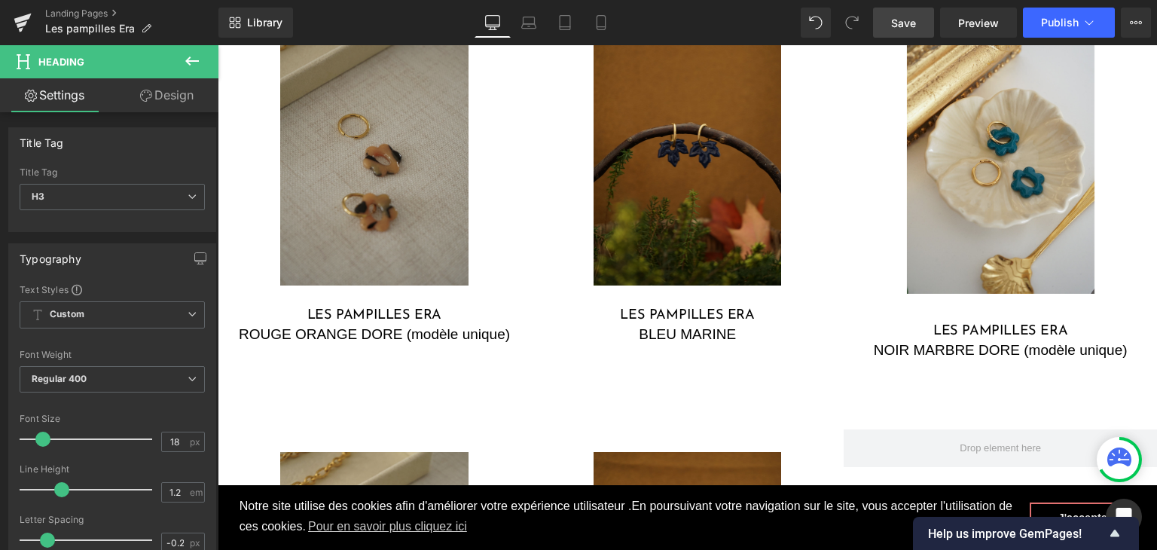
scroll to position [1790, 0]
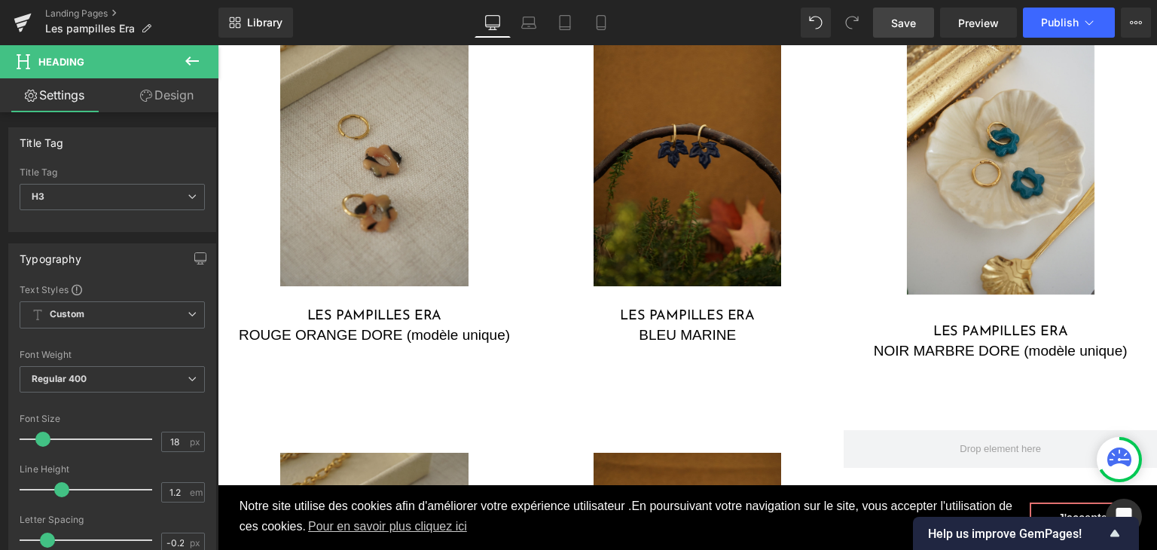
click at [904, 20] on span "Save" at bounding box center [903, 23] width 25 height 16
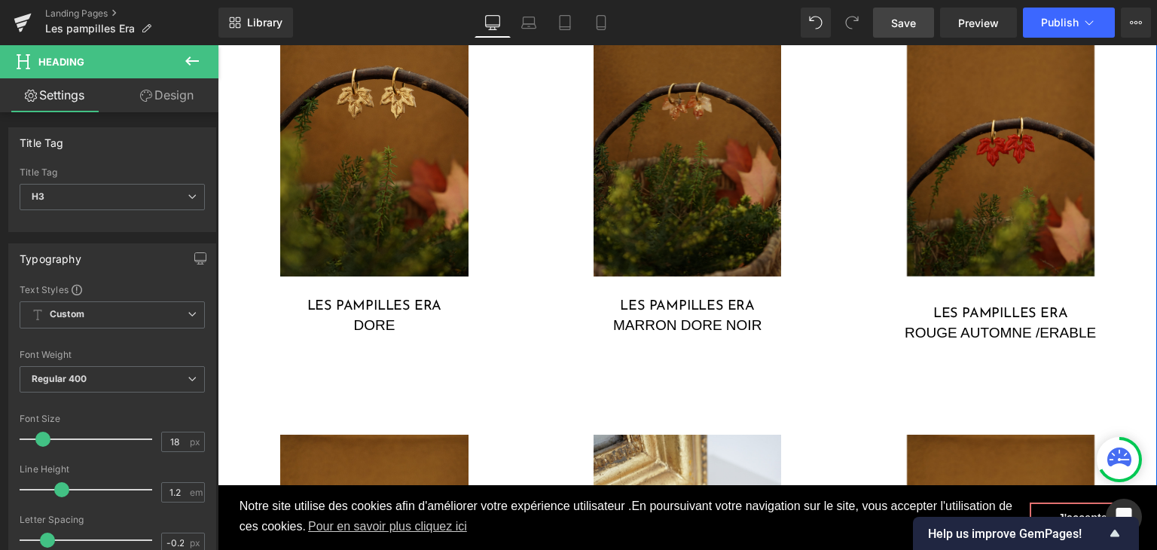
scroll to position [887, 0]
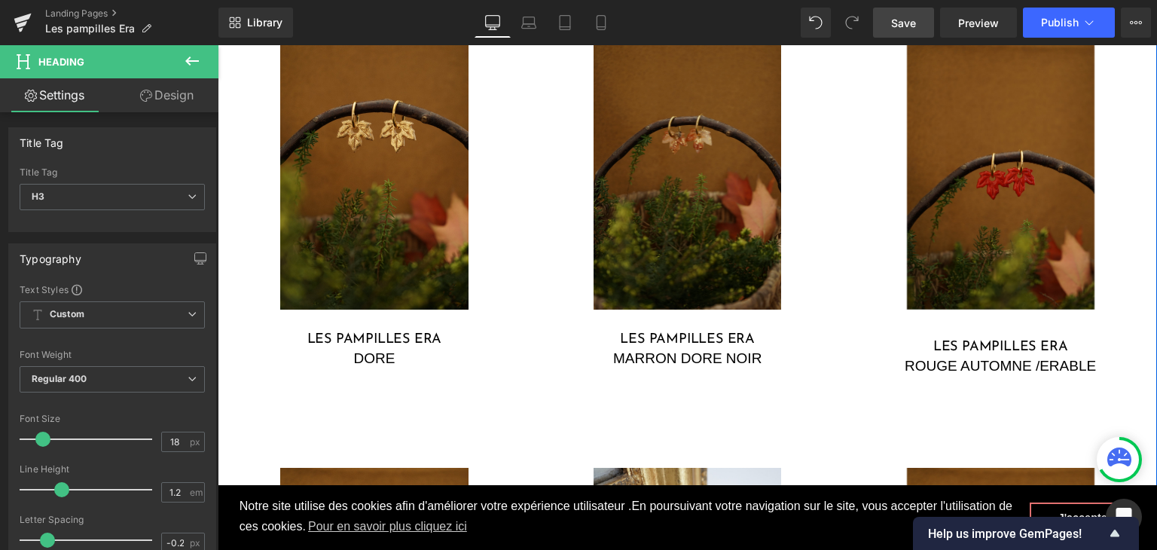
click at [630, 191] on img at bounding box center [688, 168] width 188 height 282
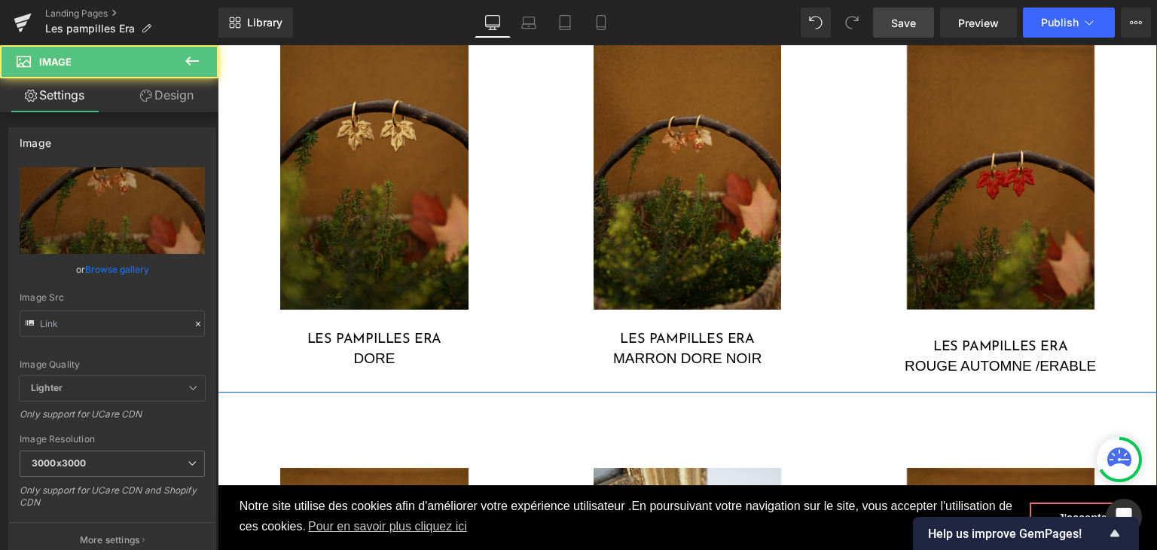
type input "https://cdn.shopify.com/s/files/1/0251/3371/1412/files/DSC02646_3000x3000.jpg?v…"
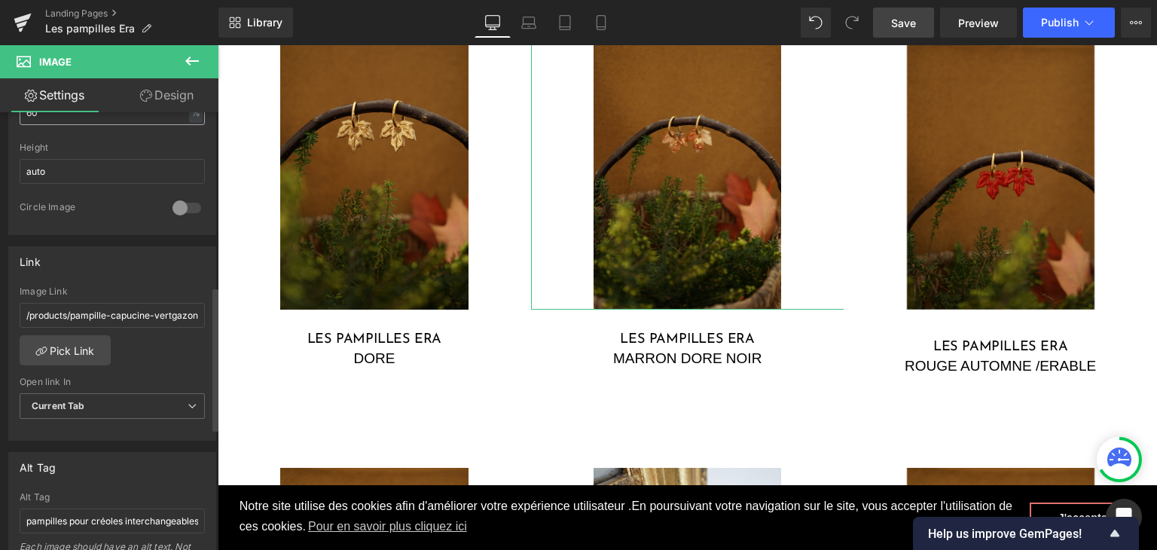
scroll to position [527, 0]
click at [87, 348] on link "Pick Link" at bounding box center [65, 349] width 91 height 30
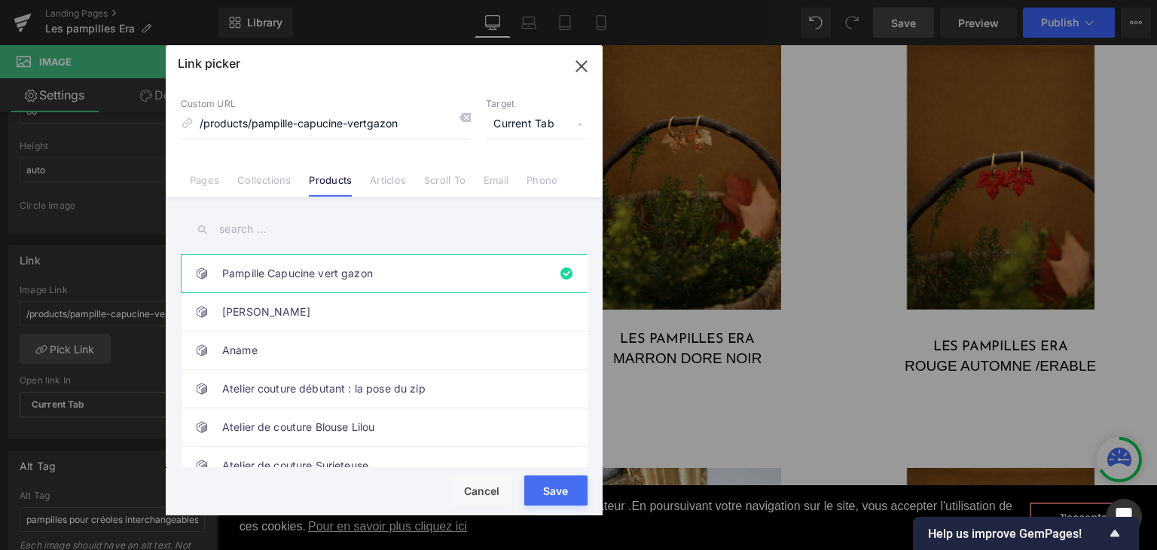
click at [298, 234] on input "text" at bounding box center [384, 229] width 407 height 34
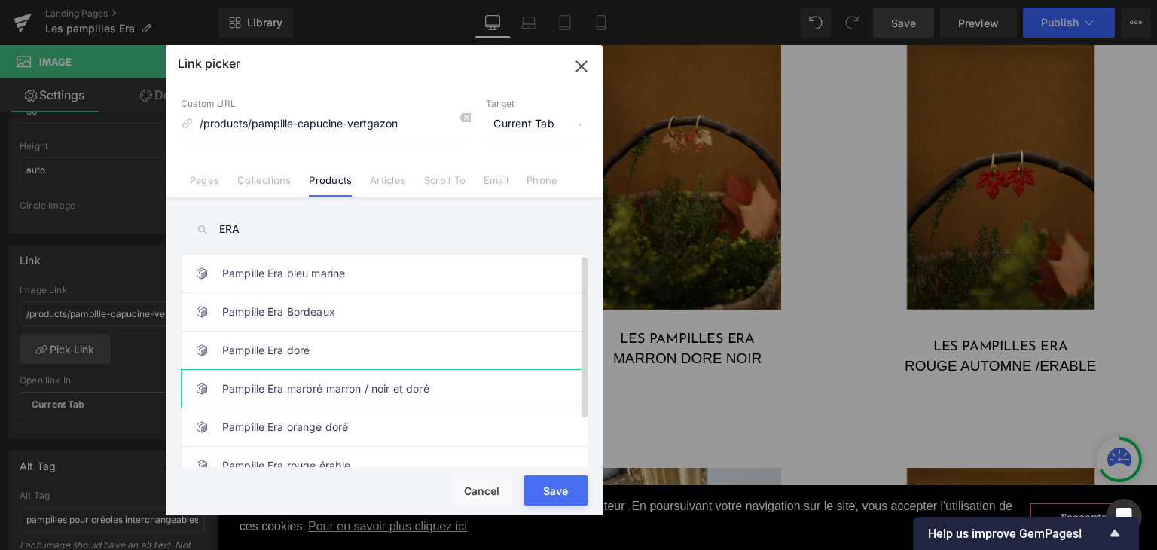
type input "ERA"
click at [253, 381] on link "Pampille Era marbré marron / noir et doré" at bounding box center [387, 389] width 331 height 38
type input "/products/pampille-era-marbre-marron-noir-et-dore"
click at [595, 441] on div "ERA Pampille Capucine vert gazon Agatha Aname Atelier couture débutant : la pos…" at bounding box center [384, 333] width 437 height 273
type input "/products/pampille-era-marbre-marron-noir-et-dore"
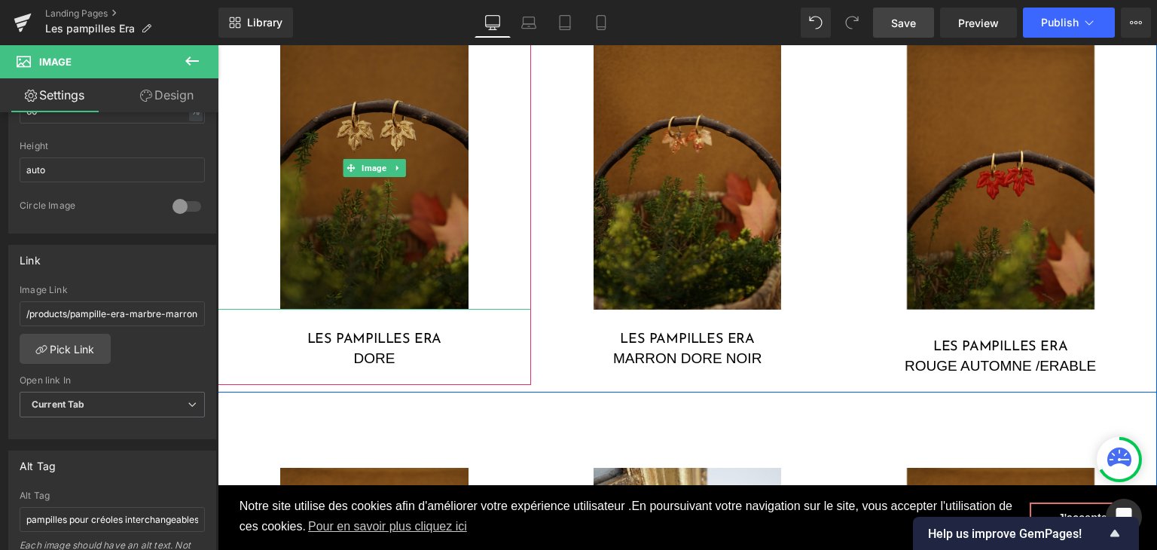
click at [357, 182] on img at bounding box center [374, 168] width 188 height 282
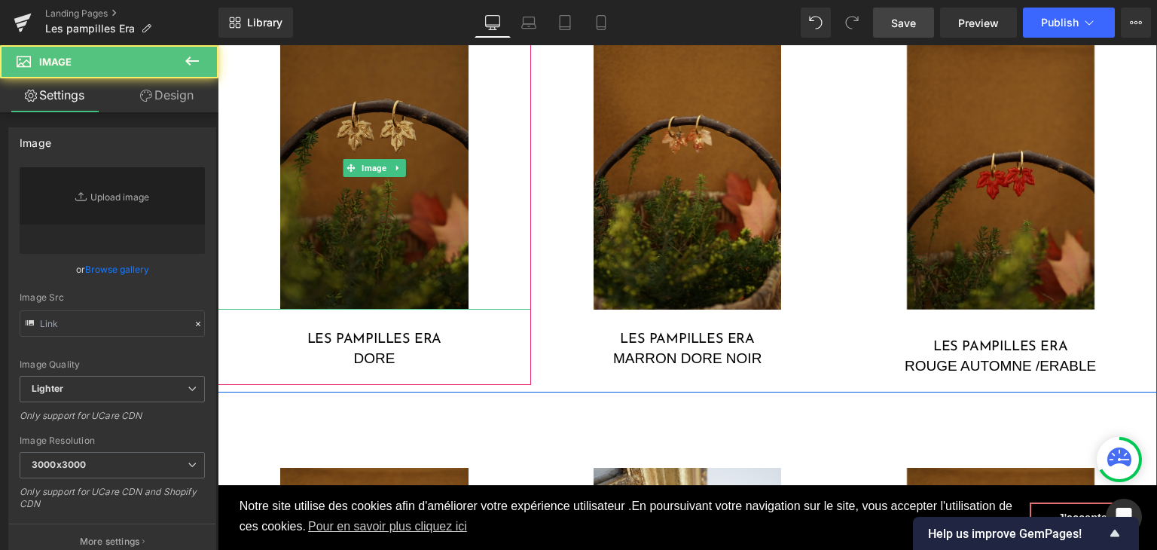
type input "https://cdn.shopify.com/s/files/1/0251/3371/1412/files/DSC02737_3000x3000.jpg?v…"
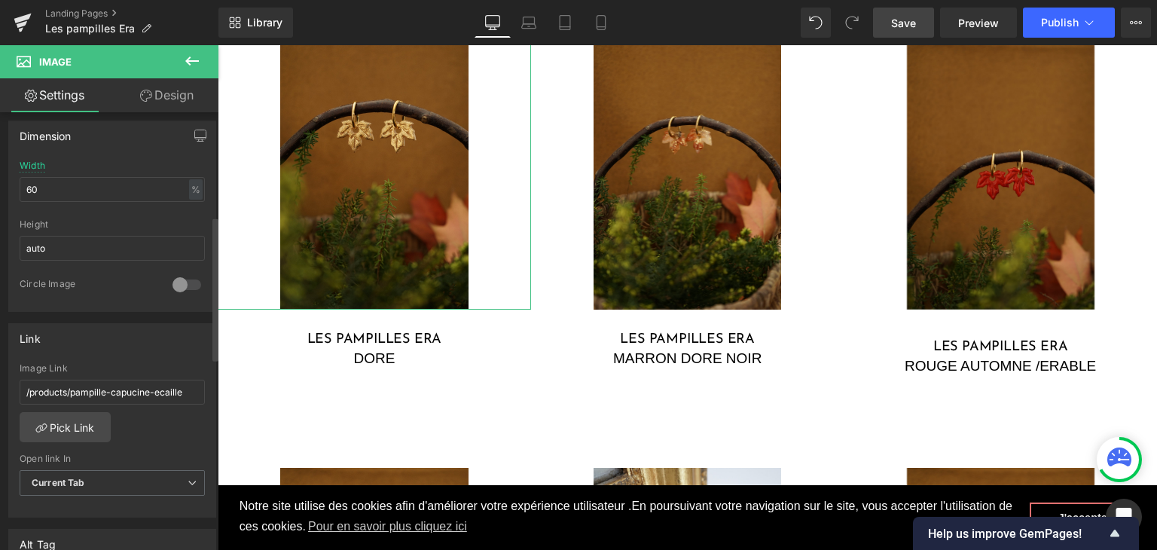
scroll to position [452, 0]
click at [63, 429] on link "Pick Link" at bounding box center [65, 424] width 91 height 30
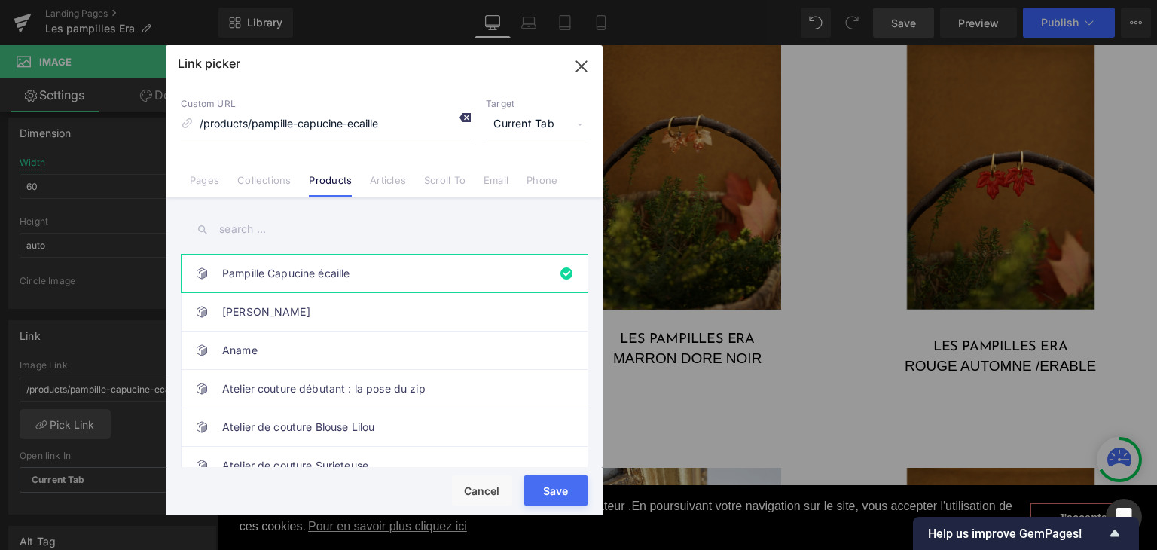
click at [465, 114] on icon at bounding box center [465, 117] width 12 height 12
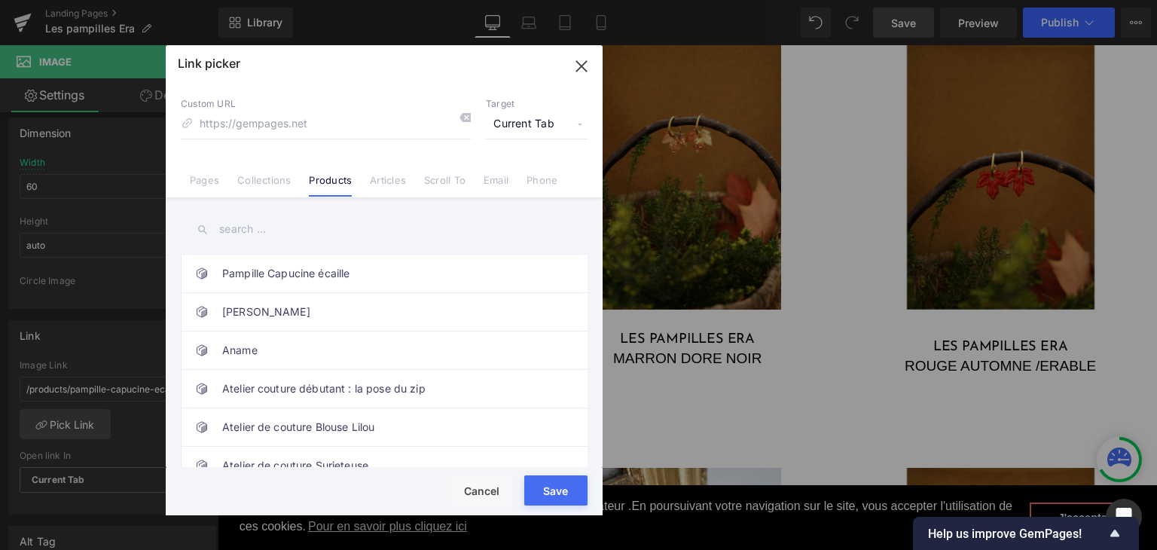
click at [295, 232] on input "text" at bounding box center [384, 229] width 407 height 34
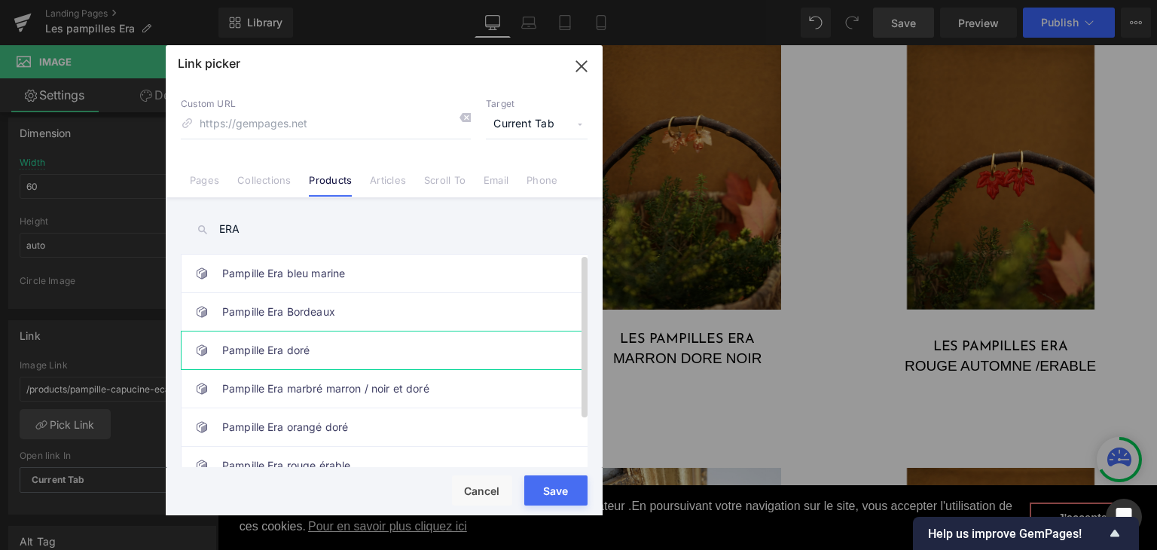
type input "ERA"
click at [340, 350] on link "Pampille Era doré" at bounding box center [387, 350] width 331 height 38
type input "/products/pampille-era-dore"
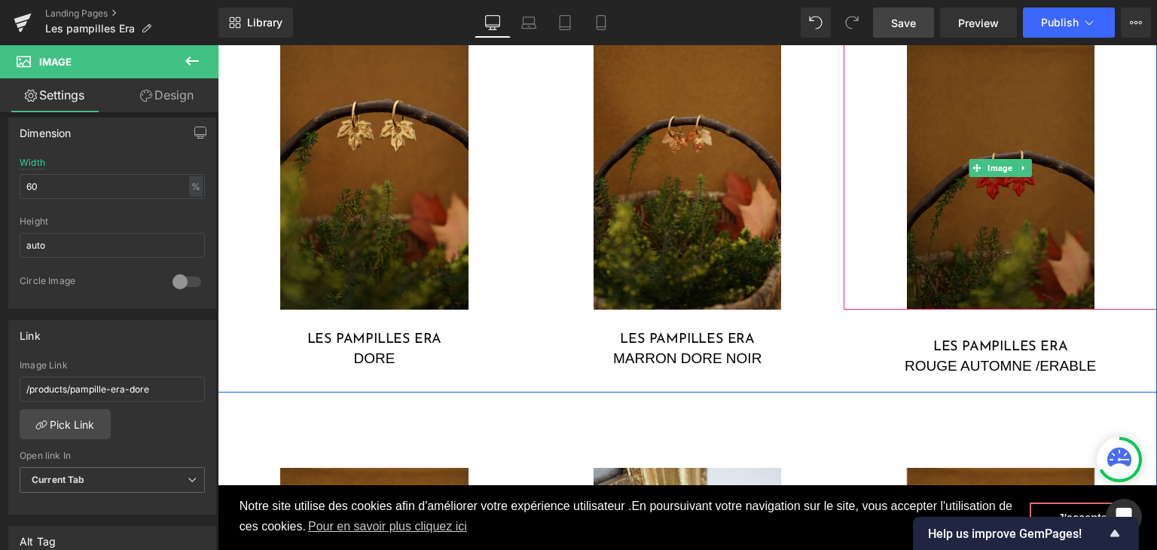
click at [1007, 245] on img at bounding box center [1001, 168] width 188 height 282
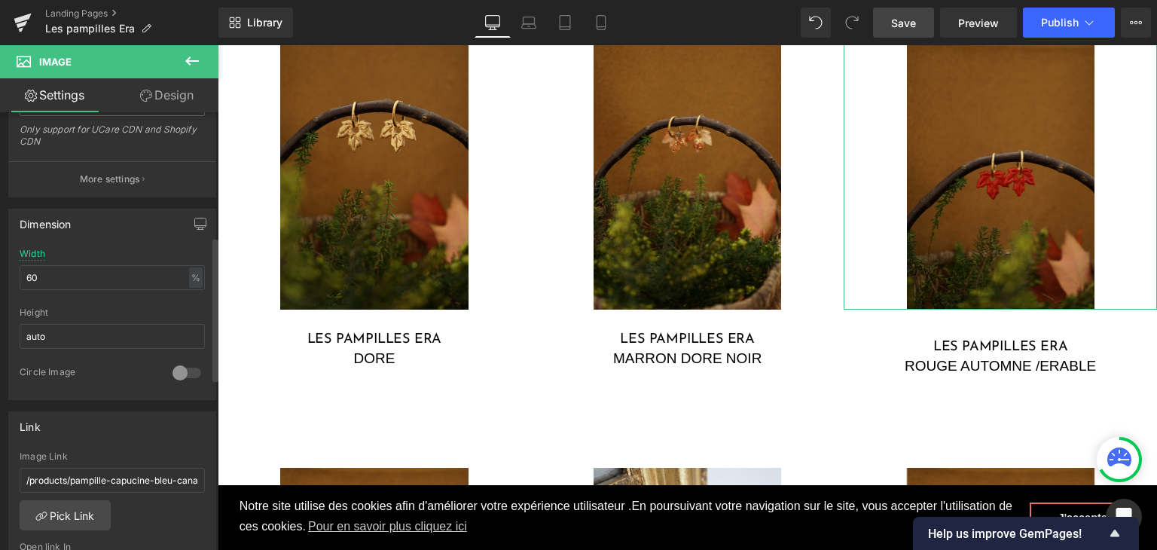
scroll to position [377, 0]
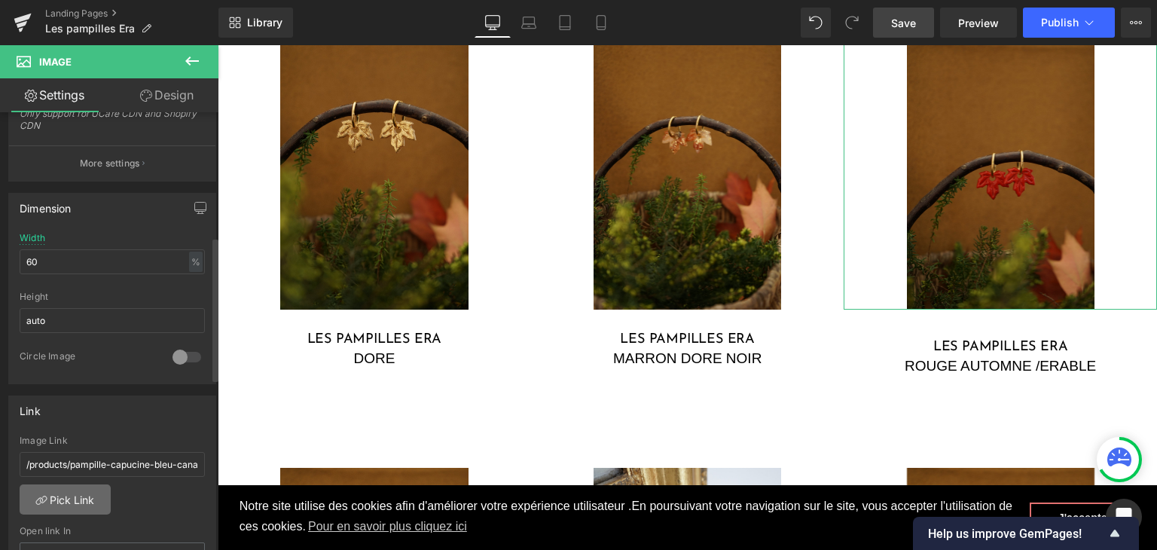
click at [84, 495] on link "Pick Link" at bounding box center [65, 499] width 91 height 30
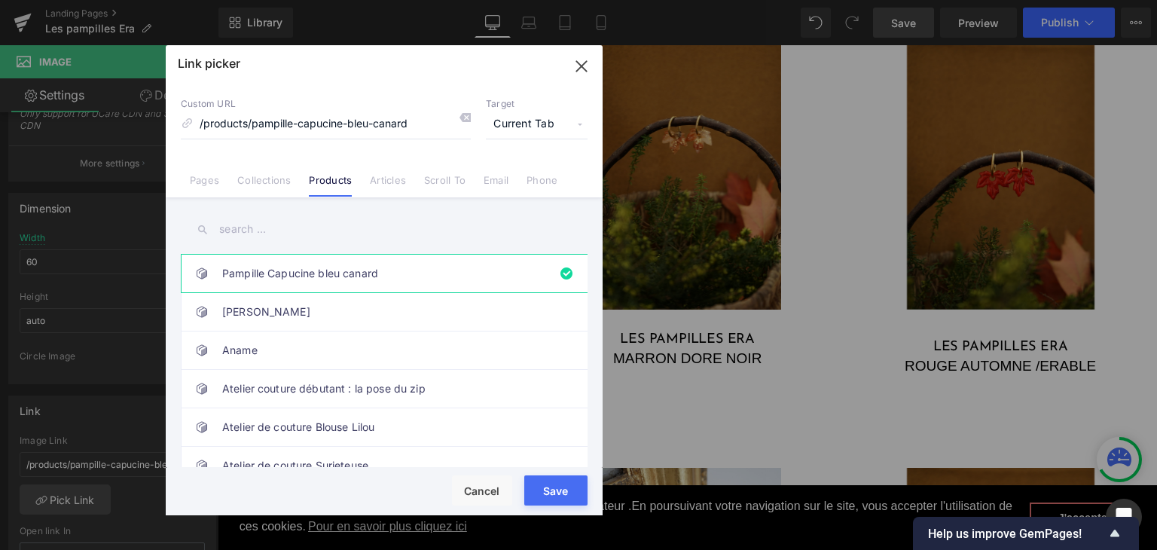
click at [412, 230] on input "text" at bounding box center [384, 229] width 407 height 34
click at [464, 118] on icon at bounding box center [465, 117] width 12 height 12
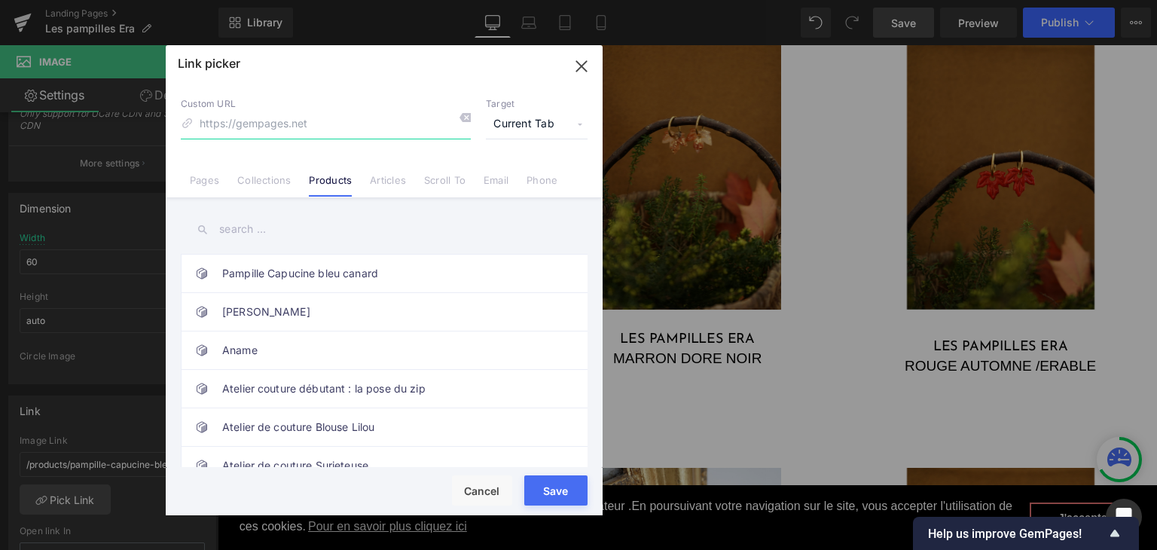
click at [413, 126] on input at bounding box center [326, 124] width 290 height 29
type input "ERA"
click at [461, 116] on icon at bounding box center [465, 117] width 12 height 12
click at [260, 224] on input "text" at bounding box center [384, 229] width 407 height 34
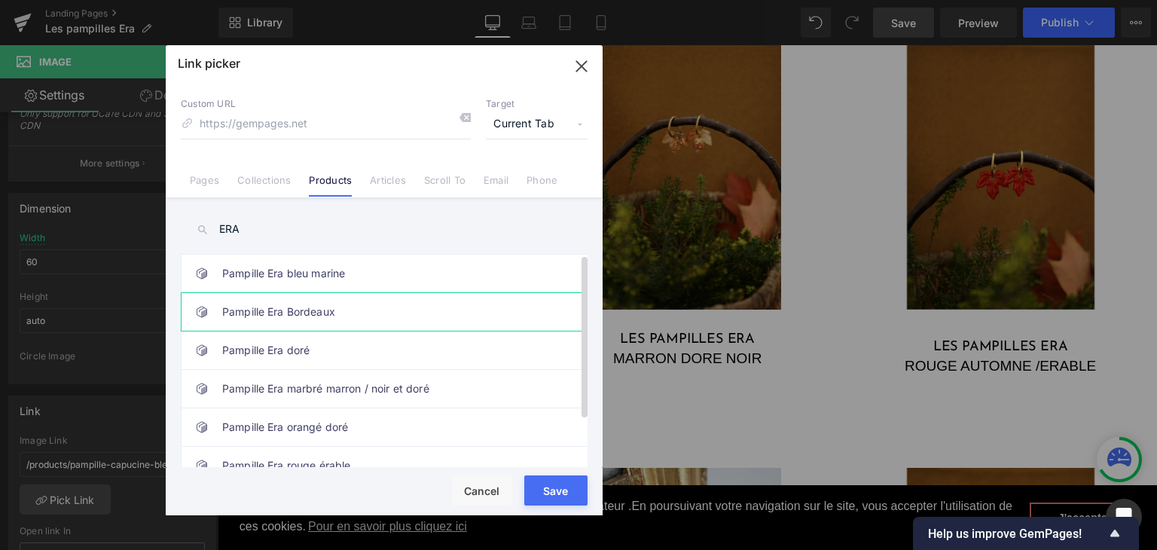
scroll to position [60, 0]
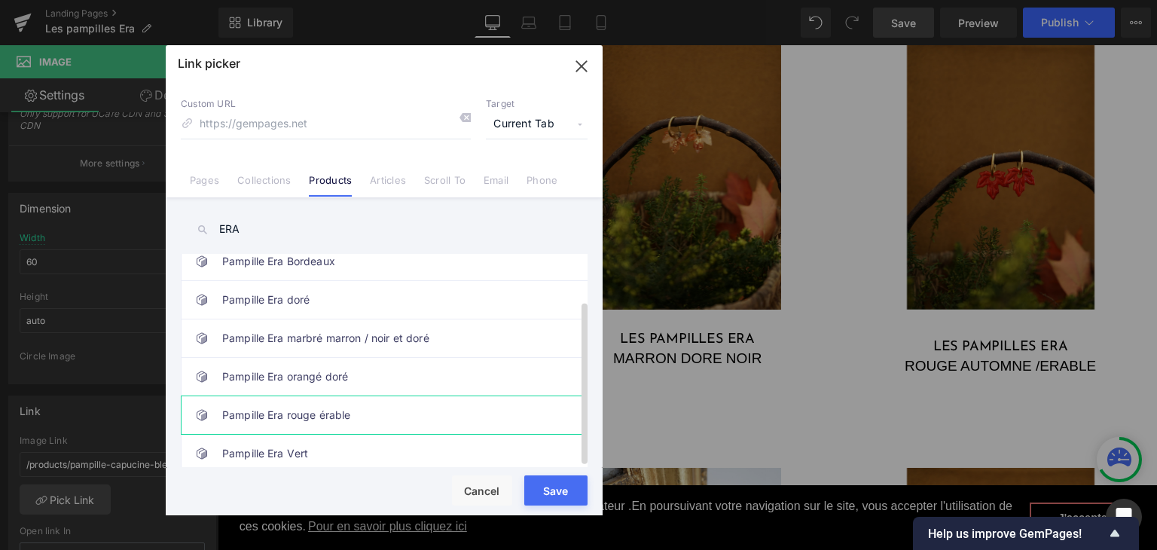
type input "ERA"
click at [339, 396] on link "Pampille Era rouge érable" at bounding box center [387, 415] width 331 height 38
type input "/products/pampille-era-rouge-erable"
click at [537, 486] on div "Rendering Content" at bounding box center [579, 490] width 93 height 17
type input "/products/pampille-era-rouge-erable"
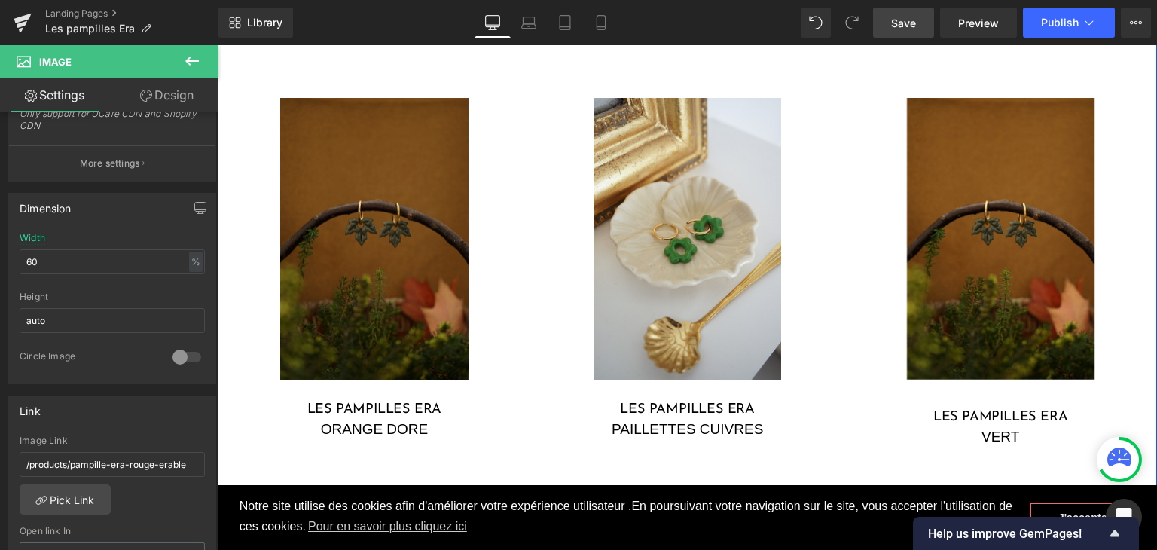
scroll to position [1263, 0]
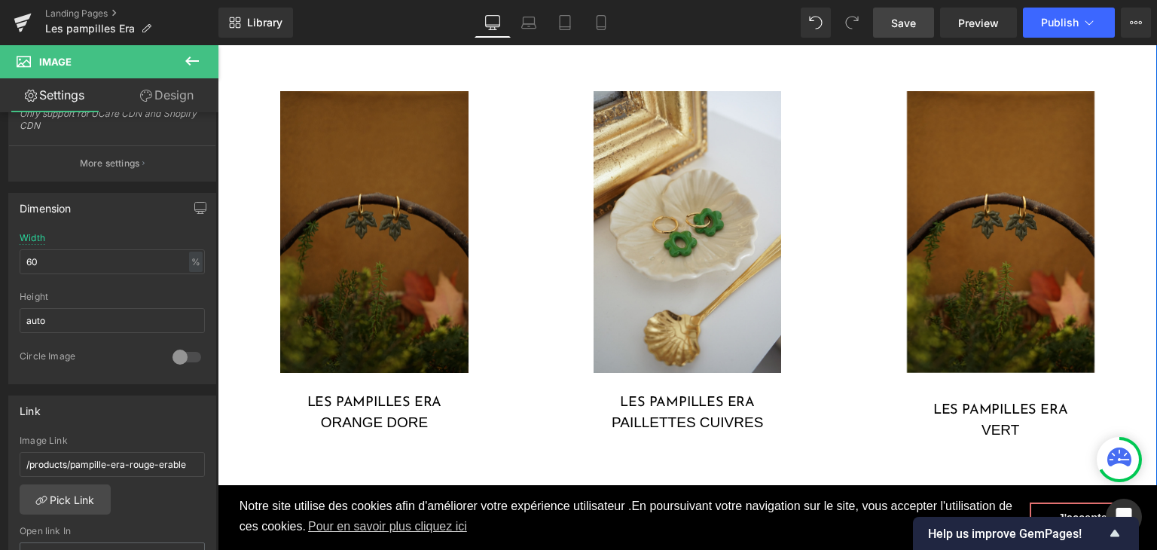
click at [365, 288] on img at bounding box center [374, 232] width 188 height 282
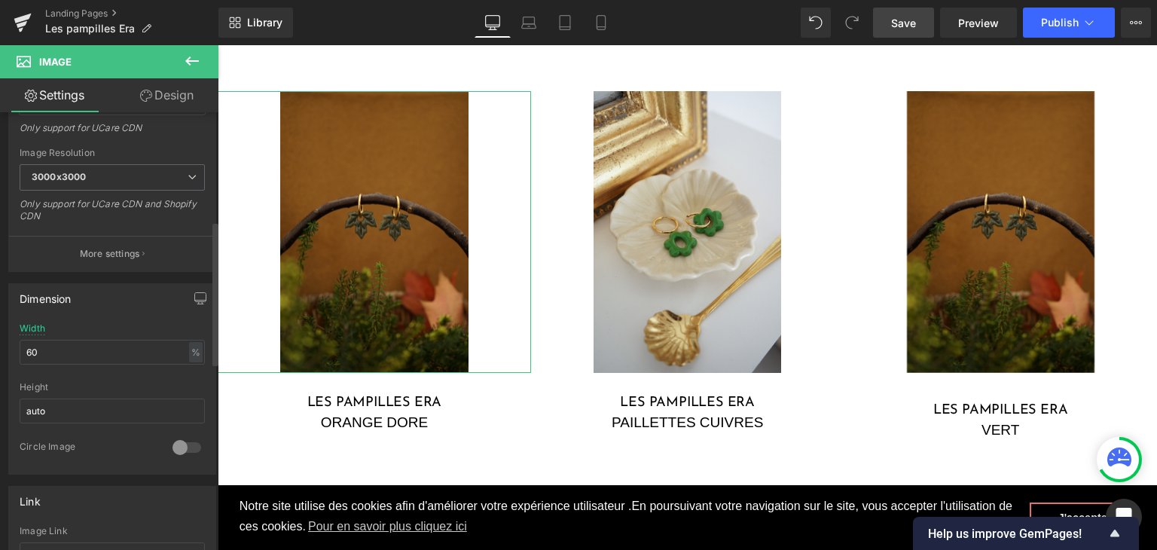
scroll to position [377, 0]
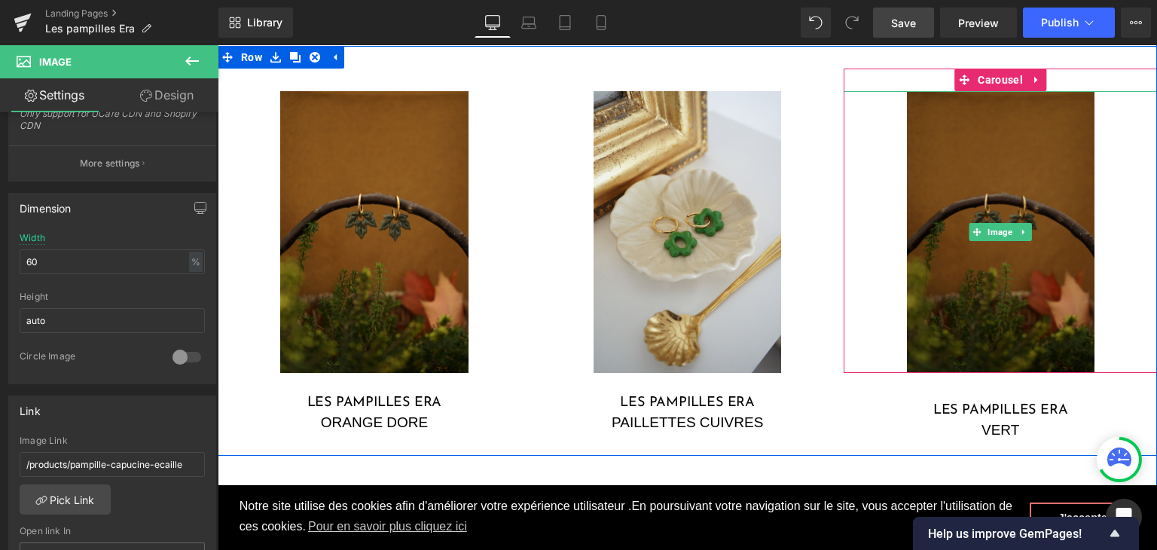
click at [1024, 316] on img at bounding box center [1001, 232] width 188 height 282
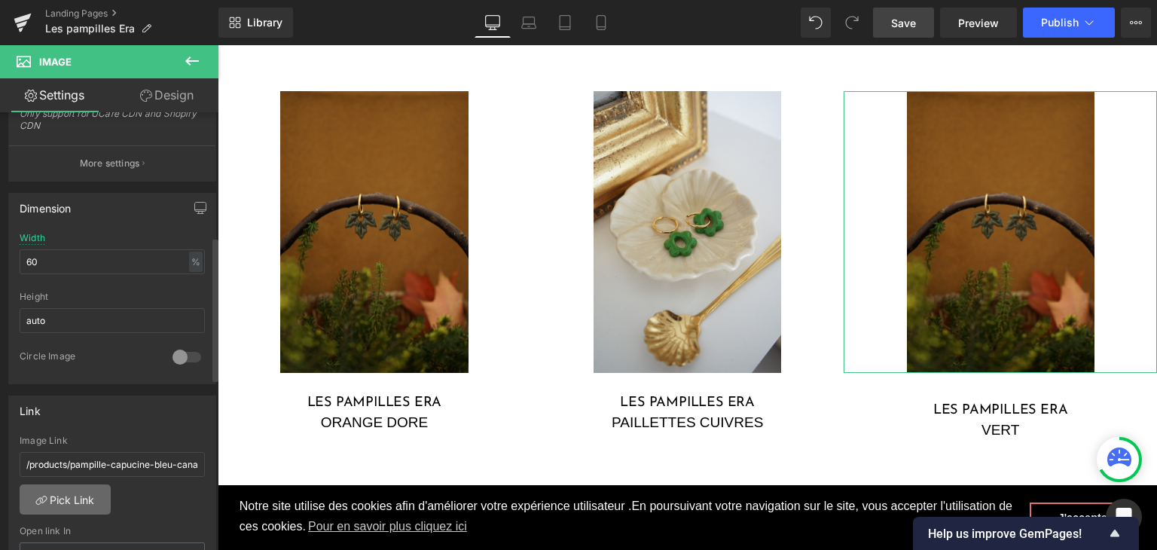
click at [94, 499] on link "Pick Link" at bounding box center [65, 499] width 91 height 30
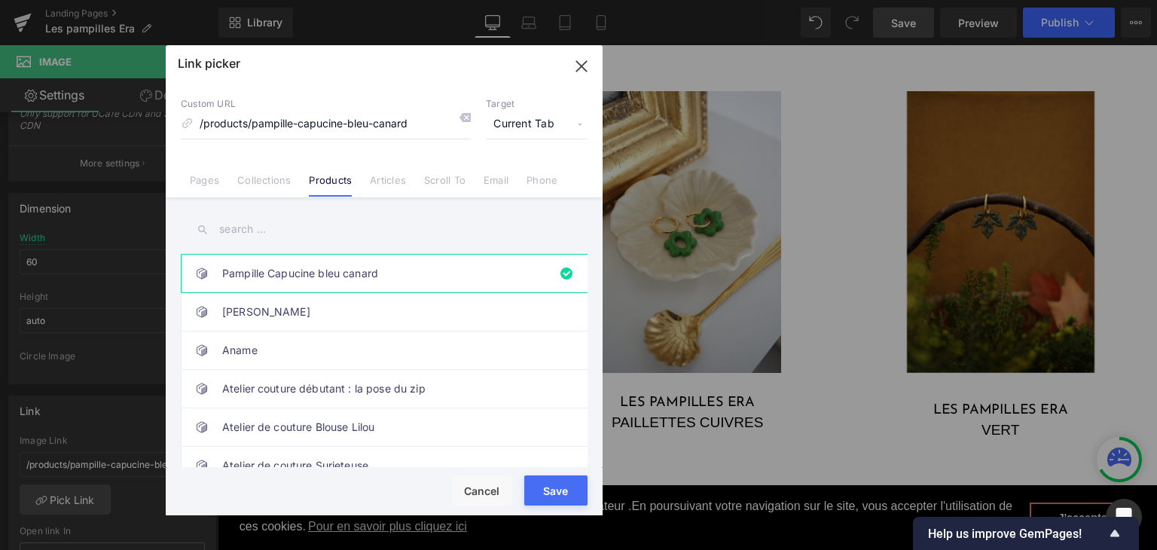
click at [359, 234] on input "text" at bounding box center [384, 229] width 407 height 34
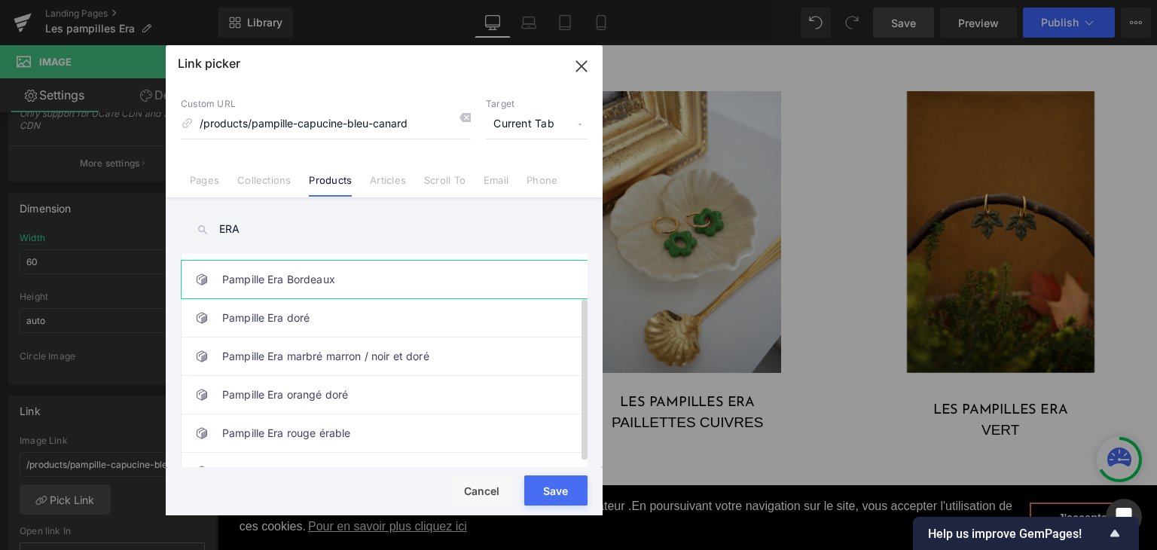
scroll to position [60, 0]
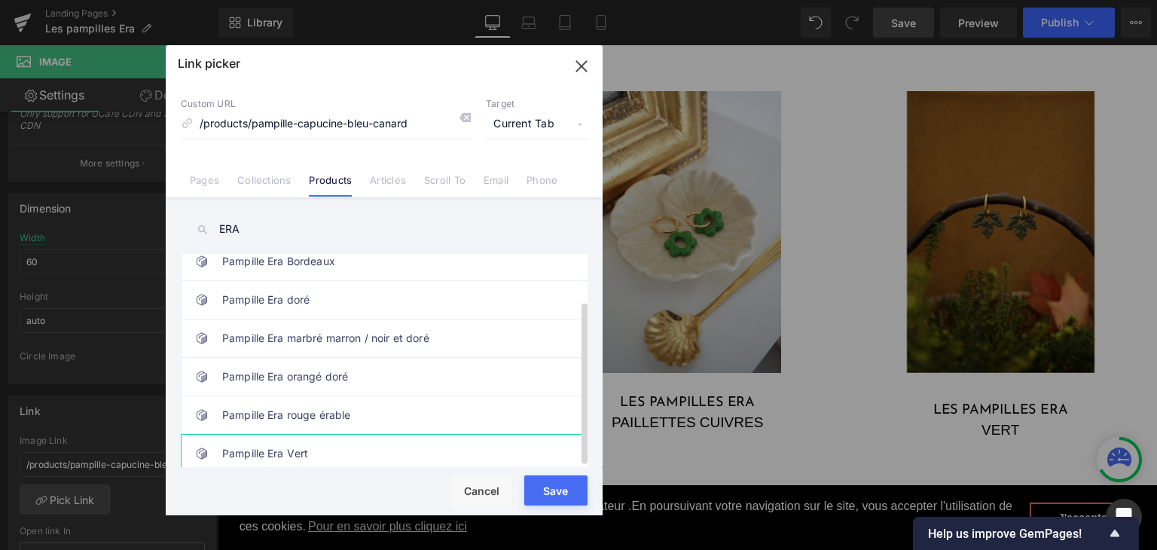
type input "ERA"
click at [316, 446] on link "Pampille Era Vert" at bounding box center [387, 454] width 331 height 38
type input "/products/pampille-era-vert"
click at [571, 486] on div "Rendering Content" at bounding box center [579, 490] width 93 height 17
type input "/products/pampille-era-vert"
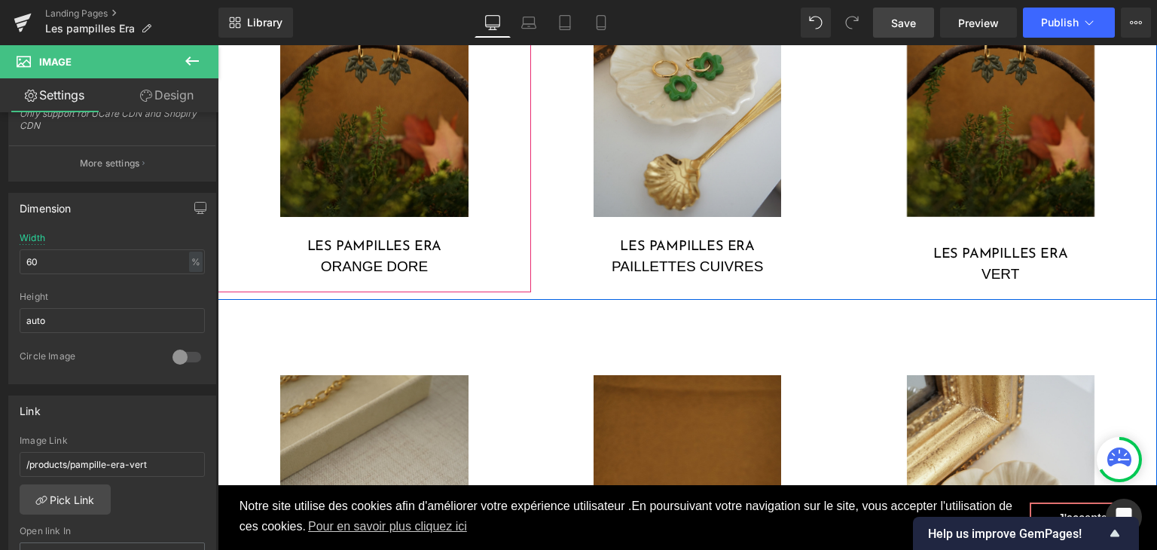
scroll to position [1489, 0]
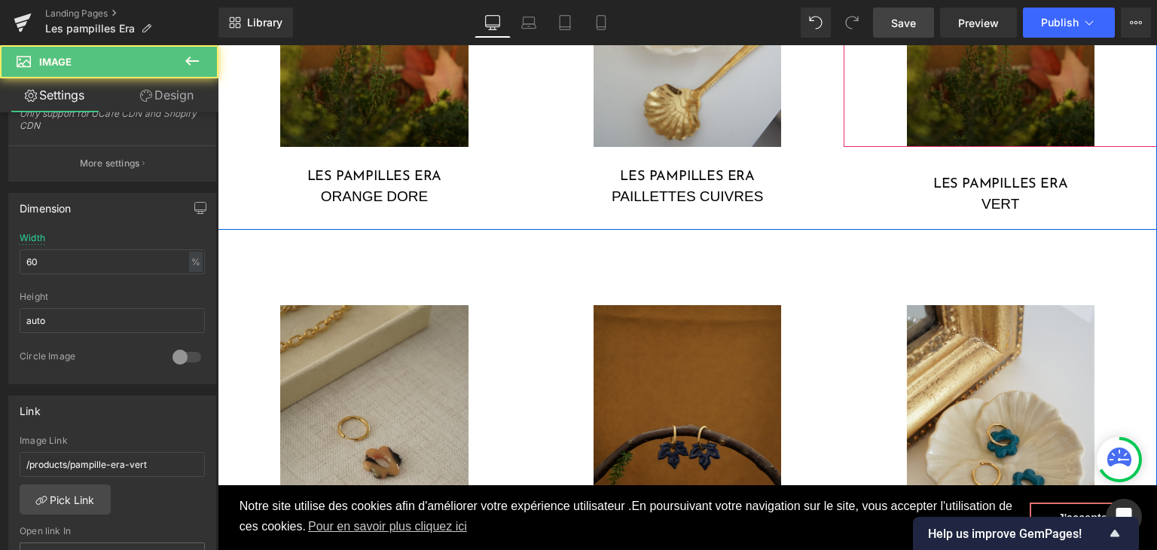
click at [972, 83] on img at bounding box center [1001, 6] width 188 height 282
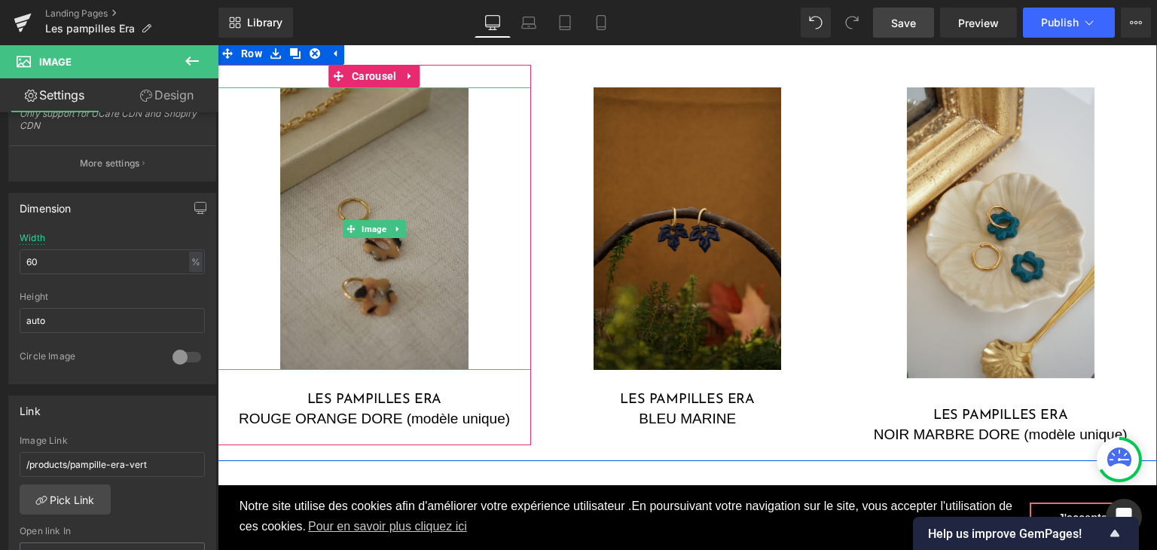
scroll to position [1715, 0]
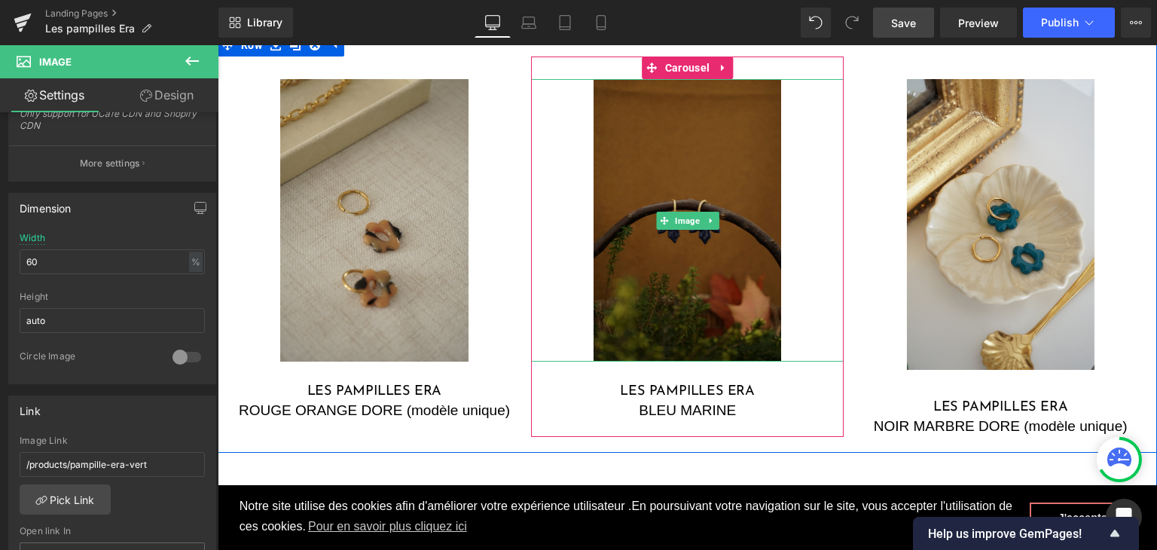
click at [628, 293] on img at bounding box center [688, 220] width 188 height 282
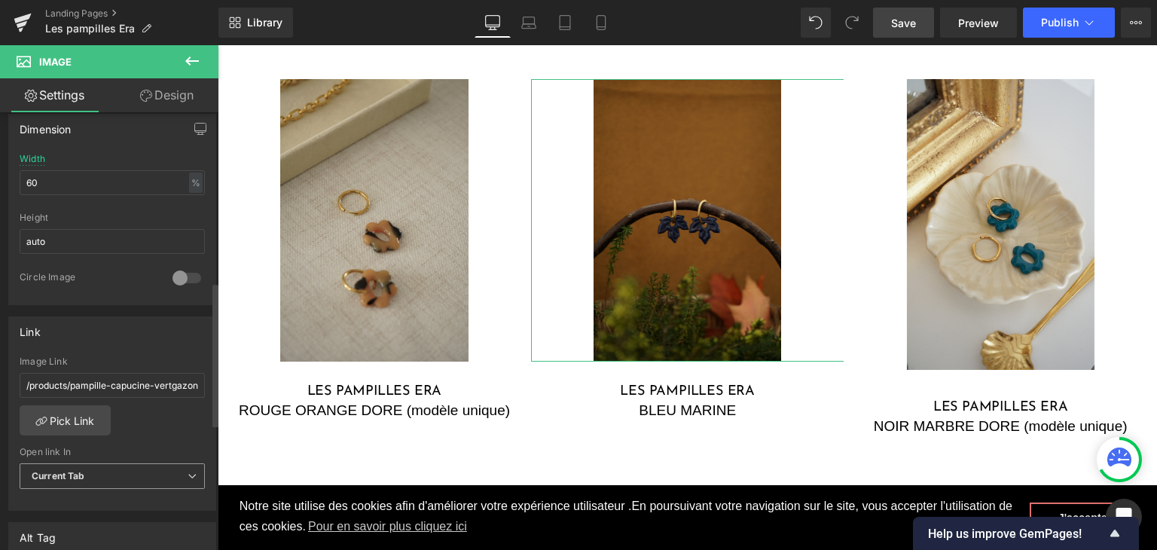
scroll to position [527, 0]
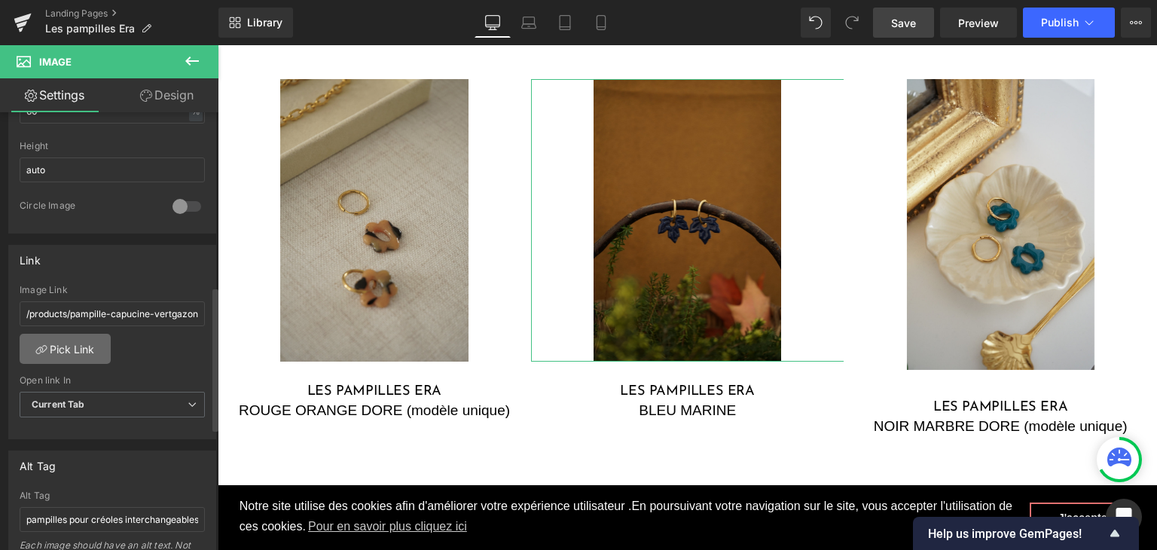
click at [93, 354] on link "Pick Link" at bounding box center [65, 349] width 91 height 30
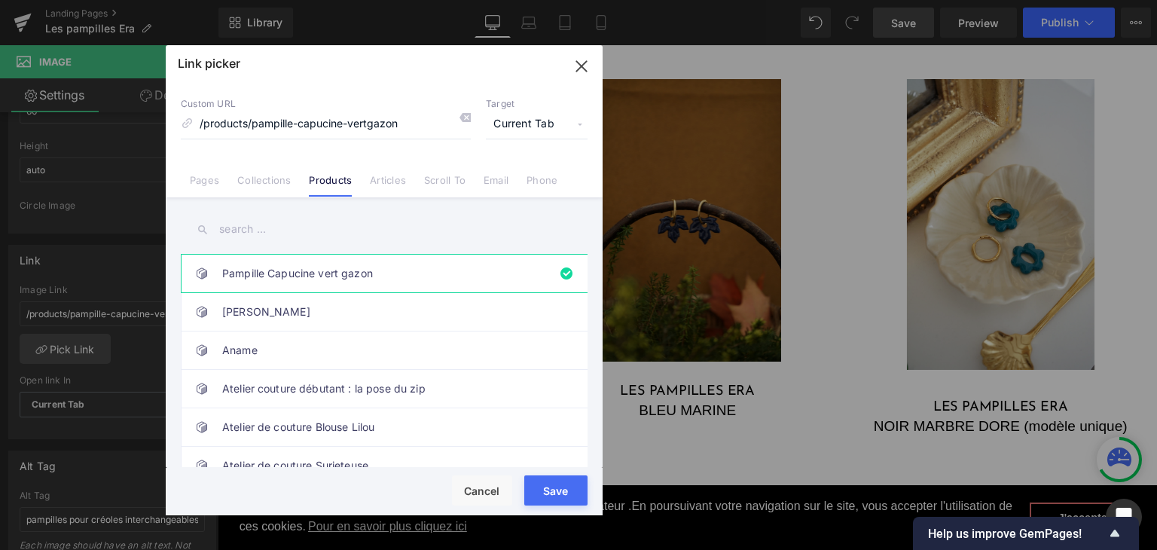
click at [286, 236] on input "text" at bounding box center [384, 229] width 407 height 34
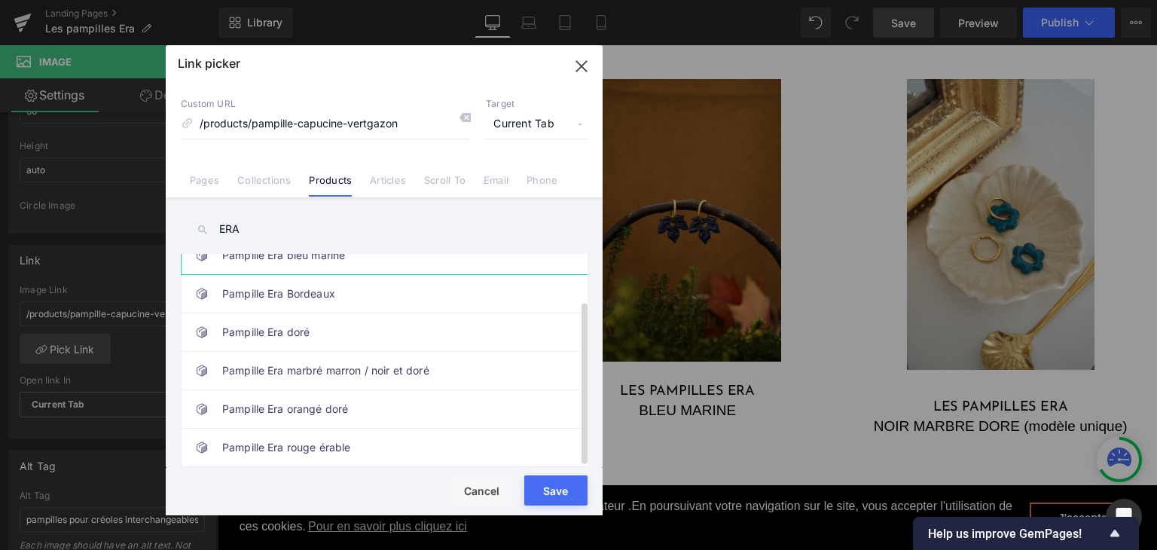
scroll to position [0, 0]
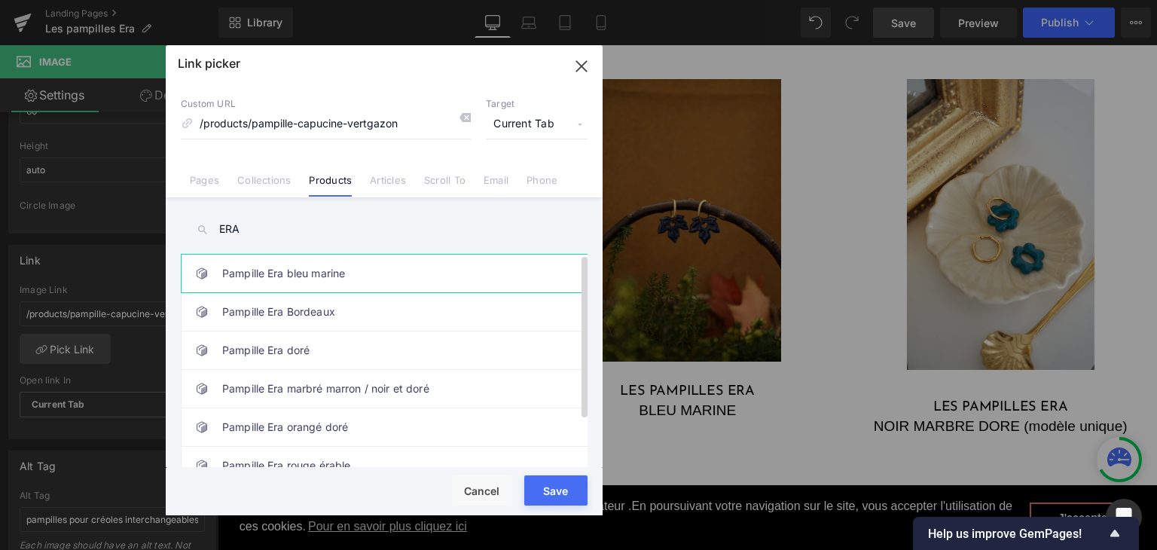
type input "ERA"
click at [350, 288] on link "Pampille Era bleu marine" at bounding box center [387, 274] width 331 height 38
type input "/products/pampille-era-bleu-marine"
click at [560, 491] on div "Rendering Content" at bounding box center [579, 490] width 93 height 17
type input "/products/pampille-era-bleu-marine"
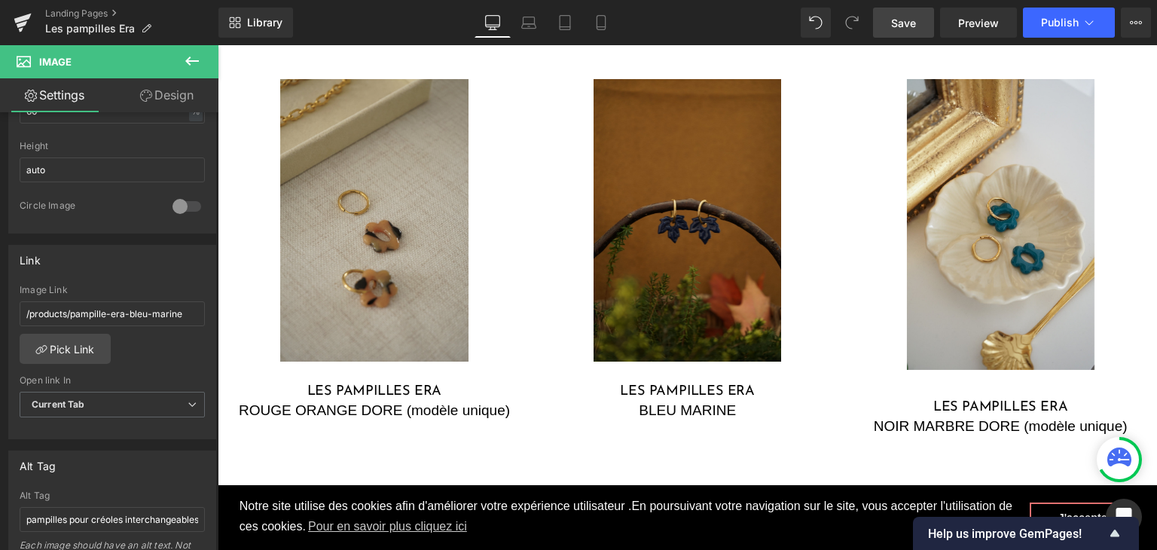
click at [884, 22] on link "Save" at bounding box center [903, 23] width 61 height 30
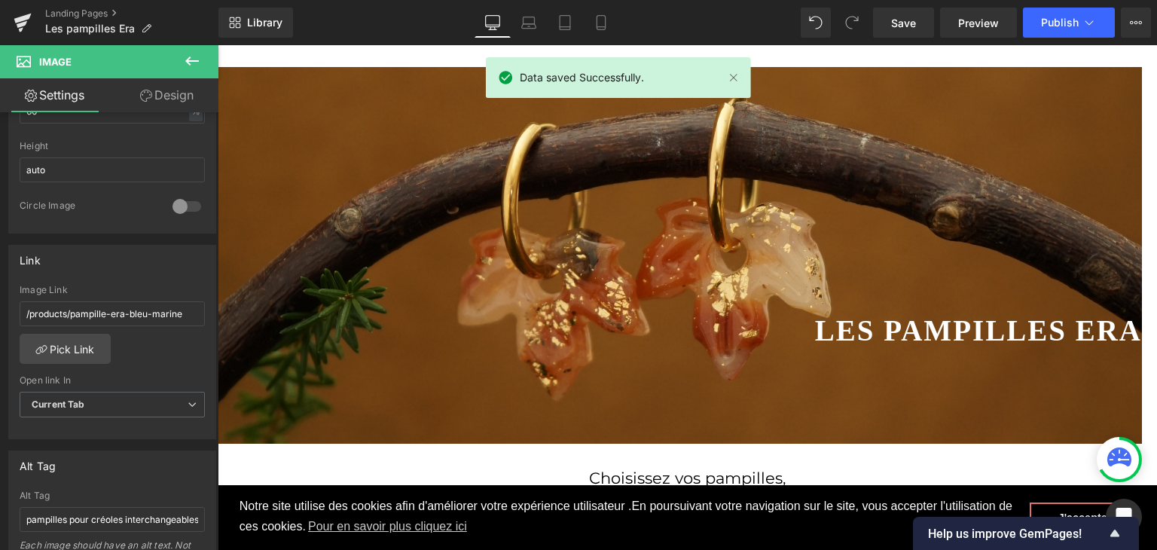
scroll to position [209, 0]
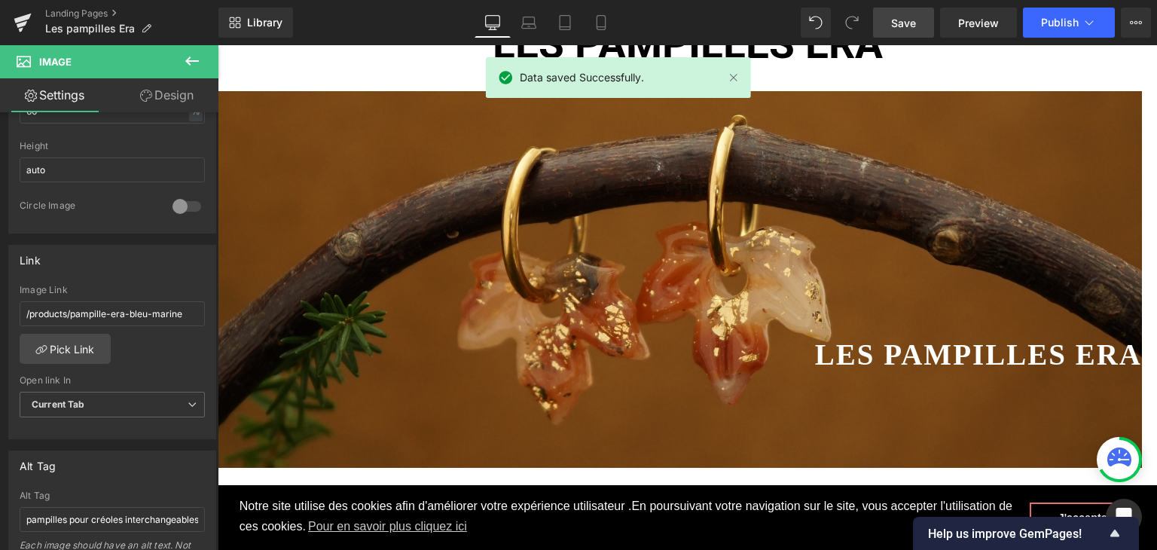
drag, startPoint x: 902, startPoint y: 20, endPoint x: 476, endPoint y: 163, distance: 449.2
click at [902, 20] on span "Save" at bounding box center [903, 23] width 25 height 16
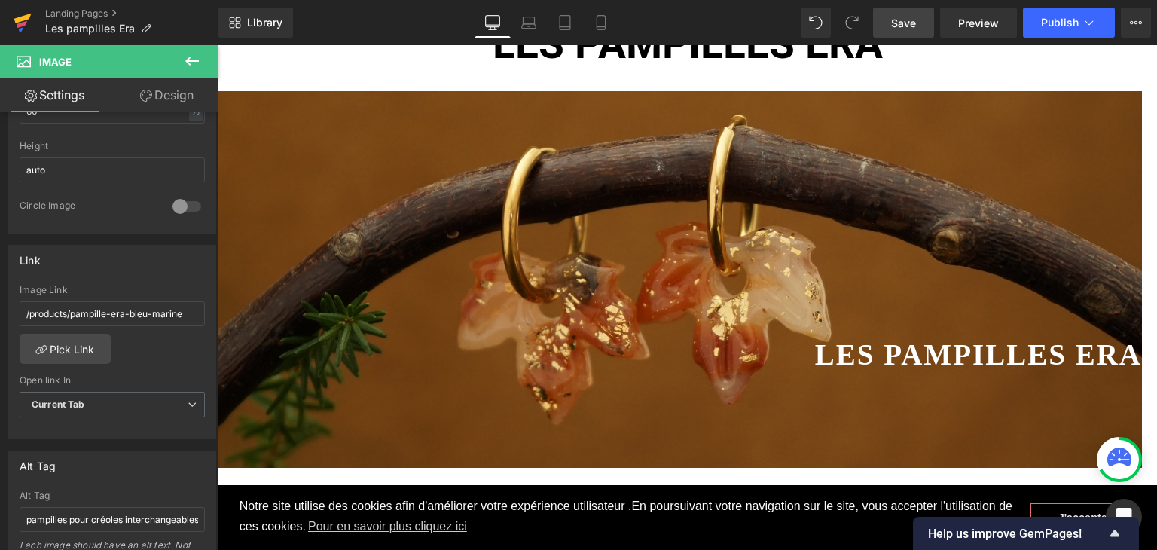
click at [21, 23] on icon at bounding box center [22, 24] width 11 height 7
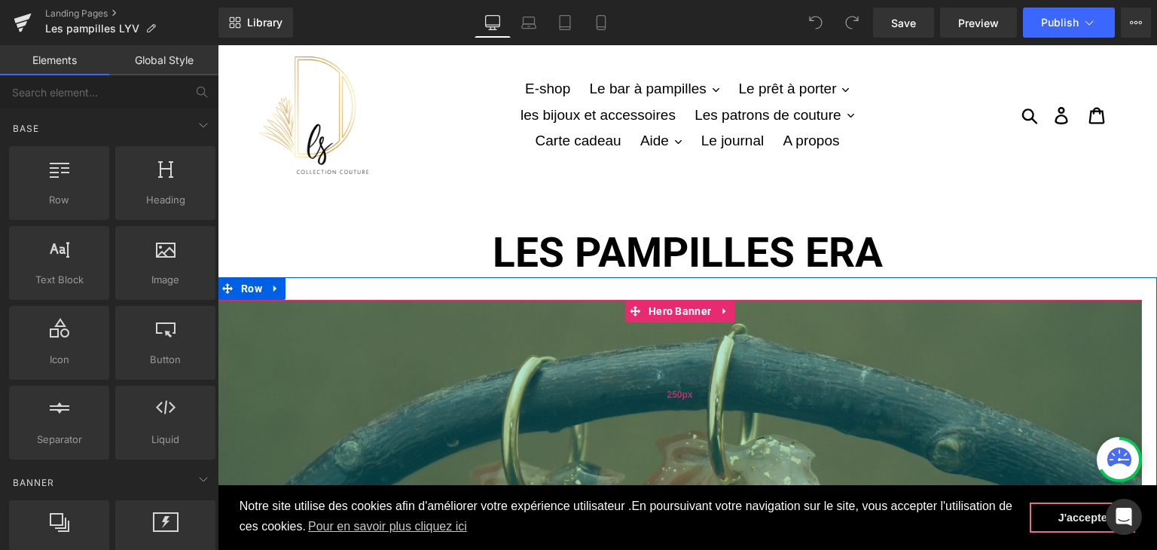
click at [422, 336] on div "250px" at bounding box center [680, 394] width 924 height 188
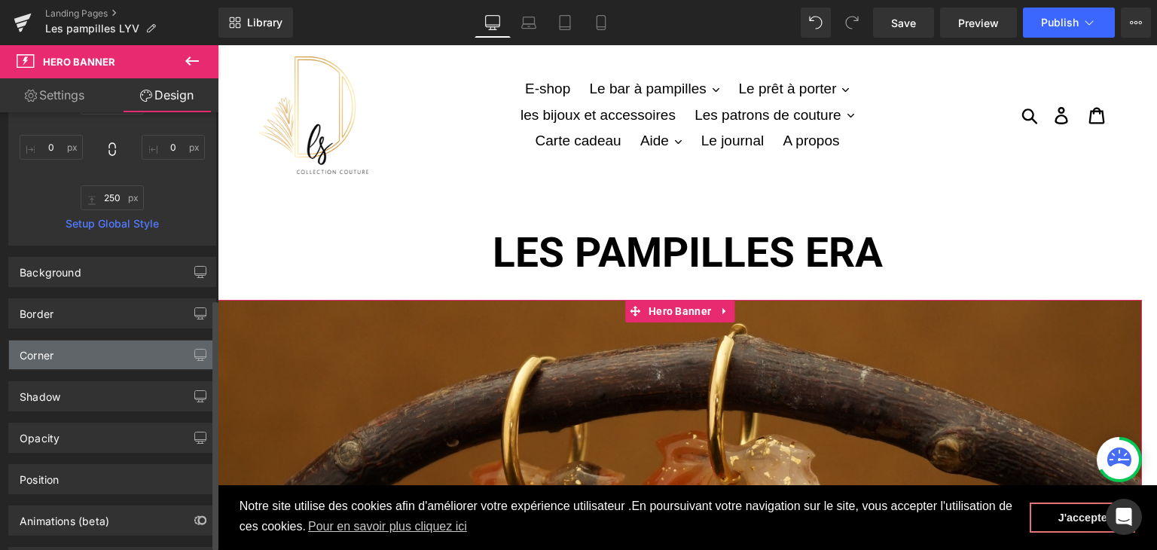
scroll to position [332, 0]
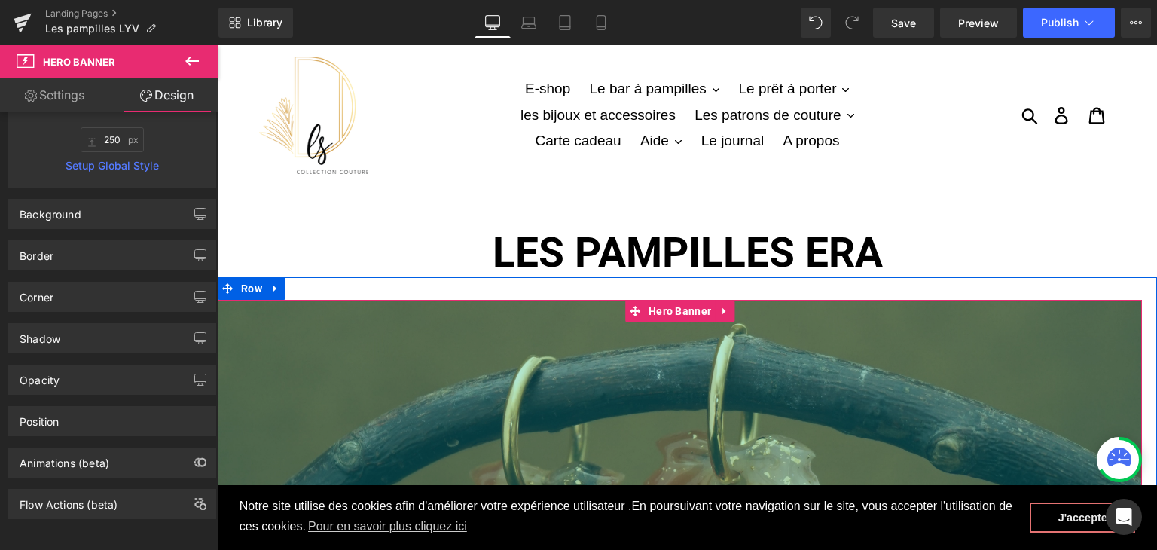
click at [749, 444] on div "250px" at bounding box center [680, 394] width 924 height 188
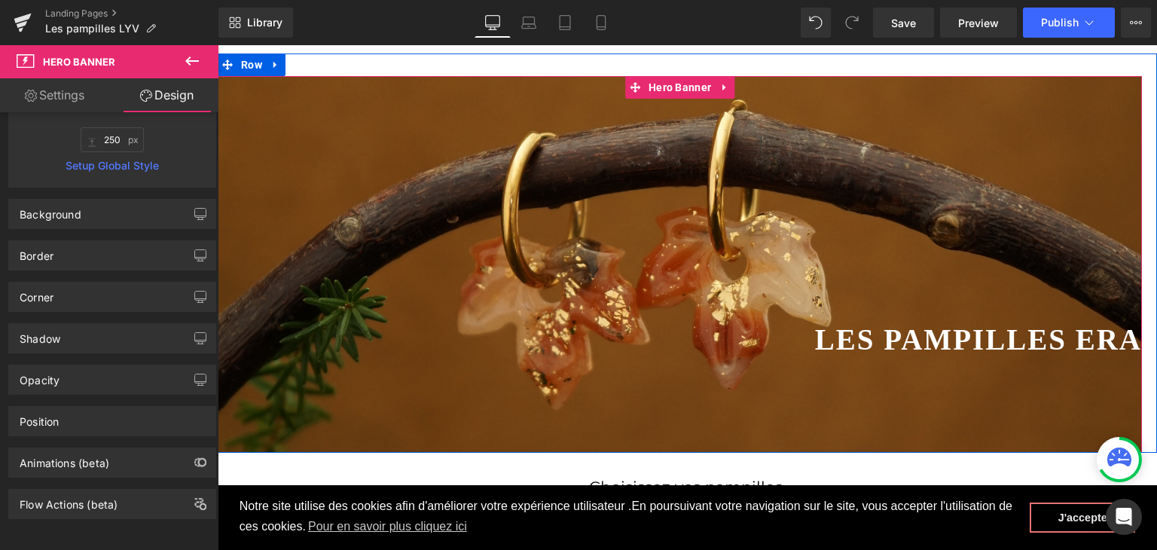
scroll to position [226, 0]
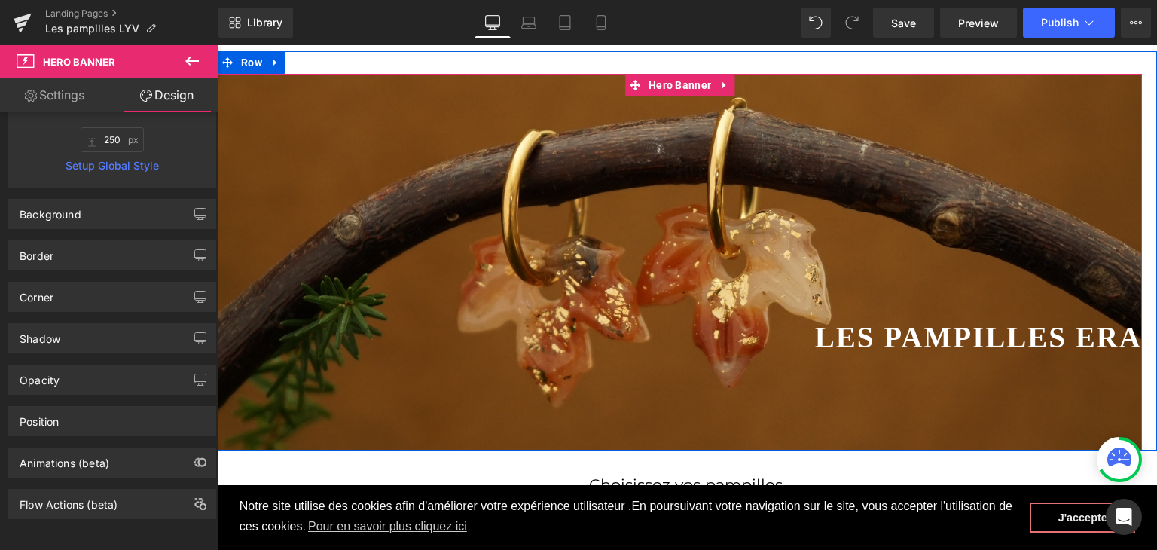
click at [552, 359] on div at bounding box center [680, 262] width 924 height 377
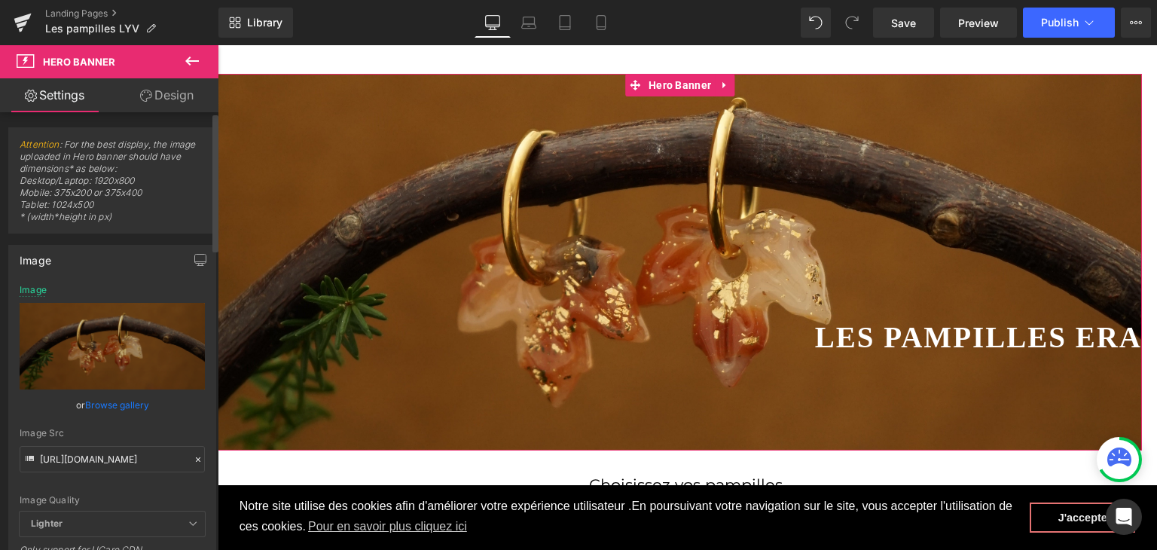
click at [196, 457] on icon at bounding box center [198, 459] width 5 height 5
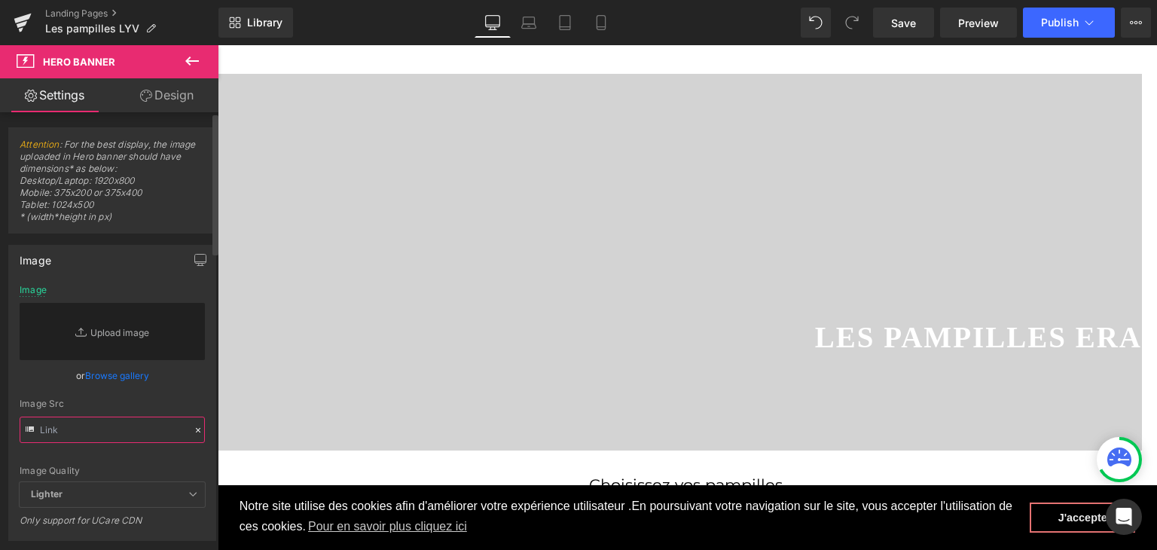
paste input "[URL][DOMAIN_NAME]"
type input "[URL][DOMAIN_NAME]"
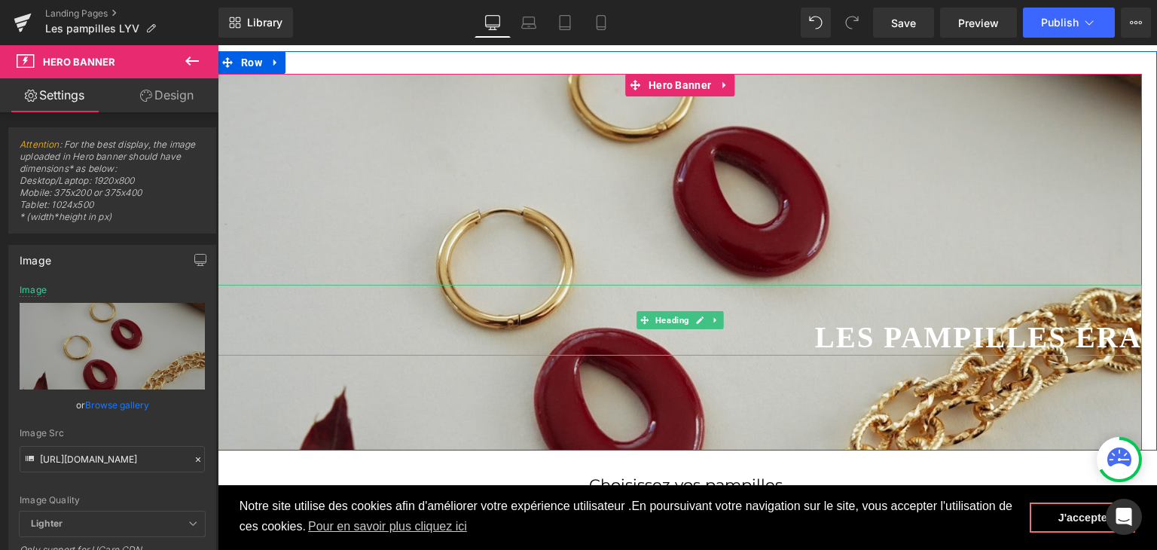
click at [1103, 328] on b "Les pampilles ERA" at bounding box center [978, 337] width 327 height 32
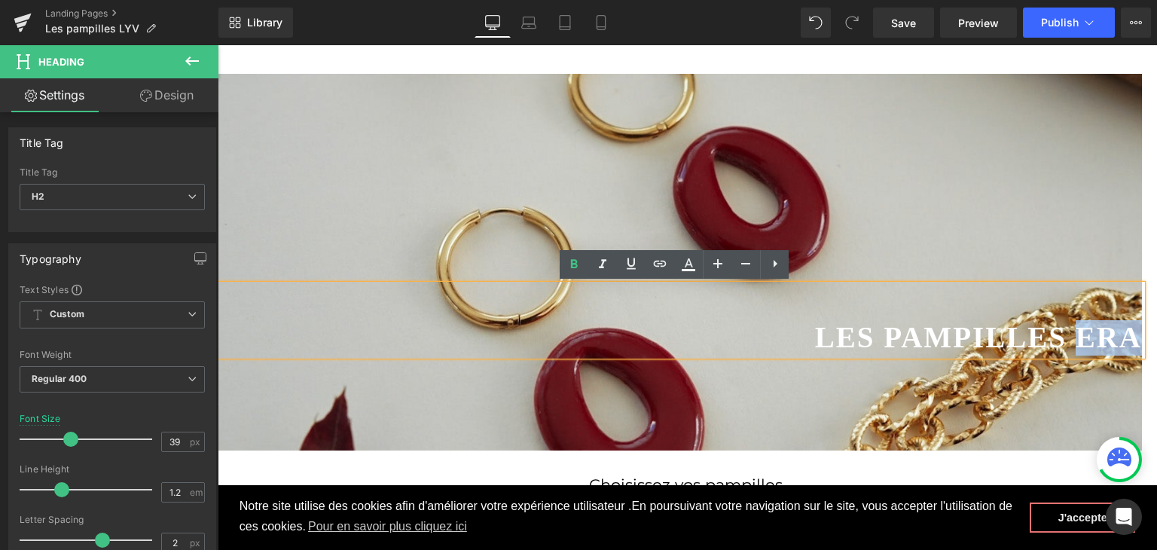
drag, startPoint x: 1102, startPoint y: 343, endPoint x: 1050, endPoint y: 340, distance: 52.0
click at [1050, 340] on b "Les pampilles ERA" at bounding box center [978, 337] width 327 height 32
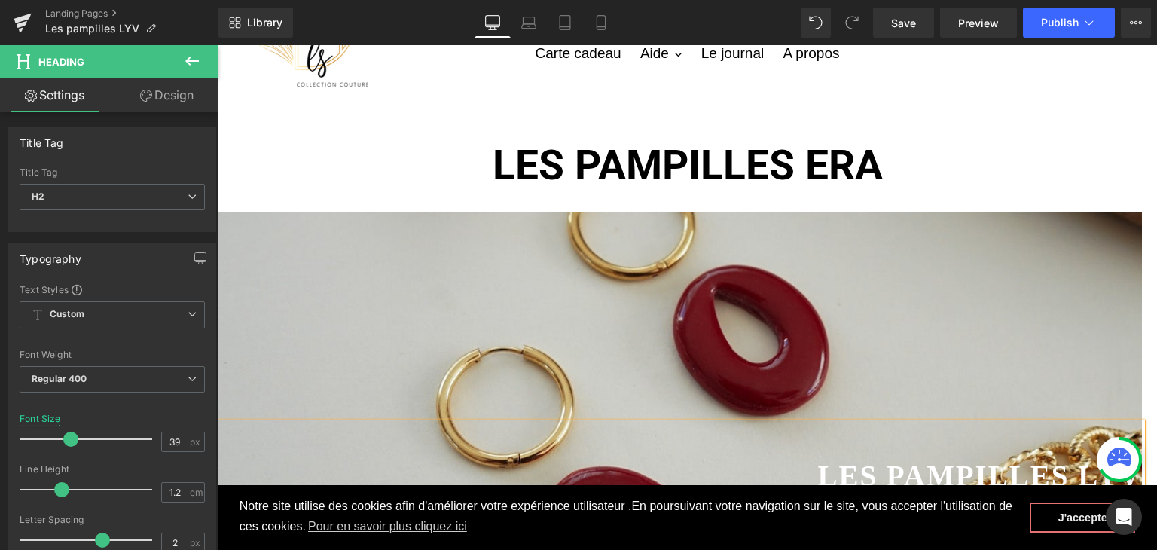
scroll to position [0, 0]
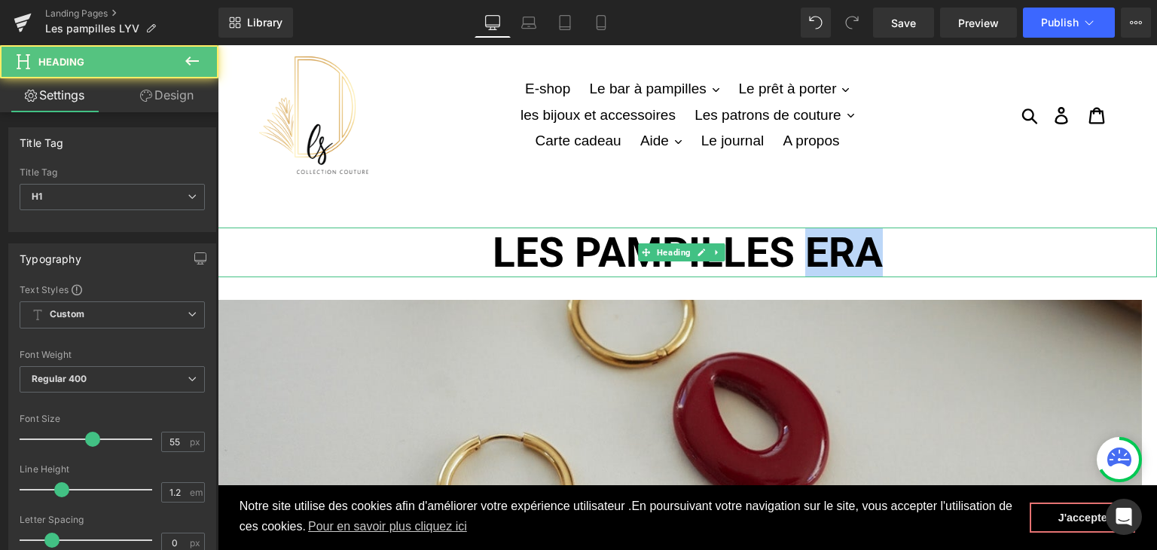
click at [801, 249] on b "LES PAMPILLES ERA" at bounding box center [688, 252] width 390 height 48
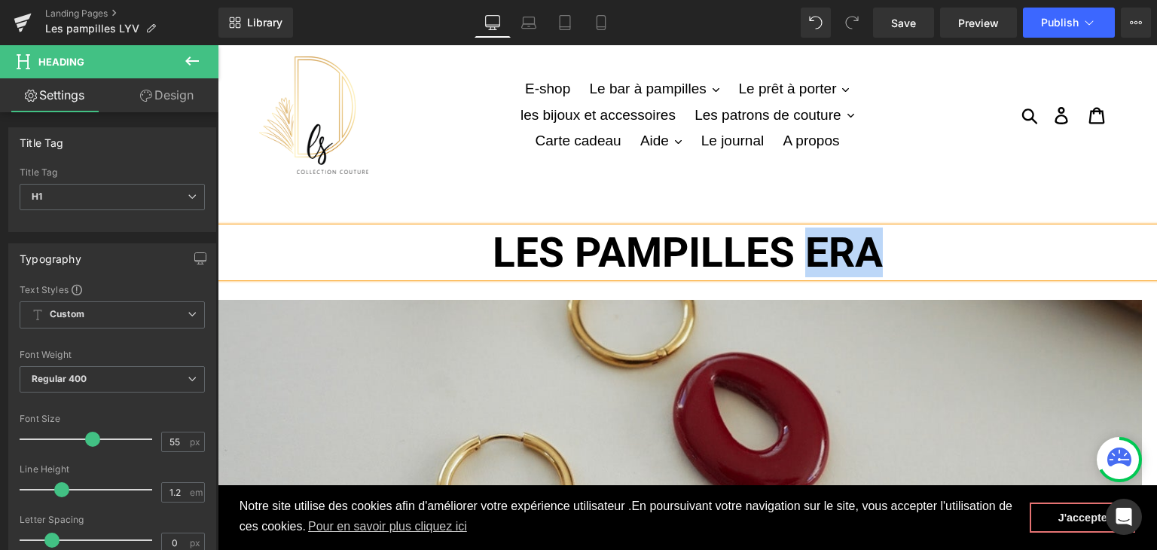
click at [809, 250] on b "LES PAMPILLES ERA" at bounding box center [688, 252] width 390 height 48
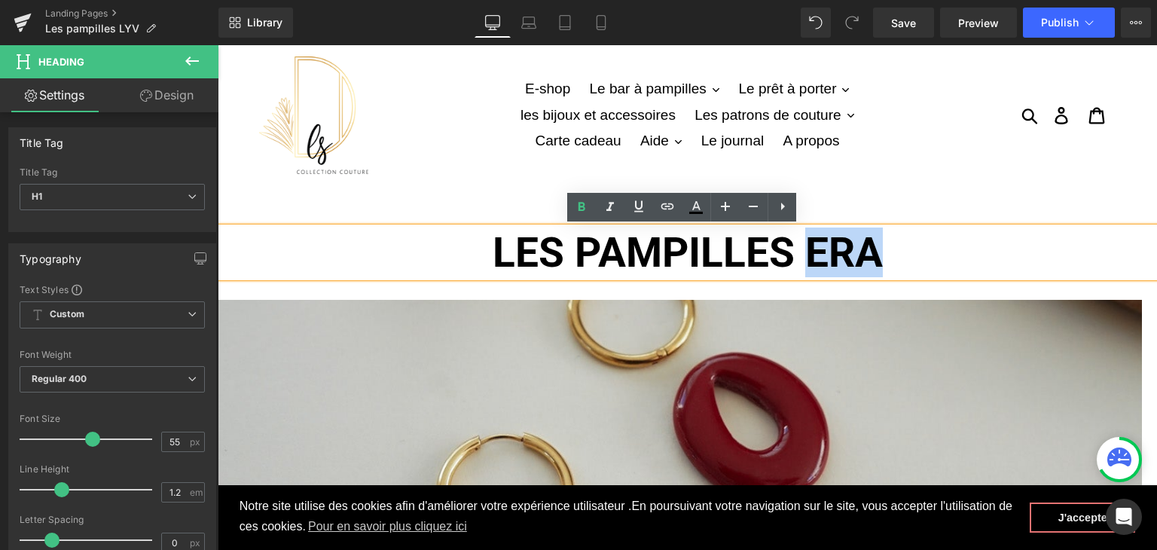
drag, startPoint x: 882, startPoint y: 250, endPoint x: 804, endPoint y: 248, distance: 77.6
click at [804, 248] on h1 "LES PAMPILLES ERA" at bounding box center [687, 252] width 939 height 50
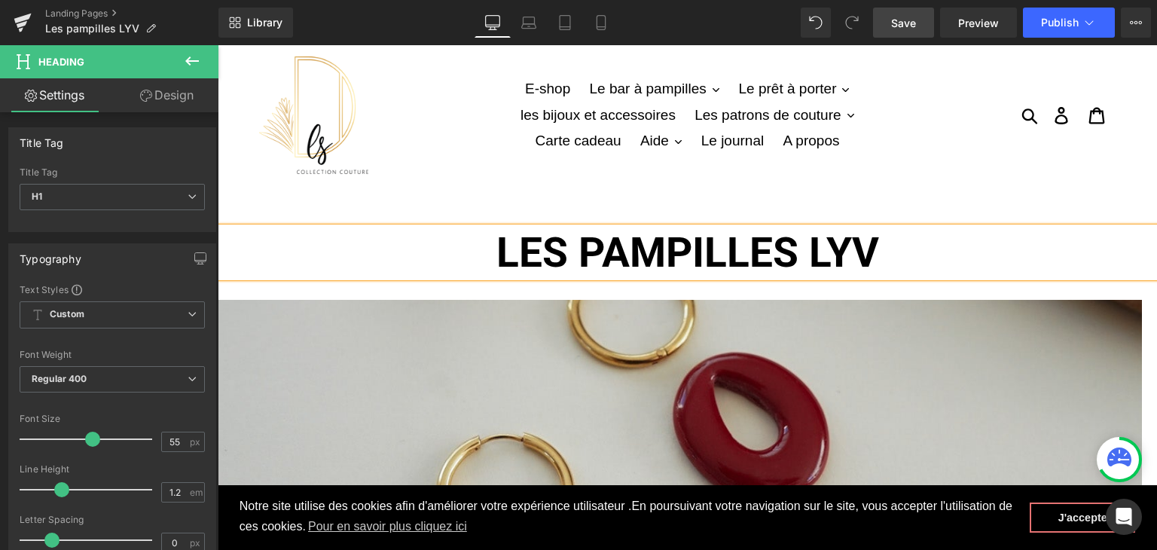
drag, startPoint x: 908, startPoint y: 26, endPoint x: 608, endPoint y: 141, distance: 320.9
click at [908, 26] on span "Save" at bounding box center [903, 23] width 25 height 16
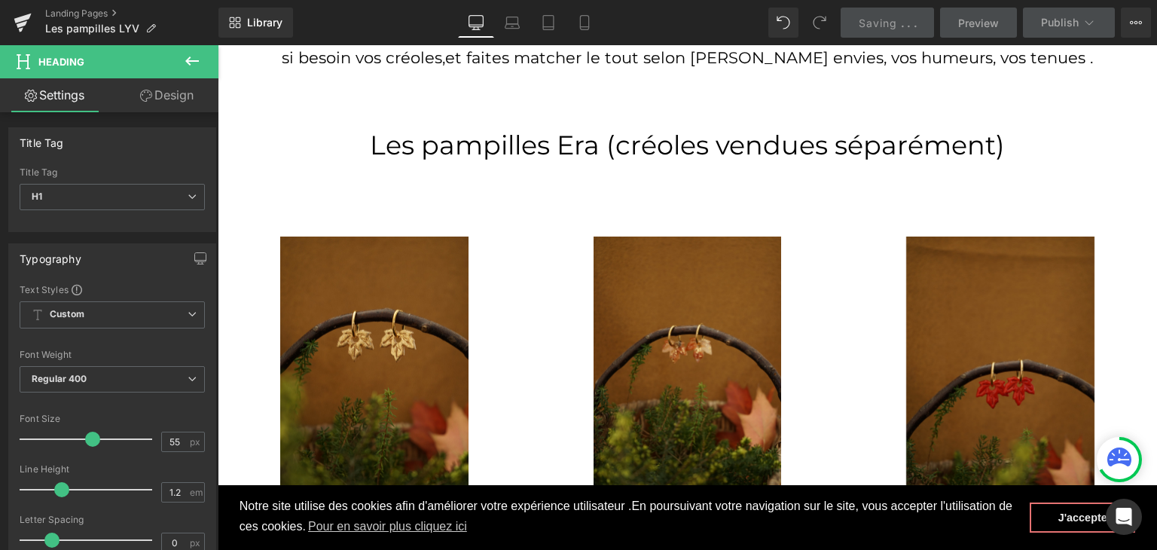
scroll to position [678, 0]
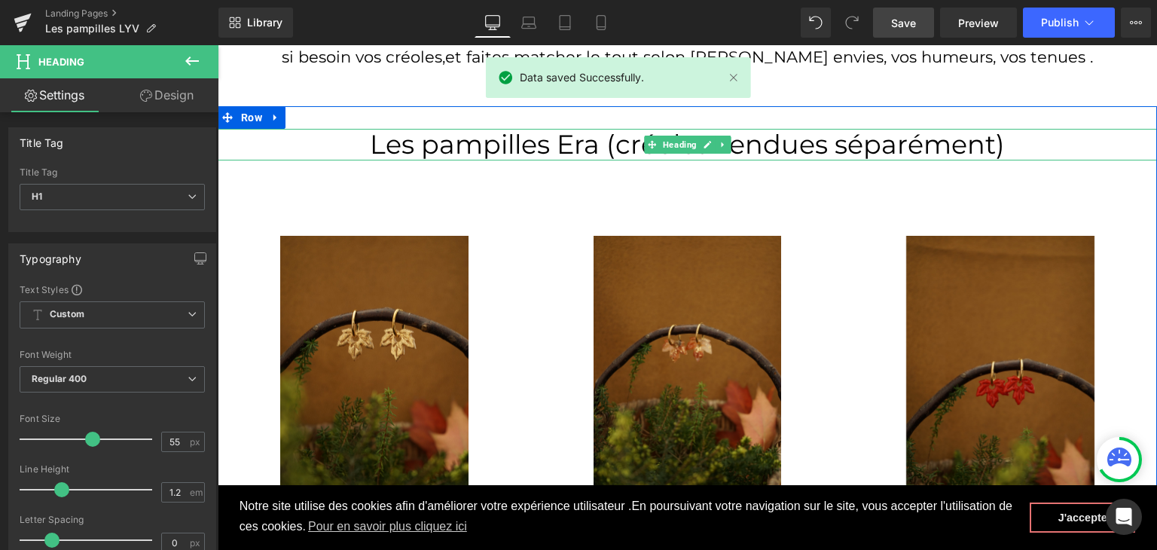
click at [572, 139] on h1 "Les pampilles Era (créoles vendues séparément)" at bounding box center [687, 145] width 939 height 32
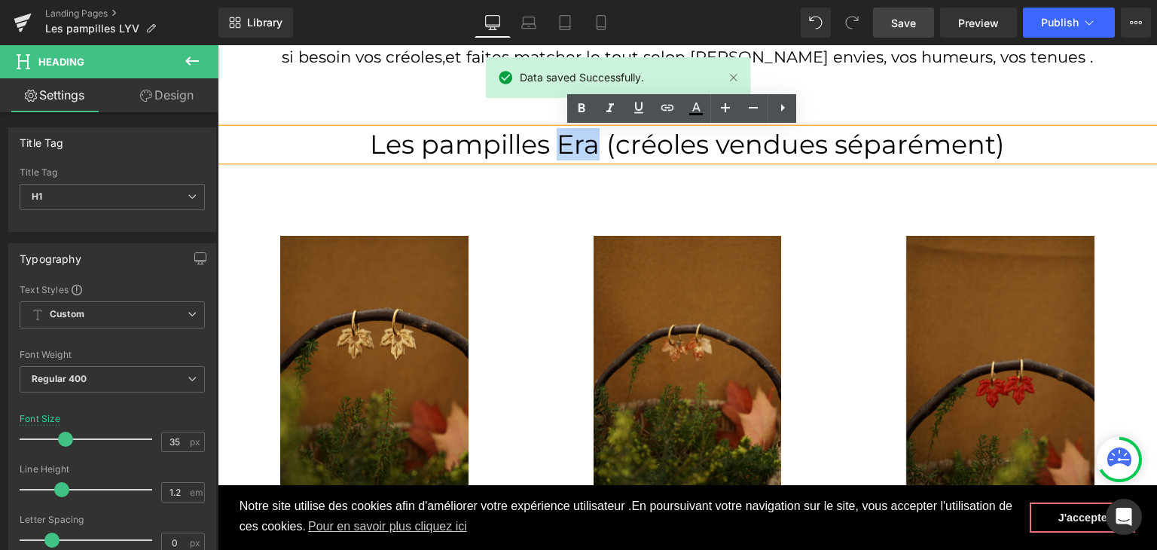
drag, startPoint x: 584, startPoint y: 139, endPoint x: 548, endPoint y: 139, distance: 35.4
click at [548, 139] on h1 "Les pampilles Era (créoles vendues séparément)" at bounding box center [687, 145] width 939 height 32
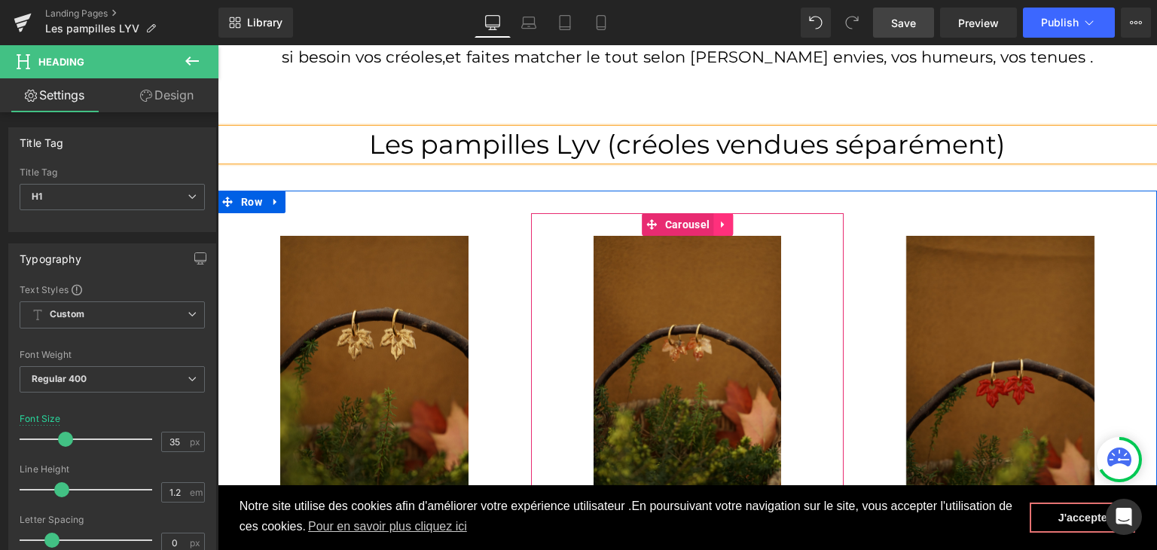
click at [721, 224] on icon at bounding box center [722, 224] width 3 height 7
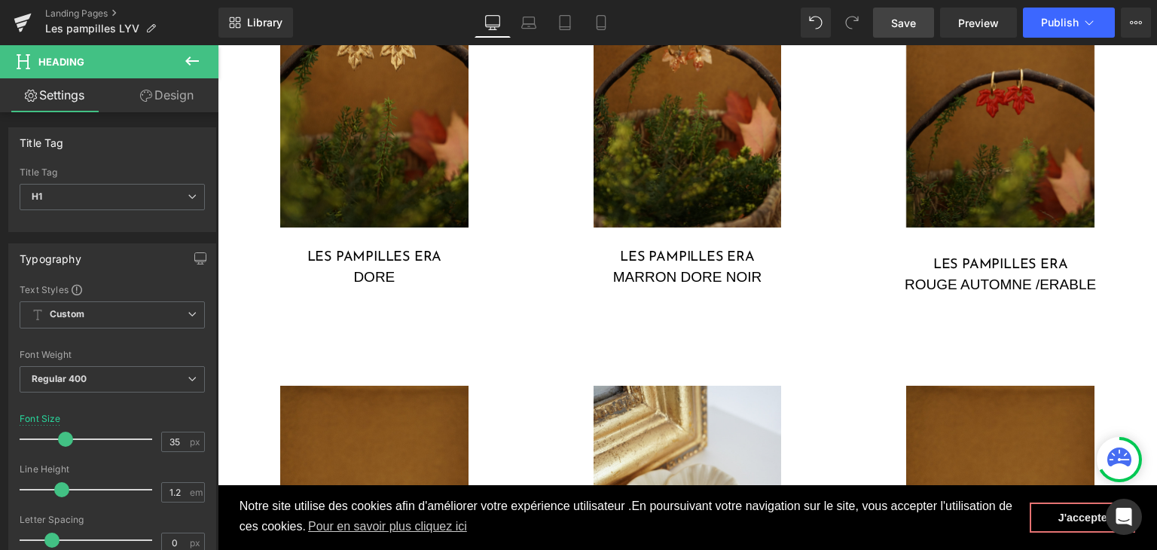
scroll to position [1055, 0]
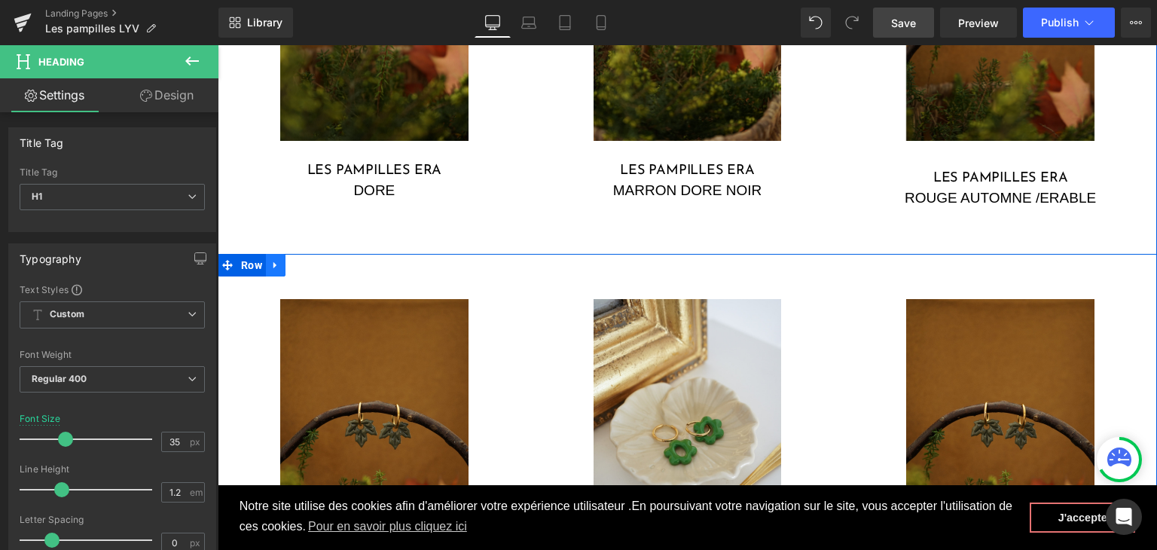
click at [274, 269] on icon at bounding box center [275, 265] width 11 height 11
click at [313, 264] on icon at bounding box center [315, 265] width 11 height 11
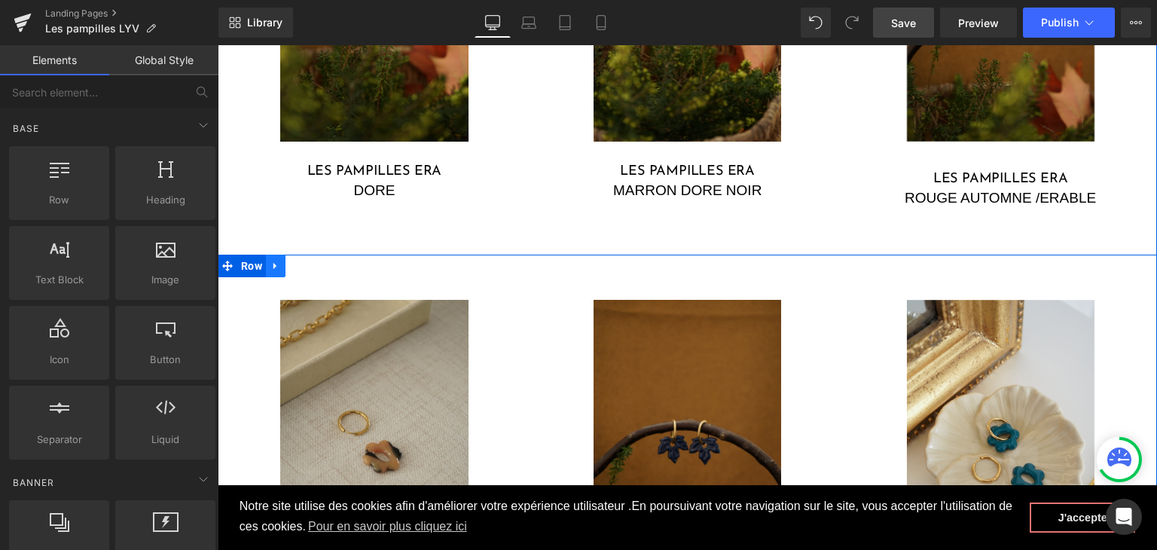
click at [278, 264] on link at bounding box center [276, 266] width 20 height 23
click at [310, 263] on icon at bounding box center [315, 265] width 11 height 11
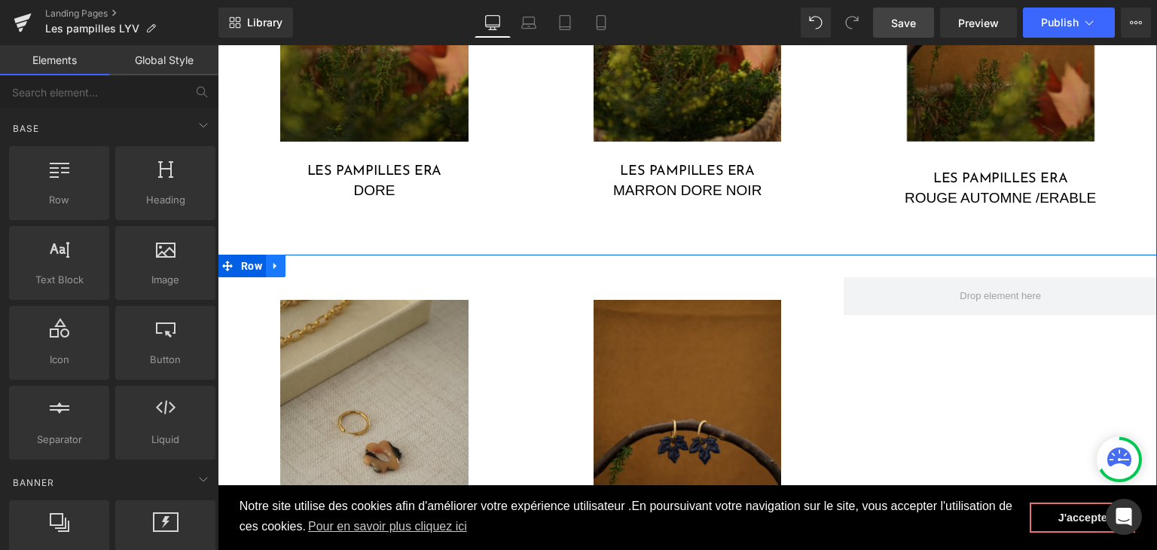
click at [270, 261] on icon at bounding box center [275, 265] width 11 height 11
click at [310, 265] on icon at bounding box center [315, 265] width 11 height 11
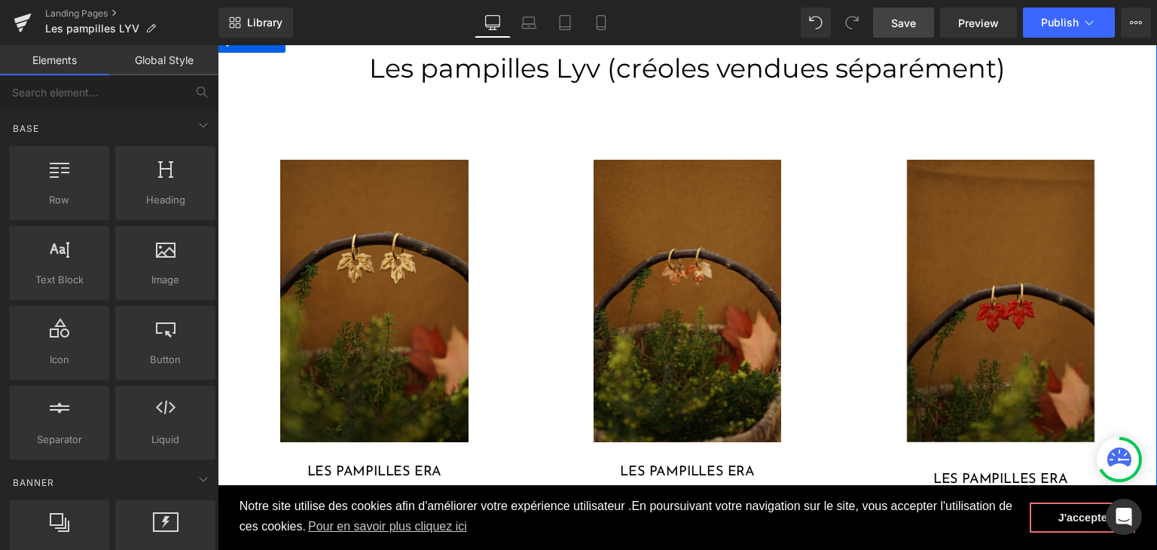
scroll to position [678, 0]
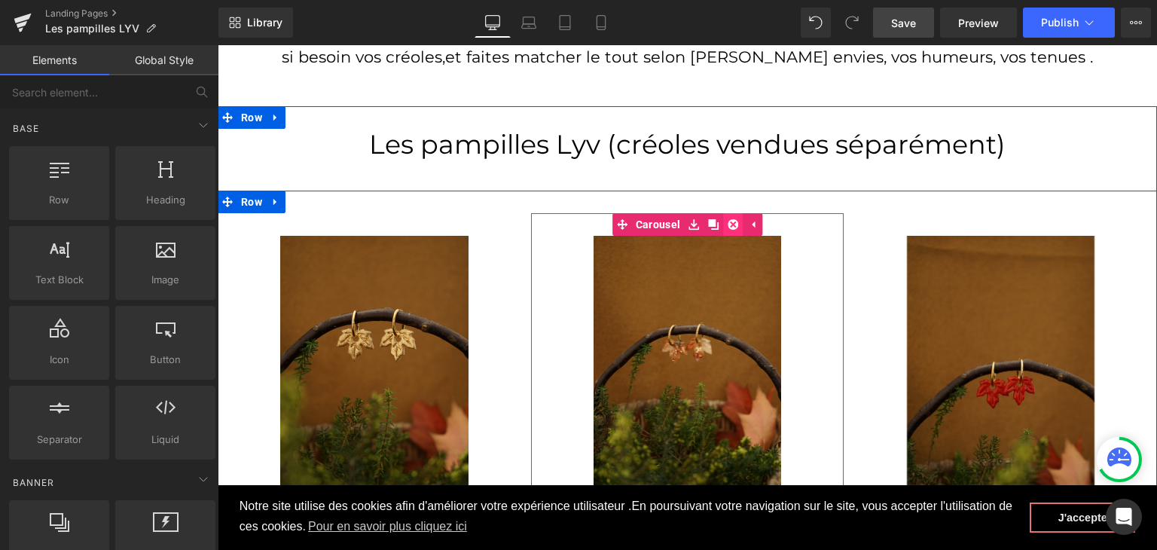
click at [732, 224] on icon at bounding box center [733, 224] width 11 height 11
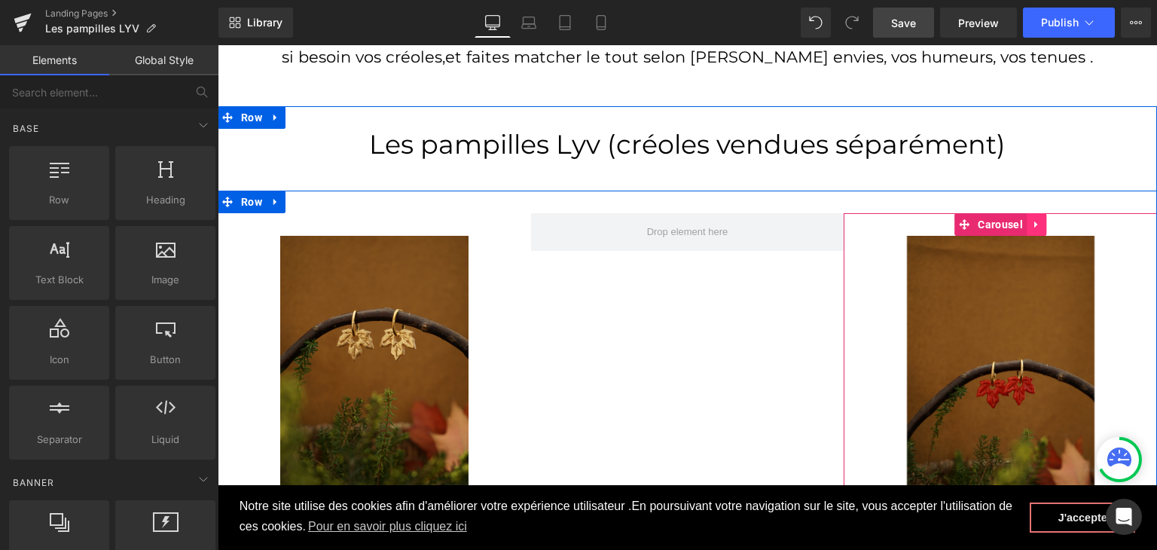
click at [1035, 222] on icon at bounding box center [1036, 224] width 11 height 11
click at [1041, 221] on icon at bounding box center [1046, 224] width 11 height 11
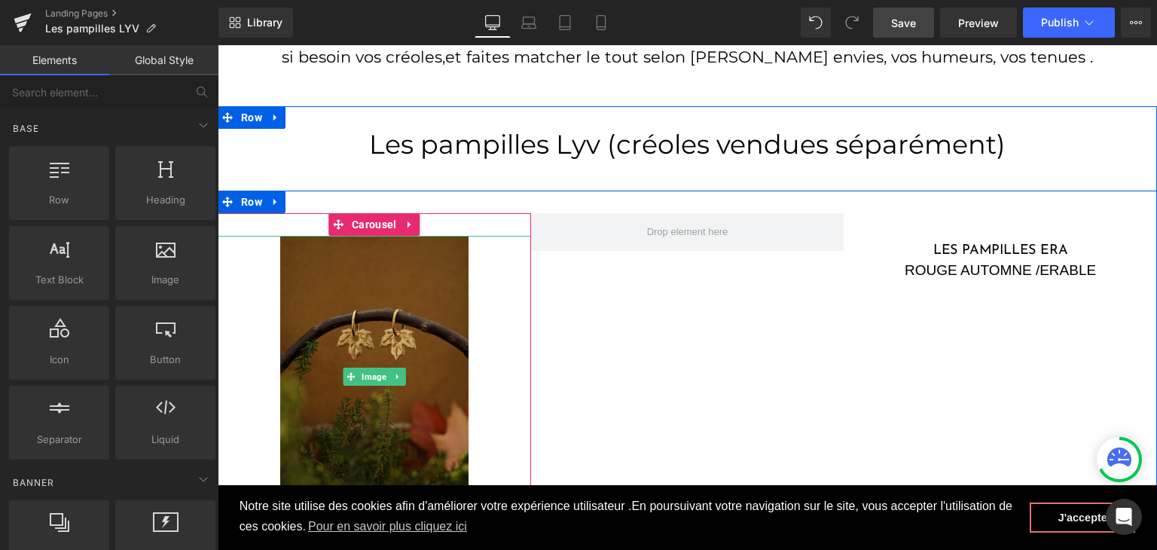
click at [367, 326] on img at bounding box center [374, 377] width 188 height 282
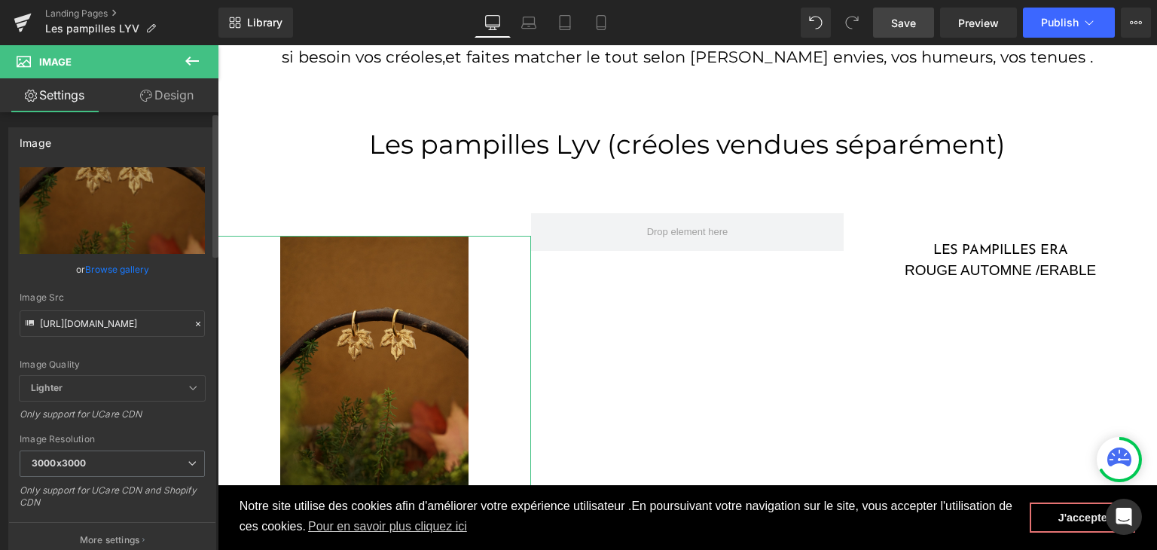
click at [194, 320] on icon at bounding box center [198, 324] width 11 height 11
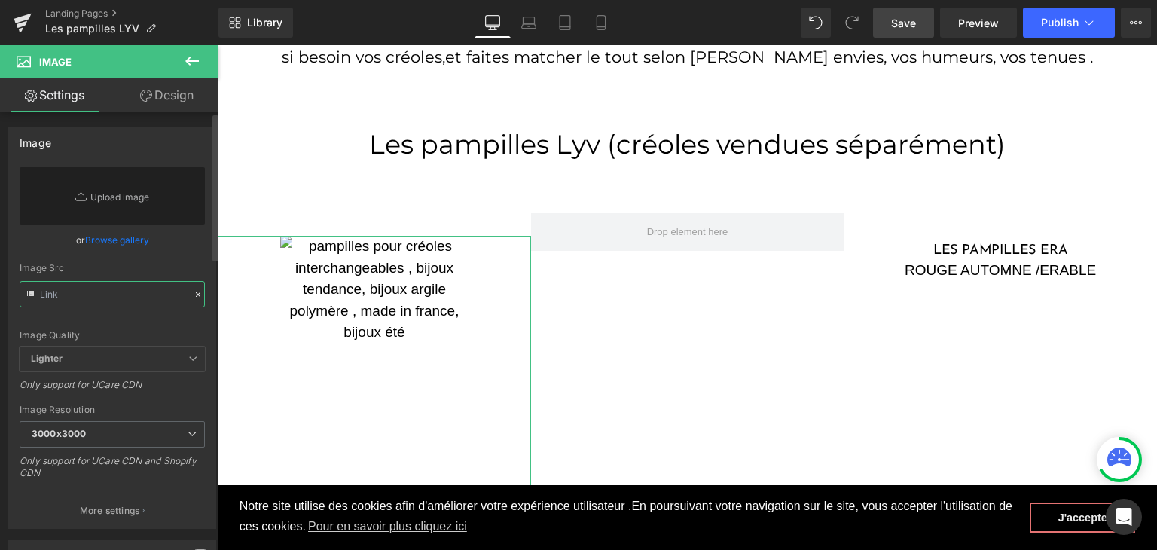
paste input "https://cdn.shopify.com/s/files/1/0251/3371/1412/files/DSC02541.jpg?v=1759501539"
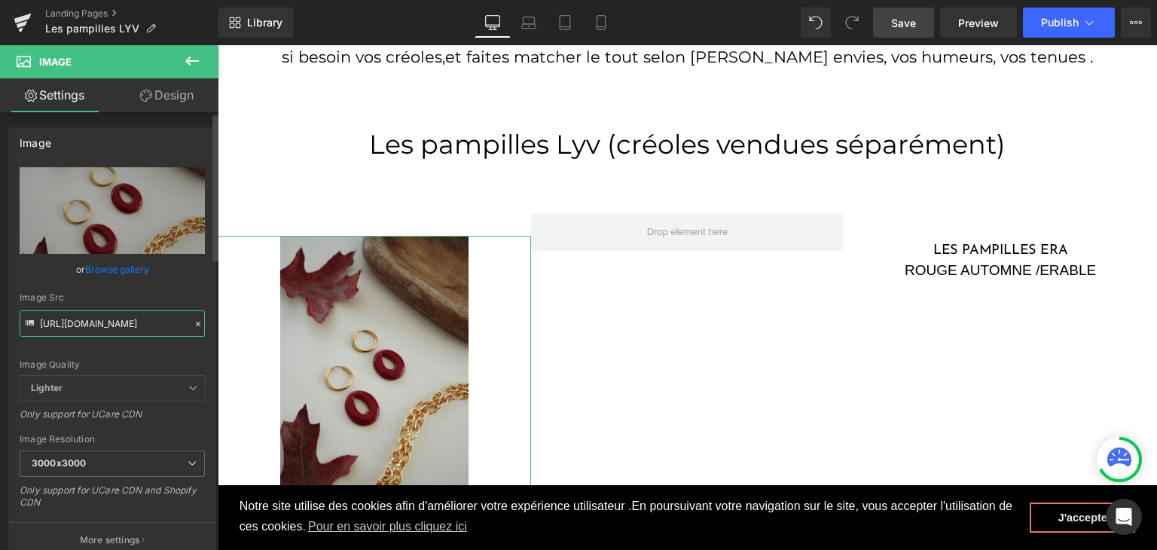
type input "https://cdn.shopify.com/s/files/1/0251/3371/1412/files/DSC02541_3000x3000.jpg?v…"
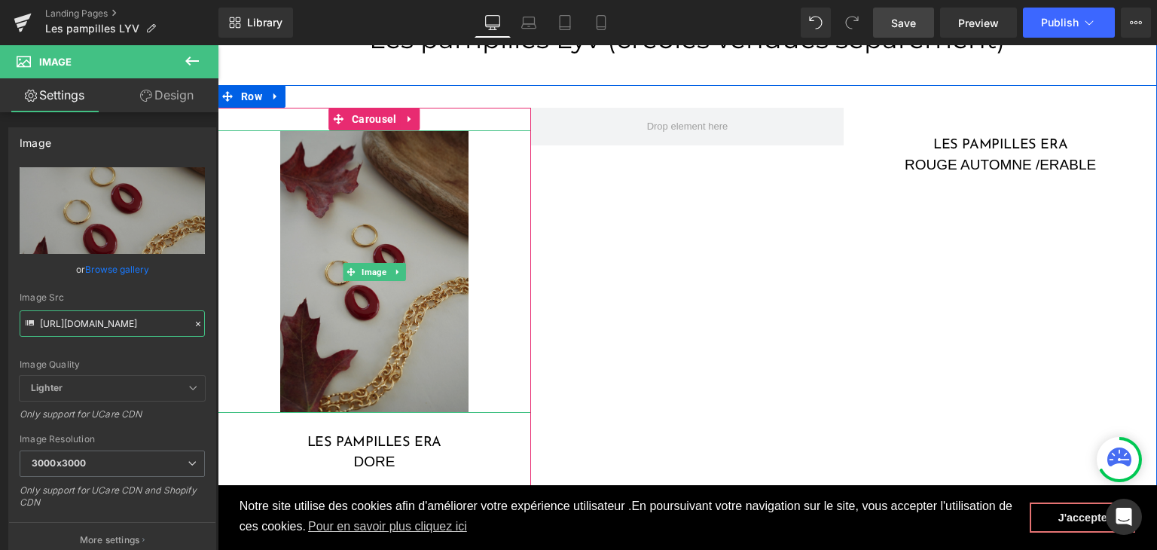
scroll to position [829, 0]
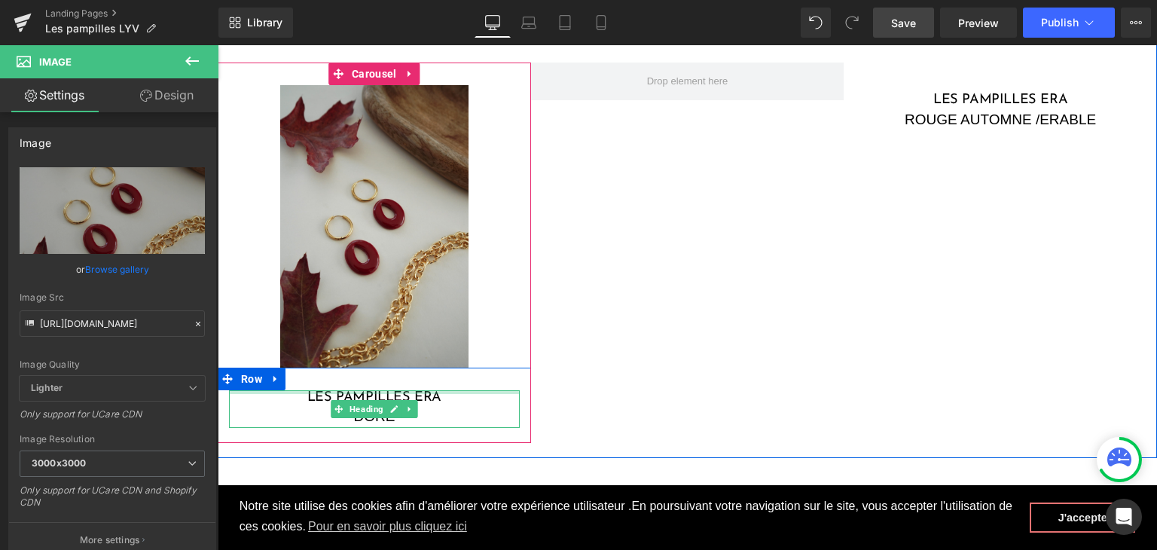
click at [446, 392] on div at bounding box center [374, 392] width 291 height 4
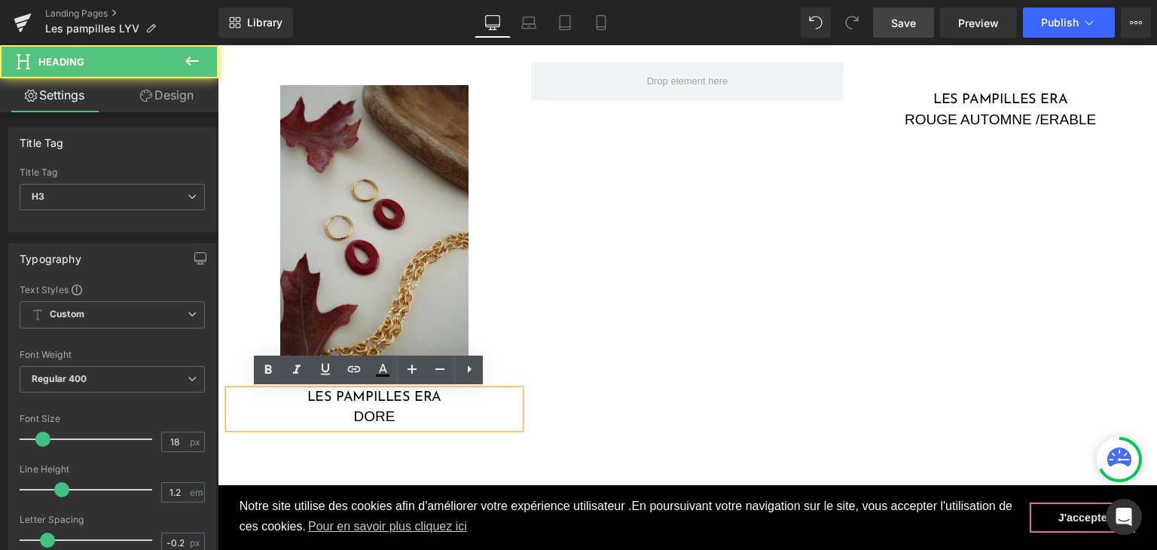
click at [445, 401] on h3 "Les pampilles ERA" at bounding box center [374, 398] width 291 height 17
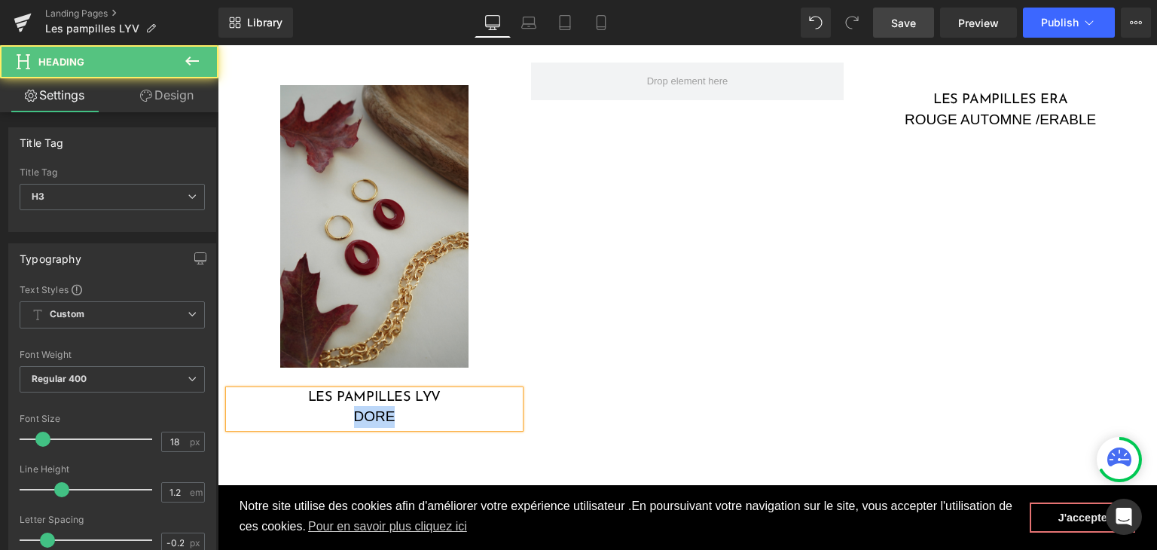
drag, startPoint x: 389, startPoint y: 420, endPoint x: 346, endPoint y: 418, distance: 42.2
click at [346, 418] on div "DORE" at bounding box center [374, 417] width 291 height 22
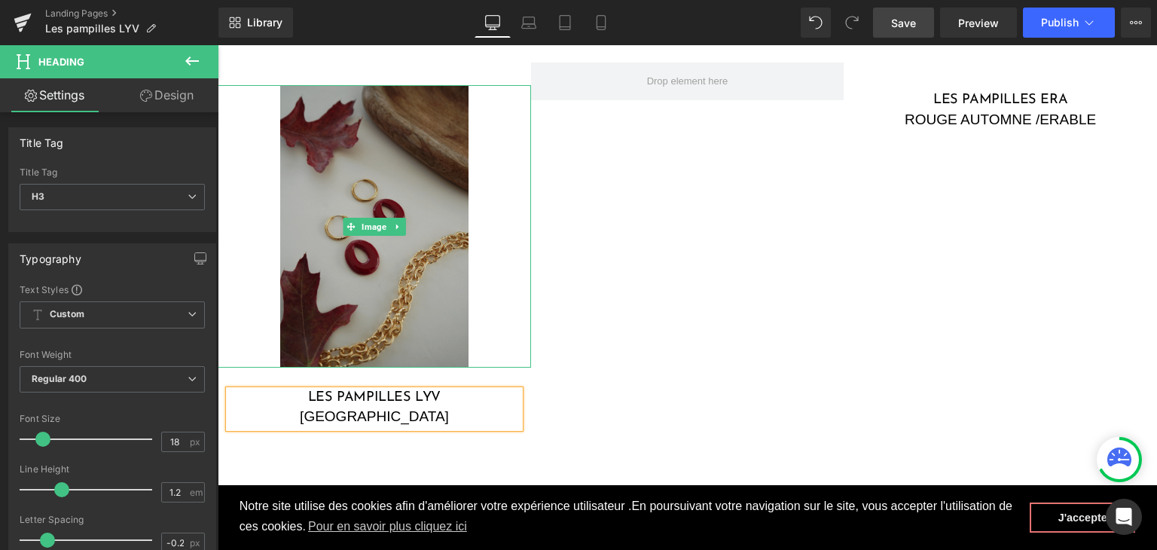
click at [414, 273] on img at bounding box center [374, 226] width 188 height 282
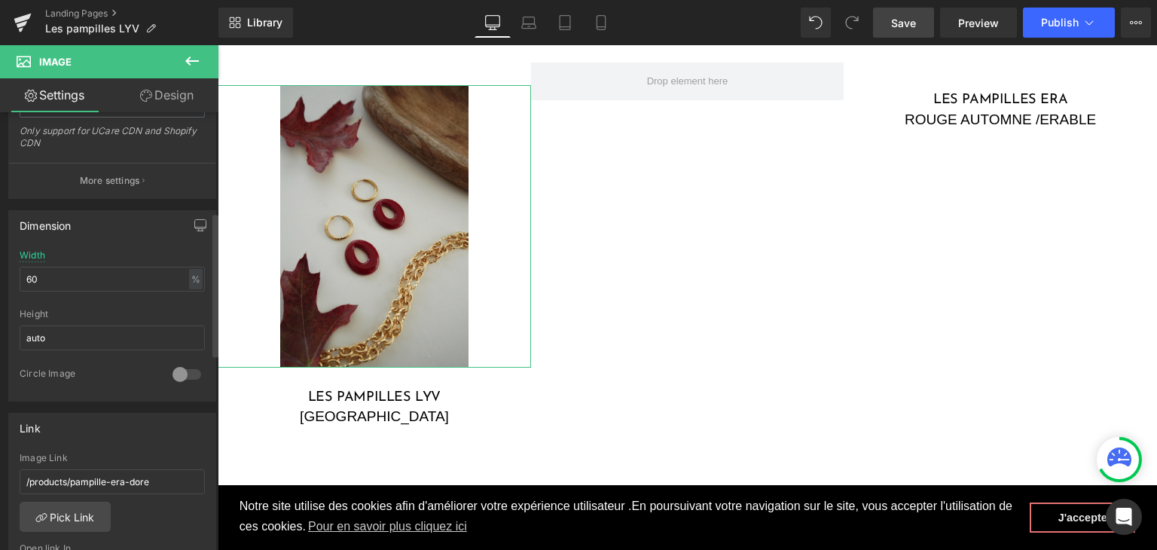
scroll to position [377, 0]
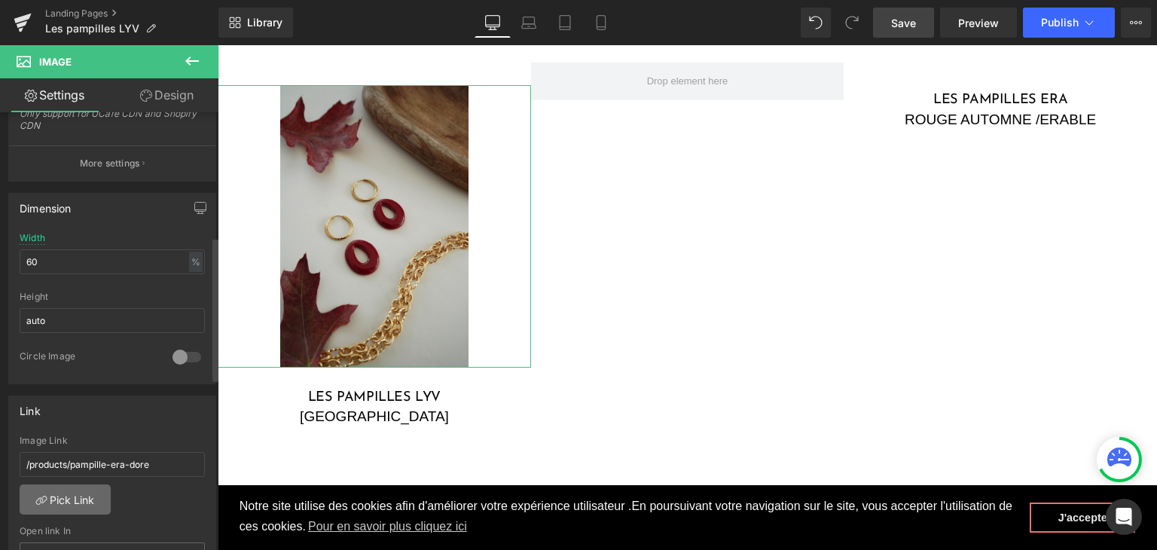
click at [89, 492] on link "Pick Link" at bounding box center [65, 499] width 91 height 30
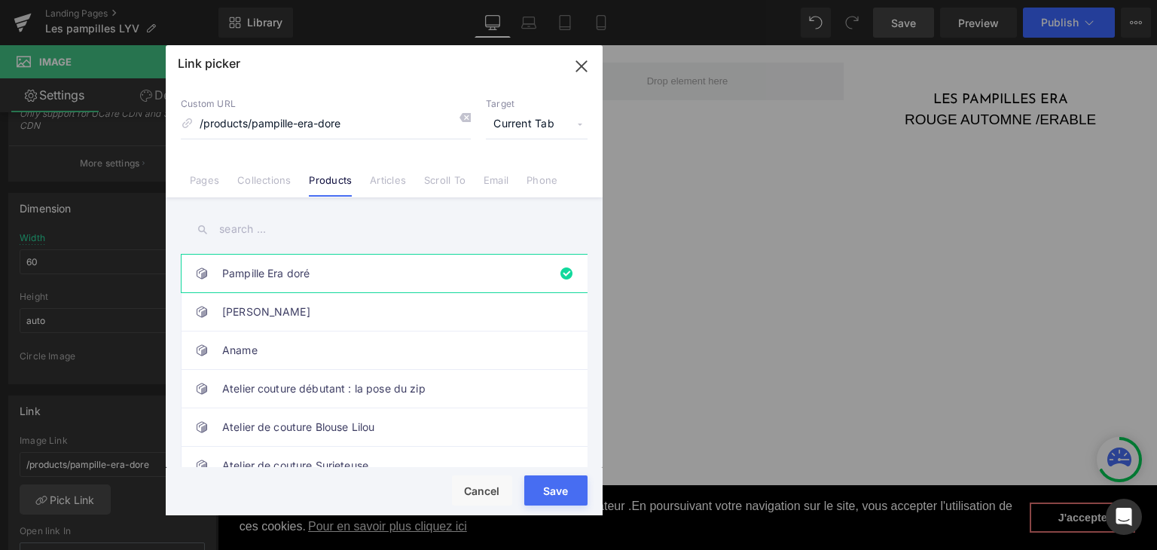
click at [350, 238] on input "text" at bounding box center [384, 229] width 407 height 34
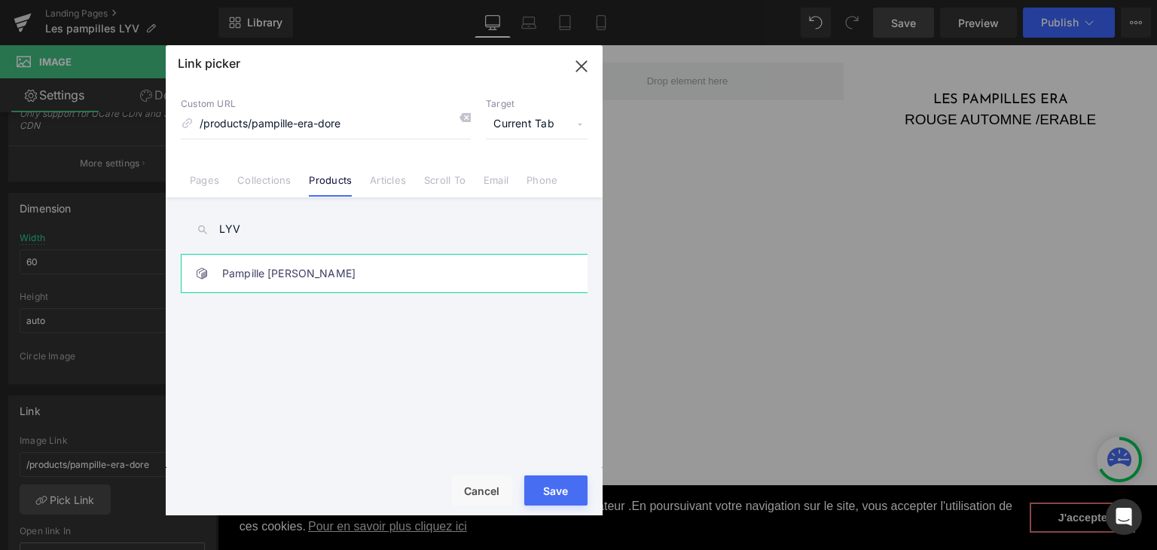
type input "LYV"
click at [340, 267] on link "Pampille Lyv Bordeau" at bounding box center [387, 274] width 331 height 38
type input "/products/pampille-lyv-bordeau"
click at [552, 487] on div "Rendering Content" at bounding box center [579, 490] width 93 height 17
type input "/products/pampille-lyv-bordeau"
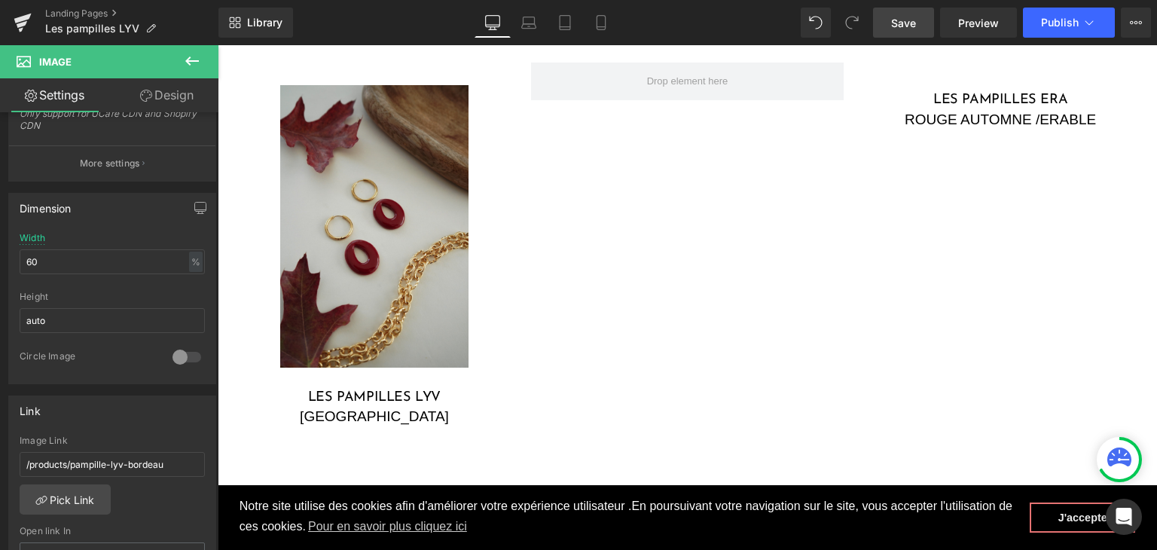
click at [910, 22] on span "Save" at bounding box center [903, 23] width 25 height 16
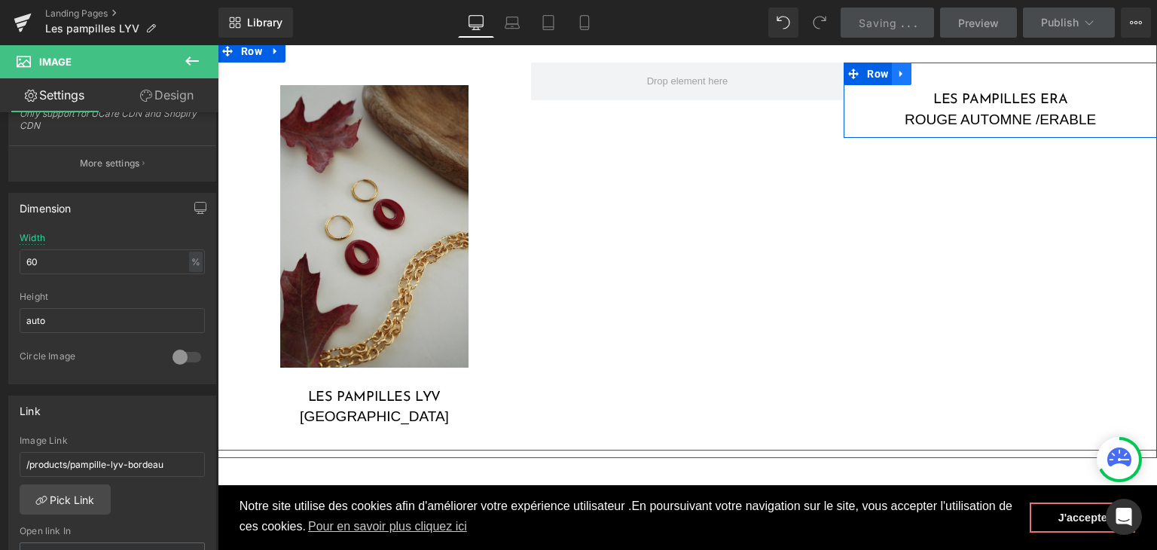
click at [896, 78] on icon at bounding box center [901, 74] width 11 height 11
click at [931, 72] on link at bounding box center [941, 74] width 20 height 23
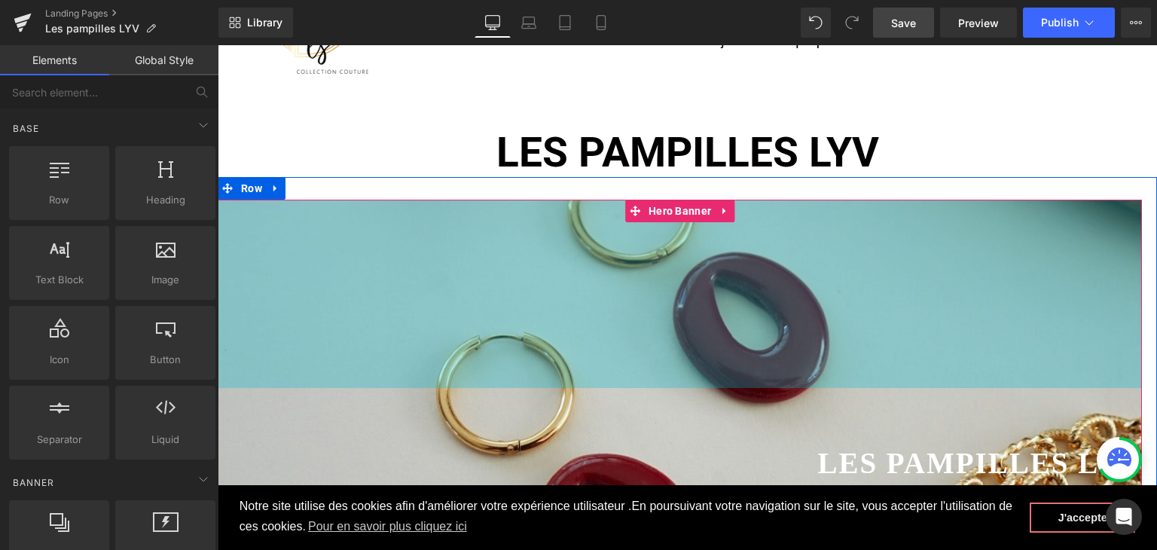
scroll to position [75, 0]
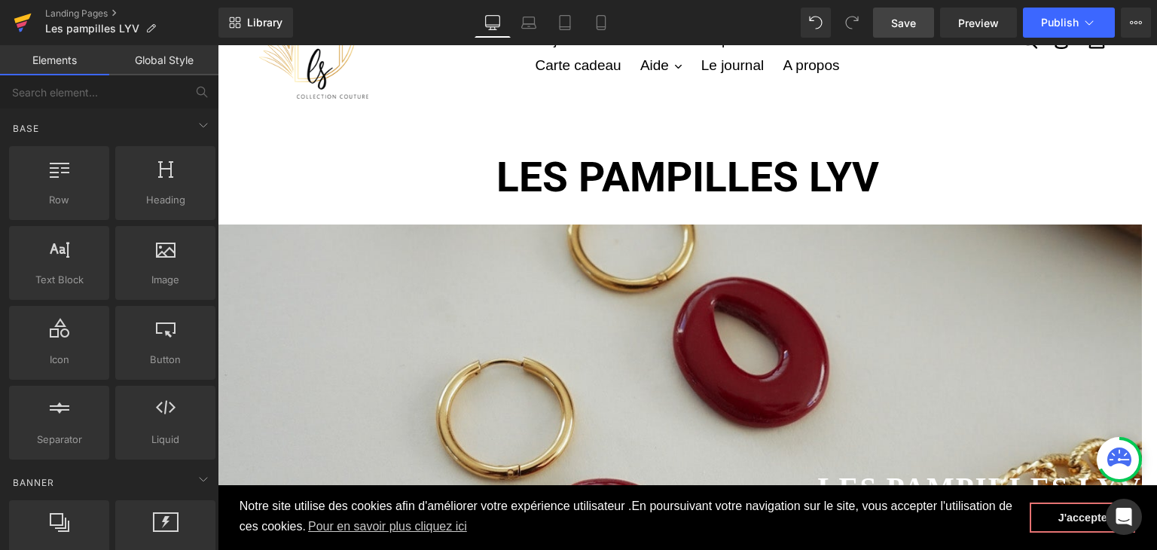
click at [25, 16] on icon at bounding box center [22, 19] width 17 height 10
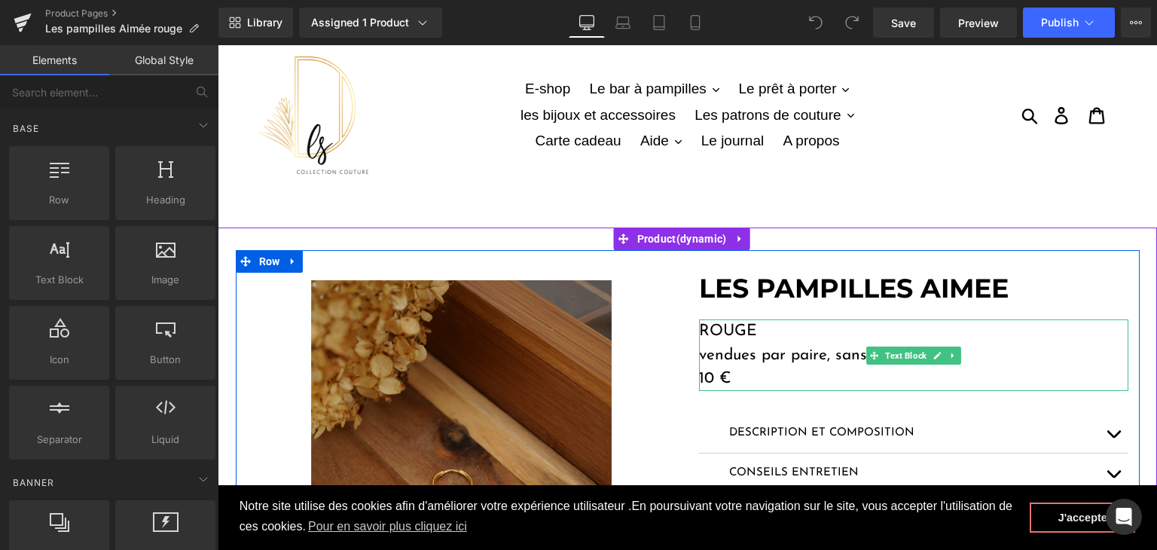
click at [707, 377] on p "10 €" at bounding box center [913, 379] width 429 height 24
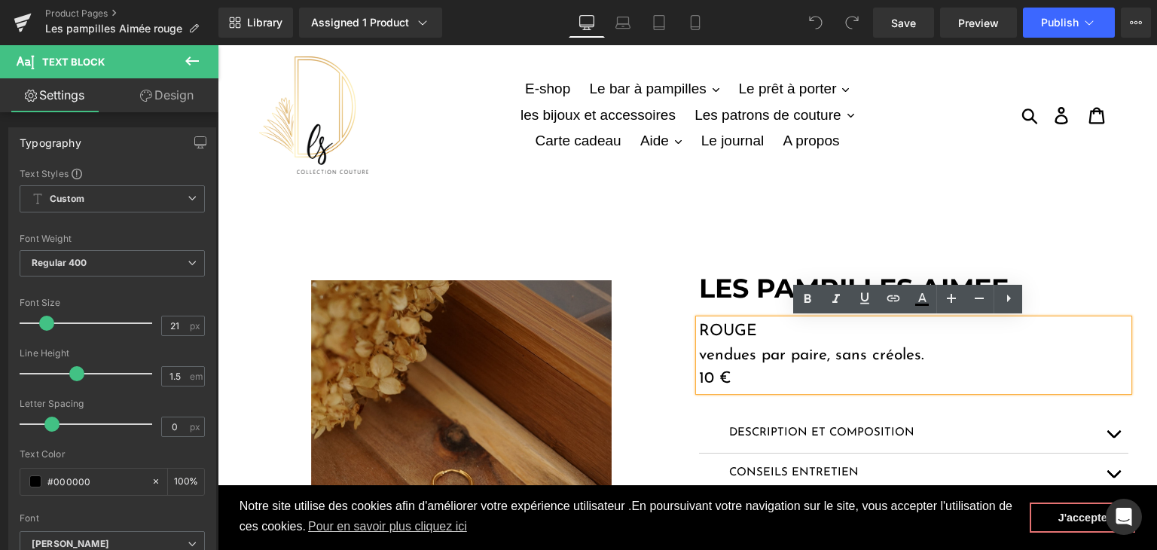
click at [707, 380] on p "10 €" at bounding box center [913, 379] width 429 height 24
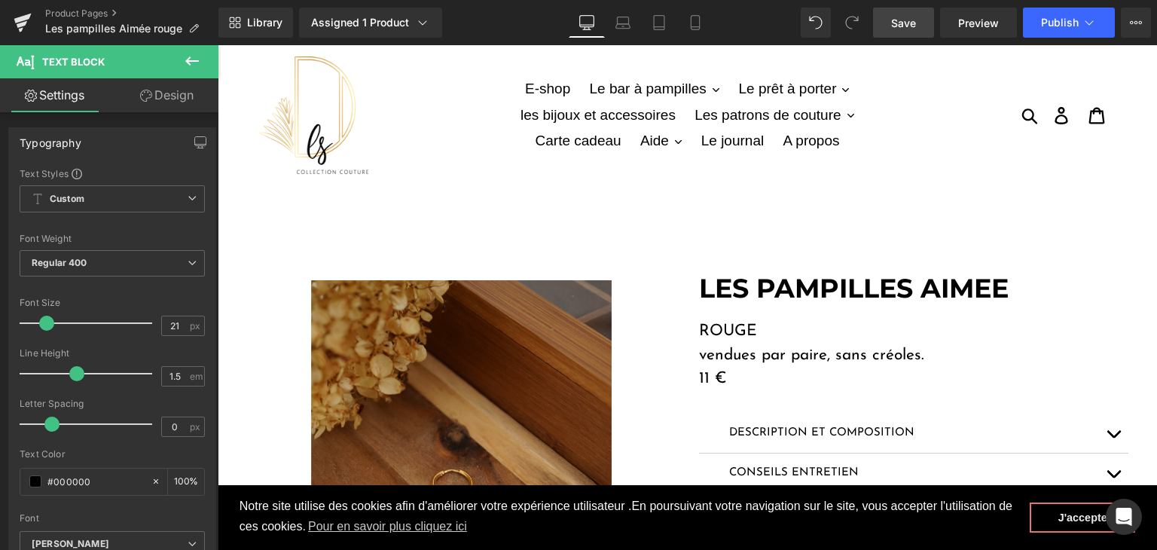
click at [902, 23] on span "Save" at bounding box center [903, 23] width 25 height 16
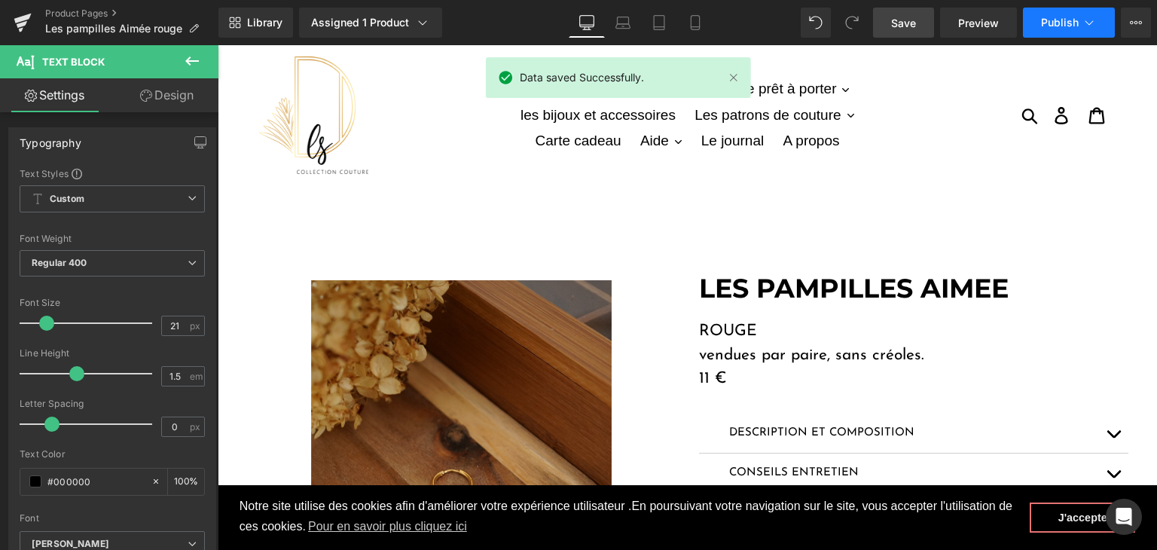
click at [1042, 17] on span "Publish" at bounding box center [1060, 23] width 38 height 12
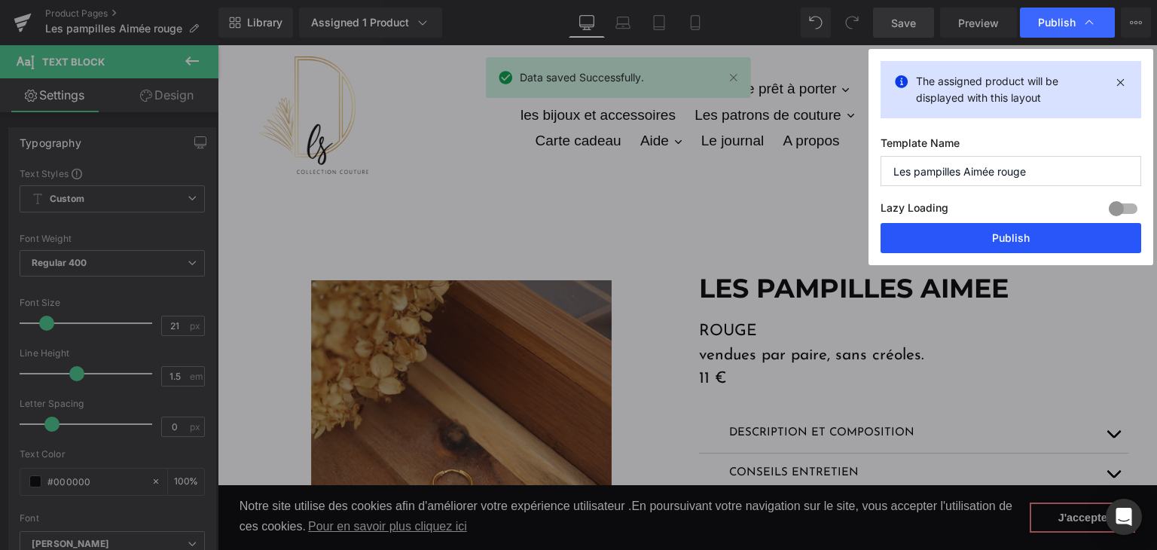
drag, startPoint x: 928, startPoint y: 237, endPoint x: 554, endPoint y: 160, distance: 382.3
click at [928, 237] on button "Publish" at bounding box center [1011, 238] width 261 height 30
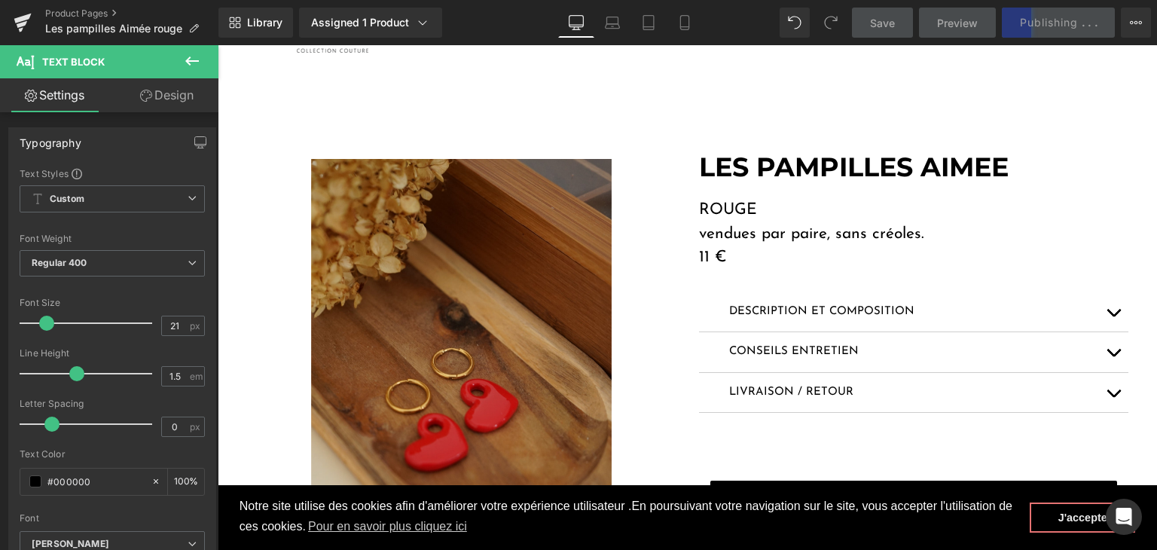
scroll to position [151, 0]
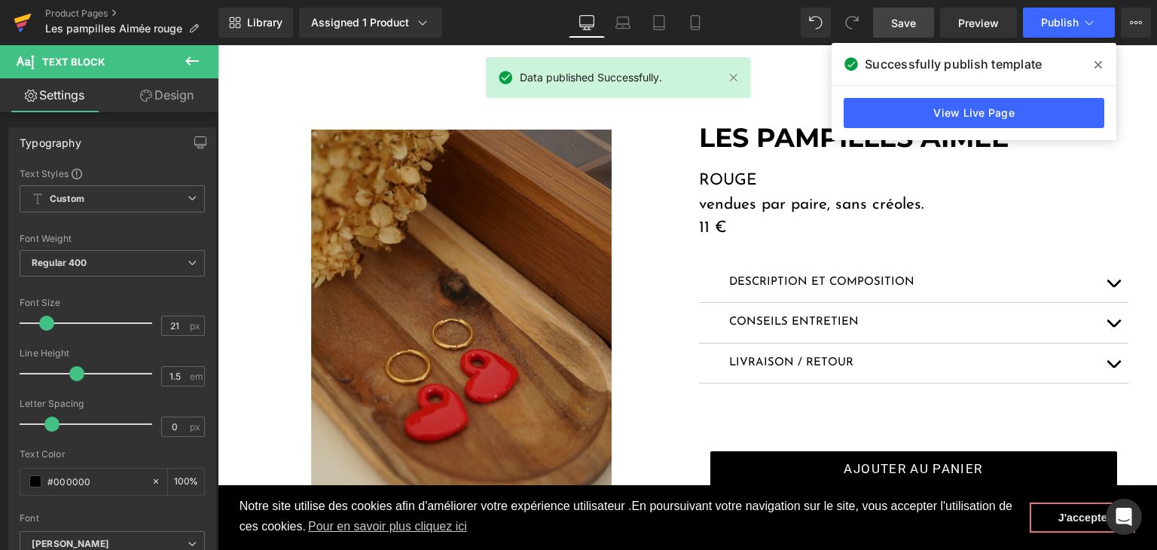
click at [12, 29] on link at bounding box center [22, 22] width 45 height 45
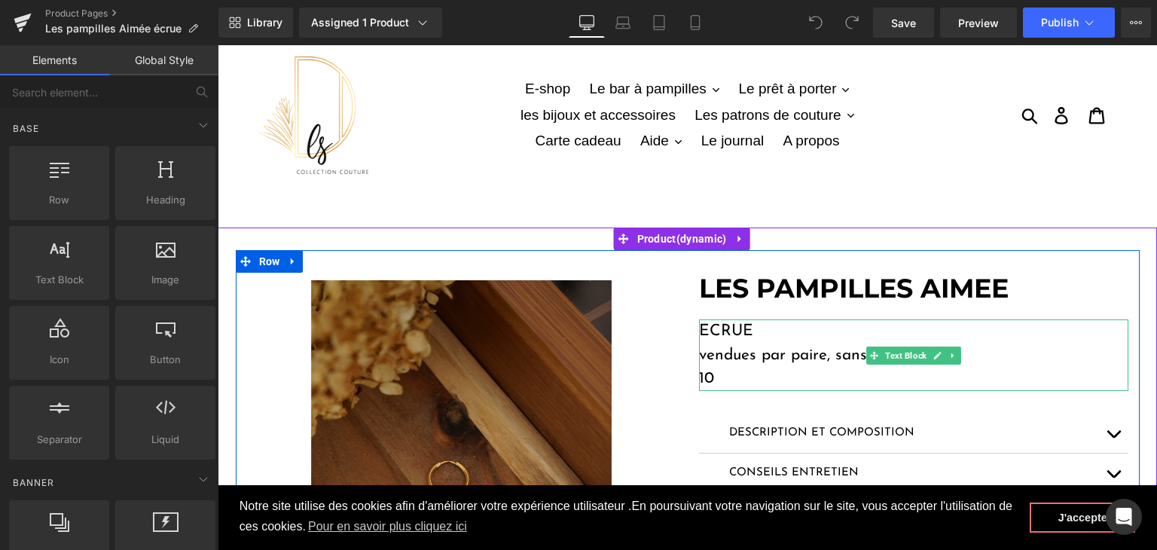
click at [715, 374] on p "10" at bounding box center [913, 379] width 429 height 24
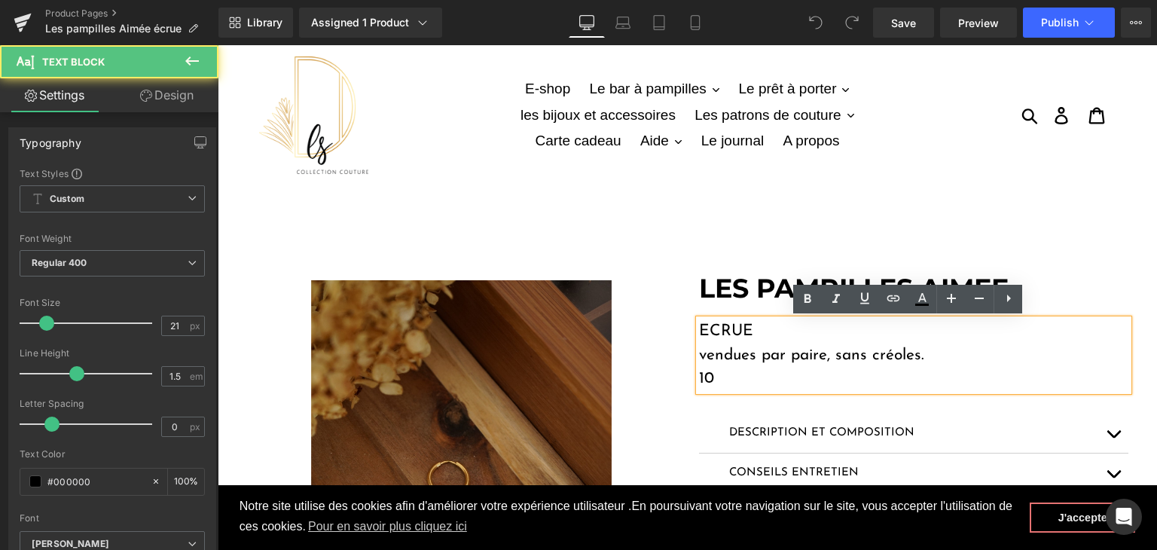
click at [714, 377] on p "10" at bounding box center [913, 379] width 429 height 24
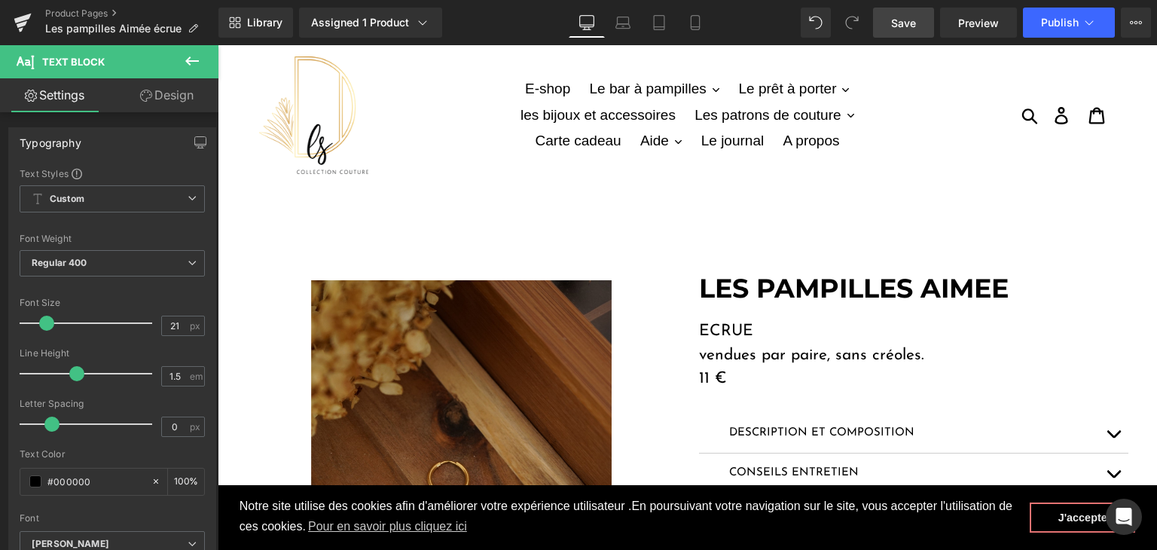
click at [921, 10] on link "Save" at bounding box center [903, 23] width 61 height 30
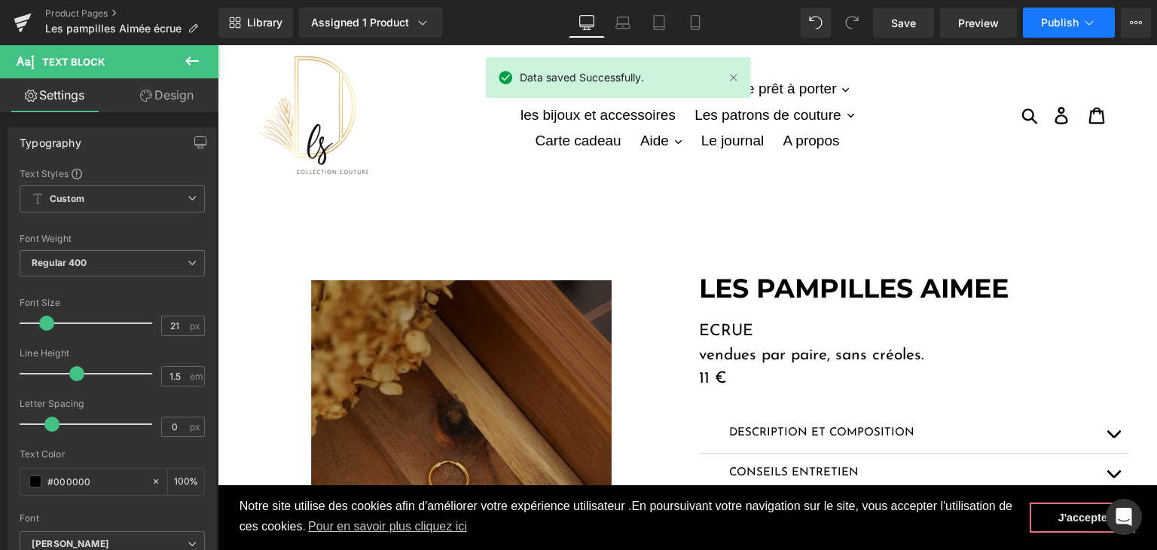
click at [1043, 13] on button "Publish" at bounding box center [1069, 23] width 92 height 30
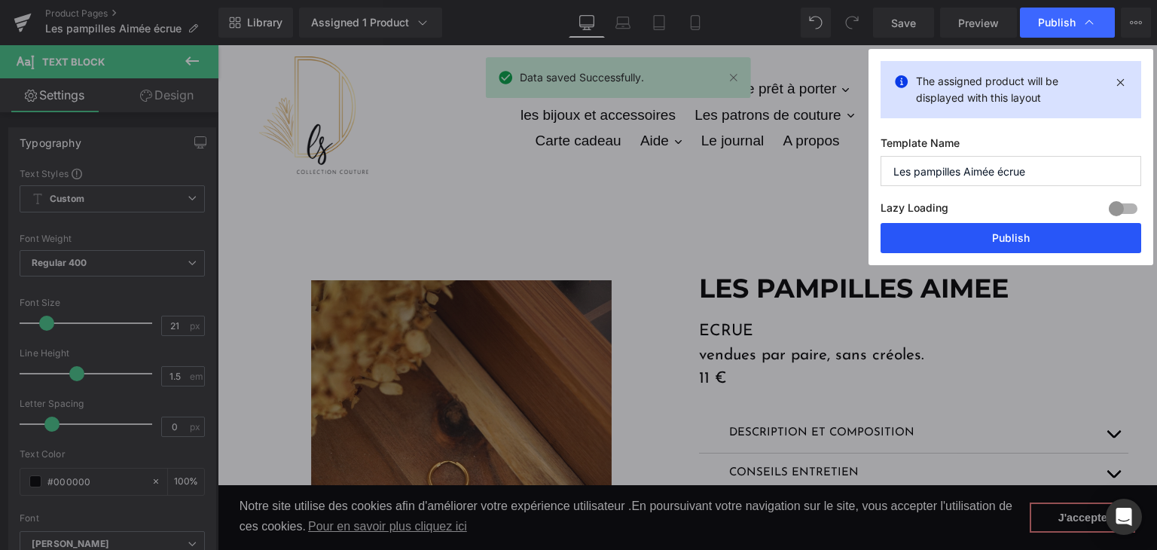
click at [973, 223] on button "Publish" at bounding box center [1011, 238] width 261 height 30
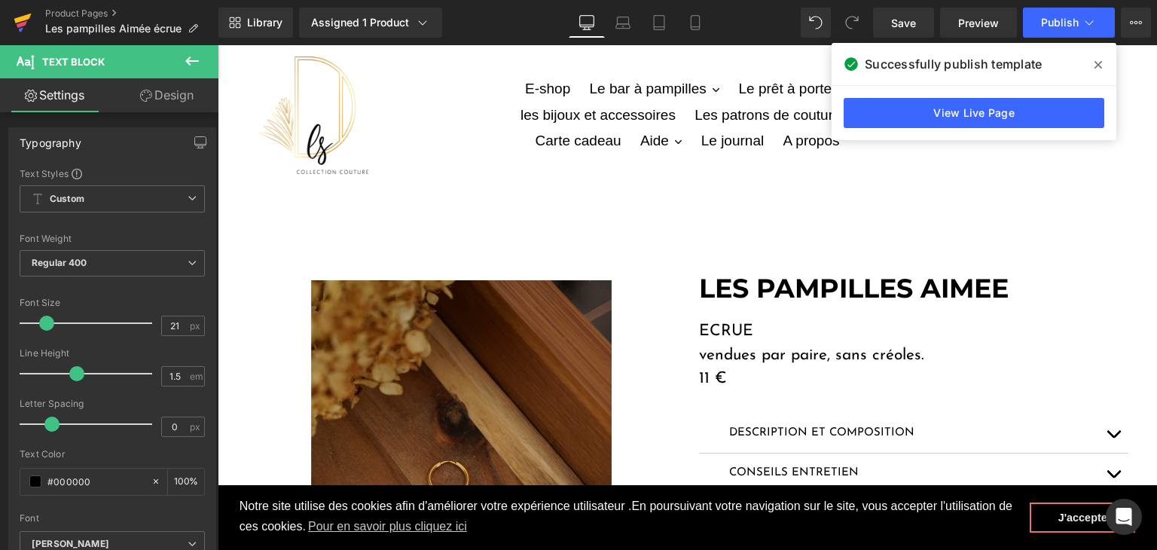
click at [14, 23] on icon at bounding box center [23, 23] width 18 height 38
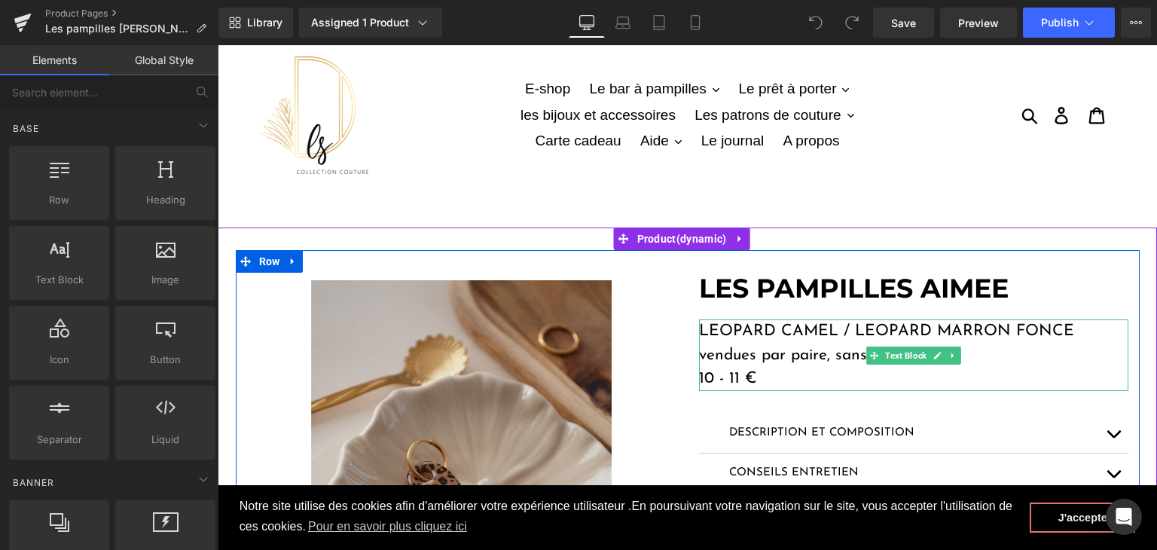
click at [724, 378] on p "10 - 11 €" at bounding box center [913, 379] width 429 height 24
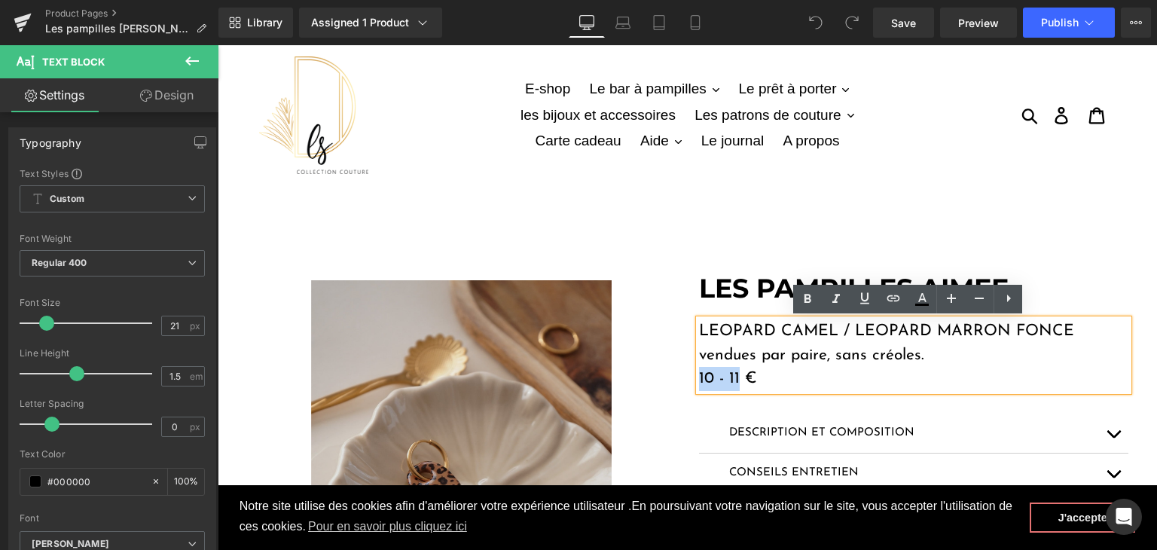
drag, startPoint x: 734, startPoint y: 374, endPoint x: 685, endPoint y: 374, distance: 48.2
click at [688, 374] on div "LES PAMPILLES AIMEE Heading LEOPARD CAMEL / LEOPARD MARRON FONCE vendues par pa…" at bounding box center [914, 550] width 452 height 554
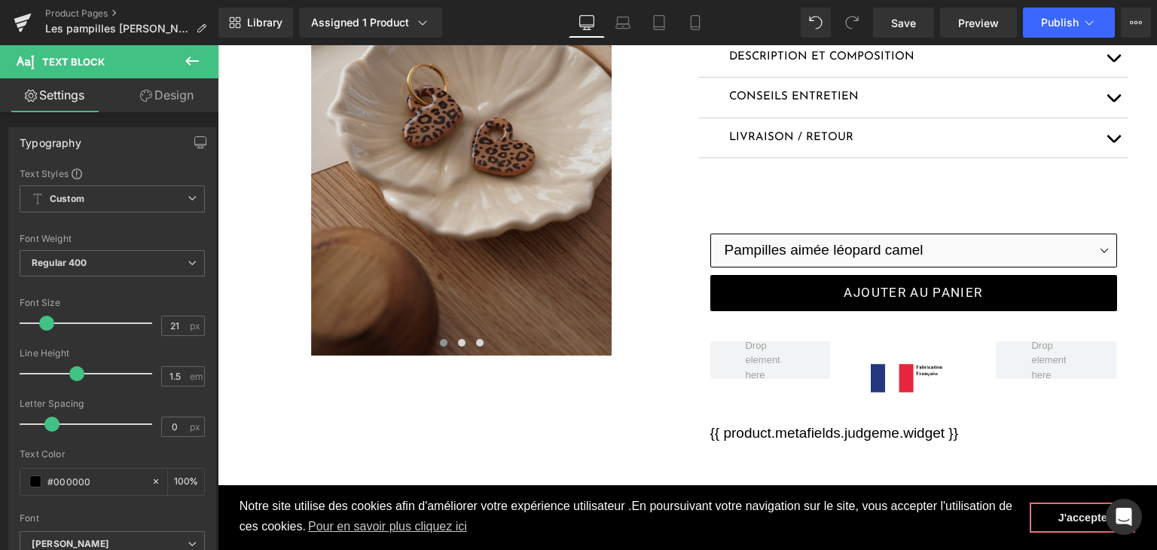
scroll to position [377, 0]
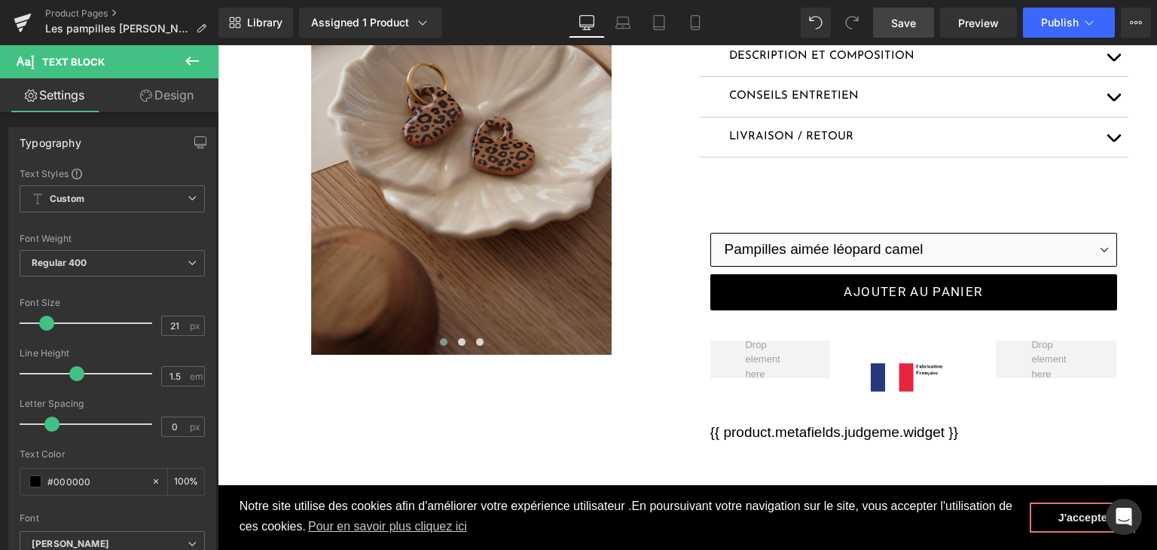
click at [901, 31] on link "Save" at bounding box center [903, 23] width 61 height 30
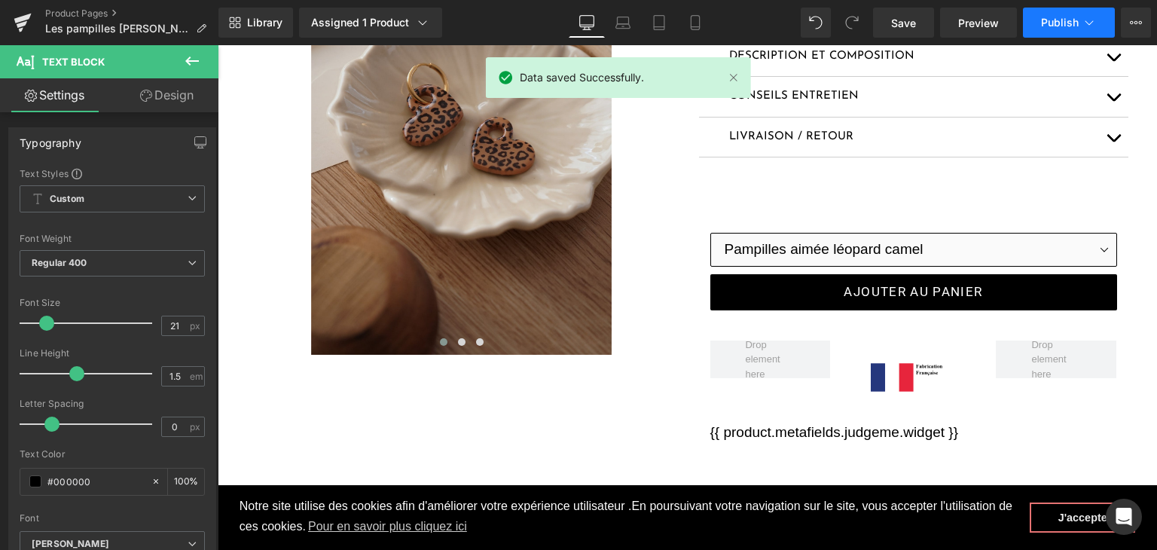
click at [1027, 31] on button "Publish" at bounding box center [1069, 23] width 92 height 30
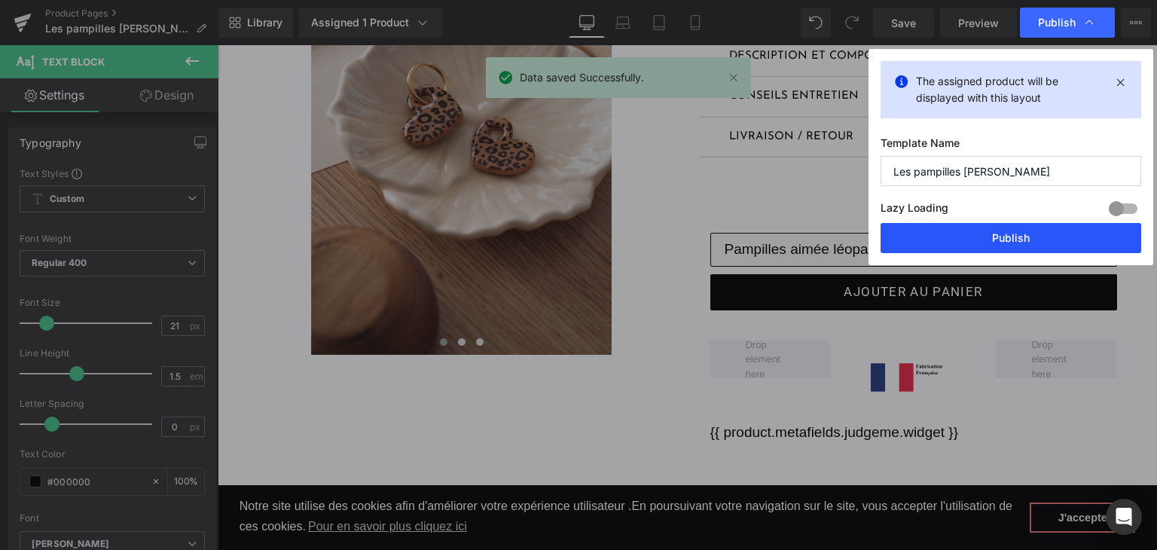
click at [991, 241] on button "Publish" at bounding box center [1011, 238] width 261 height 30
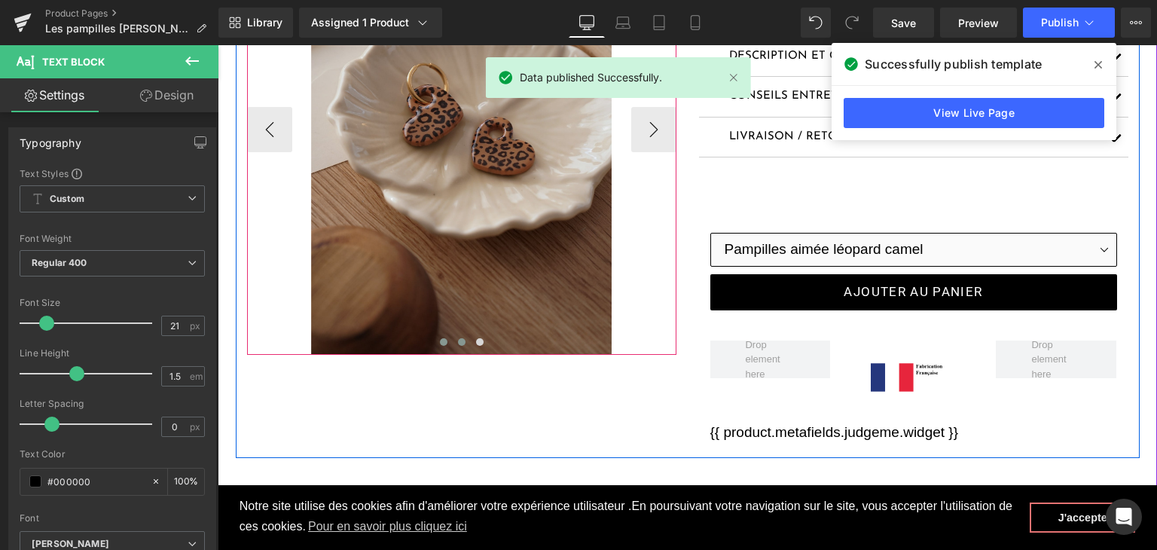
click at [461, 336] on button at bounding box center [462, 341] width 18 height 15
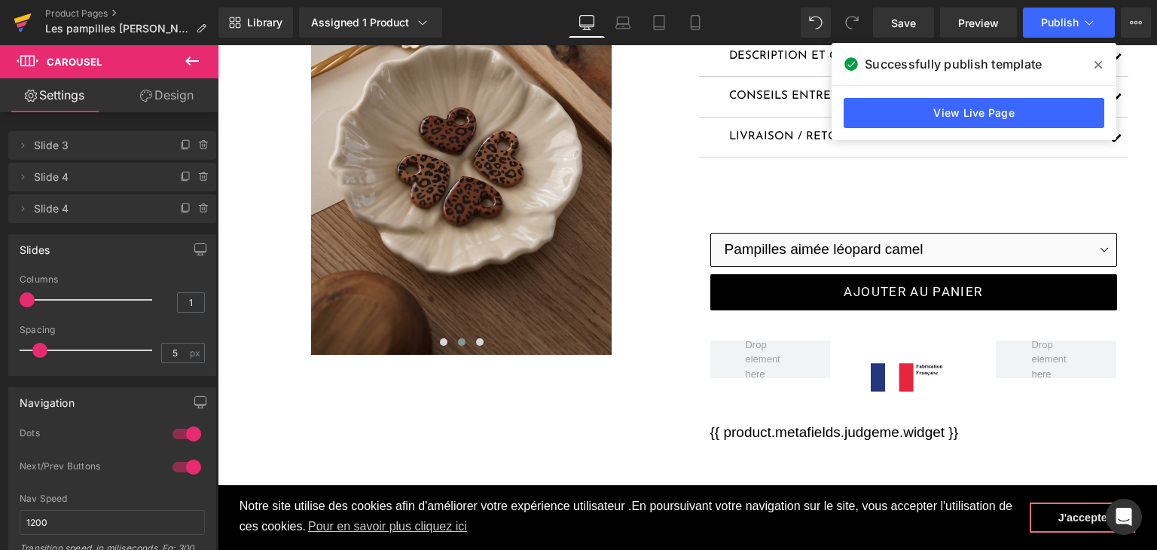
click at [29, 27] on icon at bounding box center [23, 23] width 18 height 38
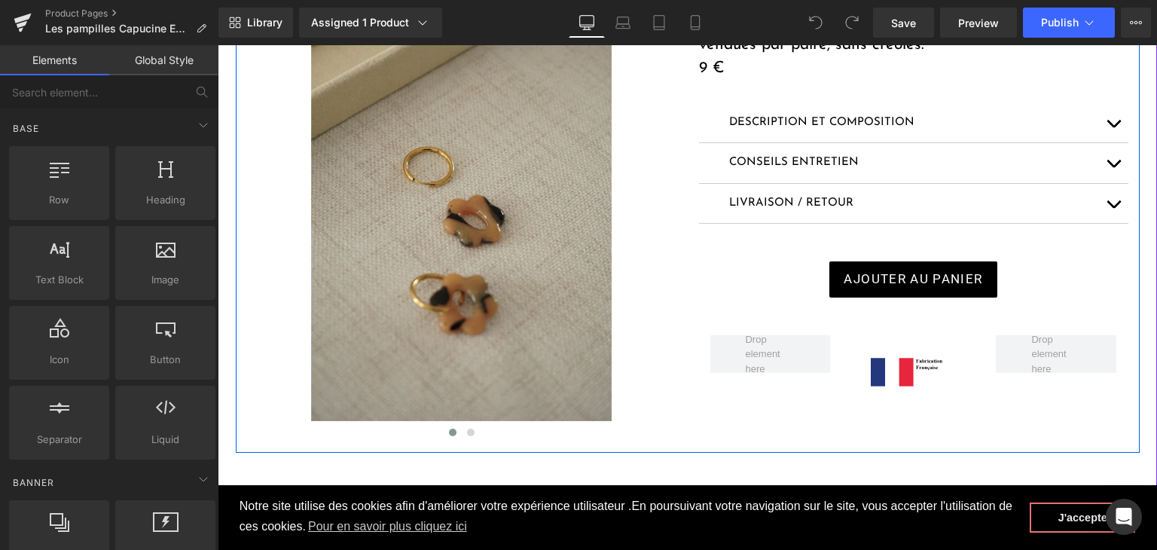
scroll to position [301, 0]
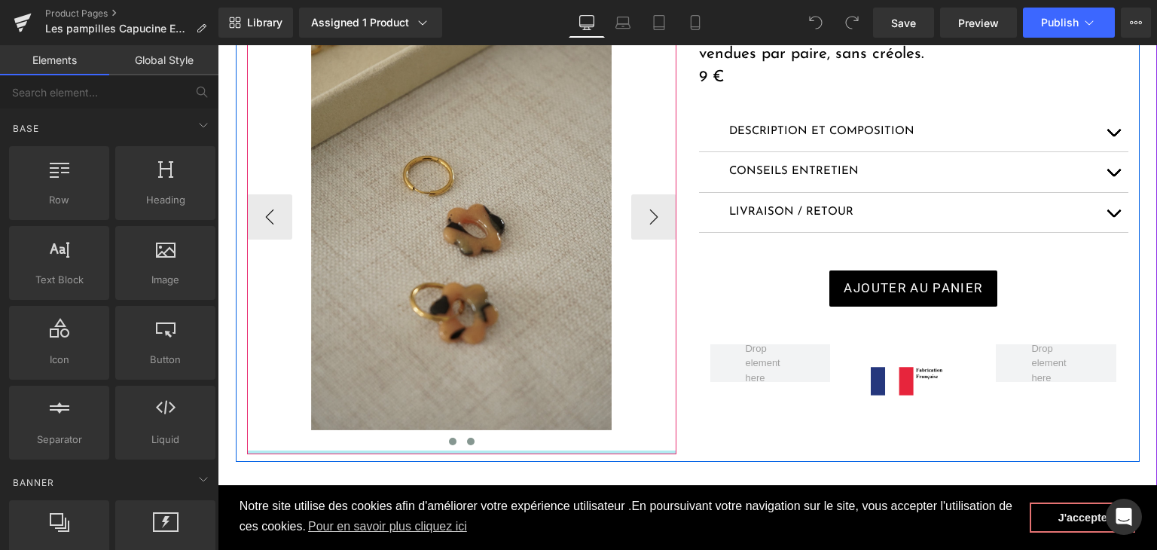
click at [464, 447] on button at bounding box center [471, 441] width 18 height 15
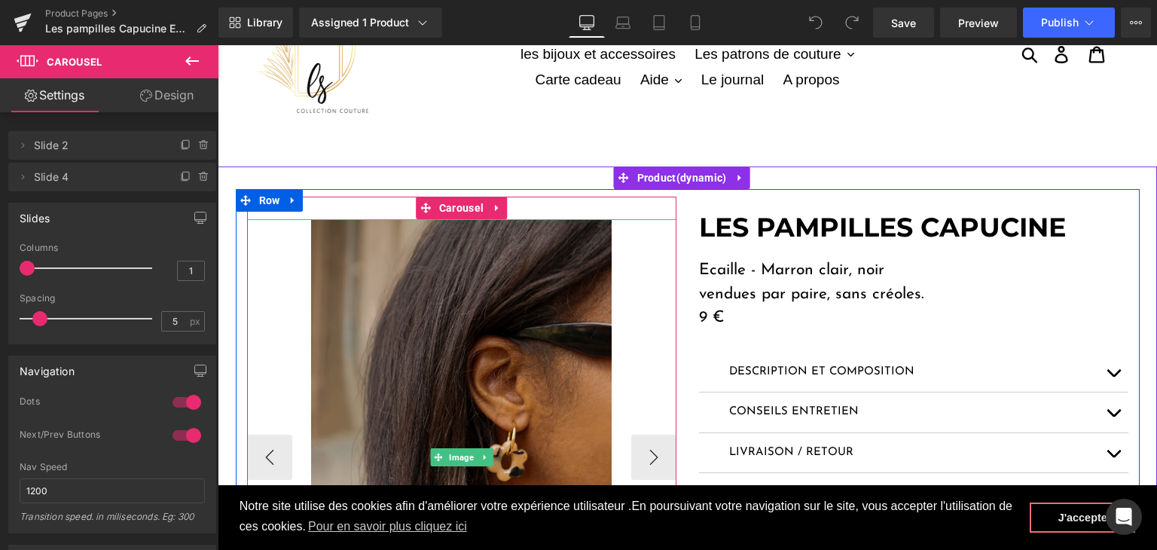
scroll to position [0, 0]
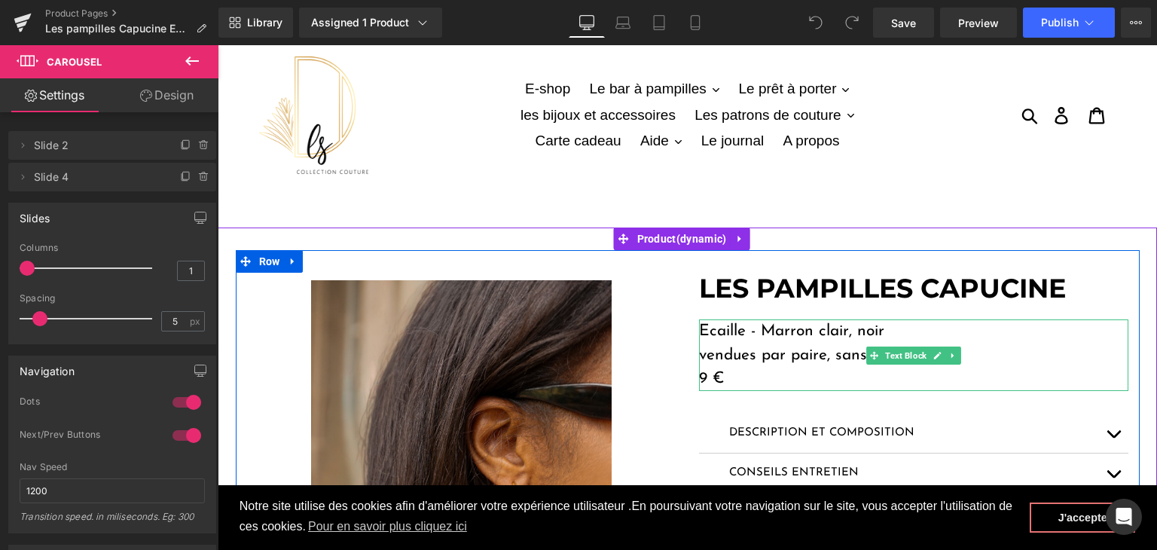
click at [699, 378] on p "9 €" at bounding box center [913, 379] width 429 height 24
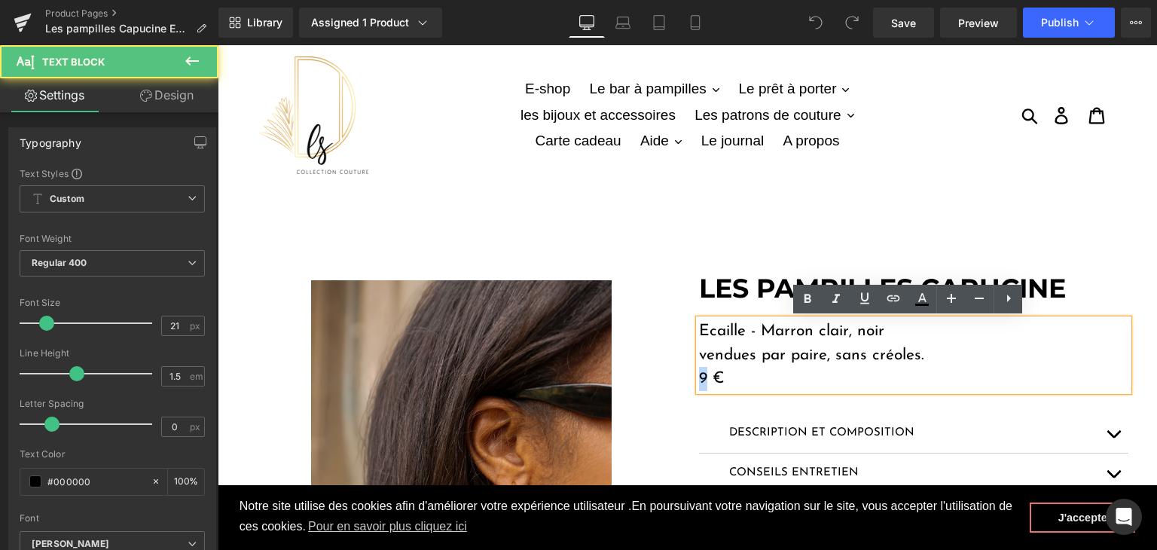
click at [699, 378] on p "9 €" at bounding box center [913, 379] width 429 height 24
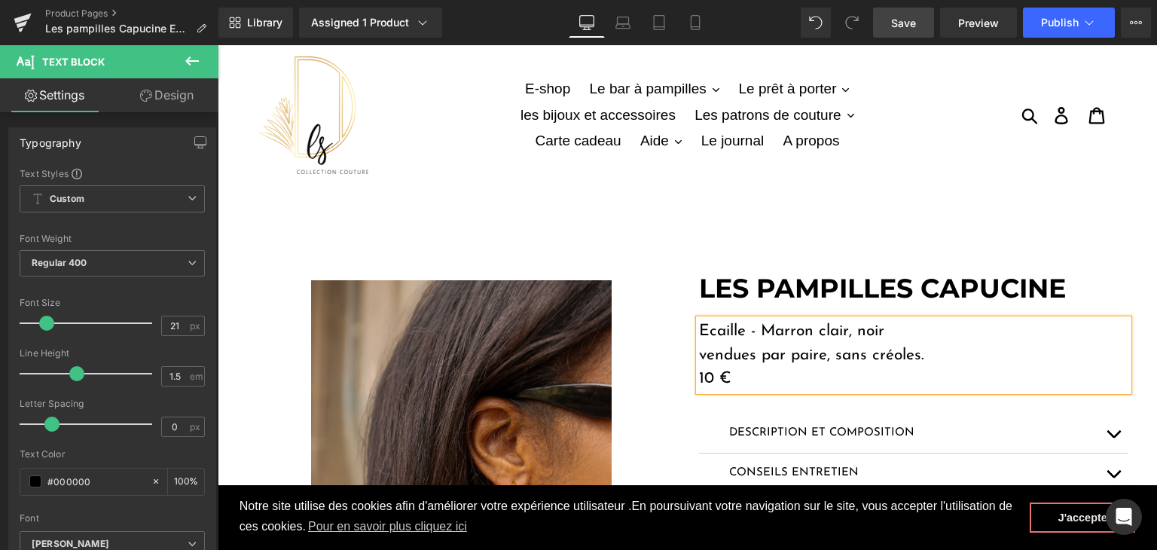
click at [914, 28] on span "Save" at bounding box center [903, 23] width 25 height 16
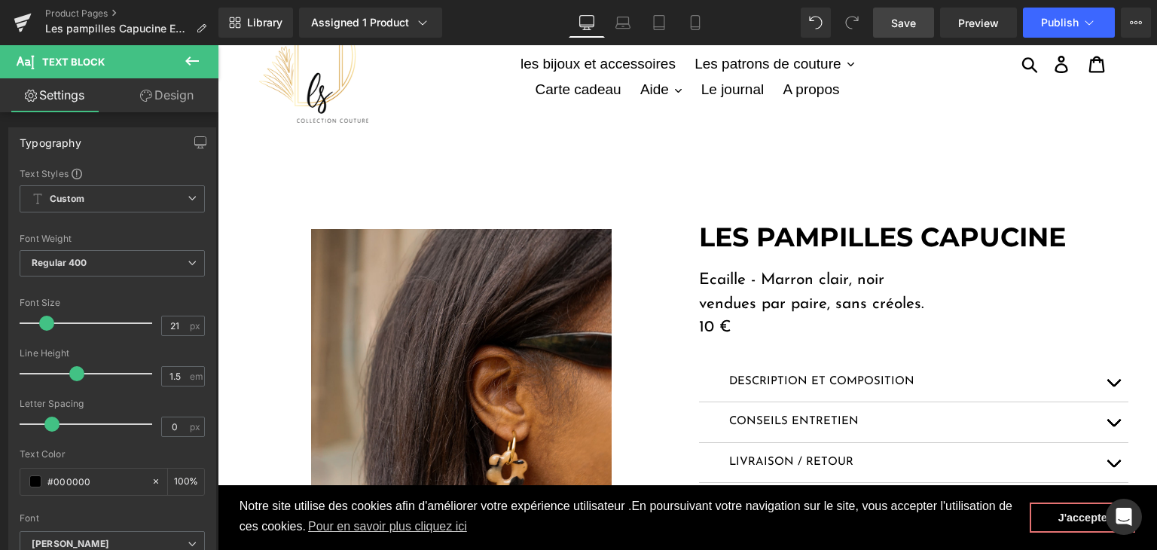
scroll to position [151, 0]
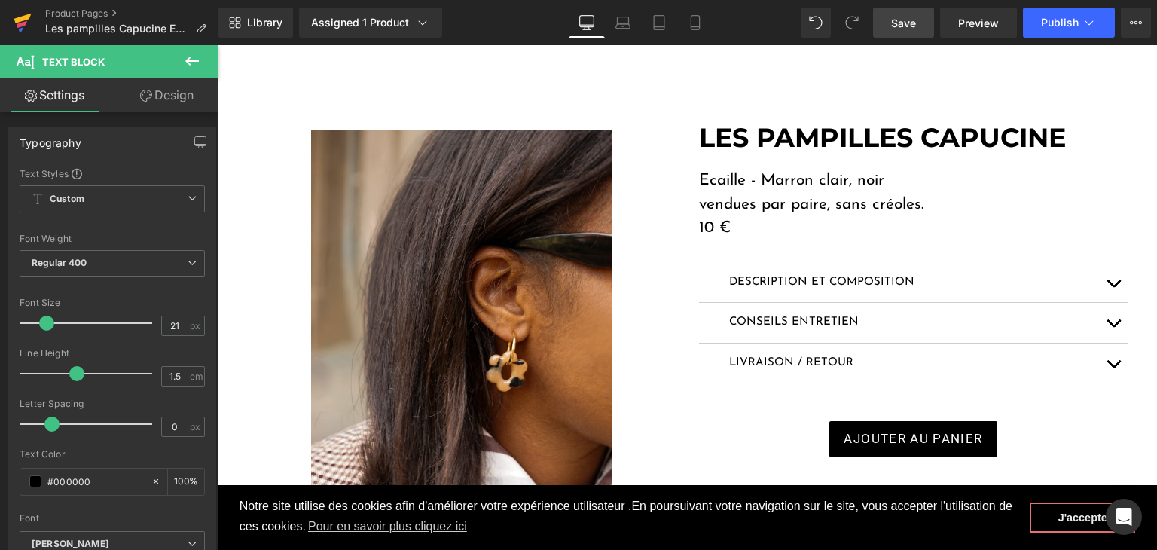
click at [26, 22] on icon at bounding box center [22, 24] width 11 height 7
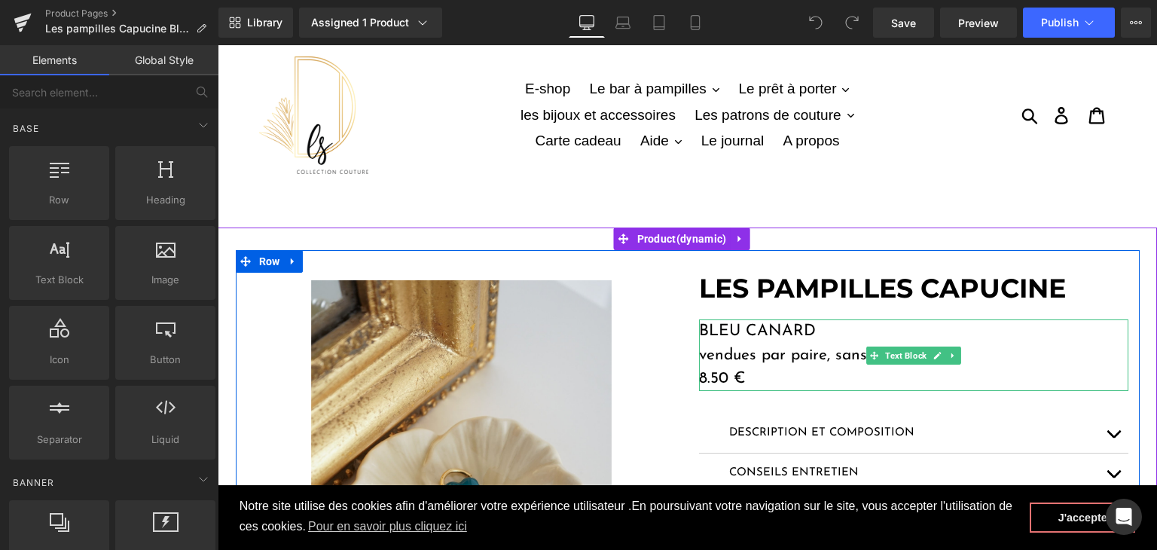
click at [711, 374] on p "8.50 €" at bounding box center [913, 379] width 429 height 24
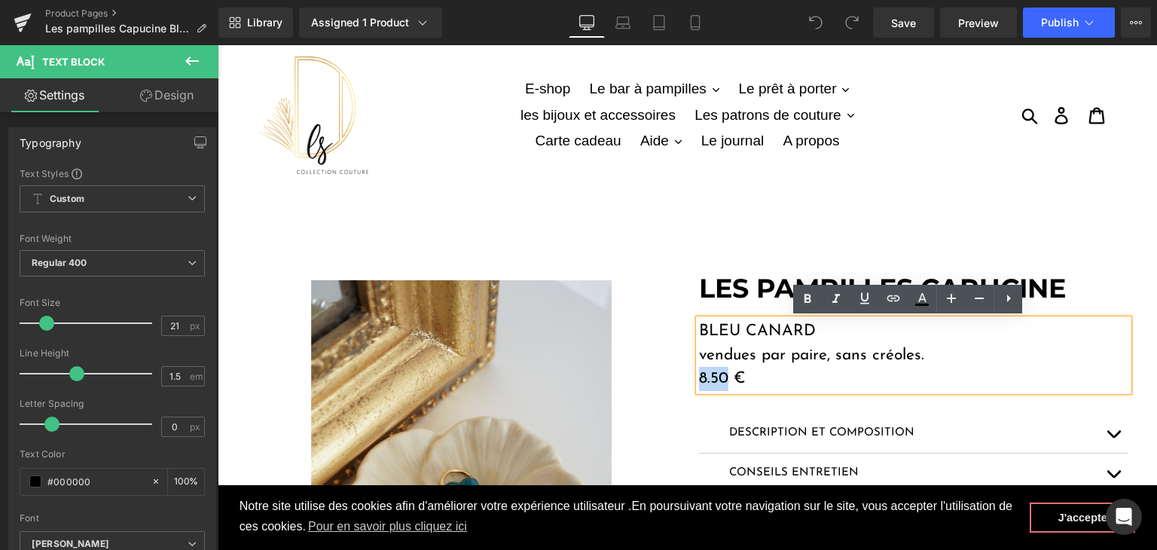
drag, startPoint x: 719, startPoint y: 374, endPoint x: 682, endPoint y: 373, distance: 37.7
click at [688, 373] on div "LES PAMPILLES CAPUCINE Heading BLEU CANARD vendues par paire, sans créoles. 8.5…" at bounding box center [914, 489] width 452 height 432
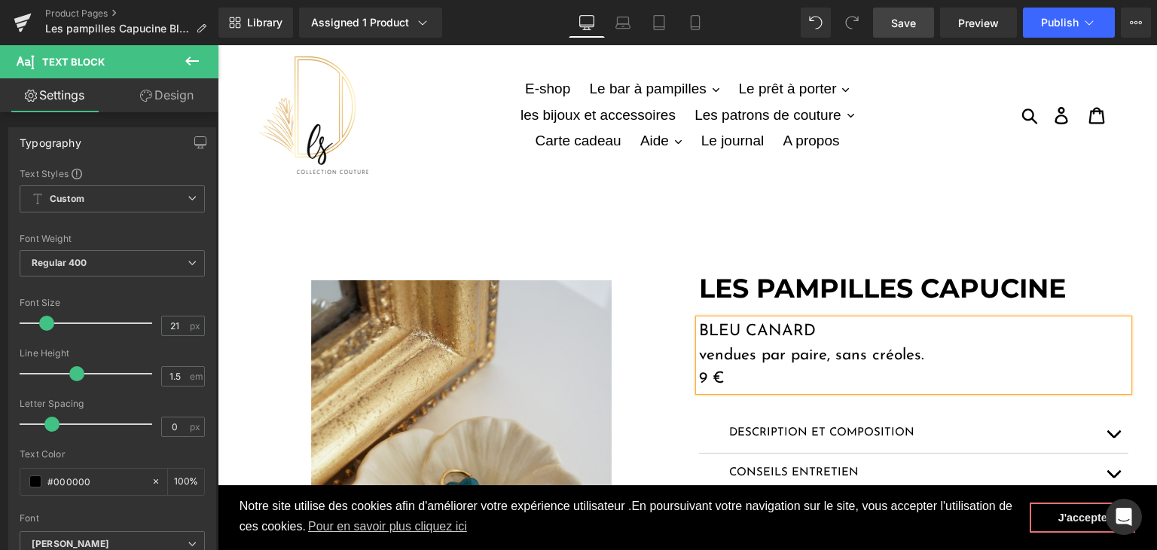
click at [915, 25] on span "Save" at bounding box center [903, 23] width 25 height 16
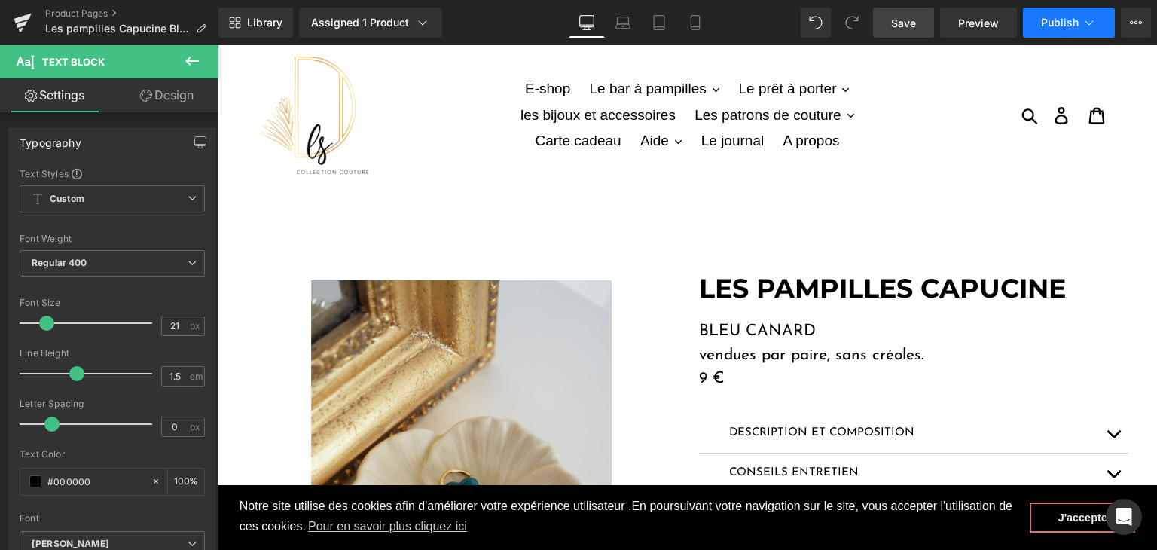
click at [1055, 29] on button "Publish" at bounding box center [1069, 23] width 92 height 30
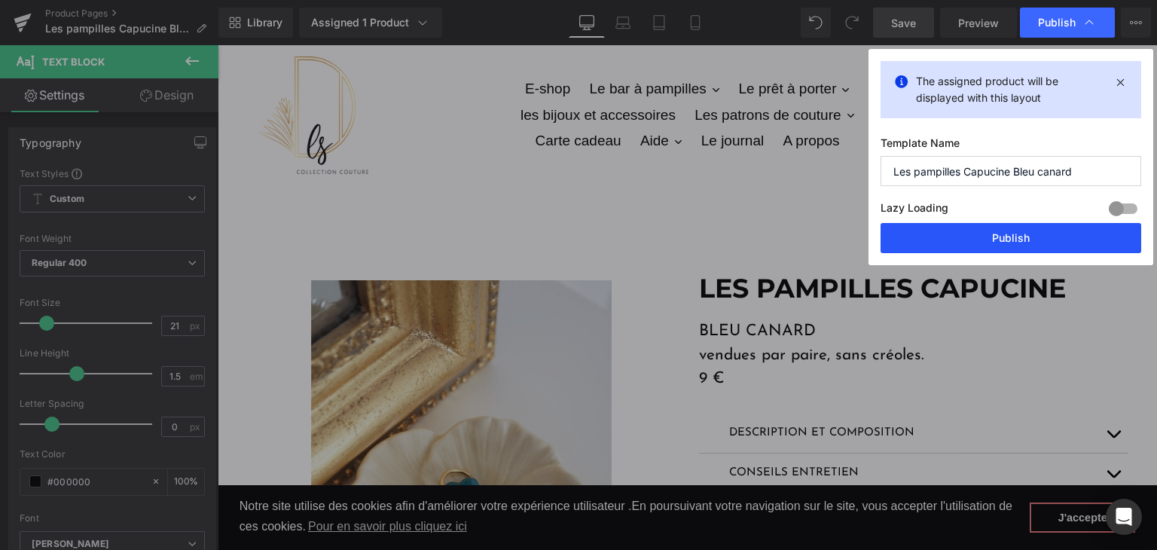
click at [991, 243] on button "Publish" at bounding box center [1011, 238] width 261 height 30
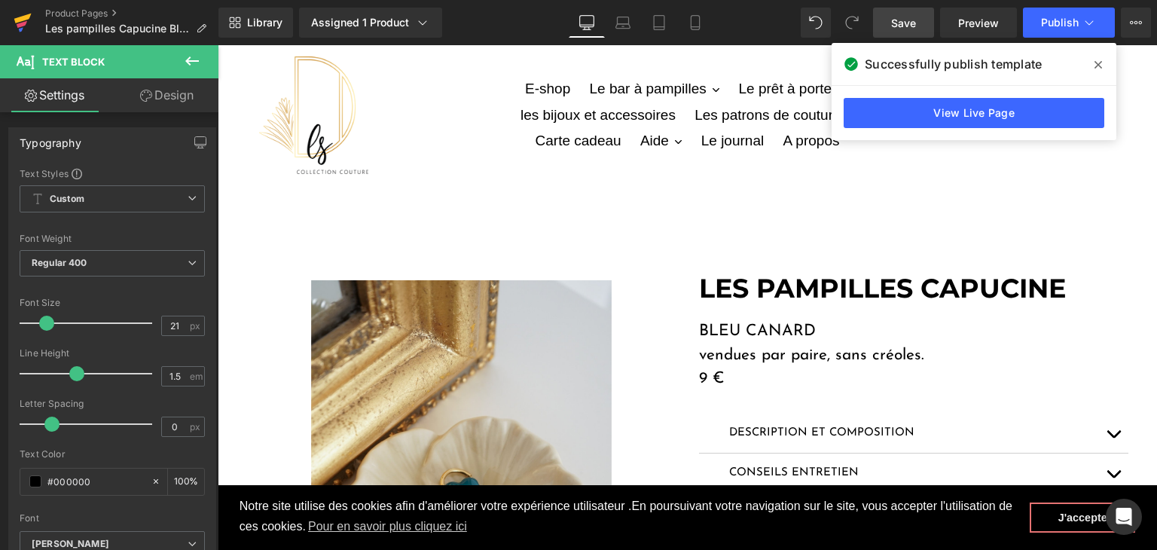
click at [14, 24] on icon at bounding box center [23, 23] width 18 height 38
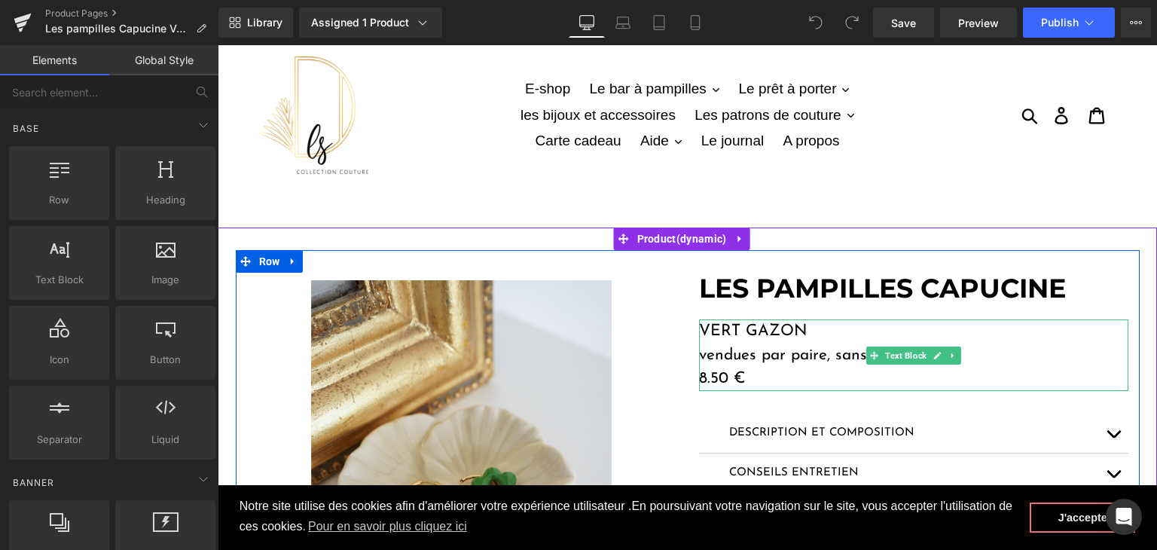
click at [715, 371] on p "8.50 €" at bounding box center [913, 379] width 429 height 24
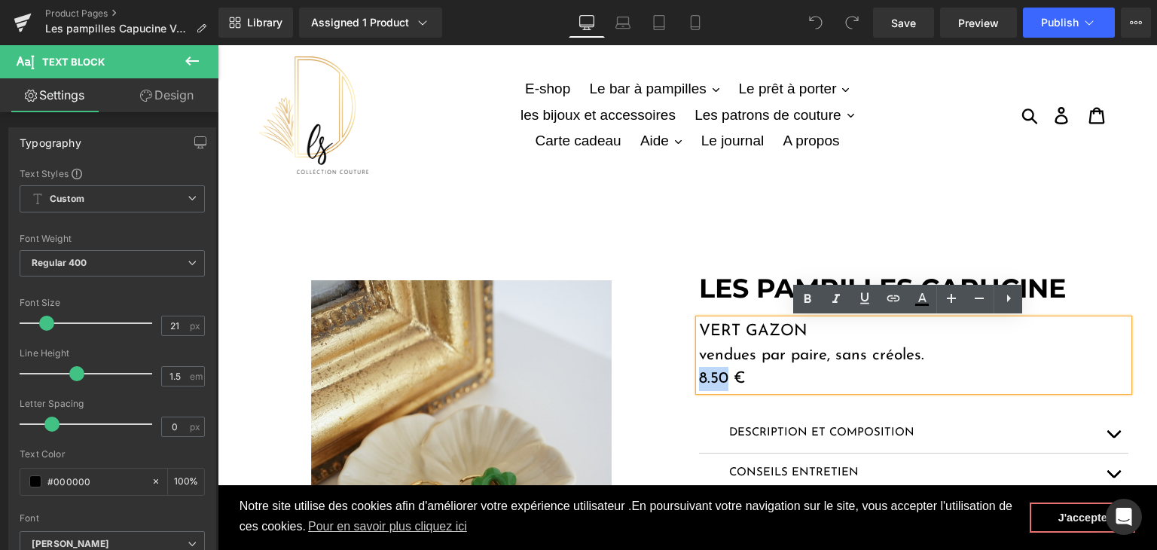
drag, startPoint x: 723, startPoint y: 371, endPoint x: 679, endPoint y: 371, distance: 43.7
click at [679, 371] on div "Image Image Image ‹ › Carousel LES PAMPILLES CAPUCINE Heading VERT GAZON vendue…" at bounding box center [688, 494] width 904 height 489
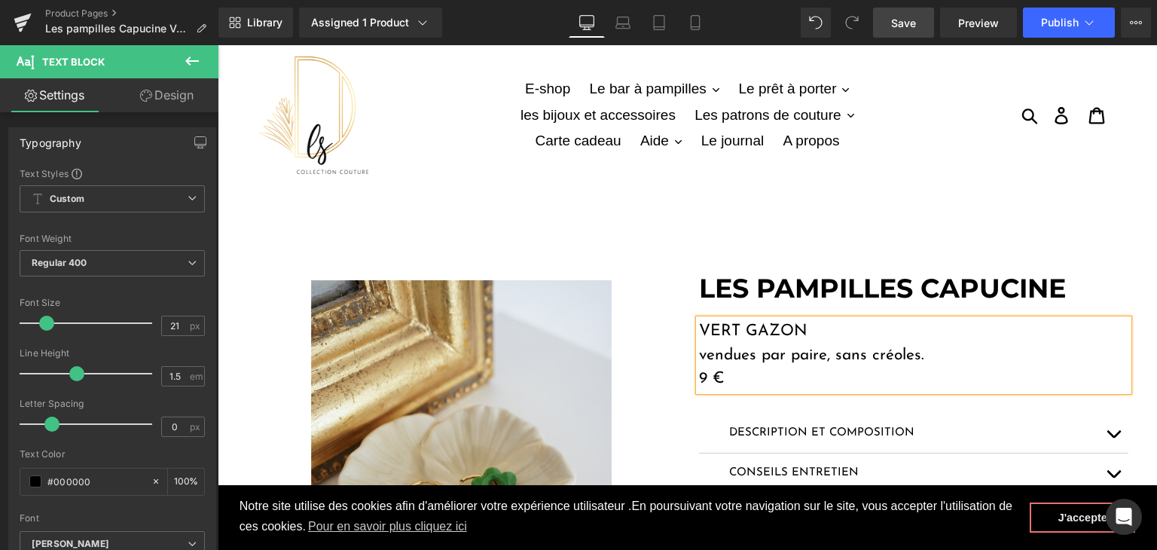
click at [892, 14] on link "Save" at bounding box center [903, 23] width 61 height 30
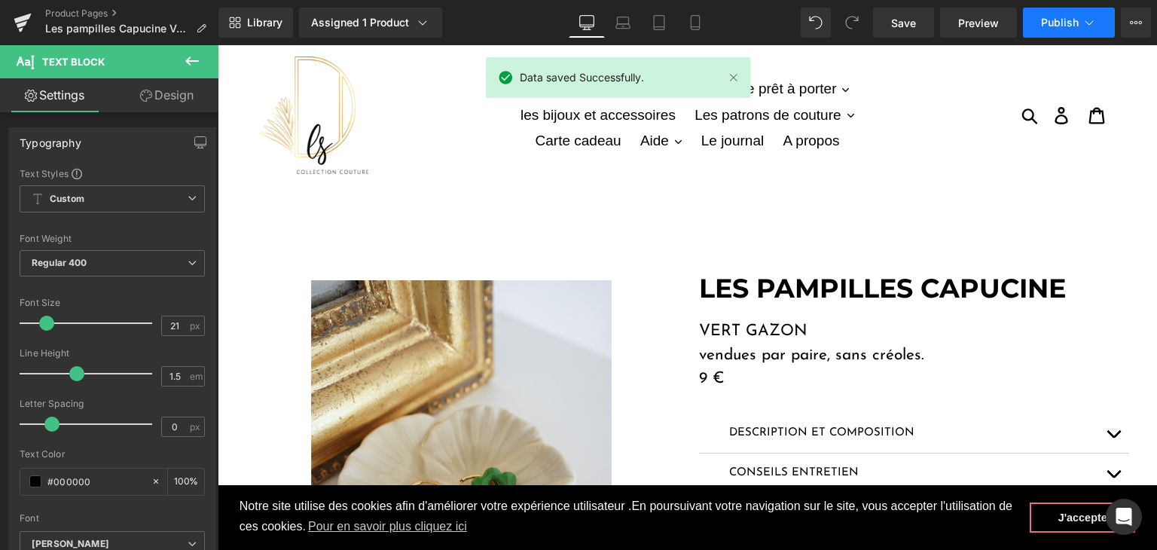
click at [1039, 25] on button "Publish" at bounding box center [1069, 23] width 92 height 30
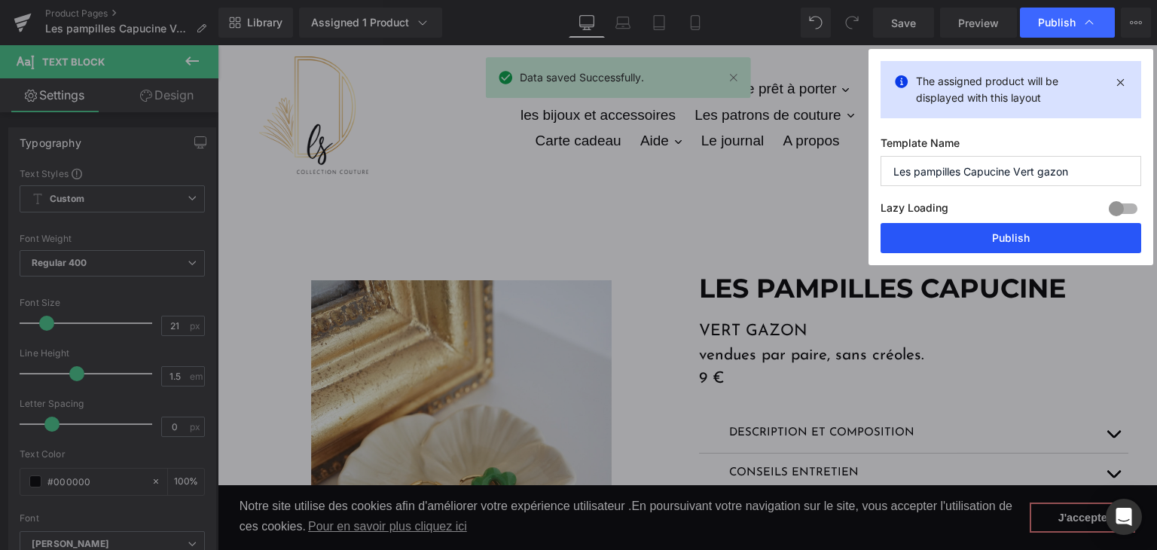
click at [961, 235] on button "Publish" at bounding box center [1011, 238] width 261 height 30
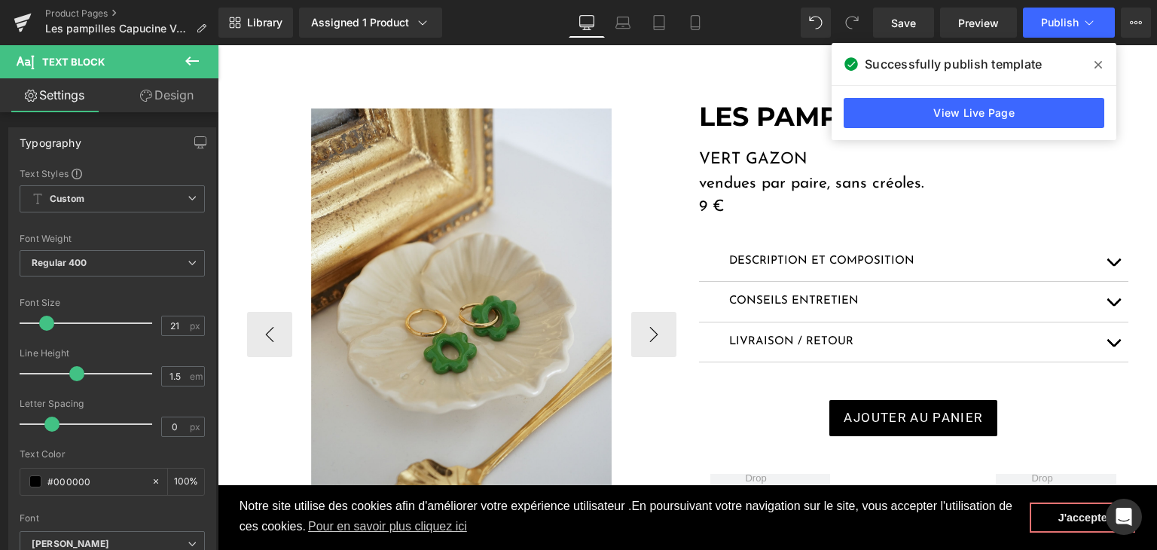
scroll to position [301, 0]
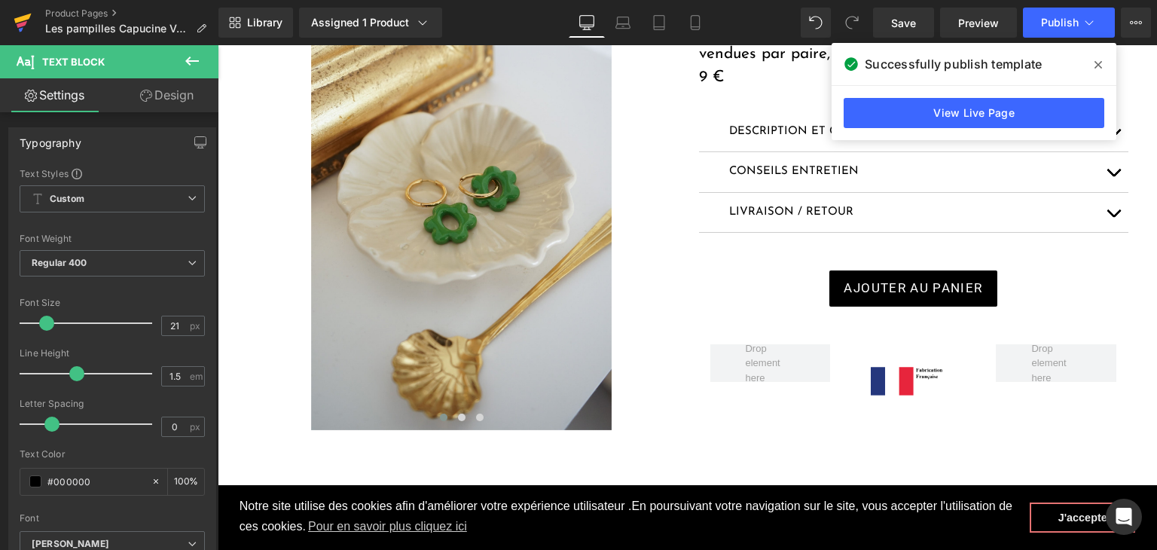
click at [15, 23] on icon at bounding box center [23, 23] width 18 height 38
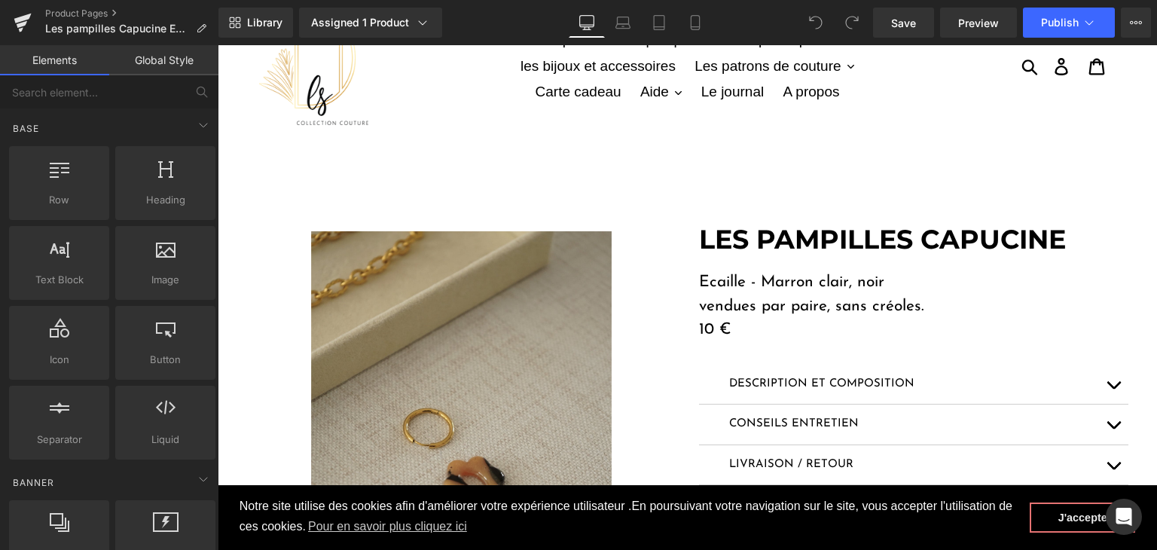
scroll to position [75, 0]
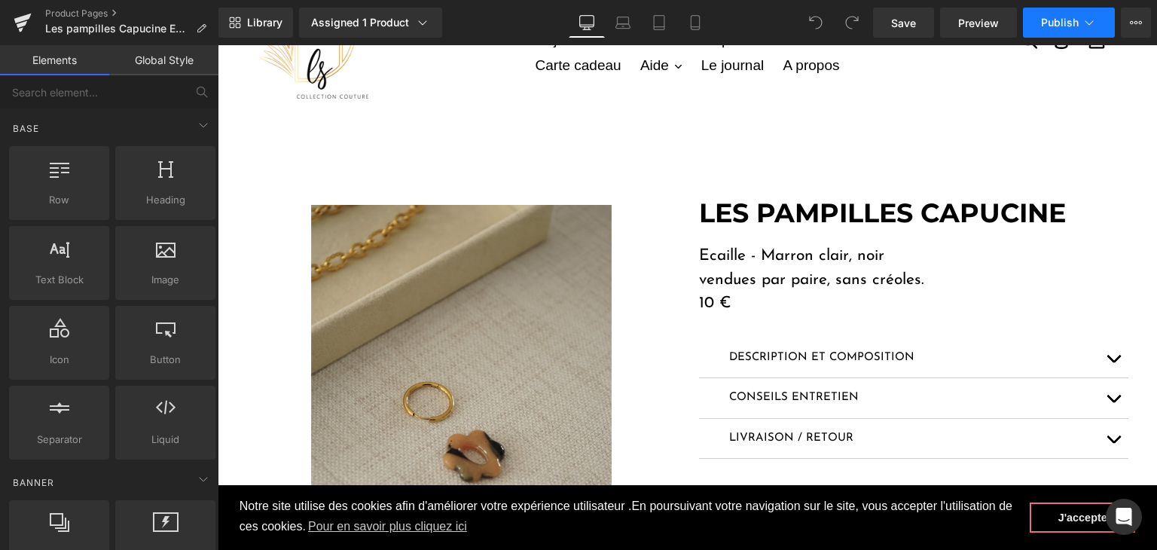
click at [1061, 18] on span "Publish" at bounding box center [1060, 23] width 38 height 12
click at [29, 22] on icon at bounding box center [23, 23] width 18 height 38
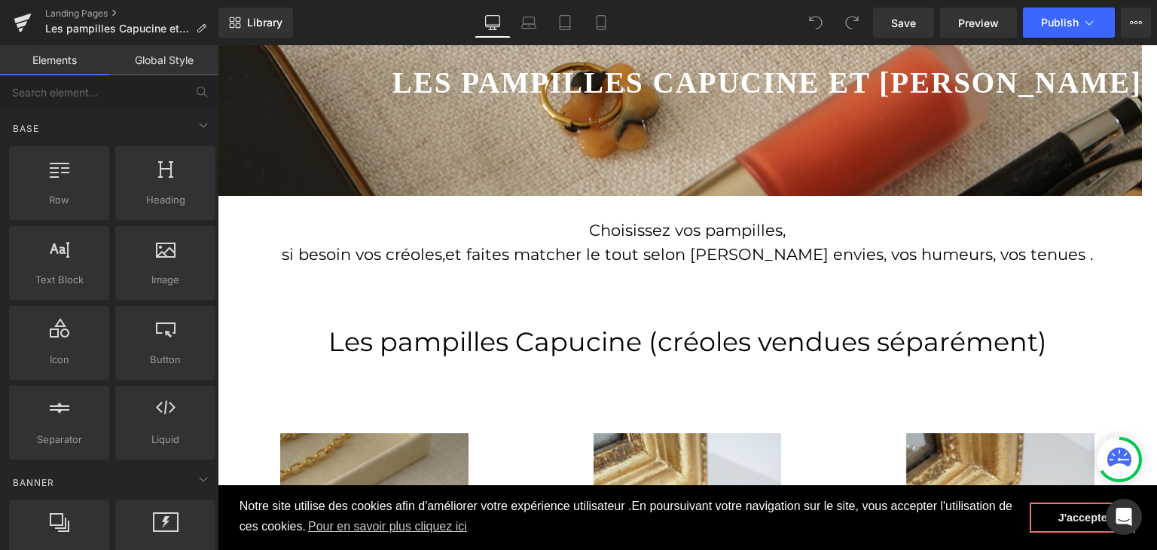
scroll to position [452, 0]
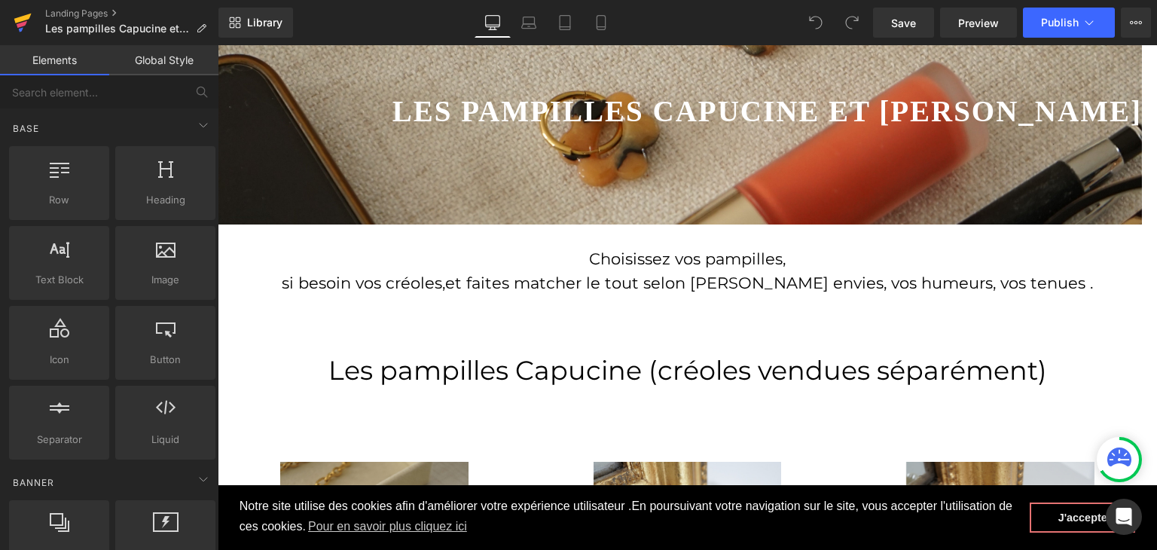
click at [30, 23] on icon at bounding box center [23, 23] width 18 height 38
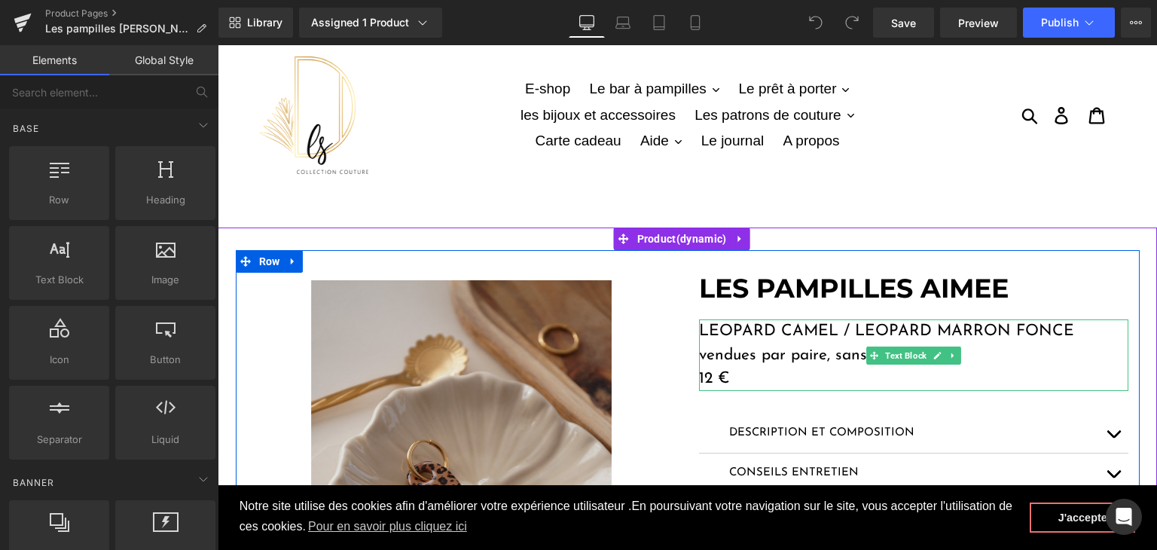
click at [704, 374] on p "12 €" at bounding box center [913, 379] width 429 height 24
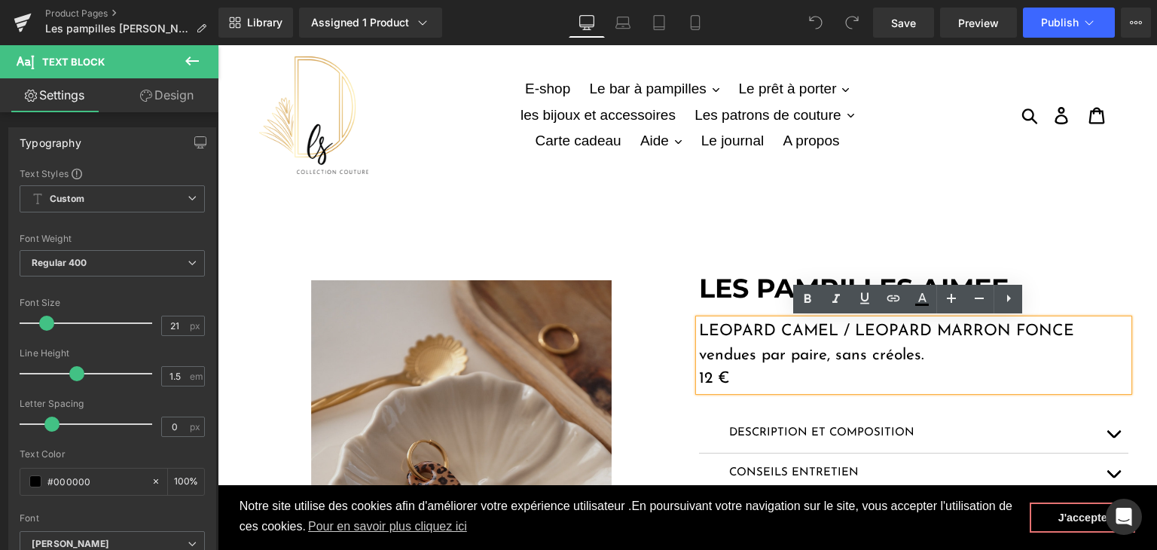
click at [706, 380] on p "12 €" at bounding box center [913, 379] width 429 height 24
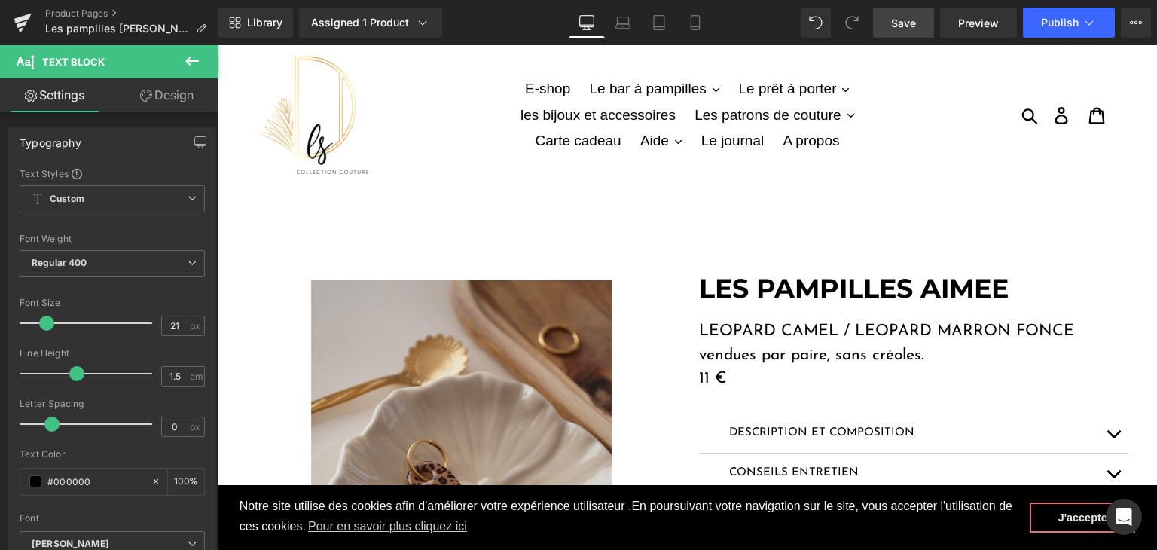
click at [907, 26] on span "Save" at bounding box center [903, 23] width 25 height 16
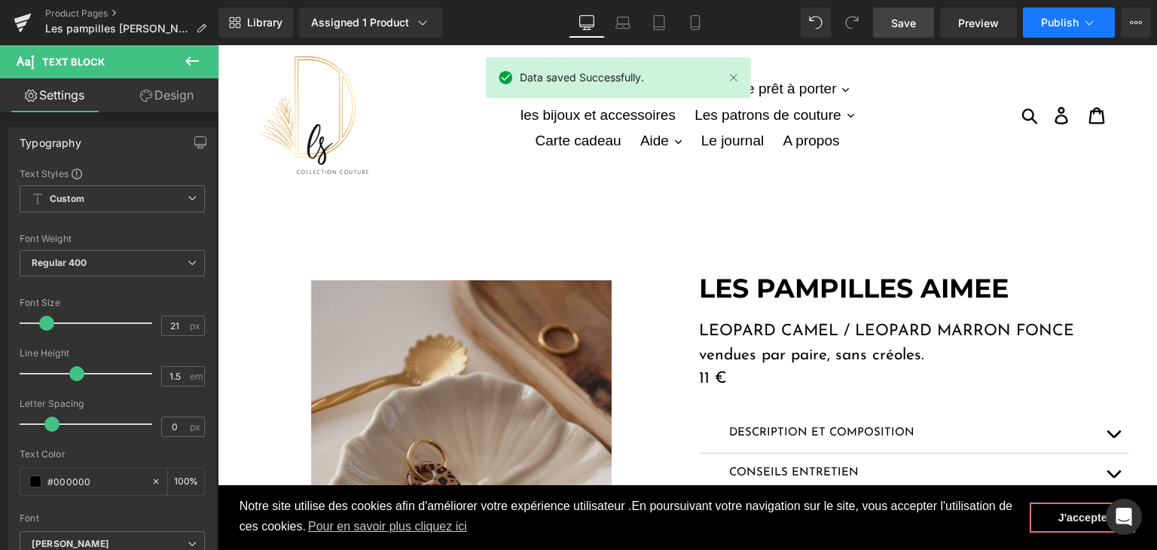
click at [1052, 26] on span "Publish" at bounding box center [1060, 23] width 38 height 12
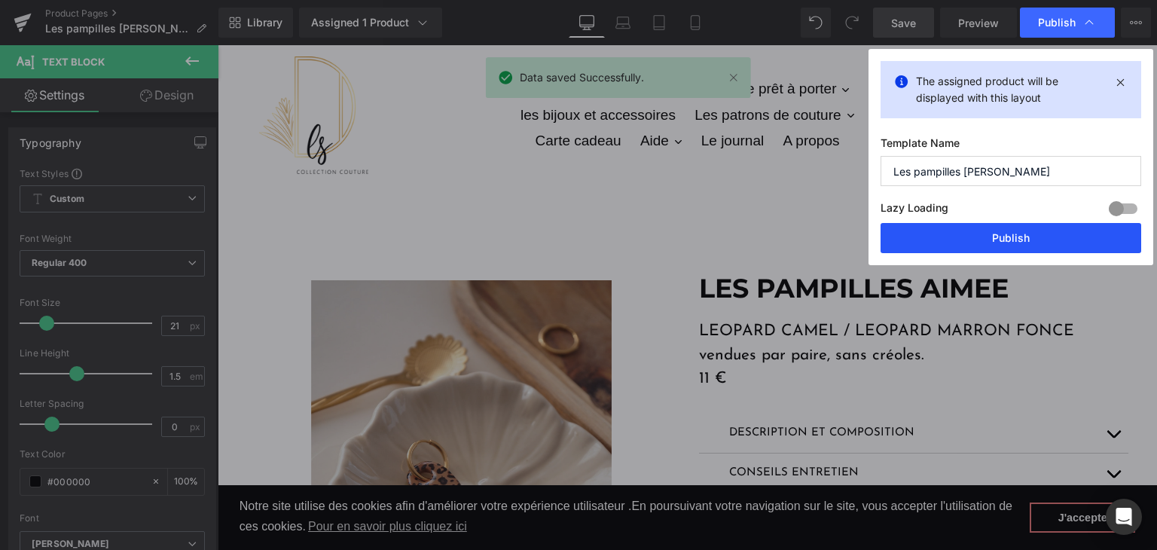
click at [932, 235] on button "Publish" at bounding box center [1011, 238] width 261 height 30
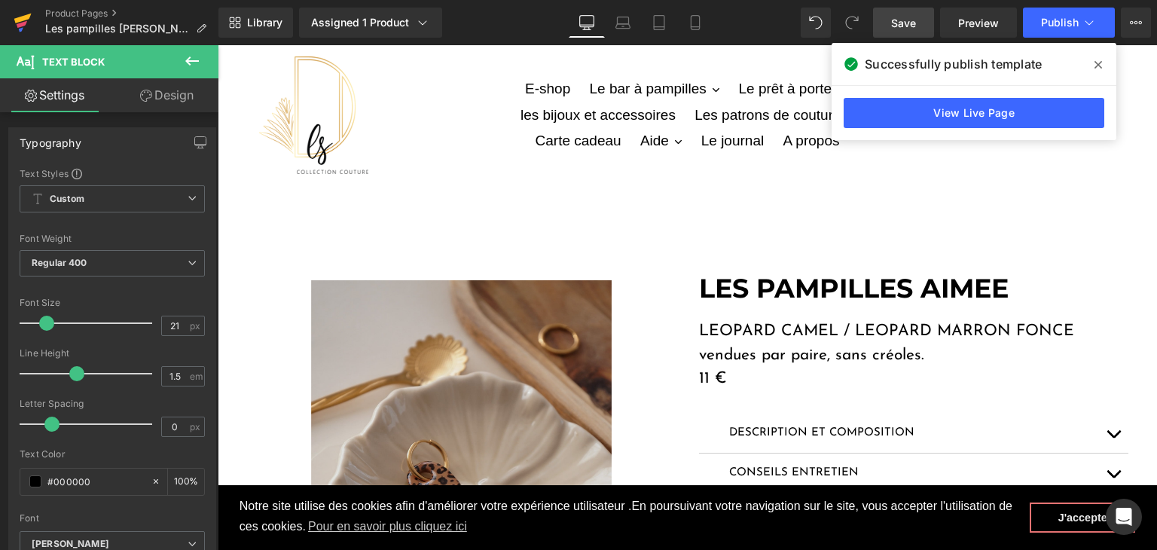
click at [15, 19] on icon at bounding box center [22, 19] width 17 height 10
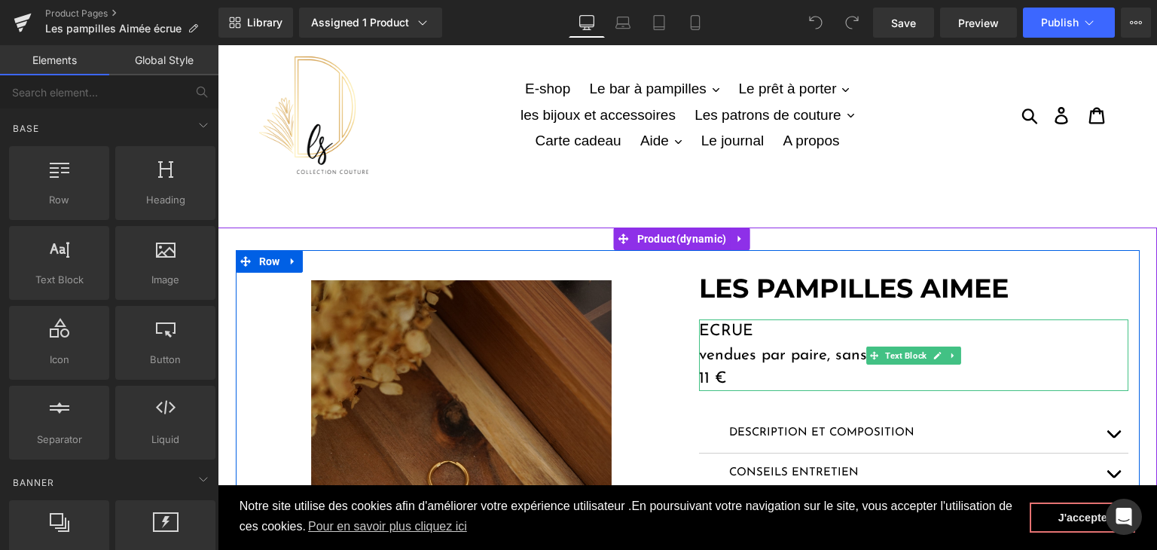
click at [702, 379] on p "11 €" at bounding box center [913, 379] width 429 height 24
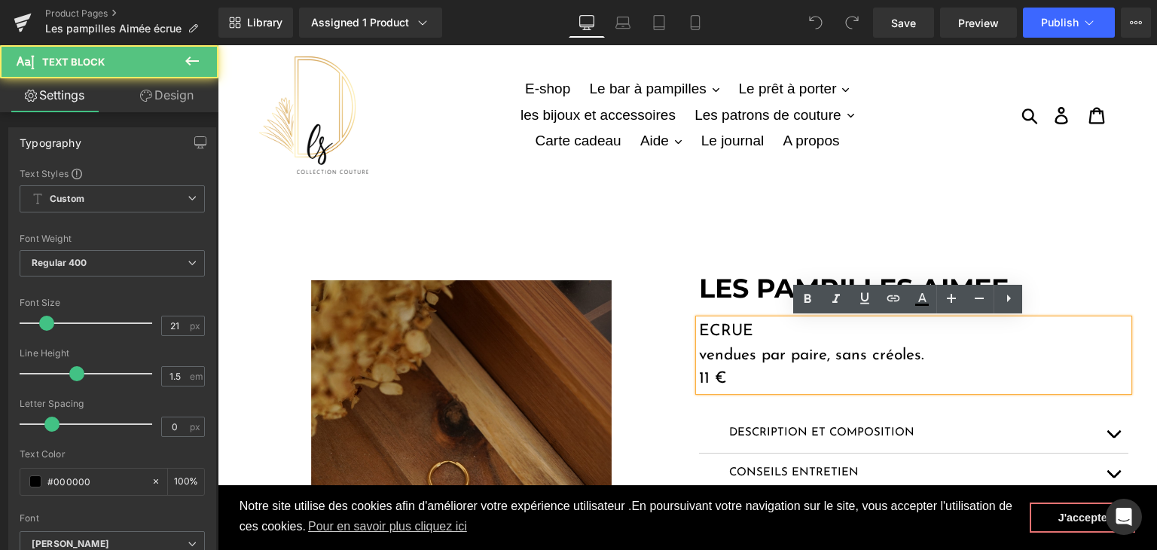
click at [704, 371] on p "11 €" at bounding box center [913, 379] width 429 height 24
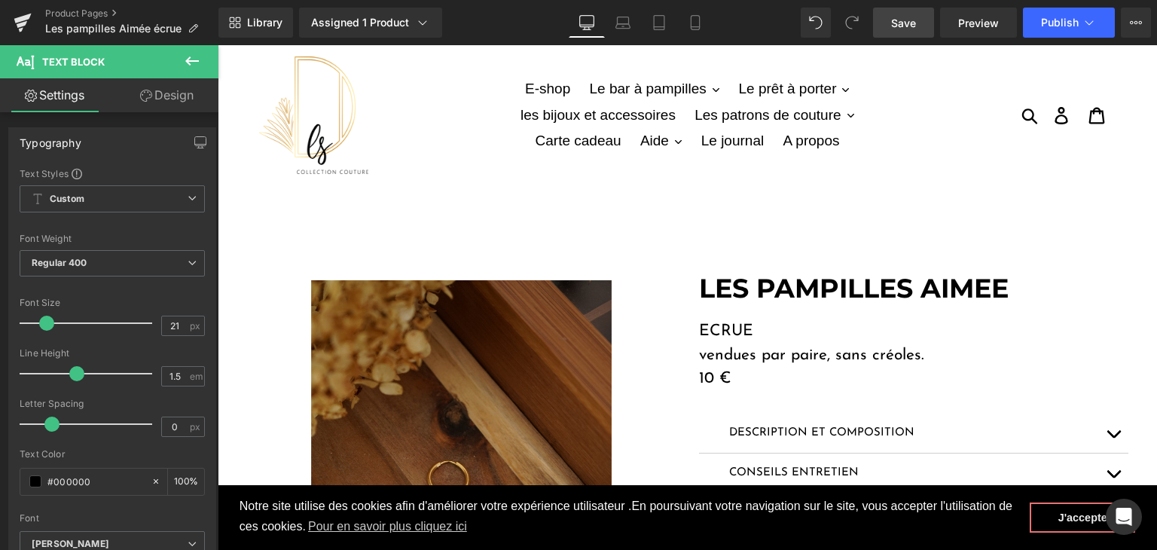
click at [911, 25] on span "Save" at bounding box center [903, 23] width 25 height 16
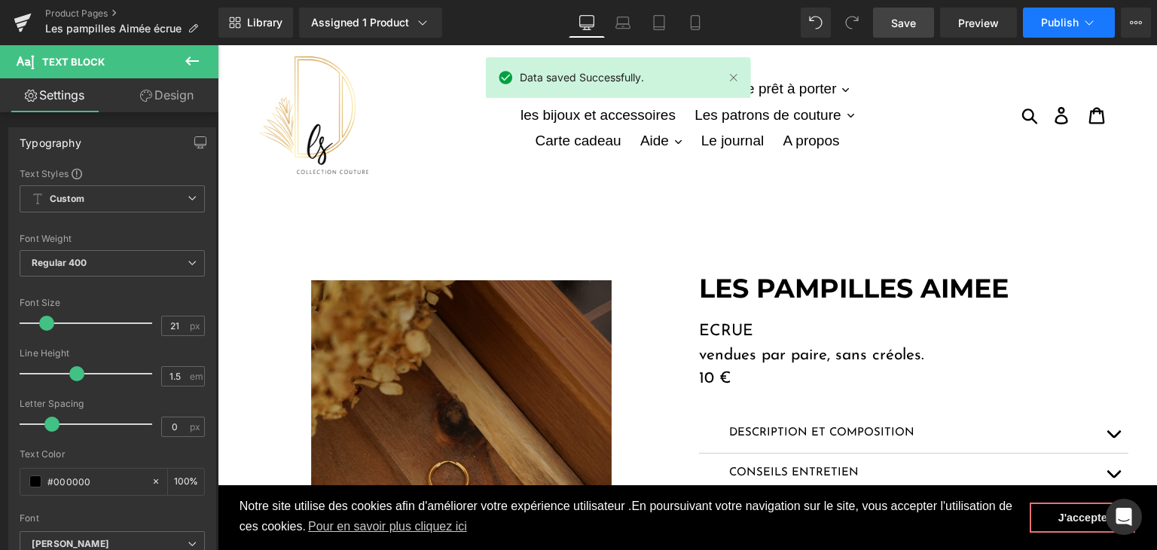
click at [1045, 20] on span "Publish" at bounding box center [1060, 23] width 38 height 12
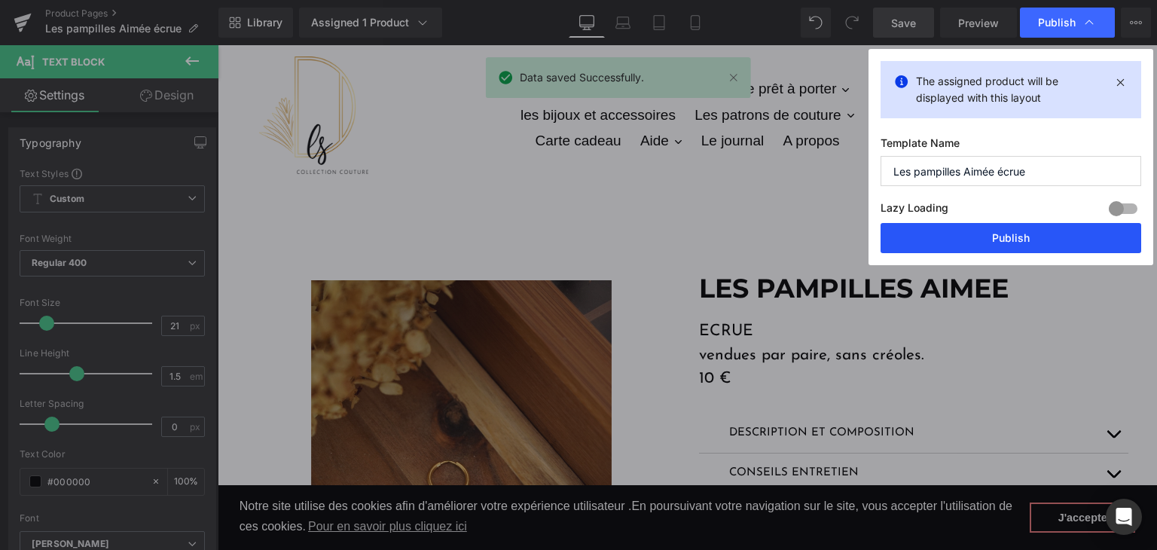
click at [976, 230] on button "Publish" at bounding box center [1011, 238] width 261 height 30
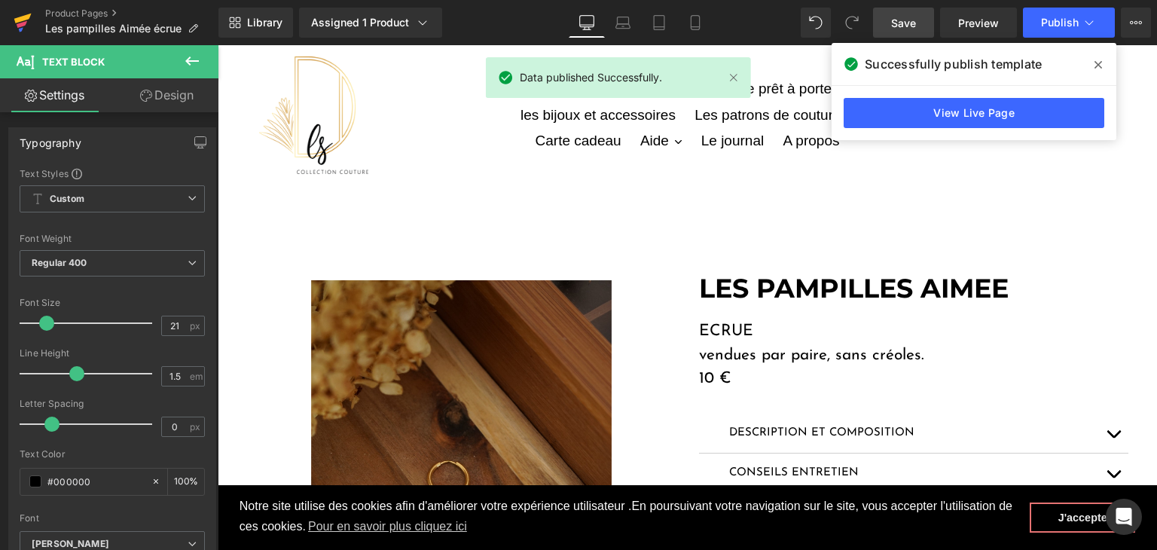
click at [15, 14] on icon at bounding box center [23, 23] width 18 height 38
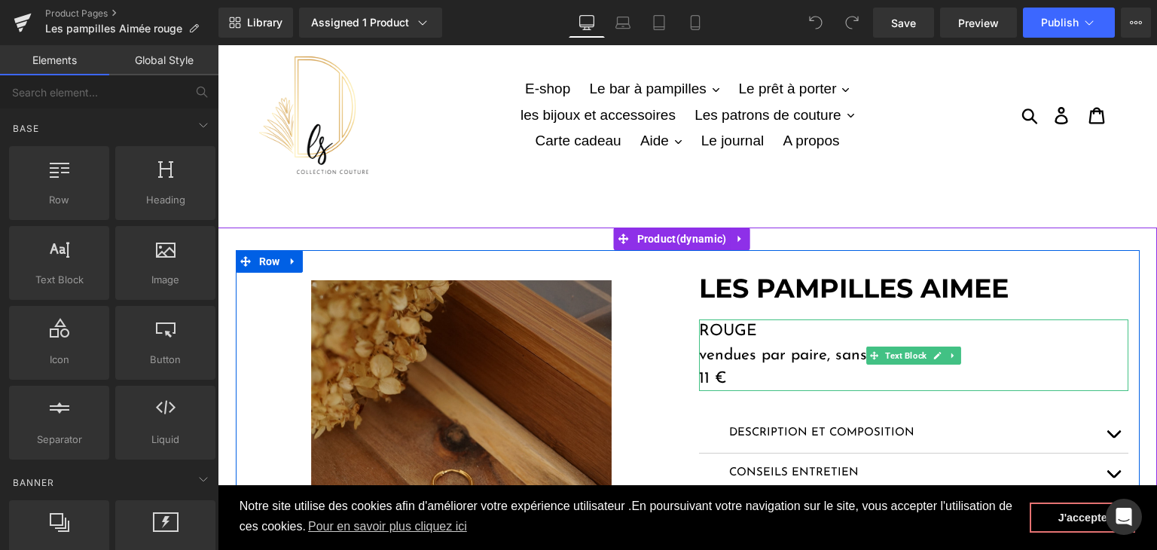
click at [703, 374] on p "11 €" at bounding box center [913, 379] width 429 height 24
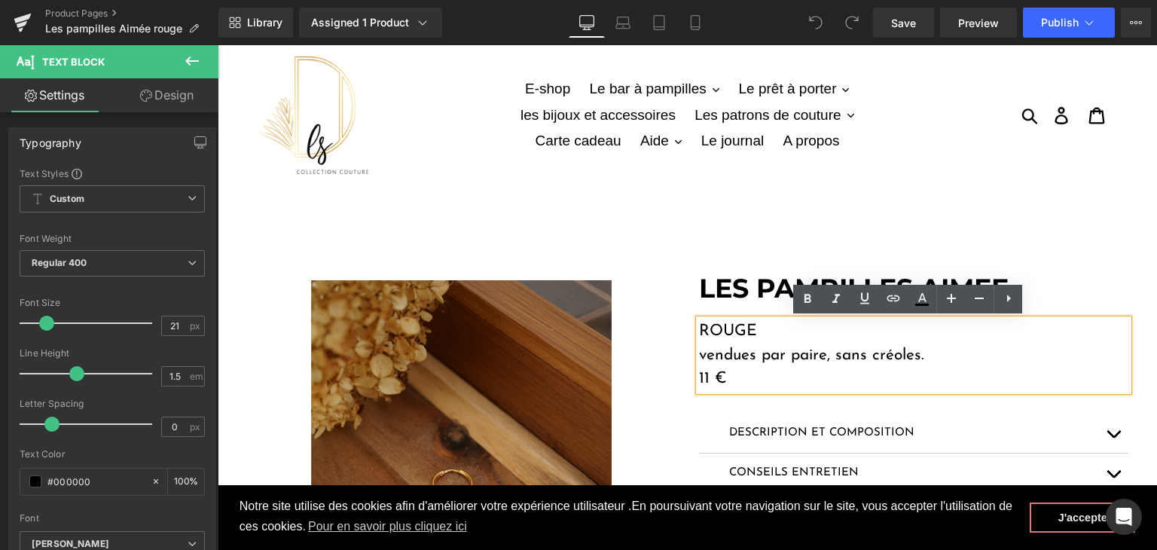
click at [702, 382] on p "11 €" at bounding box center [913, 379] width 429 height 24
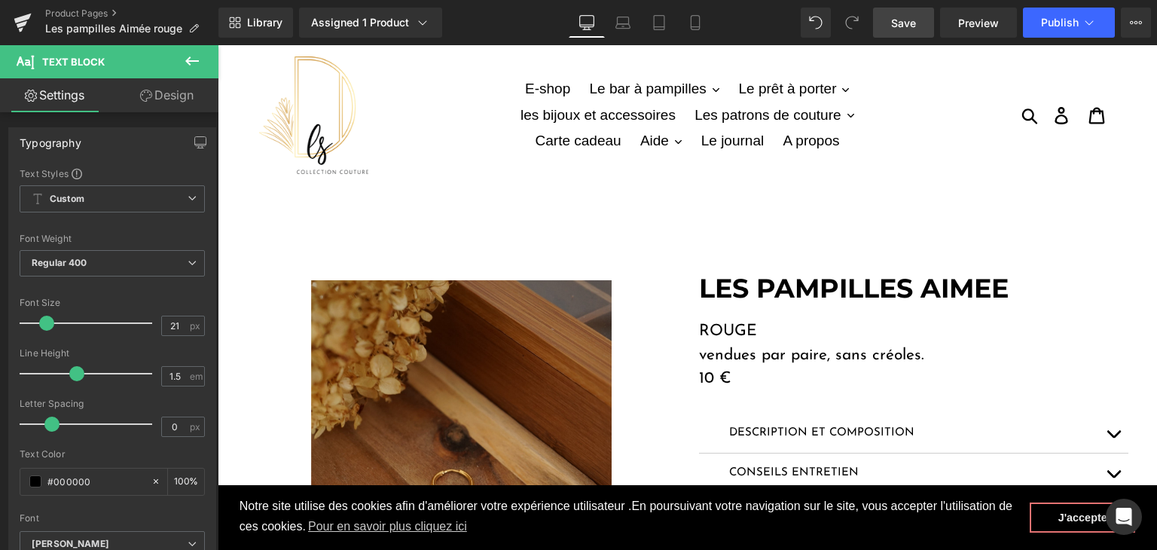
click at [905, 17] on span "Save" at bounding box center [903, 23] width 25 height 16
click at [1046, 24] on span "Publish" at bounding box center [1060, 23] width 38 height 12
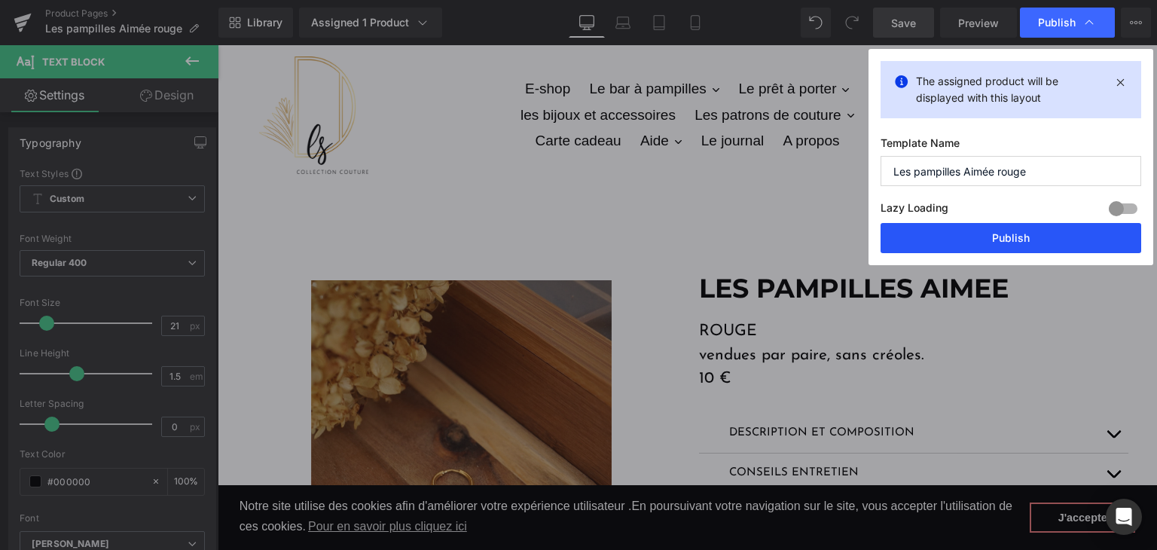
click at [997, 239] on button "Publish" at bounding box center [1011, 238] width 261 height 30
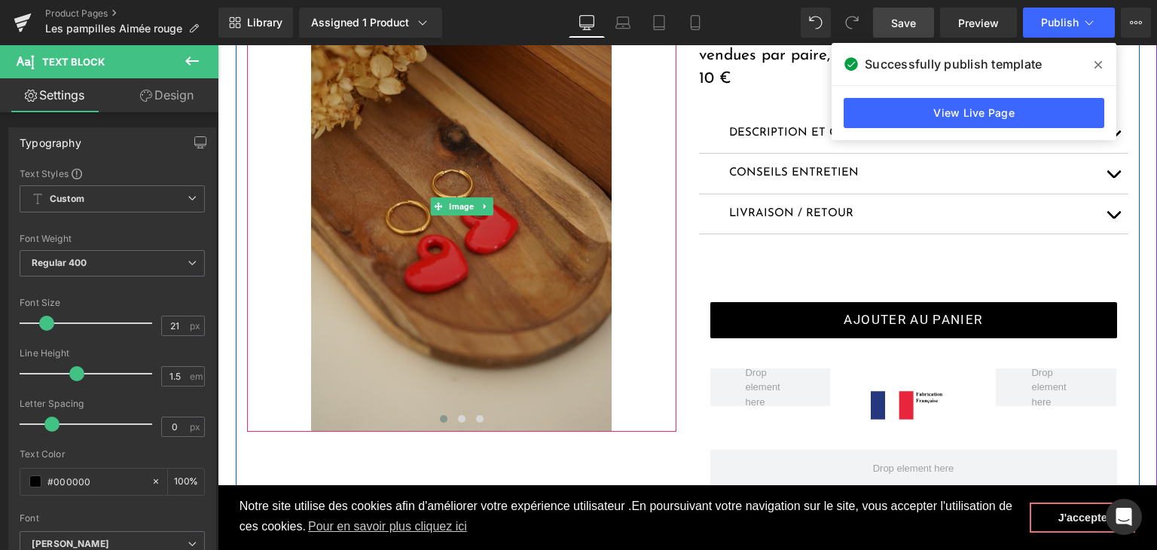
scroll to position [301, 0]
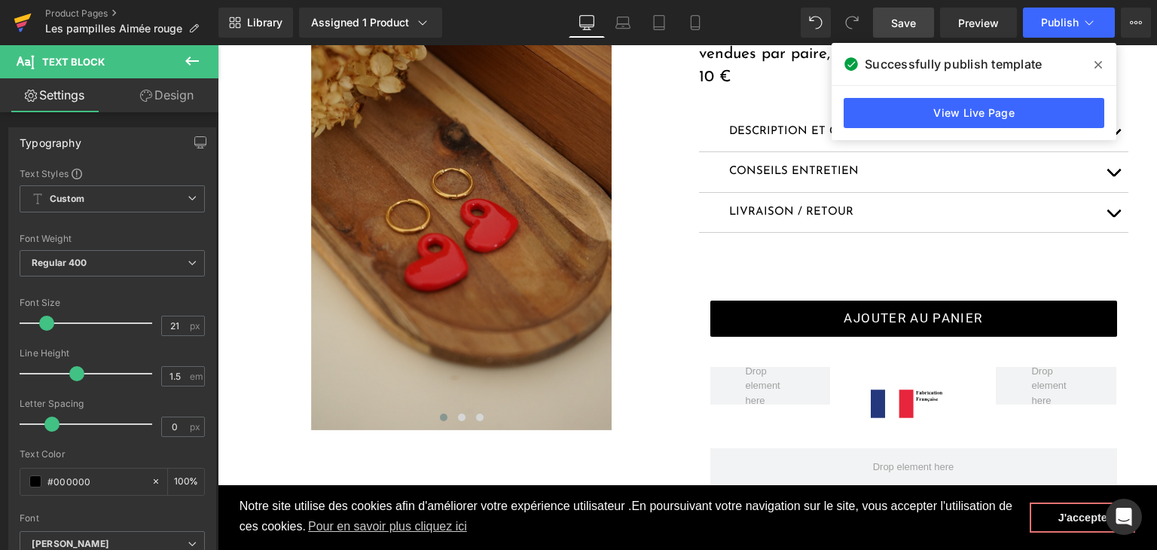
click at [23, 22] on icon at bounding box center [22, 24] width 11 height 7
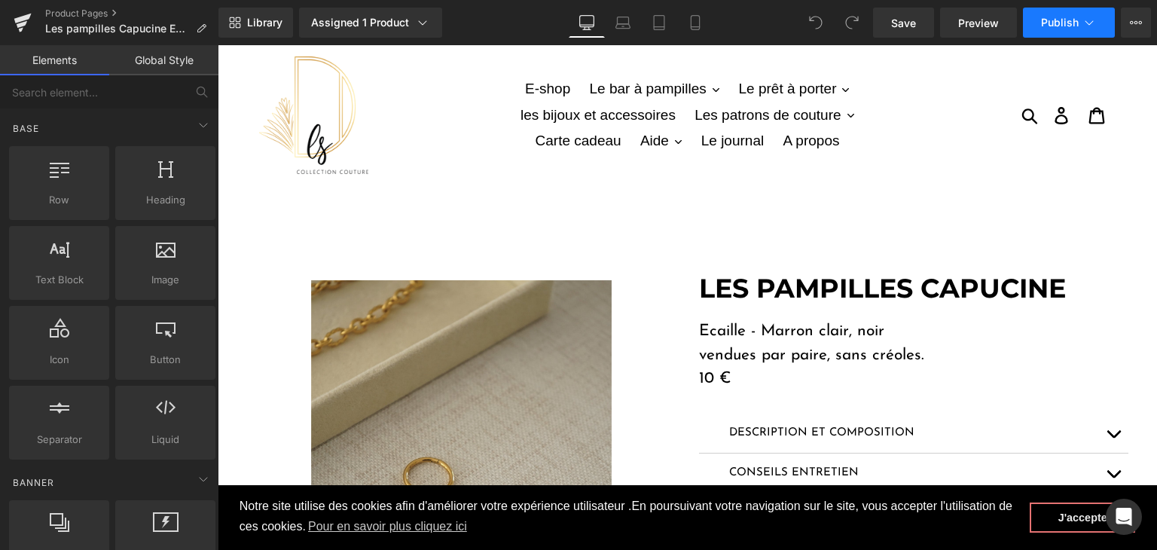
click at [1046, 26] on span "Publish" at bounding box center [1060, 23] width 38 height 12
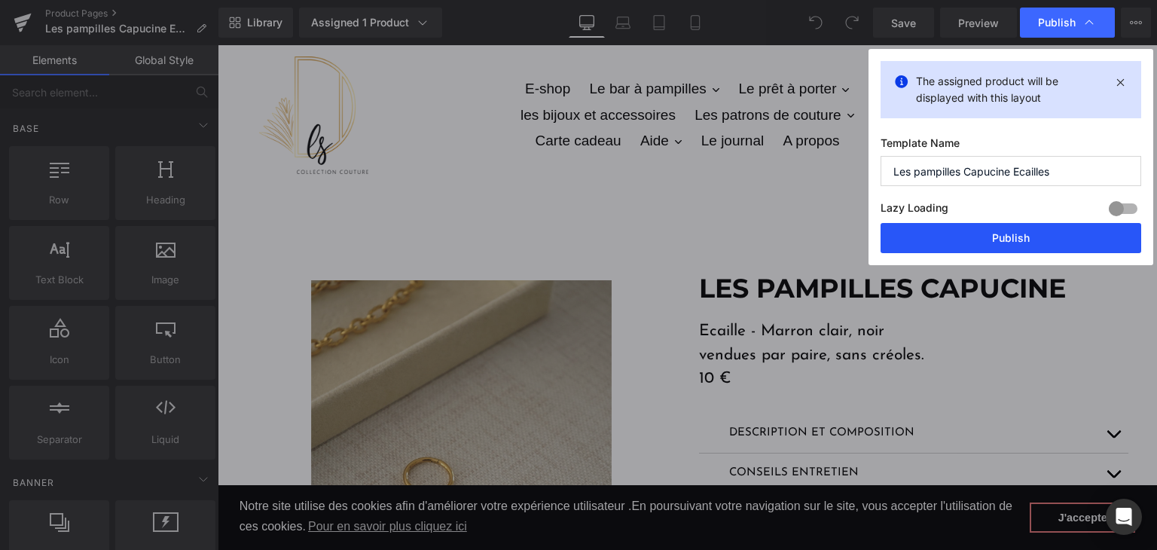
click at [978, 233] on button "Publish" at bounding box center [1011, 238] width 261 height 30
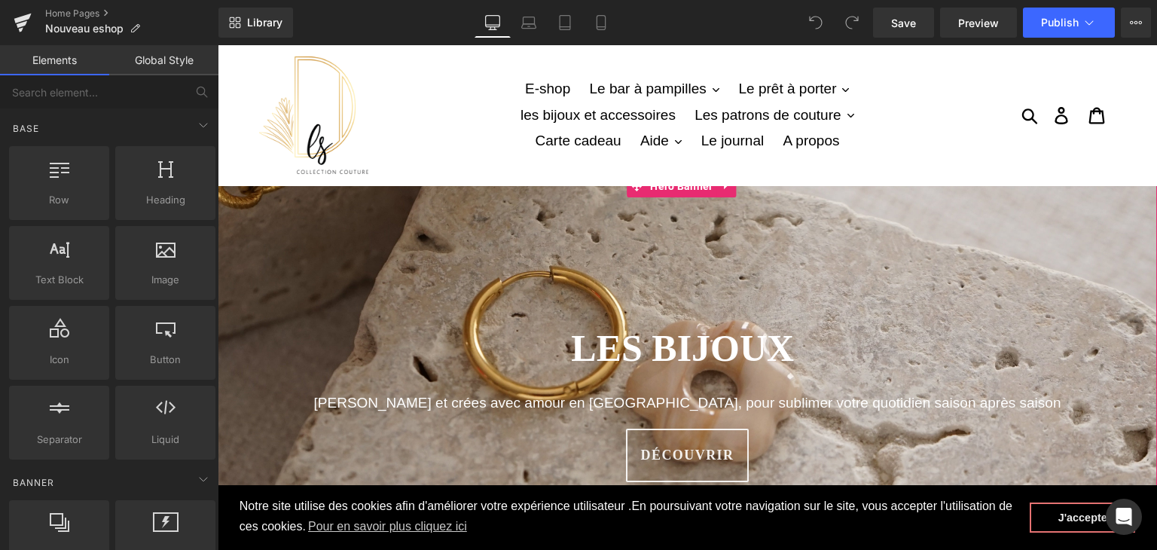
click at [438, 304] on div at bounding box center [687, 404] width 939 height 458
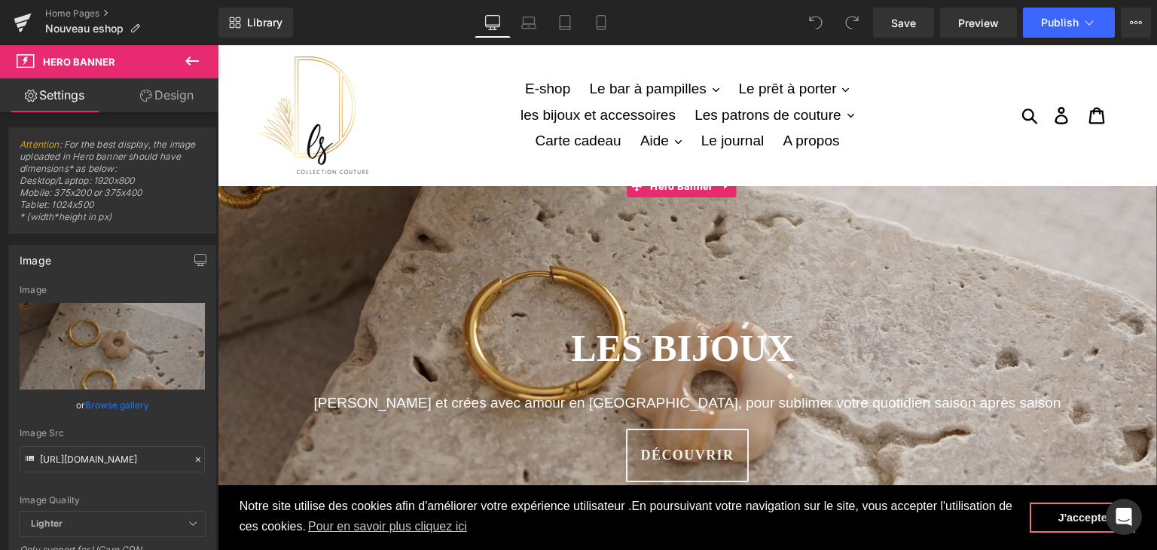
click at [419, 209] on div at bounding box center [687, 404] width 939 height 458
click at [193, 455] on icon at bounding box center [198, 459] width 11 height 11
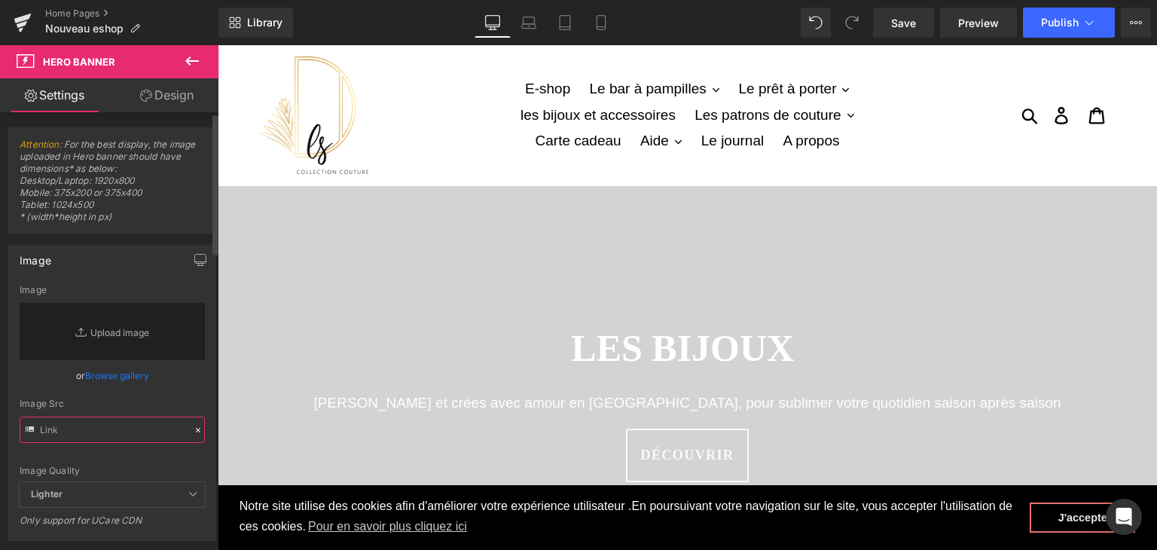
paste input "[URL][DOMAIN_NAME]"
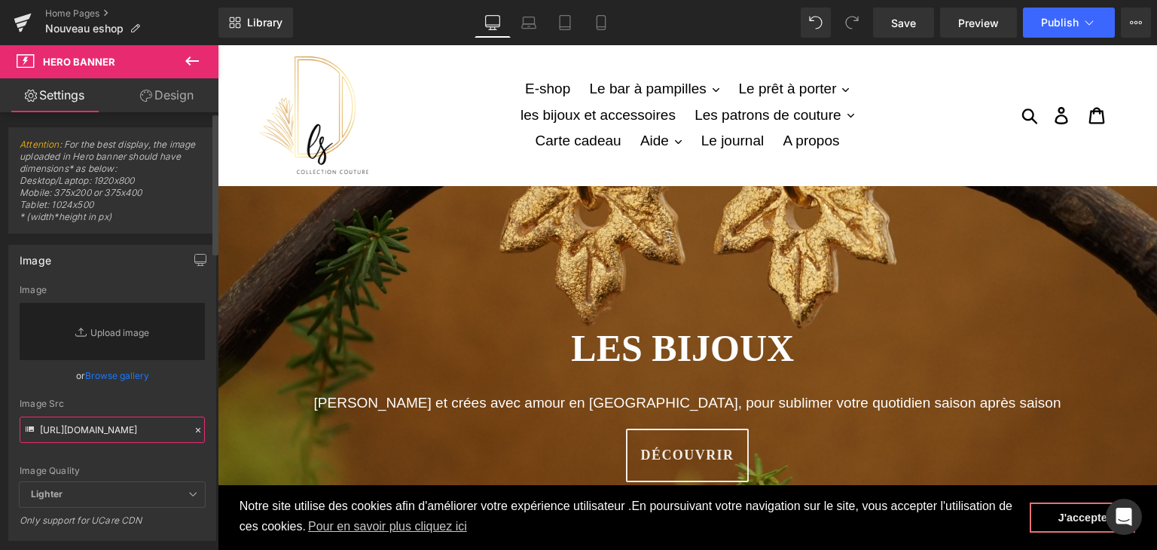
type input "[URL][DOMAIN_NAME]"
click at [133, 462] on div "Image Quality Lighter Lightest Lighter Lighter Lightest Only support for UCare …" at bounding box center [112, 383] width 185 height 197
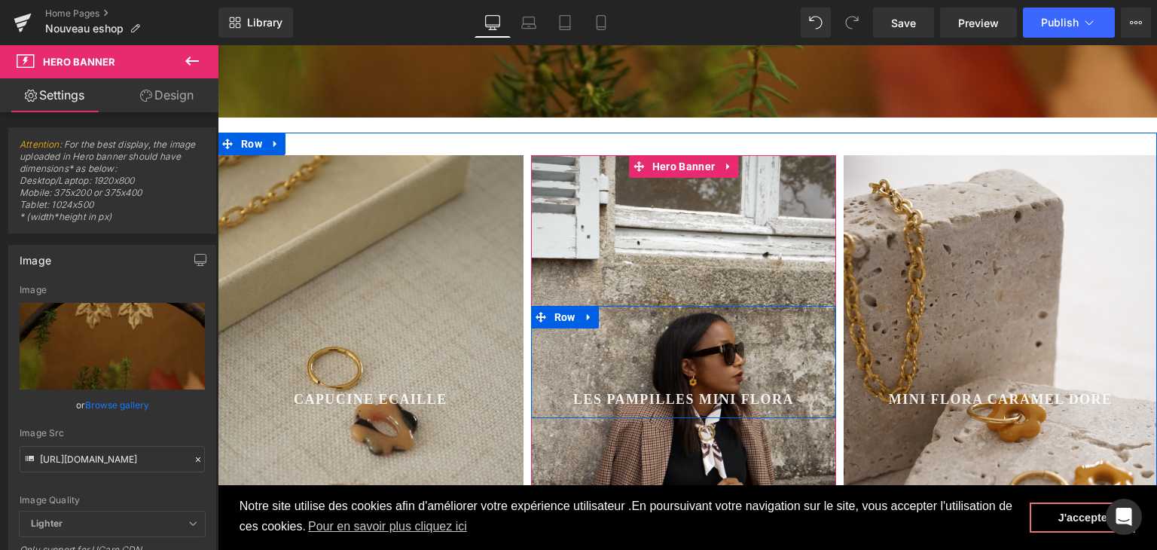
scroll to position [603, 0]
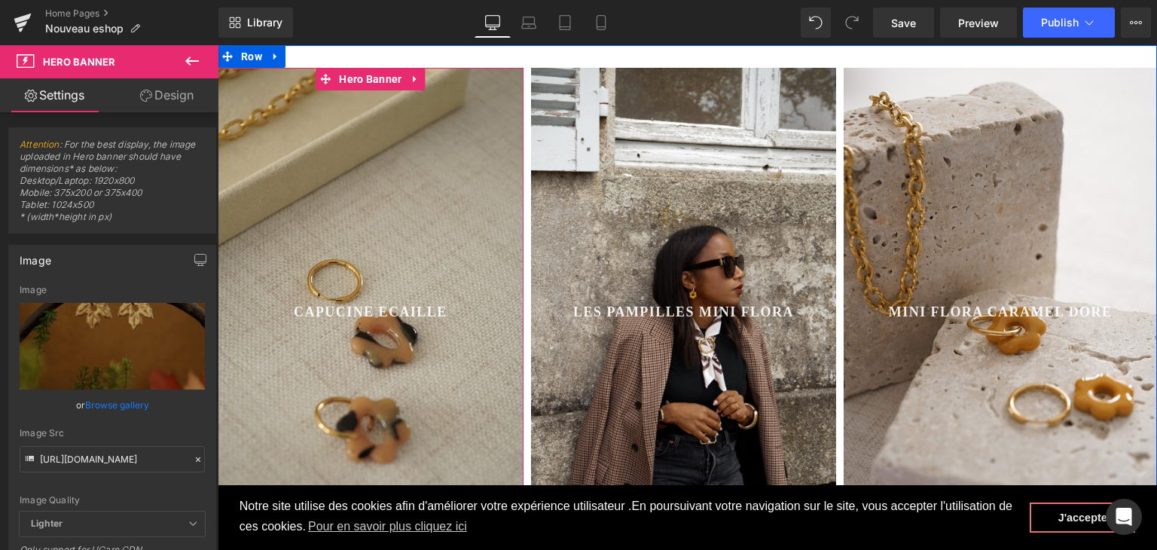
click at [401, 188] on div at bounding box center [371, 312] width 306 height 489
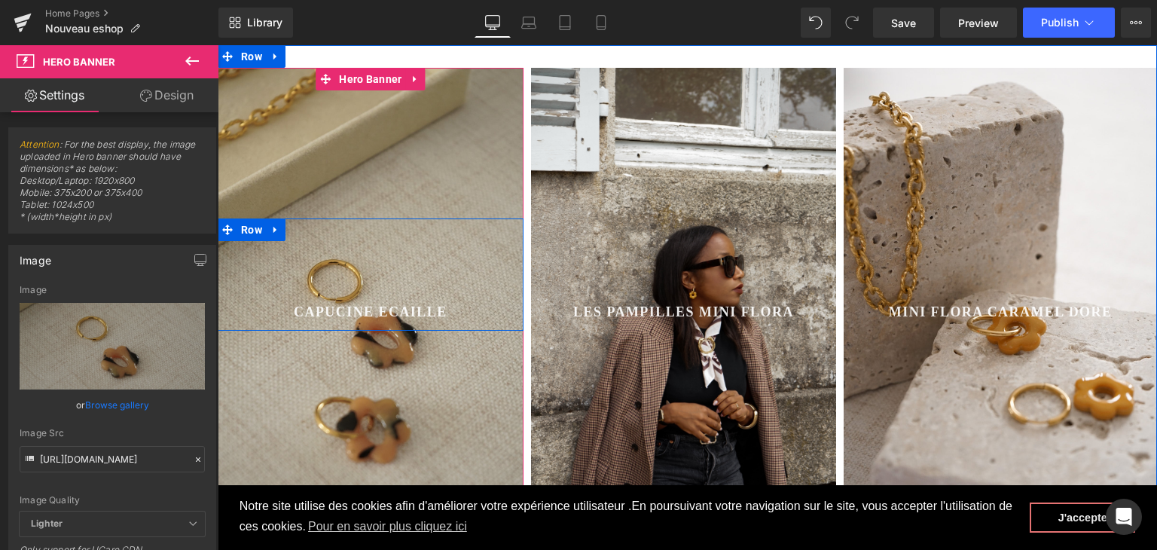
click at [325, 210] on div at bounding box center [371, 312] width 306 height 489
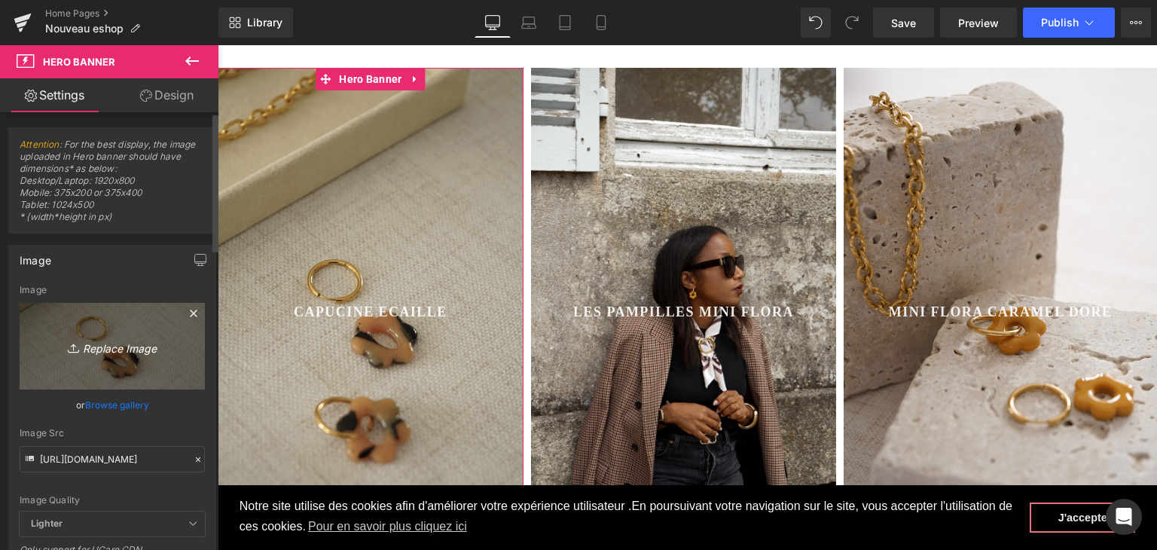
drag, startPoint x: 190, startPoint y: 313, endPoint x: 174, endPoint y: 311, distance: 16.0
click at [190, 313] on icon at bounding box center [194, 313] width 18 height 18
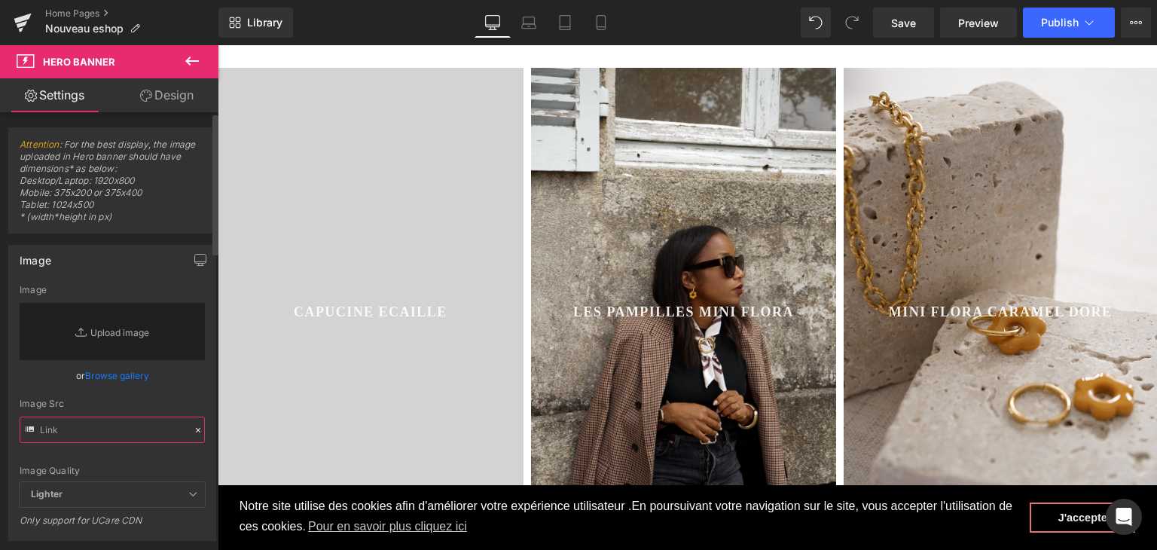
paste input "[URL][DOMAIN_NAME]"
type input "[URL][DOMAIN_NAME]"
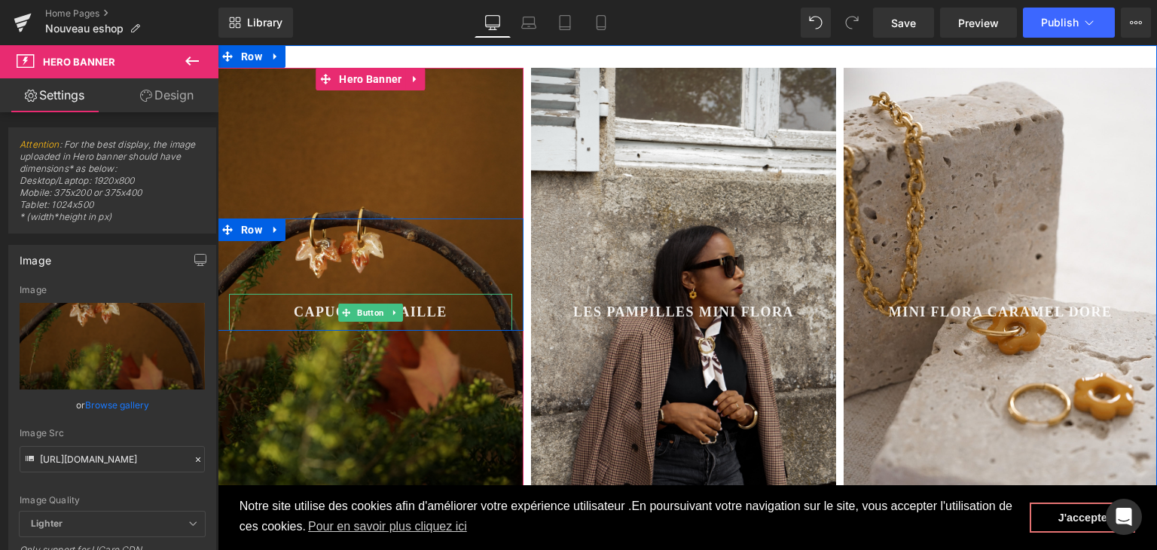
click at [305, 311] on span "CAPUCINE ECAILLE" at bounding box center [371, 312] width 154 height 20
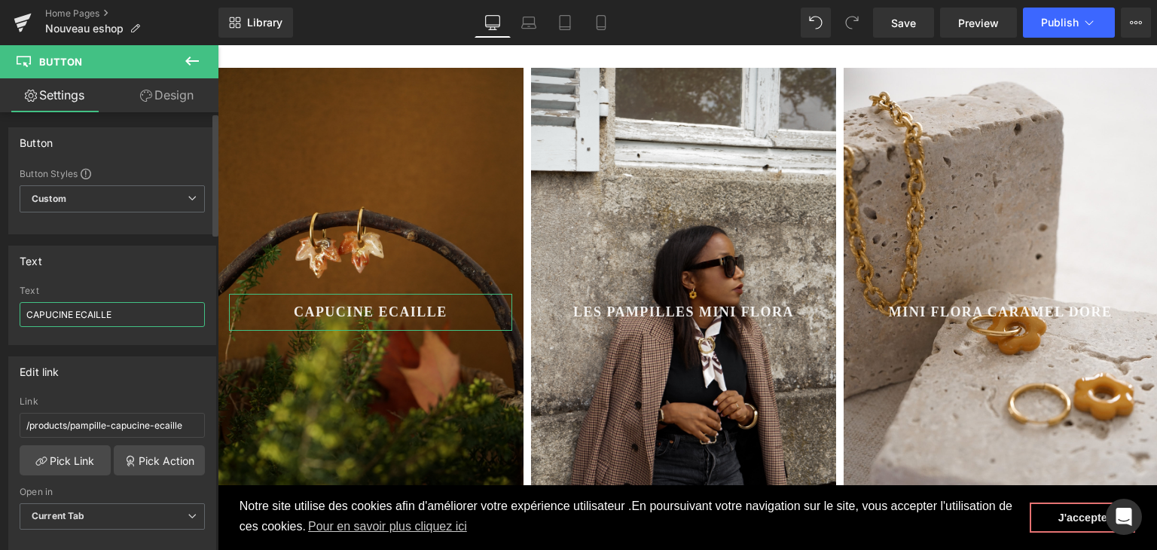
drag, startPoint x: 151, startPoint y: 317, endPoint x: 0, endPoint y: 305, distance: 151.1
click at [0, 305] on div "Text CAPUCINE ECAILLE Text CAPUCINE ECAILLE" at bounding box center [112, 289] width 225 height 111
type input "lES PAMPILLES ERA"
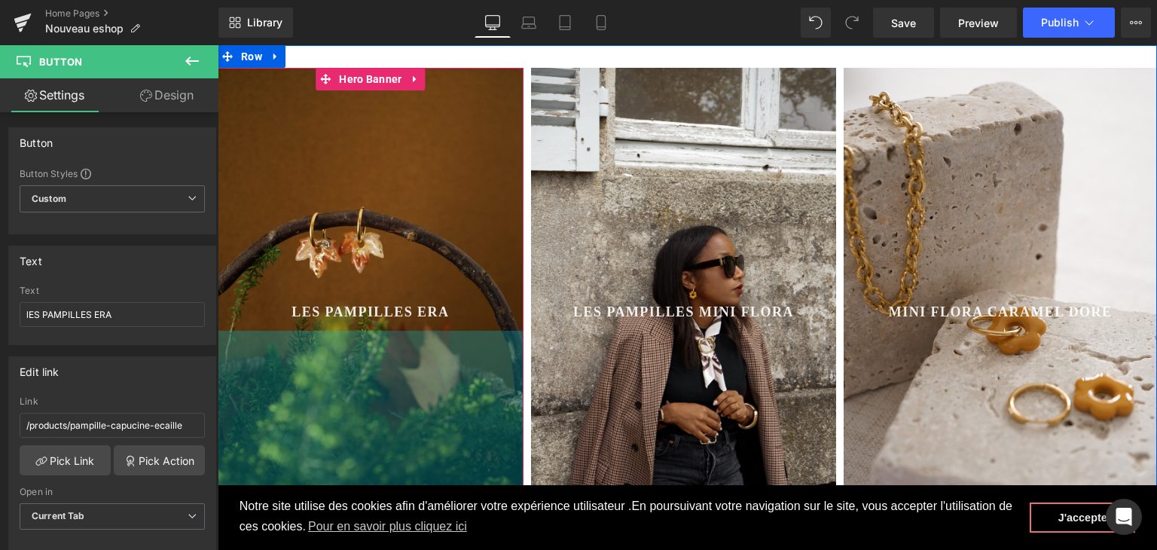
click at [293, 377] on div "300px" at bounding box center [371, 444] width 306 height 226
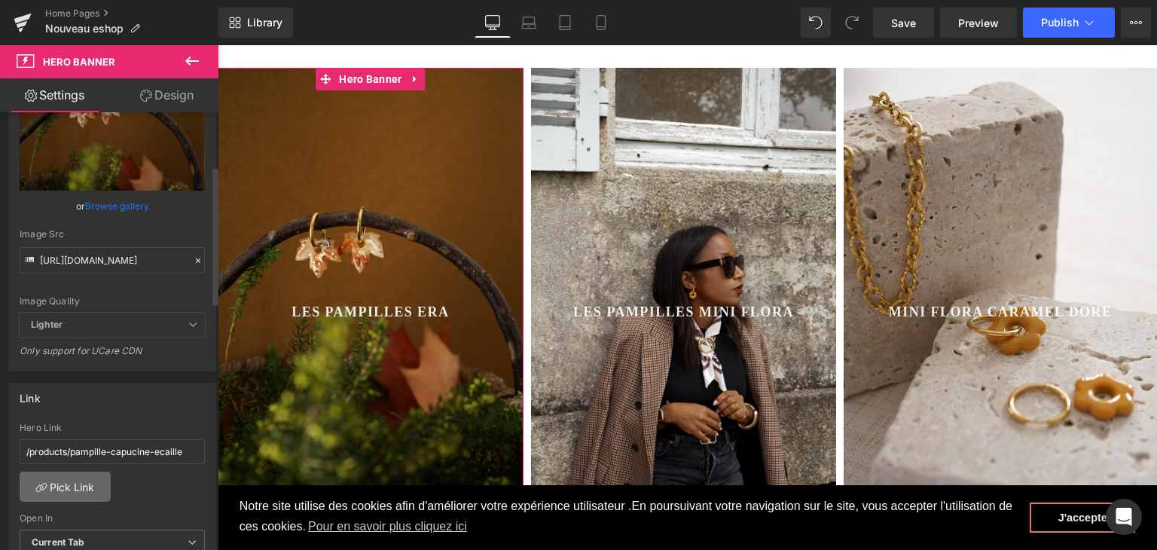
scroll to position [226, 0]
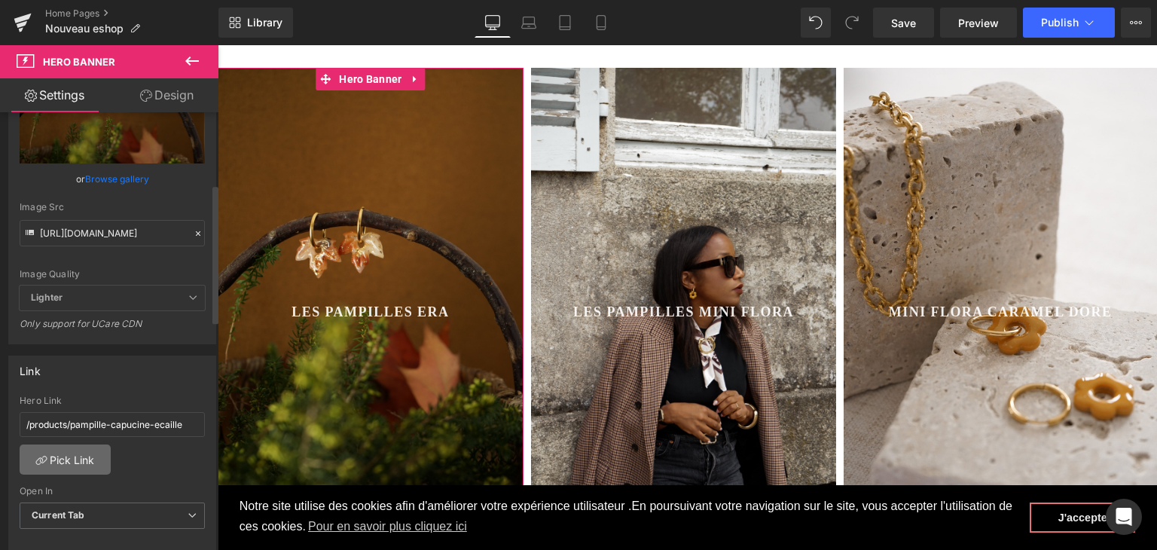
click at [81, 459] on link "Pick Link" at bounding box center [65, 459] width 91 height 30
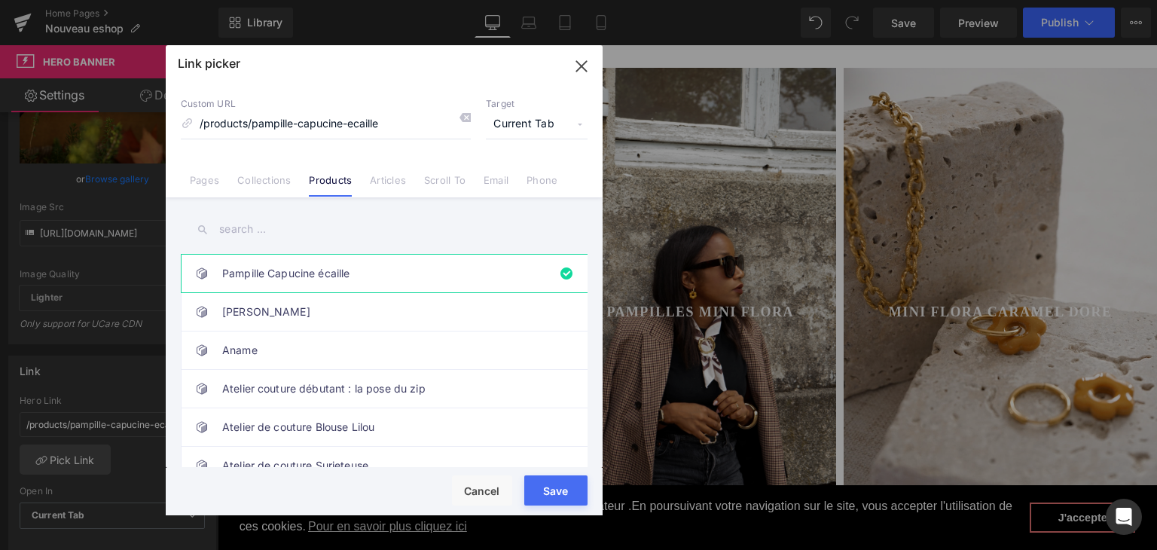
click at [304, 213] on input "text" at bounding box center [384, 229] width 407 height 34
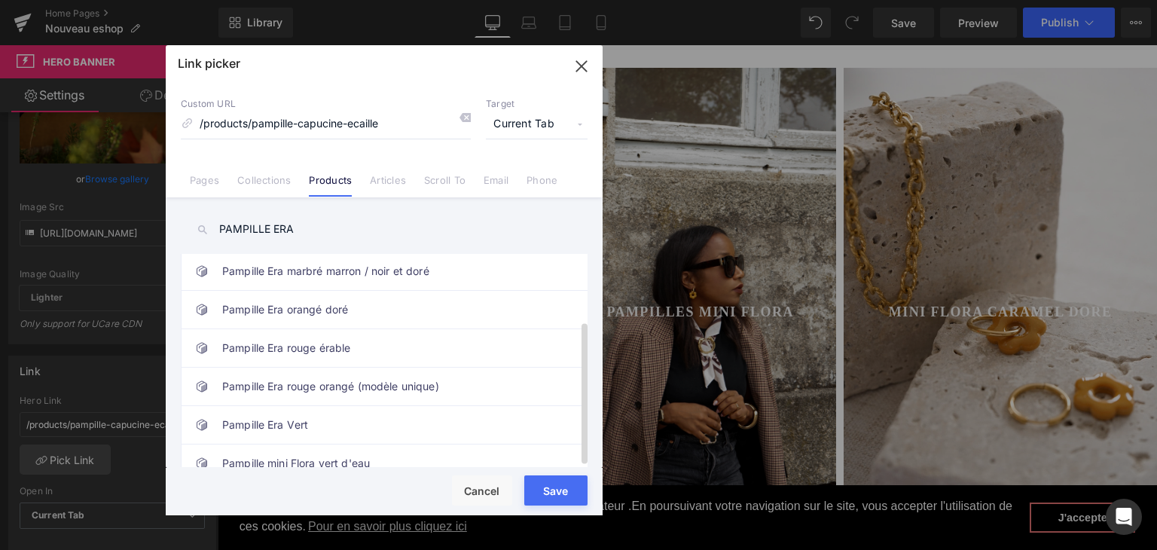
scroll to position [151, 0]
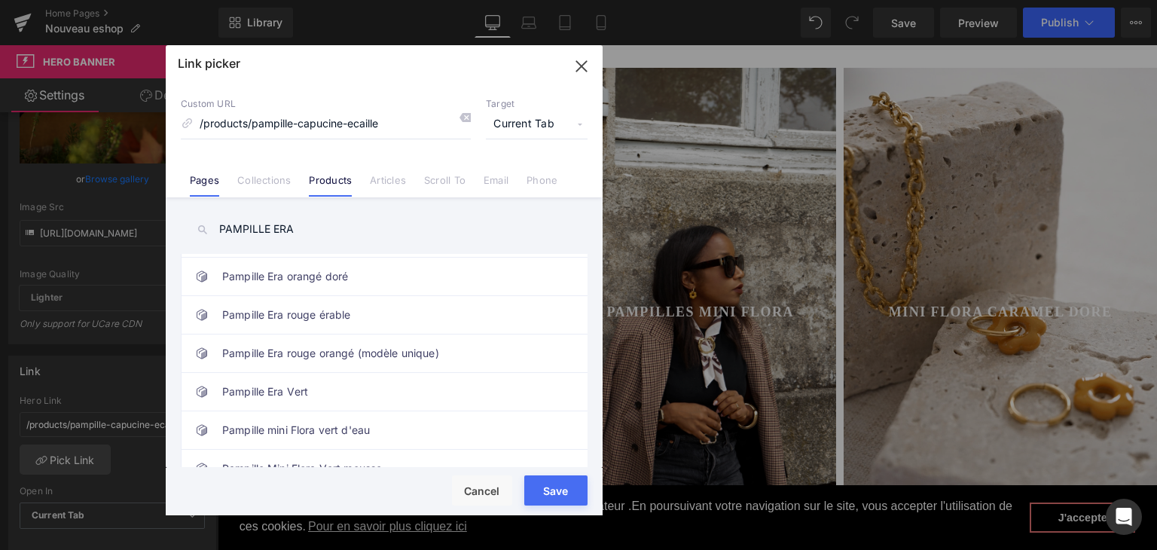
type input "PAMPILLE ERA"
click at [184, 176] on li "Pages" at bounding box center [204, 174] width 47 height 26
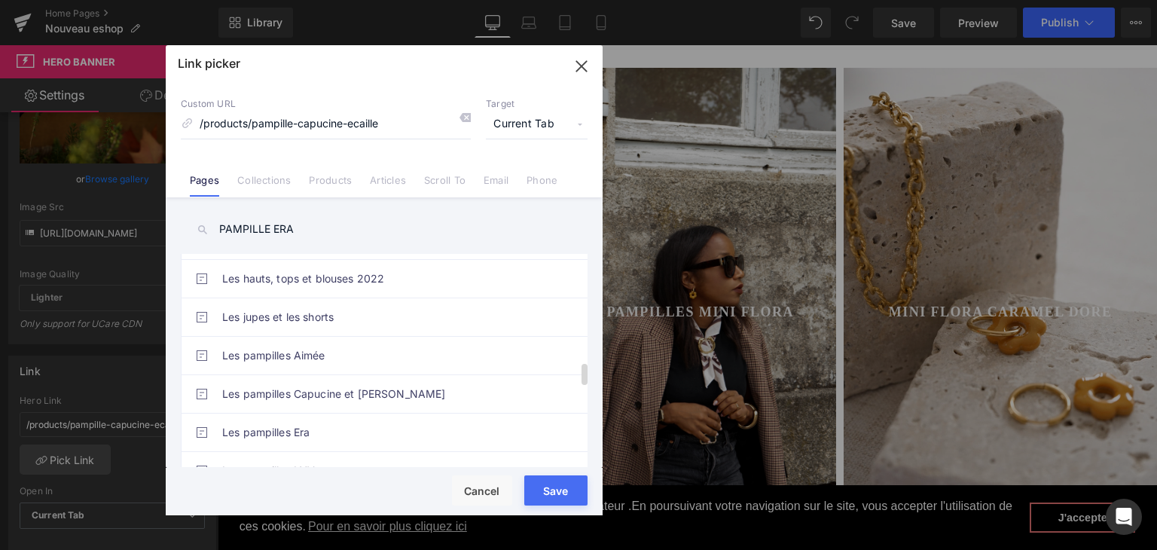
scroll to position [1055, 0]
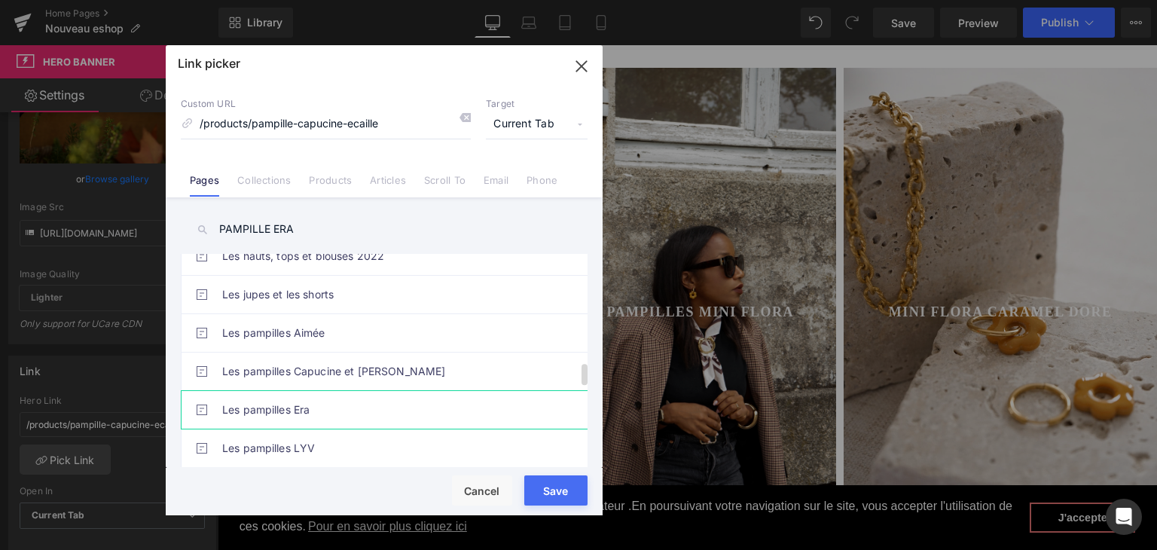
click at [288, 396] on link "Les pampilles Era" at bounding box center [387, 410] width 331 height 38
type input "/pages/les-pampilles-era"
click at [554, 487] on div "Rendering Content" at bounding box center [579, 490] width 93 height 17
type input "/pages/les-pampilles-era"
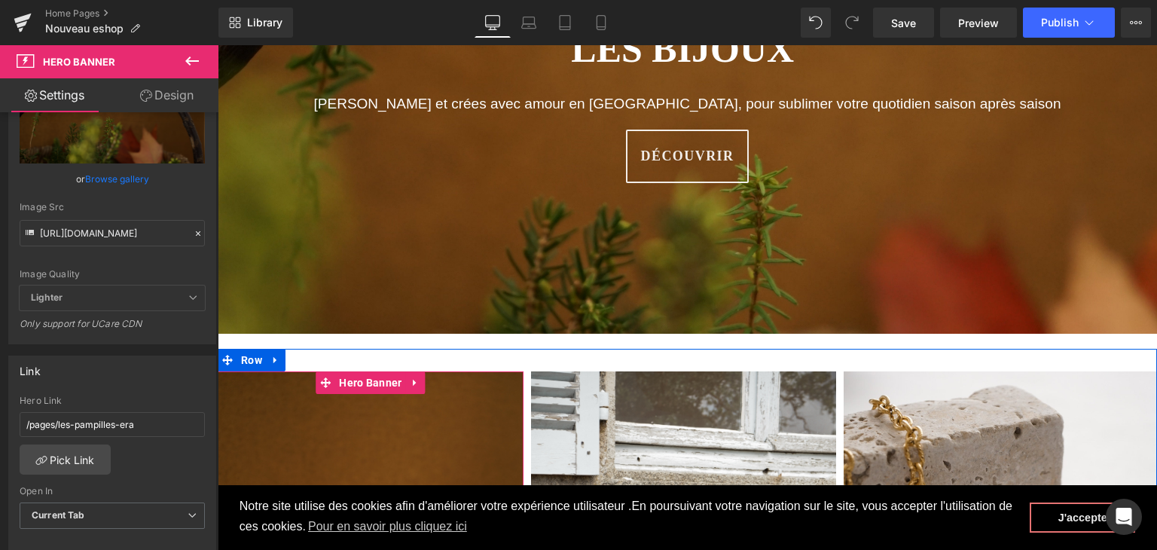
scroll to position [226, 0]
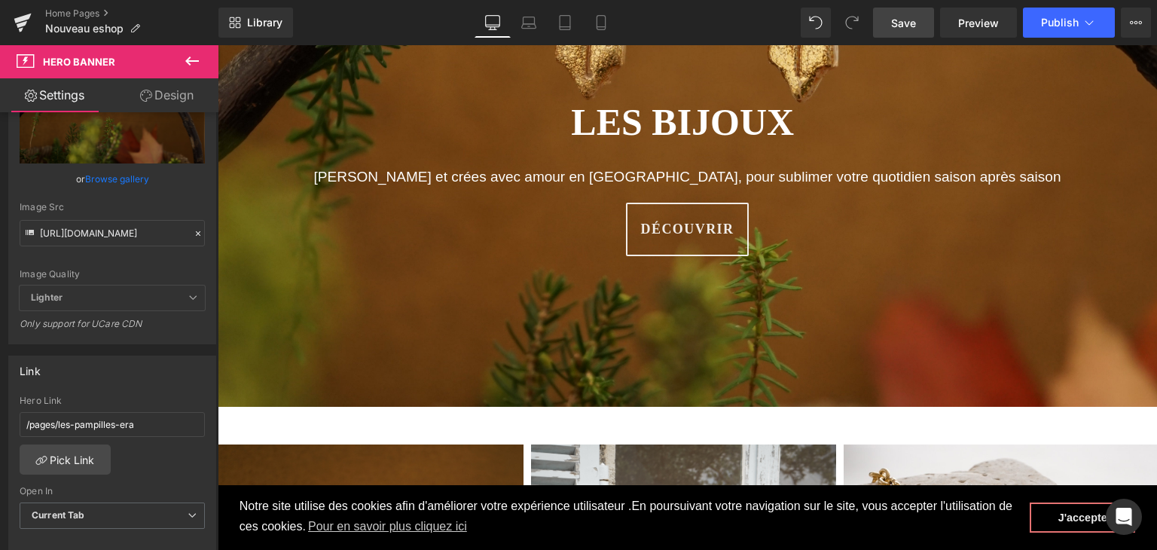
click at [910, 15] on span "Save" at bounding box center [903, 23] width 25 height 16
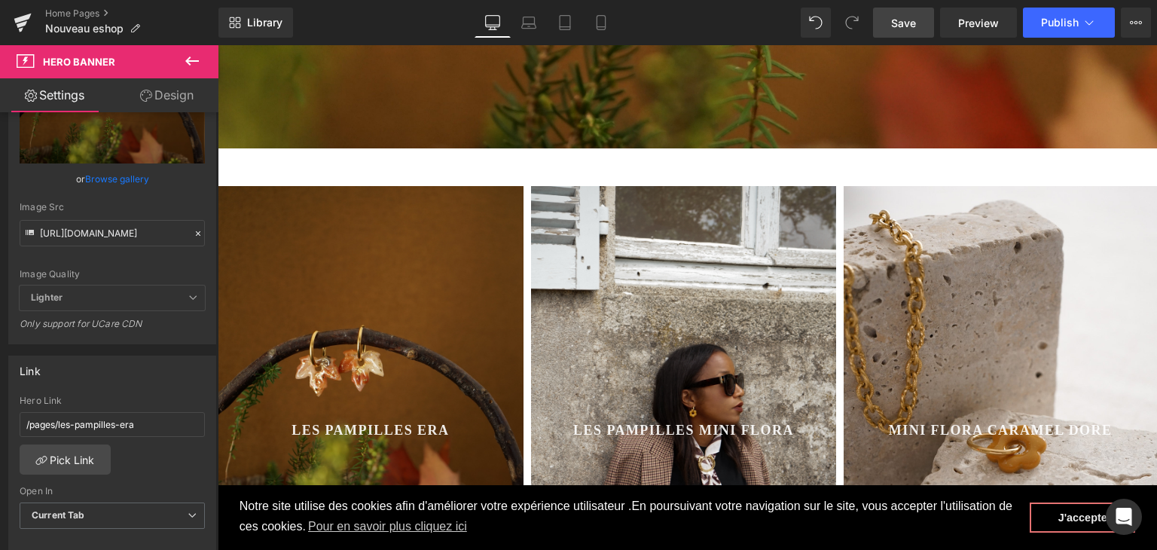
scroll to position [527, 0]
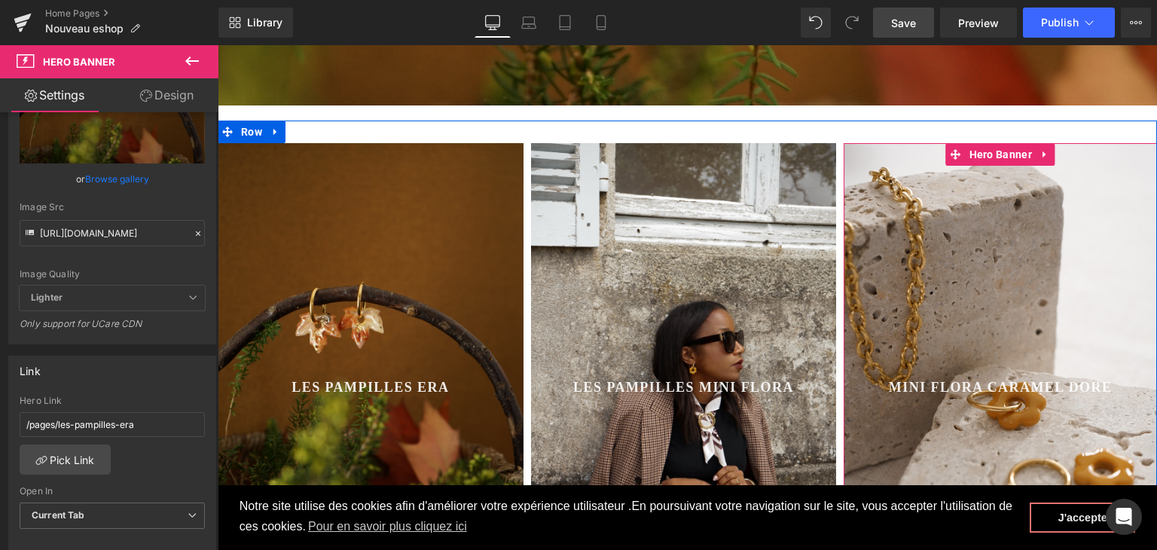
click at [1020, 230] on div at bounding box center [1000, 387] width 313 height 489
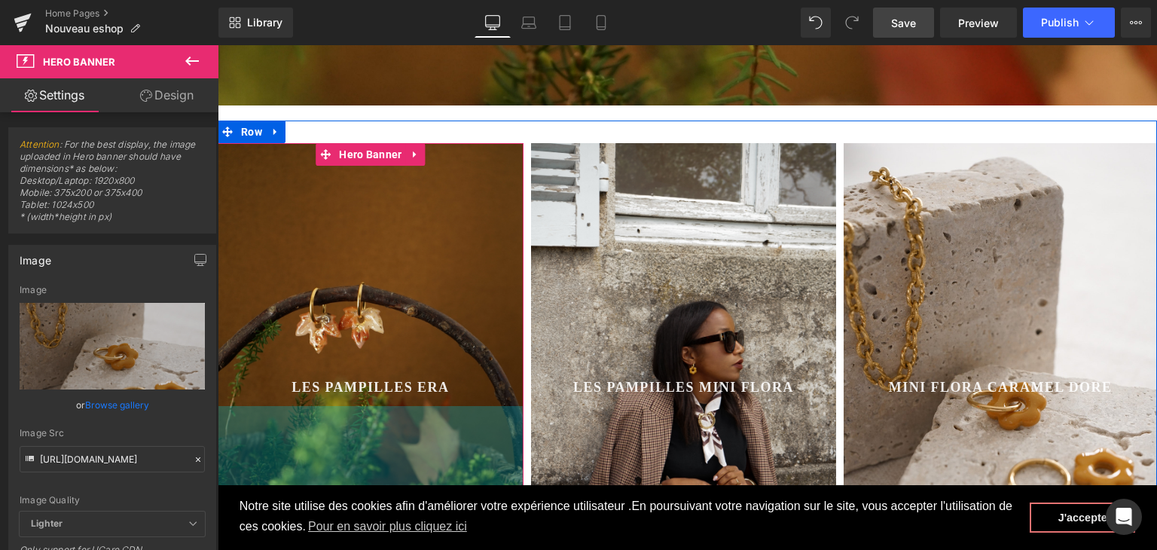
drag, startPoint x: 325, startPoint y: 425, endPoint x: 326, endPoint y: 414, distance: 11.3
click at [325, 425] on div "300px" at bounding box center [371, 519] width 306 height 226
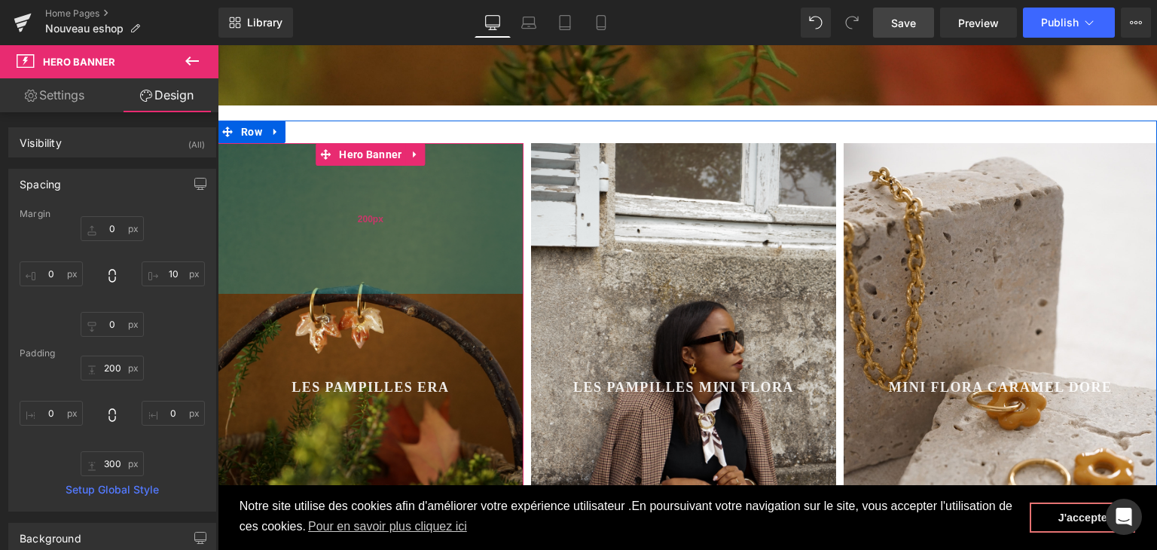
click at [390, 254] on div "200px" at bounding box center [371, 218] width 306 height 151
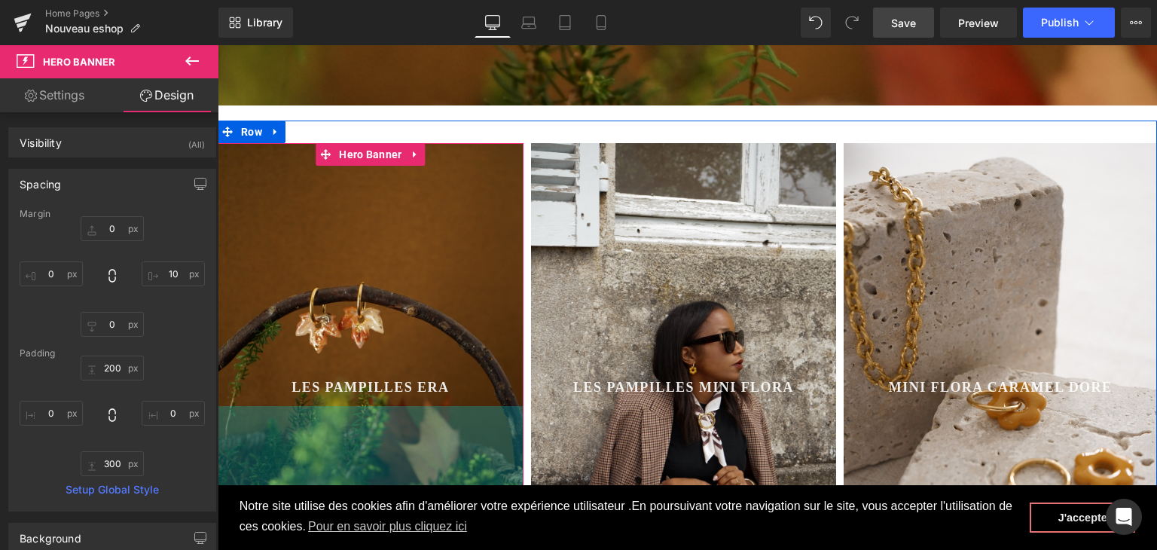
click at [450, 443] on div "300px" at bounding box center [371, 519] width 306 height 226
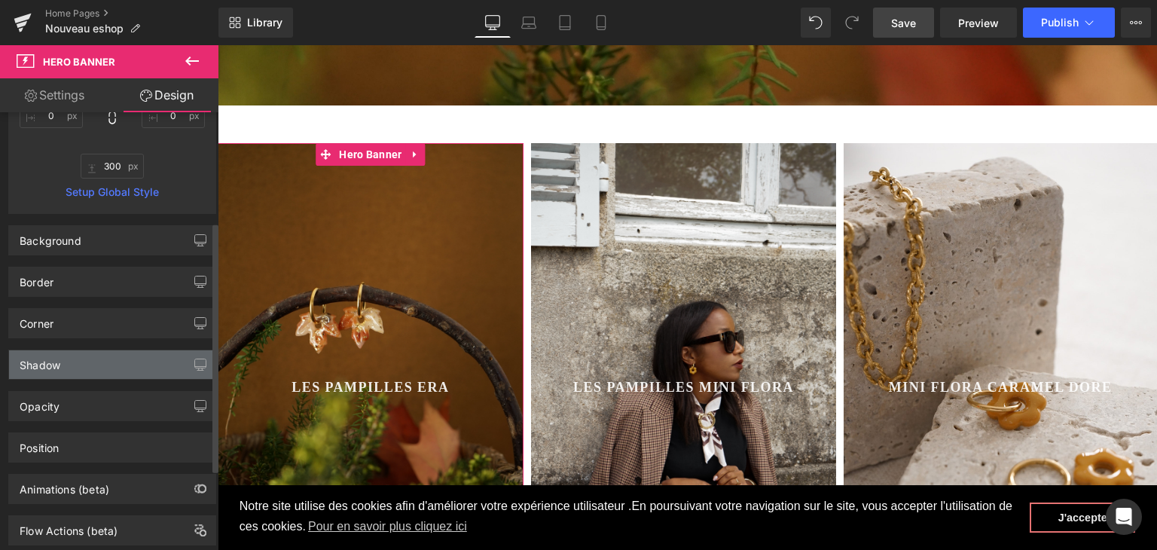
scroll to position [301, 0]
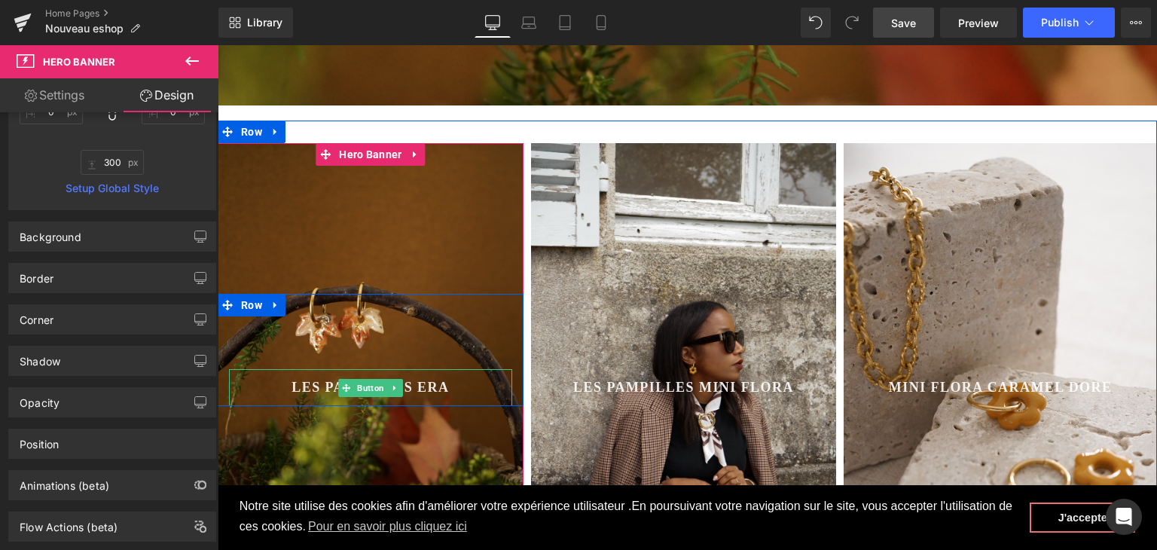
click at [479, 386] on div "lES PAMPILLES ERA" at bounding box center [370, 387] width 283 height 37
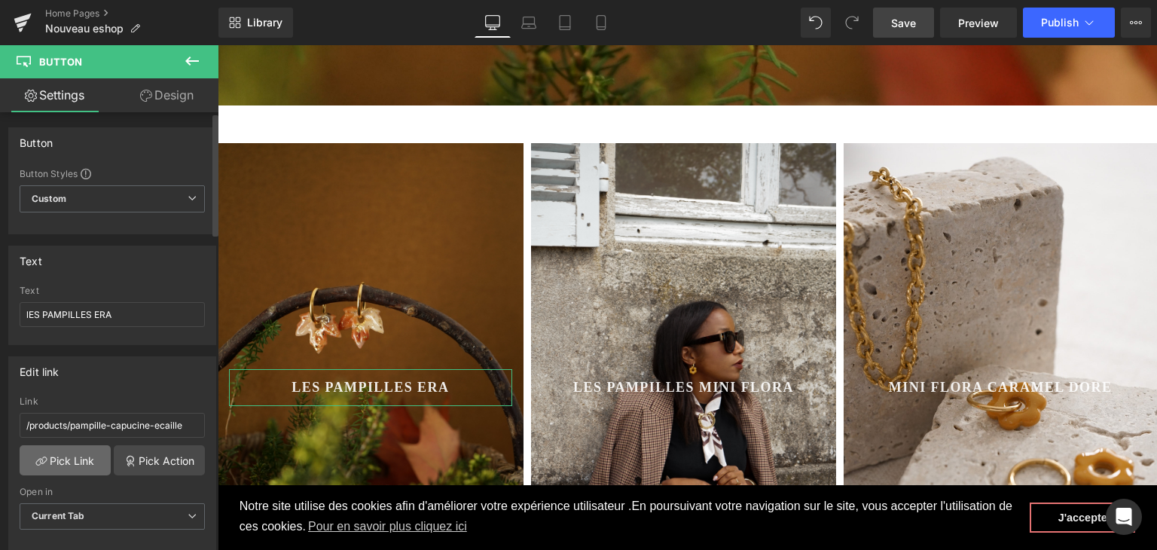
click at [71, 465] on link "Pick Link" at bounding box center [65, 460] width 91 height 30
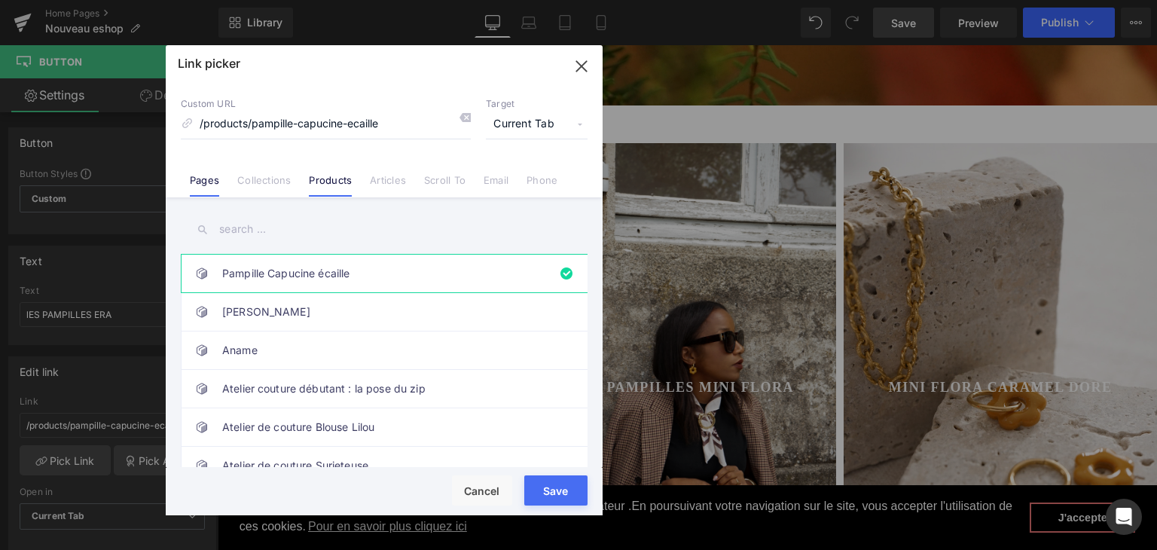
click at [205, 178] on link "Pages" at bounding box center [204, 185] width 29 height 23
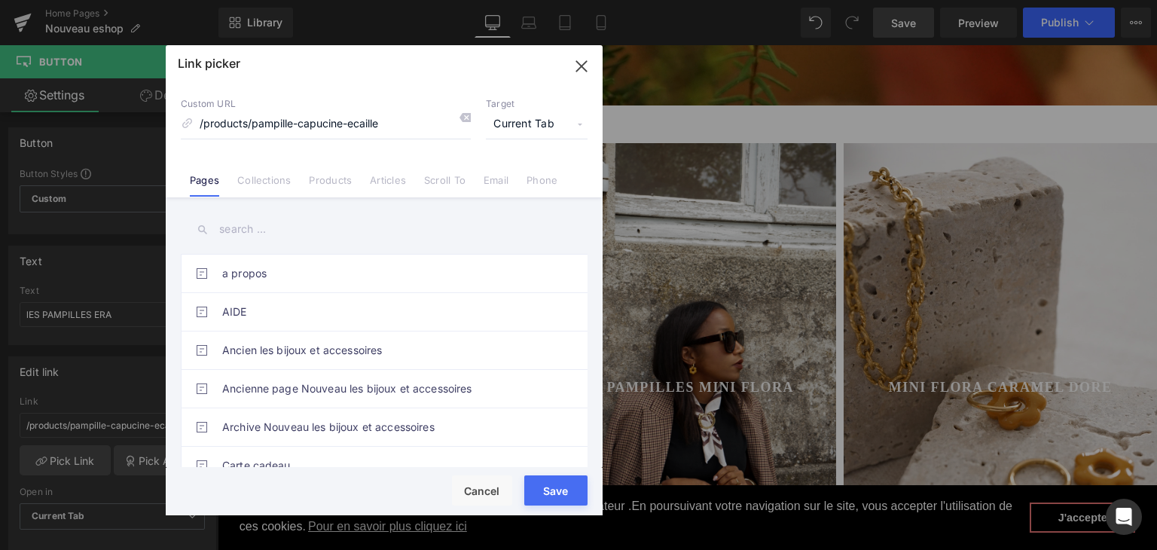
click at [289, 240] on input "text" at bounding box center [384, 229] width 407 height 34
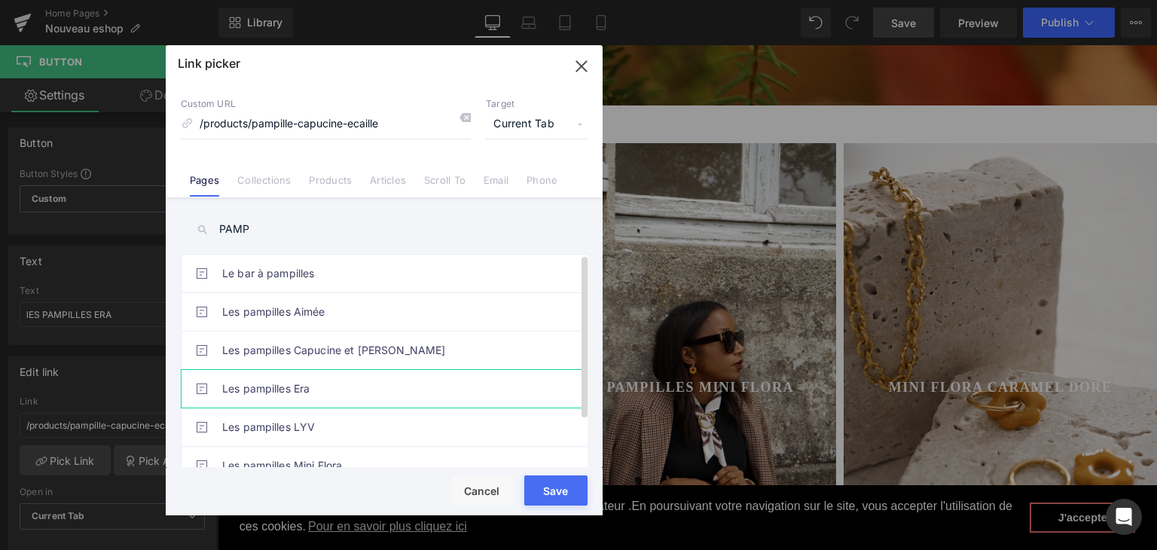
type input "PAMP"
click at [329, 401] on link "Les pampilles Era" at bounding box center [387, 389] width 331 height 38
type input "/pages/les-pampilles-era"
click at [555, 493] on div "Rendering Content" at bounding box center [579, 490] width 93 height 17
click at [592, 475] on div "Save Cancel" at bounding box center [384, 491] width 437 height 47
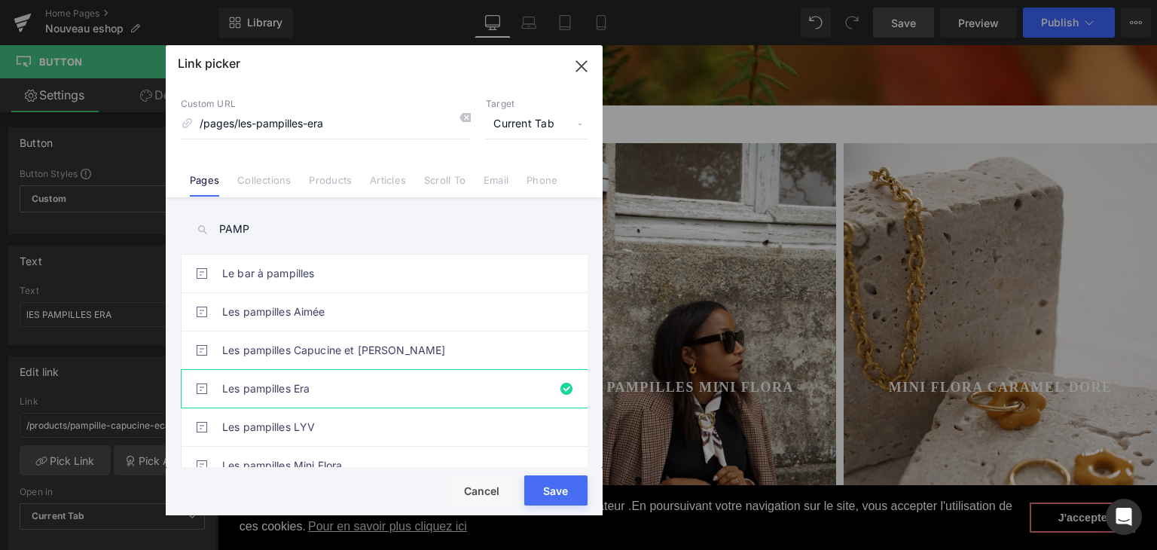
click at [578, 487] on div "Rendering Content" at bounding box center [579, 490] width 93 height 17
click at [336, 398] on link "Les pampilles Era" at bounding box center [387, 389] width 331 height 38
type input "/pages/les-pampilles-era"
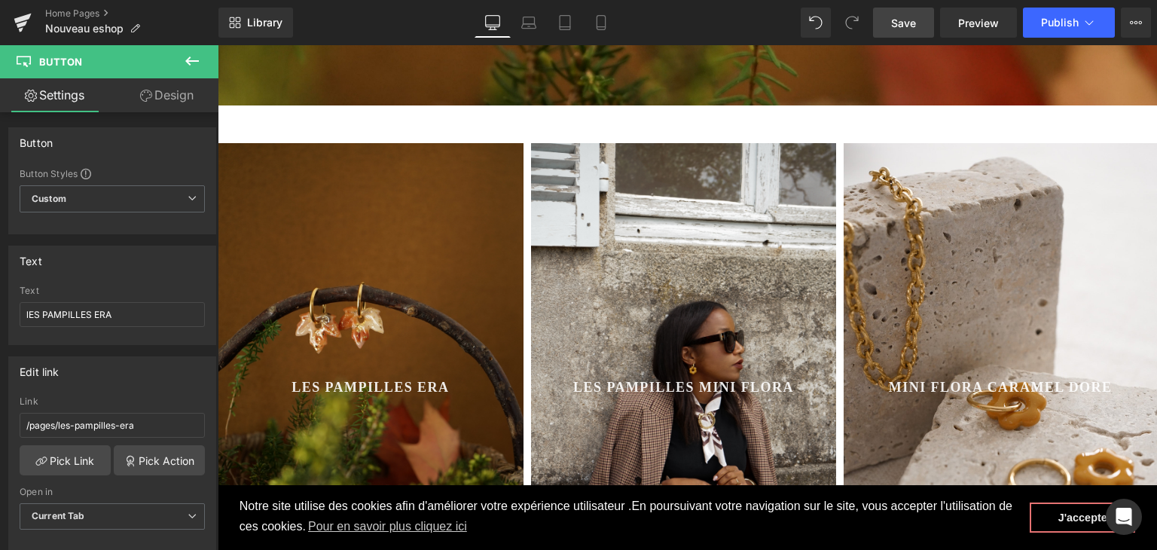
click at [901, 26] on span "Save" at bounding box center [903, 23] width 25 height 16
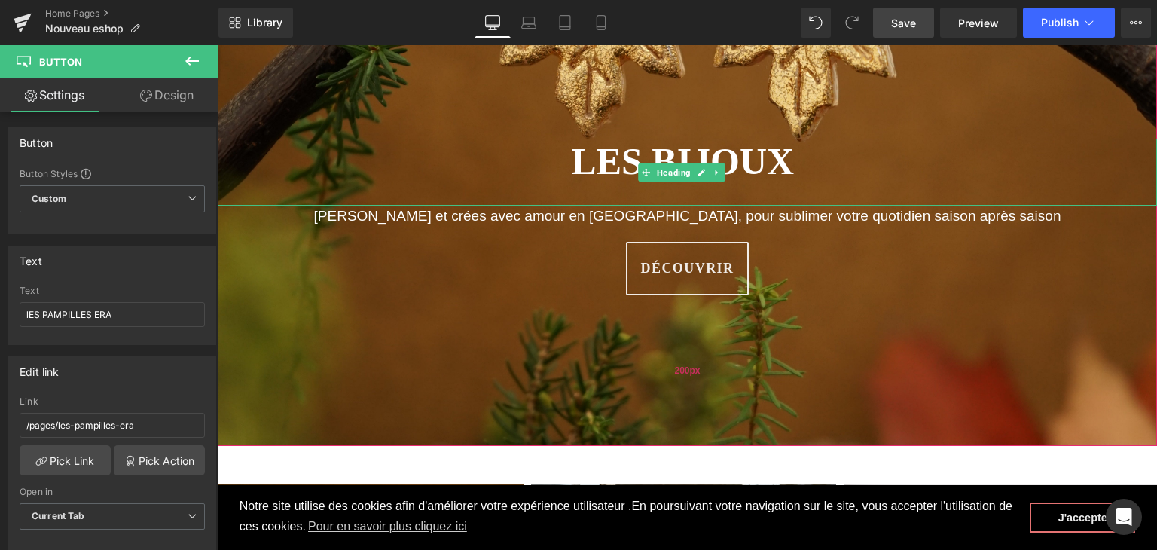
scroll to position [226, 0]
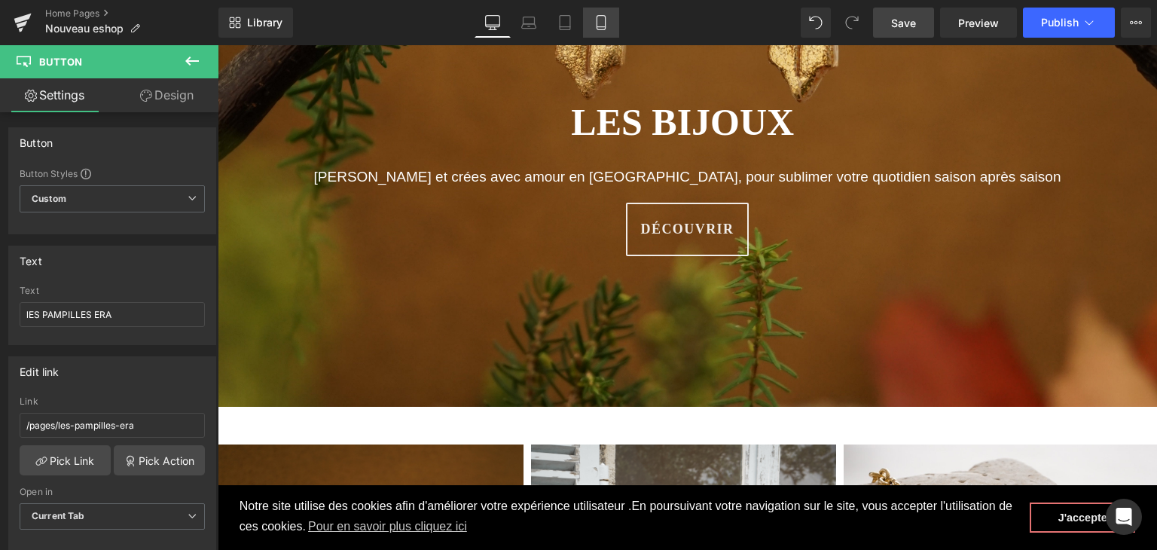
click at [596, 16] on icon at bounding box center [601, 22] width 15 height 15
type input "transparent"
type input "0"
type input "100"
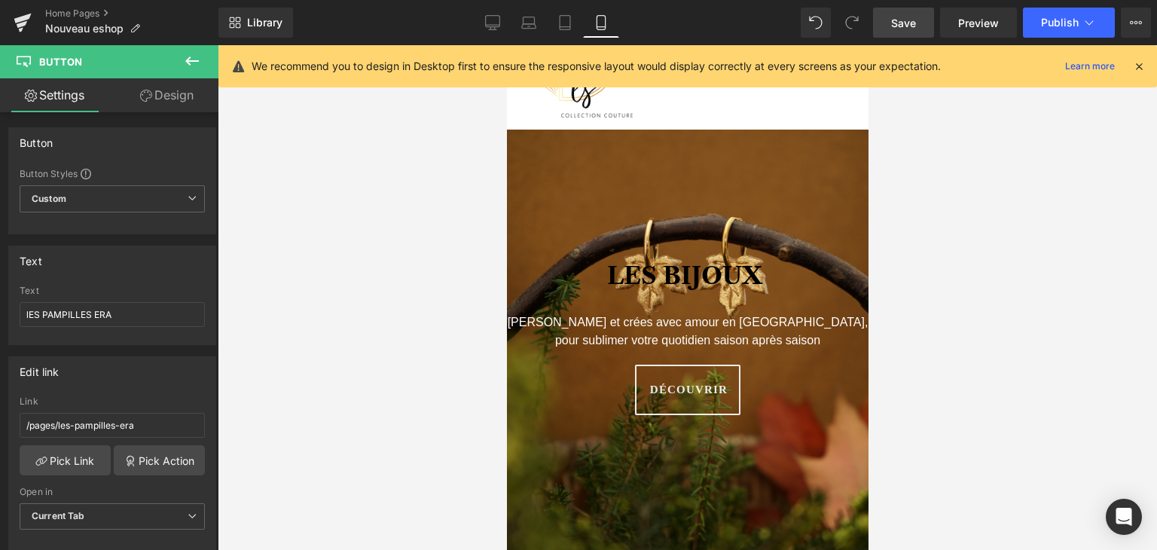
scroll to position [47, 0]
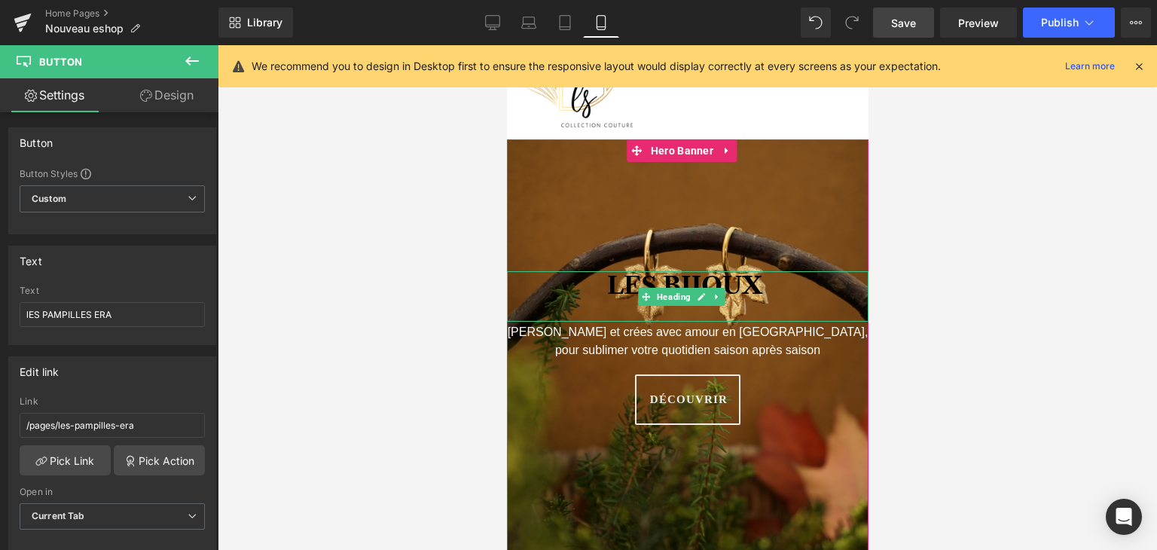
click at [703, 285] on b "LES BIJOUX" at bounding box center [686, 284] width 161 height 29
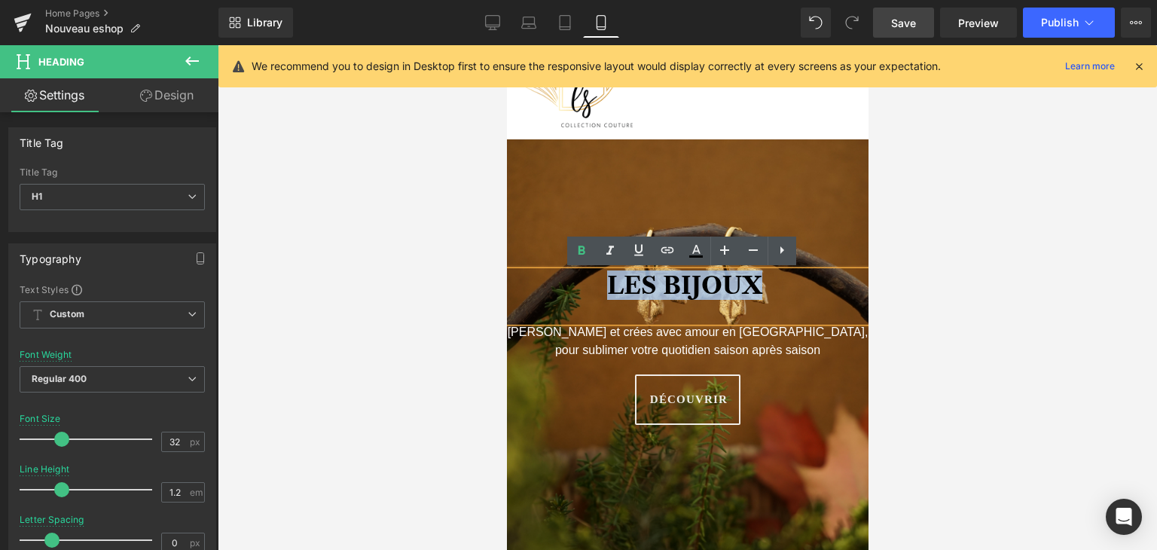
drag, startPoint x: 751, startPoint y: 282, endPoint x: 590, endPoint y: 281, distance: 161.2
click at [590, 281] on h1 "LES BIJOUX" at bounding box center [687, 285] width 362 height 29
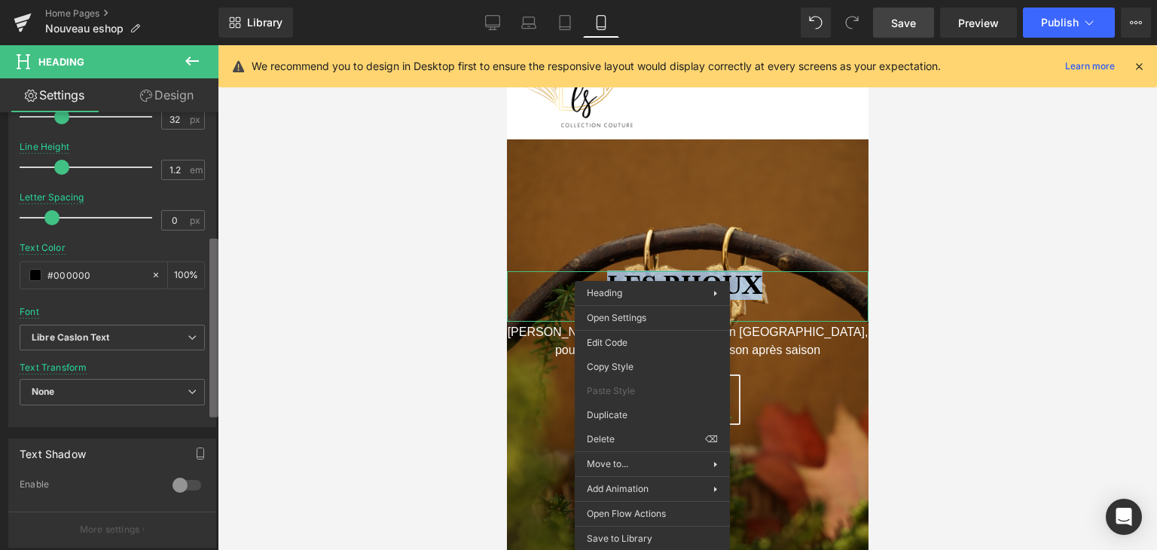
click at [213, 328] on b at bounding box center [213, 328] width 9 height 179
click at [151, 265] on div at bounding box center [159, 274] width 17 height 26
type input "none"
type input "0"
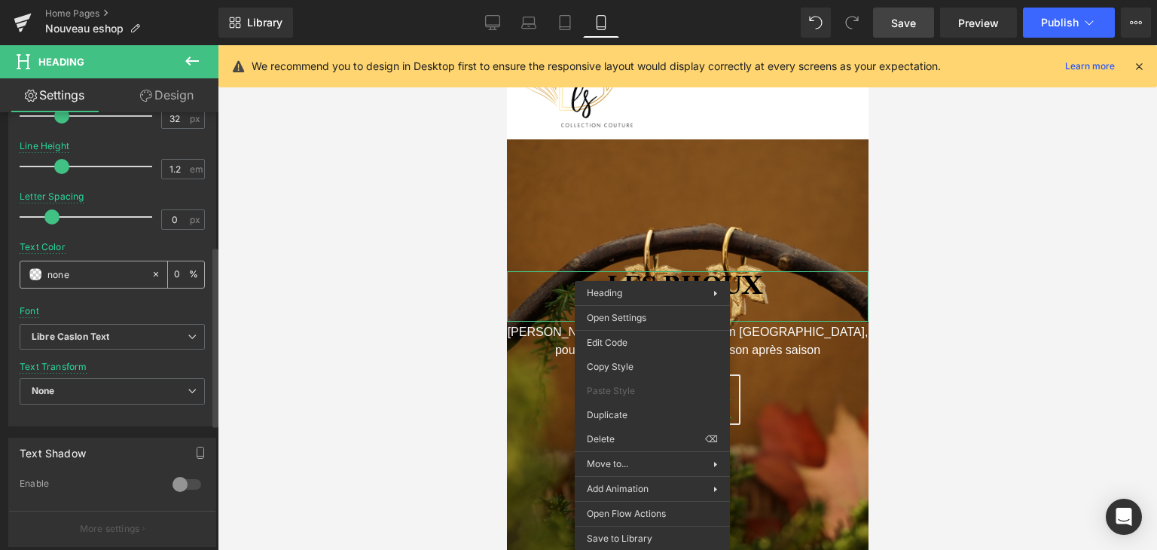
click at [40, 269] on span at bounding box center [35, 274] width 12 height 12
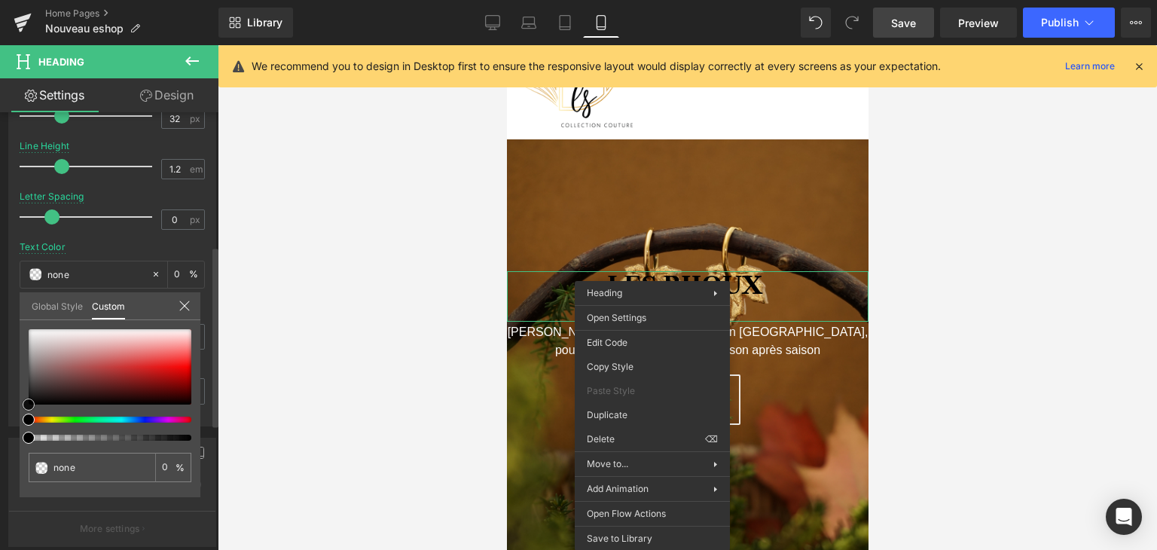
type input "#050505"
type input "100"
type input "#050505"
type input "100"
type input "#5b5b5b"
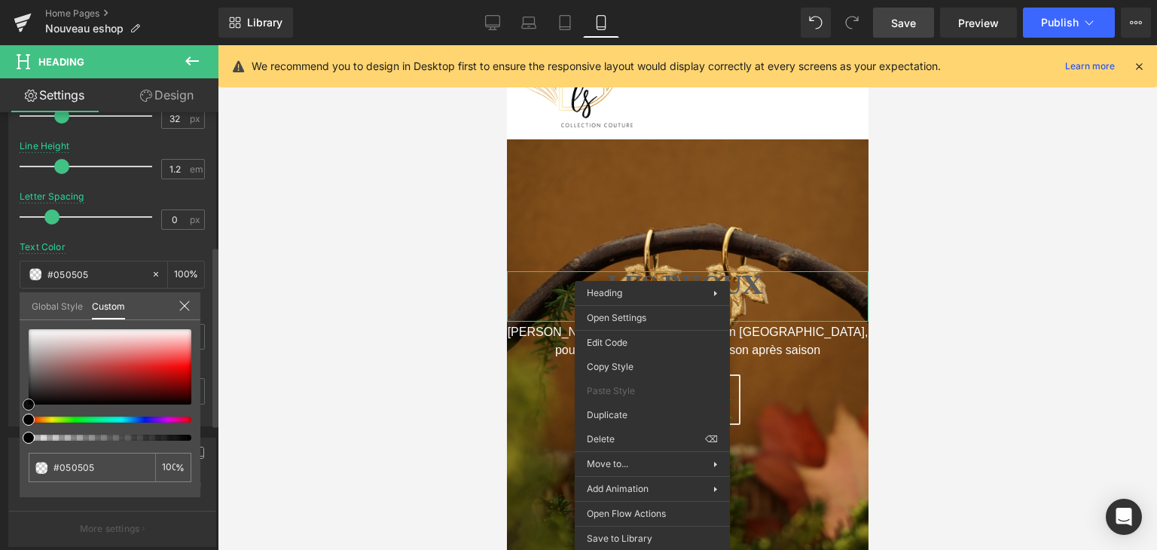
type input "#5b5b5b"
type input "#a8a8a8"
type input "#dbdbdb"
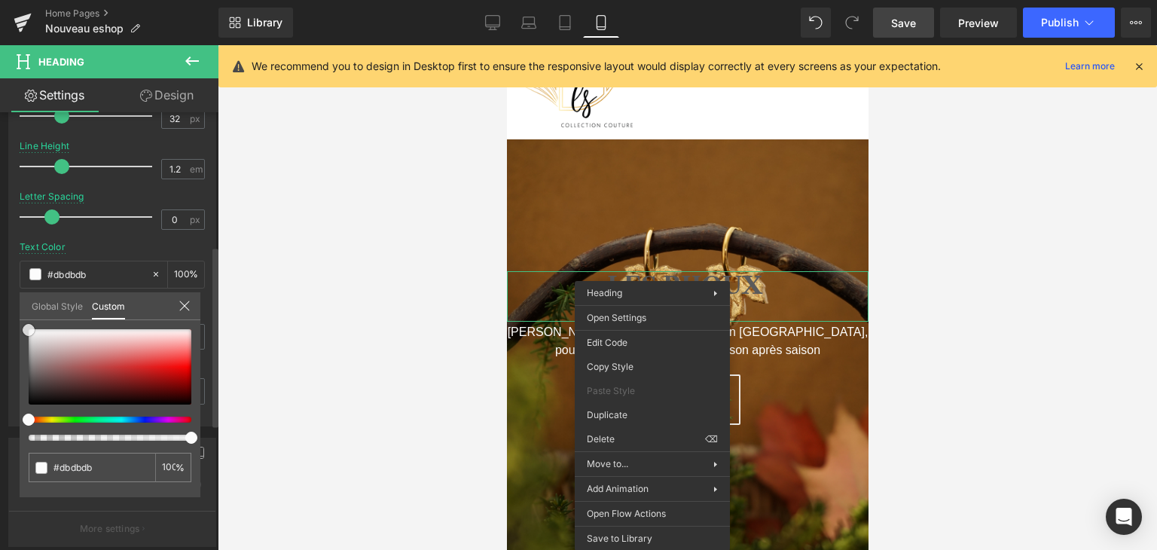
type input "#f4f4f4"
type input "#ffffff"
drag, startPoint x: 25, startPoint y: 400, endPoint x: 22, endPoint y: 313, distance: 87.4
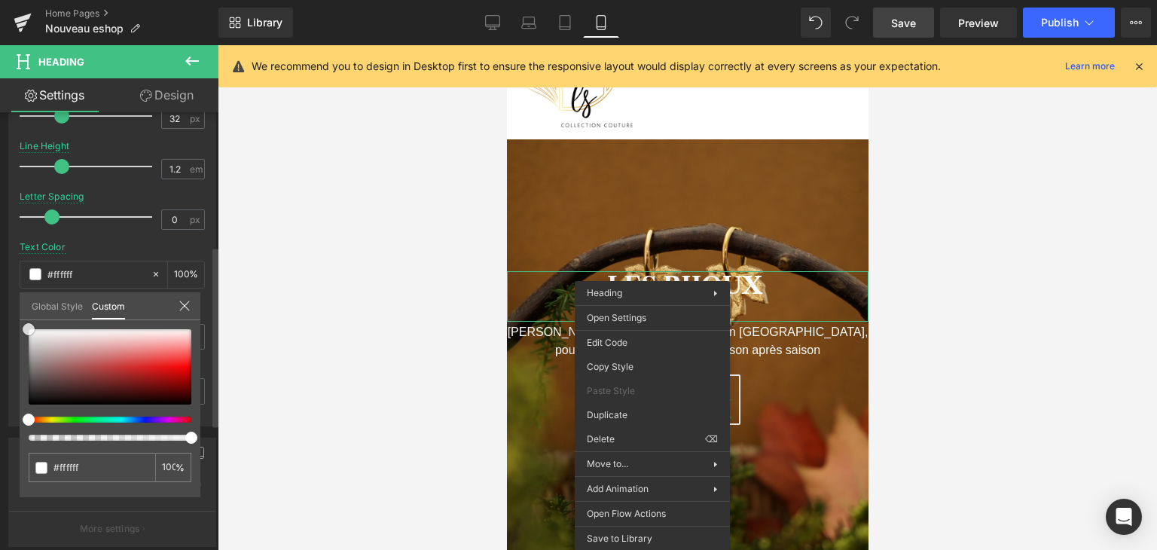
click at [22, 313] on div "Global Style Custom Setup Global Style #ffffff 100 %" at bounding box center [110, 315] width 181 height 46
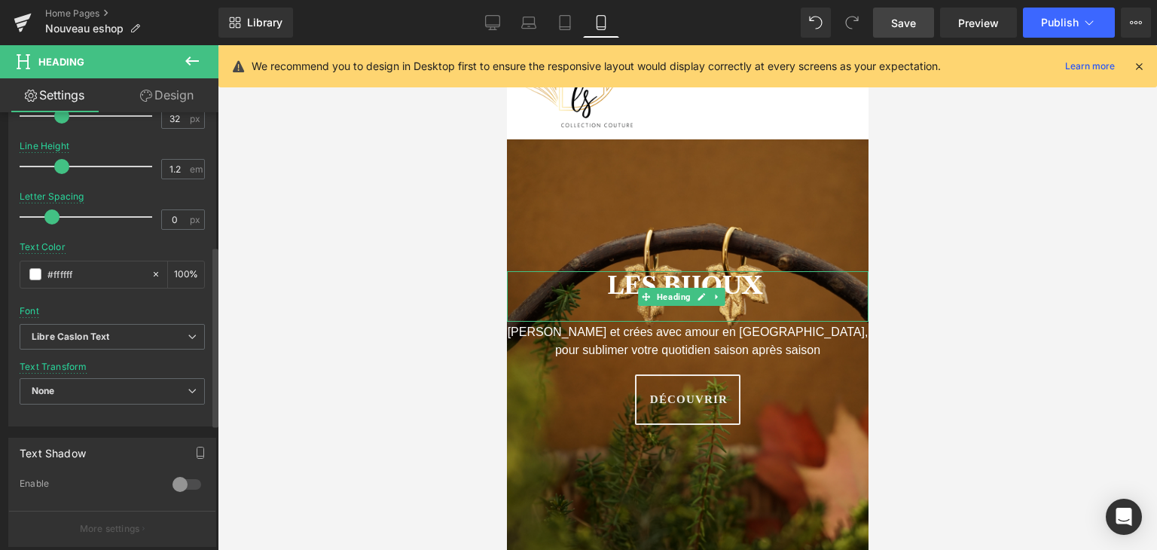
click at [960, 232] on div at bounding box center [687, 297] width 939 height 505
click at [646, 296] on icon at bounding box center [646, 296] width 8 height 8
click at [161, 96] on link "Design" at bounding box center [166, 95] width 109 height 34
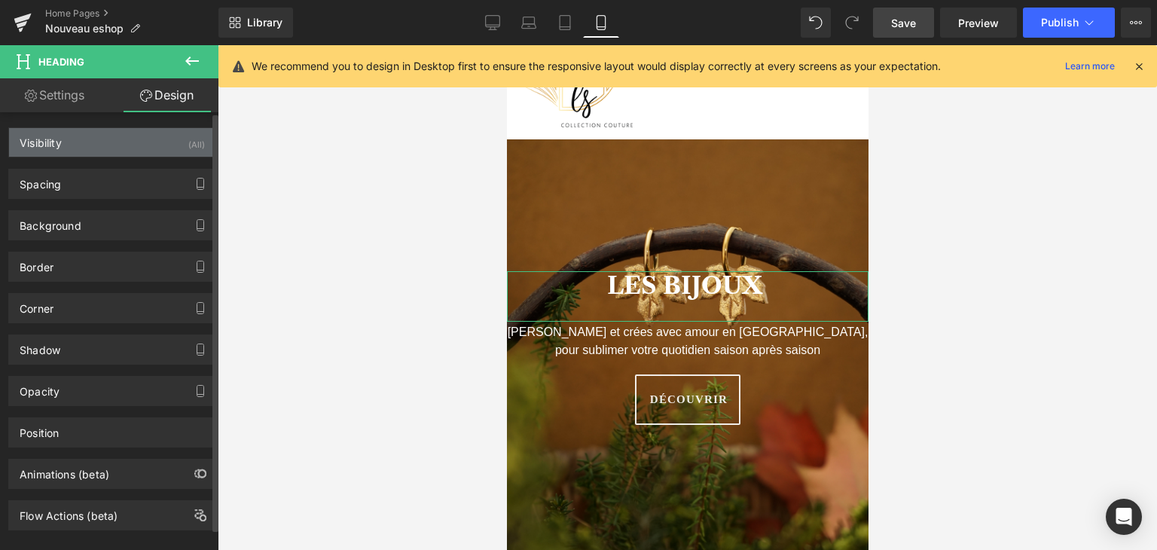
type input "-25"
type input "0"
type input "2"
type input "0"
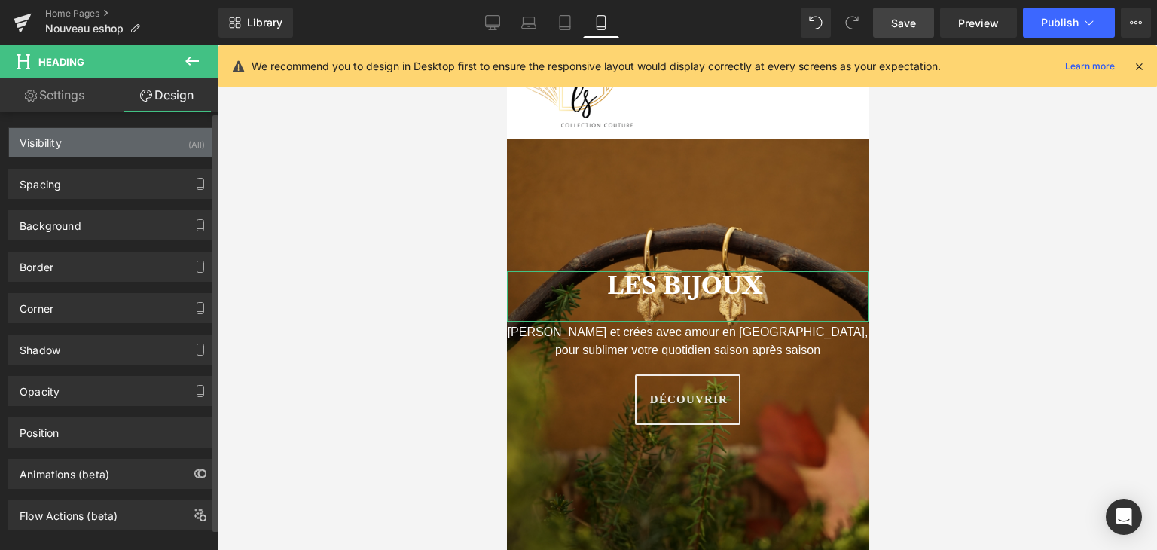
type input "0"
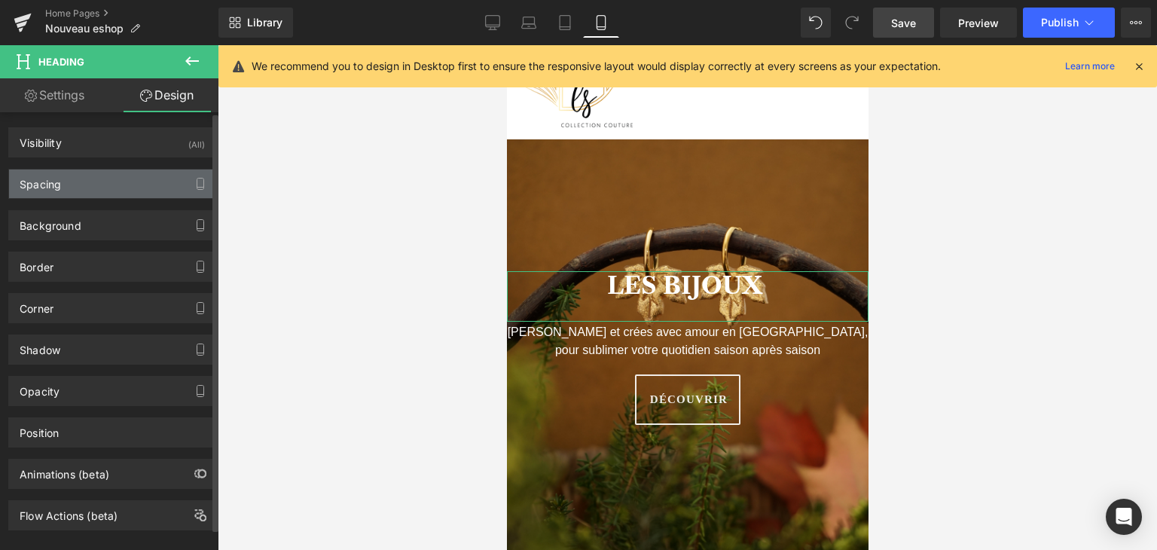
click at [84, 182] on div "Spacing" at bounding box center [112, 183] width 206 height 29
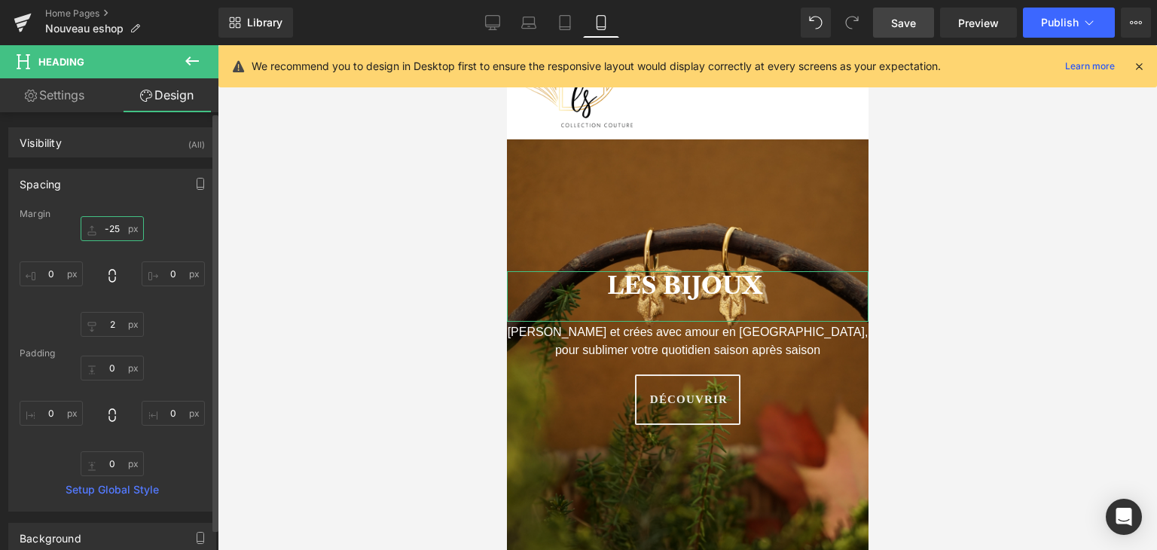
click at [108, 224] on input "-25" at bounding box center [112, 228] width 63 height 25
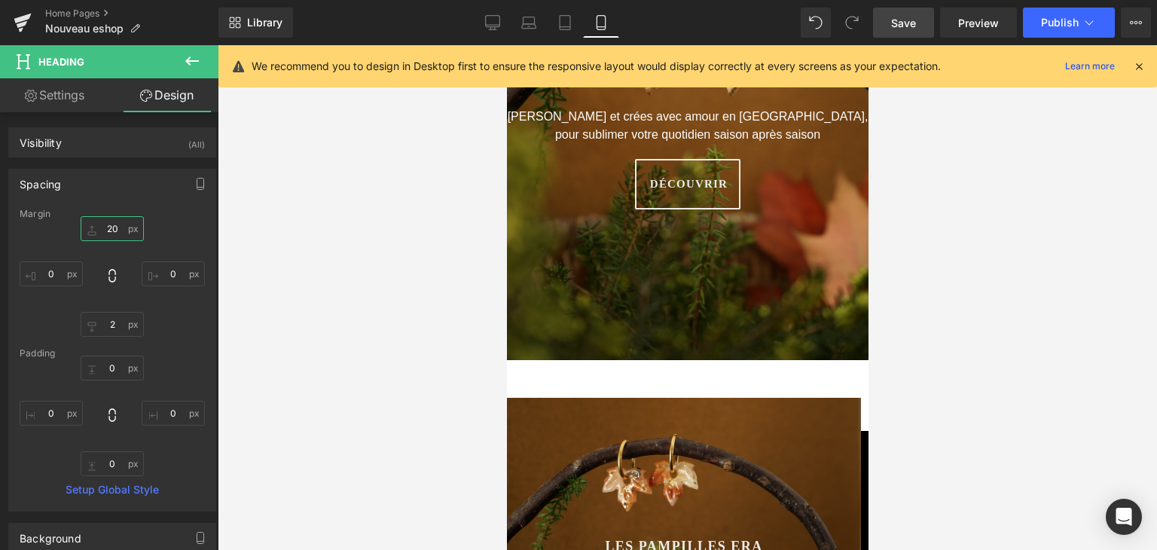
scroll to position [197, 0]
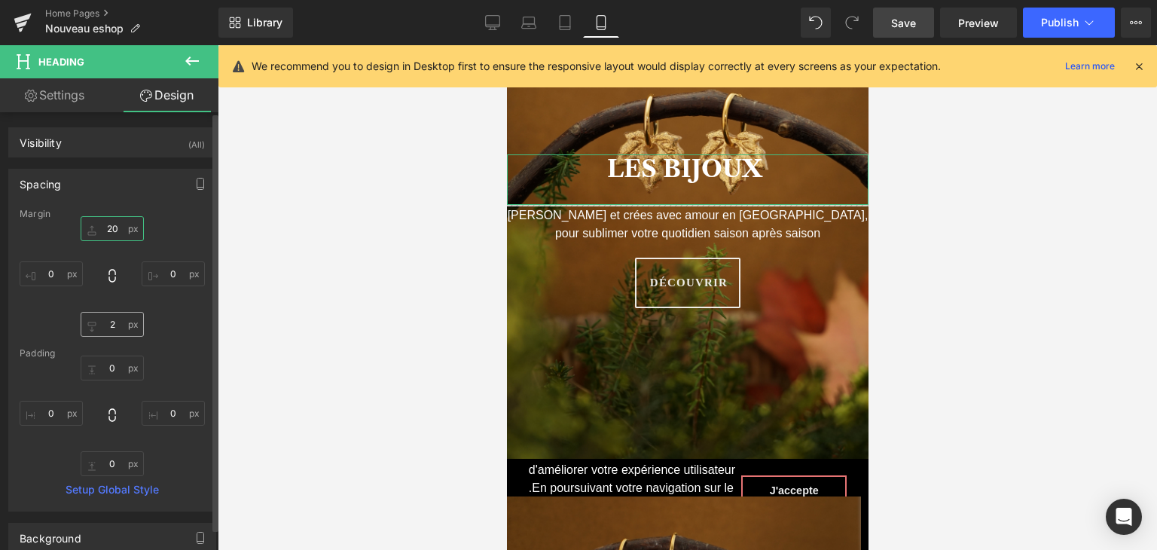
type input "20"
click at [114, 327] on input "2" at bounding box center [112, 324] width 63 height 25
type input "-10"
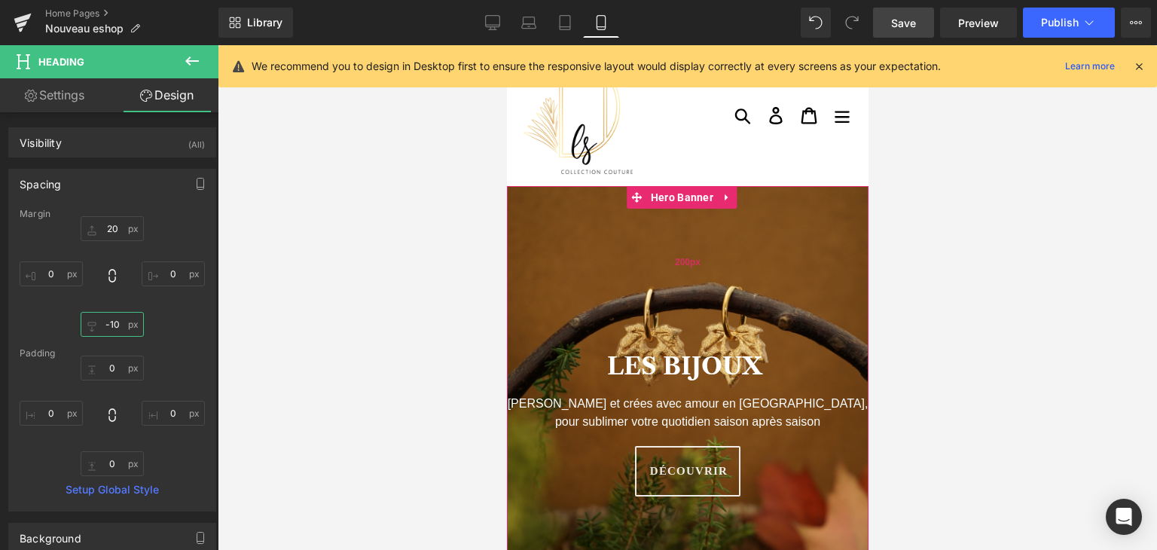
scroll to position [0, 0]
click at [667, 380] on span "Heading" at bounding box center [674, 377] width 40 height 18
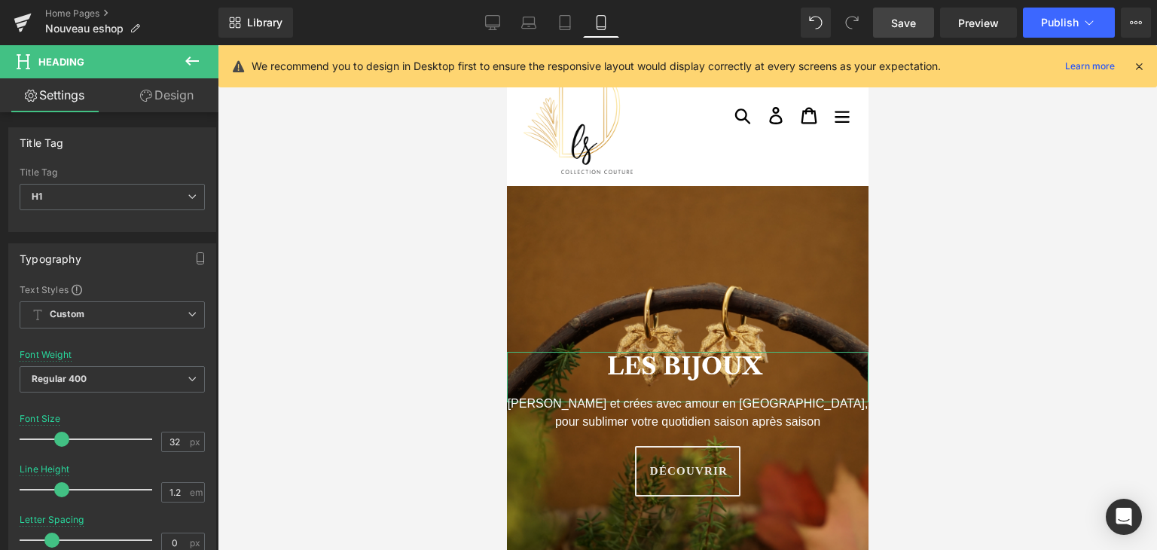
click at [183, 99] on link "Design" at bounding box center [166, 95] width 109 height 34
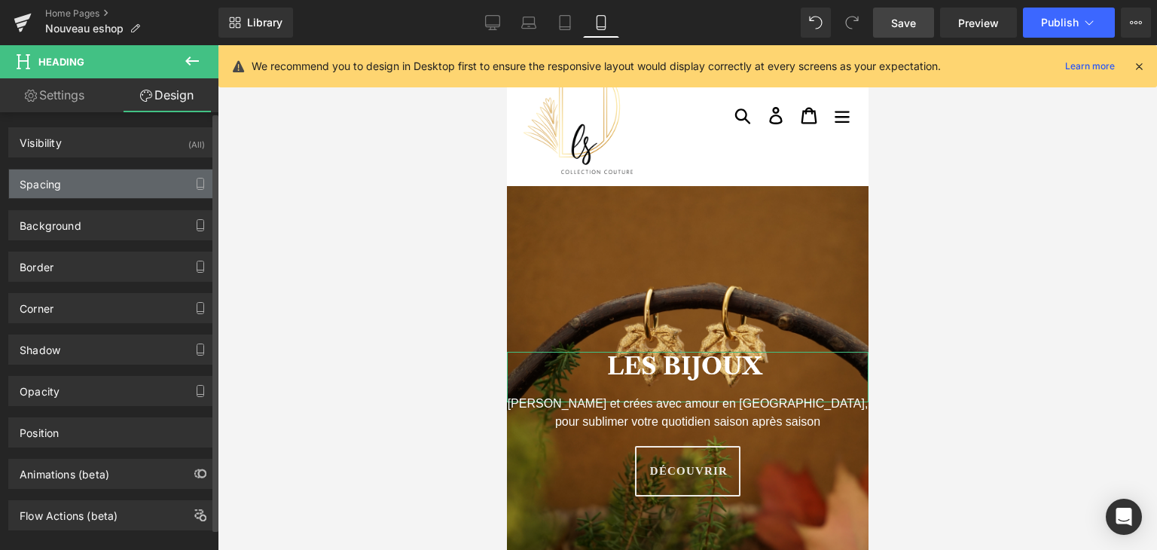
click at [108, 191] on div "Spacing" at bounding box center [112, 183] width 206 height 29
type input "20"
type input "0"
type input "-10"
type input "0"
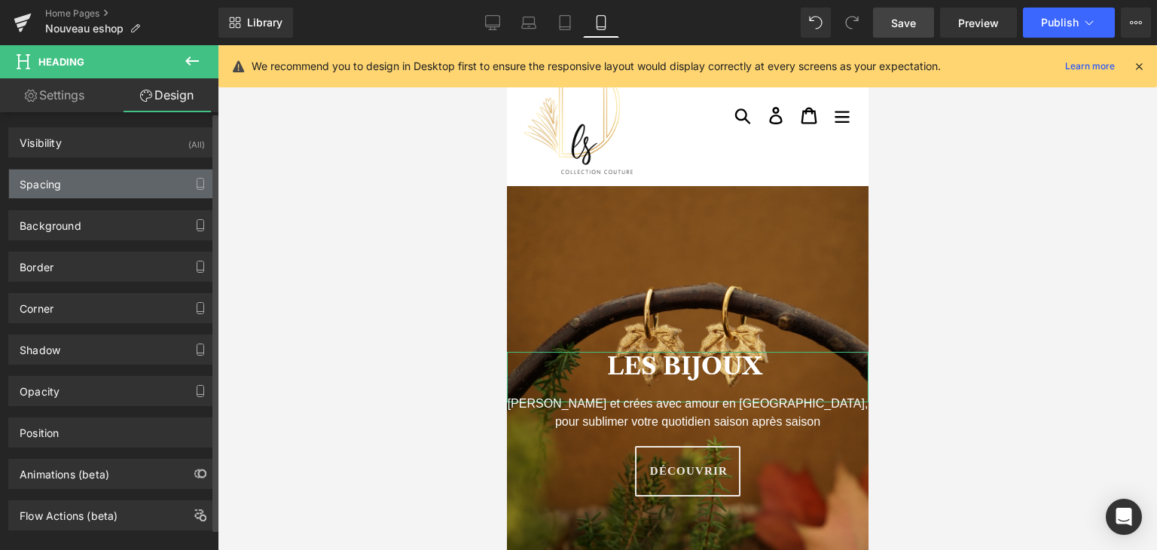
type input "0"
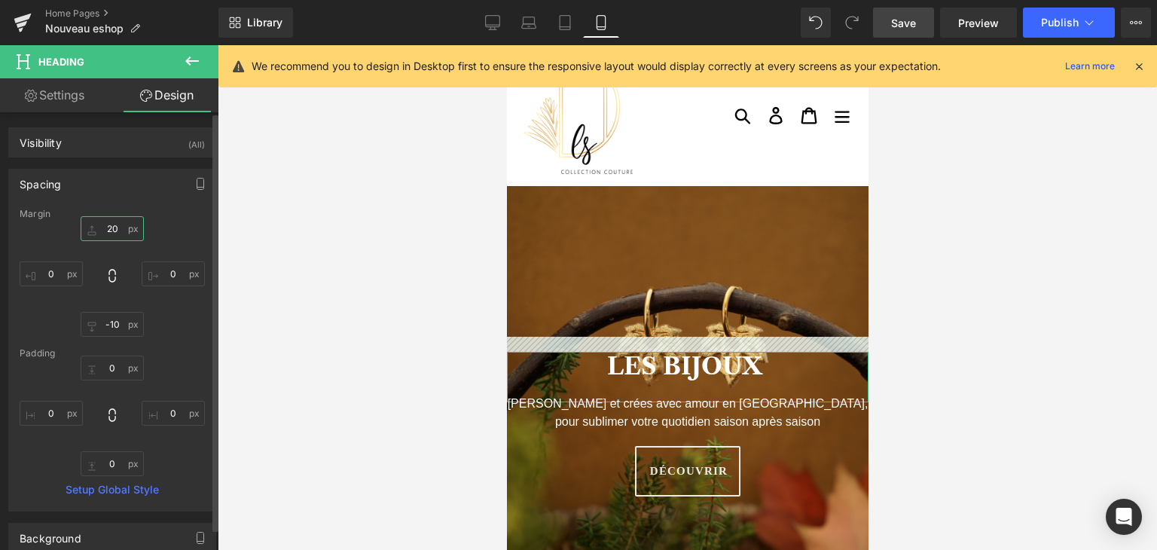
click at [112, 228] on input "20" at bounding box center [112, 228] width 63 height 25
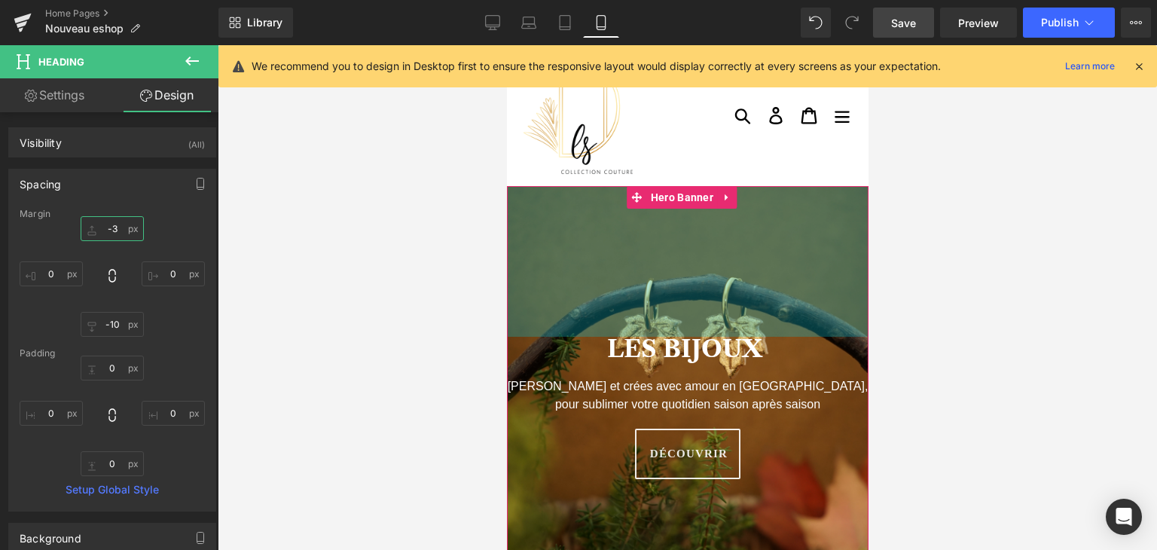
type input "-"
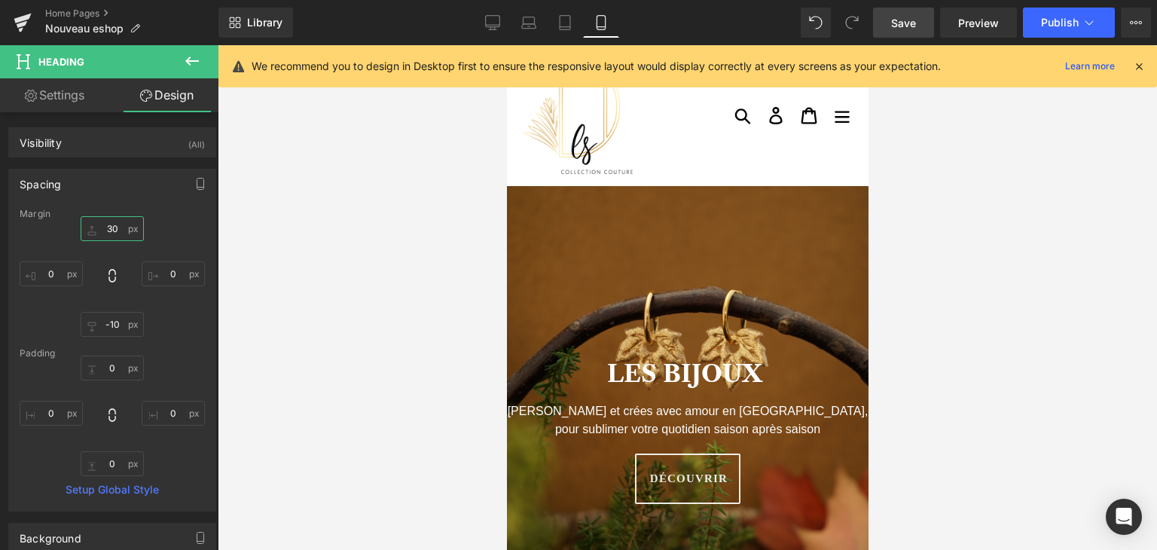
type input "30"
click at [908, 28] on span "Save" at bounding box center [903, 23] width 25 height 16
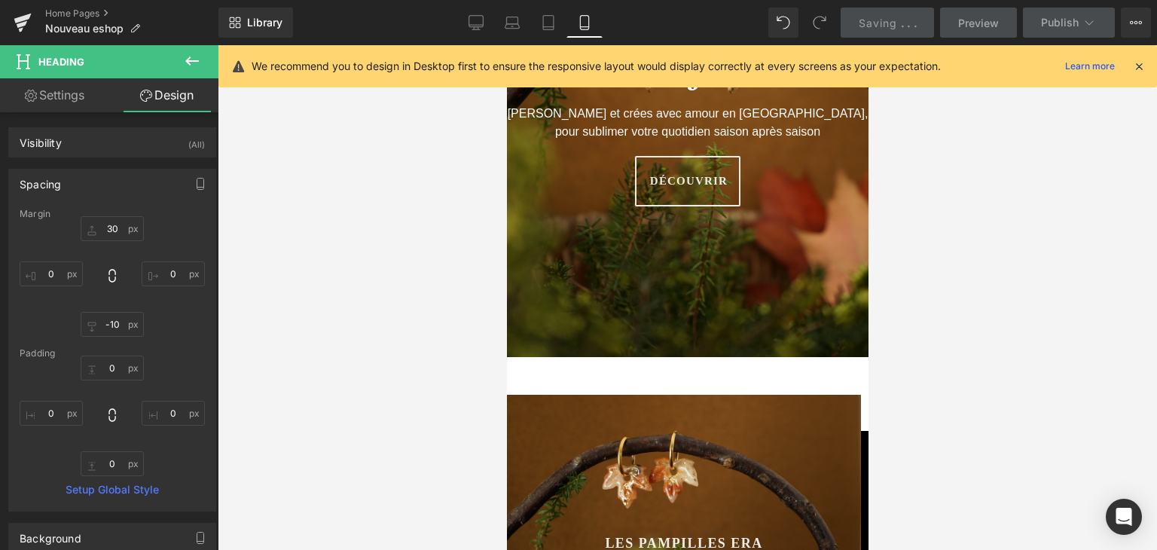
scroll to position [301, 0]
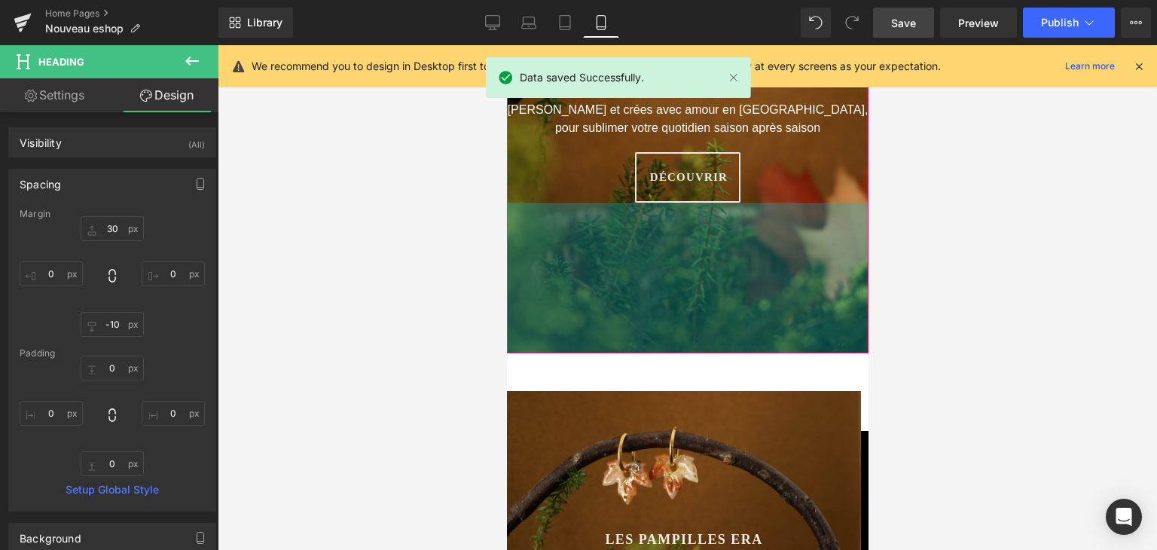
click at [670, 319] on div "200px" at bounding box center [687, 278] width 362 height 151
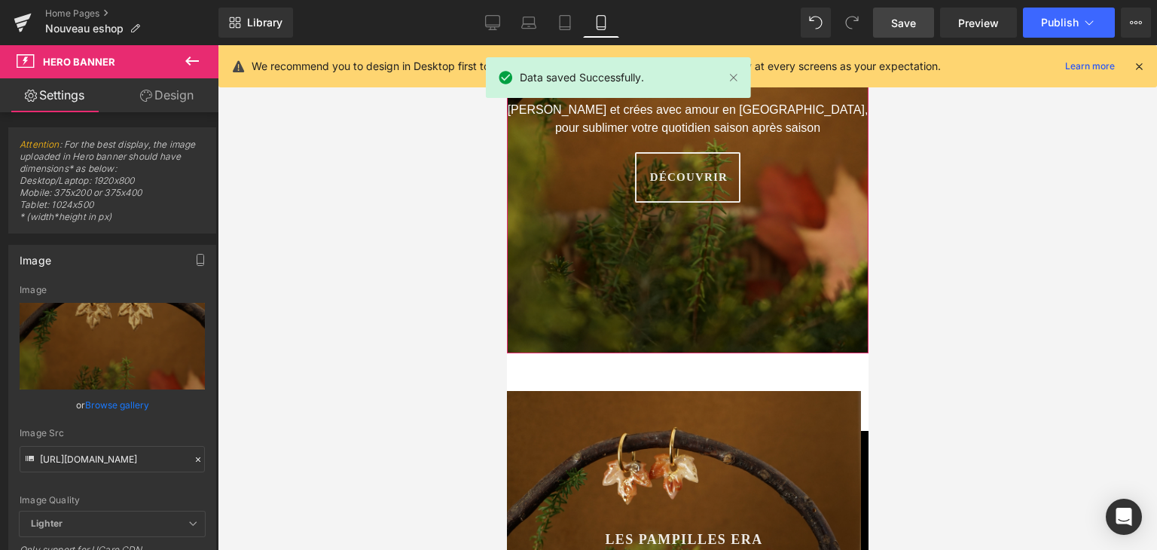
click at [169, 94] on link "Design" at bounding box center [166, 95] width 109 height 34
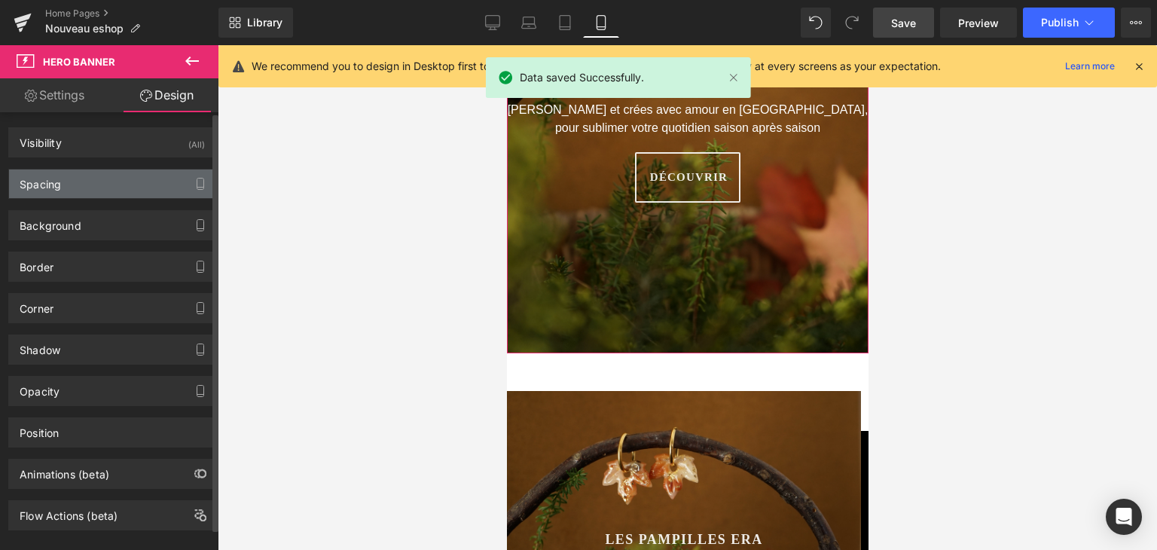
click at [116, 191] on div "Spacing" at bounding box center [112, 183] width 206 height 29
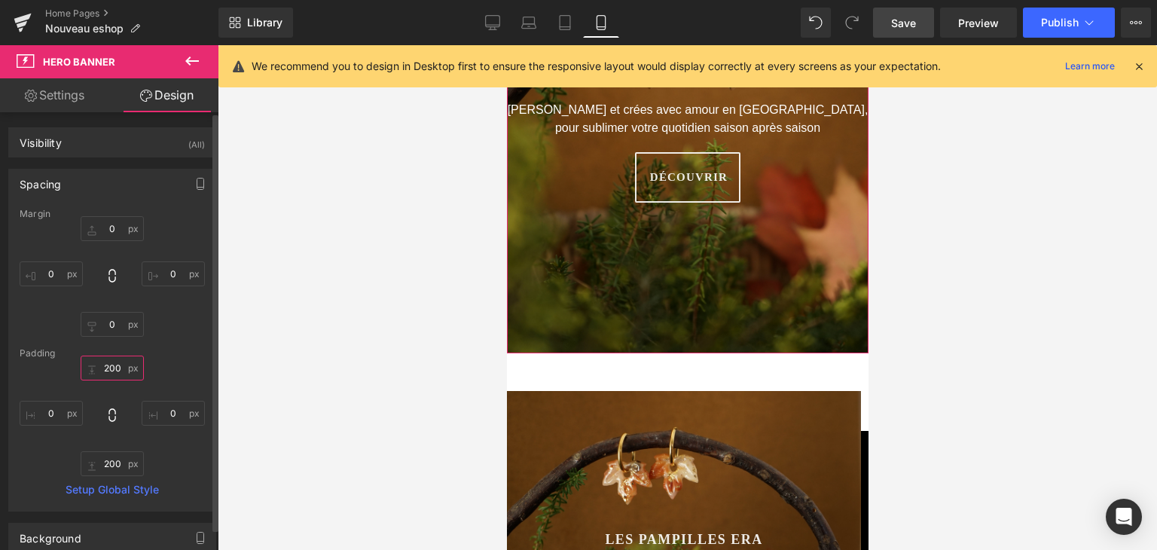
click at [119, 362] on input "200" at bounding box center [112, 368] width 63 height 25
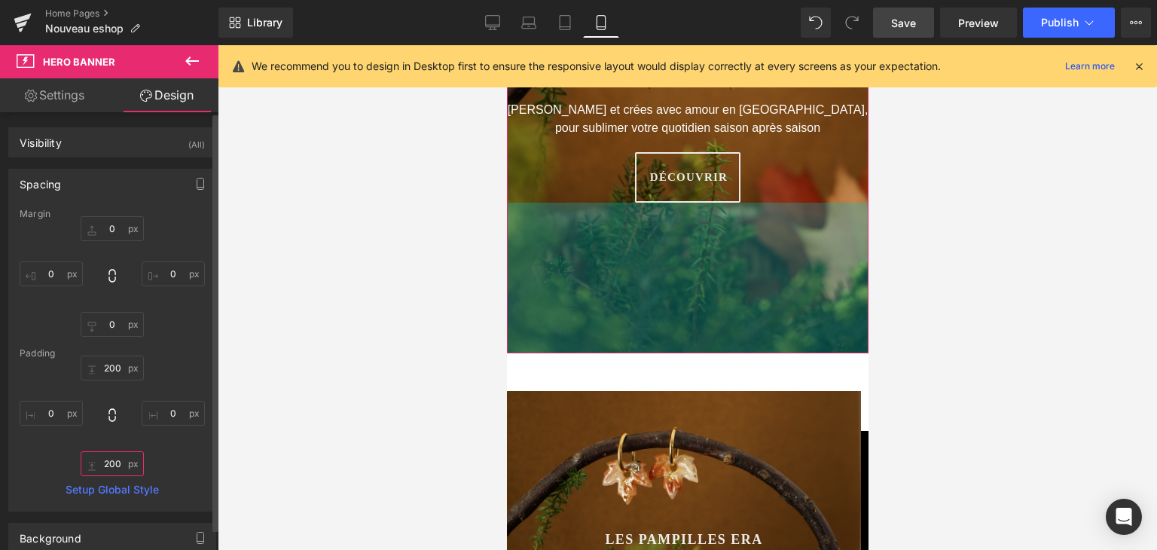
click at [117, 458] on input "200" at bounding box center [112, 463] width 63 height 25
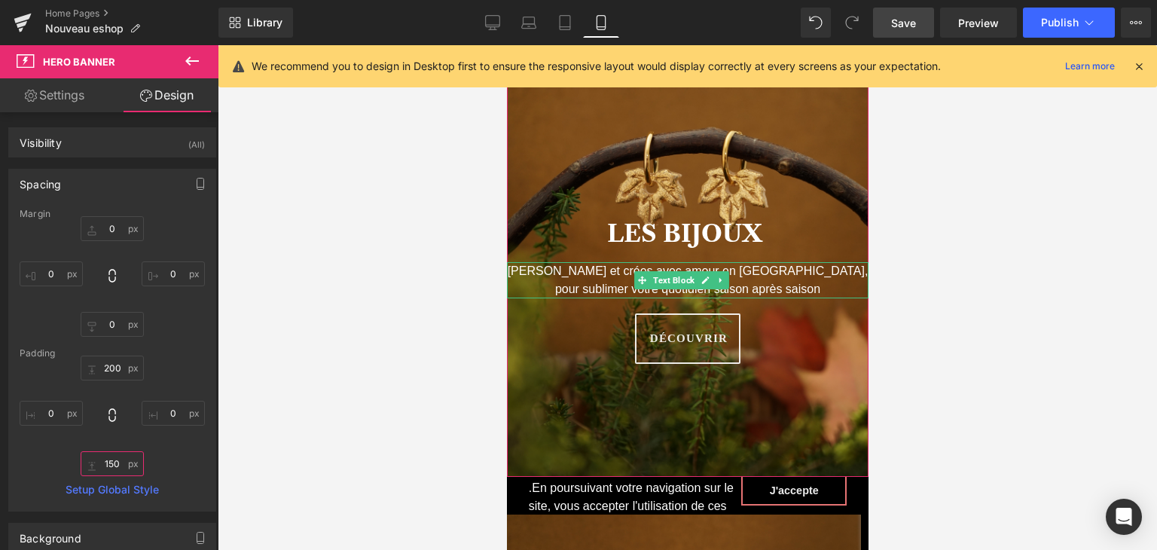
scroll to position [75, 0]
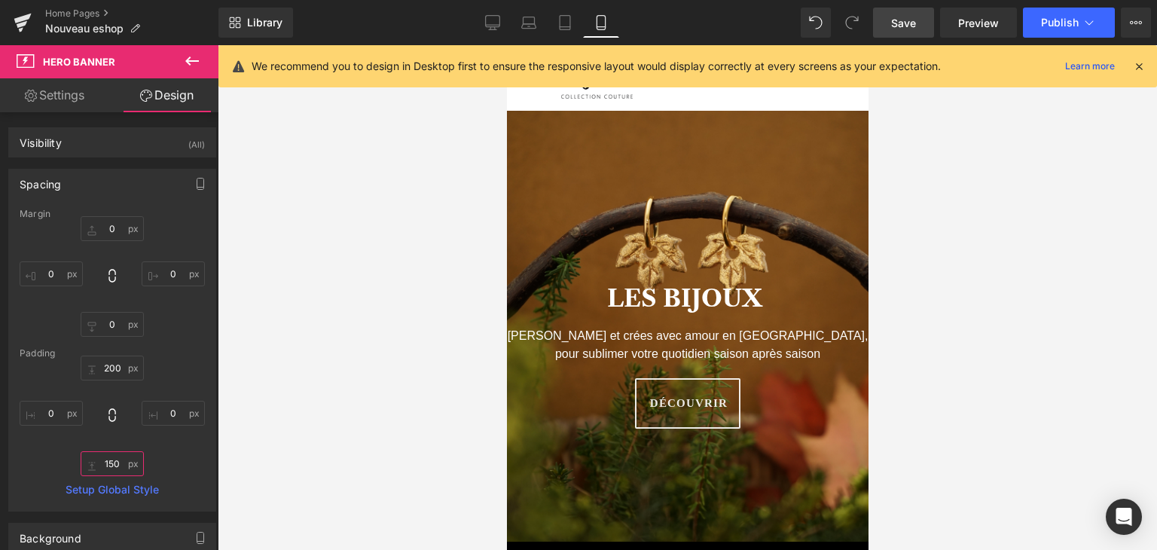
type input "150"
click at [924, 26] on link "Save" at bounding box center [903, 23] width 61 height 30
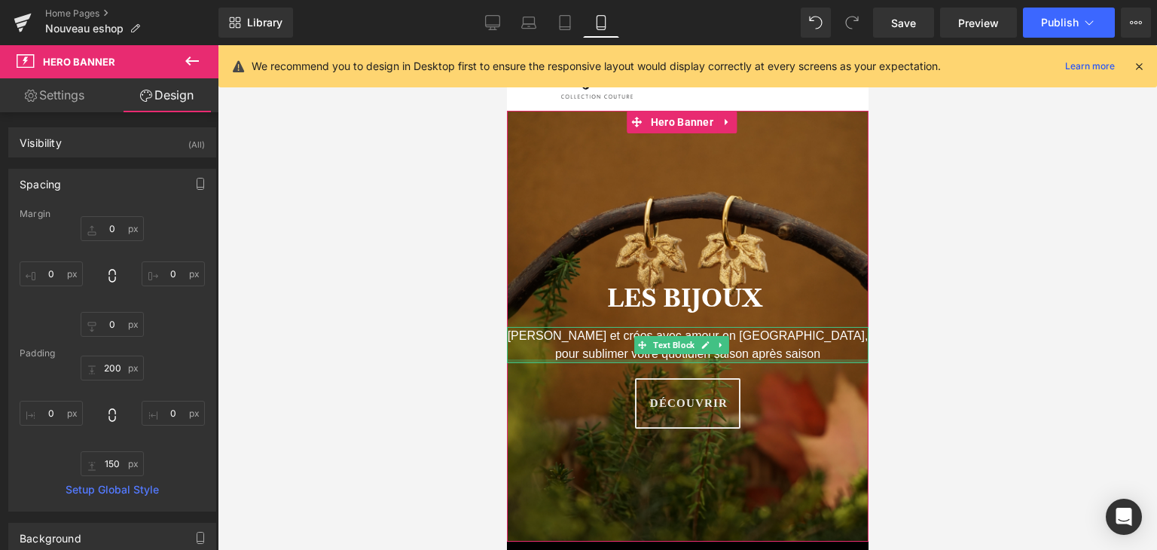
click at [772, 356] on p "[PERSON_NAME] et crées avec amour en [GEOGRAPHIC_DATA], pour sublimer votre quo…" at bounding box center [687, 345] width 362 height 36
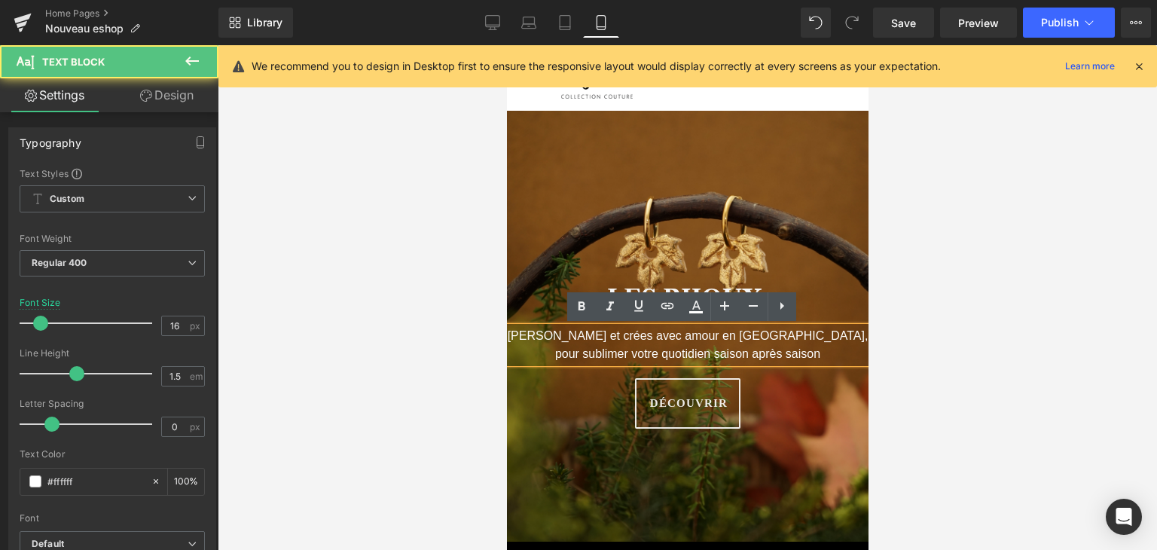
click at [767, 353] on p "[PERSON_NAME] et crées avec amour en [GEOGRAPHIC_DATA], pour sublimer votre quo…" at bounding box center [687, 345] width 362 height 36
click at [672, 327] on p "[PERSON_NAME] et crées avec amour en [GEOGRAPHIC_DATA], pour sublimer votre quo…" at bounding box center [687, 345] width 362 height 36
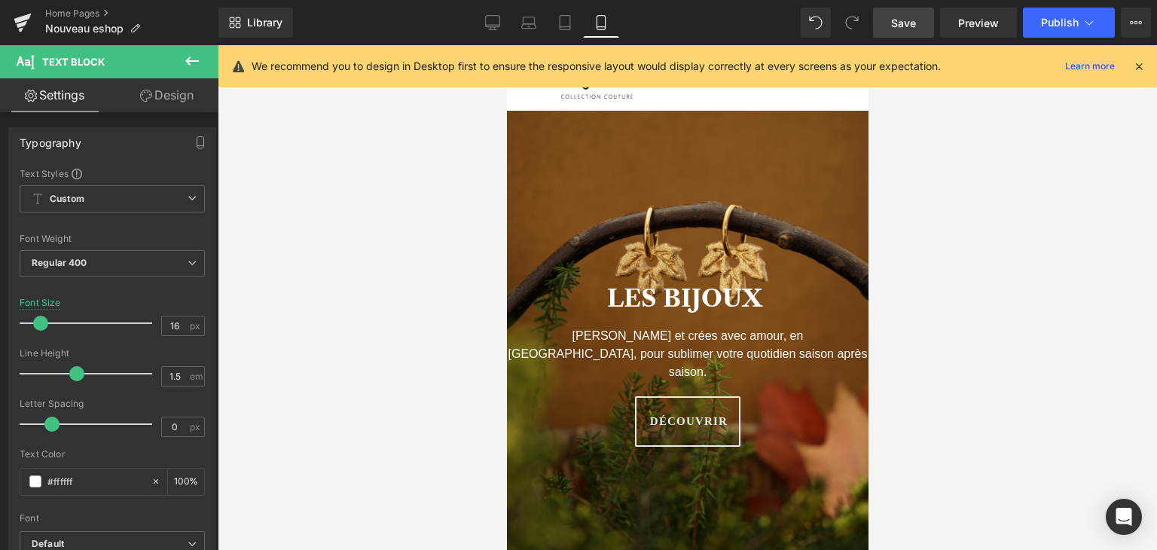
click at [910, 18] on span "Save" at bounding box center [903, 23] width 25 height 16
click at [497, 29] on icon at bounding box center [492, 22] width 15 height 15
type input "19"
type input "100"
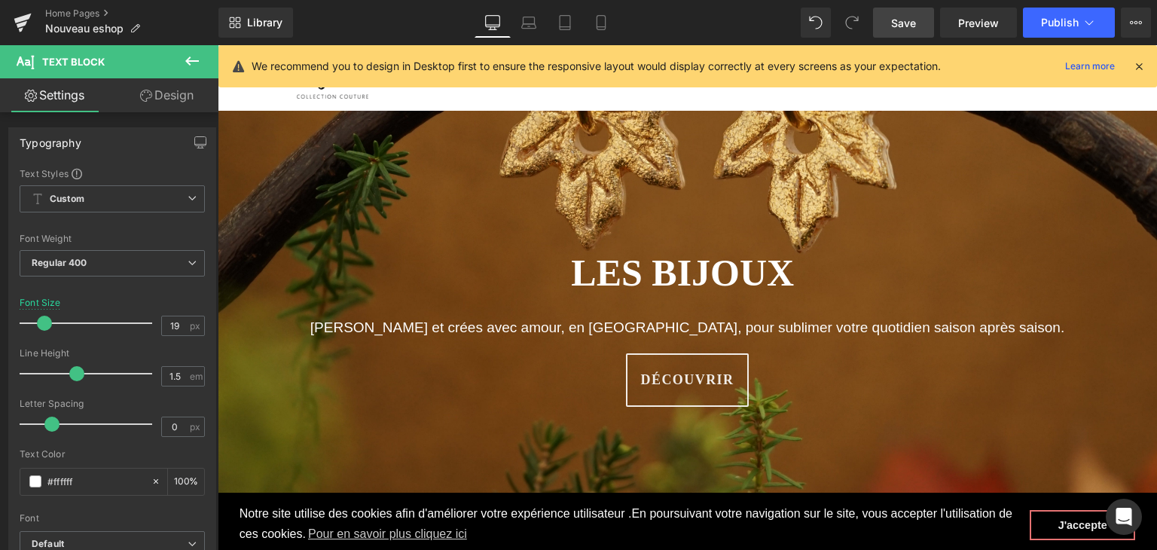
scroll to position [91, 0]
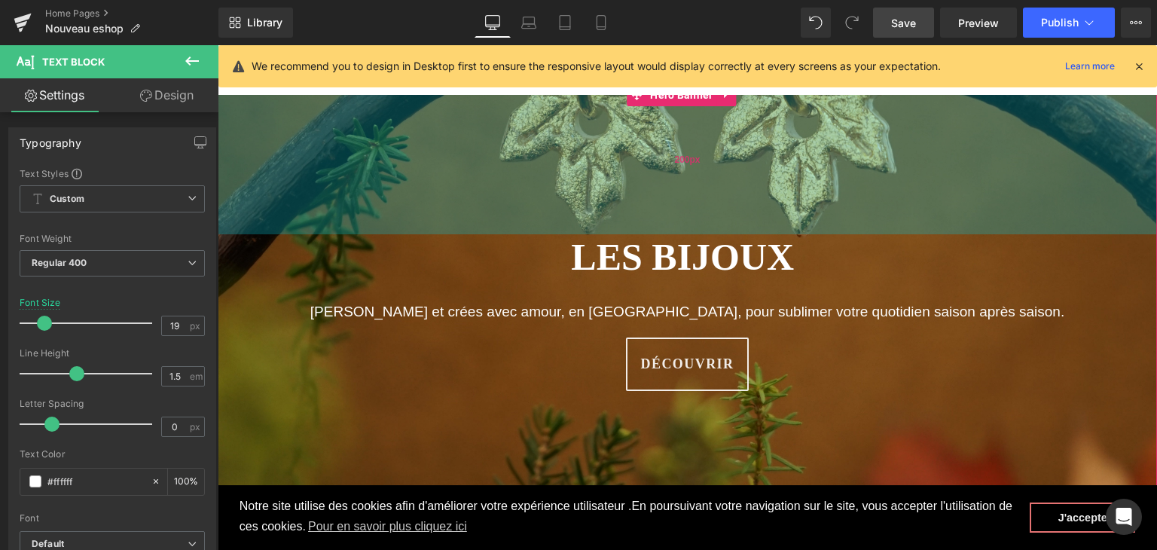
click at [569, 186] on div "200px" at bounding box center [687, 159] width 939 height 151
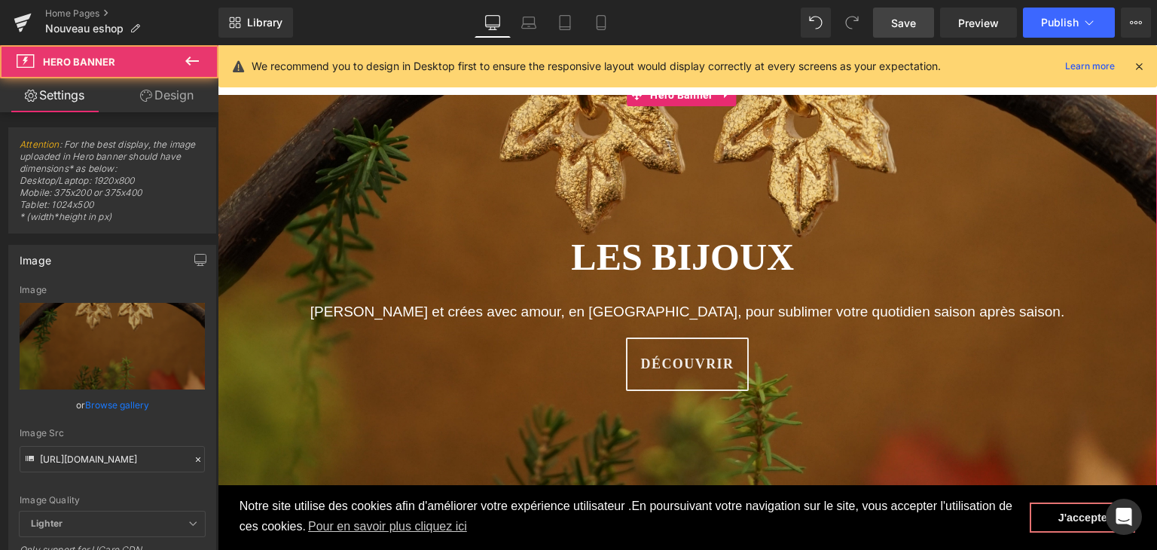
click at [192, 100] on link "Design" at bounding box center [166, 95] width 109 height 34
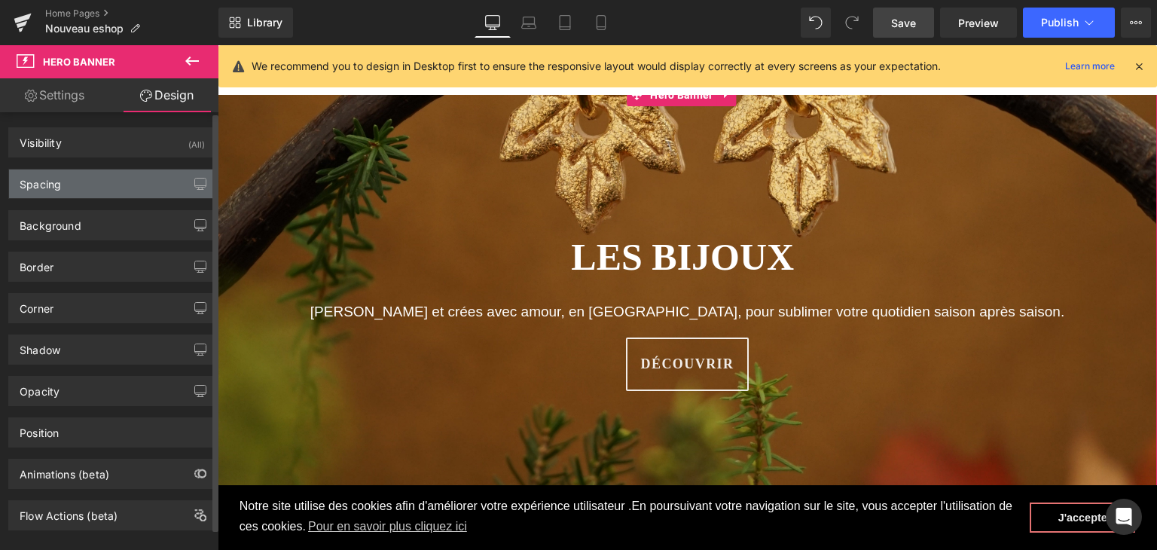
type input "0"
type input "200"
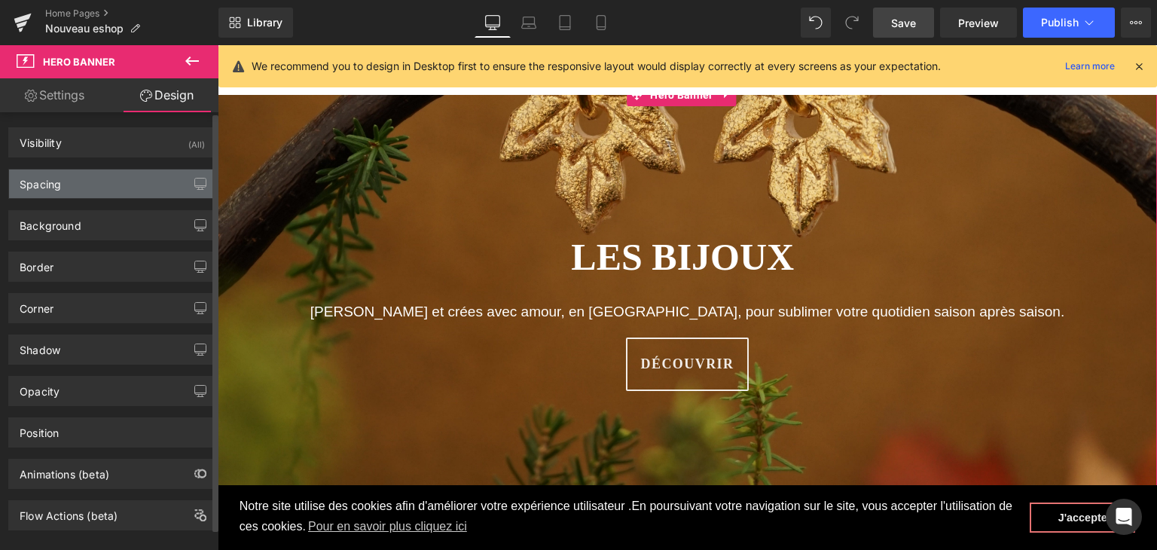
type input "0"
type input "200"
type input "0"
click at [102, 182] on div "Spacing" at bounding box center [112, 183] width 206 height 29
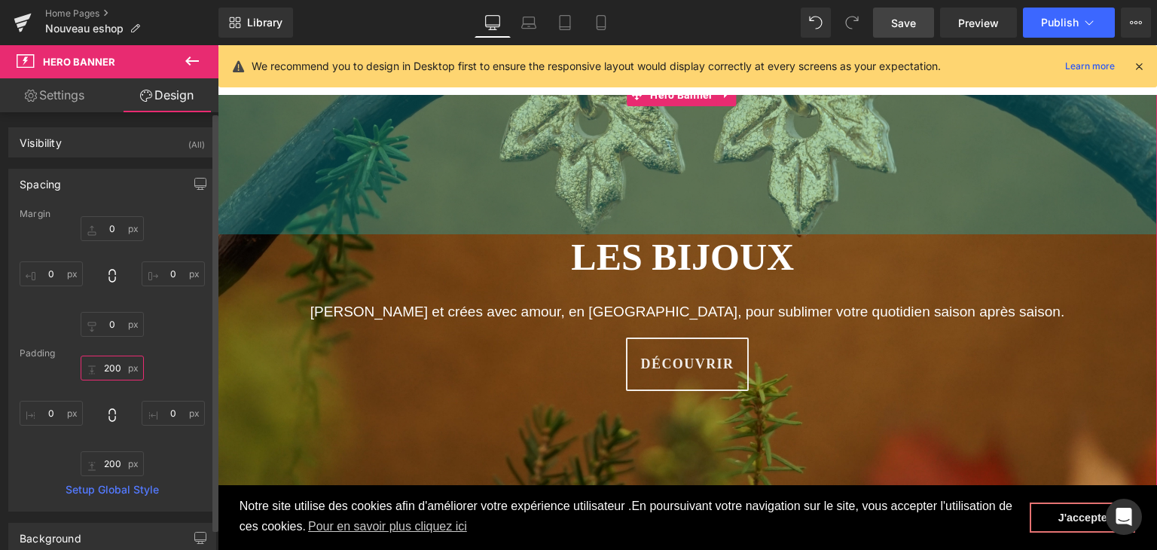
click at [109, 361] on input "200" at bounding box center [112, 368] width 63 height 25
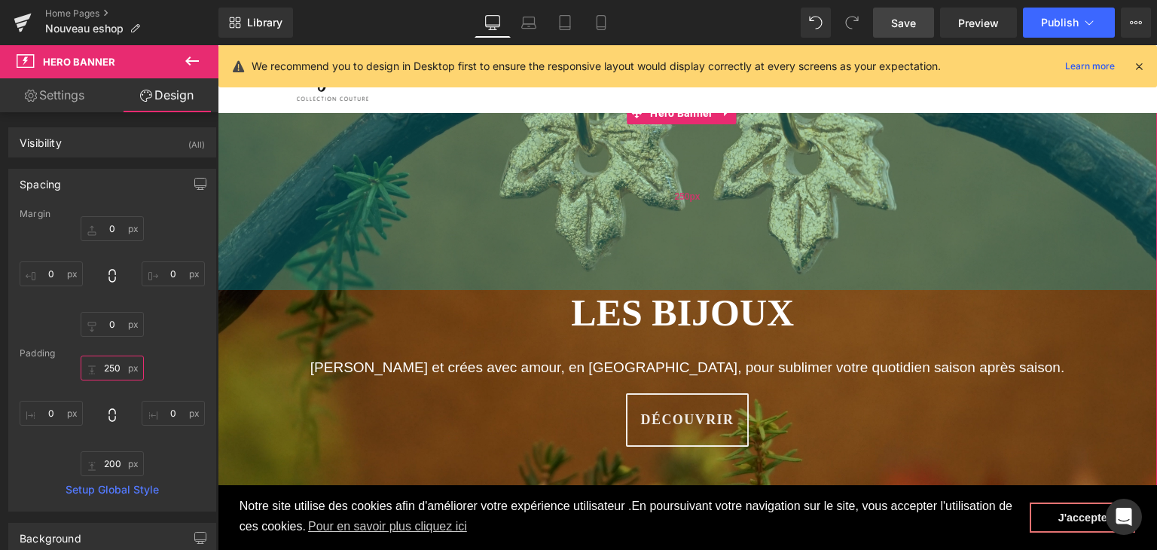
scroll to position [16, 0]
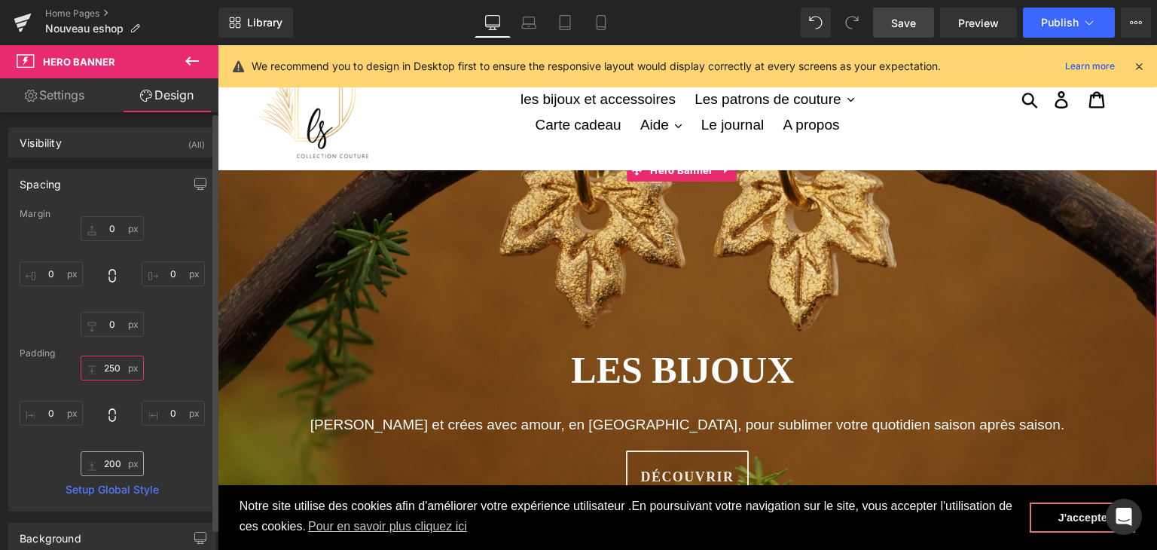
type input "250"
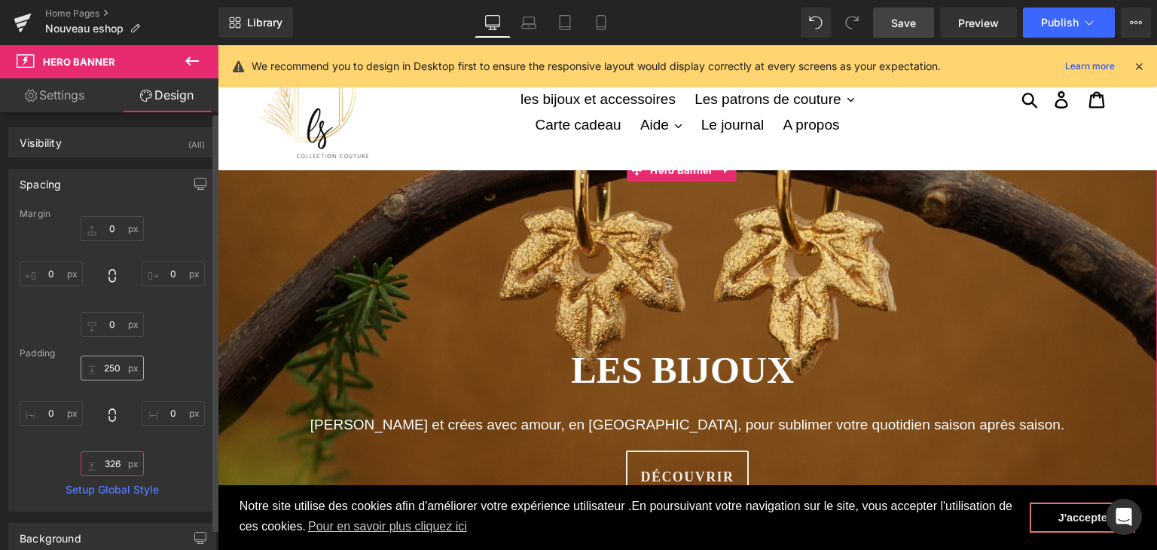
type input "326"
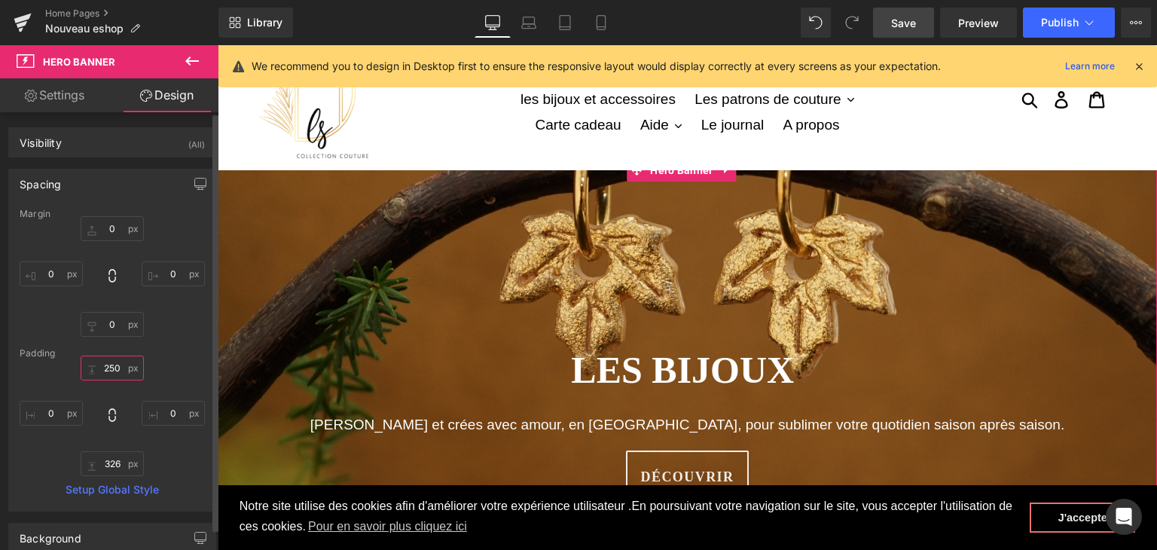
click at [113, 368] on input "250" at bounding box center [112, 368] width 63 height 25
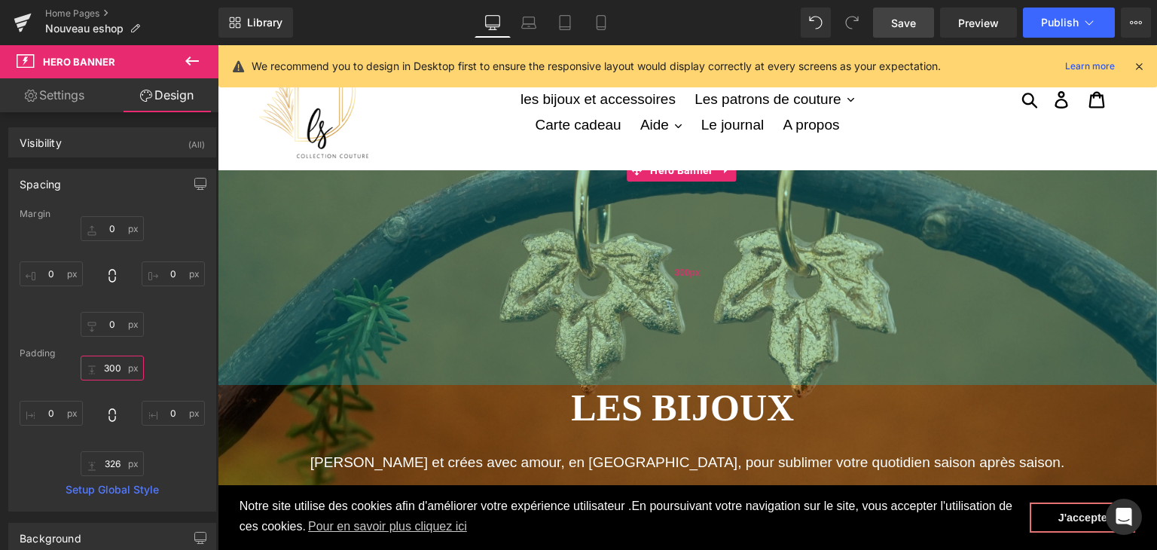
click at [861, 319] on div "300px" at bounding box center [687, 272] width 939 height 226
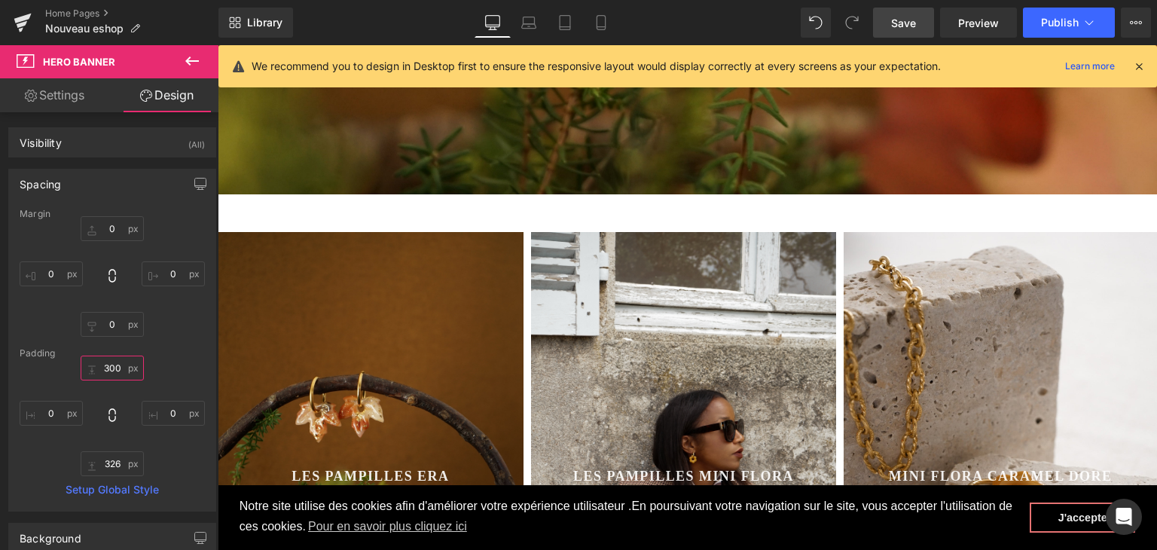
scroll to position [618, 0]
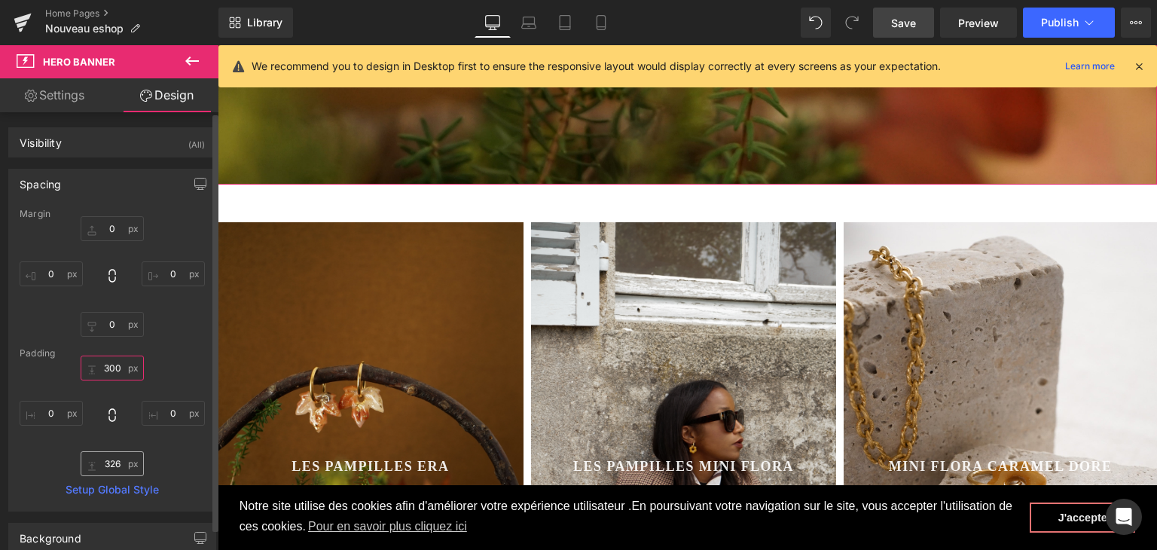
type input "300"
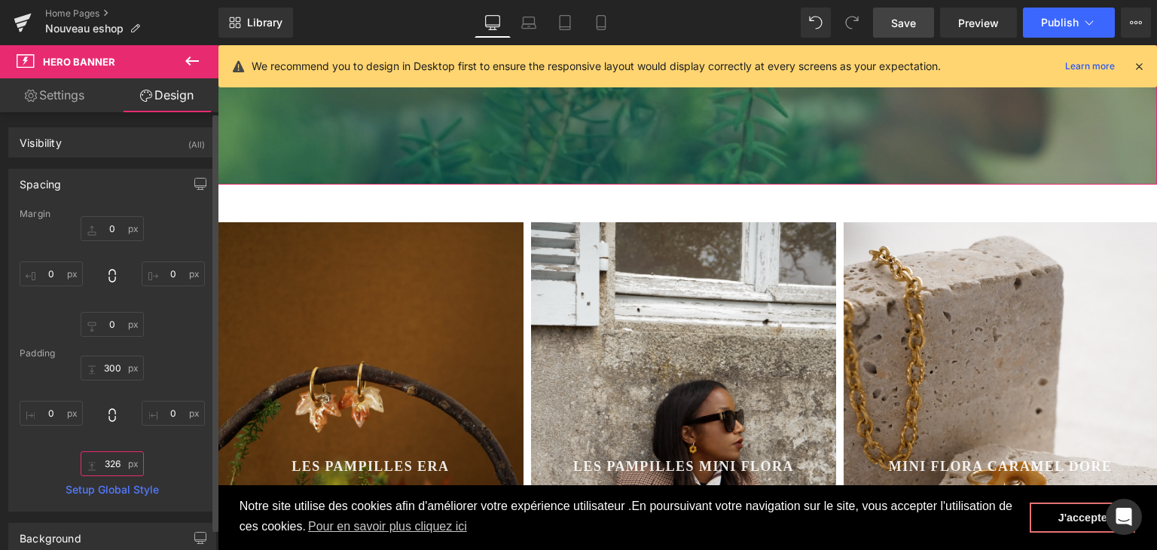
click at [114, 461] on input "326" at bounding box center [112, 463] width 63 height 25
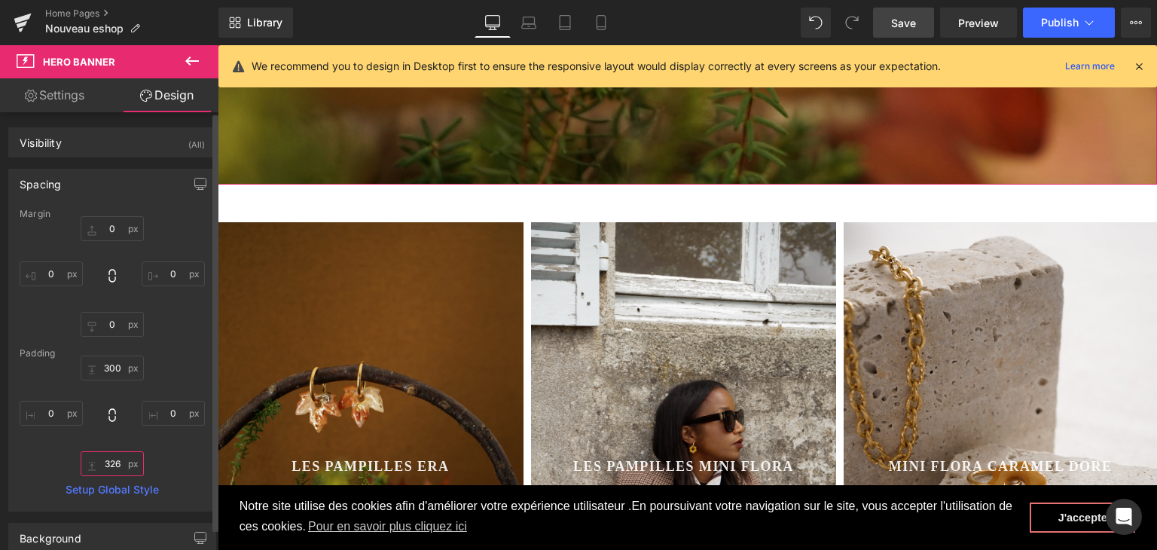
click at [121, 459] on input "326" at bounding box center [112, 463] width 63 height 25
type input "3"
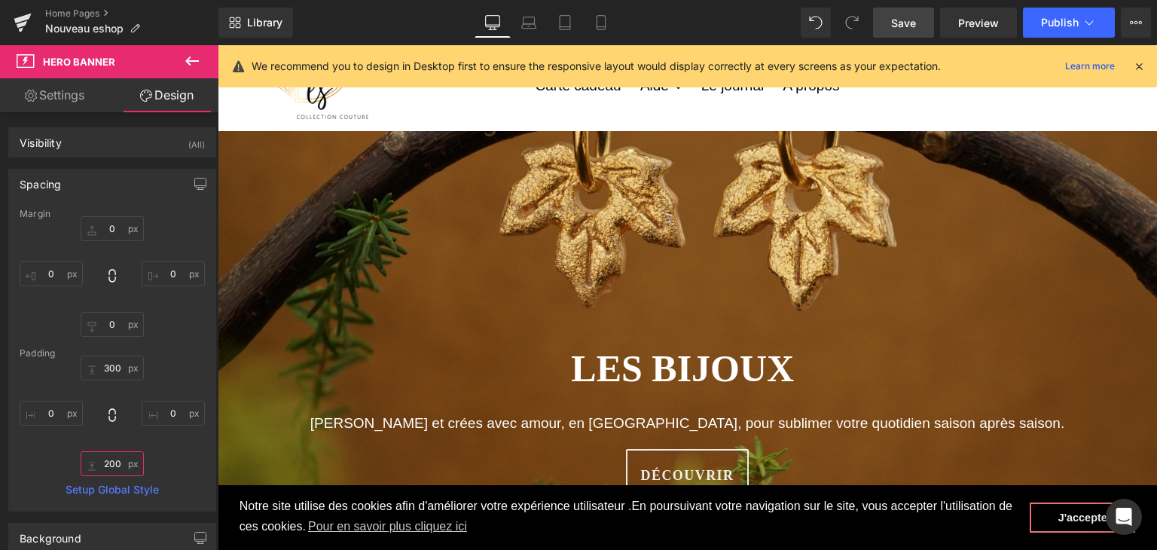
scroll to position [91, 0]
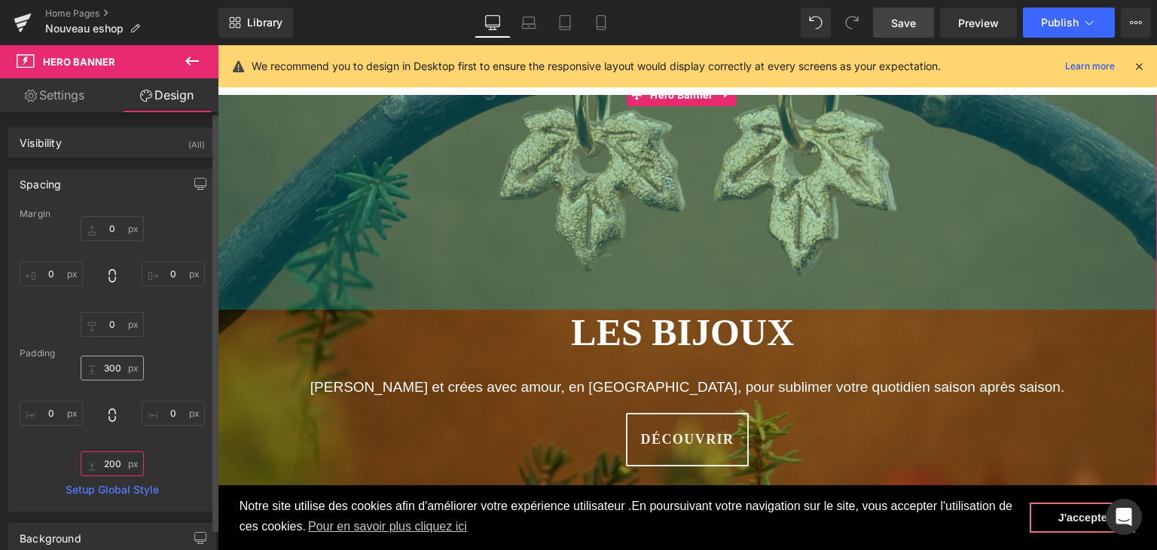
type input "200"
click at [114, 365] on input "300" at bounding box center [112, 368] width 63 height 25
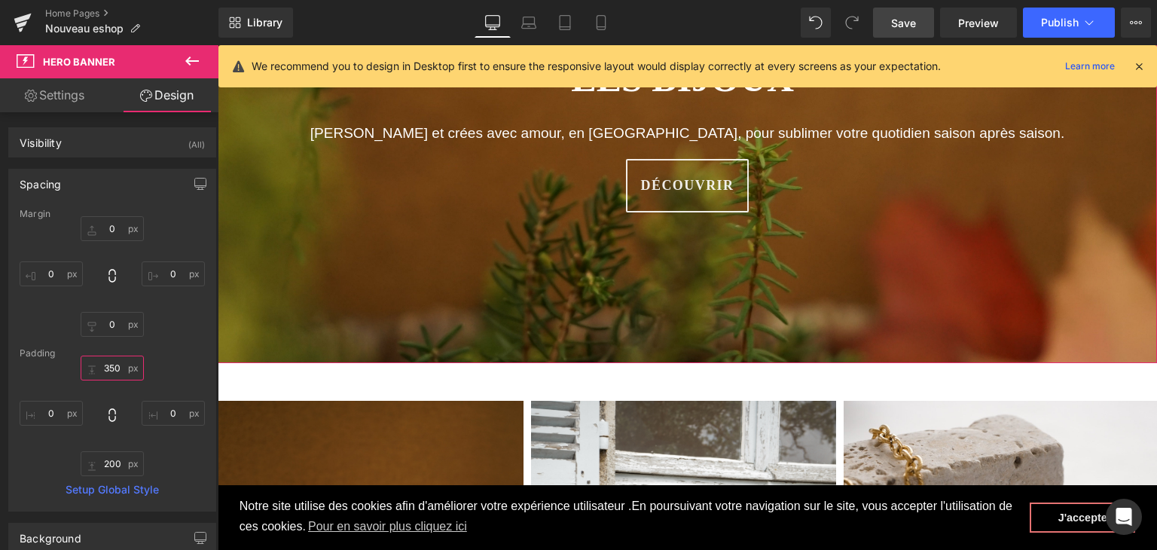
scroll to position [392, 0]
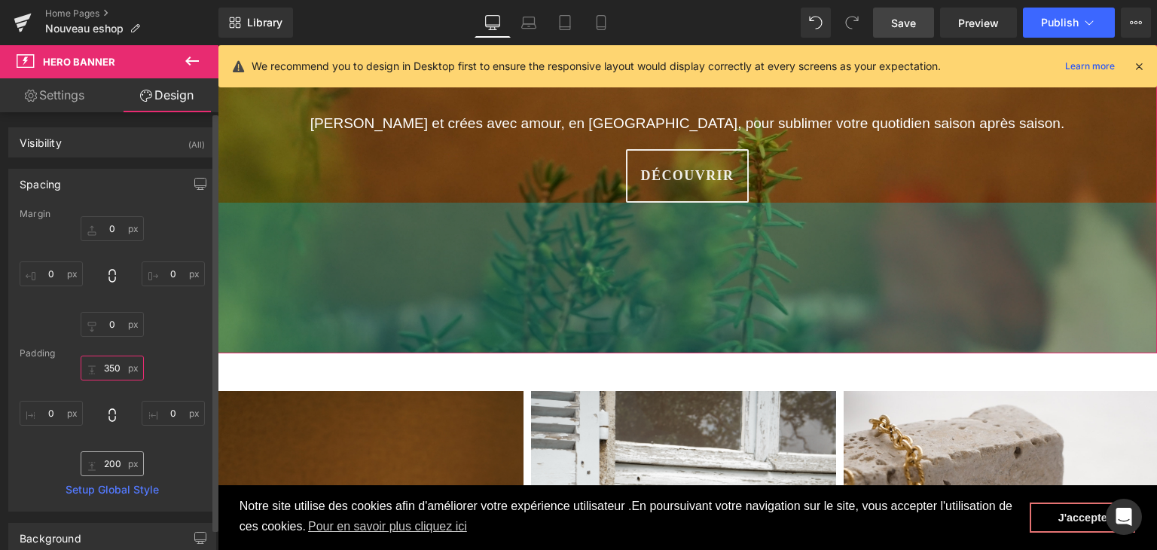
type input "350"
click at [114, 462] on input "200" at bounding box center [112, 463] width 63 height 25
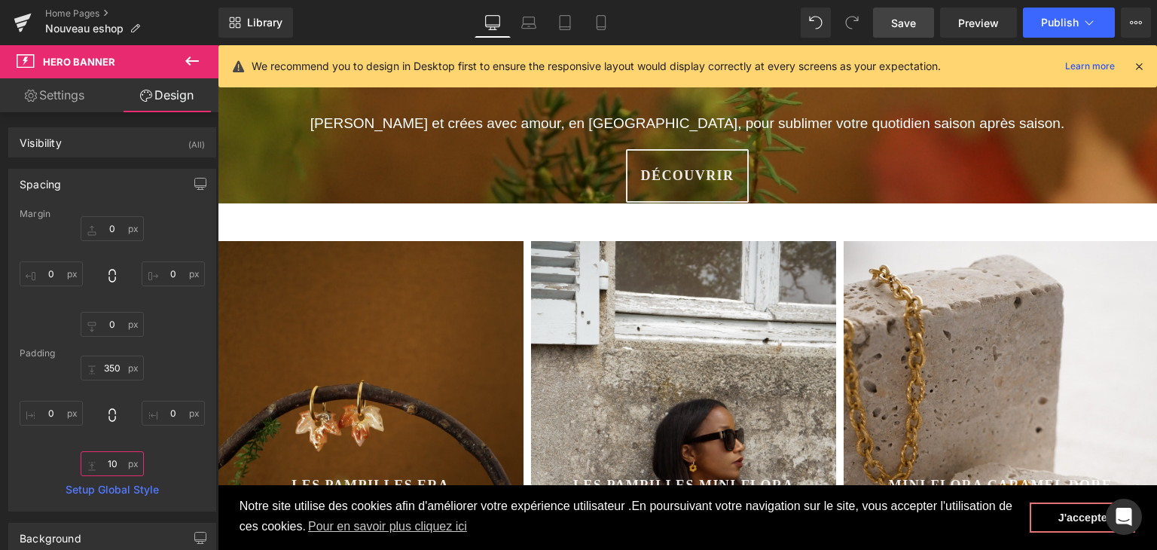
type input "100"
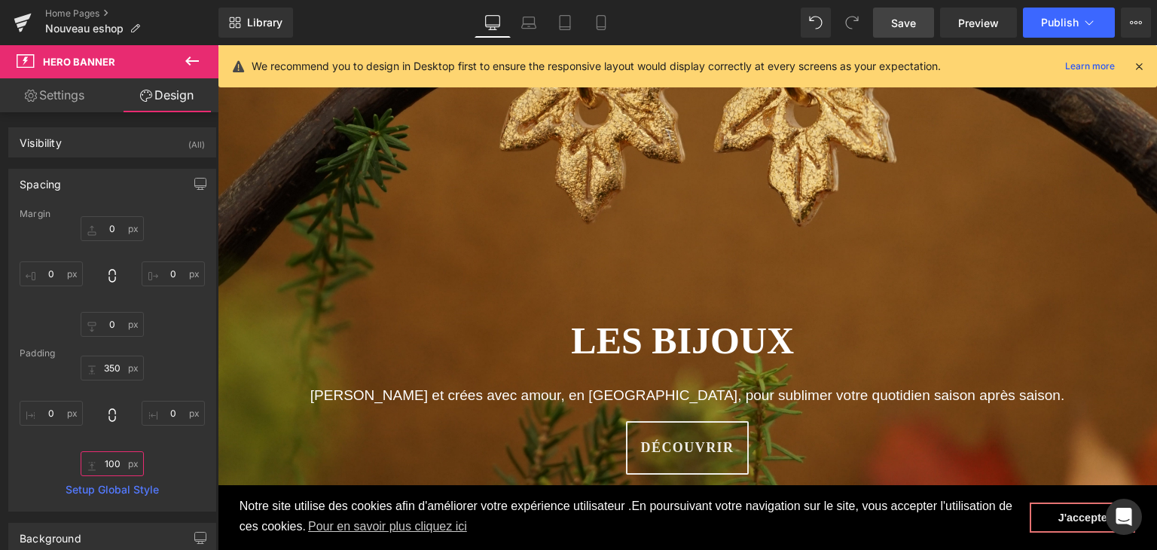
scroll to position [151, 0]
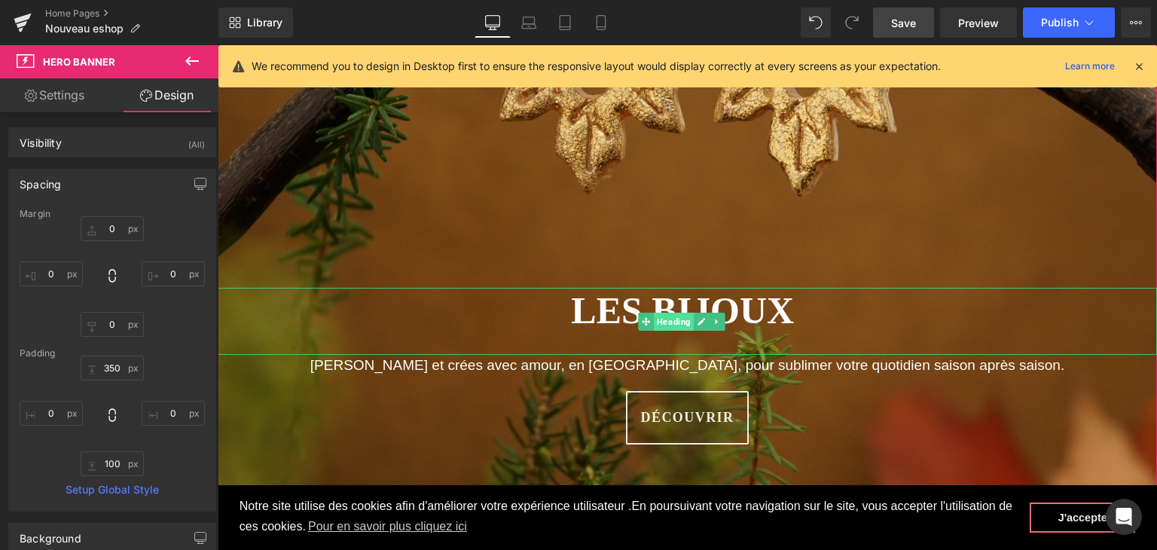
click at [657, 323] on span "Heading" at bounding box center [674, 322] width 40 height 18
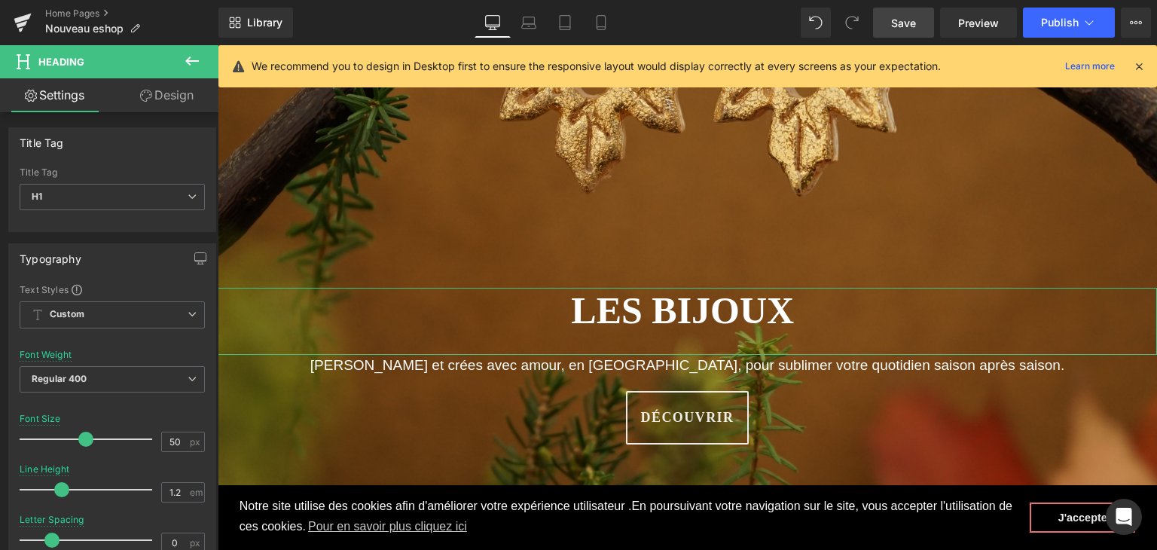
click at [184, 99] on link "Design" at bounding box center [166, 95] width 109 height 34
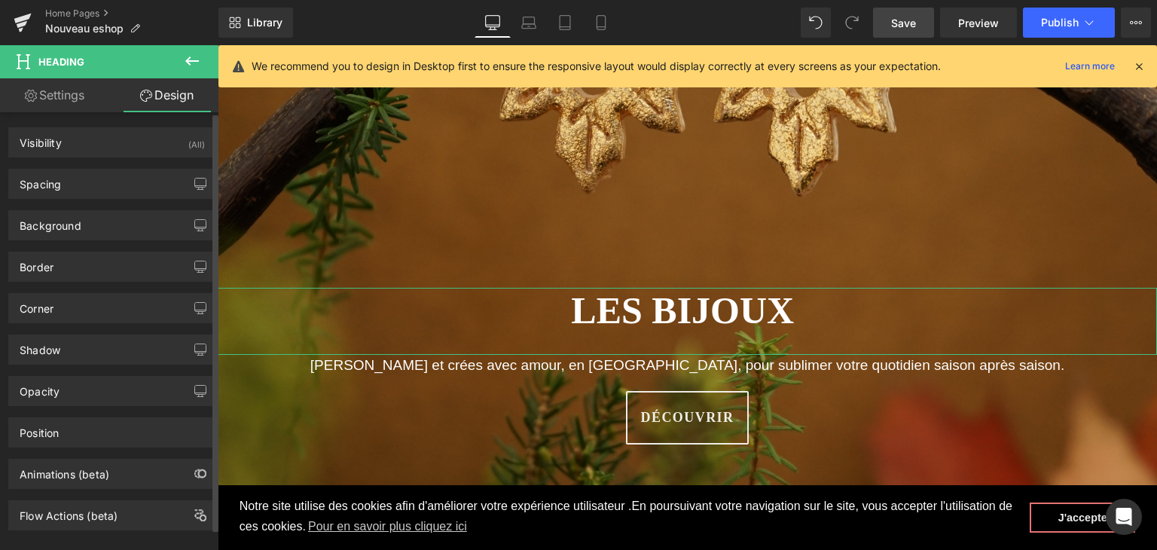
click at [99, 166] on div "Spacing [GEOGRAPHIC_DATA] [GEOGRAPHIC_DATA]" at bounding box center [112, 177] width 225 height 41
type input "0"
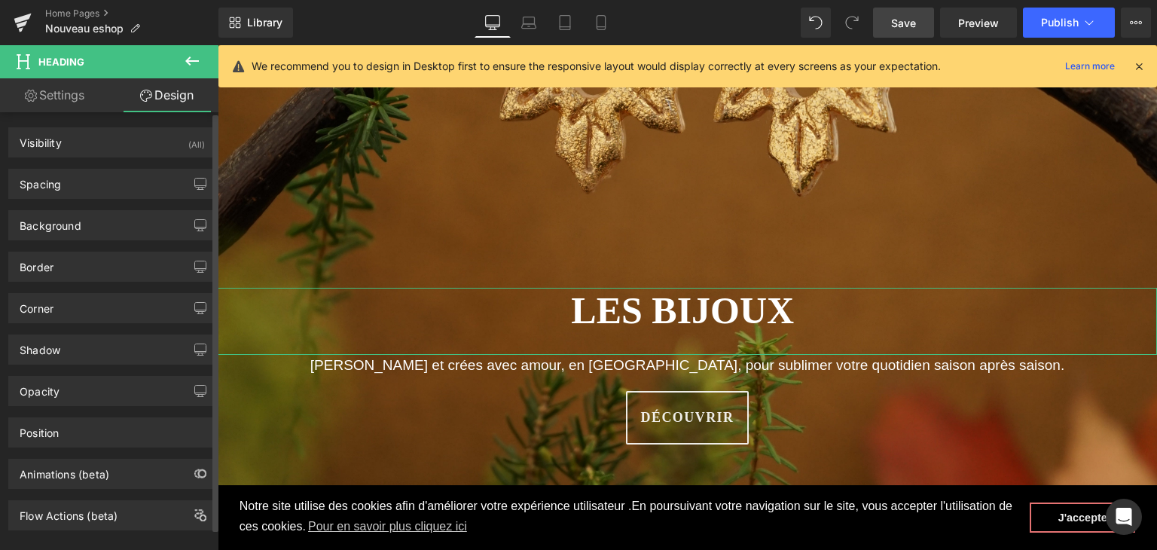
type input "0"
click at [99, 182] on div "Spacing" at bounding box center [112, 183] width 206 height 29
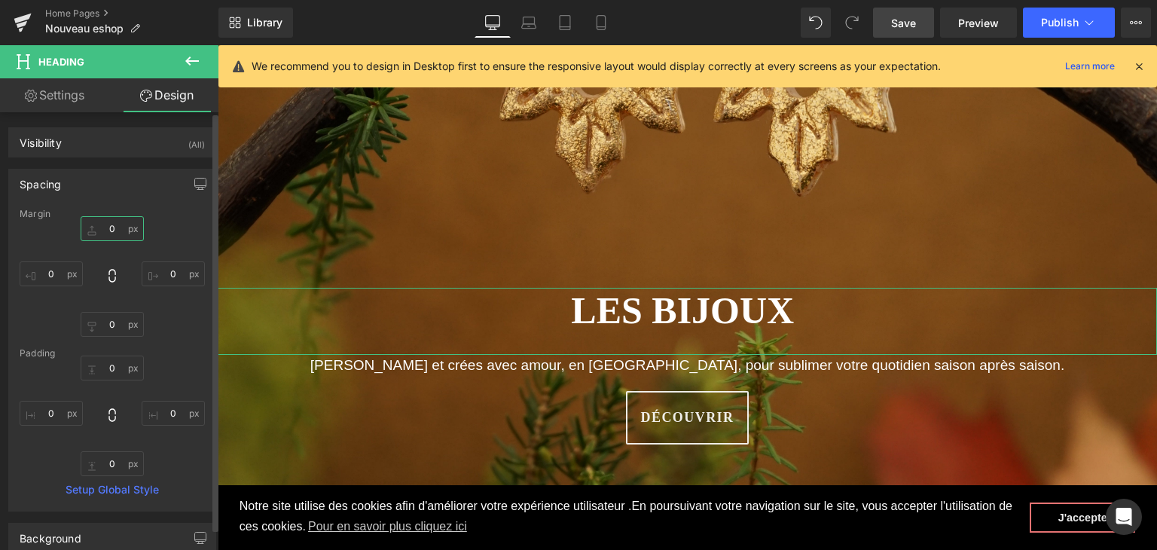
click at [108, 219] on input "0" at bounding box center [112, 228] width 63 height 25
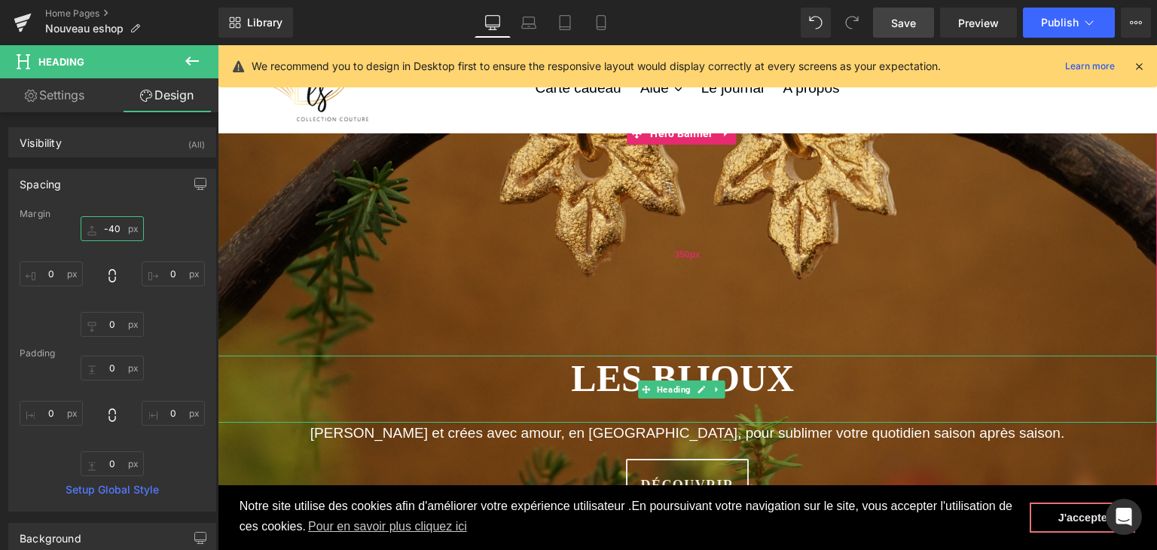
scroll to position [0, 0]
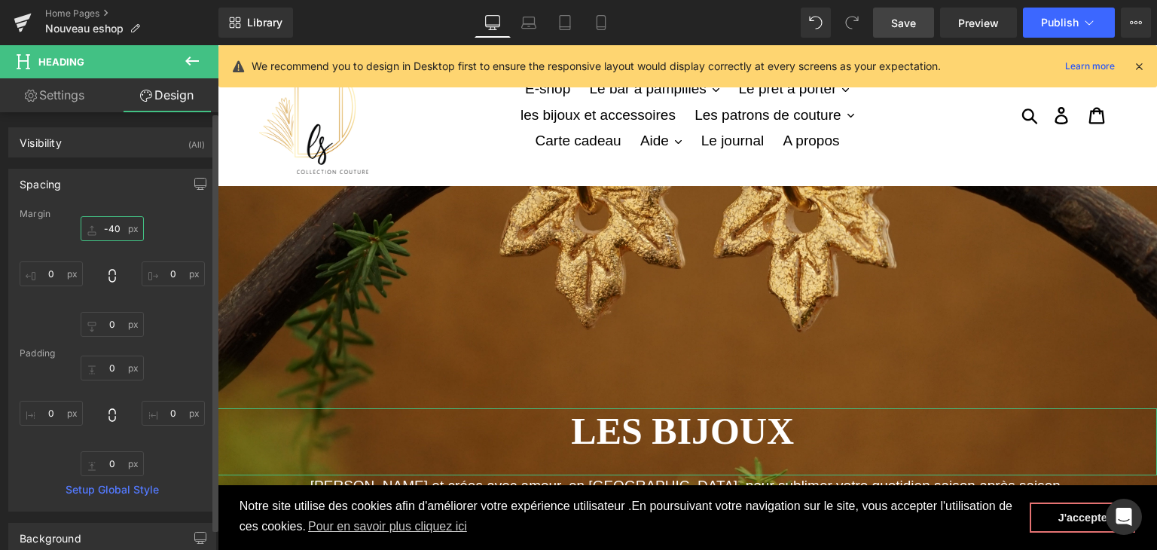
click at [105, 234] on input "-40" at bounding box center [112, 228] width 63 height 25
type input "-"
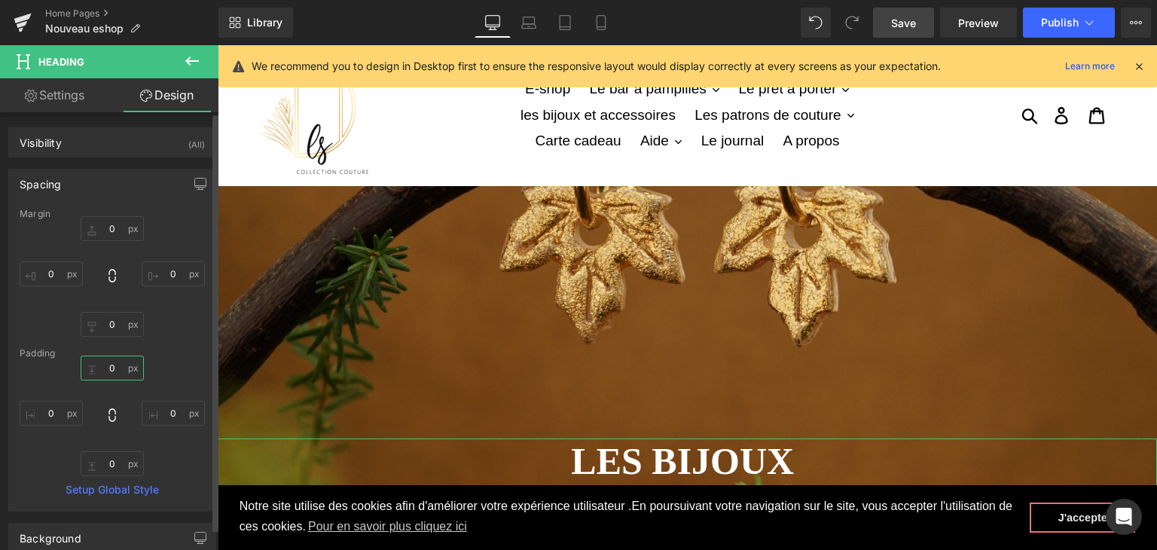
click at [110, 363] on input "0" at bounding box center [112, 368] width 63 height 25
type input "-40"
click at [170, 356] on div "Padding" at bounding box center [112, 353] width 185 height 11
click at [123, 371] on input "-40" at bounding box center [112, 368] width 63 height 25
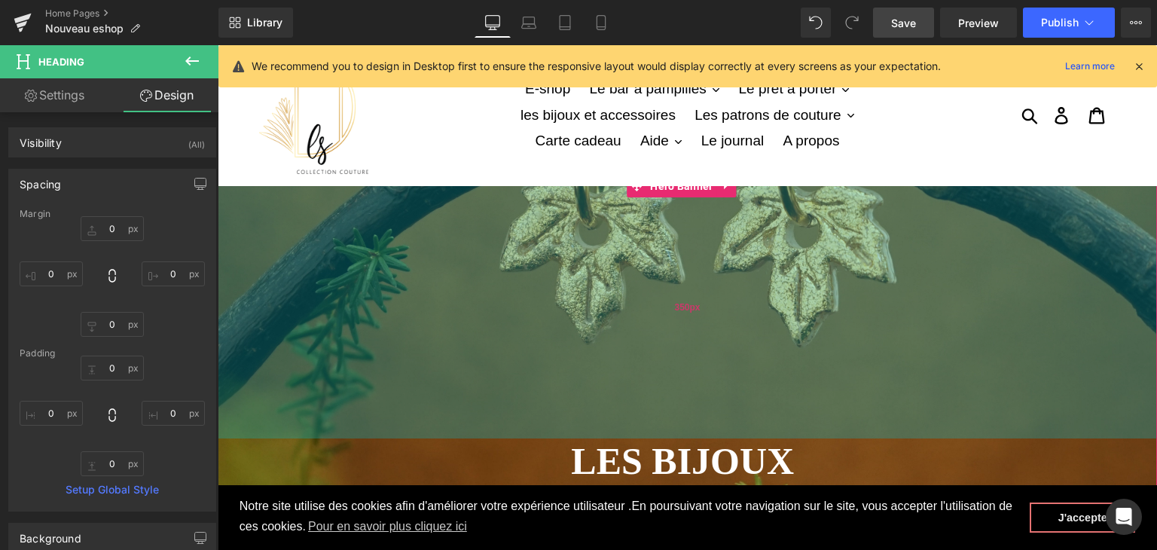
click at [426, 311] on div "350px" at bounding box center [687, 307] width 939 height 264
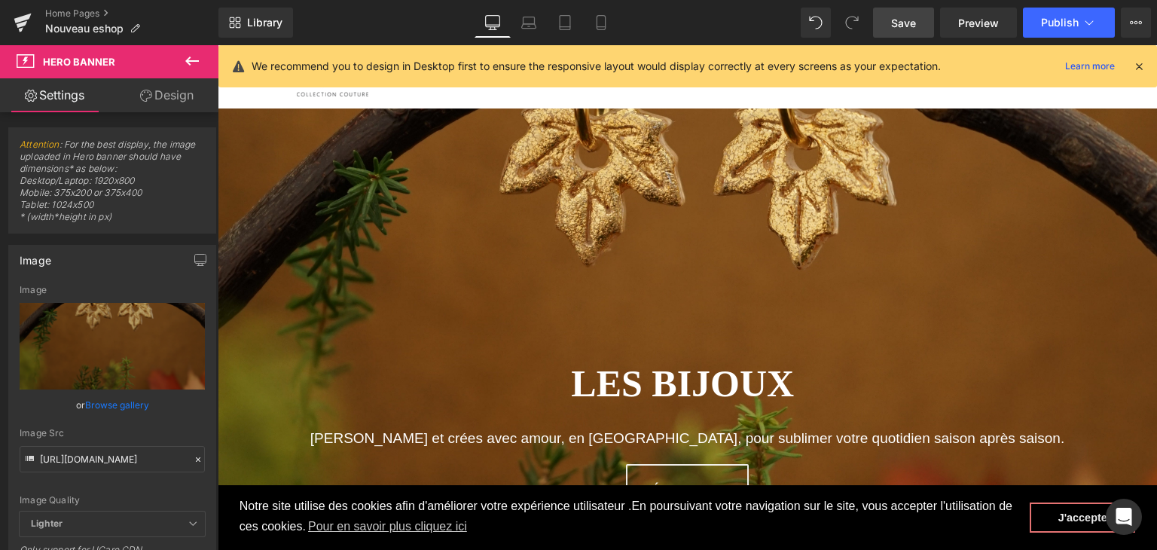
scroll to position [75, 0]
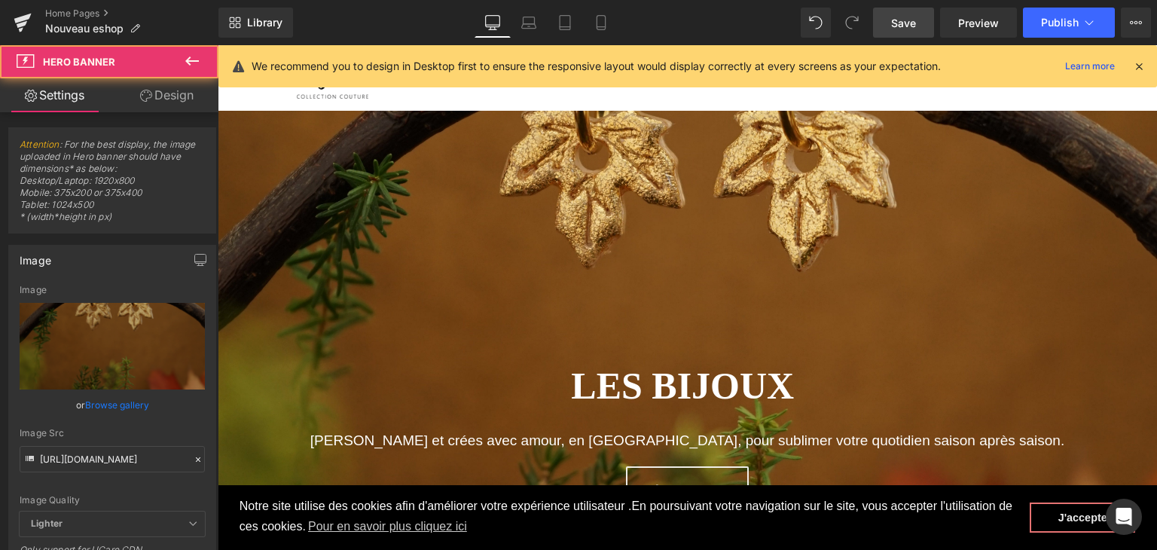
click at [666, 175] on div "LES BIJOUX Heading NaNpx [PERSON_NAME] et crées avec amour, en [GEOGRAPHIC_DATA…" at bounding box center [687, 347] width 939 height 496
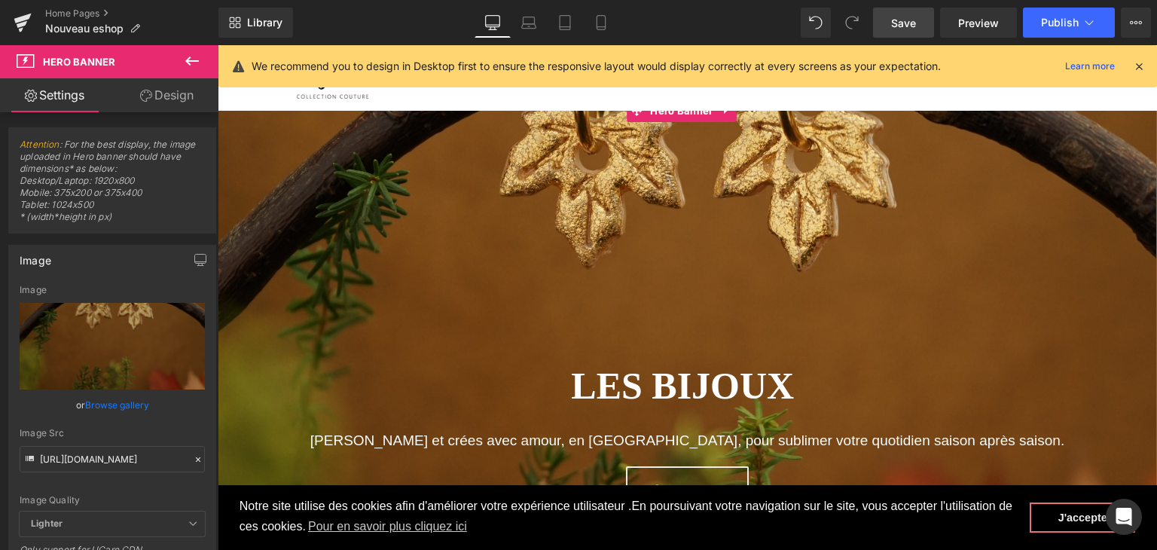
click at [157, 90] on link "Design" at bounding box center [166, 95] width 109 height 34
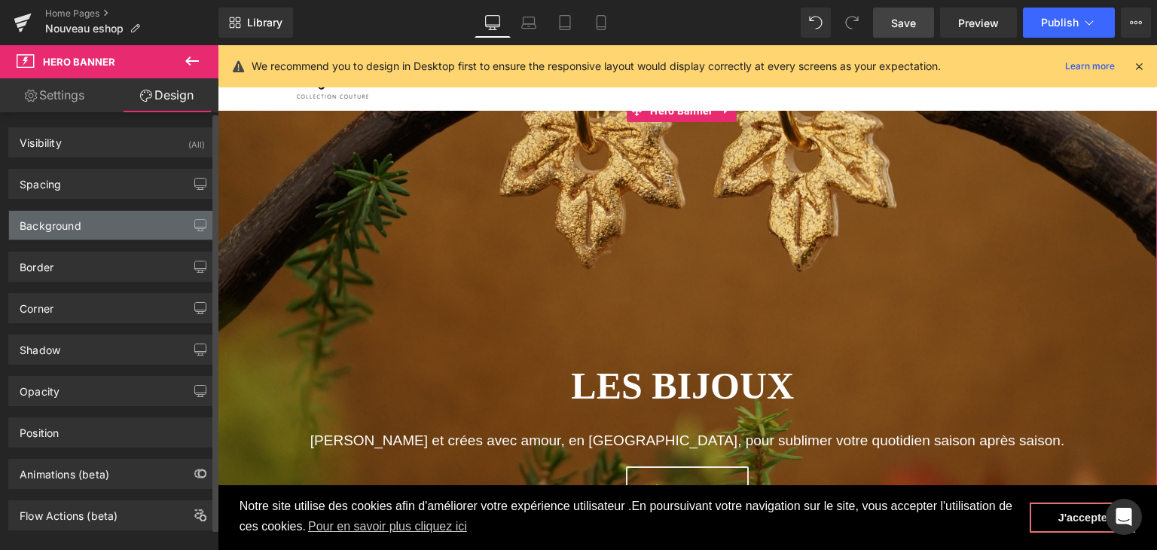
type input "0"
type input "350"
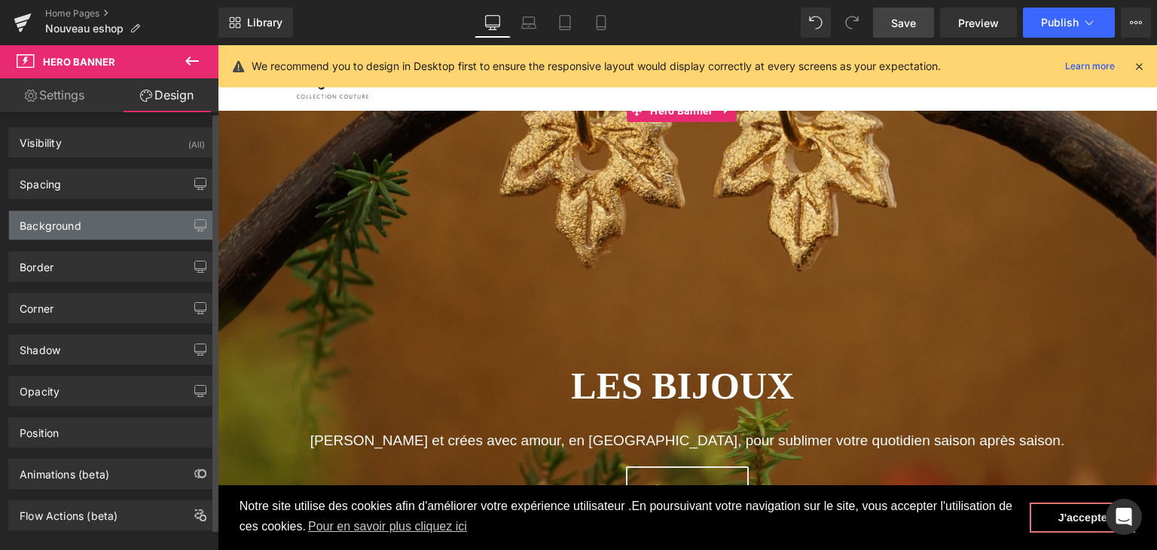
type input "0"
type input "100"
type input "0"
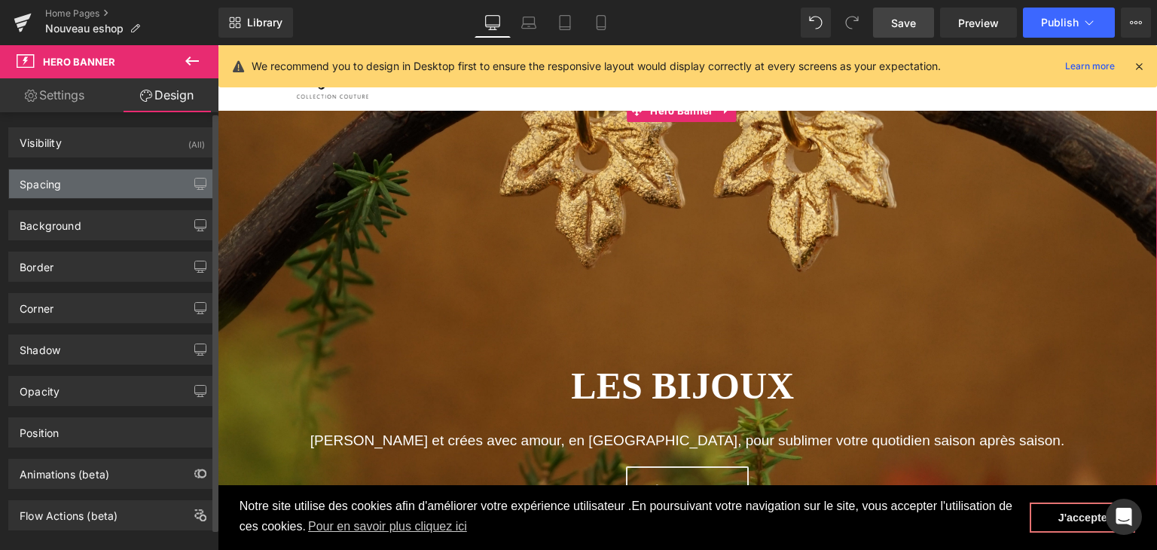
click at [91, 182] on div "Spacing" at bounding box center [112, 183] width 206 height 29
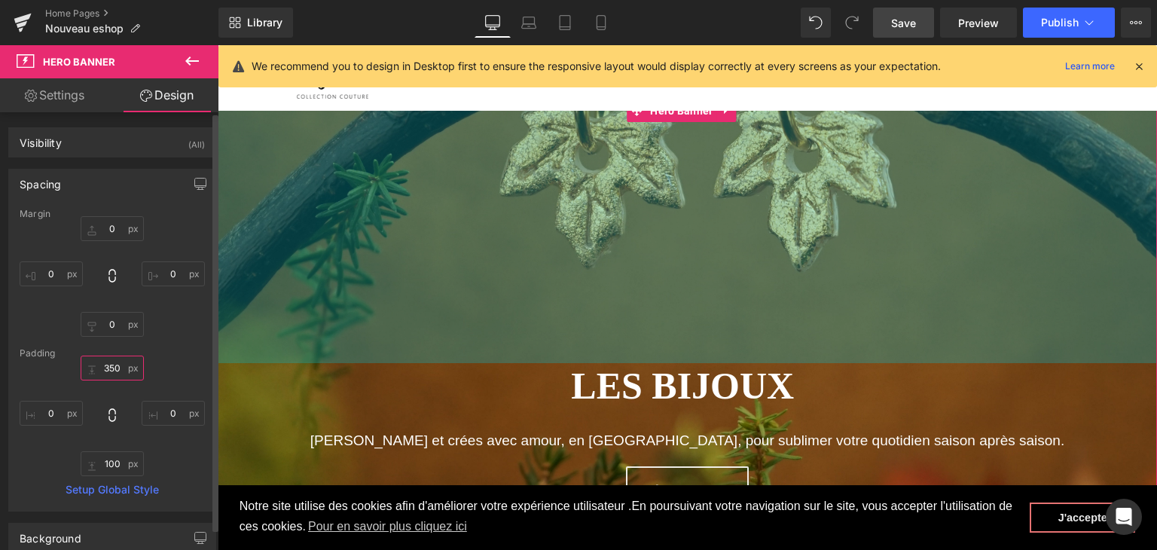
click at [111, 366] on input "350" at bounding box center [112, 368] width 63 height 25
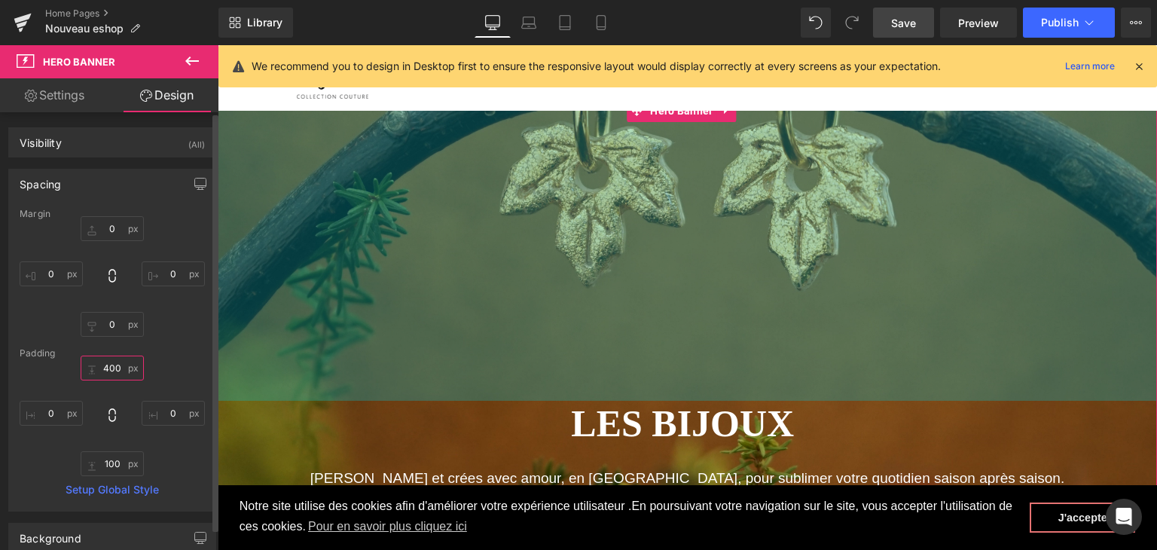
drag, startPoint x: 115, startPoint y: 365, endPoint x: 96, endPoint y: 365, distance: 18.8
click at [96, 365] on input "400" at bounding box center [112, 368] width 63 height 25
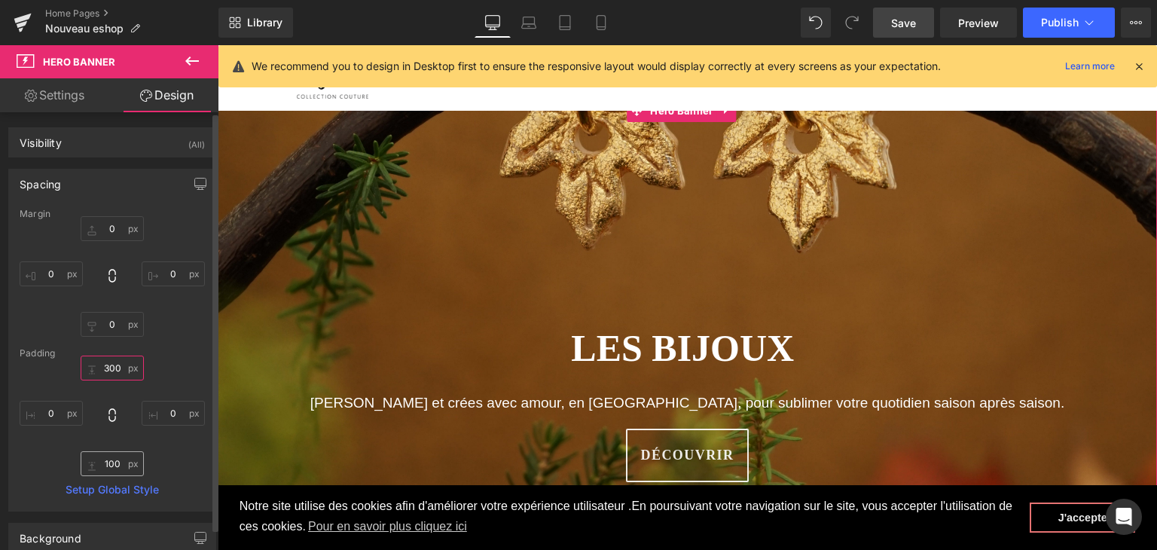
type input "300"
click at [108, 456] on input "100" at bounding box center [112, 463] width 63 height 25
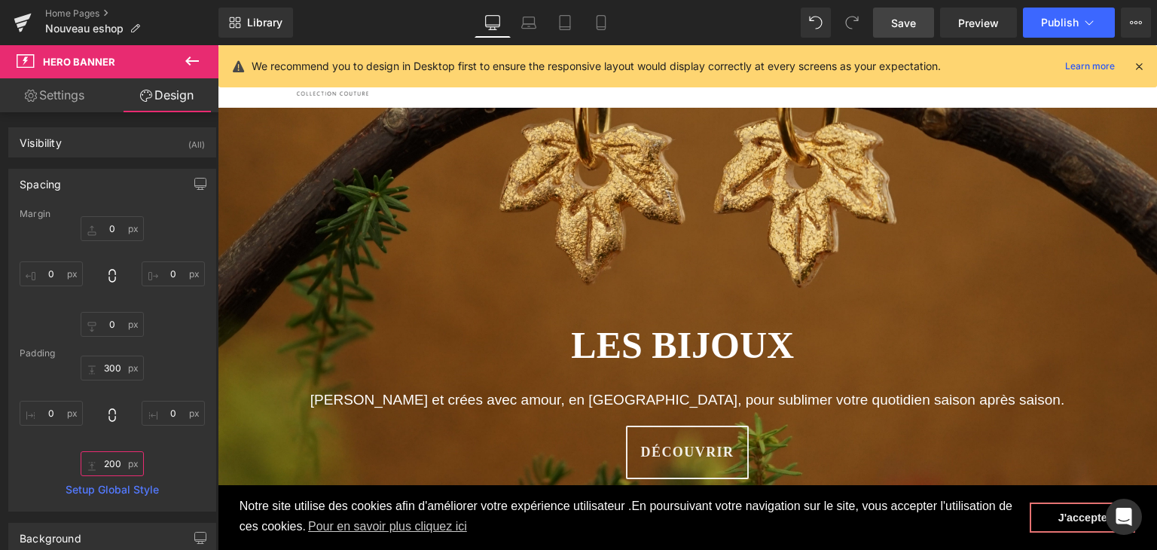
scroll to position [301, 0]
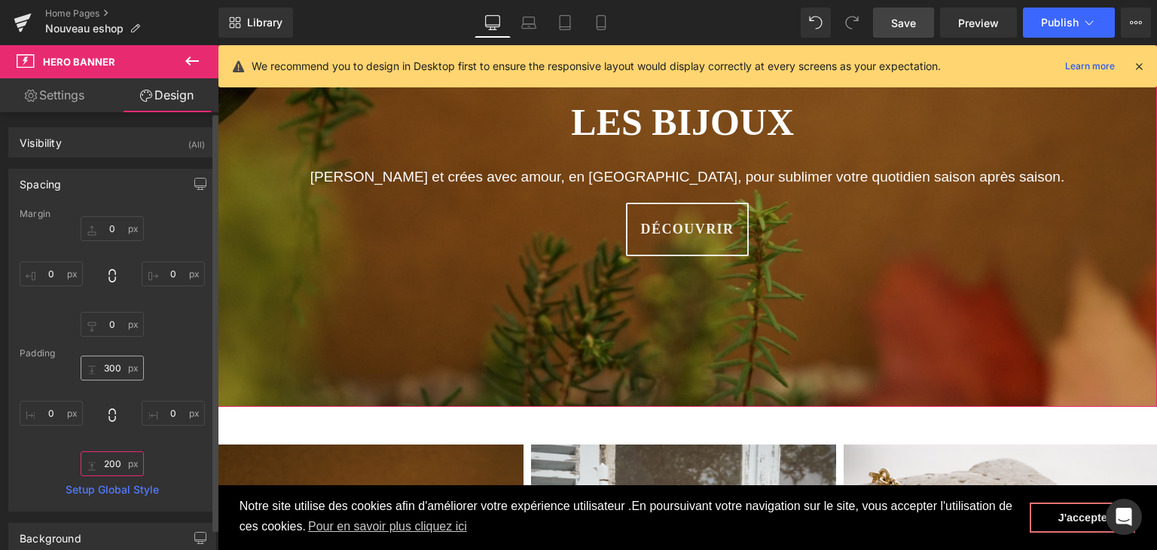
type input "200"
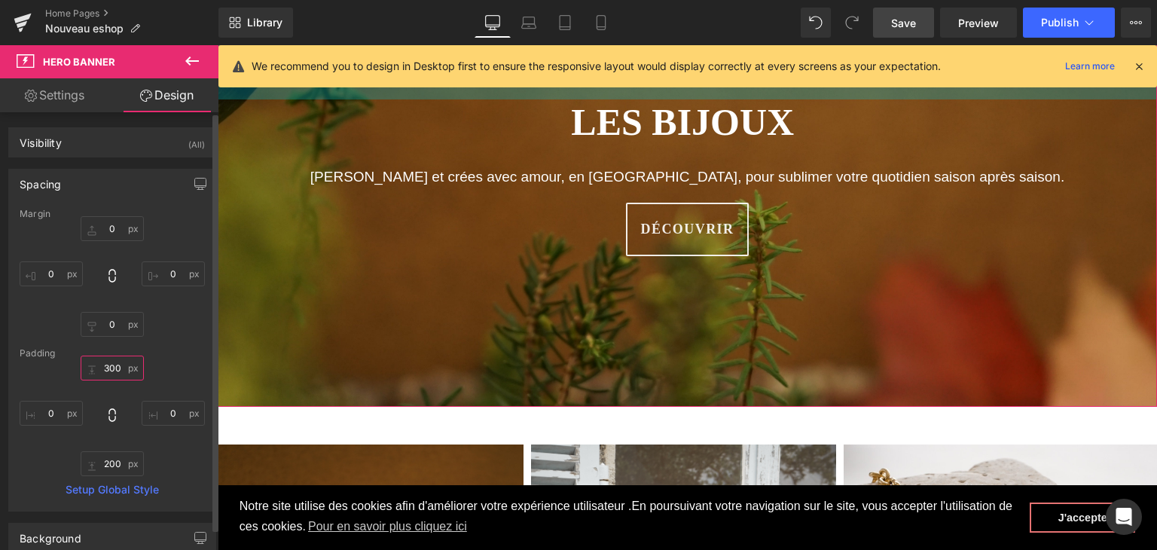
click at [114, 364] on input "300" at bounding box center [112, 368] width 63 height 25
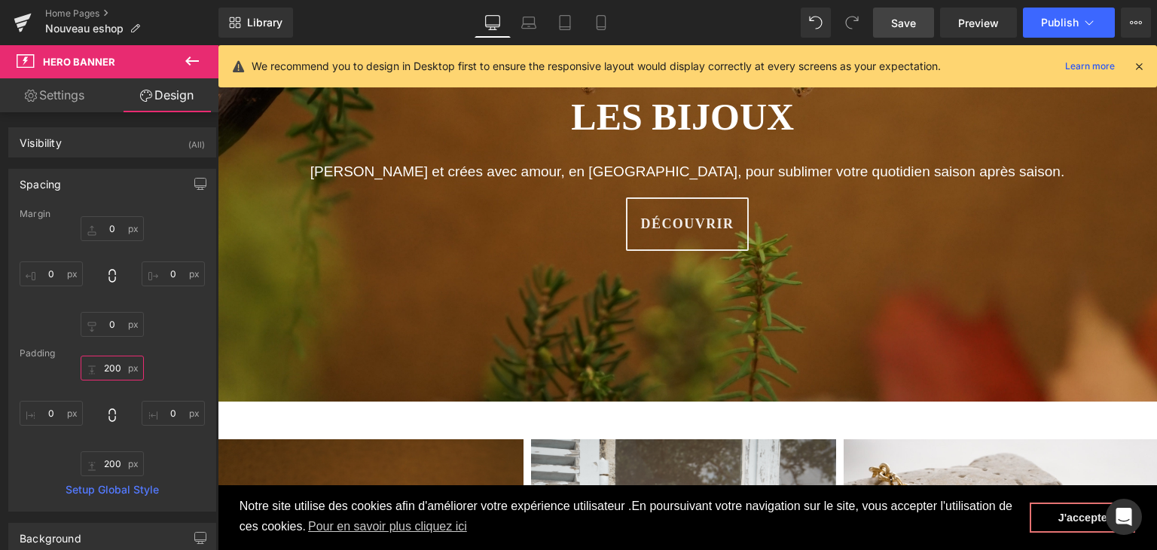
scroll to position [0, 0]
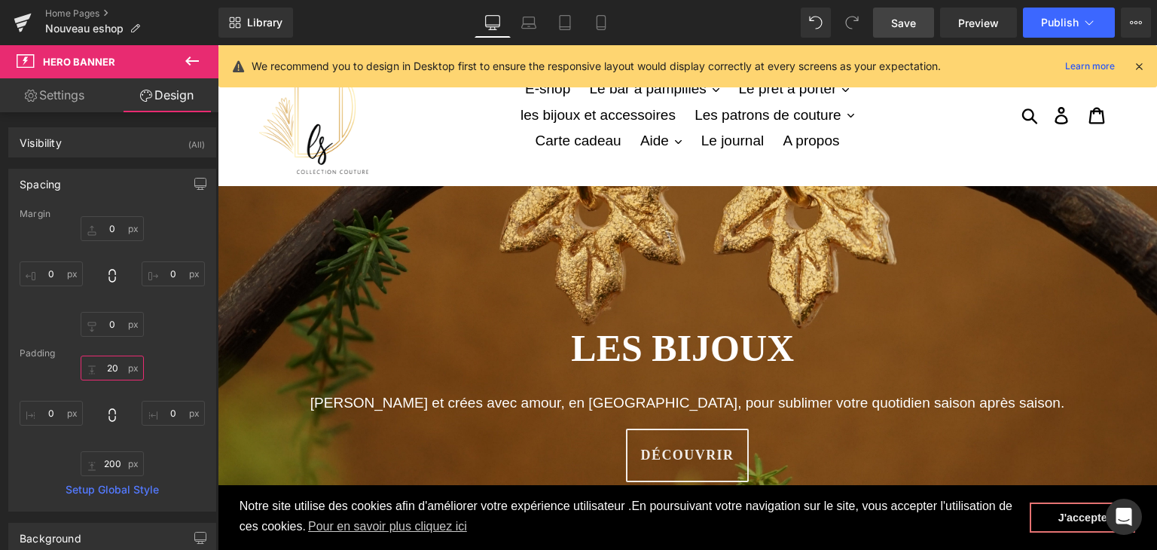
type input "2"
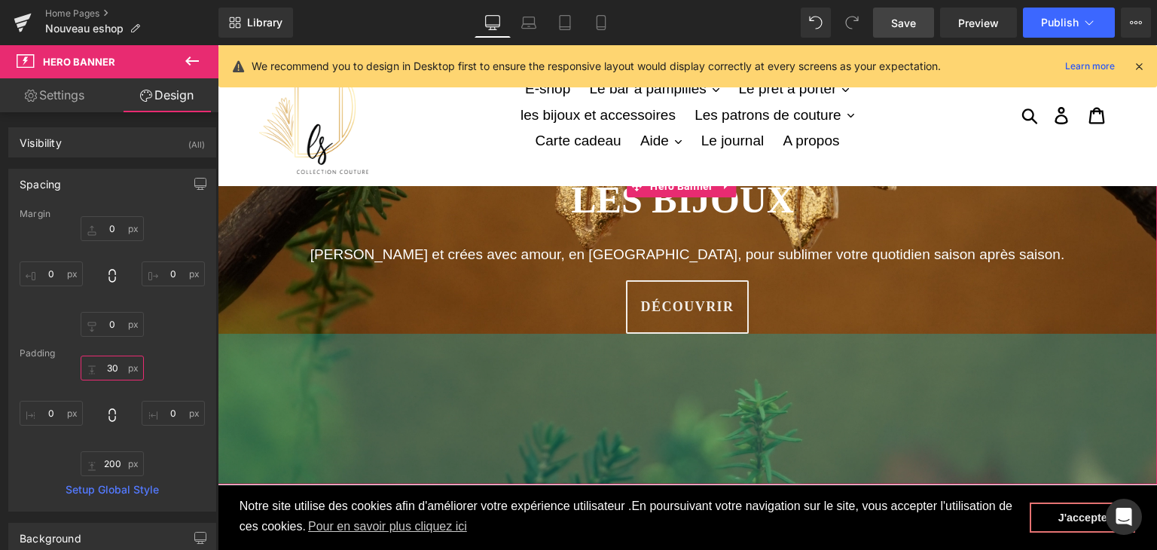
type input "300"
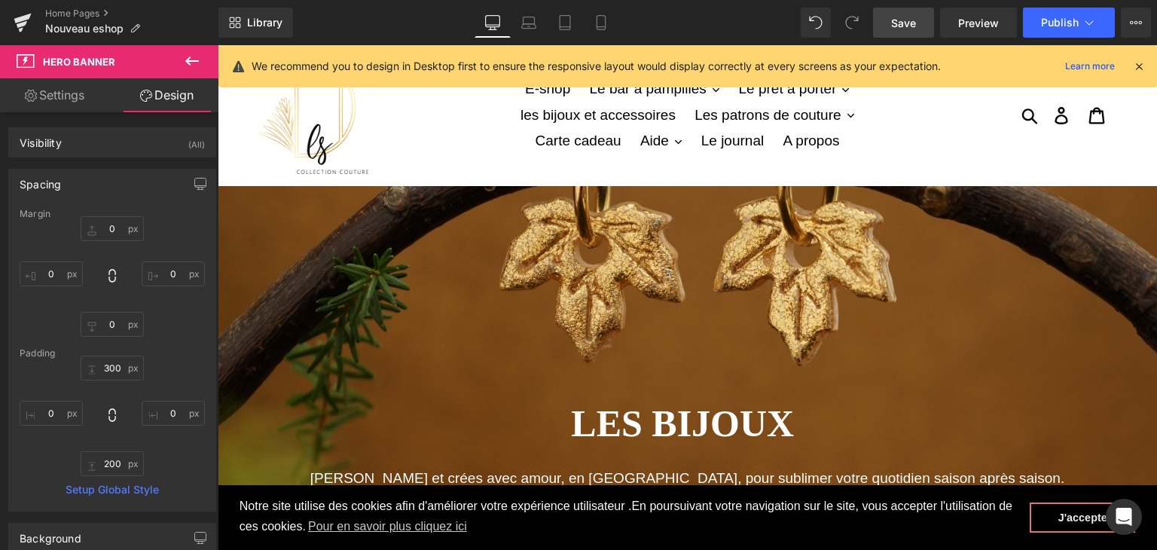
click at [917, 20] on link "Save" at bounding box center [903, 23] width 61 height 30
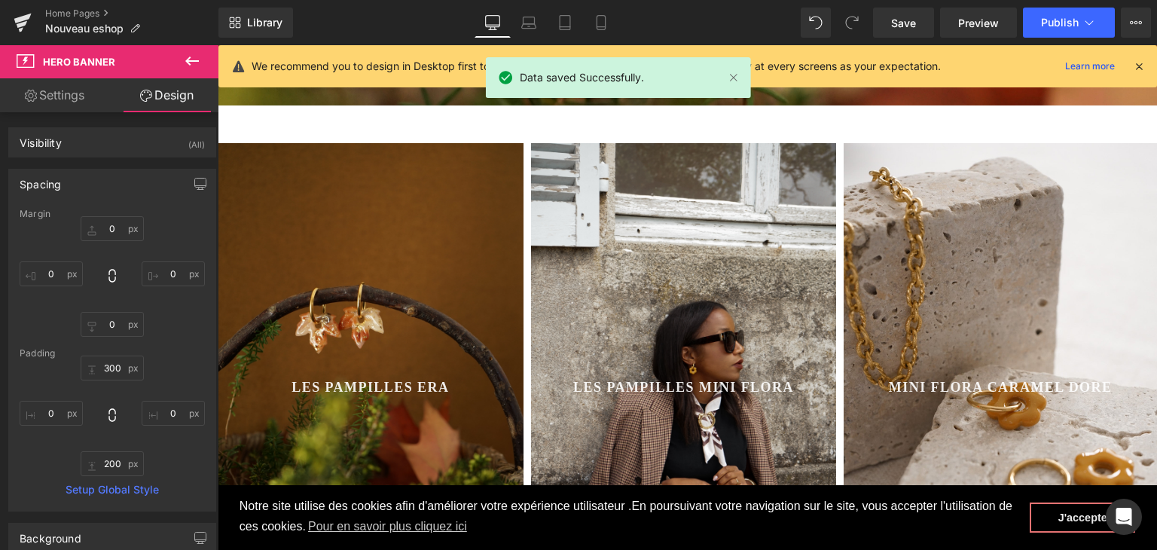
scroll to position [678, 0]
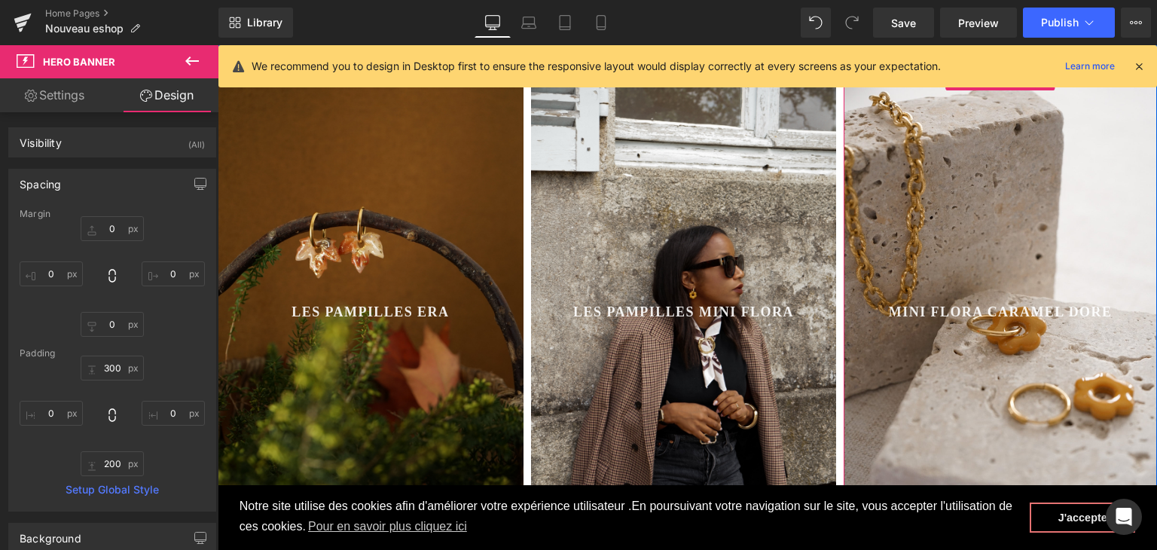
click at [882, 387] on div at bounding box center [1000, 312] width 313 height 489
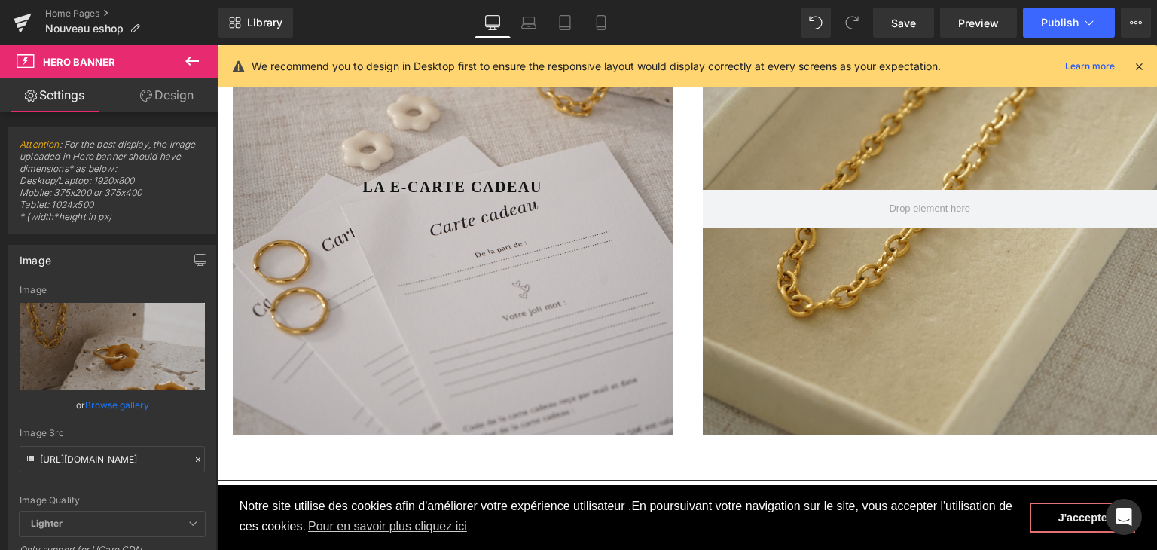
scroll to position [1356, 0]
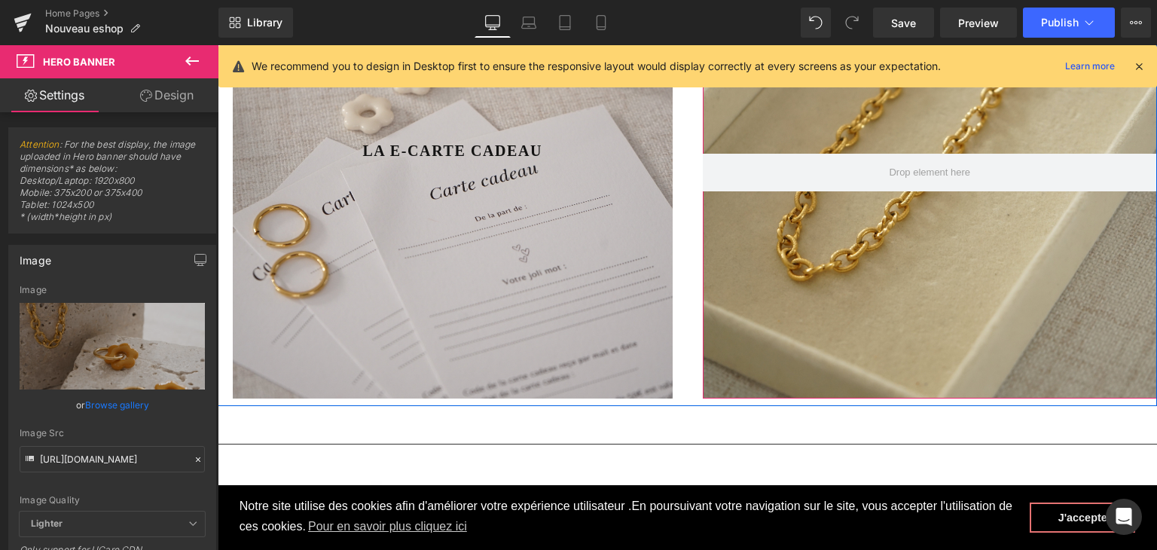
click at [946, 319] on div at bounding box center [930, 173] width 455 height 452
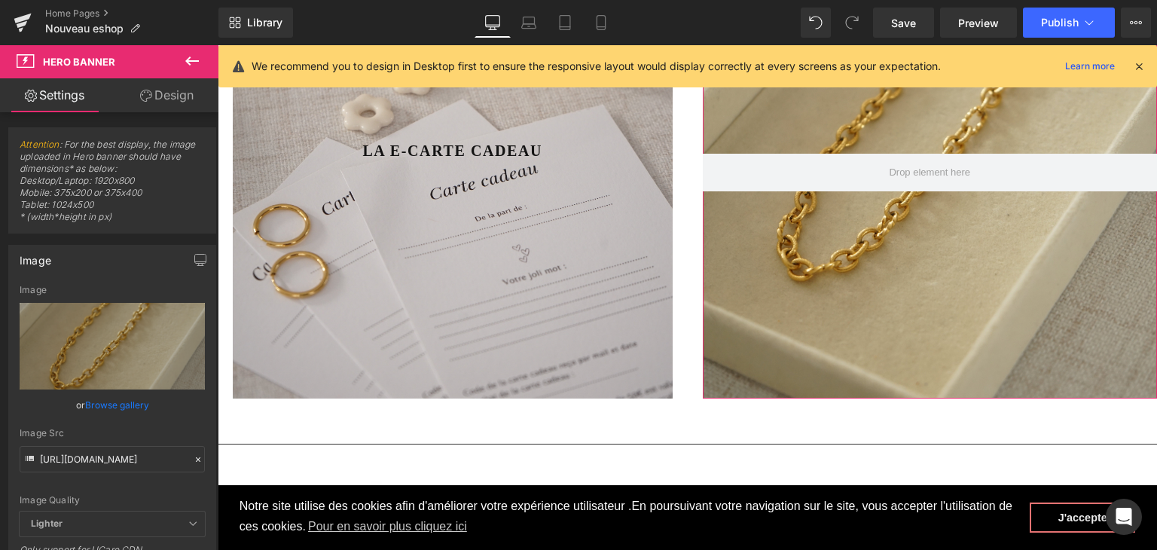
click at [193, 457] on icon at bounding box center [198, 459] width 11 height 11
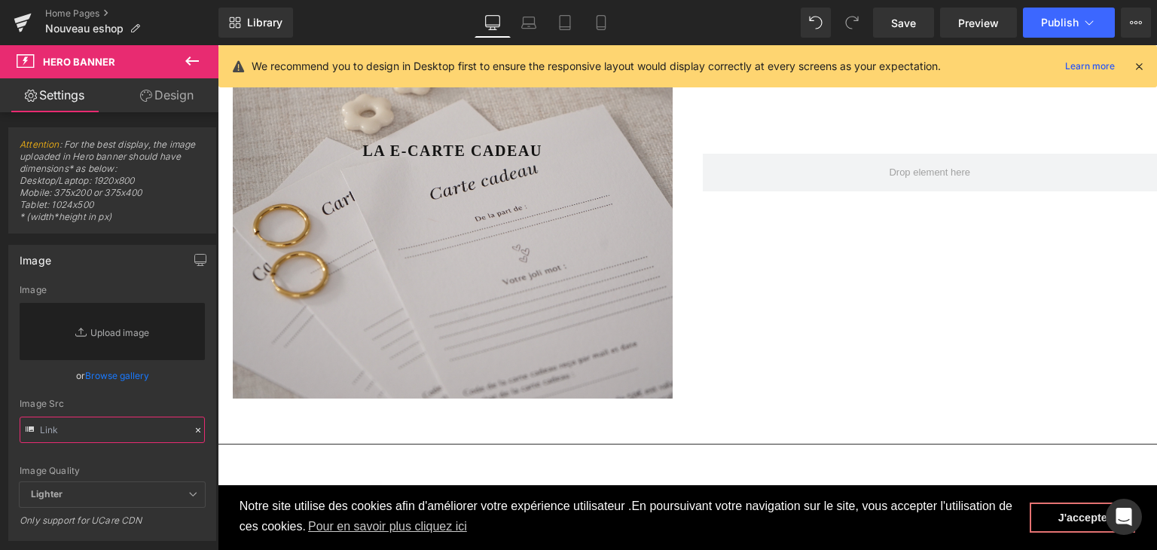
paste input "[URL][DOMAIN_NAME]"
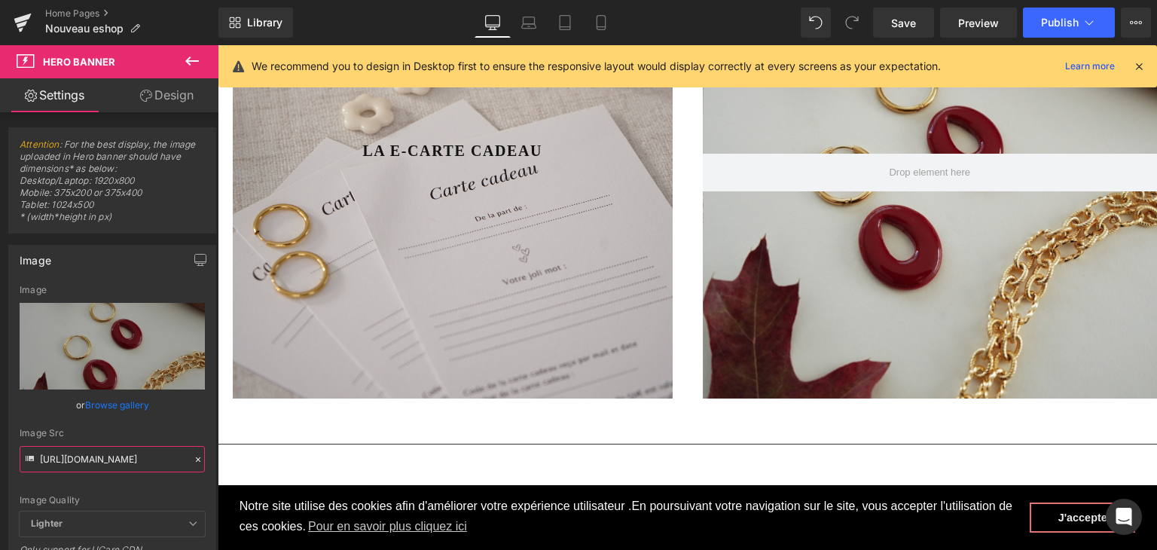
type input "[URL][DOMAIN_NAME]"
click at [142, 477] on div "Image Quality Lighter Lightest Lighter Lighter Lightest Only support for UCare …" at bounding box center [112, 398] width 185 height 227
drag, startPoint x: 909, startPoint y: 14, endPoint x: 617, endPoint y: 154, distance: 324.4
click at [909, 14] on link "Save" at bounding box center [903, 23] width 61 height 30
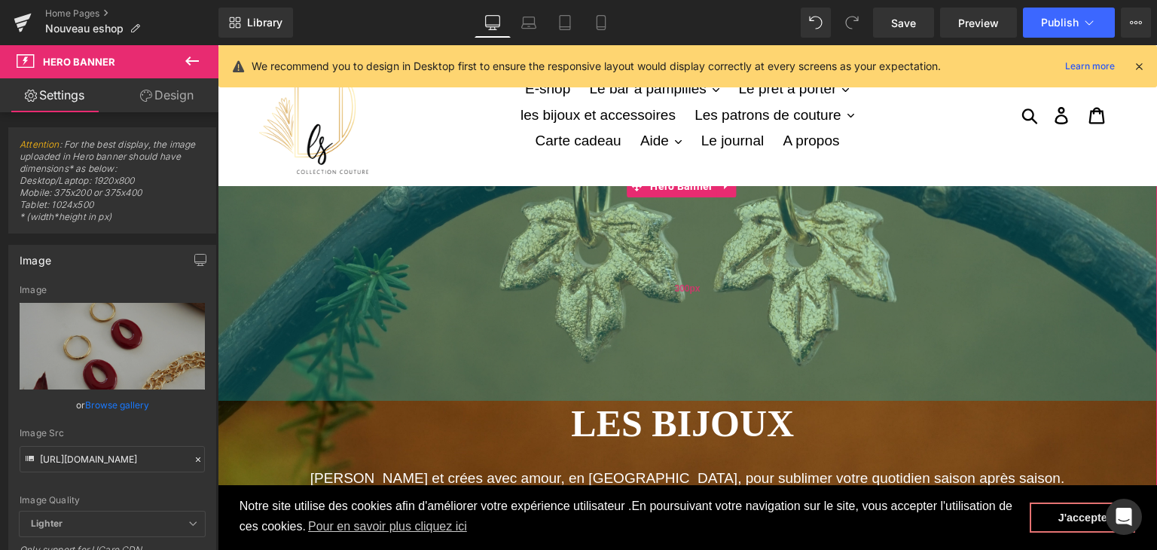
click at [674, 293] on span "300px" at bounding box center [687, 289] width 26 height 14
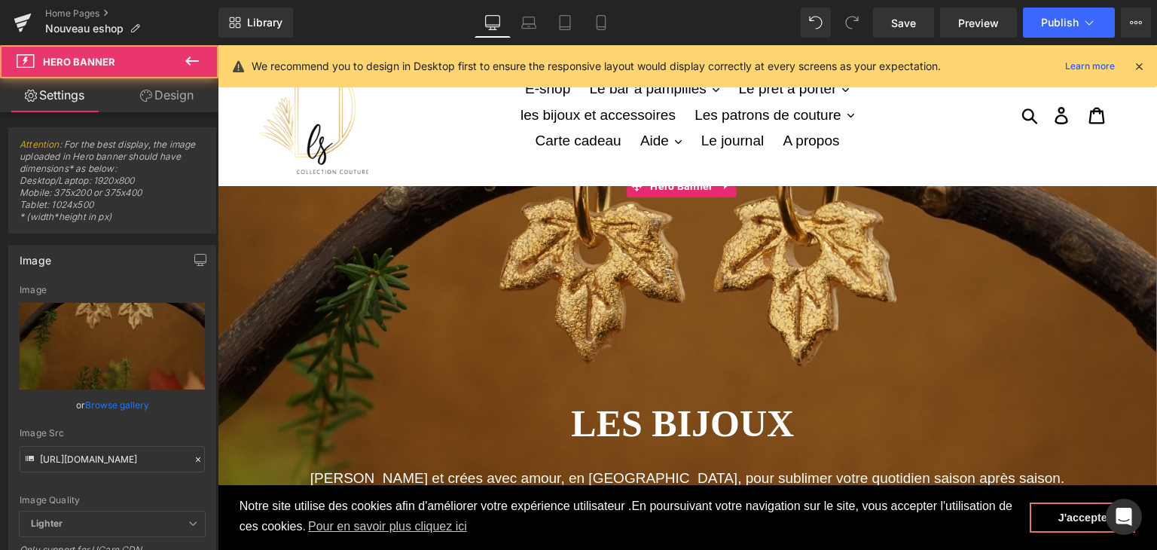
drag, startPoint x: 188, startPoint y: 91, endPoint x: 80, endPoint y: 224, distance: 171.3
click at [188, 91] on link "Design" at bounding box center [166, 95] width 109 height 34
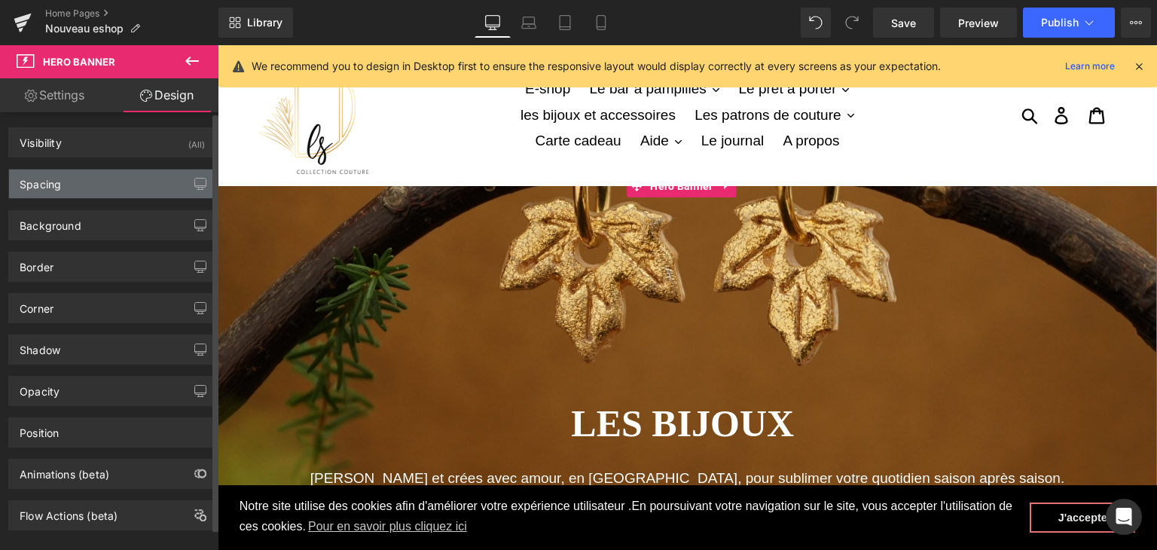
type input "0"
type input "300"
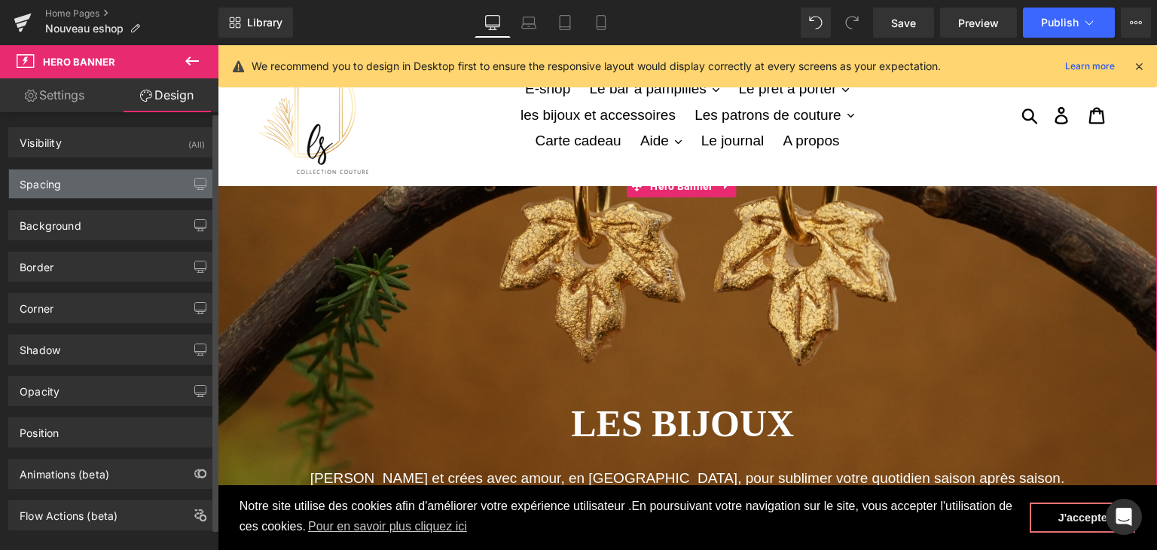
type input "0"
type input "200"
type input "0"
click at [88, 174] on div "Spacing" at bounding box center [112, 183] width 206 height 29
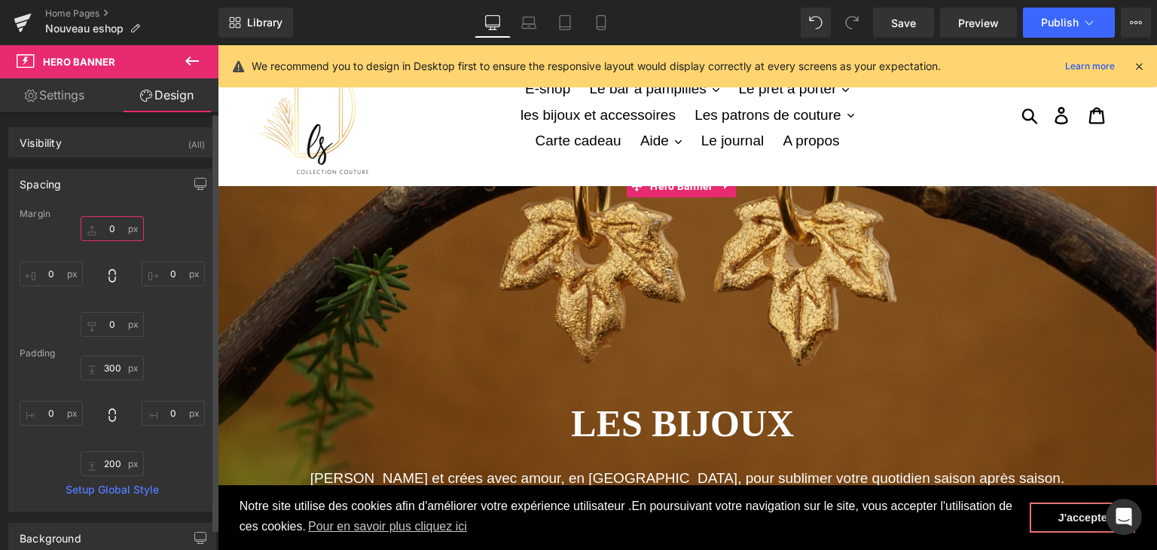
click at [106, 232] on input "0" at bounding box center [112, 228] width 63 height 25
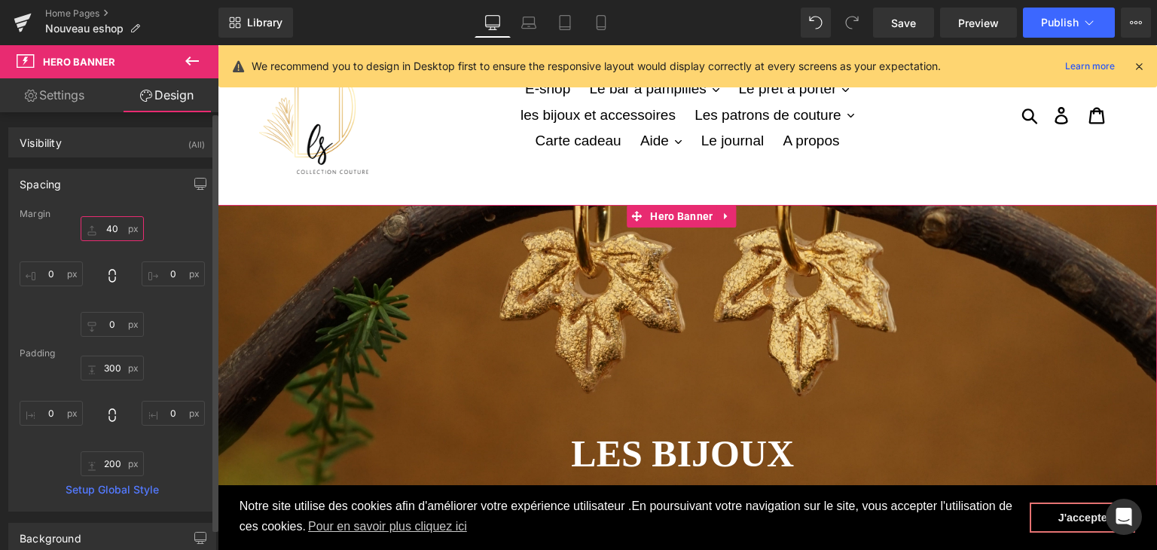
type input "4"
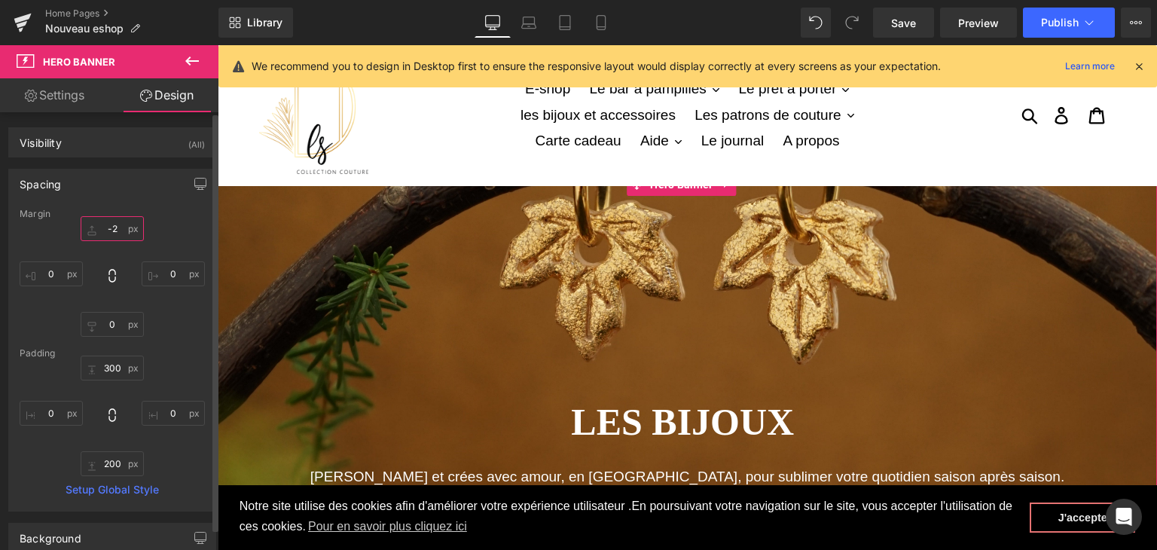
type input "-"
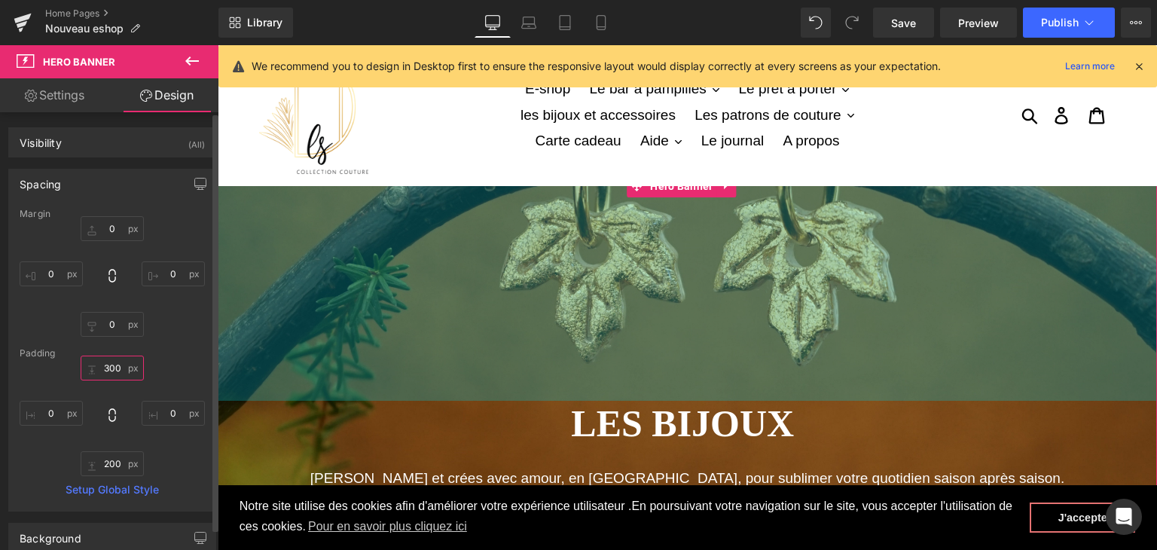
click at [116, 368] on input "300" at bounding box center [112, 368] width 63 height 25
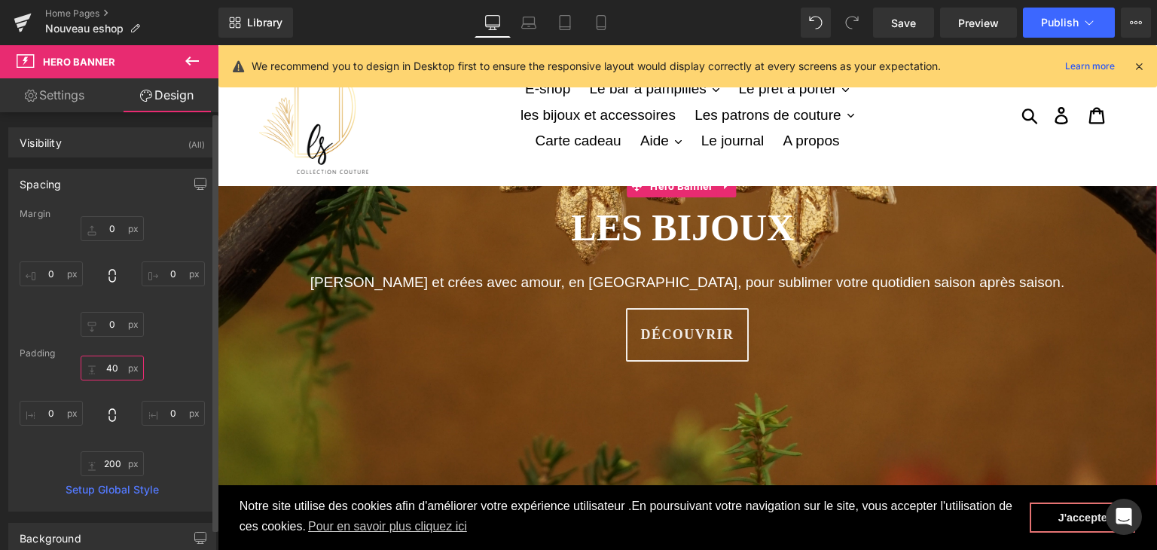
type input "400"
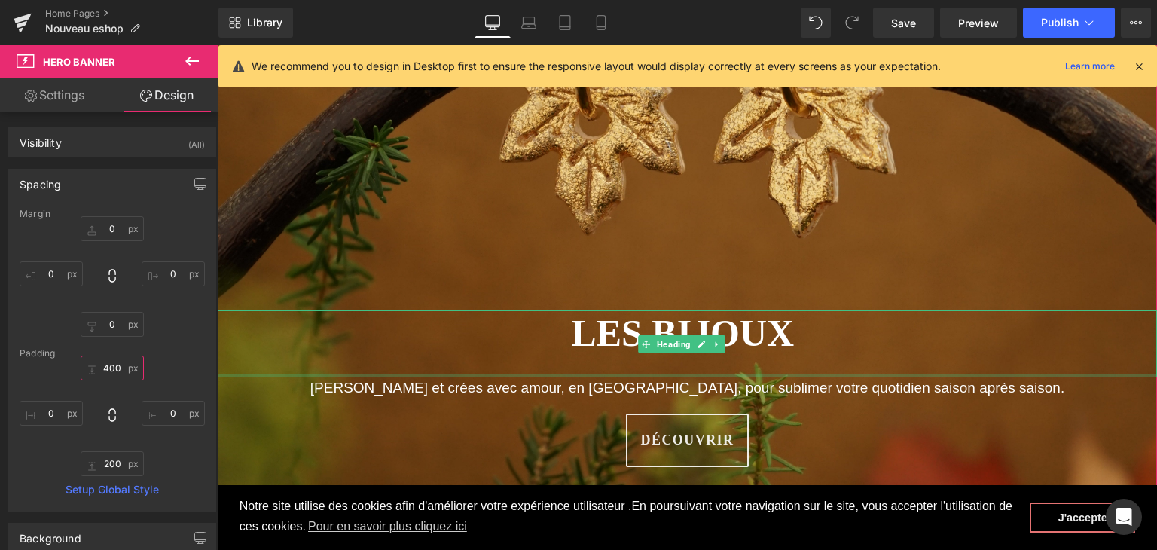
scroll to position [151, 0]
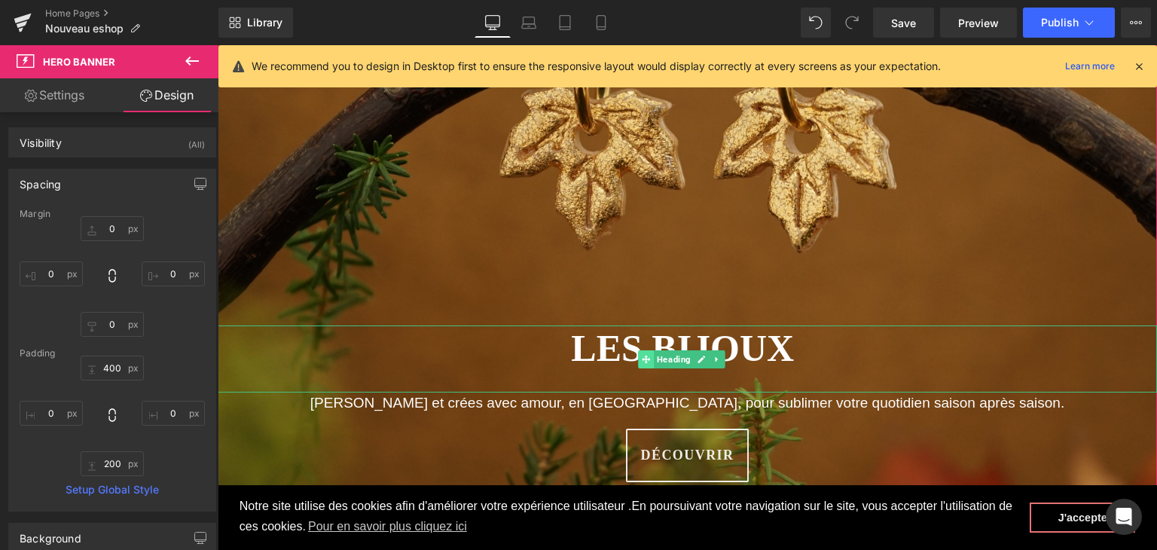
click at [639, 351] on span at bounding box center [646, 359] width 16 height 18
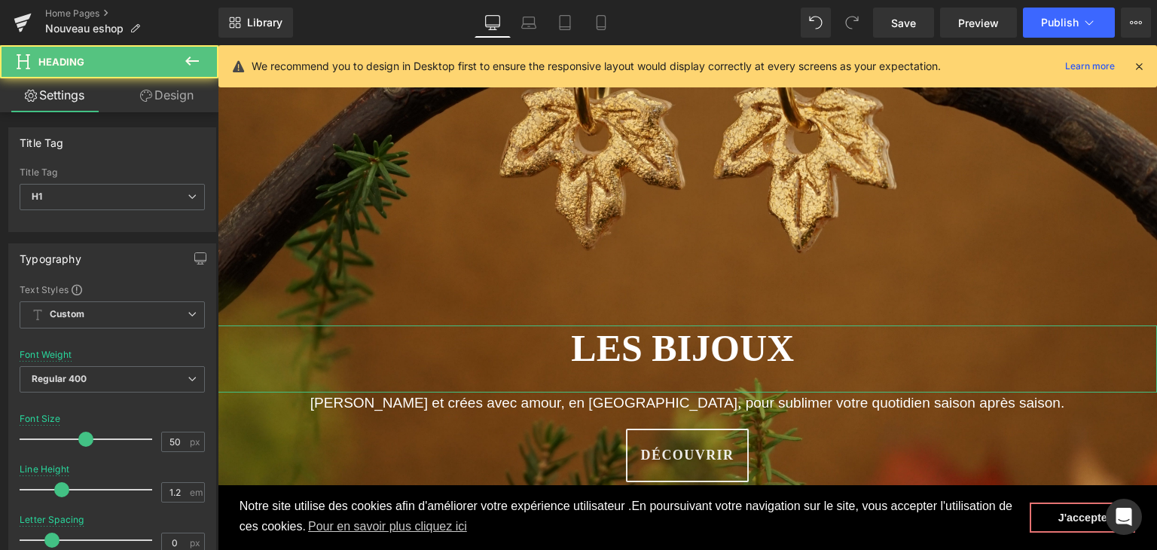
drag, startPoint x: 160, startPoint y: 90, endPoint x: 118, endPoint y: 172, distance: 91.3
click at [160, 90] on link "Design" at bounding box center [166, 95] width 109 height 34
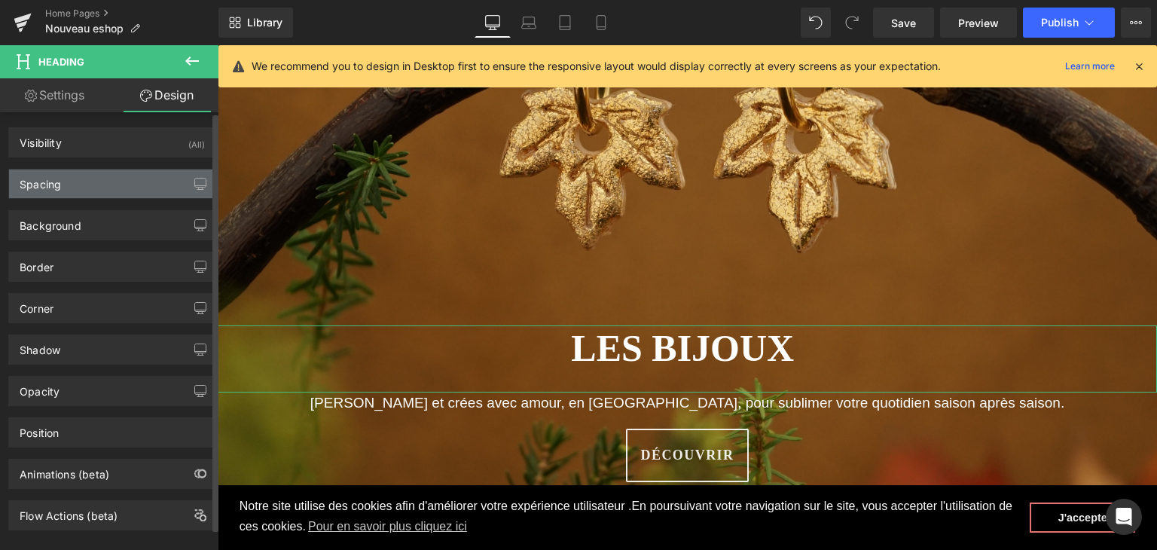
click at [118, 172] on div "Spacing" at bounding box center [112, 183] width 206 height 29
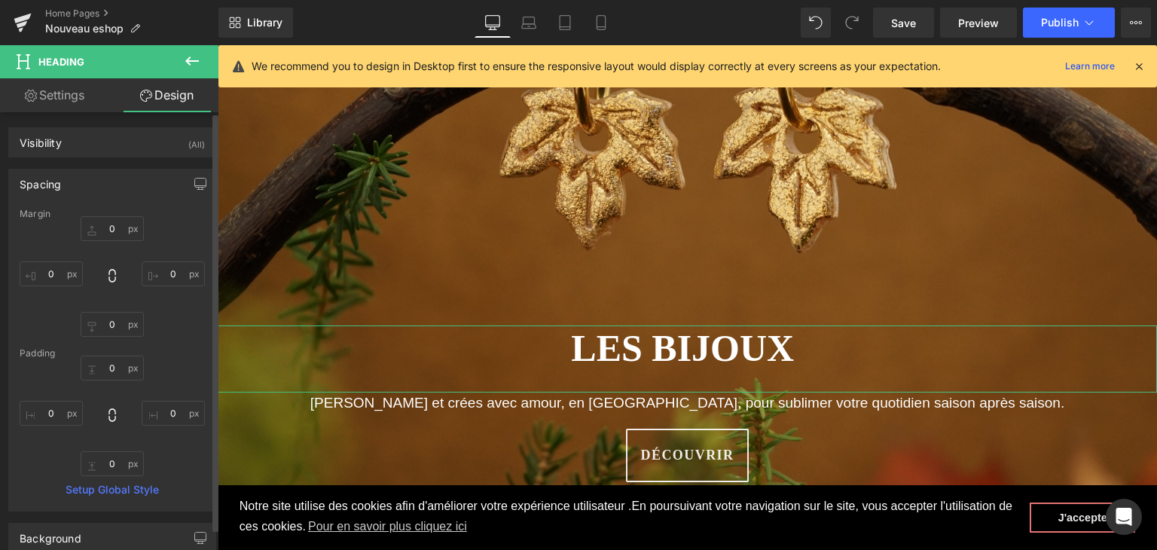
type input "0"
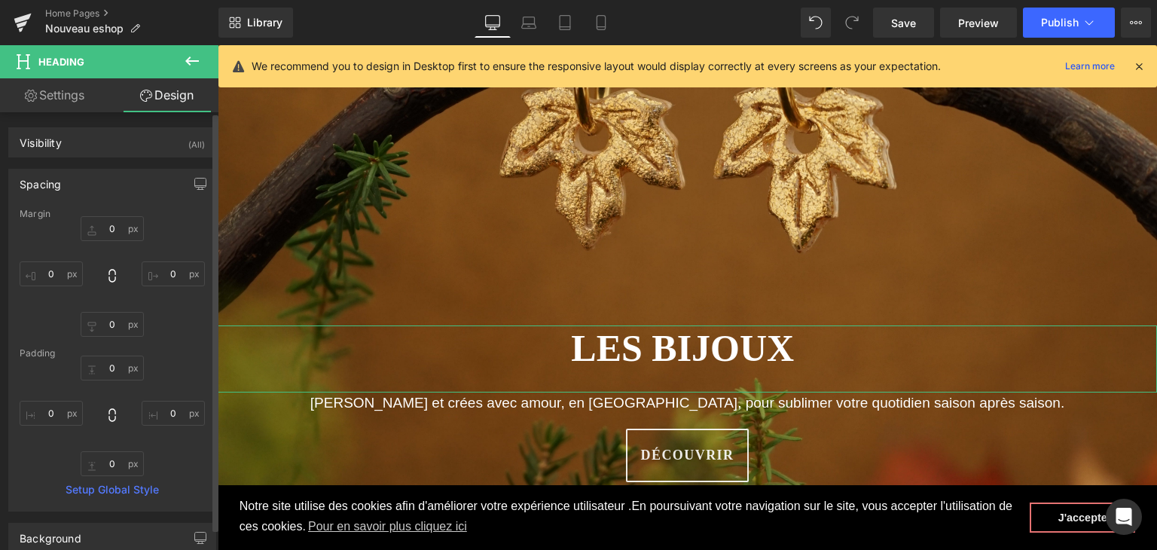
type input "0"
click at [114, 223] on input "0" at bounding box center [112, 228] width 63 height 25
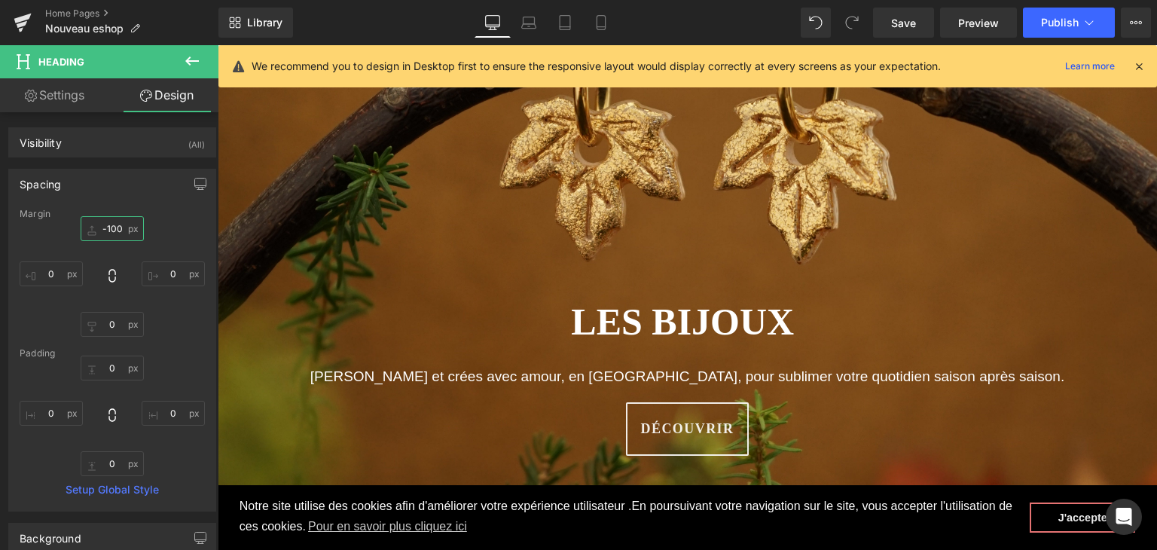
scroll to position [0, 0]
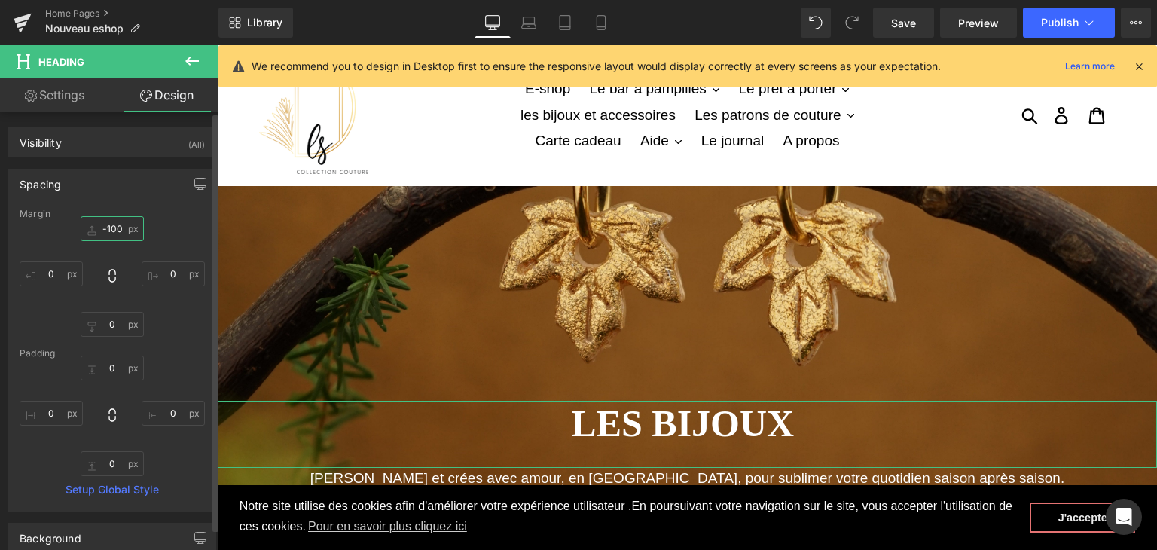
drag, startPoint x: 122, startPoint y: 230, endPoint x: 102, endPoint y: 230, distance: 20.3
click at [102, 230] on input "-100" at bounding box center [112, 228] width 63 height 25
type input "-"
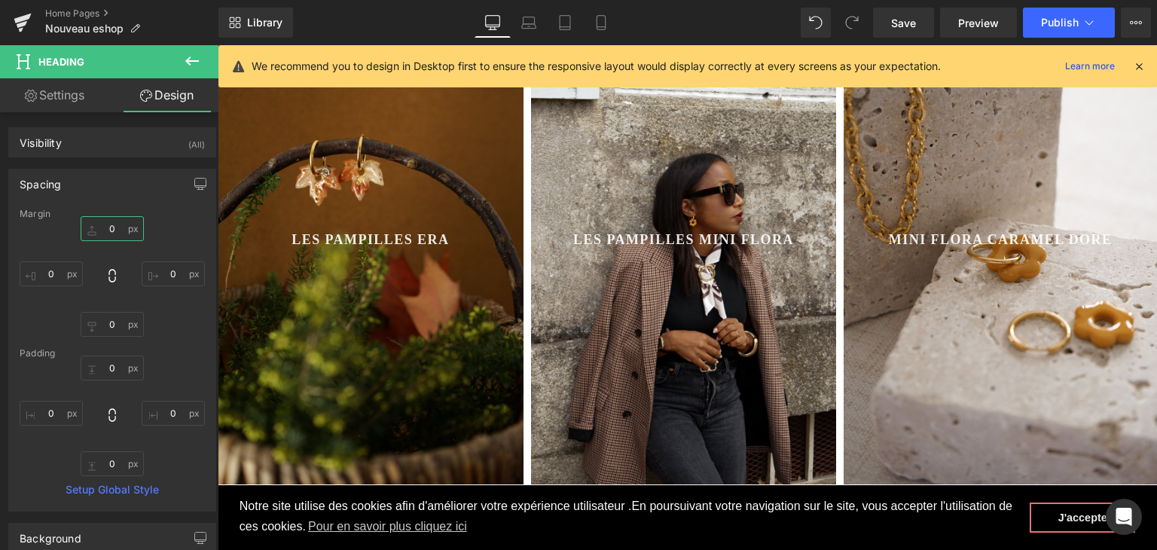
scroll to position [829, 0]
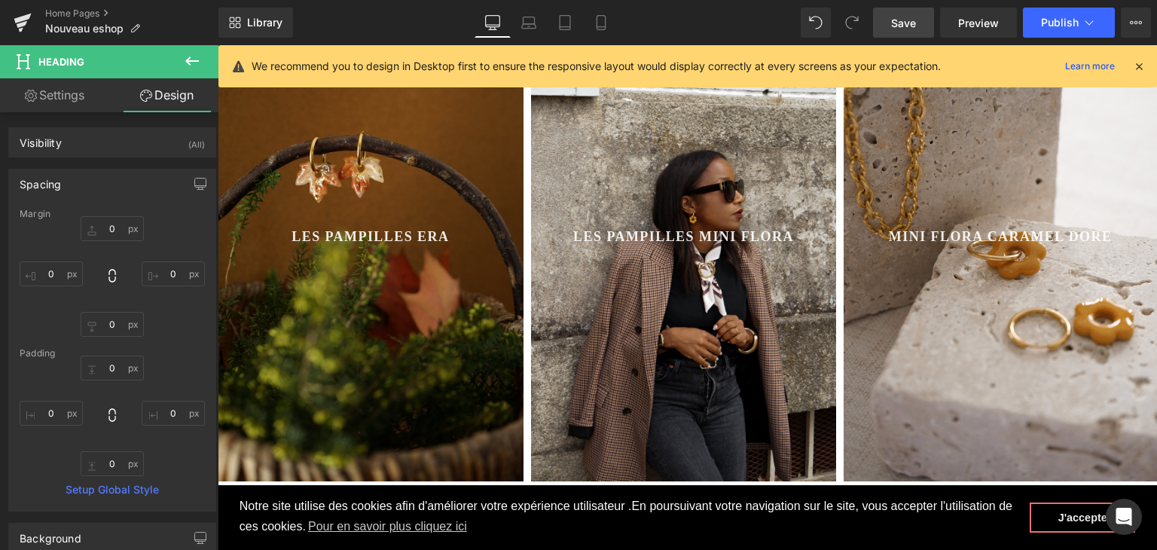
click at [905, 20] on span "Save" at bounding box center [903, 23] width 25 height 16
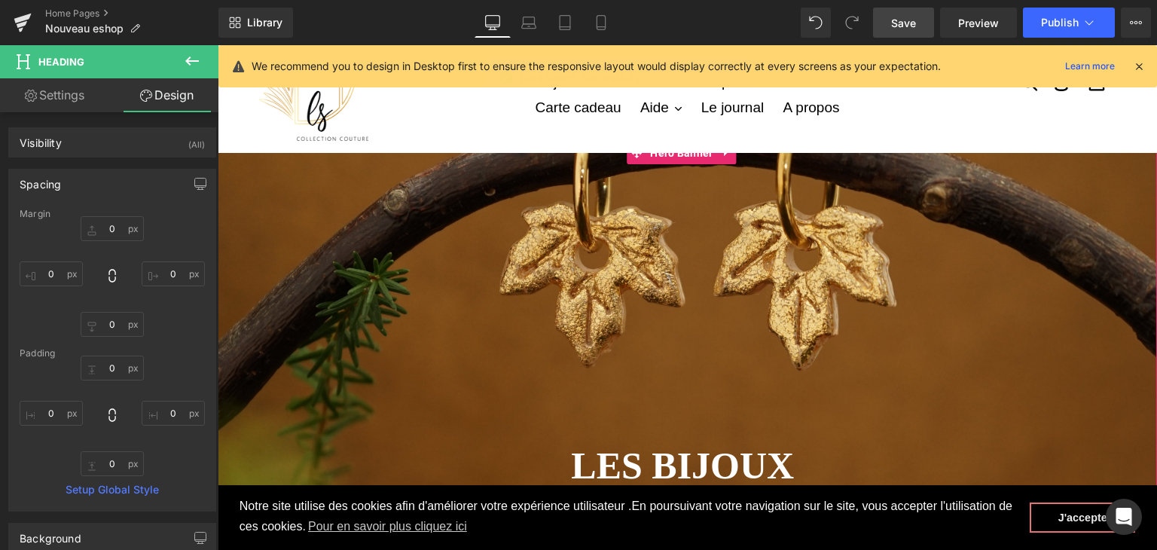
scroll to position [0, 0]
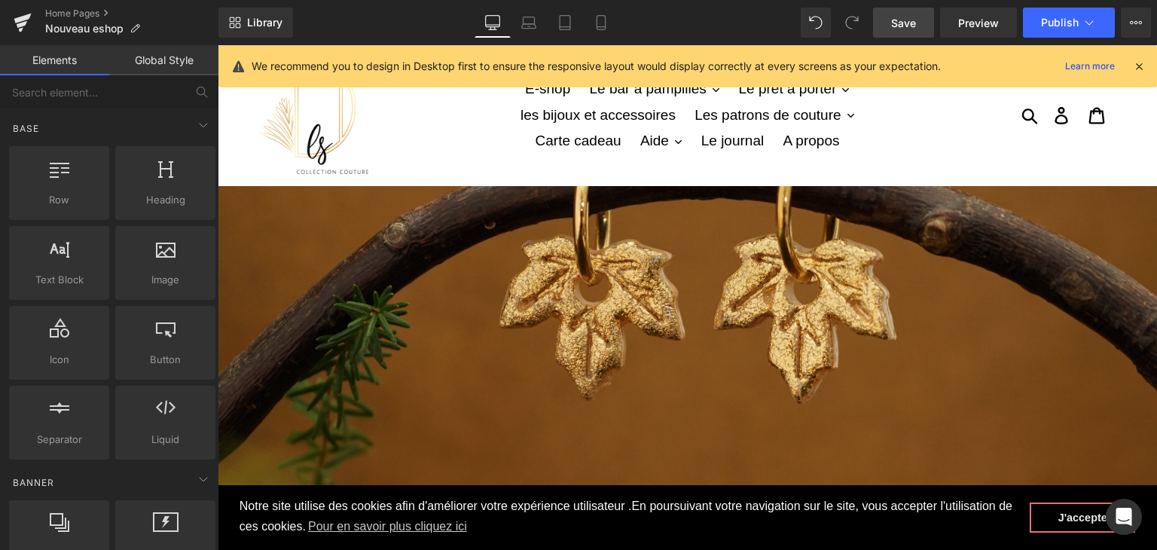
click at [663, 185] on nav "E-shop Le bar à pampilles .cls-1{fill:#231f20} Les pampilles mini Flora Les pam…" at bounding box center [687, 115] width 429 height 140
click at [662, 191] on span "Hero Banner" at bounding box center [681, 187] width 70 height 23
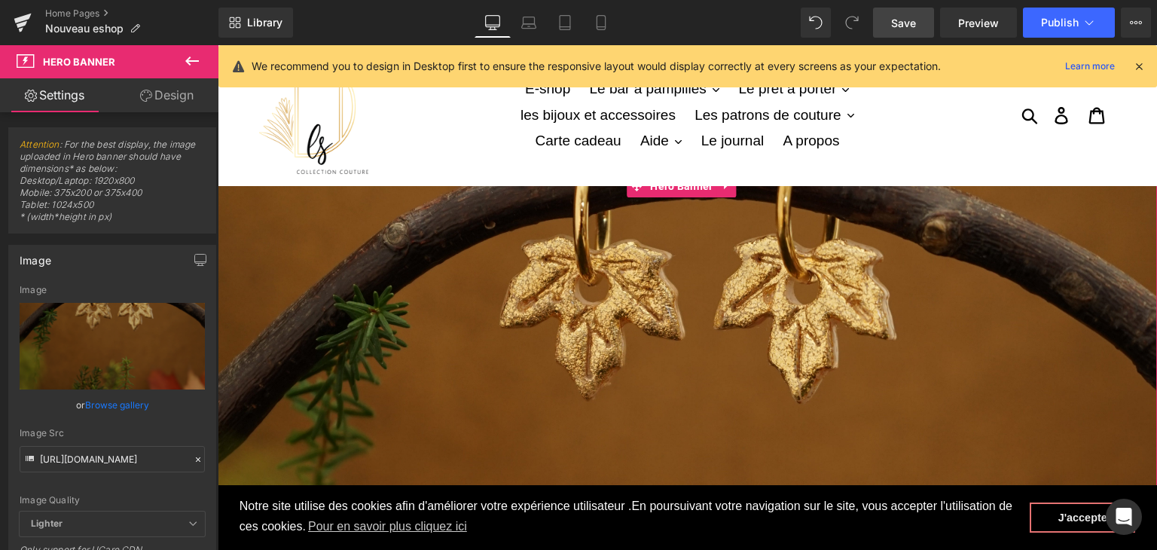
click at [178, 105] on link "Design" at bounding box center [166, 95] width 109 height 34
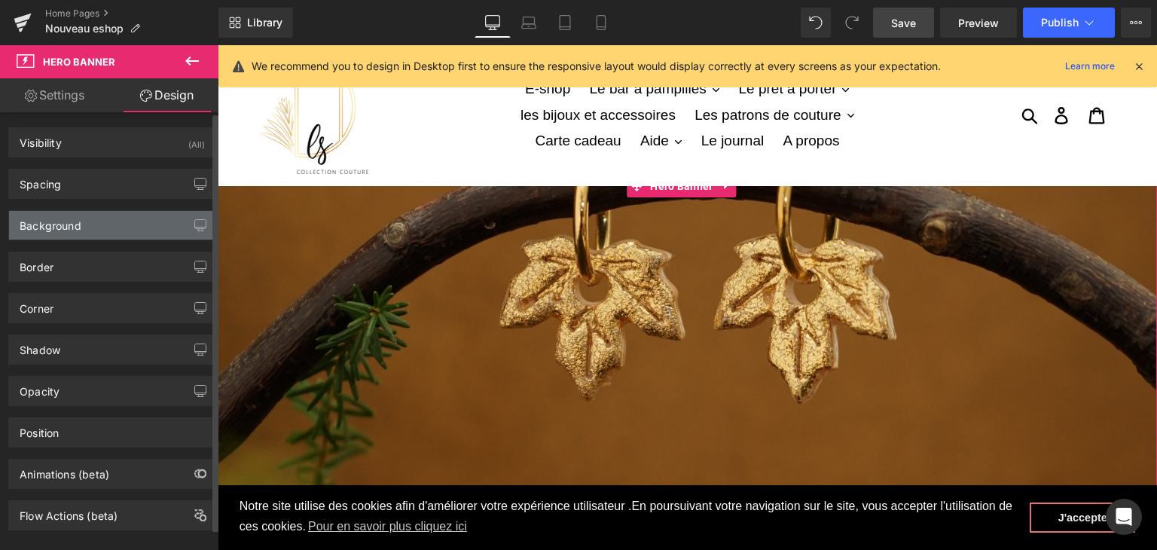
type input "0"
type input "400"
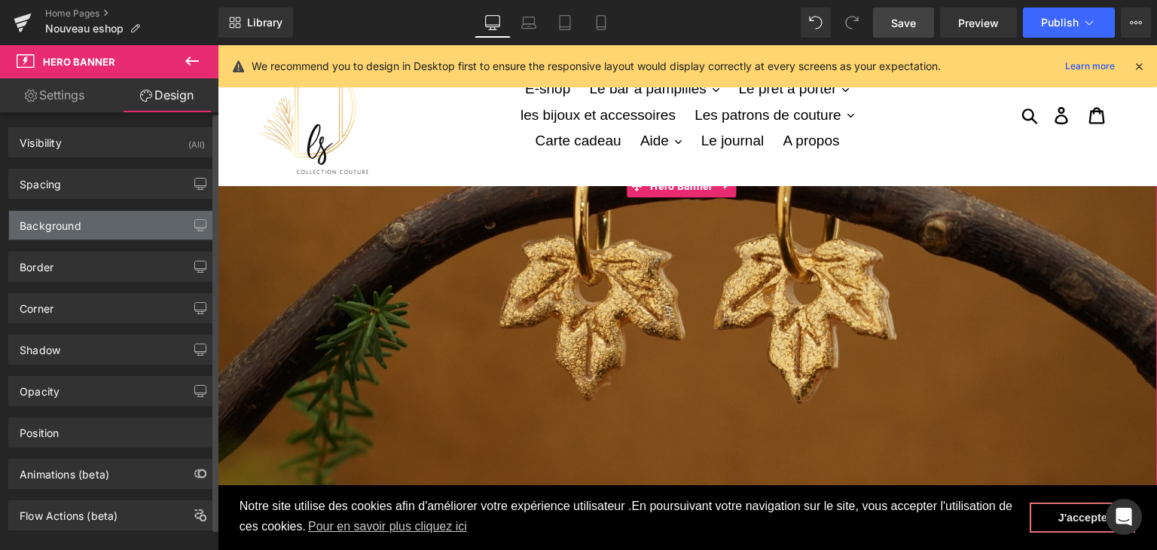
type input "0"
type input "200"
type input "0"
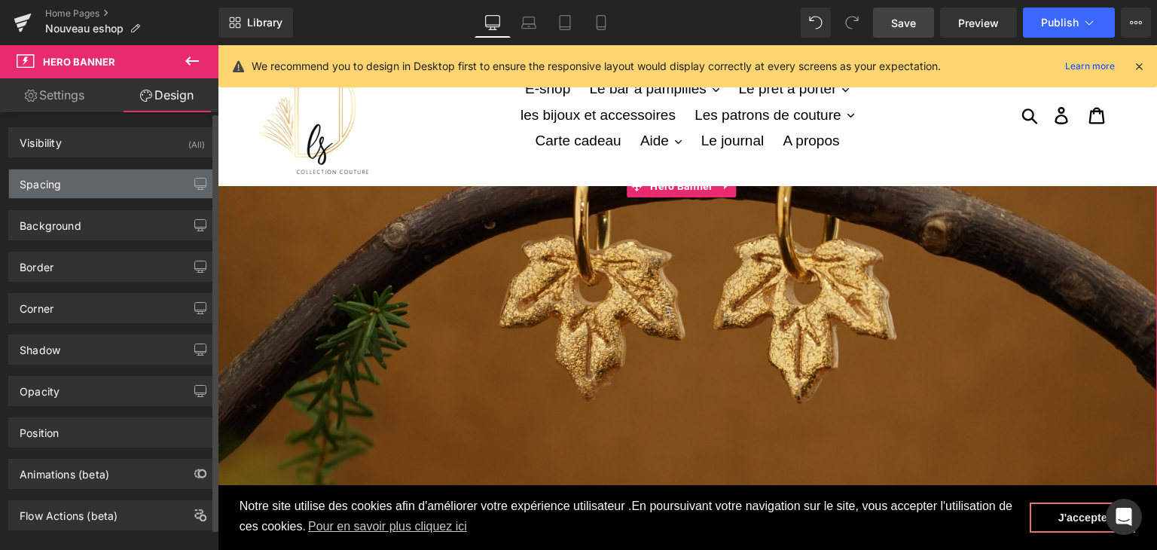
click at [69, 185] on div "Spacing" at bounding box center [112, 183] width 206 height 29
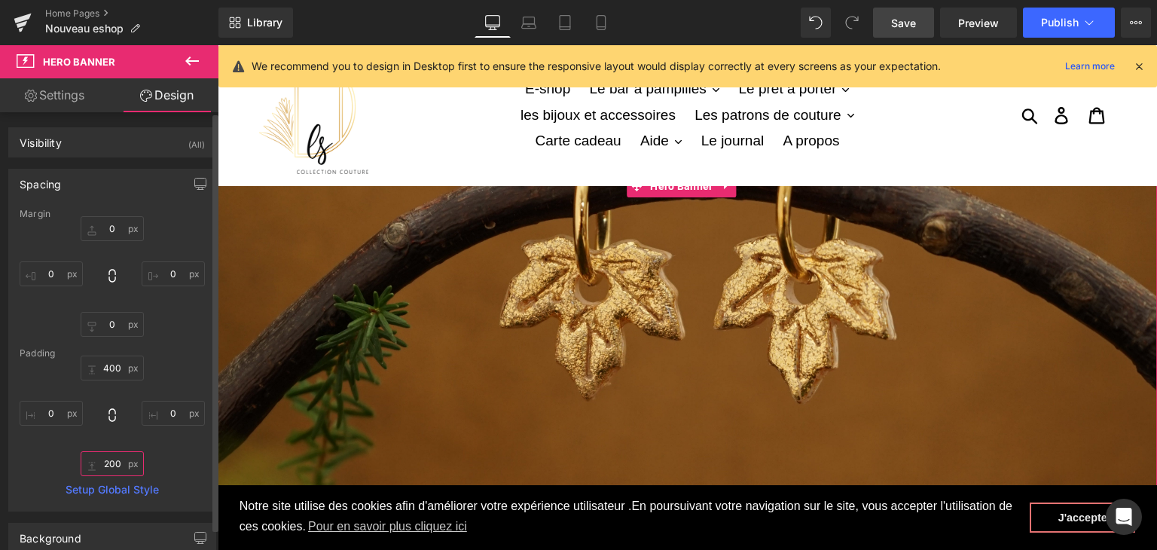
click at [112, 462] on input "200" at bounding box center [112, 463] width 63 height 25
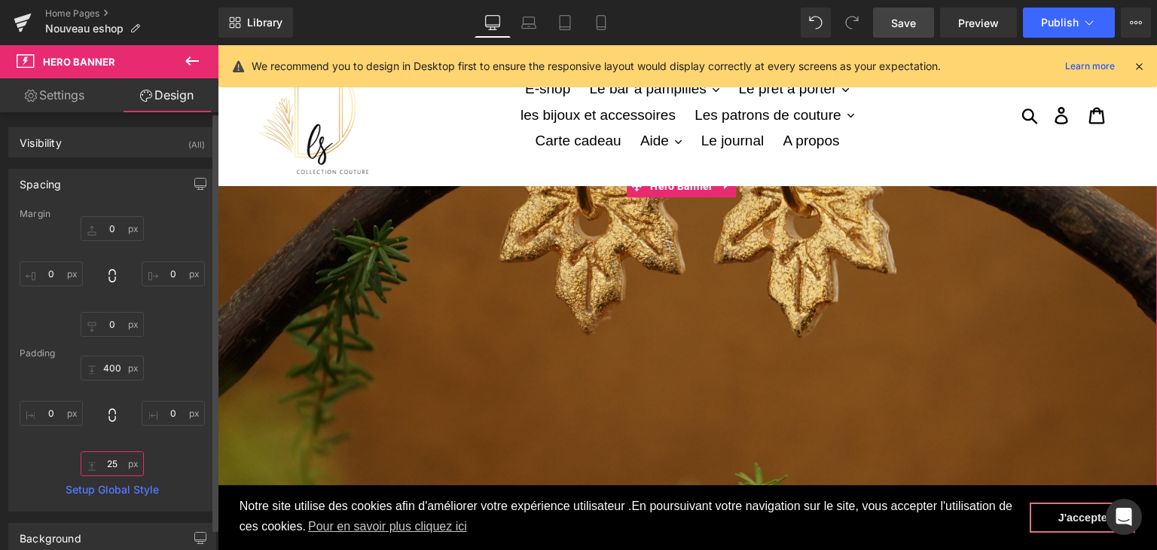
type input "2"
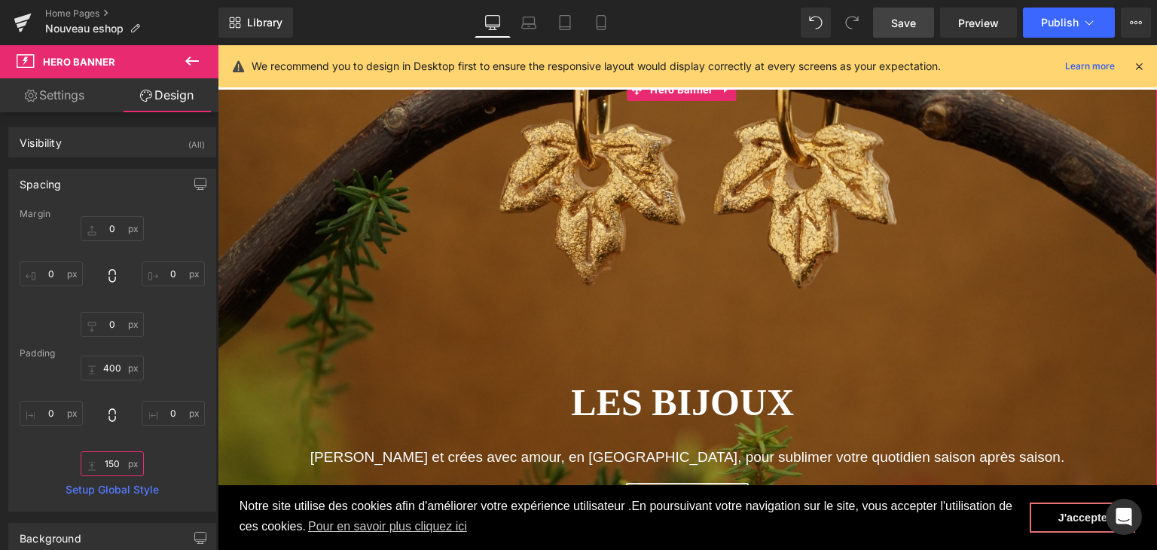
scroll to position [75, 0]
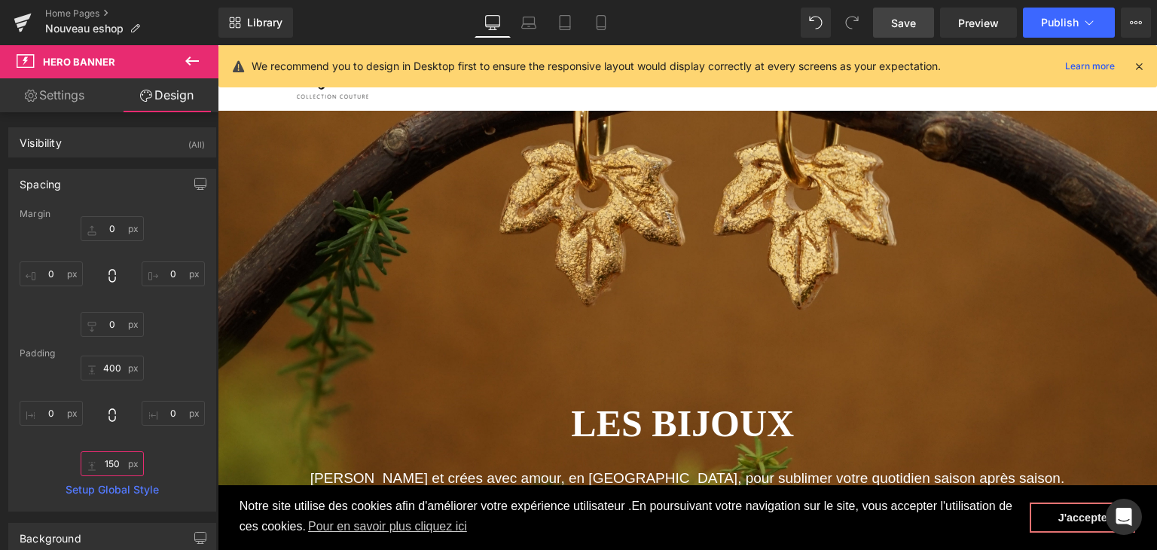
type input "150"
click at [913, 28] on span "Save" at bounding box center [903, 23] width 25 height 16
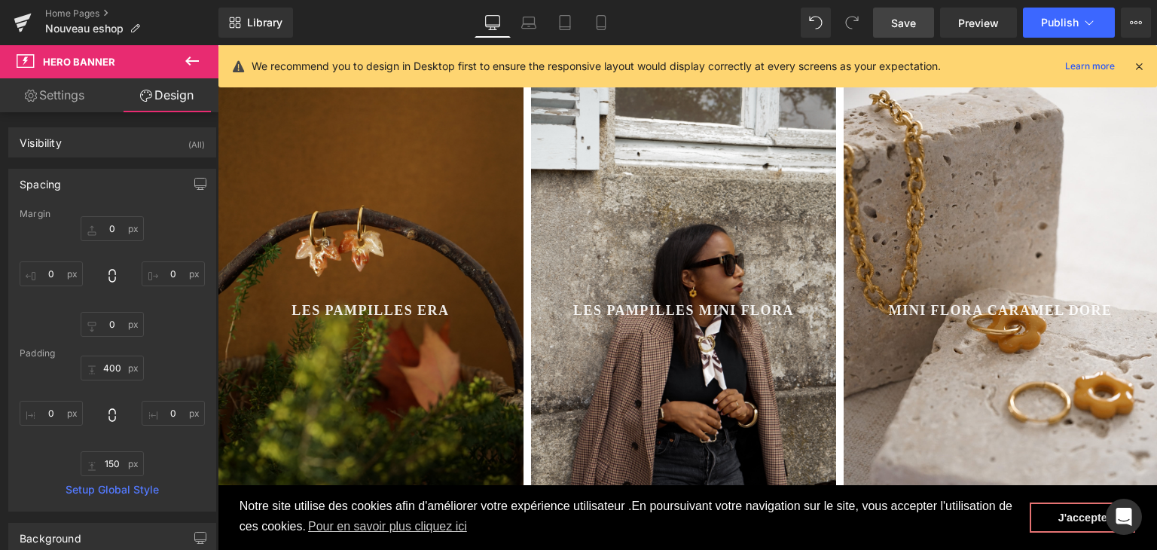
scroll to position [753, 0]
